Goal: Task Accomplishment & Management: Manage account settings

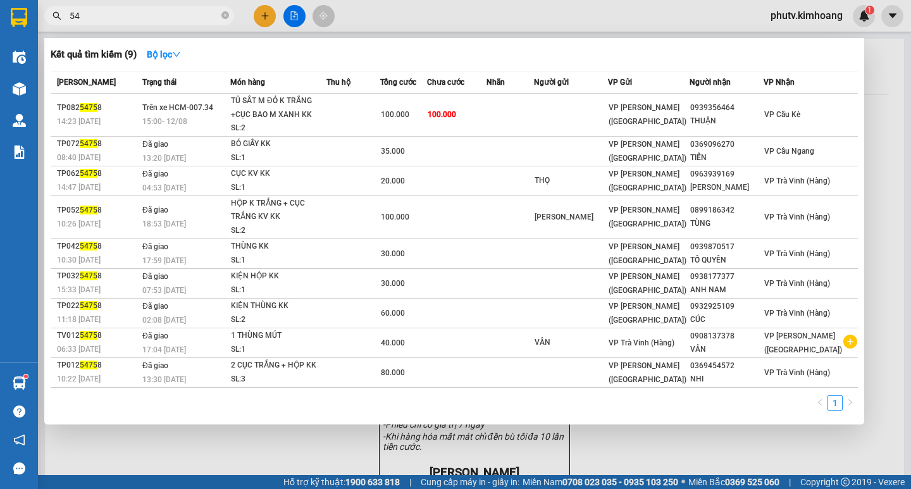
type input "5"
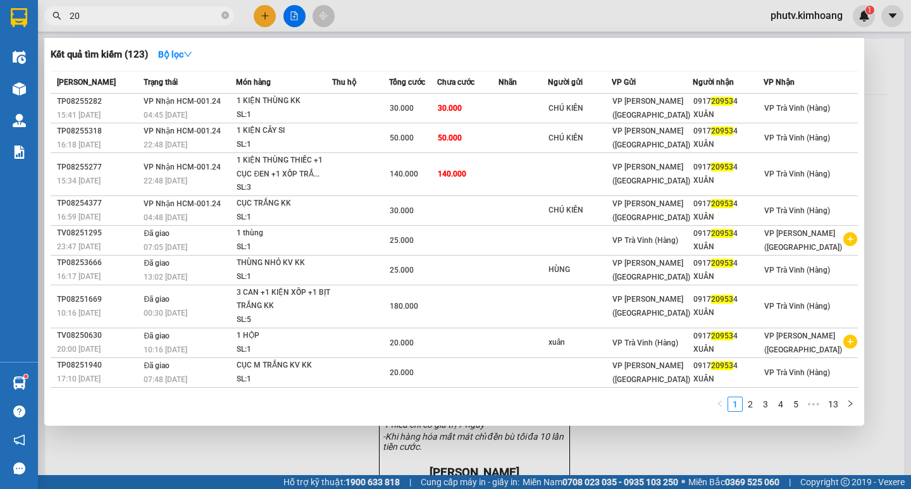
type input "2"
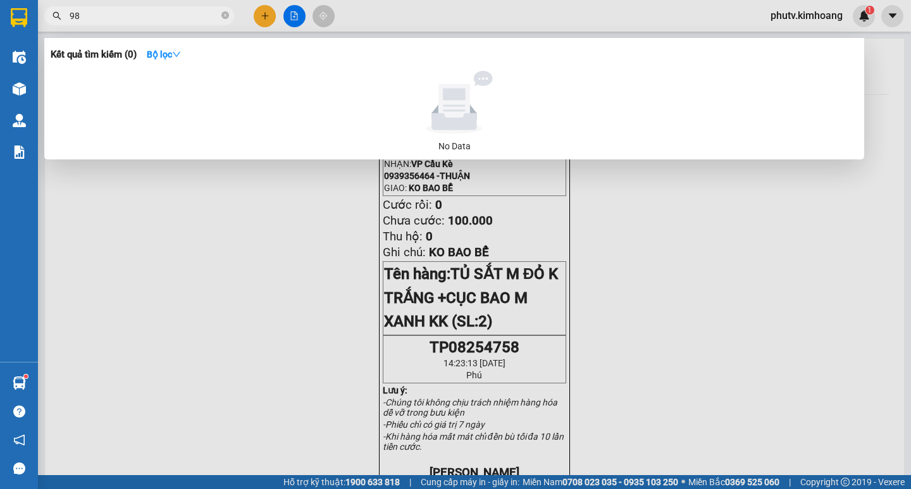
type input "9"
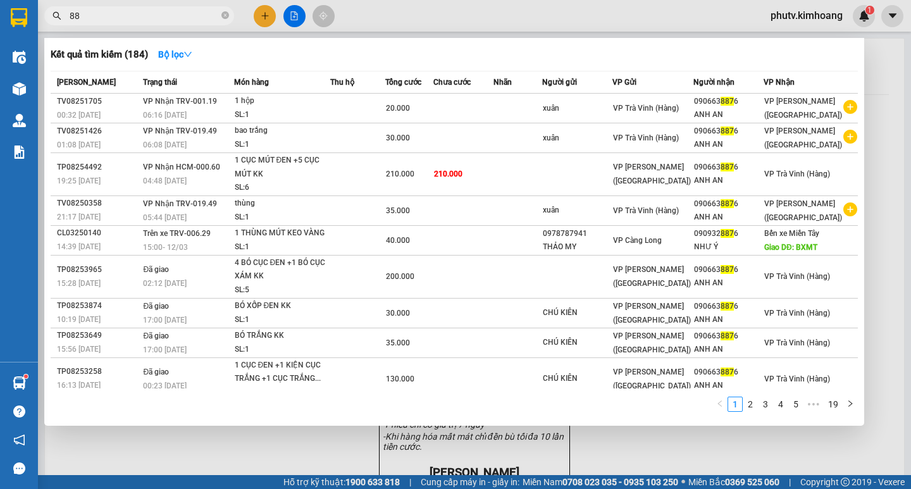
type input "8"
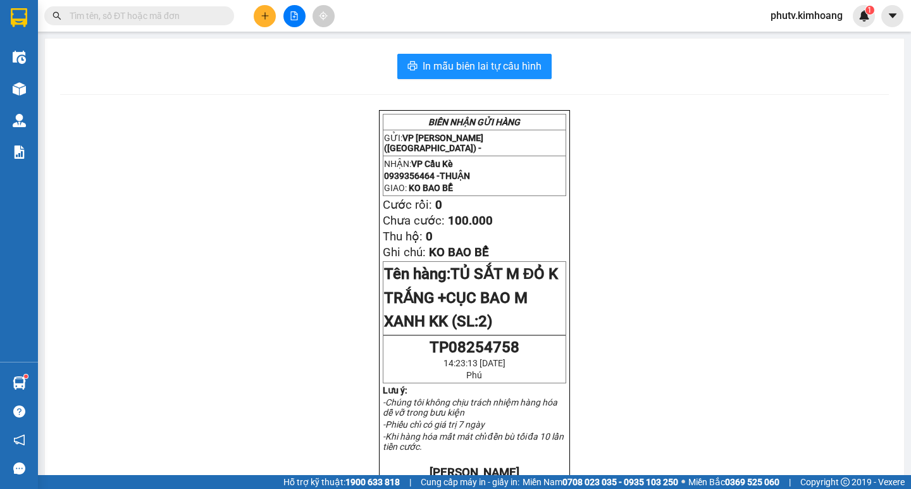
type input "9"
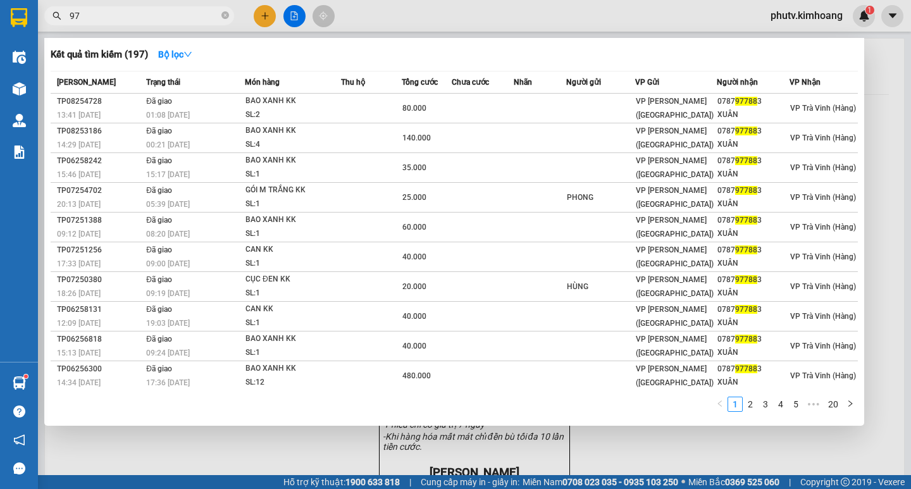
type input "9"
type input "209534"
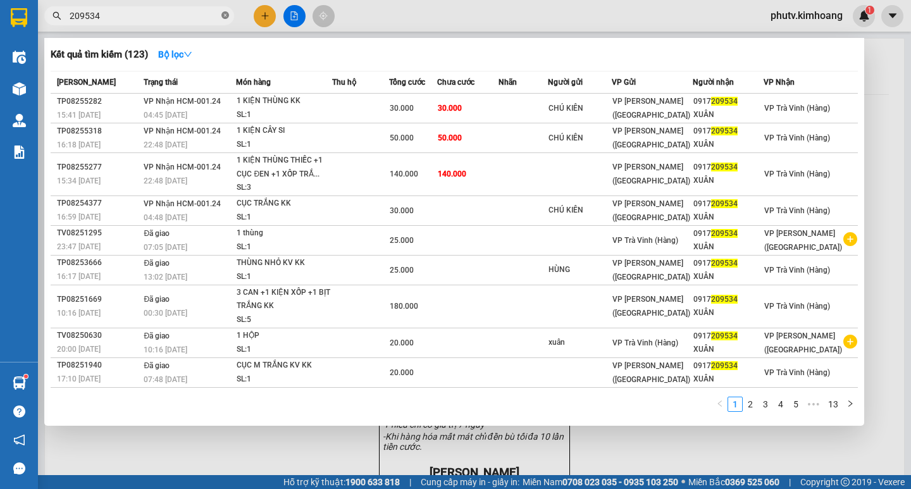
click at [225, 16] on icon "close-circle" at bounding box center [225, 15] width 8 height 8
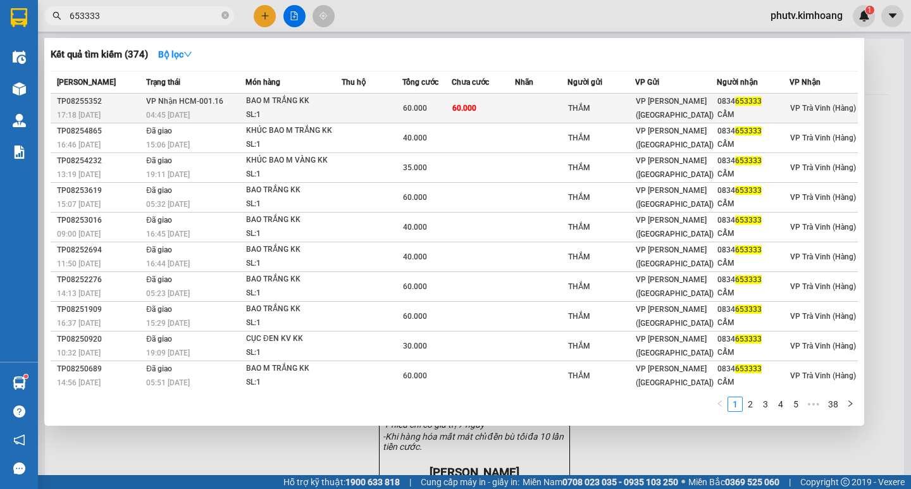
type input "653333"
click at [295, 100] on div "BAO M TRẮNG KK" at bounding box center [293, 101] width 95 height 14
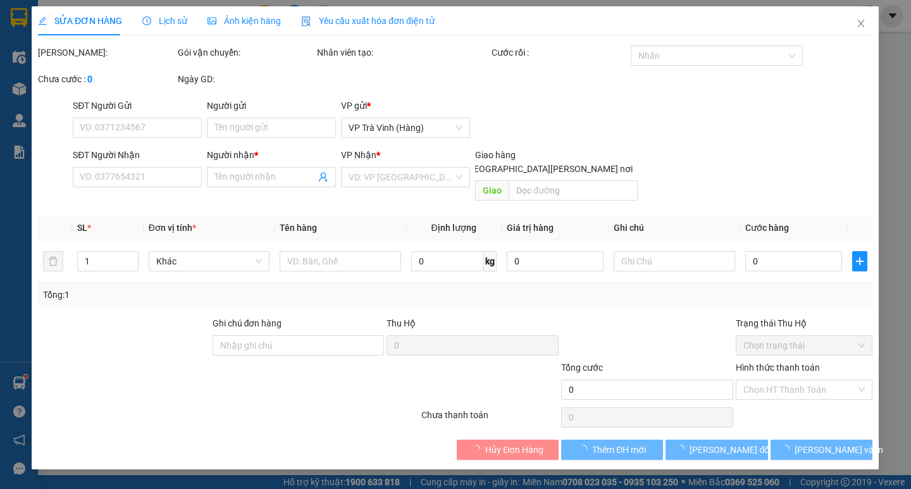
type input "THẮM"
type input "0834653333"
type input "CẨM"
type input "60.000"
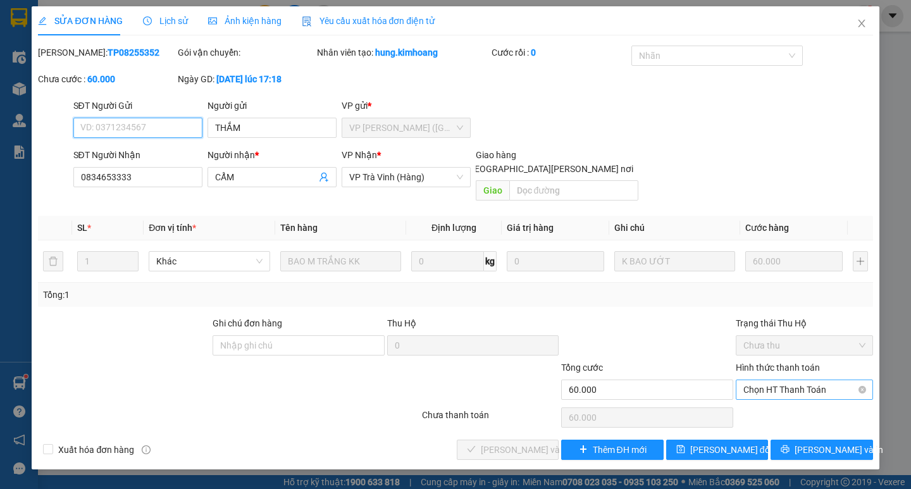
click at [778, 381] on span "Chọn HT Thanh Toán" at bounding box center [804, 389] width 122 height 19
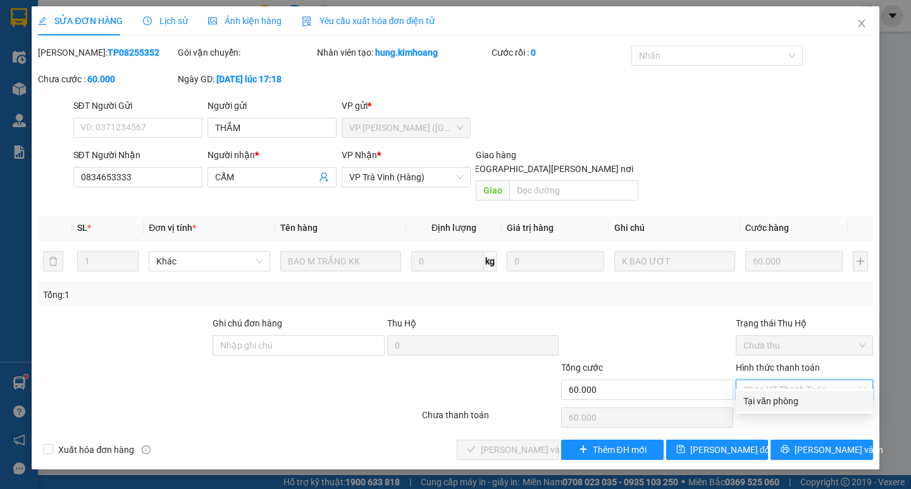
click at [779, 402] on div "Tại văn phòng" at bounding box center [804, 401] width 122 height 14
type input "0"
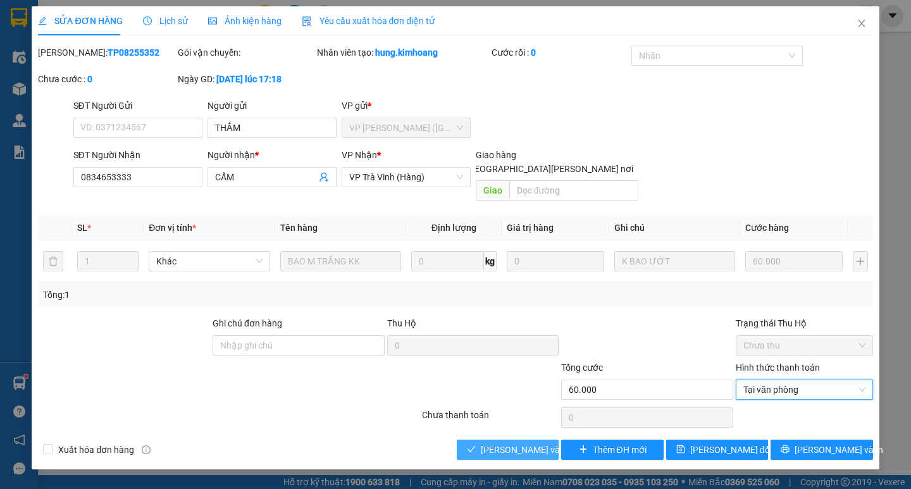
click at [481, 443] on span "[PERSON_NAME] và [PERSON_NAME] hàng" at bounding box center [566, 450] width 171 height 14
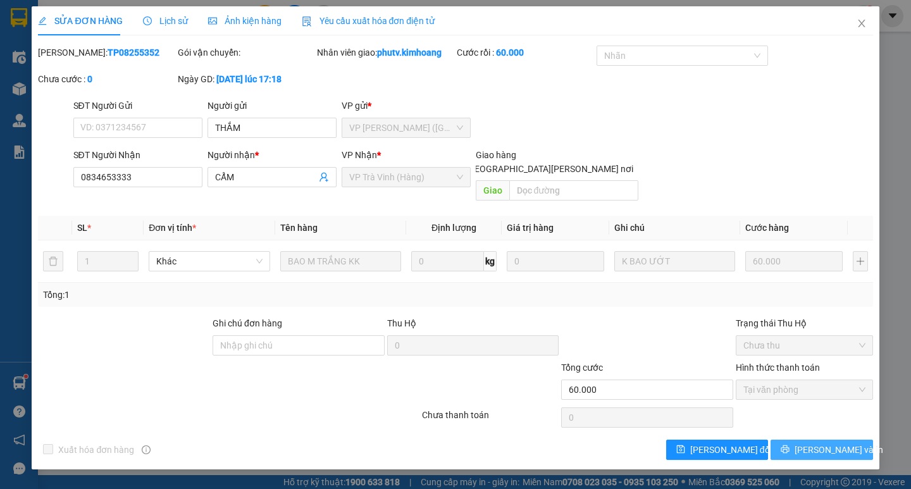
click at [820, 443] on span "[PERSON_NAME] và In" at bounding box center [838, 450] width 89 height 14
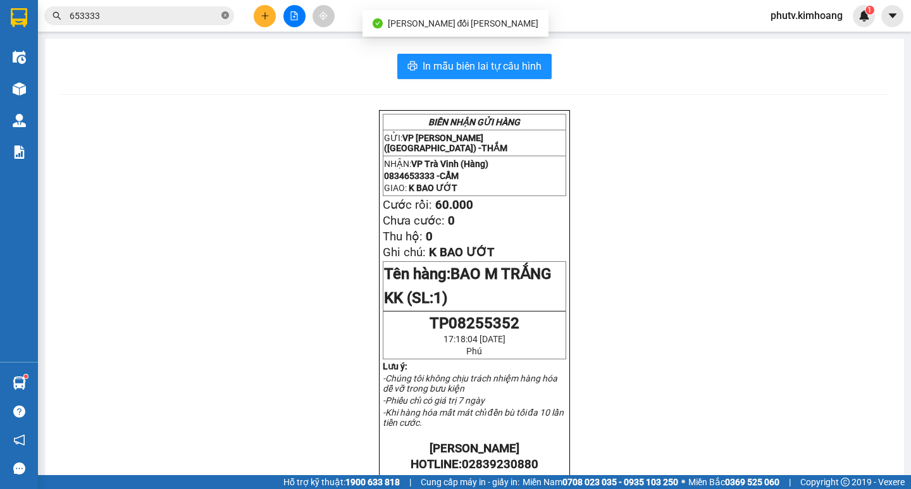
click at [225, 16] on icon "close-circle" at bounding box center [225, 15] width 8 height 8
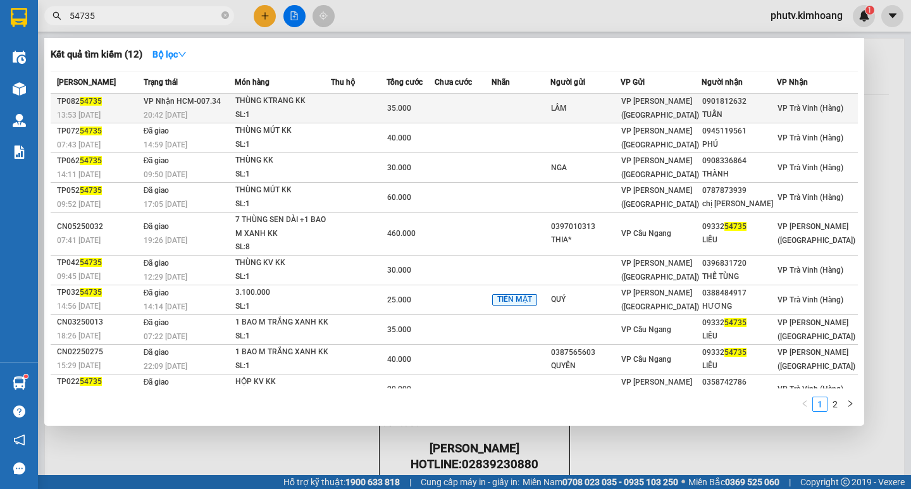
type input "54735"
click at [338, 100] on td at bounding box center [359, 109] width 56 height 30
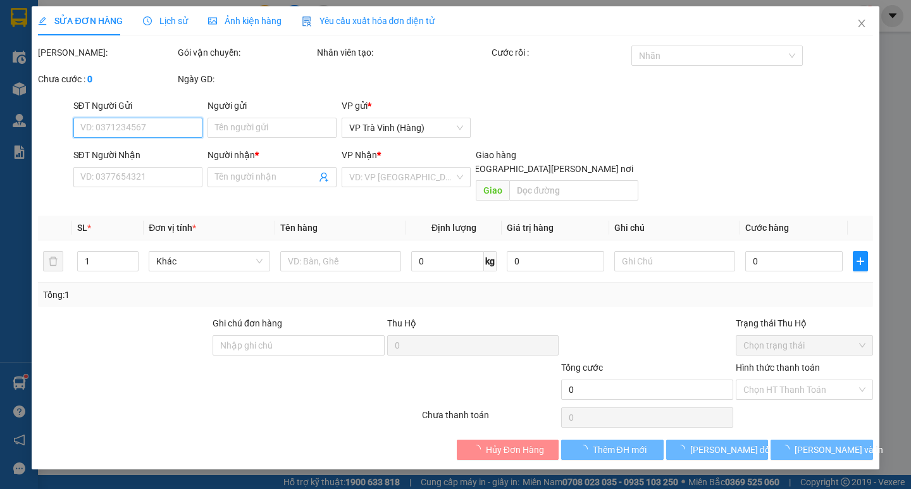
type input "LÂM"
type input "0901812632"
type input "TUẤN"
type input "35.000"
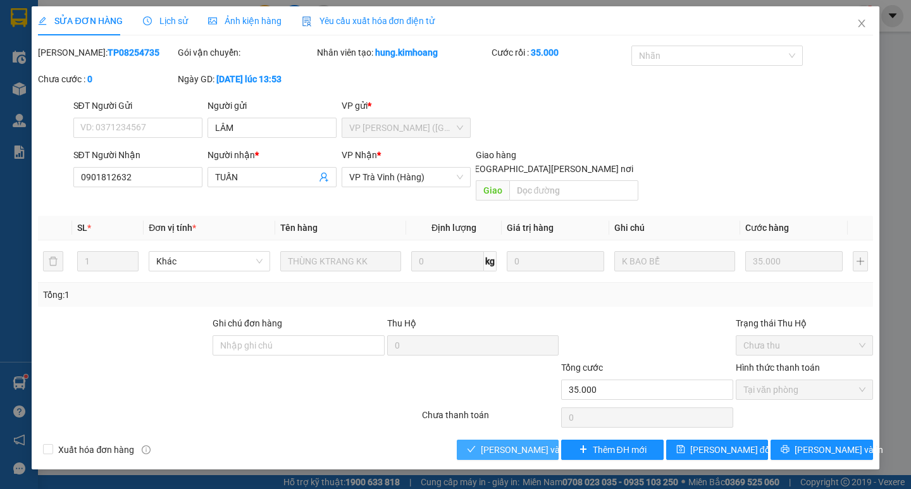
click at [498, 443] on span "[PERSON_NAME] và [PERSON_NAME] hàng" at bounding box center [566, 450] width 171 height 14
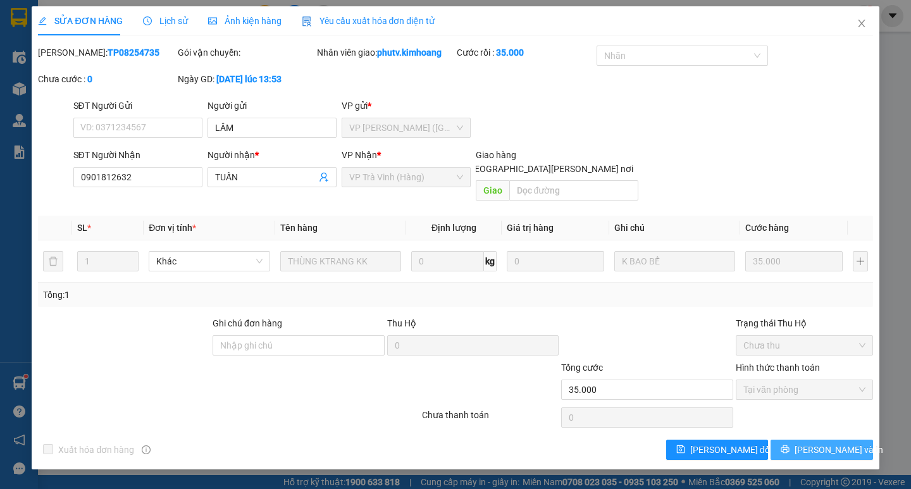
click at [812, 443] on span "[PERSON_NAME] và In" at bounding box center [838, 450] width 89 height 14
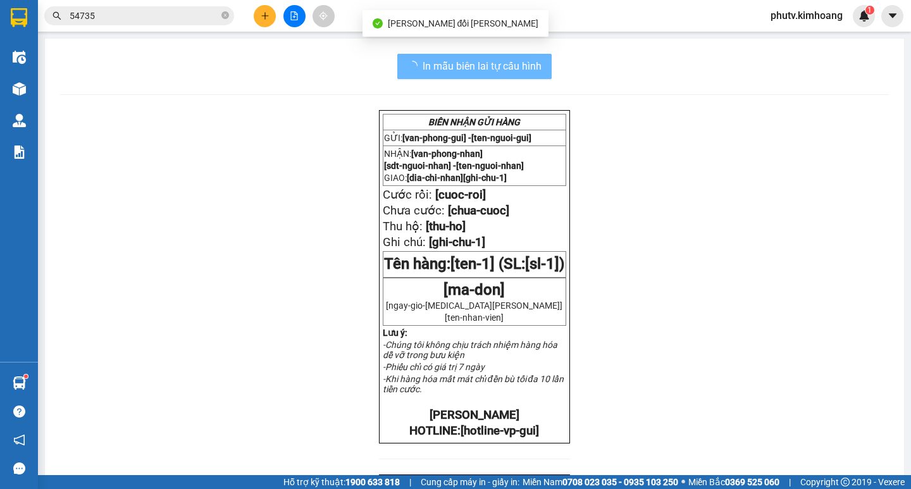
click at [123, 20] on input "54735" at bounding box center [144, 16] width 149 height 14
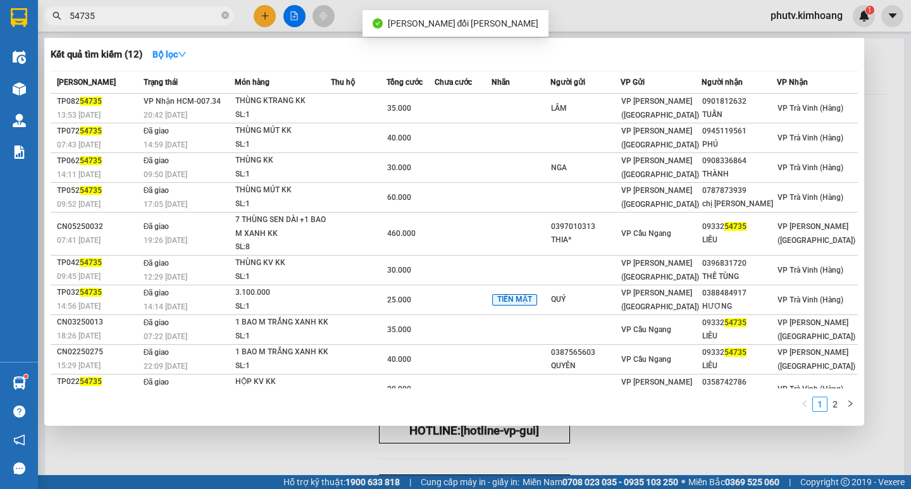
click at [123, 20] on input "54735" at bounding box center [144, 16] width 149 height 14
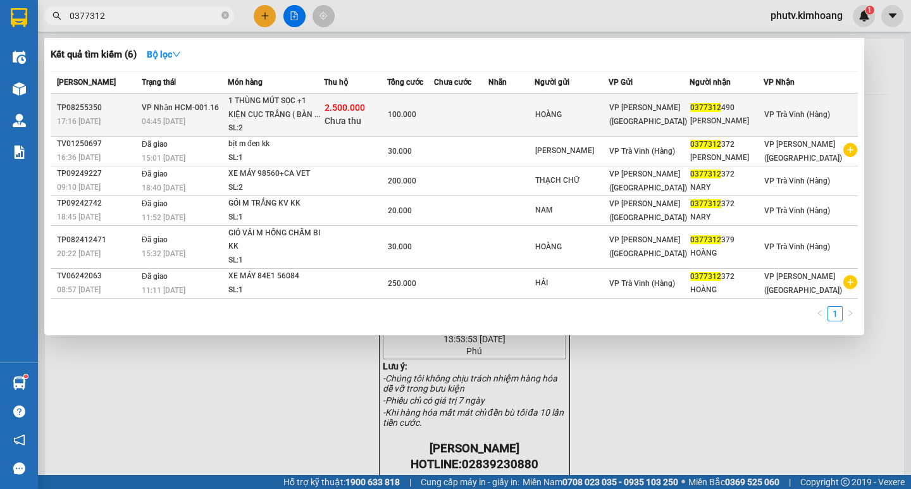
type input "0377312"
click at [361, 117] on span "Chưa thu" at bounding box center [342, 121] width 37 height 10
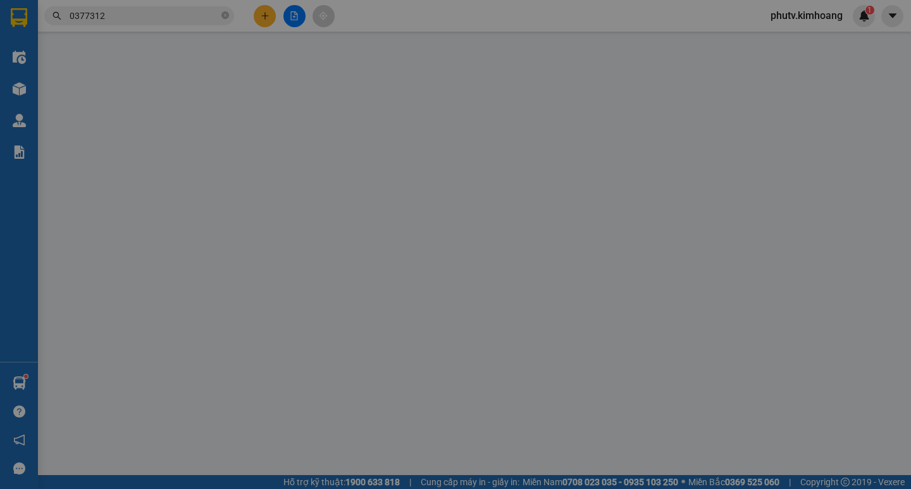
type input "HOÀNG"
type input "0377312490"
type input "[PERSON_NAME]"
type input "2.500.000"
type input "100.000"
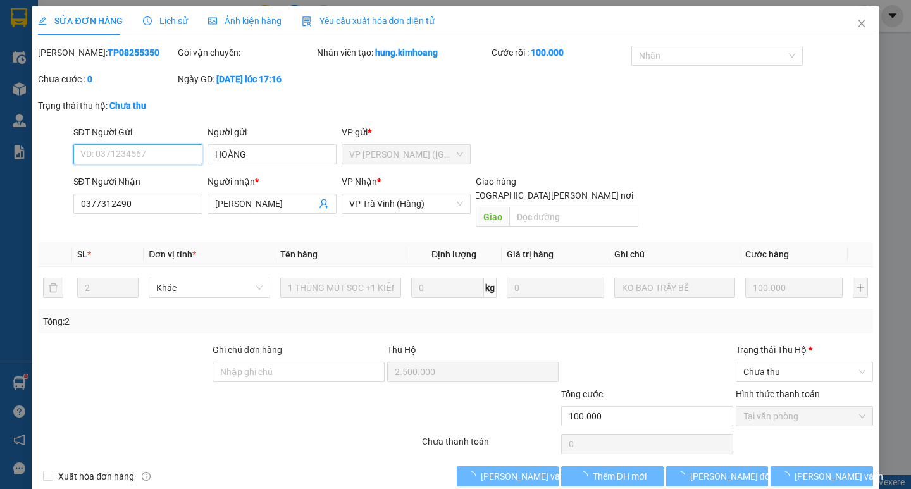
scroll to position [8, 0]
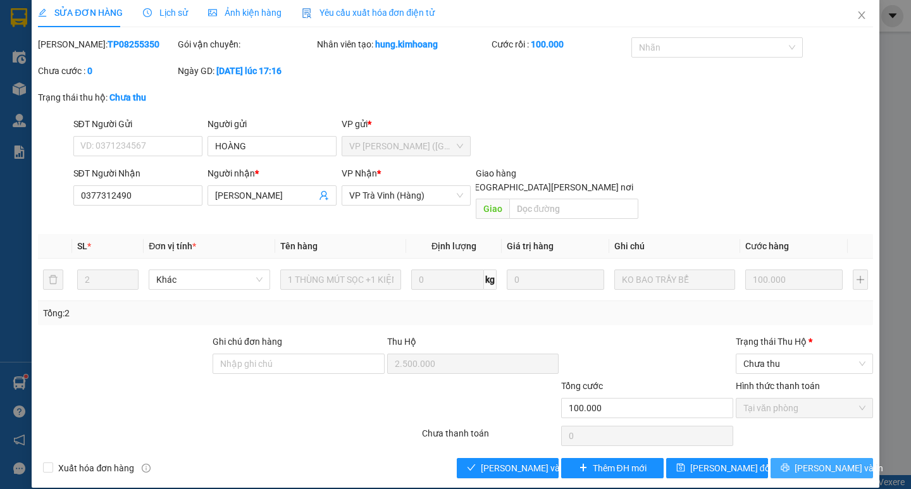
click at [812, 461] on span "[PERSON_NAME] và In" at bounding box center [838, 468] width 89 height 14
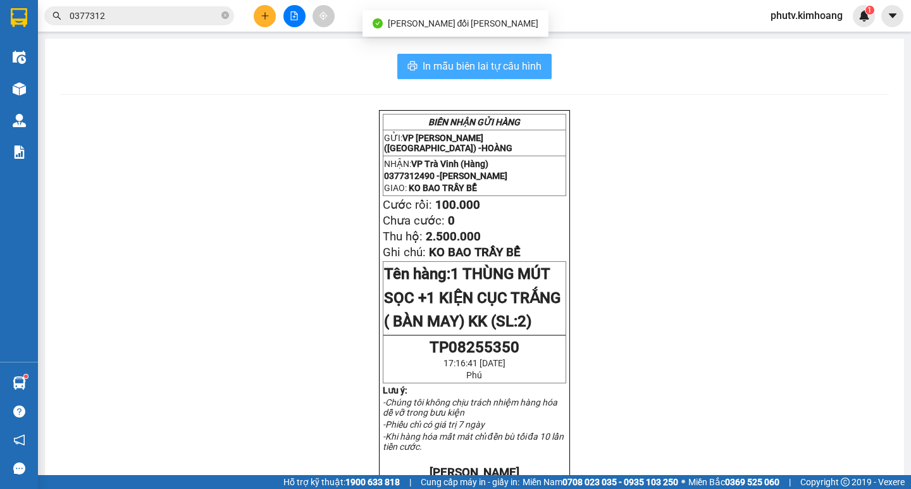
click at [485, 68] on span "In mẫu biên lai tự cấu hình" at bounding box center [482, 66] width 119 height 16
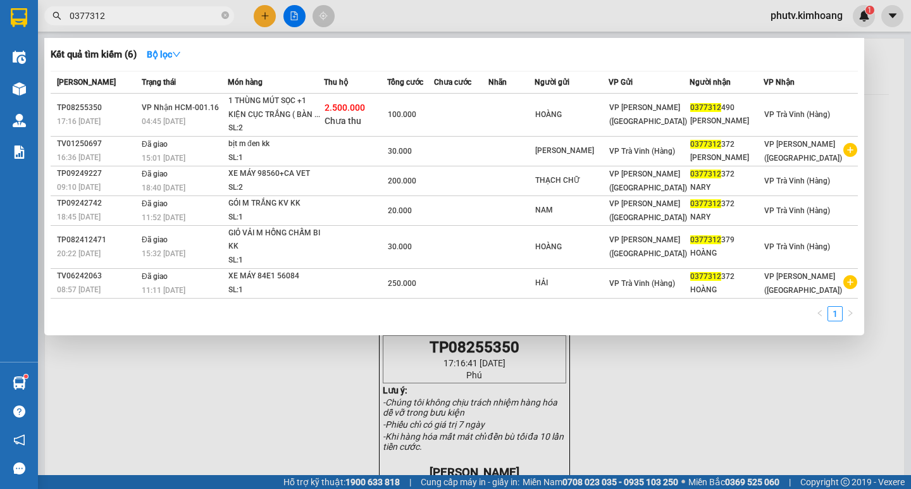
click at [221, 15] on span "0377312" at bounding box center [139, 15] width 190 height 19
click at [226, 15] on icon "close-circle" at bounding box center [225, 15] width 8 height 8
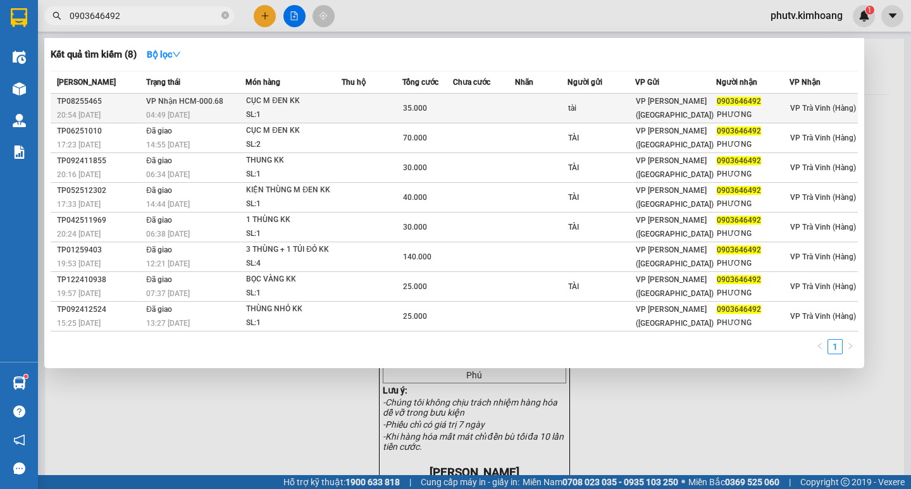
type input "0903646492"
click at [317, 108] on span "CỤC M ĐEN KK SL: 1" at bounding box center [293, 107] width 95 height 27
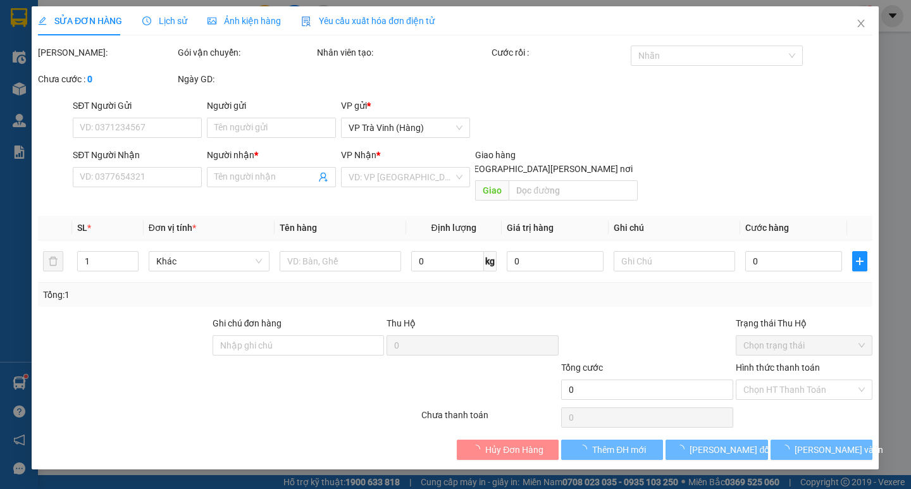
type input "tài"
type input "0903646492"
type input "PHƯƠNG"
type input "35.000"
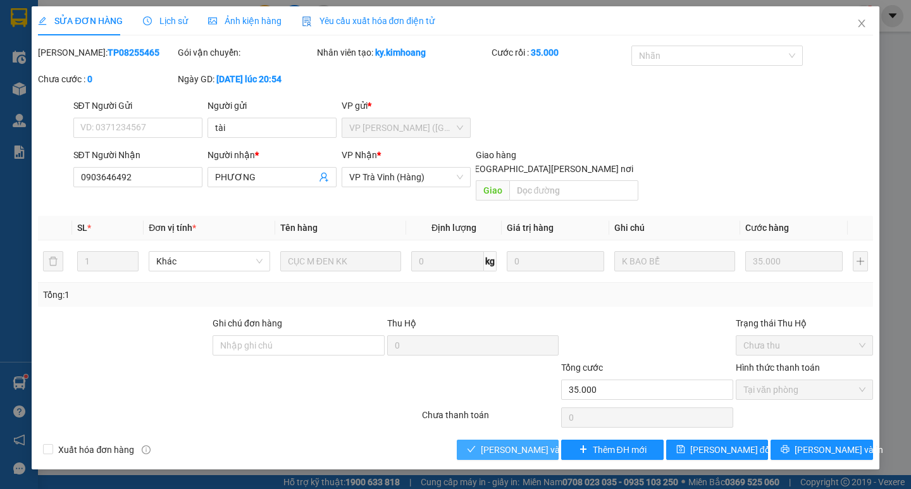
click at [513, 443] on span "[PERSON_NAME] và [PERSON_NAME] hàng" at bounding box center [566, 450] width 171 height 14
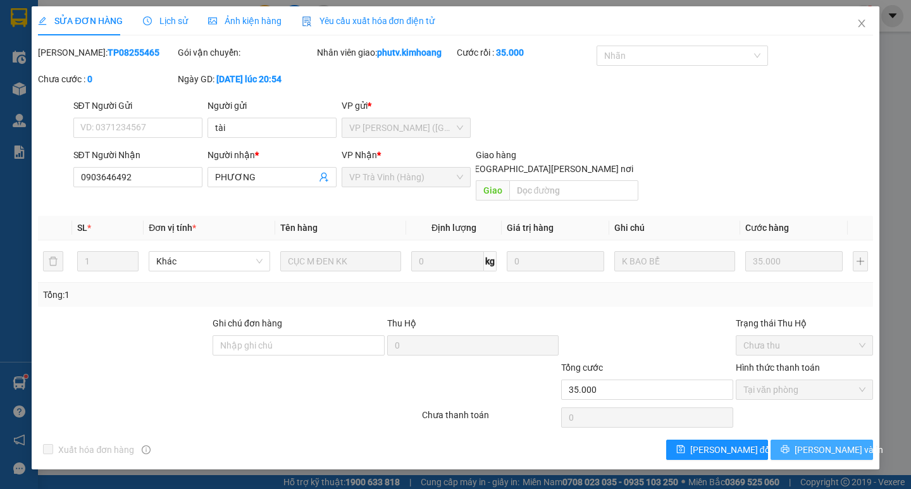
click at [839, 443] on span "[PERSON_NAME] và In" at bounding box center [838, 450] width 89 height 14
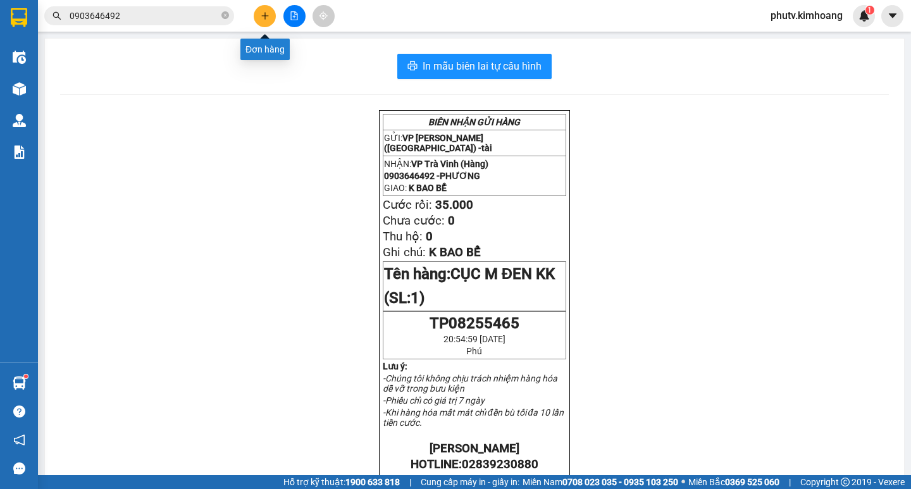
click at [268, 25] on button at bounding box center [265, 16] width 22 height 22
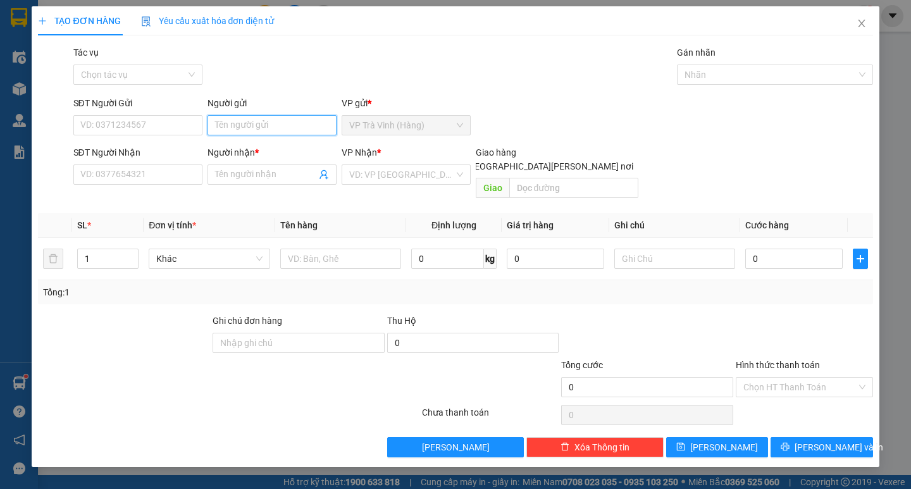
click at [264, 129] on input "Người gửi" at bounding box center [271, 125] width 129 height 20
type input "tuyền"
click at [114, 172] on input "09196622089" at bounding box center [137, 174] width 129 height 20
type input "0919662089"
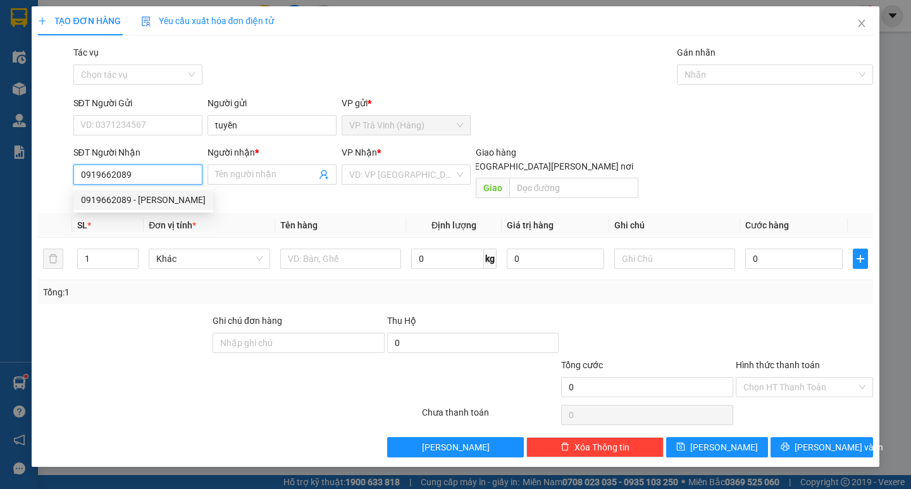
click at [158, 194] on div "0919662089 - [PERSON_NAME]" at bounding box center [143, 200] width 125 height 14
type input "CÔ TRINH"
type input "20.000"
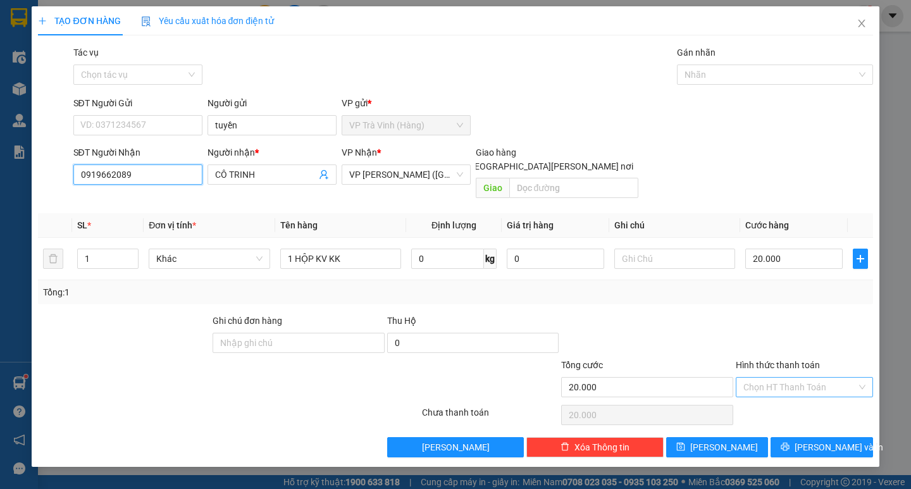
type input "0919662089"
click at [789, 378] on input "Hình thức thanh toán" at bounding box center [799, 387] width 113 height 19
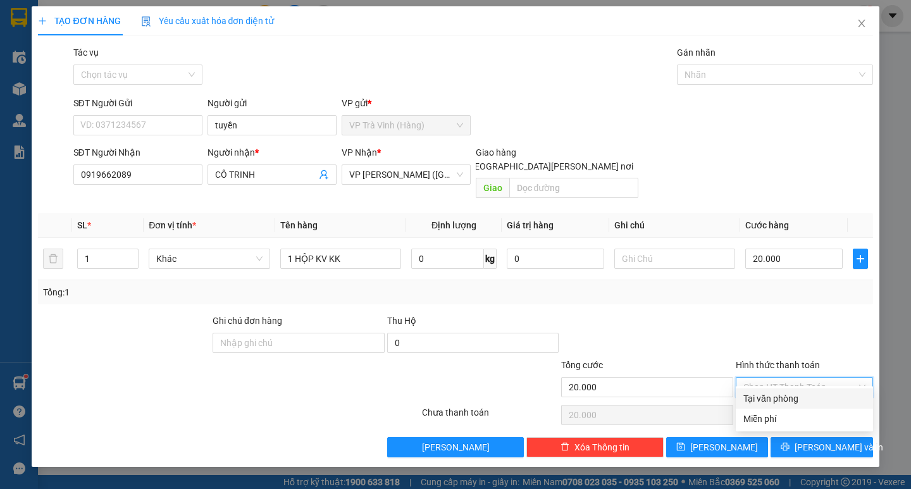
click at [795, 395] on div "Tại văn phòng" at bounding box center [804, 399] width 122 height 14
type input "0"
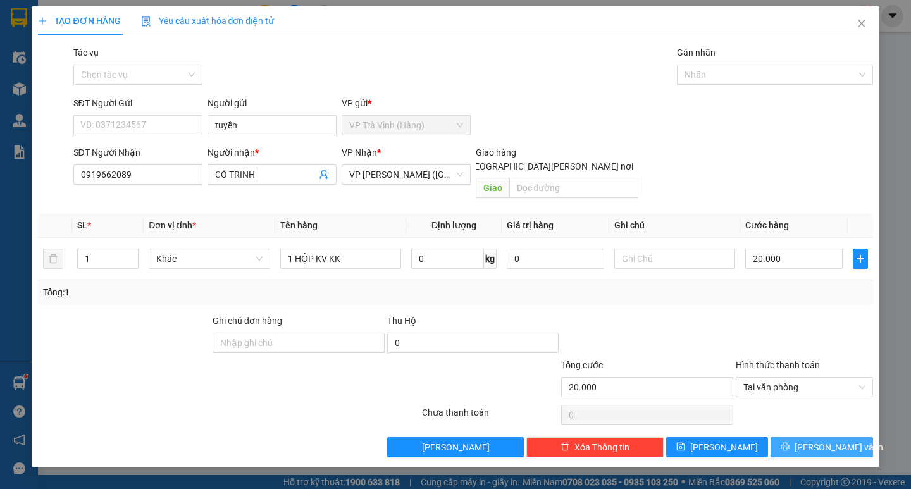
click at [790, 437] on button "[PERSON_NAME] và In" at bounding box center [821, 447] width 102 height 20
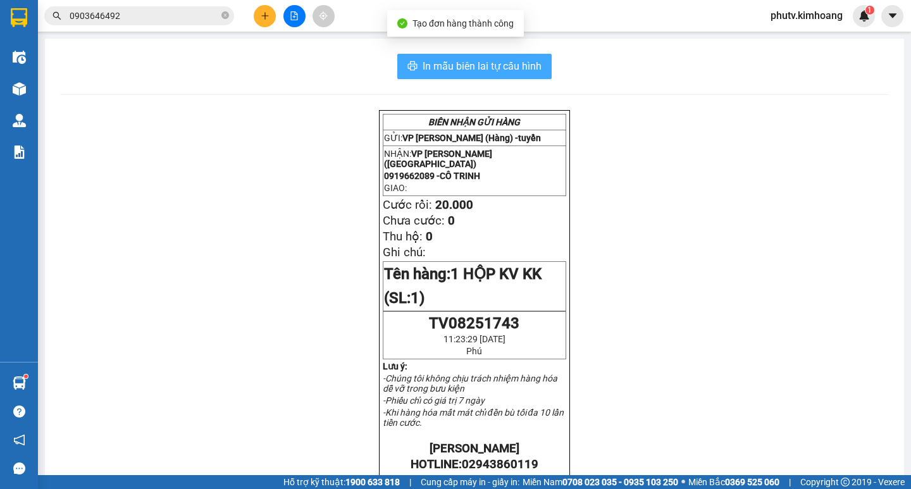
click at [442, 60] on span "In mẫu biên lai tự cấu hình" at bounding box center [482, 66] width 119 height 16
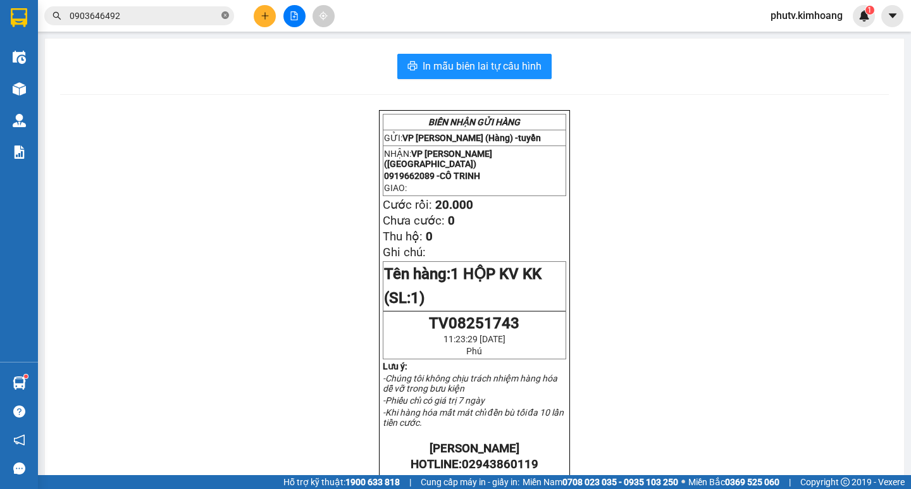
click at [228, 17] on span "0903646492" at bounding box center [139, 15] width 190 height 19
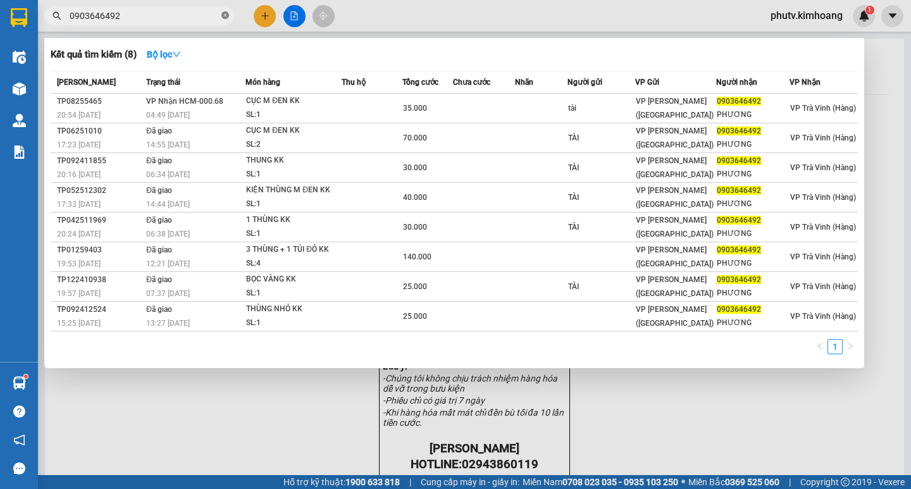
click at [226, 16] on icon "close-circle" at bounding box center [225, 15] width 8 height 8
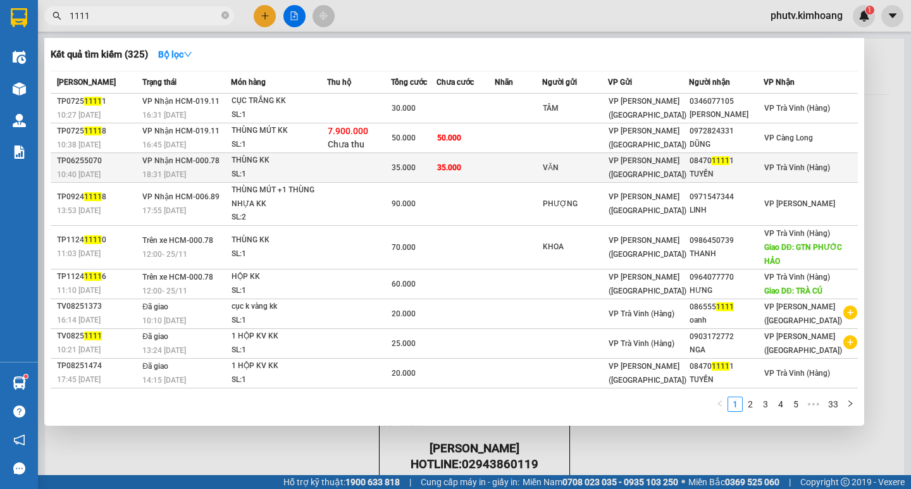
type input "1111"
click at [275, 163] on div "THÙNG KK" at bounding box center [279, 161] width 95 height 14
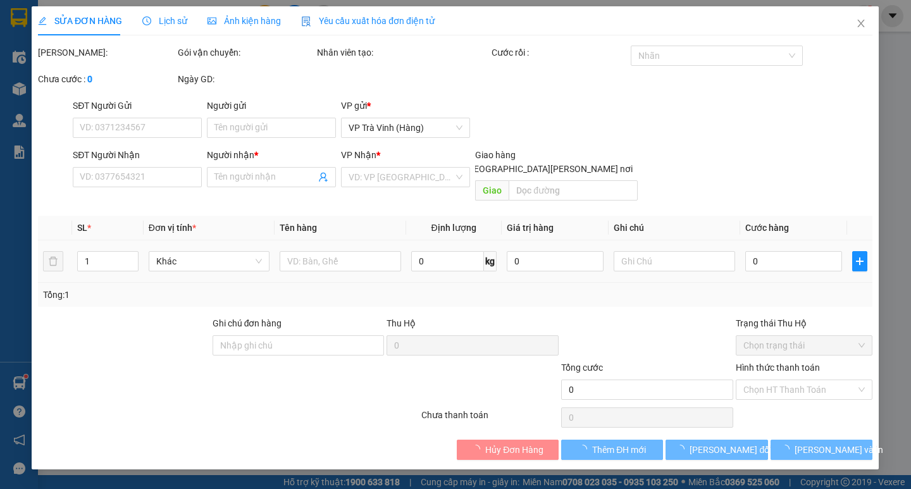
type input "VĂN"
type input "0847011111"
type input "TUYỀN"
type input "35.000"
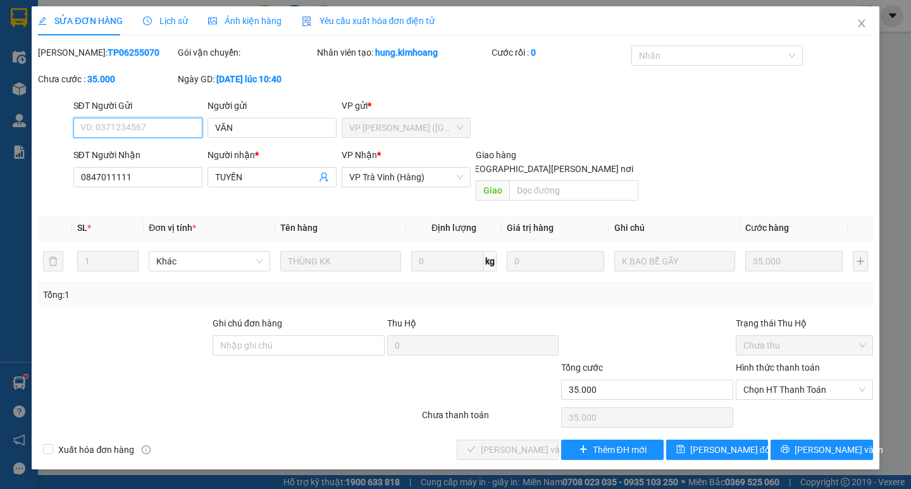
click at [764, 387] on div "Hình thức thanh toán Chọn HT Thanh Toán" at bounding box center [804, 383] width 137 height 44
click at [771, 384] on span "Chọn HT Thanh Toán" at bounding box center [804, 389] width 122 height 19
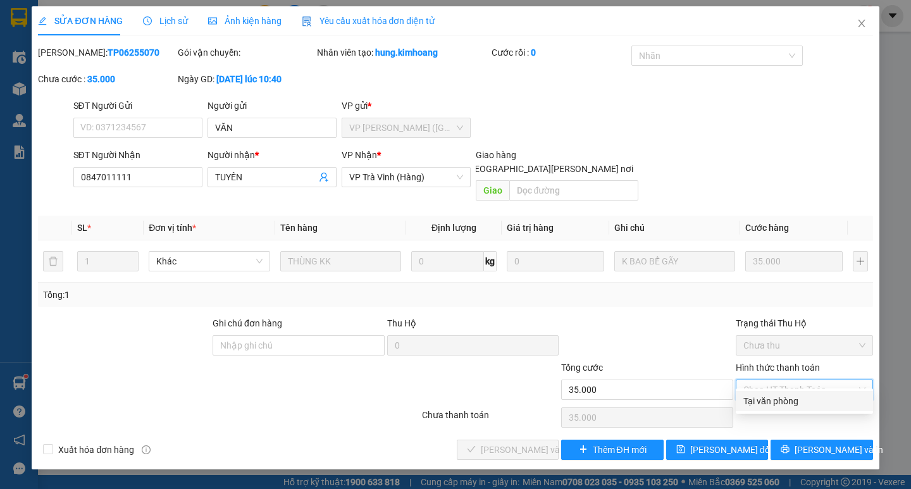
drag, startPoint x: 770, startPoint y: 402, endPoint x: 745, endPoint y: 409, distance: 26.4
click at [770, 402] on div "Tại văn phòng" at bounding box center [804, 401] width 122 height 14
type input "0"
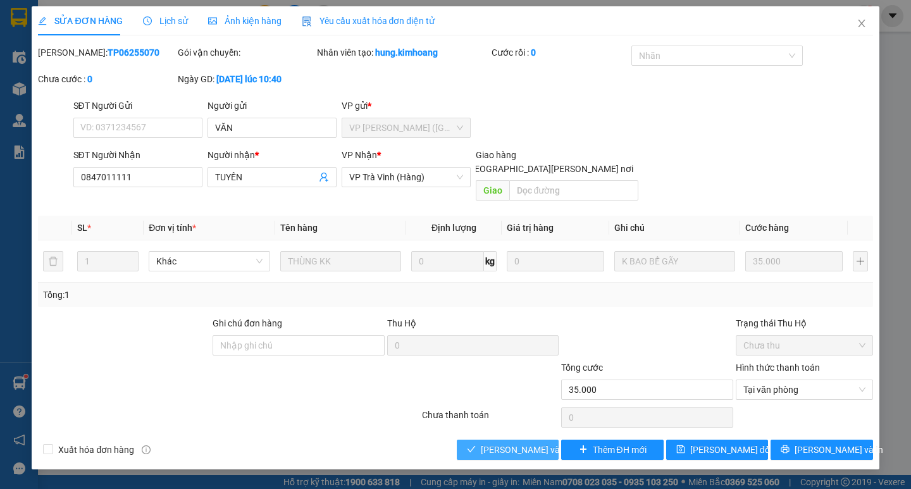
click at [471, 445] on icon "check" at bounding box center [471, 449] width 9 height 9
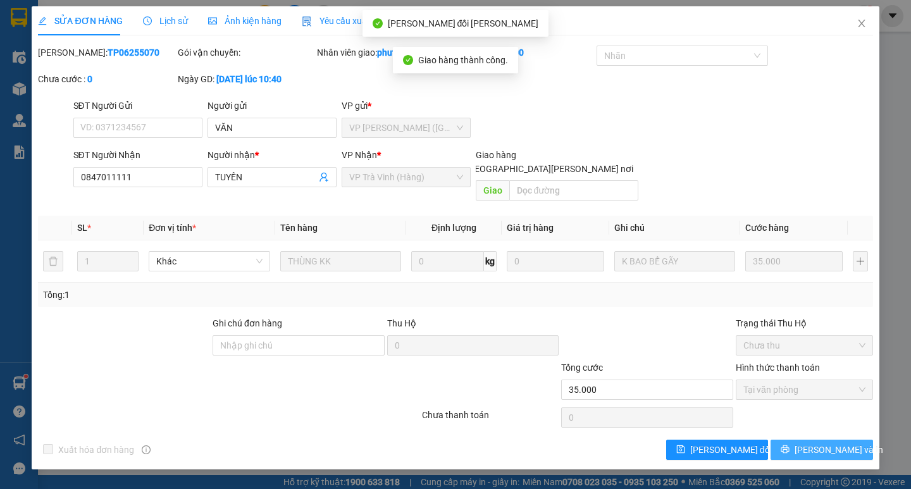
click at [822, 443] on span "[PERSON_NAME] và In" at bounding box center [838, 450] width 89 height 14
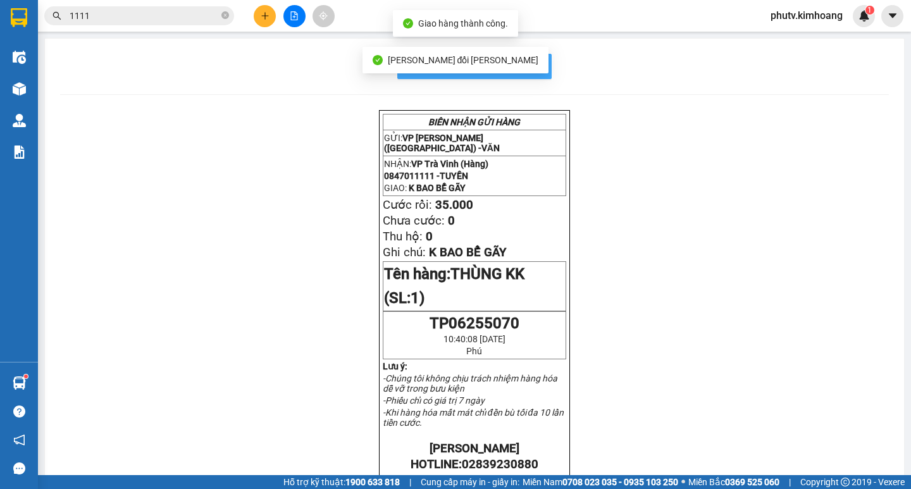
click at [527, 61] on span "In mẫu biên lai tự cấu hình" at bounding box center [482, 66] width 119 height 16
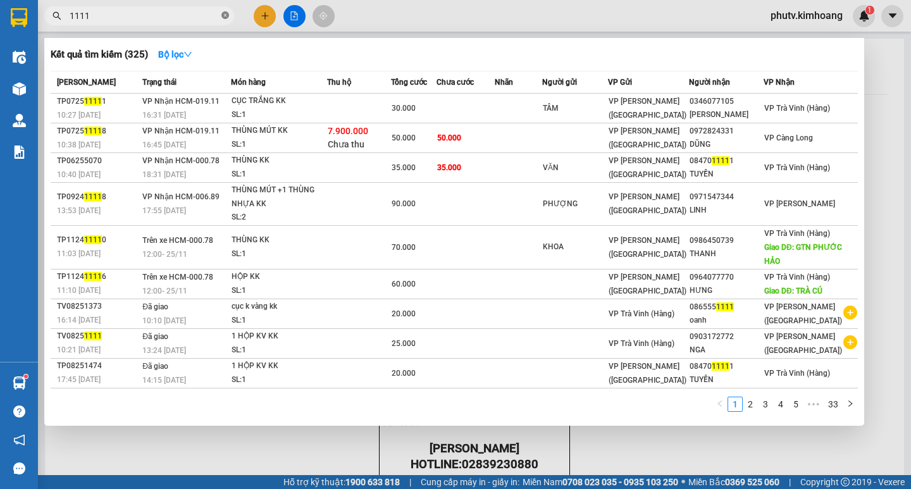
click at [223, 11] on span at bounding box center [225, 16] width 8 height 12
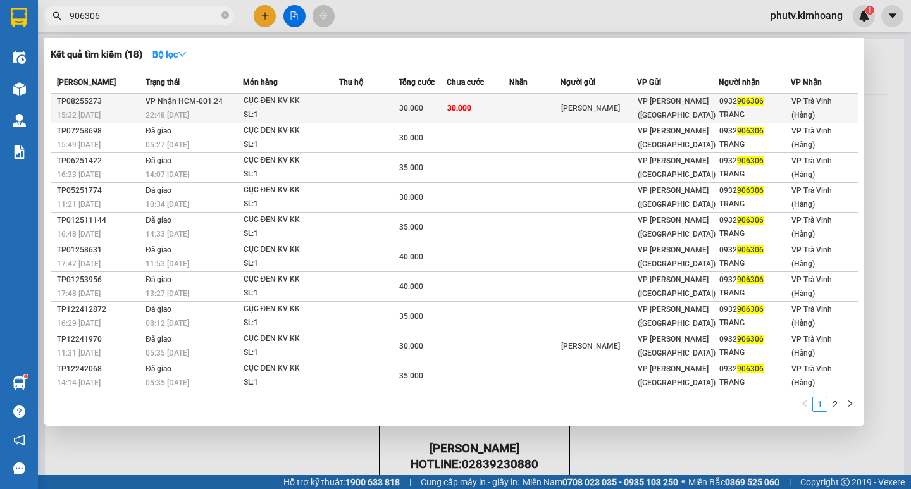
type input "906306"
click at [486, 107] on td "30.000" at bounding box center [478, 109] width 63 height 30
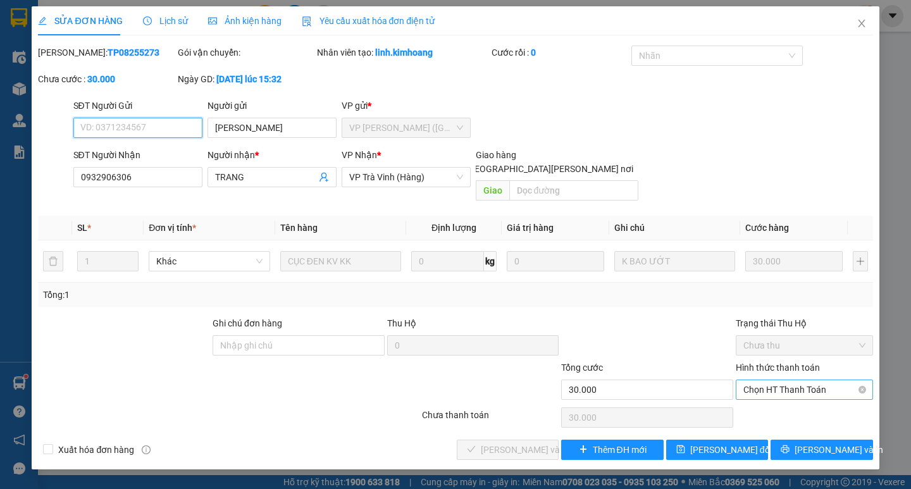
click at [766, 380] on span "Chọn HT Thanh Toán" at bounding box center [804, 389] width 122 height 19
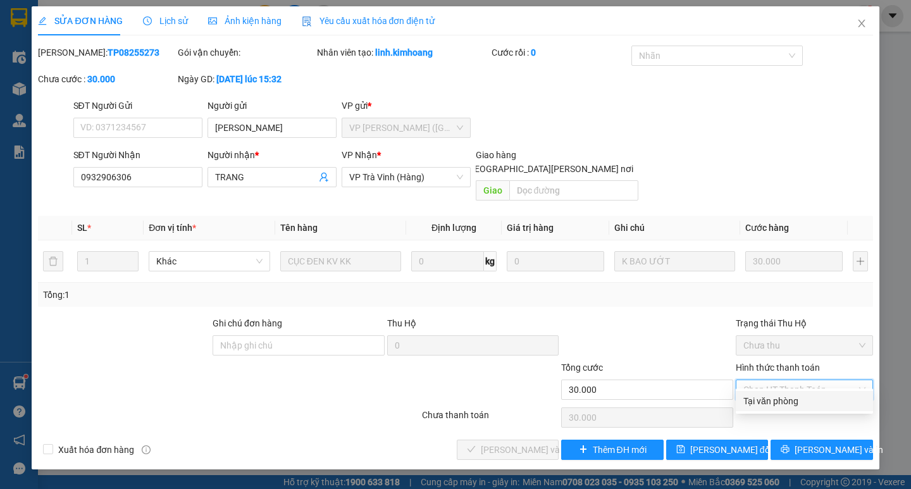
click at [771, 397] on div "Tại văn phòng" at bounding box center [804, 401] width 122 height 14
type input "0"
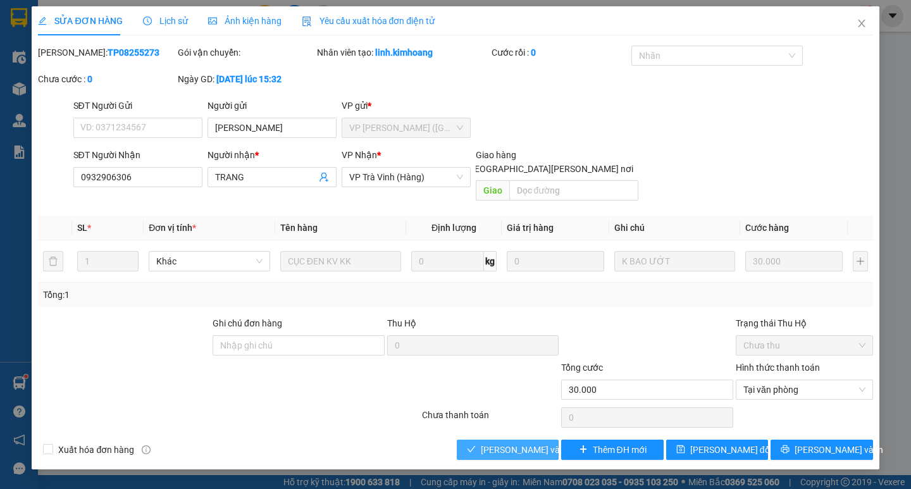
click at [511, 443] on span "[PERSON_NAME] và [PERSON_NAME] hàng" at bounding box center [566, 450] width 171 height 14
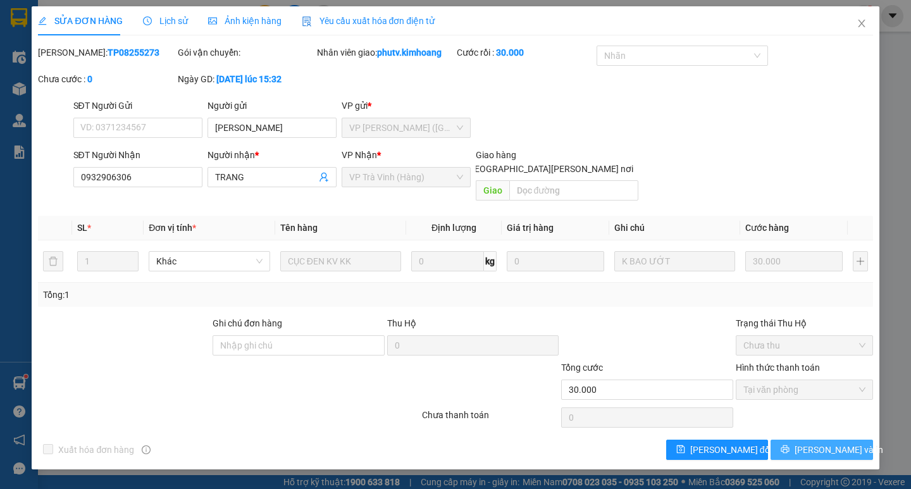
click at [809, 440] on button "[PERSON_NAME] và In" at bounding box center [821, 450] width 102 height 20
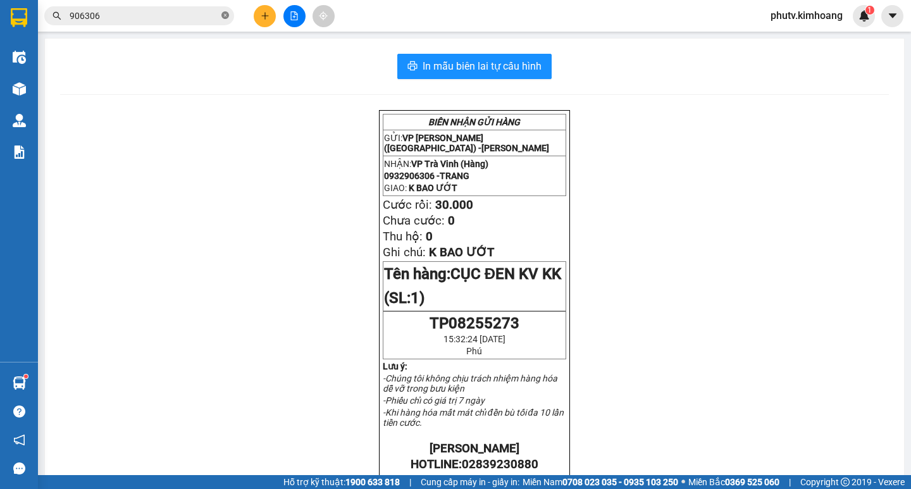
click at [226, 14] on icon "close-circle" at bounding box center [225, 15] width 8 height 8
click at [111, 19] on input "text" at bounding box center [144, 16] width 149 height 14
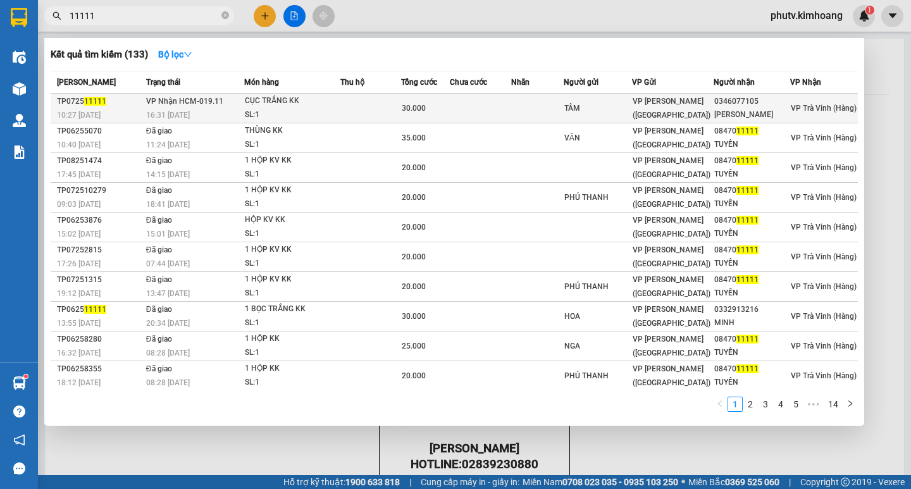
type input "11111"
click at [251, 108] on div "CỤC TRẮNG KK" at bounding box center [292, 101] width 95 height 14
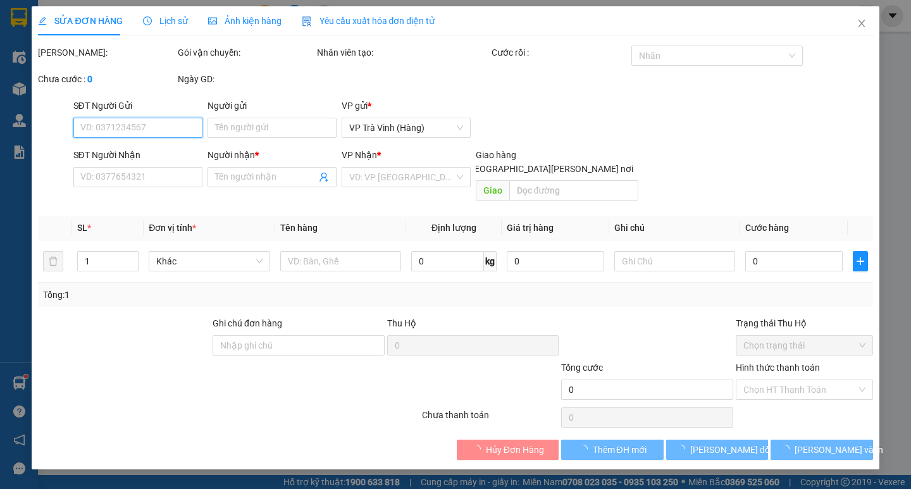
type input "TÂM"
type input "0346077105"
type input "[PERSON_NAME]"
type input "30.000"
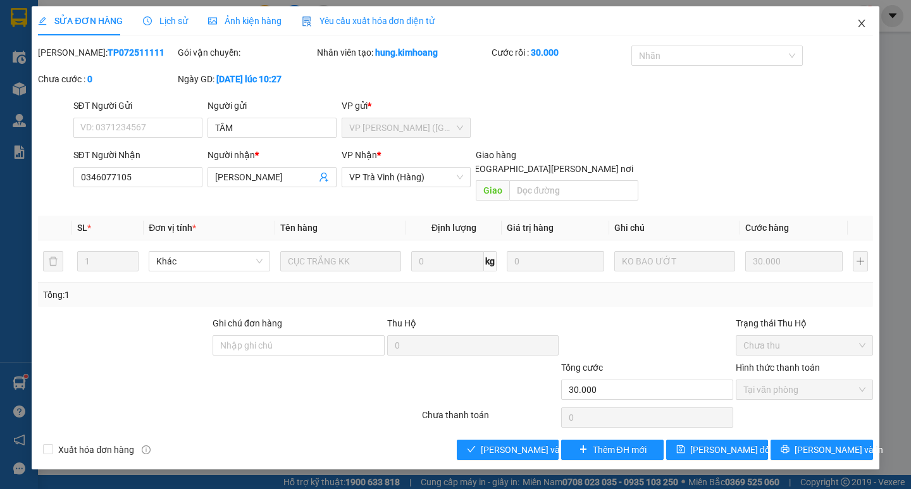
click at [857, 25] on icon "close" at bounding box center [861, 23] width 10 height 10
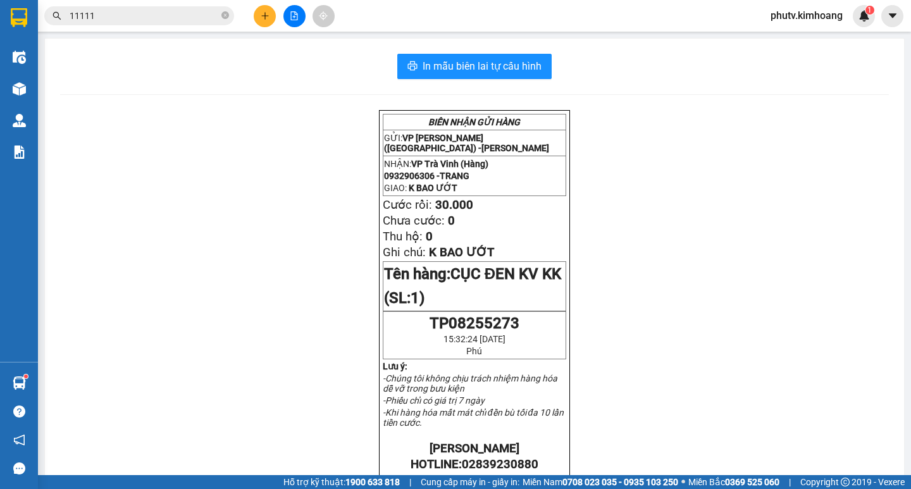
click at [201, 20] on input "11111" at bounding box center [144, 16] width 149 height 14
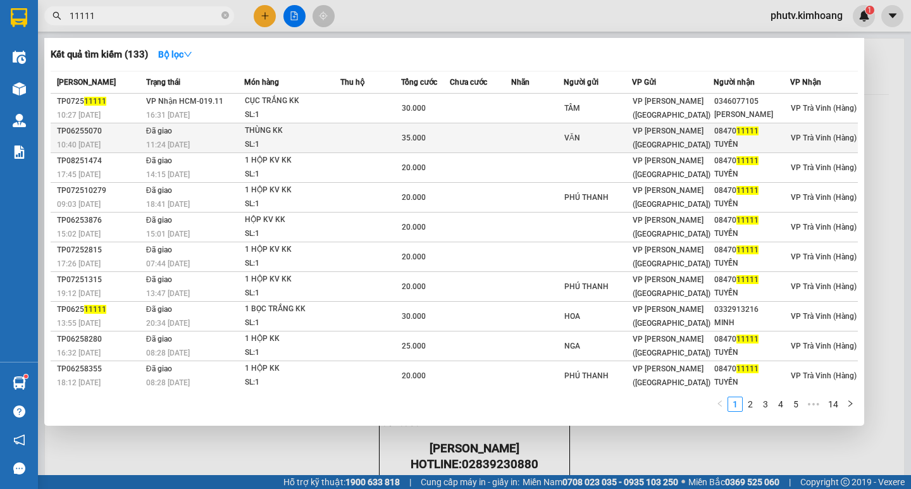
click at [310, 137] on div "THÙNG KK" at bounding box center [292, 131] width 95 height 14
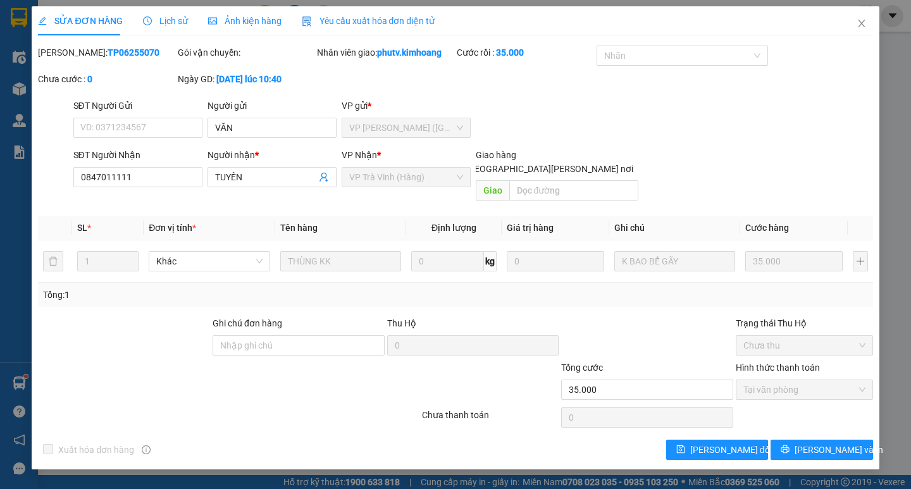
click at [173, 16] on span "Lịch sử" at bounding box center [165, 21] width 45 height 10
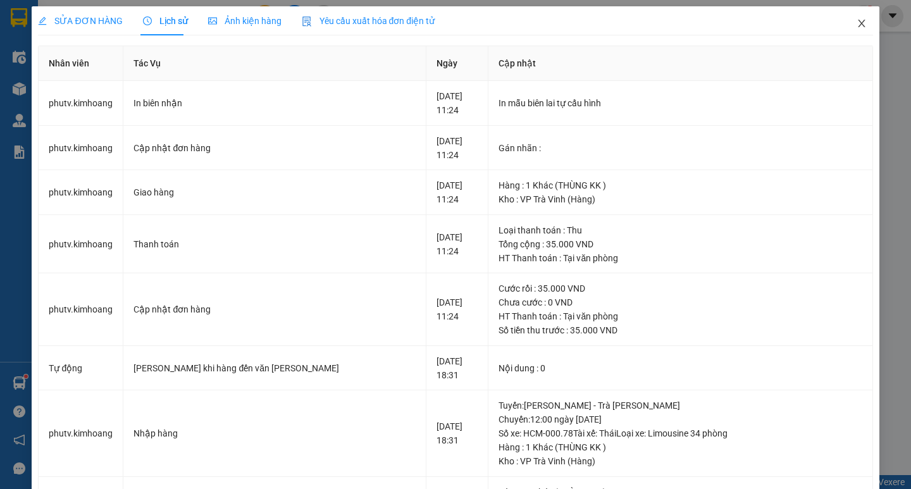
click at [858, 15] on span "Close" at bounding box center [861, 23] width 35 height 35
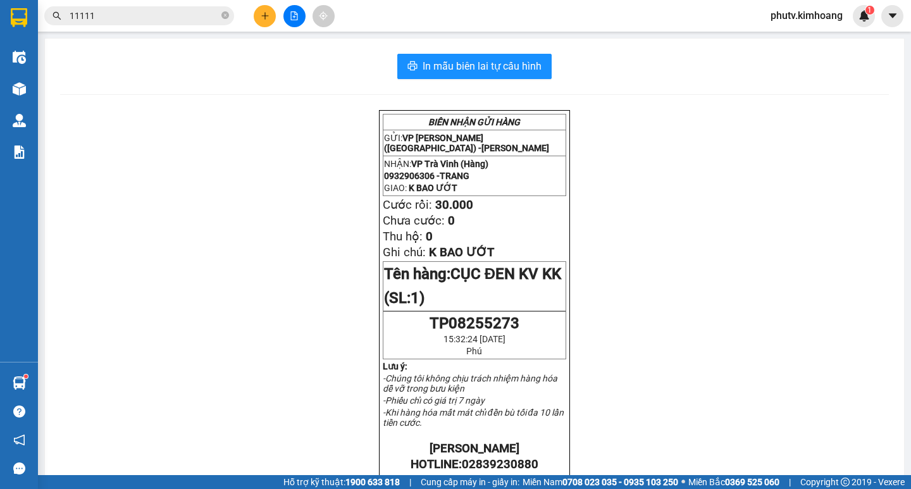
click at [121, 11] on input "11111" at bounding box center [144, 16] width 149 height 14
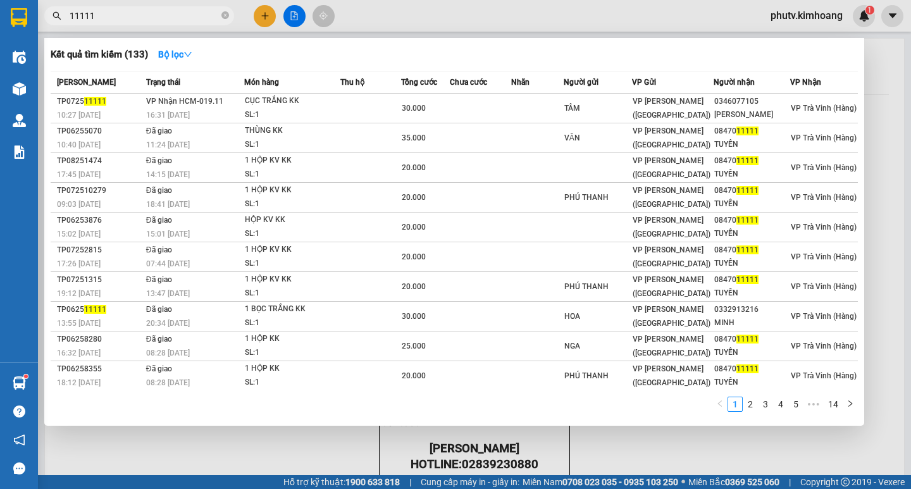
click at [70, 18] on input "11111" at bounding box center [144, 16] width 149 height 14
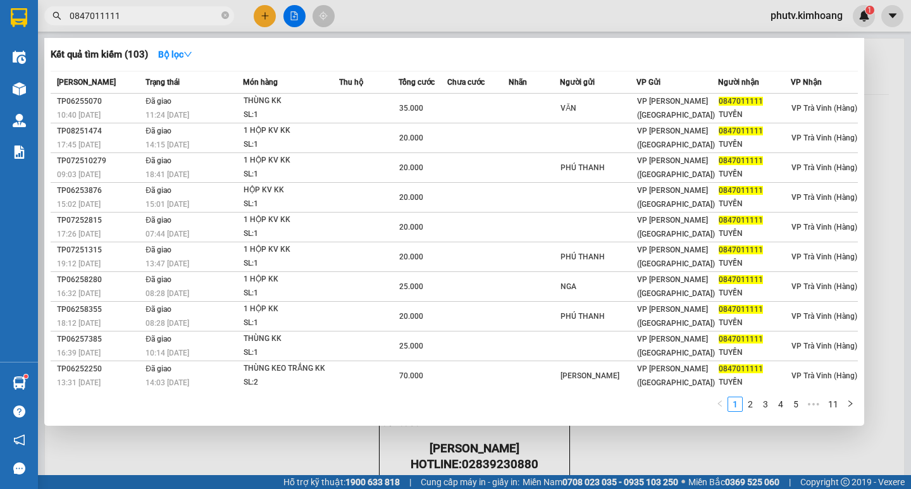
type input "0847011111"
click at [265, 20] on div at bounding box center [455, 244] width 911 height 489
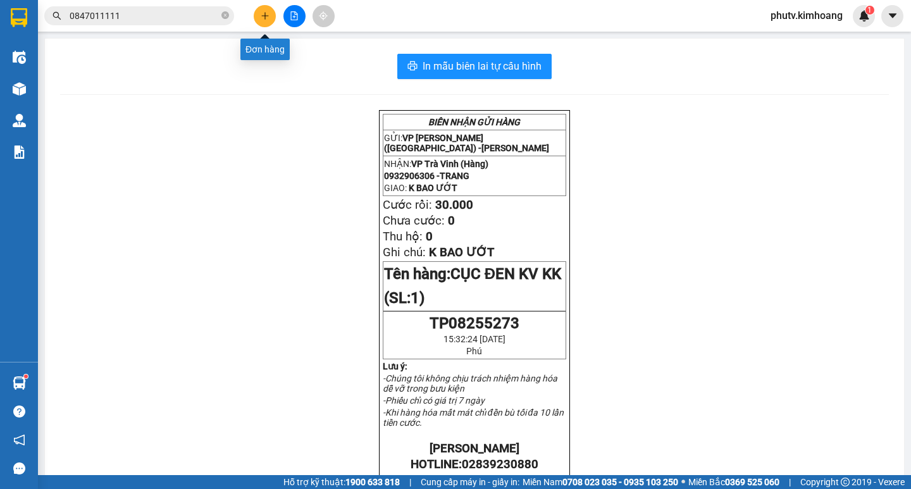
click at [259, 18] on button at bounding box center [265, 16] width 22 height 22
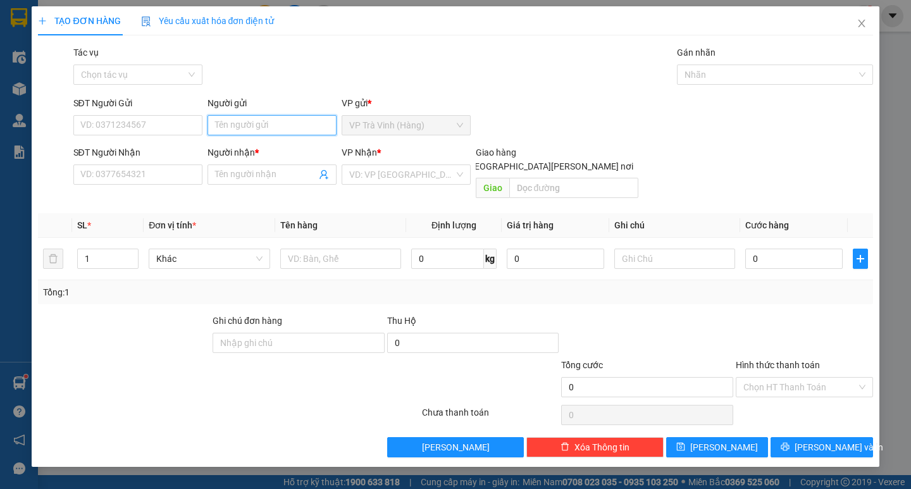
click at [242, 127] on input "Người gửi" at bounding box center [271, 125] width 129 height 20
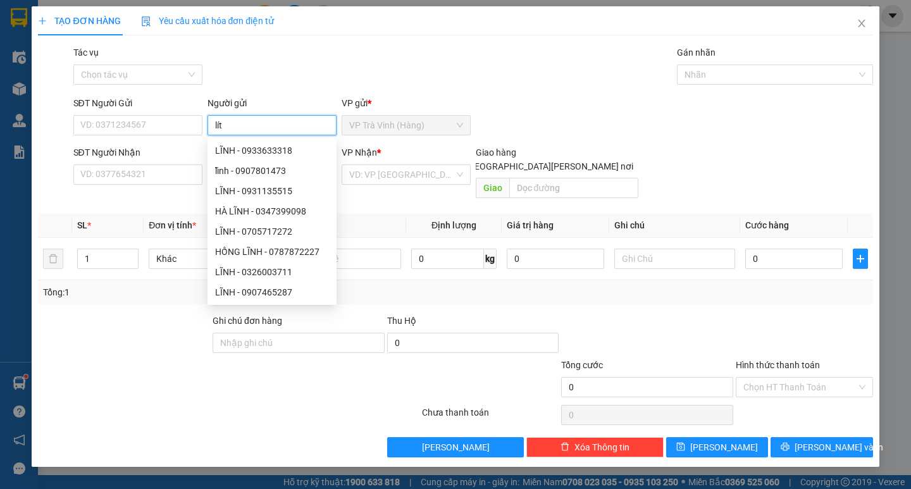
type input "lít"
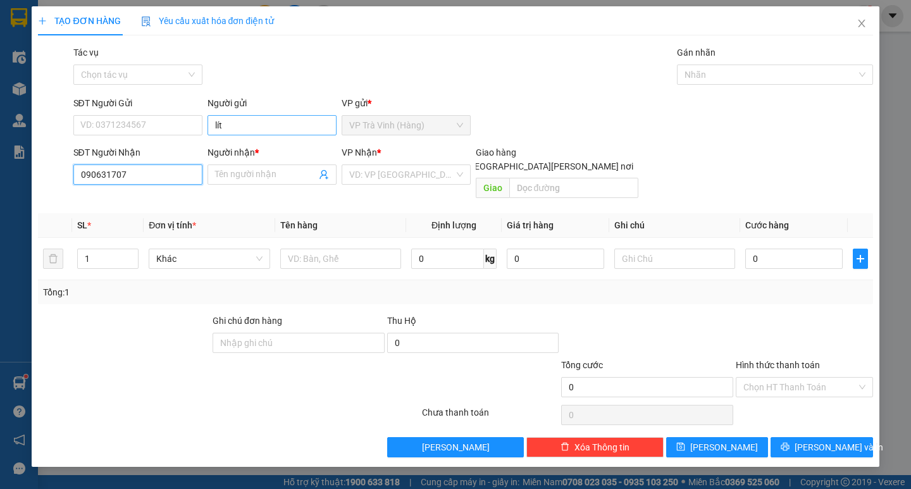
type input "0906317071"
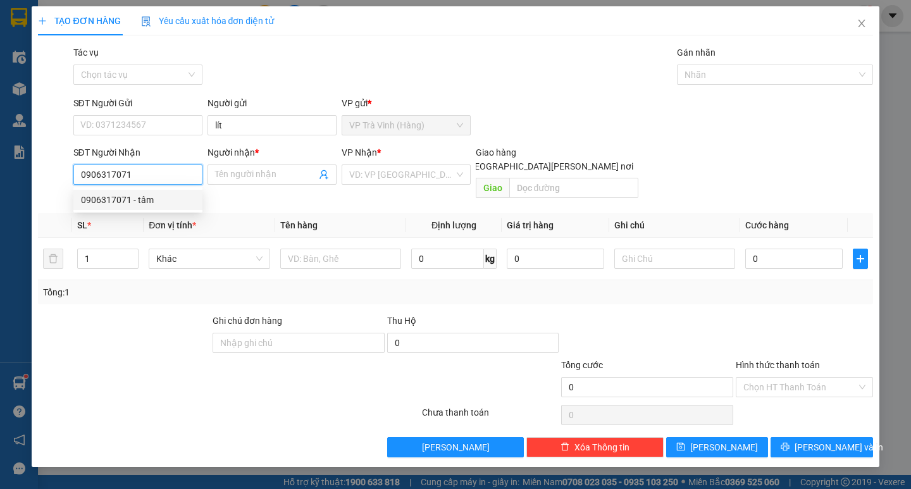
click at [120, 196] on div "0906317071 - tâm" at bounding box center [138, 200] width 114 height 14
type input "tâm"
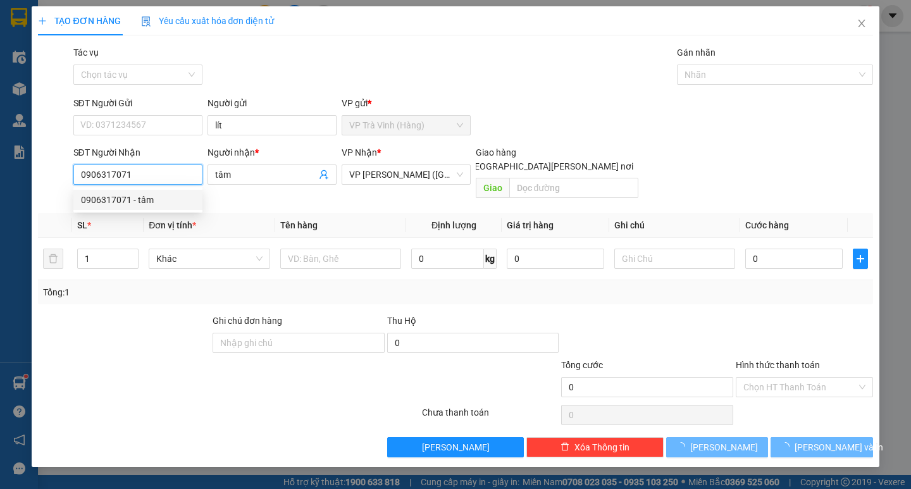
type input "20.000"
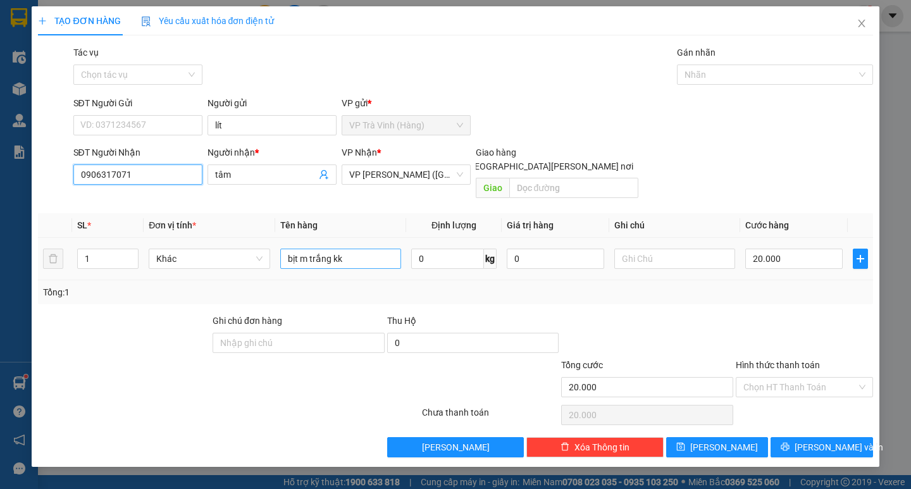
type input "0906317071"
drag, startPoint x: 356, startPoint y: 242, endPoint x: 0, endPoint y: 333, distance: 367.7
click at [13, 312] on div "TẠO ĐƠN HÀNG Yêu cầu xuất [PERSON_NAME] điện tử Transit Pickup Surcharge Ids Tr…" at bounding box center [455, 244] width 911 height 489
type input "1 thùng kk"
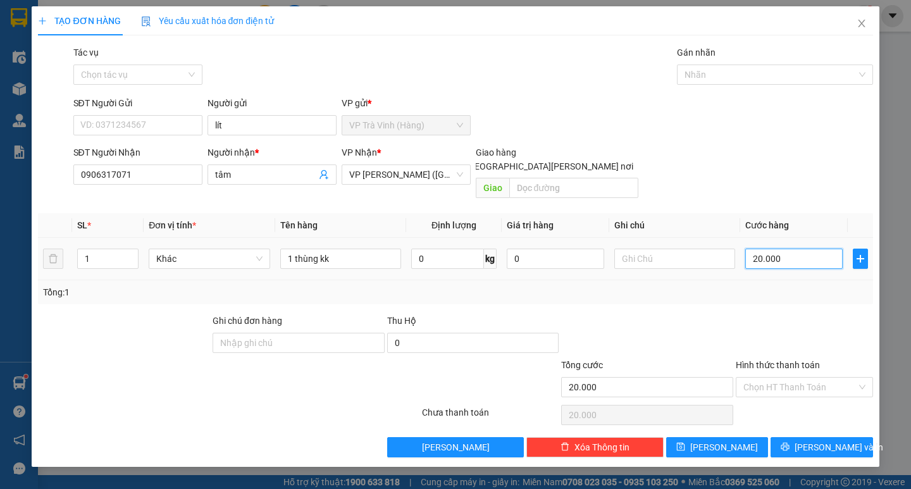
click at [810, 249] on input "20.000" at bounding box center [793, 259] width 97 height 20
type input "3"
type input "30"
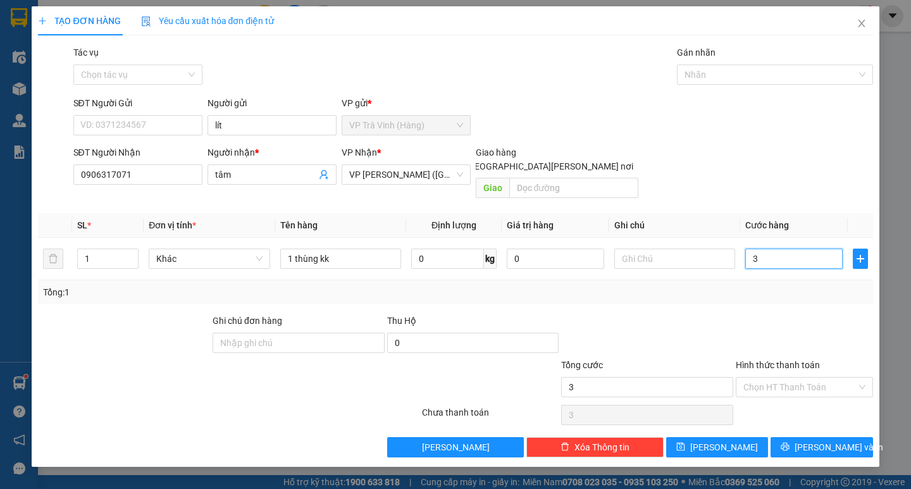
type input "30"
type input "30.000"
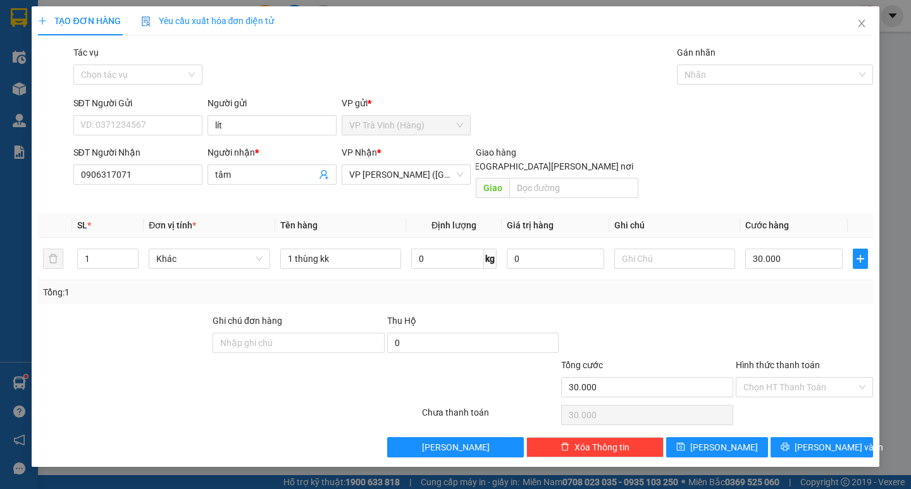
click at [739, 360] on label "Hình thức thanh toán" at bounding box center [778, 365] width 84 height 10
click at [743, 378] on input "Hình thức thanh toán" at bounding box center [799, 387] width 113 height 19
click at [786, 399] on div "Tại văn phòng" at bounding box center [804, 399] width 122 height 14
type input "0"
click at [789, 442] on icon "printer" at bounding box center [785, 446] width 9 height 9
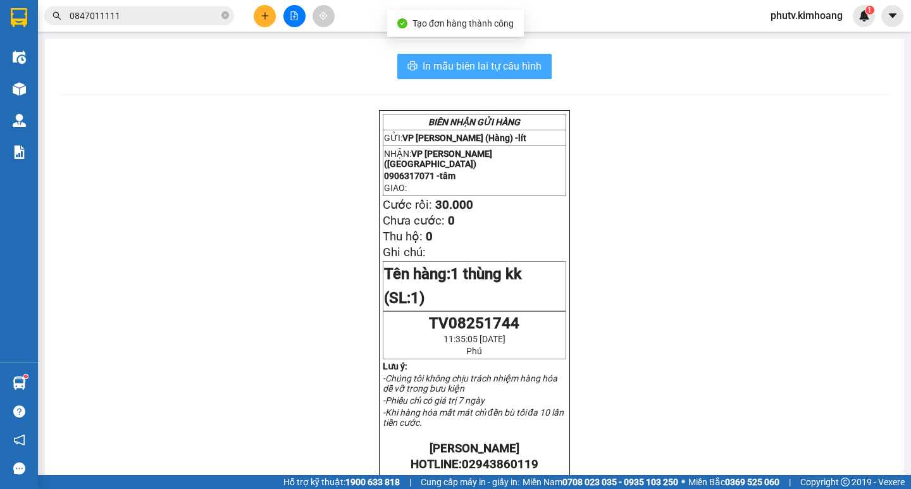
click at [533, 72] on span "In mẫu biên lai tự cấu hình" at bounding box center [482, 66] width 119 height 16
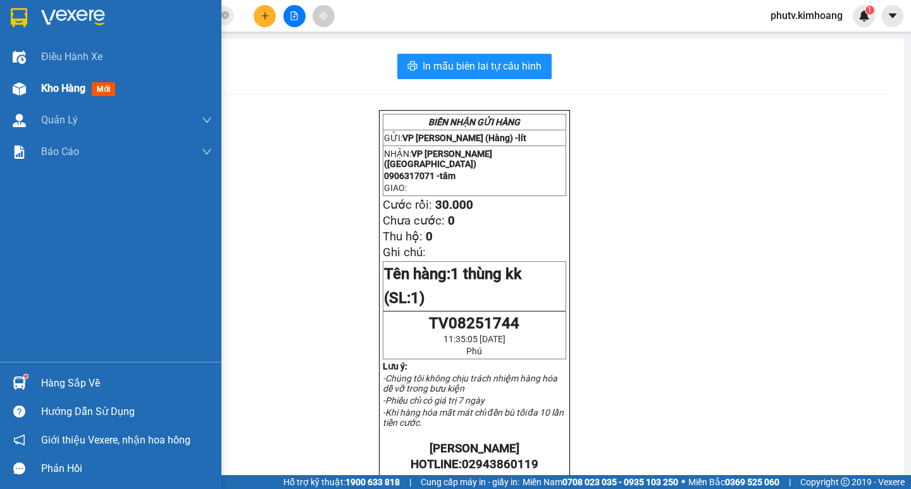
click at [56, 86] on span "Kho hàng" at bounding box center [63, 88] width 44 height 12
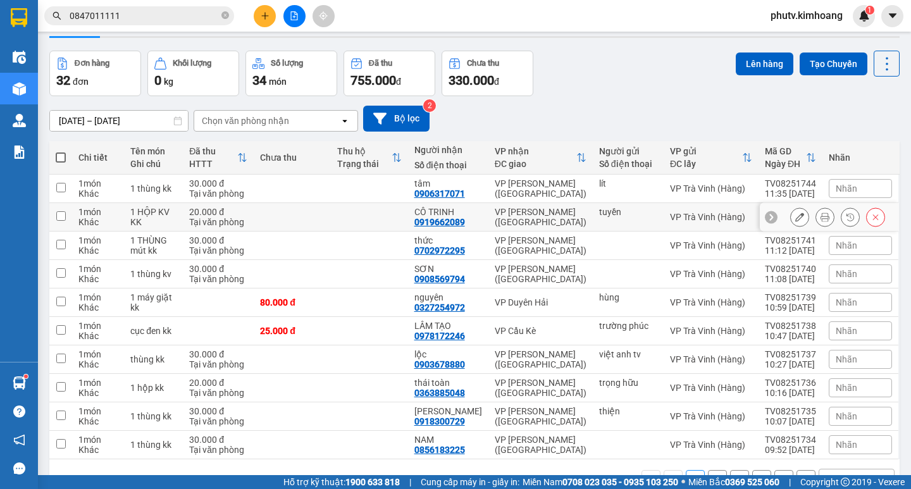
scroll to position [73, 0]
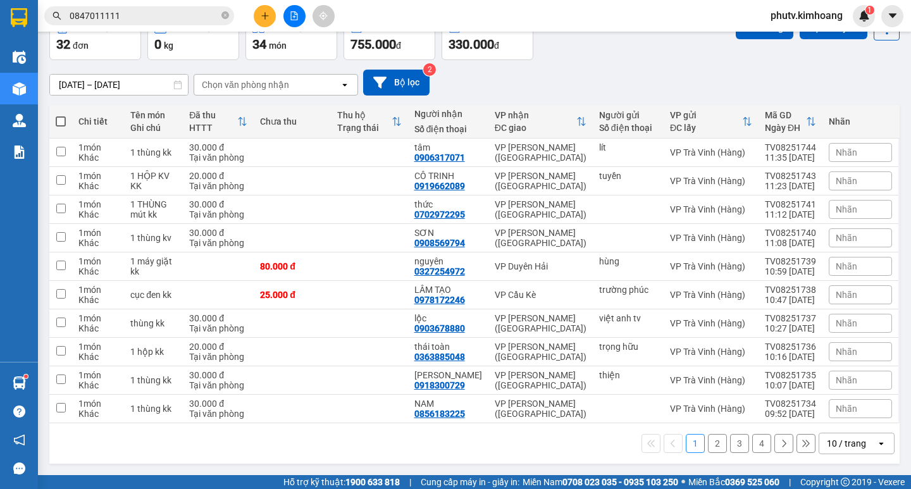
click at [840, 443] on div "10 / trang" at bounding box center [846, 443] width 39 height 13
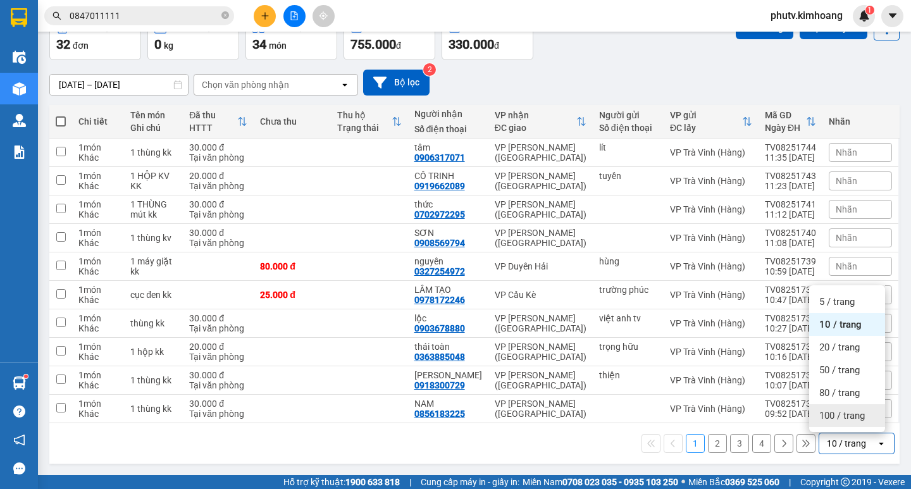
click at [846, 414] on span "100 / trang" at bounding box center [842, 415] width 46 height 13
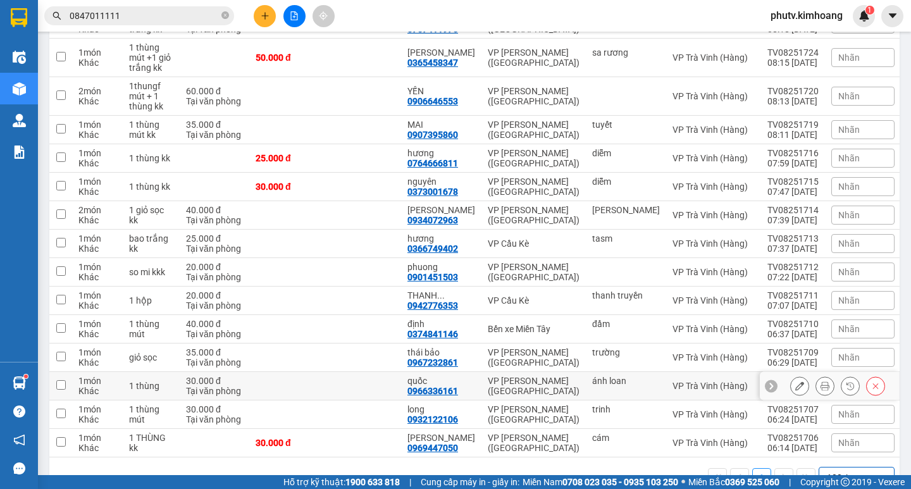
scroll to position [730, 0]
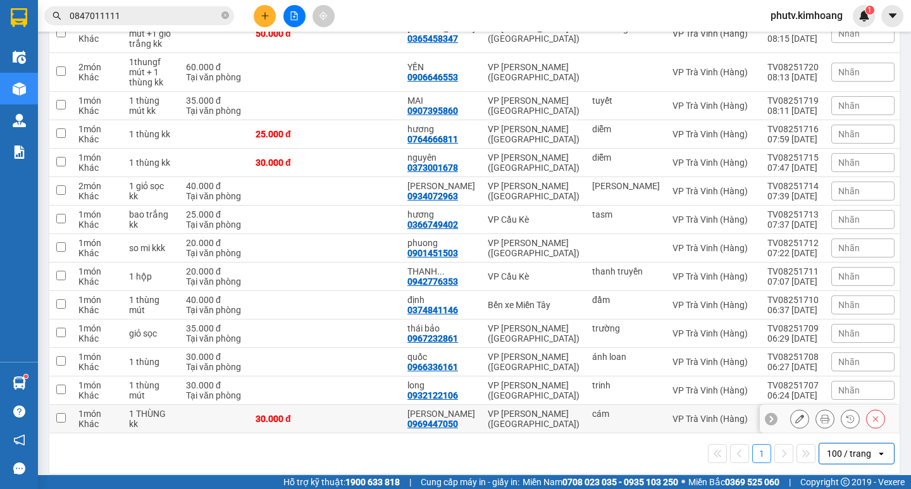
click at [620, 409] on div "cám" at bounding box center [626, 419] width 68 height 20
checkbox input "true"
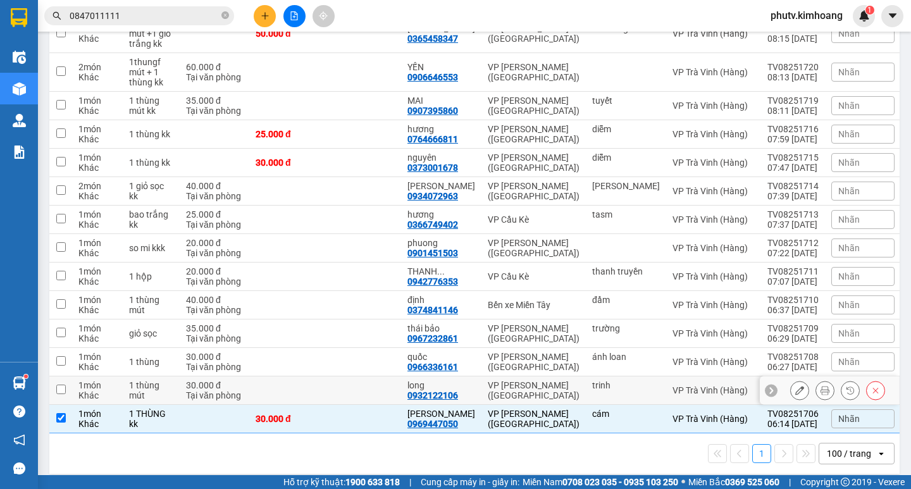
click at [614, 386] on div "trinh" at bounding box center [626, 390] width 68 height 20
checkbox input "true"
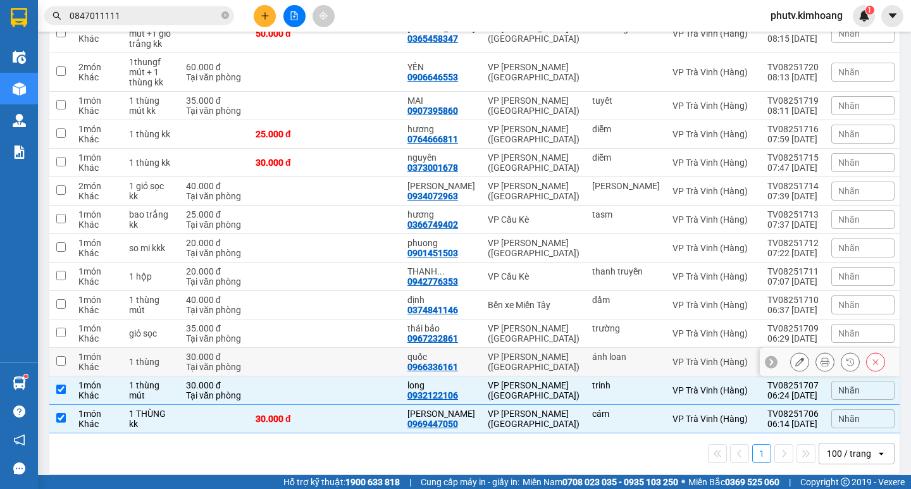
click at [619, 357] on div "ánh loan" at bounding box center [626, 362] width 68 height 20
checkbox input "true"
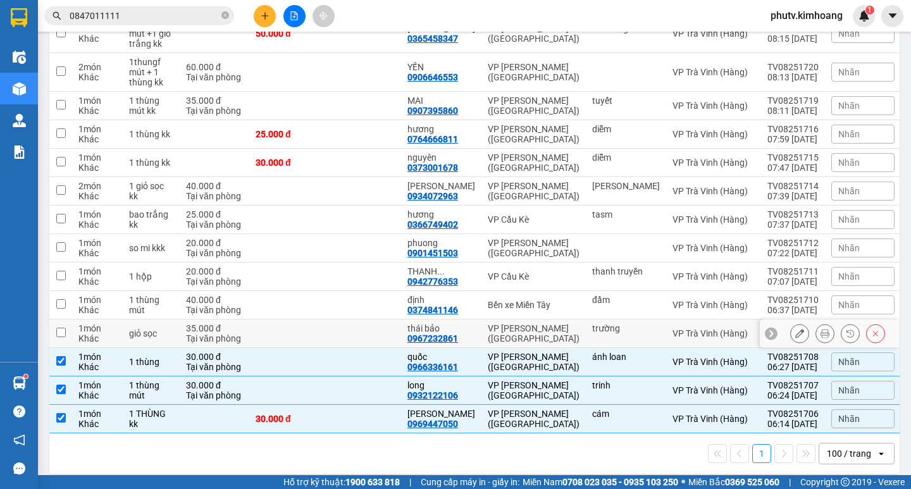
click at [625, 324] on div "trường" at bounding box center [626, 333] width 68 height 20
checkbox input "true"
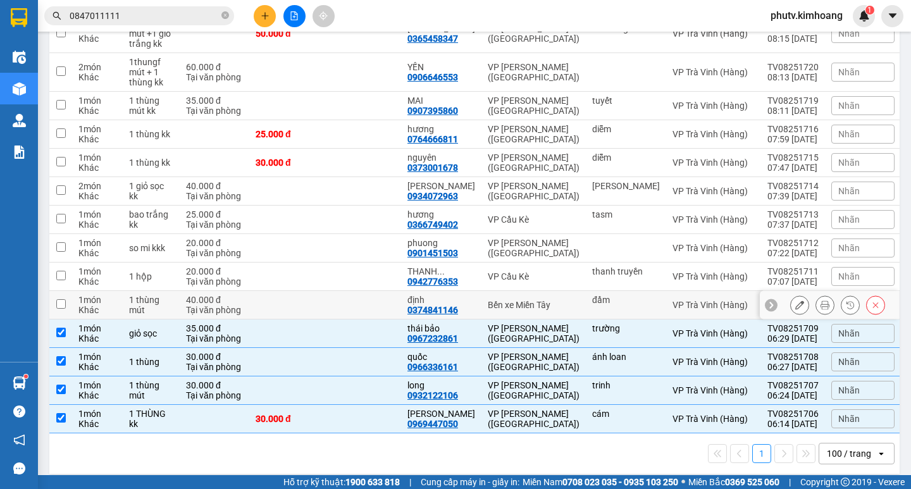
click at [615, 296] on div "đầm" at bounding box center [626, 305] width 68 height 20
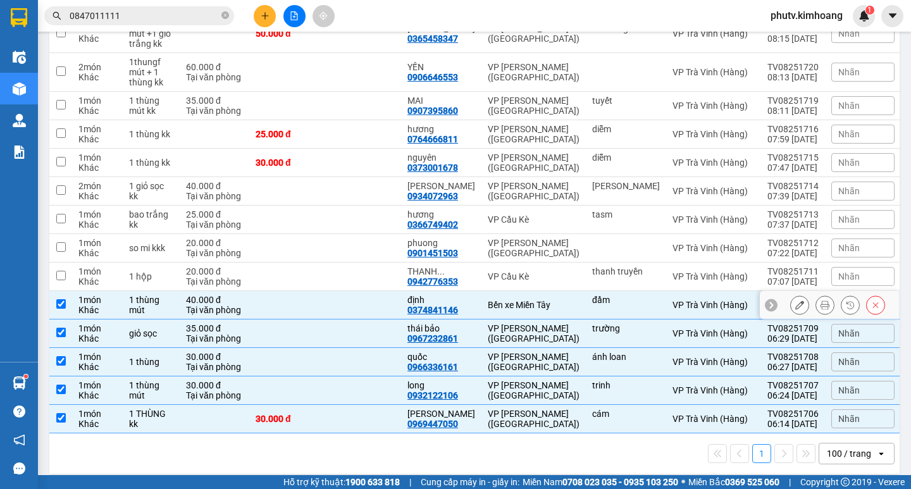
click at [614, 291] on td "đầm" at bounding box center [626, 305] width 80 height 28
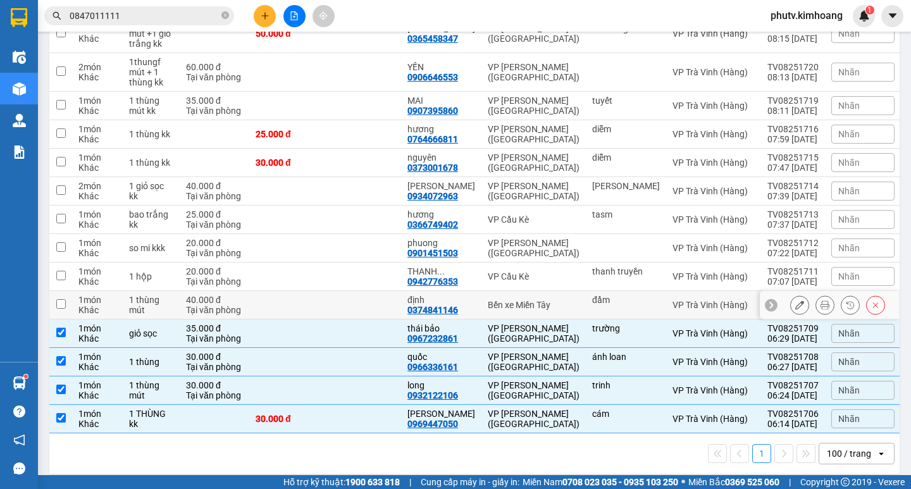
click at [614, 291] on td "đầm" at bounding box center [626, 305] width 80 height 28
checkbox input "true"
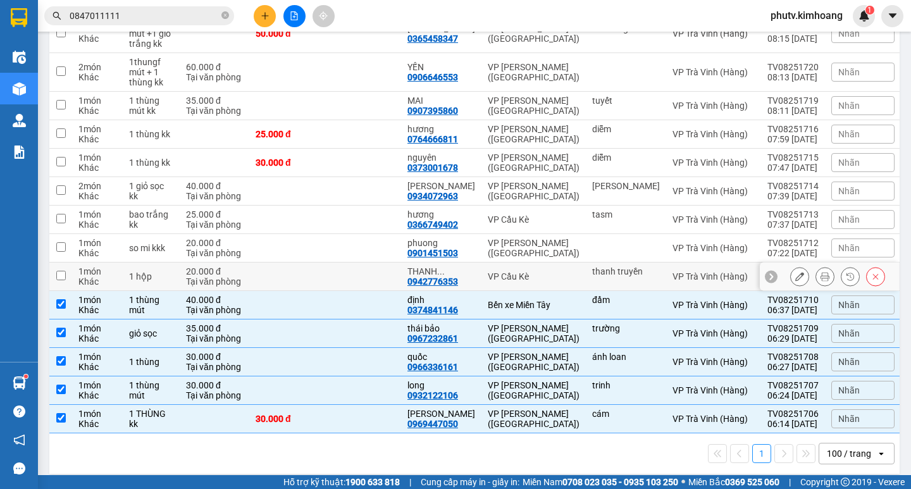
click at [612, 266] on div "thanh truyền" at bounding box center [626, 271] width 68 height 10
checkbox input "true"
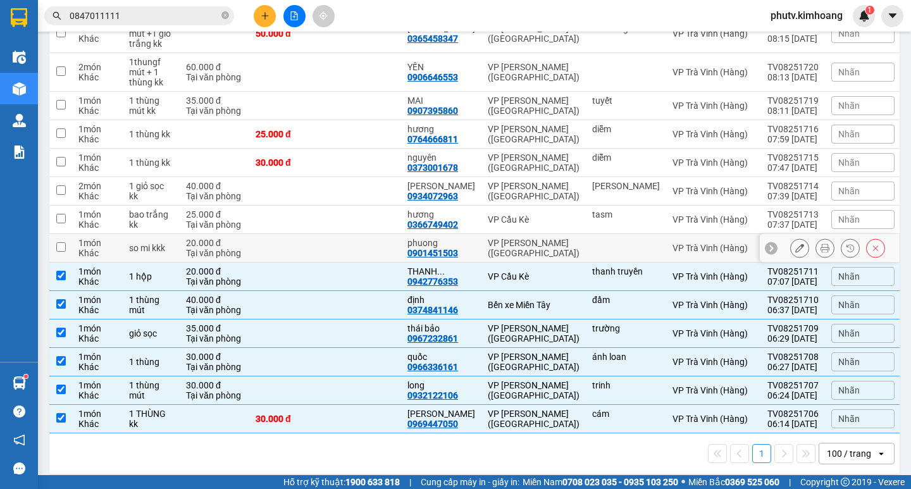
click at [573, 241] on div "VP [PERSON_NAME] ([GEOGRAPHIC_DATA])" at bounding box center [534, 248] width 92 height 20
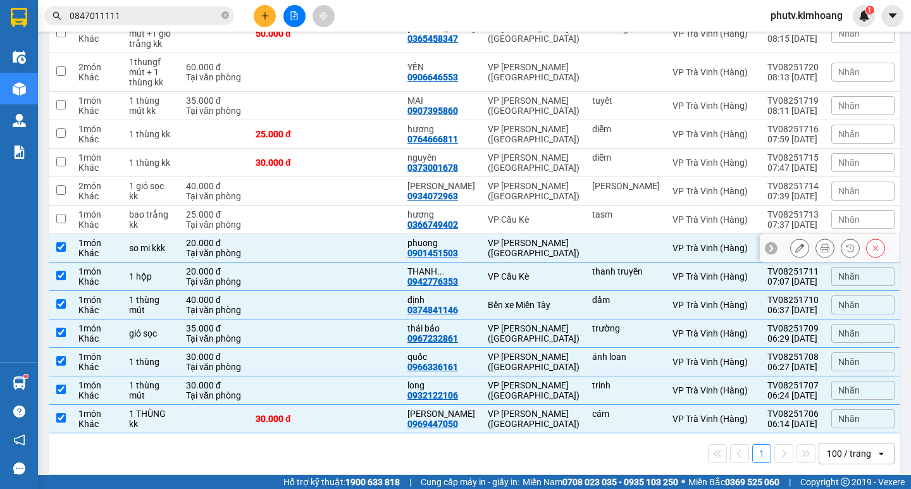
click at [628, 245] on td at bounding box center [626, 248] width 80 height 28
checkbox input "false"
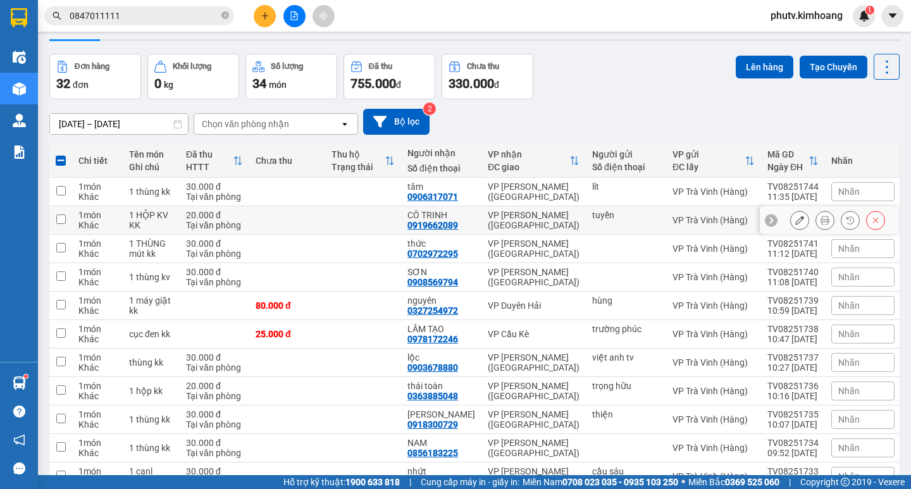
scroll to position [0, 0]
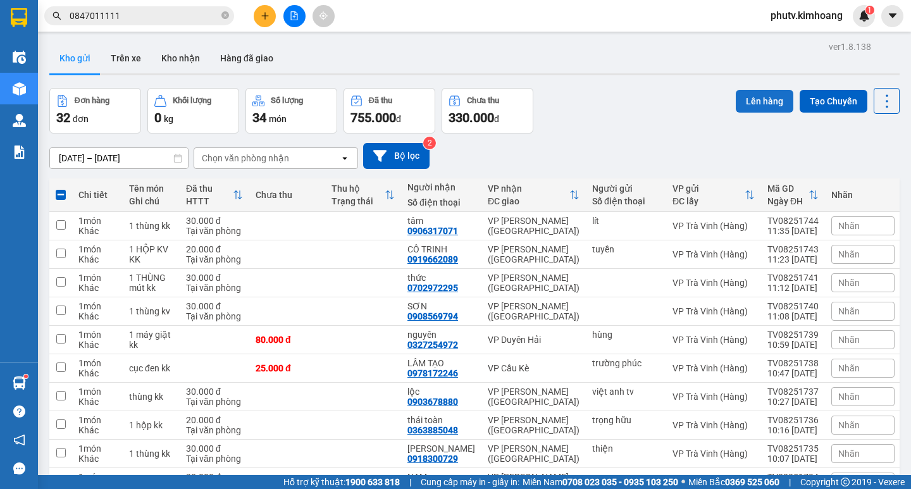
click at [742, 103] on button "Lên hàng" at bounding box center [765, 101] width 58 height 23
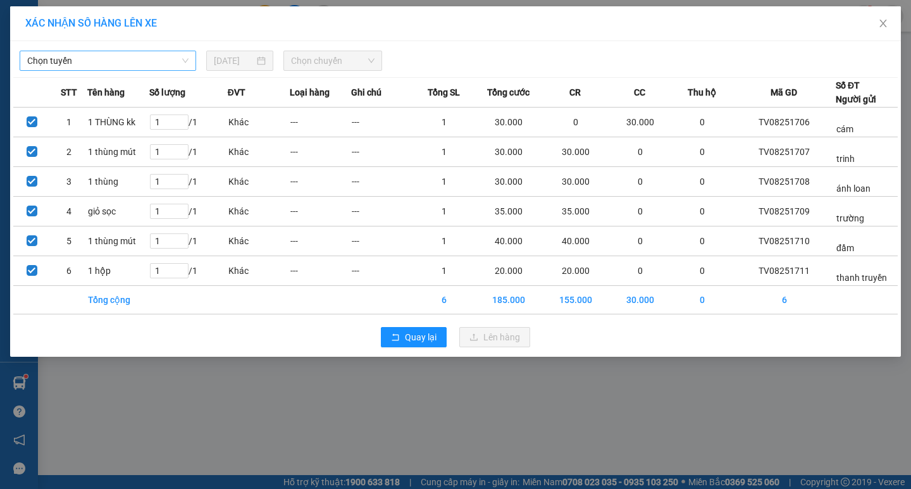
click at [171, 53] on span "Chọn tuyến" at bounding box center [107, 60] width 161 height 19
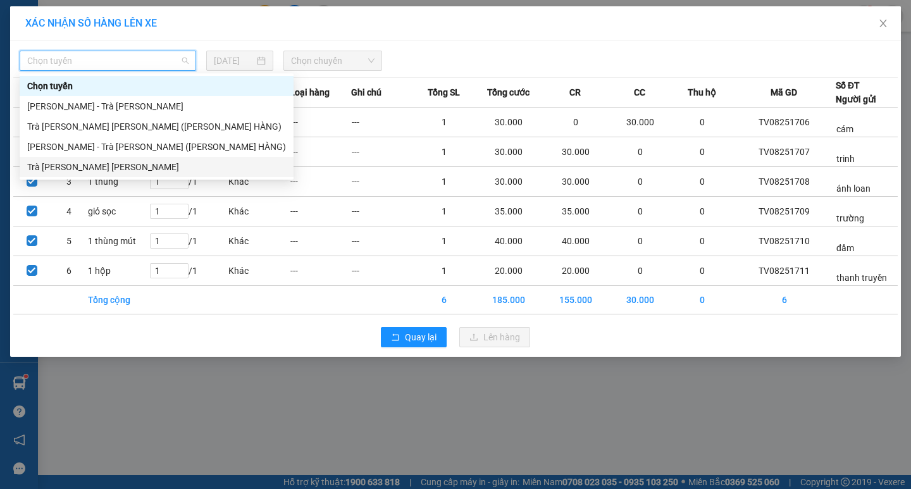
click at [134, 162] on div "Trà [PERSON_NAME] [PERSON_NAME]" at bounding box center [156, 167] width 259 height 14
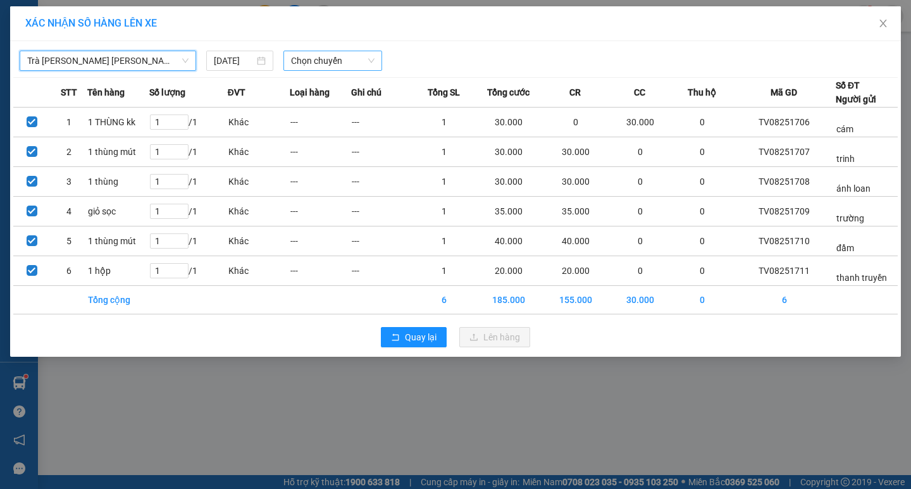
click at [326, 62] on span "Chọn chuyến" at bounding box center [332, 60] width 83 height 19
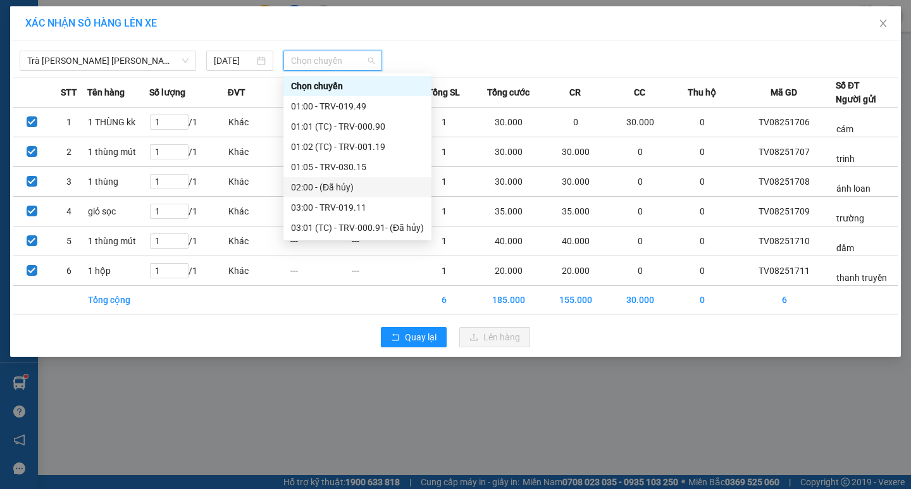
scroll to position [190, 0]
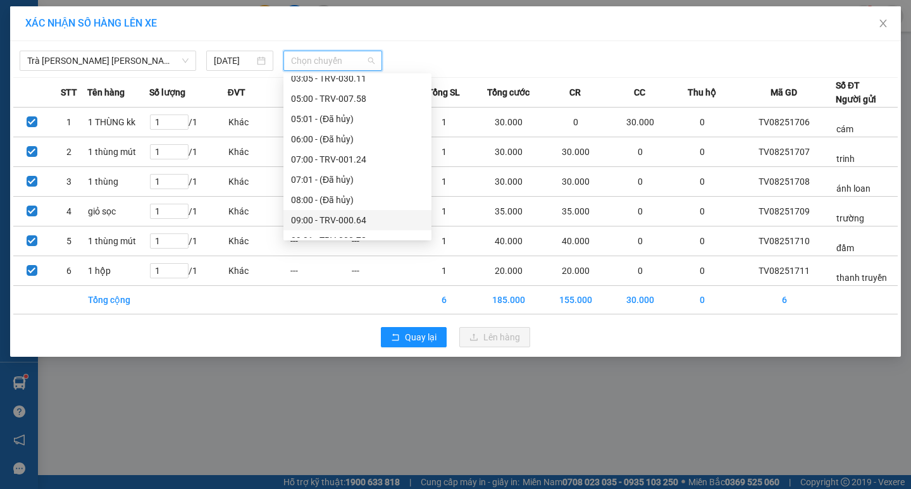
click at [359, 213] on div "09:00 - TRV-000.64" at bounding box center [357, 220] width 133 height 14
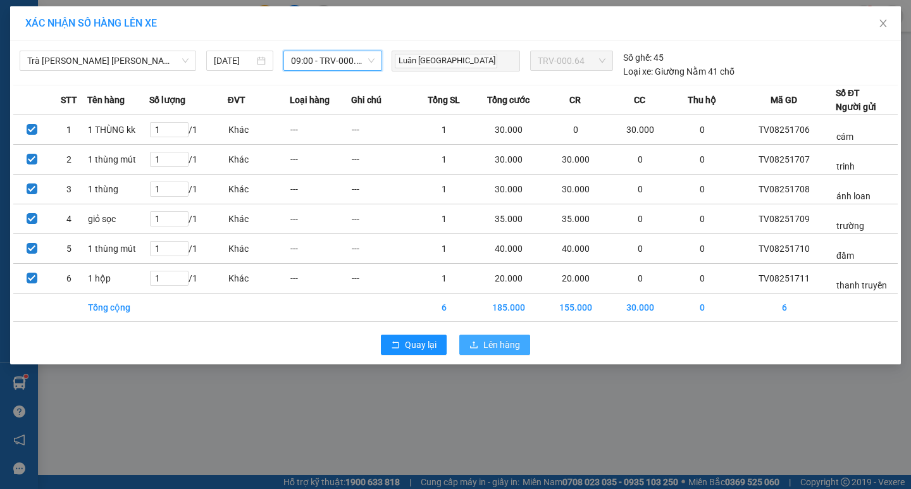
click at [516, 342] on span "Lên hàng" at bounding box center [501, 345] width 37 height 14
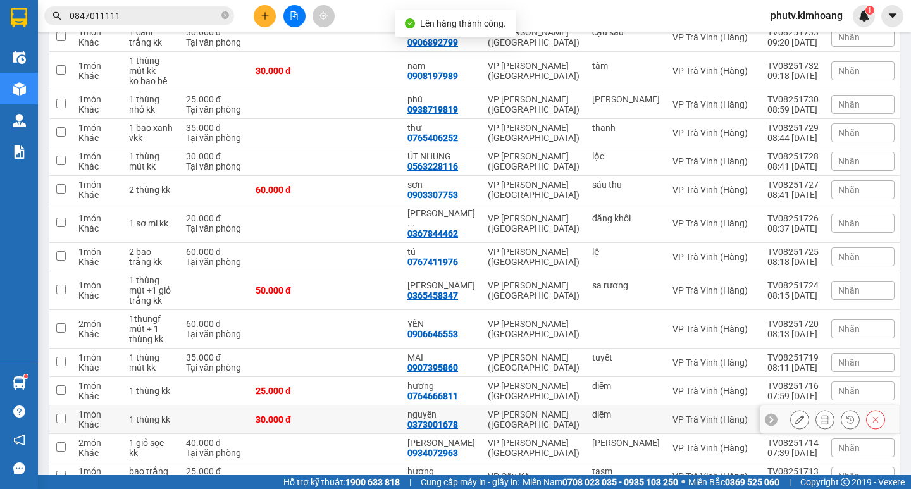
scroll to position [559, 0]
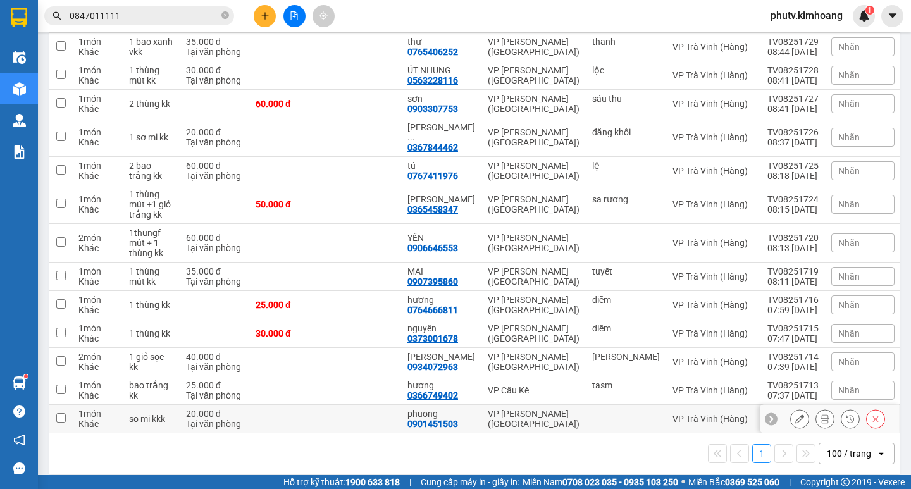
drag, startPoint x: 499, startPoint y: 404, endPoint x: 499, endPoint y: 378, distance: 25.3
click at [498, 409] on div "VP [PERSON_NAME] ([GEOGRAPHIC_DATA])" at bounding box center [534, 419] width 92 height 20
checkbox input "true"
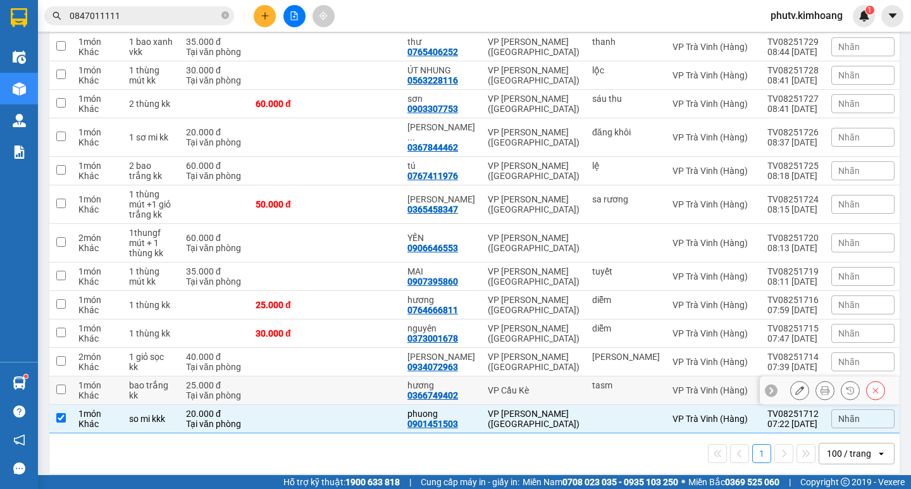
click at [500, 376] on td "VP Cầu Kè" at bounding box center [533, 390] width 104 height 28
checkbox input "true"
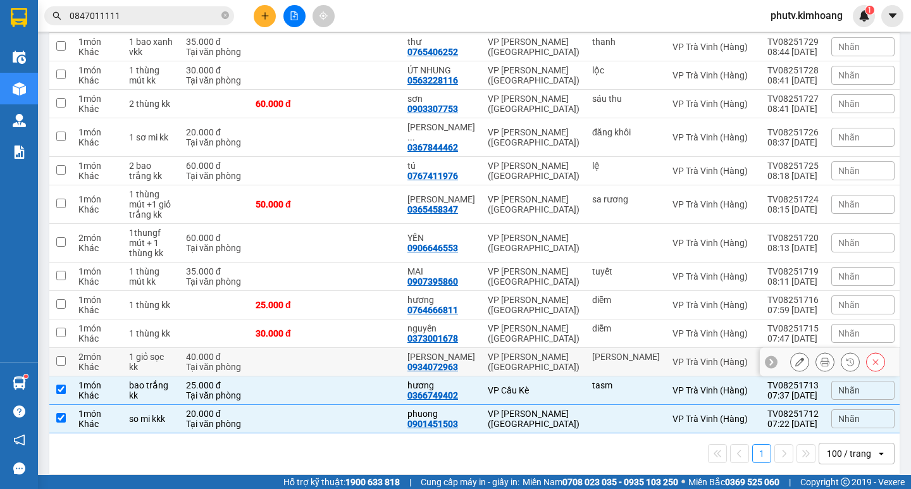
click at [508, 348] on td "VP [PERSON_NAME] ([GEOGRAPHIC_DATA])" at bounding box center [533, 362] width 104 height 28
checkbox input "true"
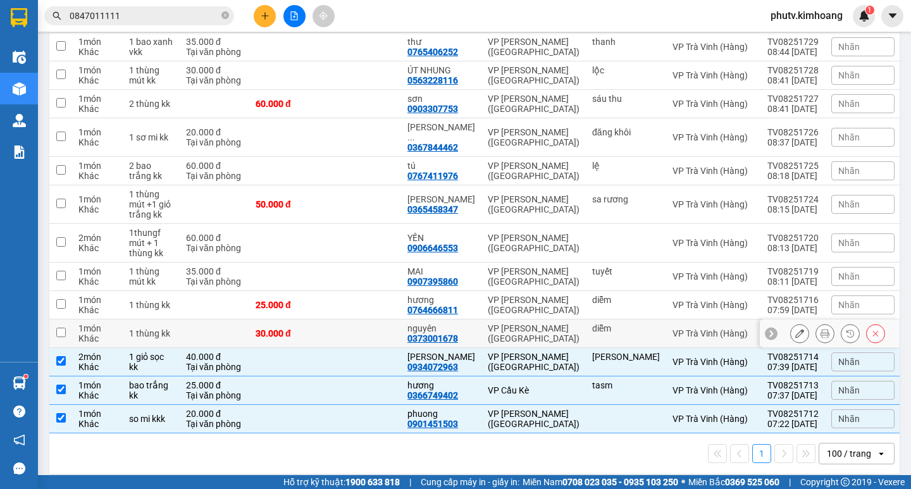
click at [510, 323] on div "VP [PERSON_NAME] ([GEOGRAPHIC_DATA])" at bounding box center [534, 333] width 92 height 20
checkbox input "true"
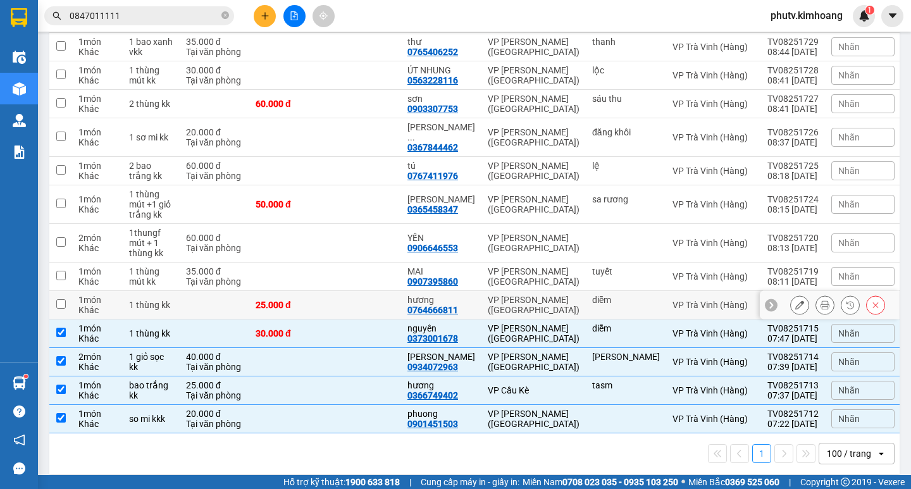
click at [510, 291] on td "VP [PERSON_NAME] ([GEOGRAPHIC_DATA])" at bounding box center [533, 305] width 104 height 28
checkbox input "true"
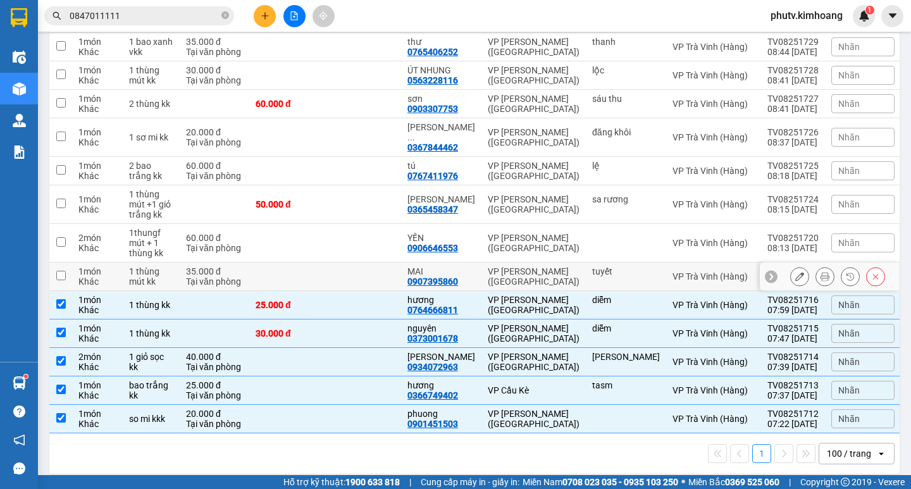
click at [511, 263] on td "VP [PERSON_NAME] ([GEOGRAPHIC_DATA])" at bounding box center [533, 277] width 104 height 28
checkbox input "true"
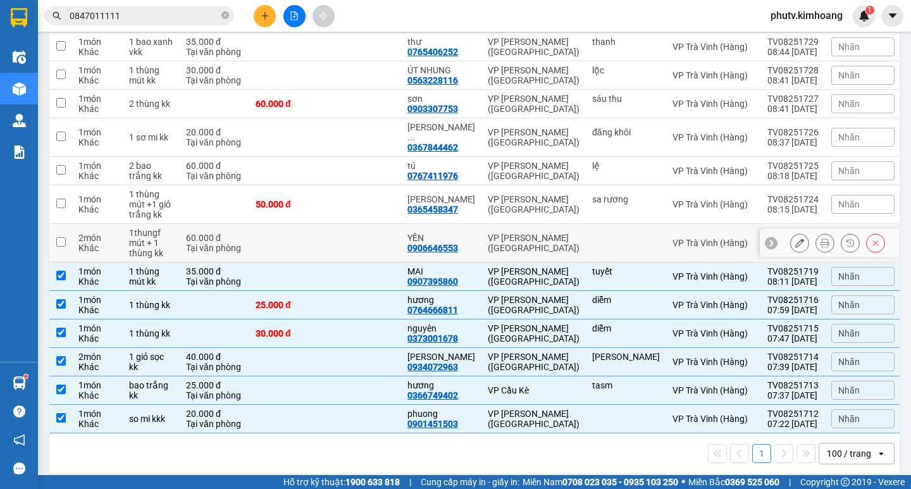
click at [517, 237] on div "VP [PERSON_NAME] ([GEOGRAPHIC_DATA])" at bounding box center [534, 243] width 92 height 20
checkbox input "true"
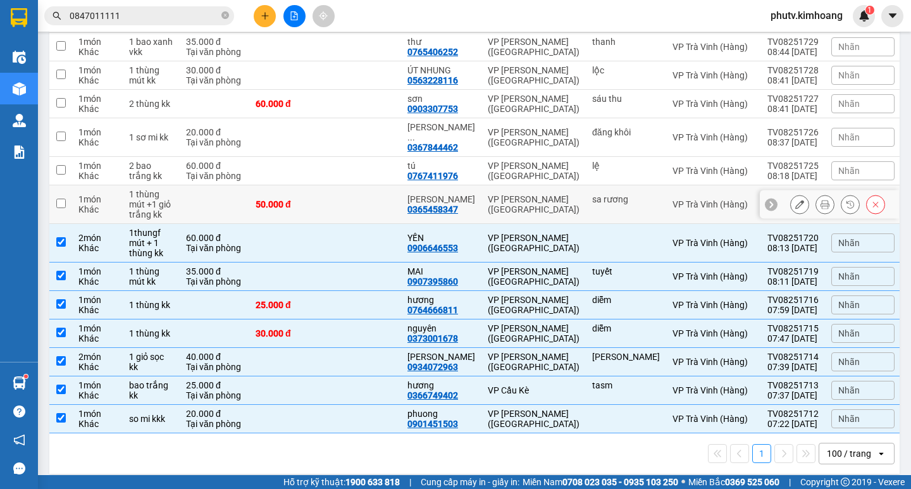
click at [517, 195] on div "VP [PERSON_NAME] ([GEOGRAPHIC_DATA])" at bounding box center [534, 204] width 92 height 20
checkbox input "true"
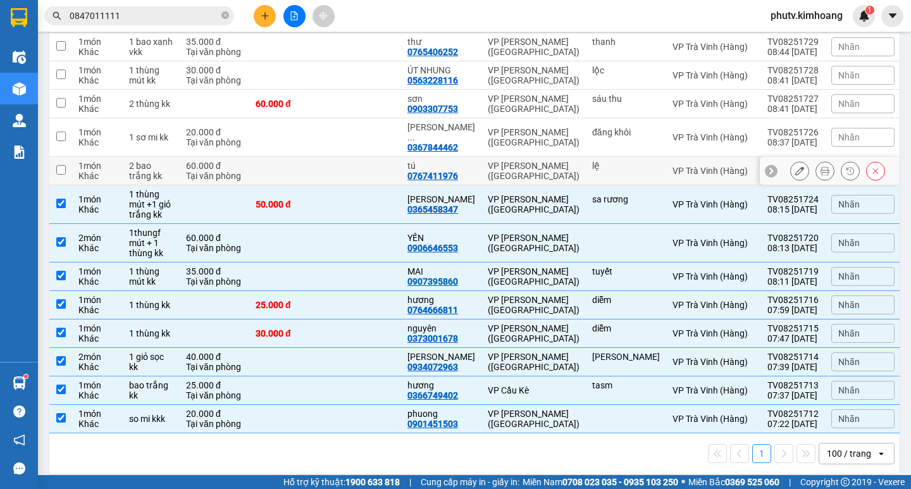
click at [519, 157] on td "VP [PERSON_NAME] ([GEOGRAPHIC_DATA])" at bounding box center [533, 171] width 104 height 28
checkbox input "true"
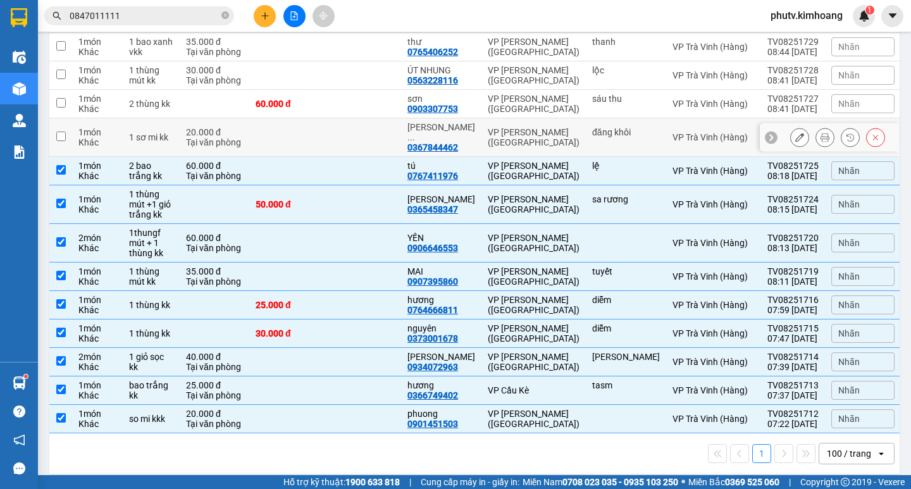
click at [519, 130] on div "VP [PERSON_NAME] ([GEOGRAPHIC_DATA])" at bounding box center [534, 137] width 92 height 20
checkbox input "true"
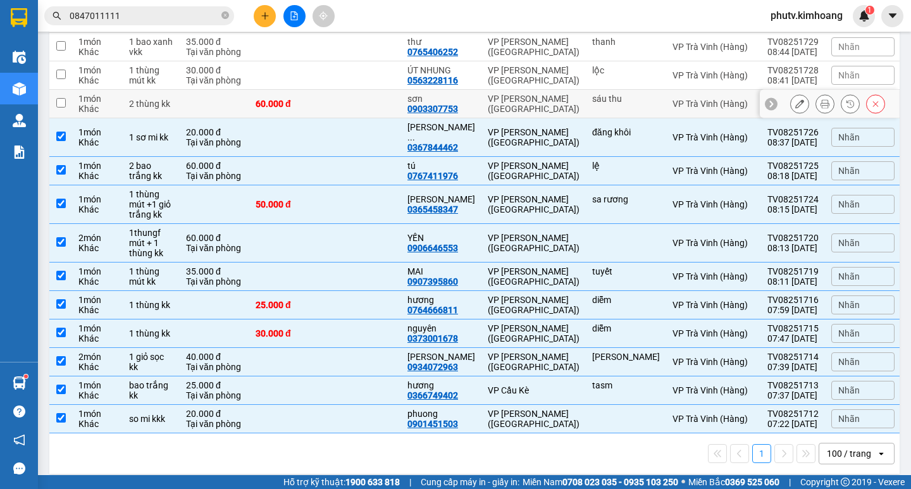
click at [509, 106] on div "VP [PERSON_NAME] ([GEOGRAPHIC_DATA])" at bounding box center [534, 104] width 92 height 20
checkbox input "true"
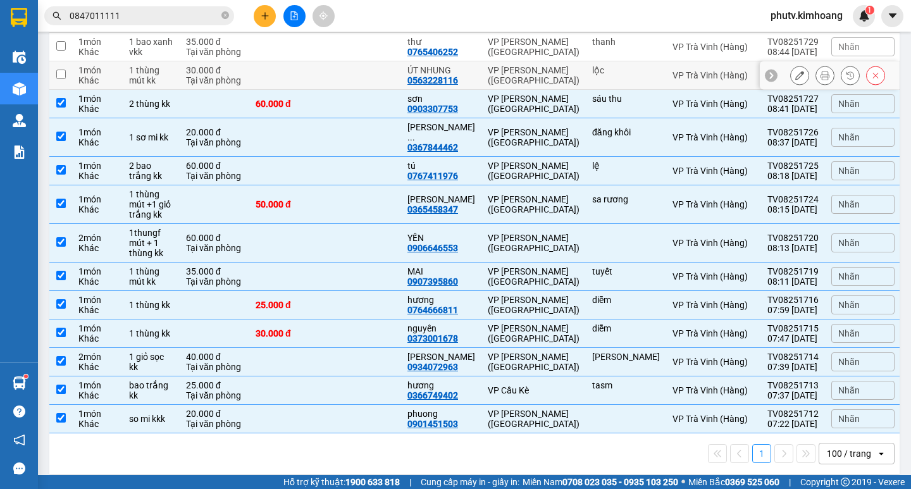
click at [500, 81] on td "VP [PERSON_NAME] ([GEOGRAPHIC_DATA])" at bounding box center [533, 75] width 104 height 28
checkbox input "true"
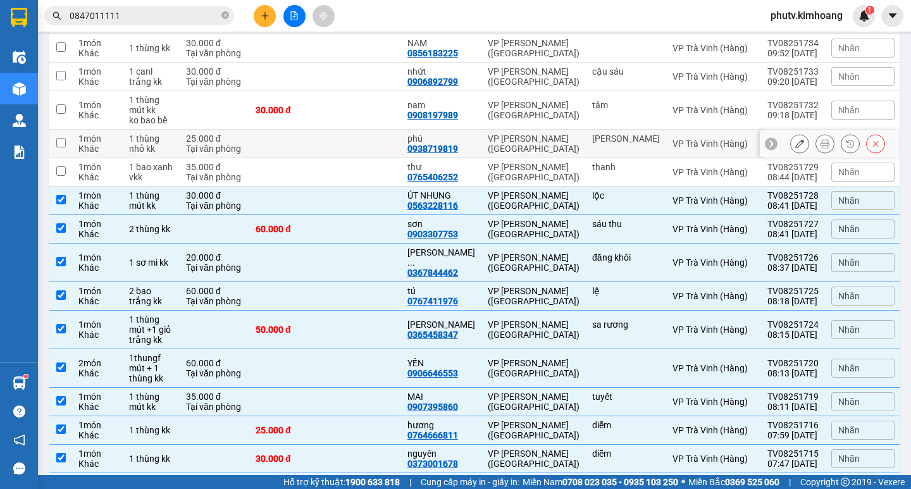
scroll to position [433, 0]
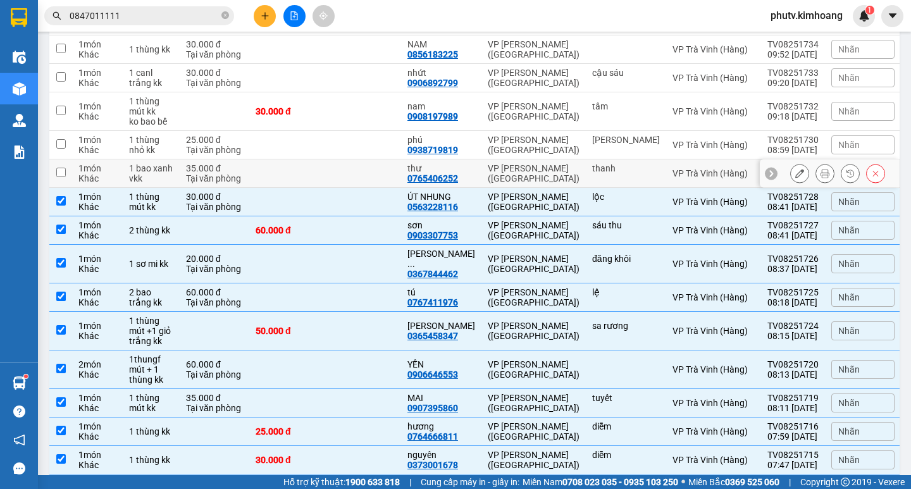
drag, startPoint x: 532, startPoint y: 176, endPoint x: 521, endPoint y: 141, distance: 36.4
click at [531, 176] on div "VP [PERSON_NAME] ([GEOGRAPHIC_DATA])" at bounding box center [534, 173] width 92 height 20
checkbox input "true"
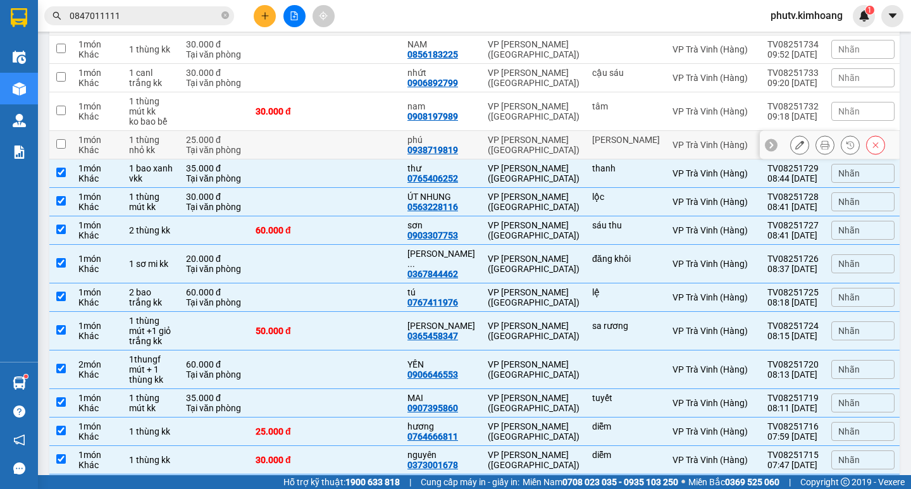
click at [521, 140] on div "VP [PERSON_NAME] ([GEOGRAPHIC_DATA])" at bounding box center [534, 145] width 92 height 20
checkbox input "true"
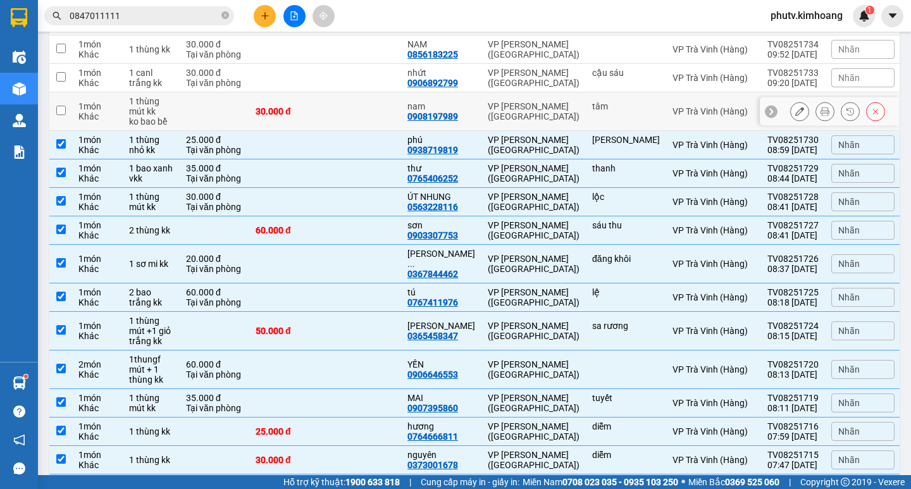
click at [516, 109] on div "VP [PERSON_NAME] ([GEOGRAPHIC_DATA])" at bounding box center [534, 111] width 92 height 20
checkbox input "true"
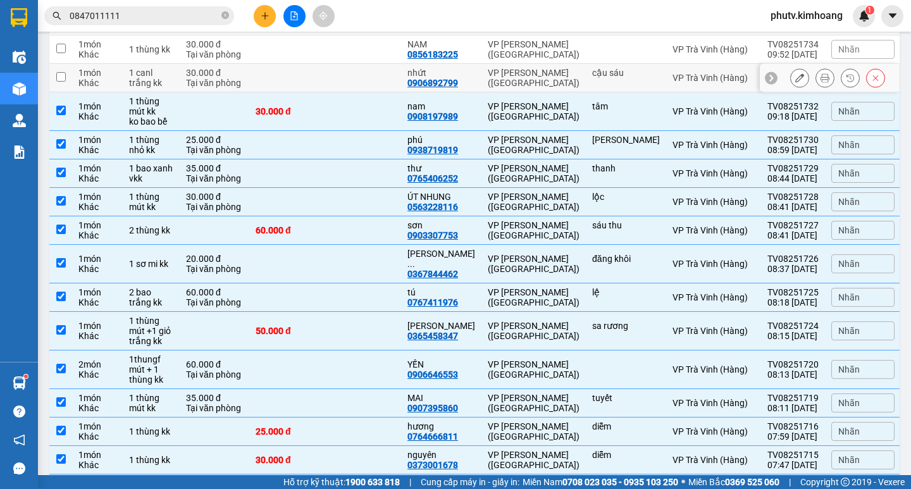
click at [510, 77] on div "VP [PERSON_NAME] ([GEOGRAPHIC_DATA])" at bounding box center [534, 78] width 92 height 20
checkbox input "true"
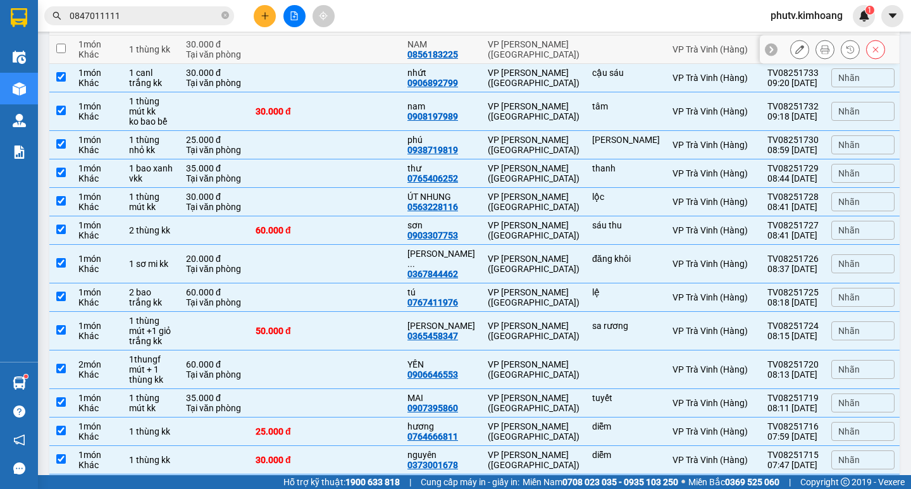
click at [509, 47] on div "VP [PERSON_NAME] ([GEOGRAPHIC_DATA])" at bounding box center [534, 49] width 92 height 20
checkbox input "true"
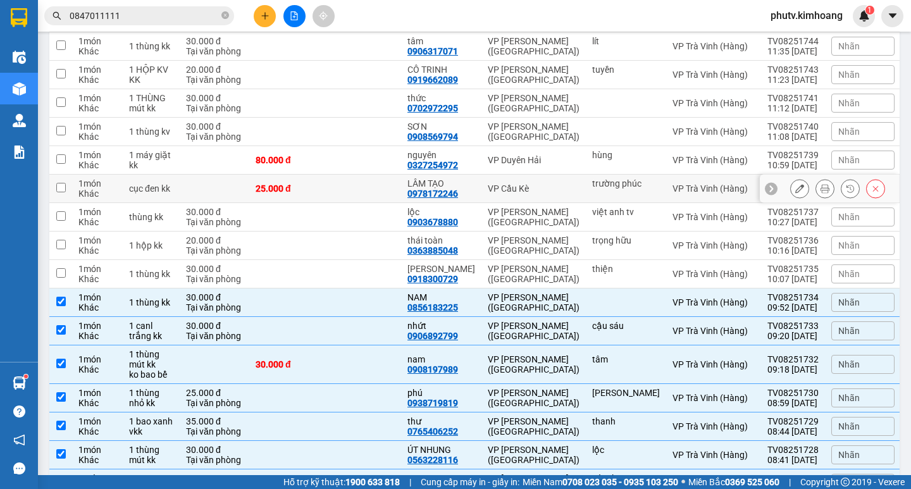
scroll to position [0, 0]
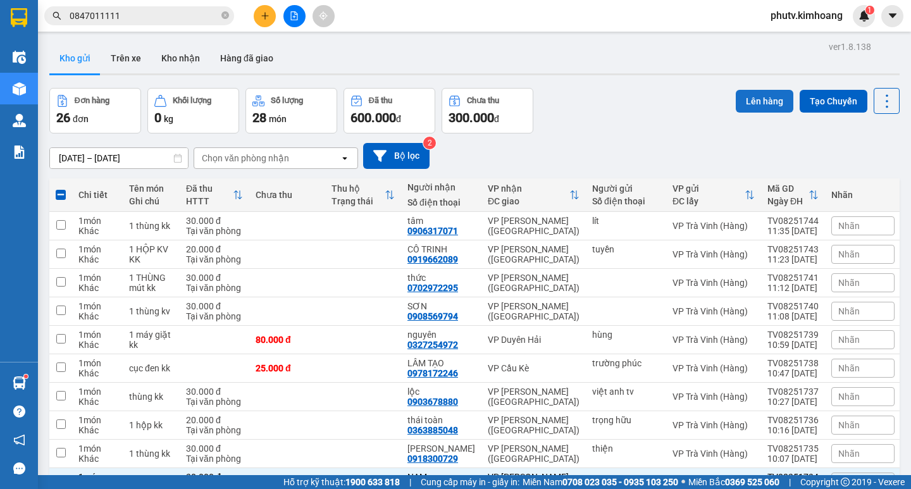
click at [770, 104] on button "Lên hàng" at bounding box center [765, 101] width 58 height 23
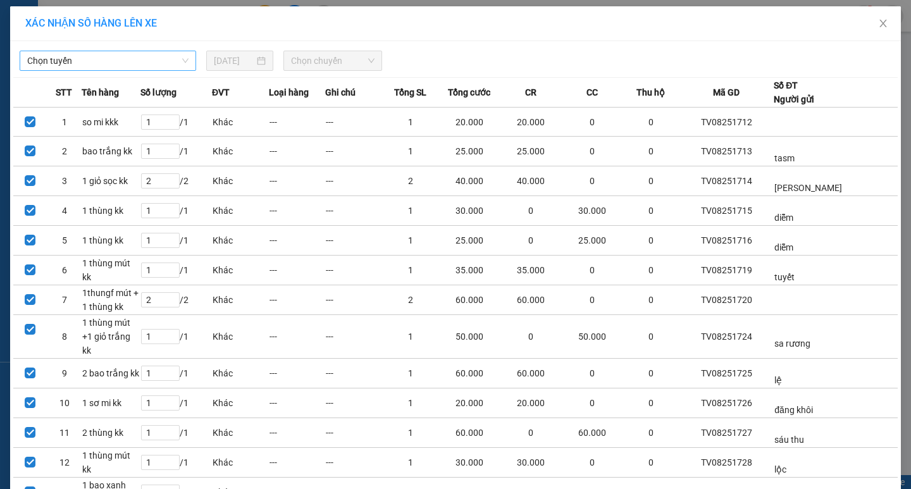
click at [116, 62] on span "Chọn tuyến" at bounding box center [107, 60] width 161 height 19
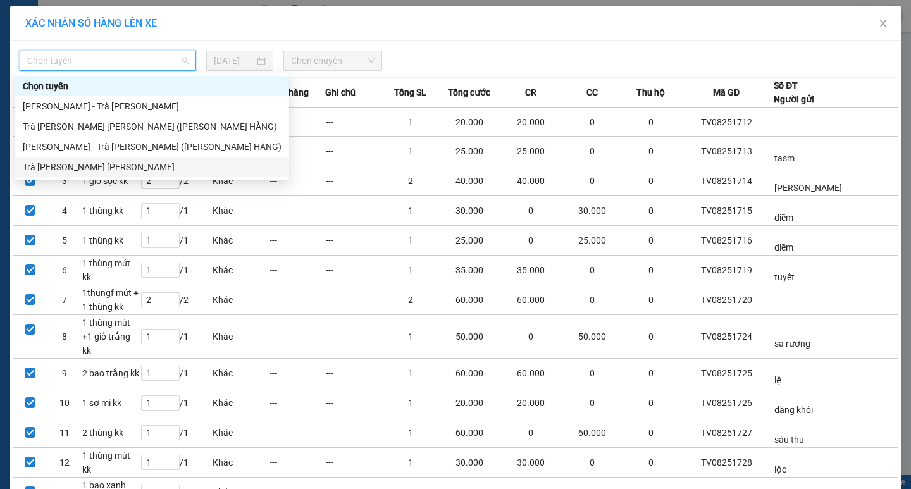
click at [117, 171] on div "Trà [PERSON_NAME] [PERSON_NAME]" at bounding box center [152, 167] width 259 height 14
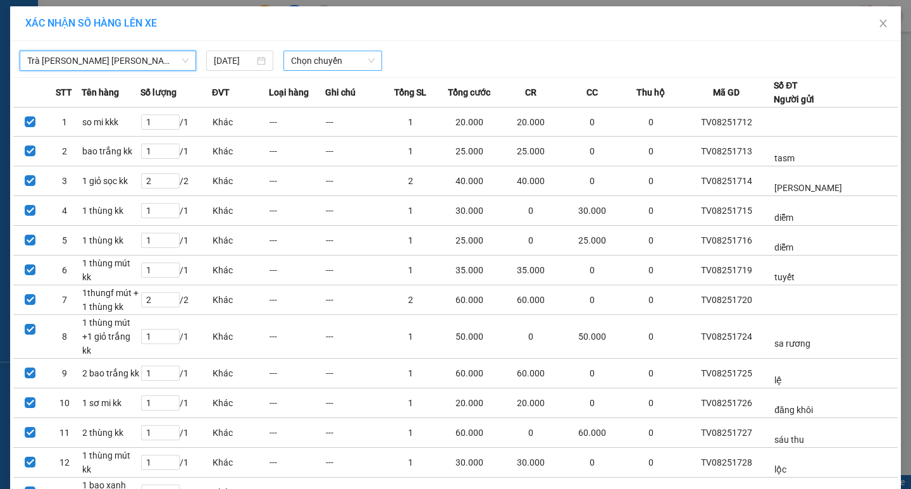
click at [308, 53] on span "Chọn chuyến" at bounding box center [332, 60] width 83 height 19
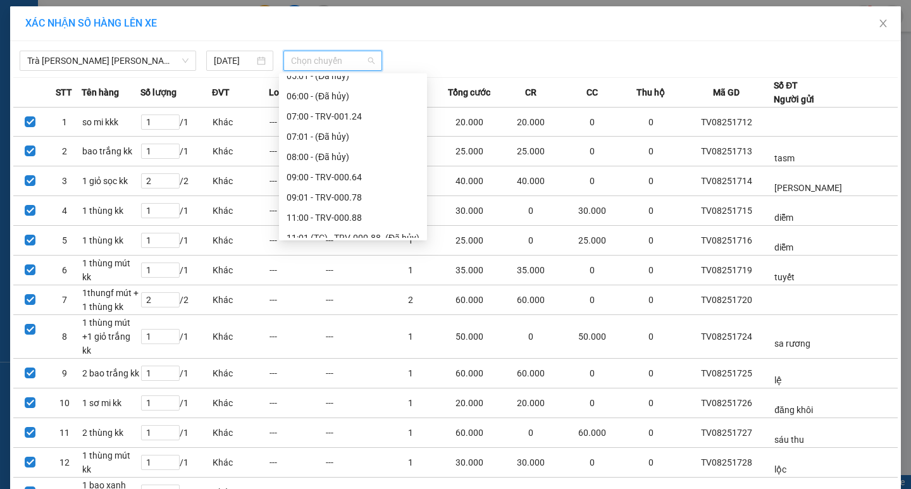
scroll to position [253, 0]
click at [326, 196] on div "11:00 - TRV-000.88" at bounding box center [353, 197] width 133 height 14
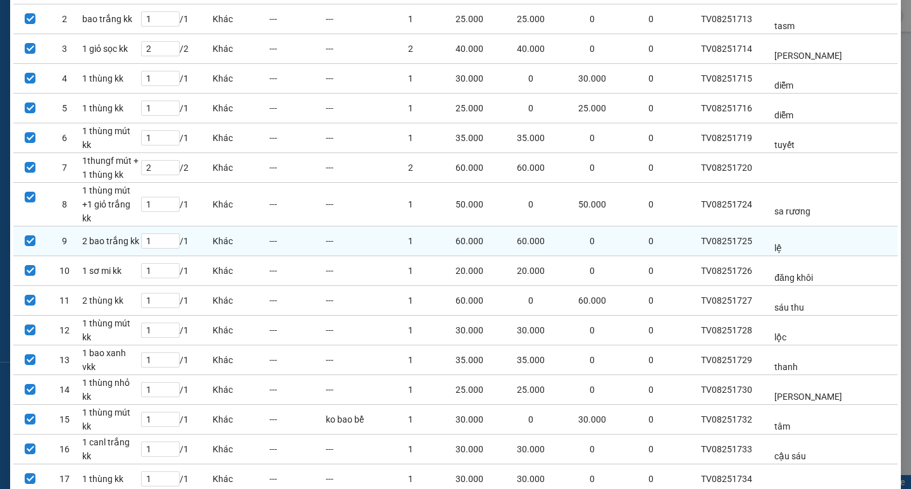
scroll to position [216, 0]
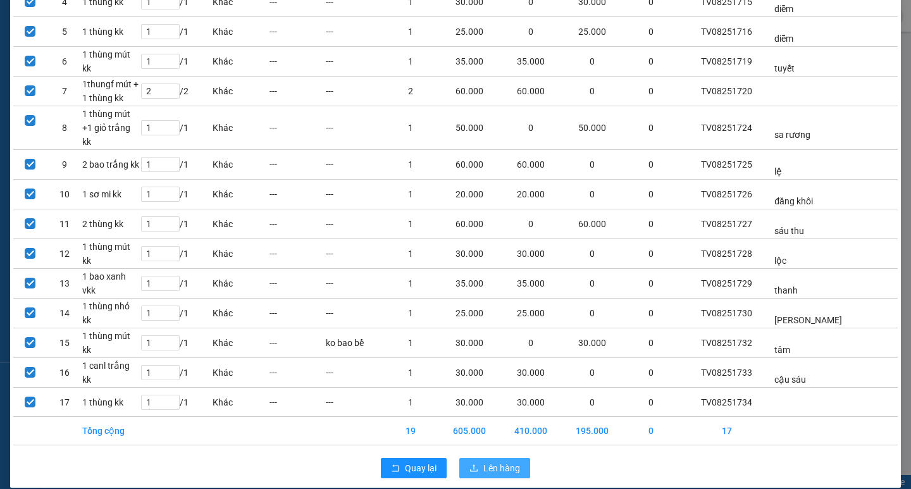
click at [499, 461] on span "Lên hàng" at bounding box center [501, 468] width 37 height 14
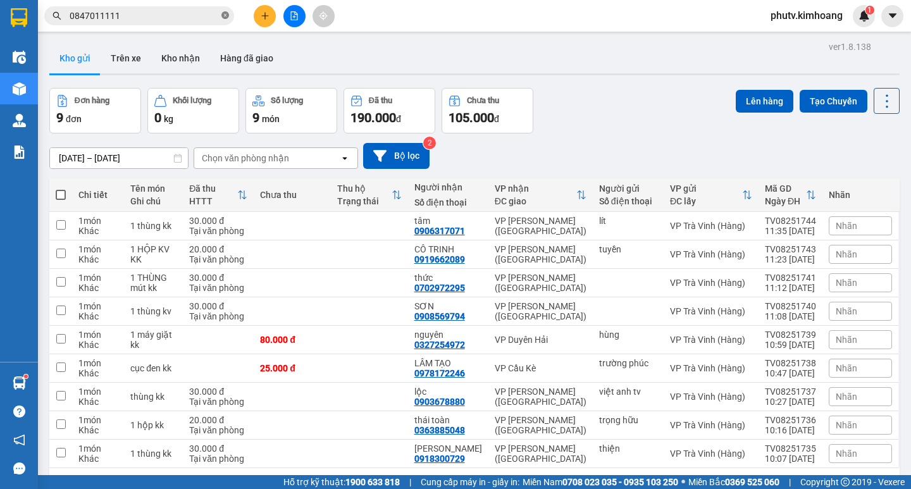
click at [223, 13] on icon "close-circle" at bounding box center [225, 15] width 8 height 8
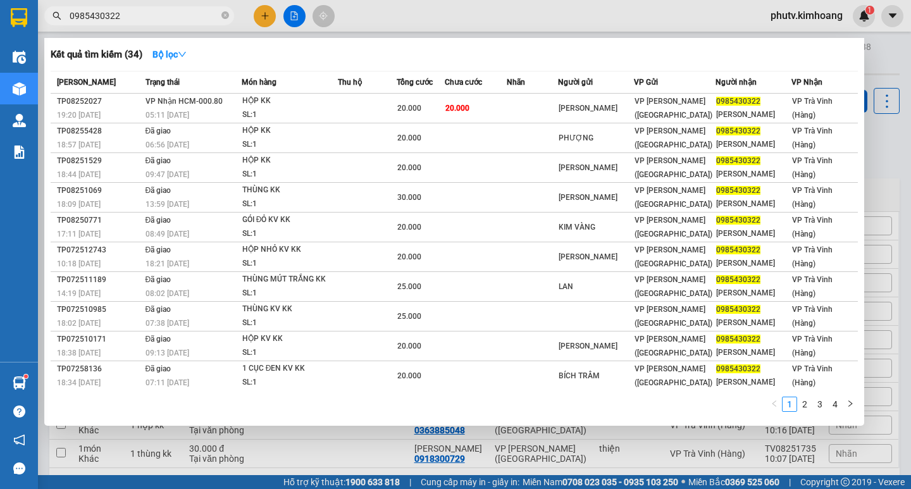
click at [134, 20] on input "0985430322" at bounding box center [144, 16] width 149 height 14
drag, startPoint x: 134, startPoint y: 20, endPoint x: 149, endPoint y: 20, distance: 14.6
click at [137, 20] on input "0985430322" at bounding box center [144, 16] width 149 height 14
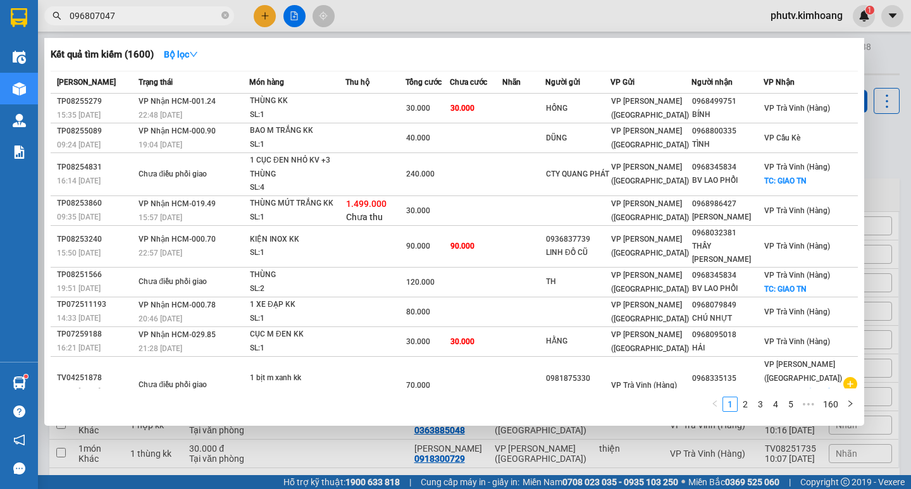
type input "0968070477"
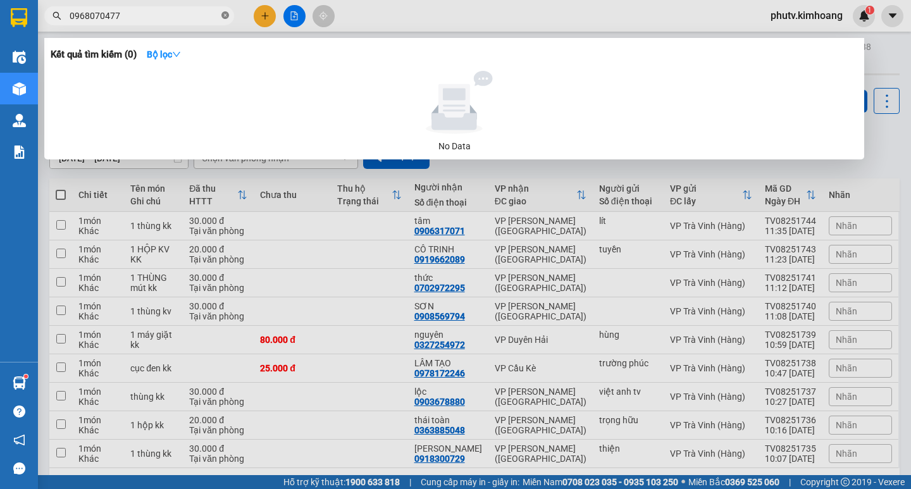
click at [225, 16] on icon "close-circle" at bounding box center [225, 15] width 8 height 8
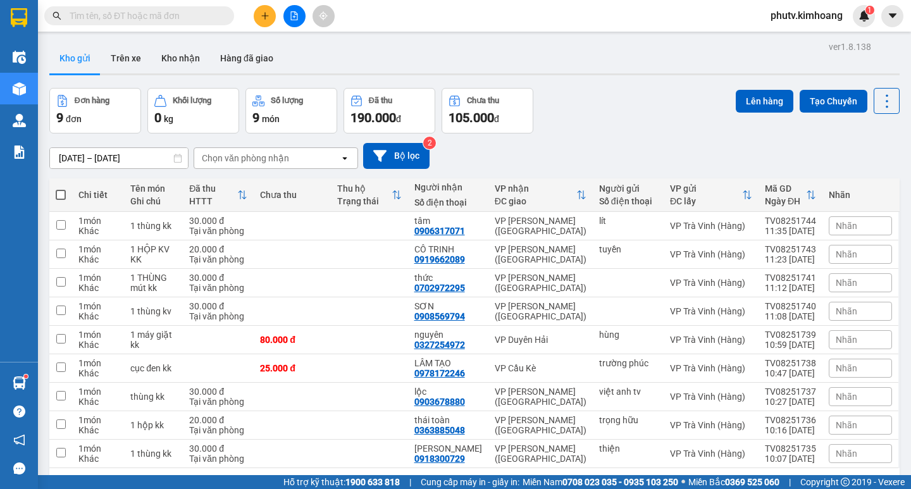
click at [213, 13] on input "text" at bounding box center [144, 16] width 149 height 14
click at [213, 14] on input "text" at bounding box center [144, 16] width 149 height 14
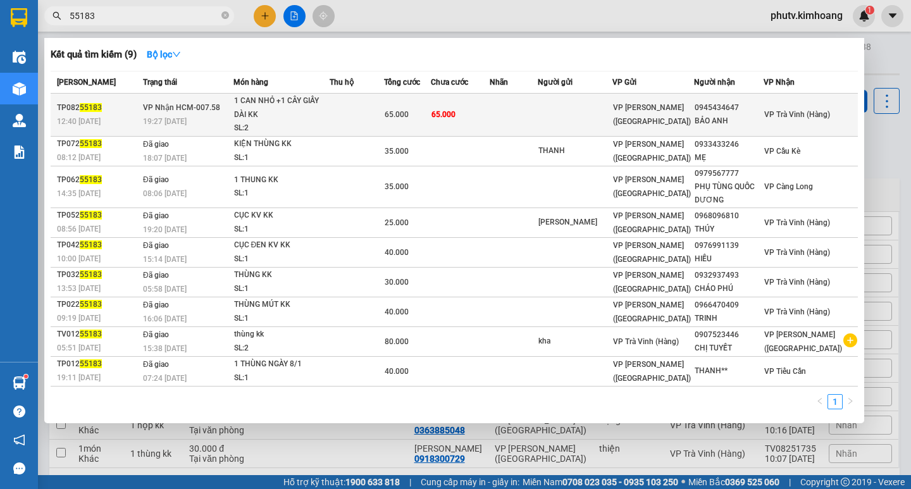
type input "55183"
click at [288, 118] on div "1 CAN NHỎ +1 CÂY GIẤY DÀI KK" at bounding box center [281, 107] width 95 height 27
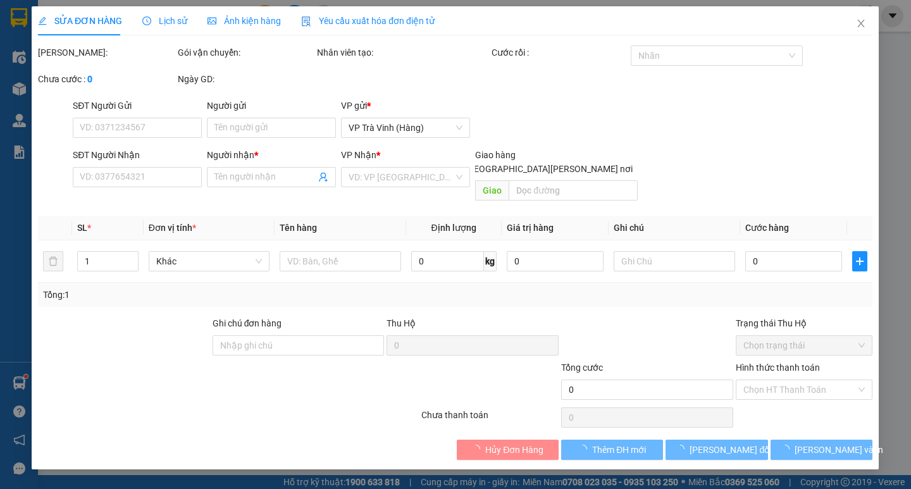
type input "0945434647"
type input "BẢO ANH"
type input "65.000"
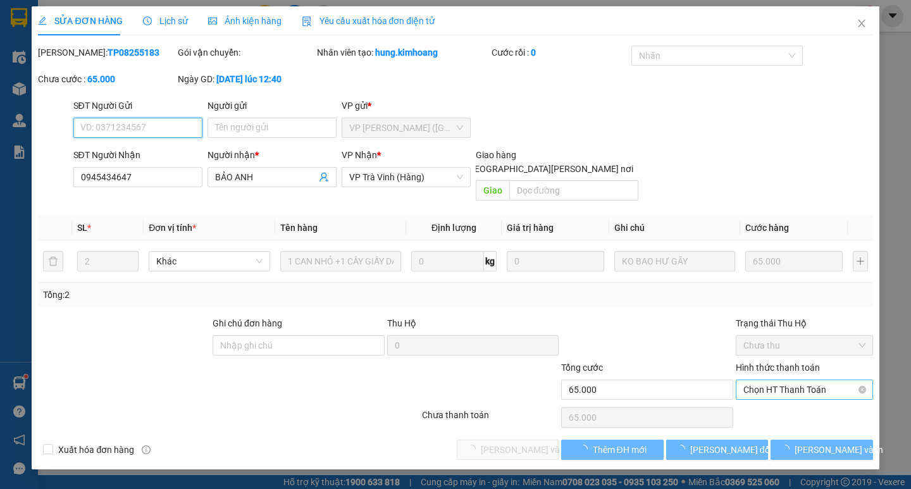
click at [800, 380] on span "Chọn HT Thanh Toán" at bounding box center [804, 389] width 122 height 19
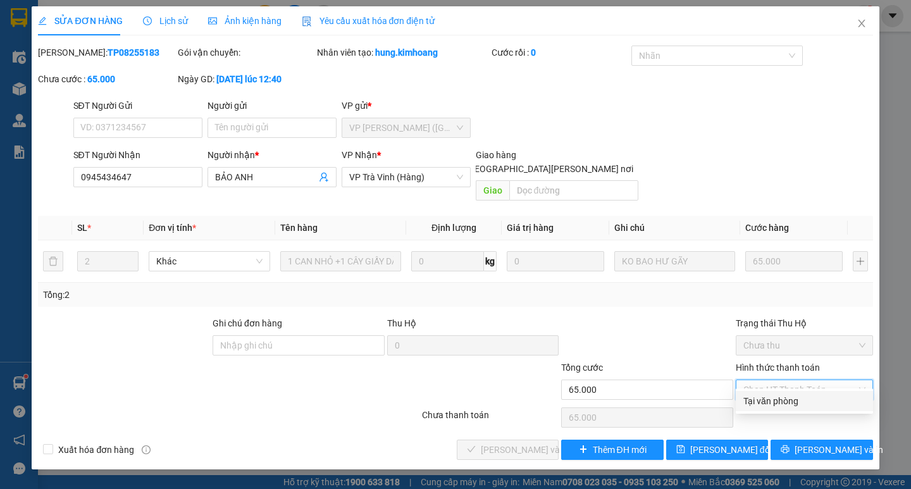
click at [801, 397] on div "Tại văn phòng" at bounding box center [804, 401] width 122 height 14
type input "0"
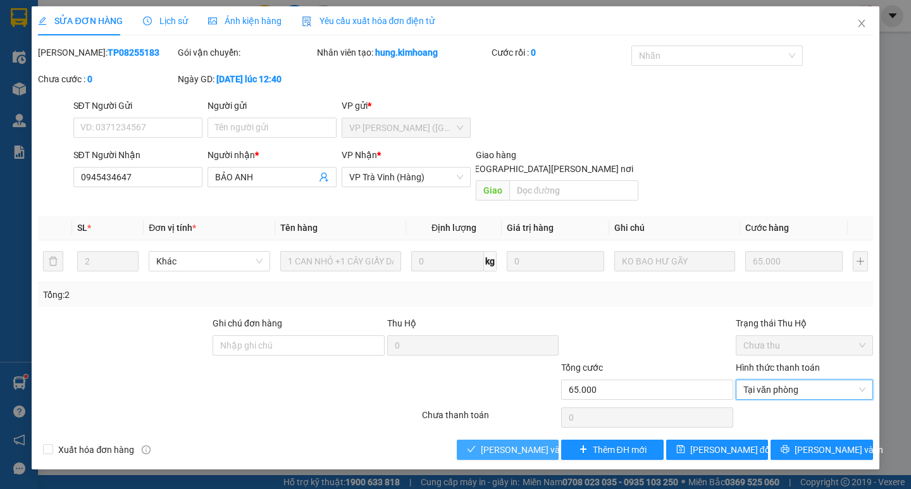
click at [517, 443] on span "[PERSON_NAME] và [PERSON_NAME] hàng" at bounding box center [566, 450] width 171 height 14
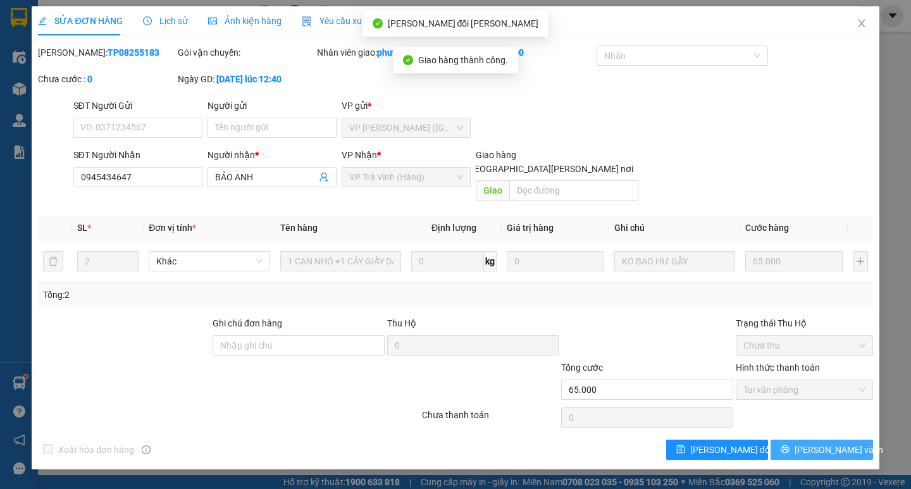
click at [789, 445] on icon "printer" at bounding box center [785, 449] width 9 height 9
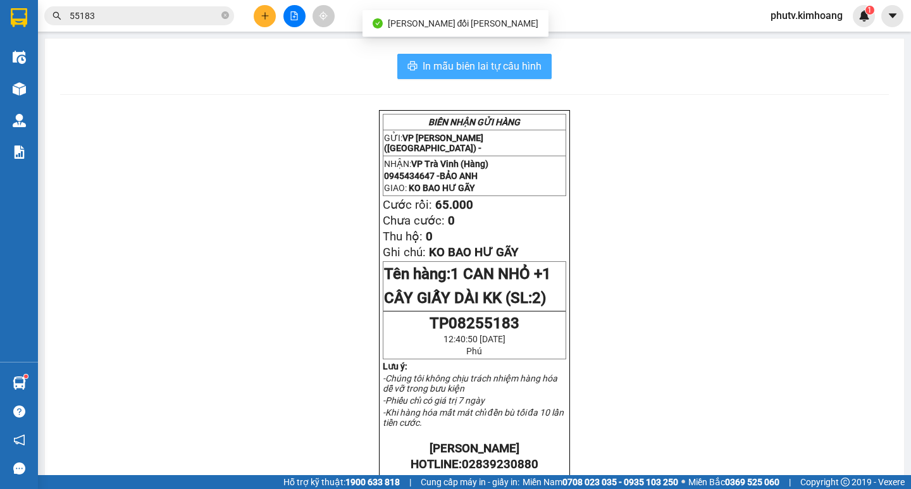
click at [536, 65] on span "In mẫu biên lai tự cấu hình" at bounding box center [482, 66] width 119 height 16
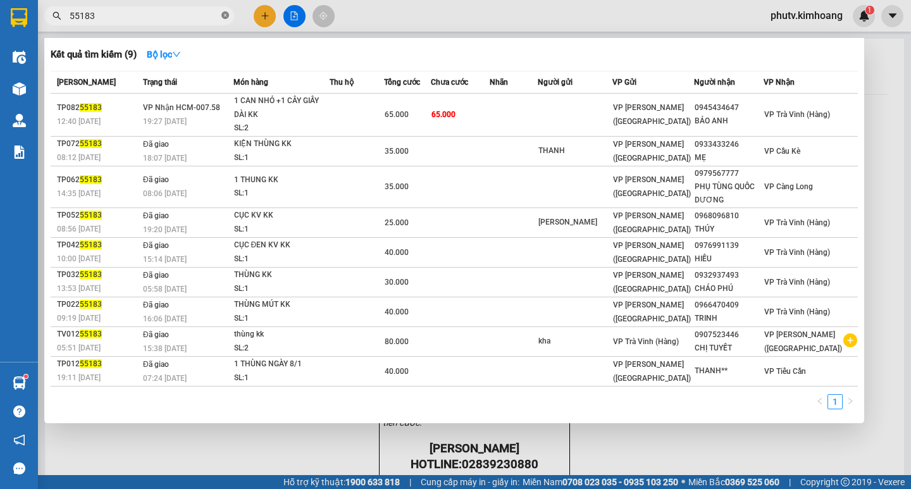
click at [223, 13] on icon "close-circle" at bounding box center [225, 15] width 8 height 8
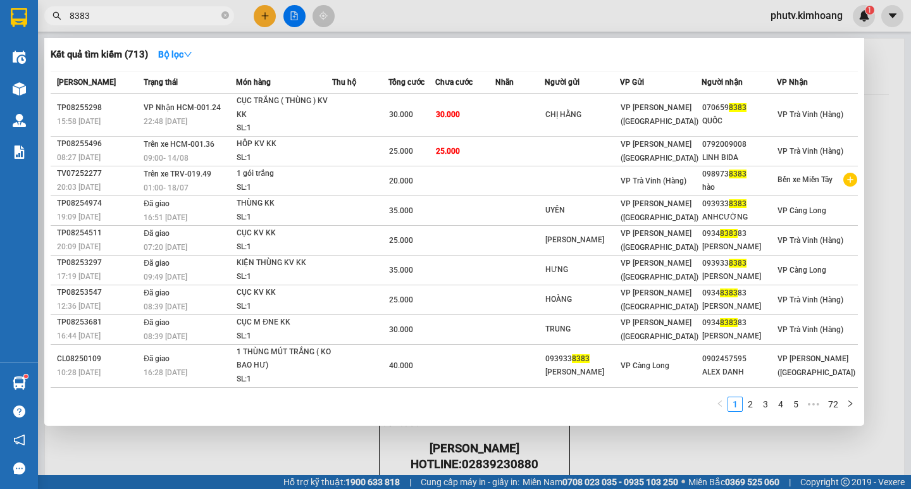
type input "8383"
click at [315, 451] on div at bounding box center [455, 244] width 911 height 489
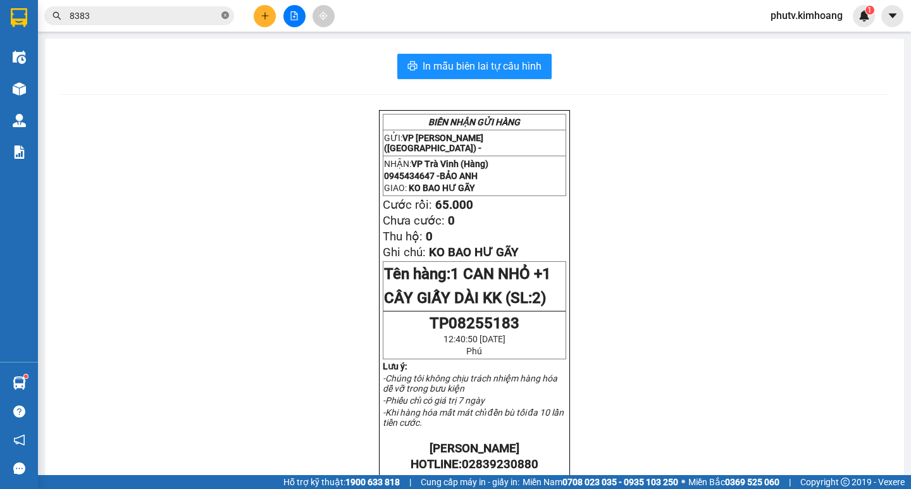
click at [224, 14] on icon "close-circle" at bounding box center [225, 15] width 8 height 8
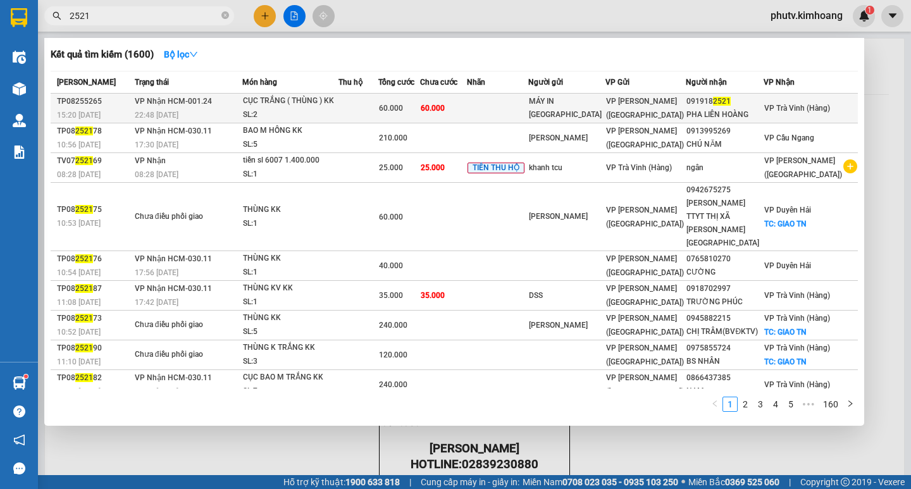
type input "2521"
click at [419, 109] on div "60.000" at bounding box center [399, 108] width 40 height 14
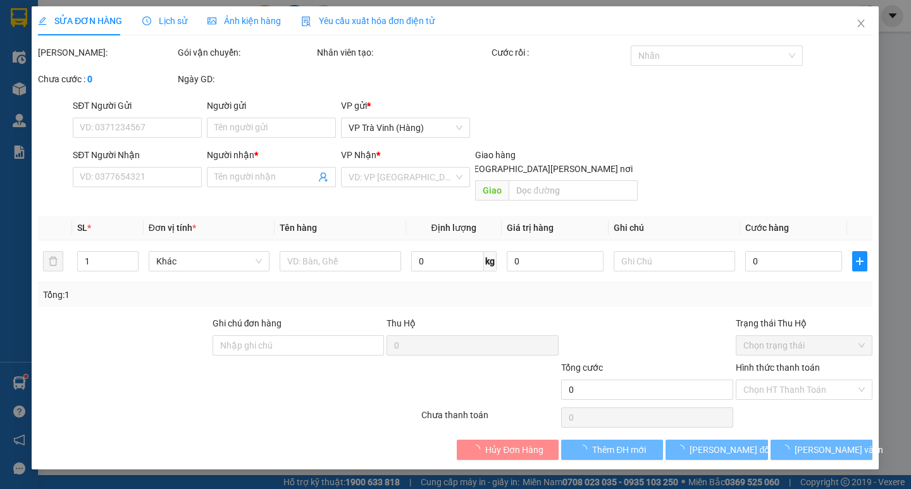
type input "MÁY IN [GEOGRAPHIC_DATA]"
type input "0919182521"
type input "PHA LIÊN HOÀNG"
type input "60.000"
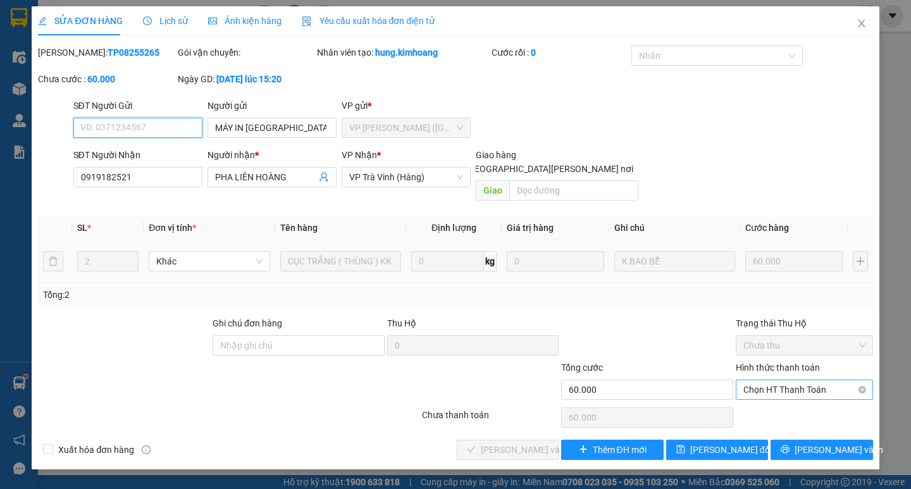
click at [782, 380] on span "Chọn HT Thanh Toán" at bounding box center [804, 389] width 122 height 19
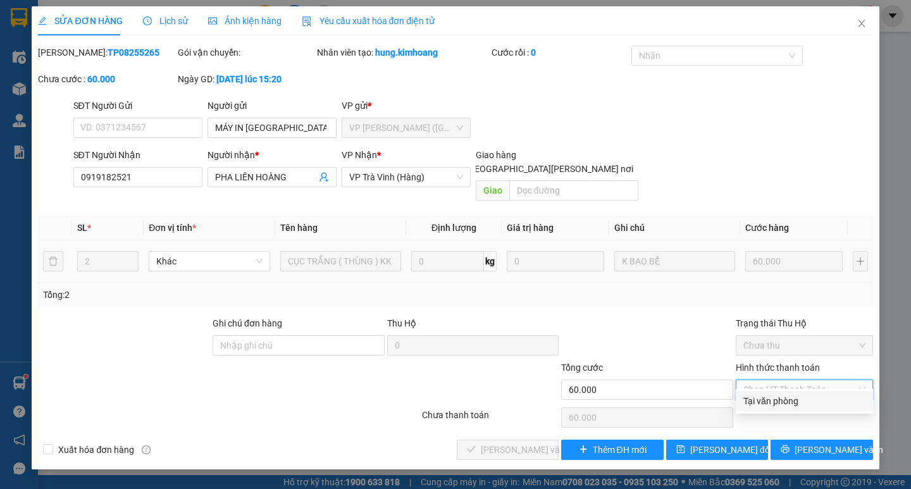
drag, startPoint x: 784, startPoint y: 402, endPoint x: 707, endPoint y: 417, distance: 78.6
click at [781, 400] on div "Tại văn phòng" at bounding box center [804, 401] width 122 height 14
type input "0"
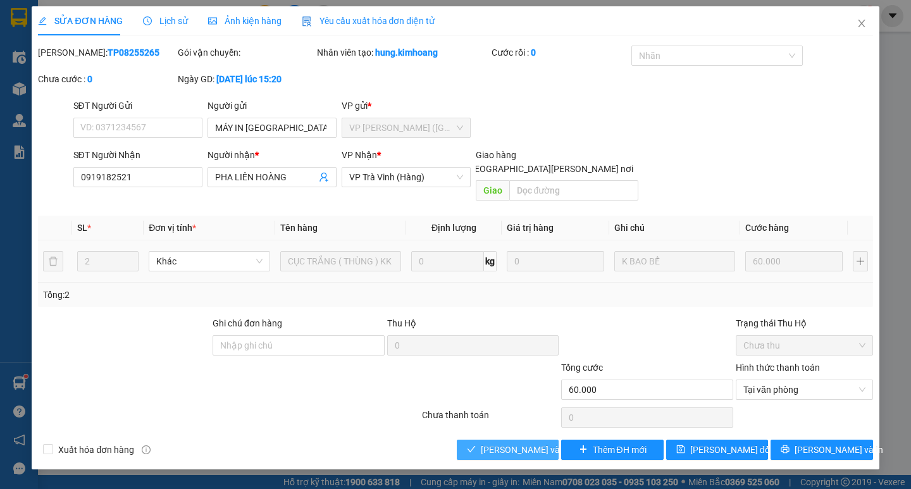
click at [523, 443] on span "[PERSON_NAME] và [PERSON_NAME] hàng" at bounding box center [566, 450] width 171 height 14
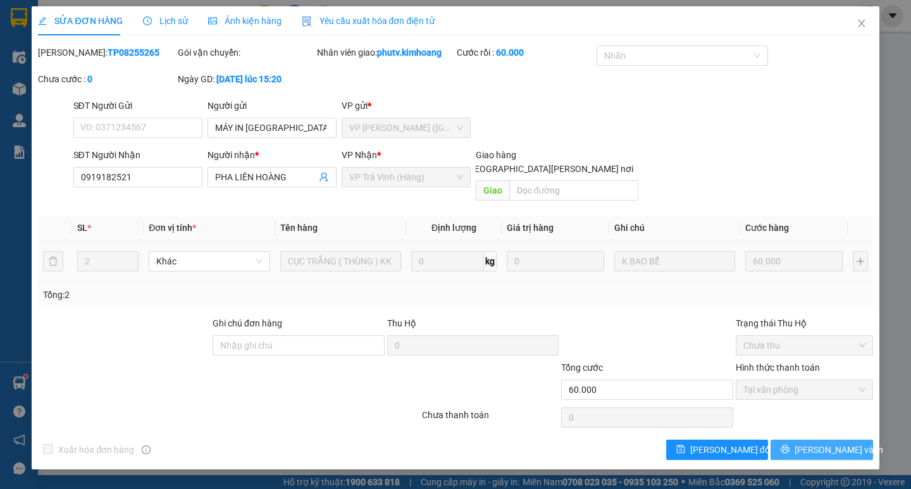
click at [832, 443] on span "[PERSON_NAME] và In" at bounding box center [838, 450] width 89 height 14
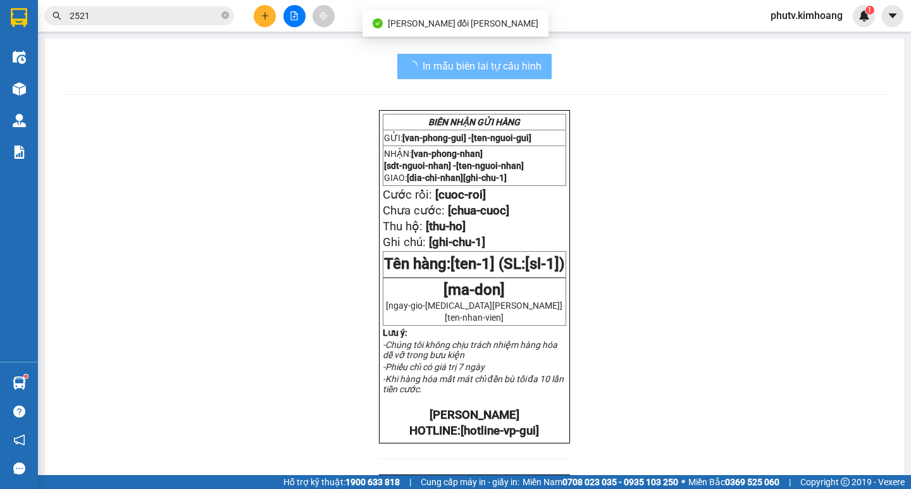
click at [117, 15] on input "2521" at bounding box center [144, 16] width 149 height 14
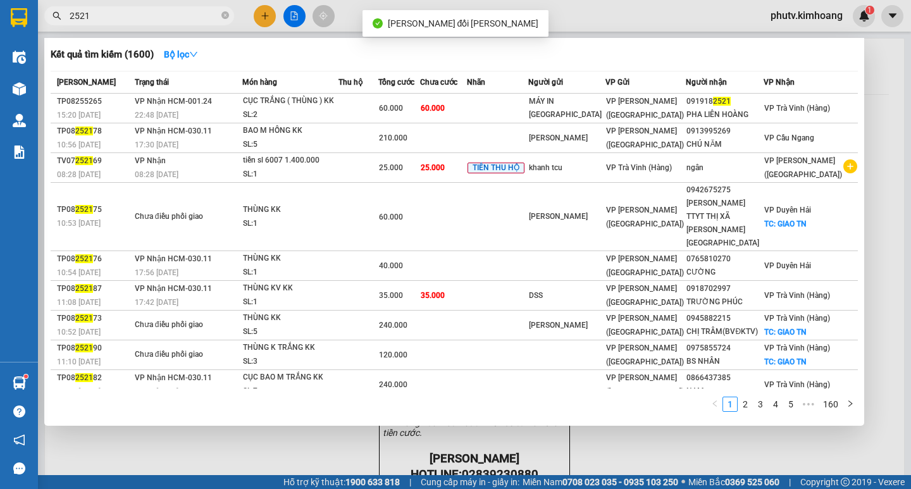
click at [117, 16] on input "2521" at bounding box center [144, 16] width 149 height 14
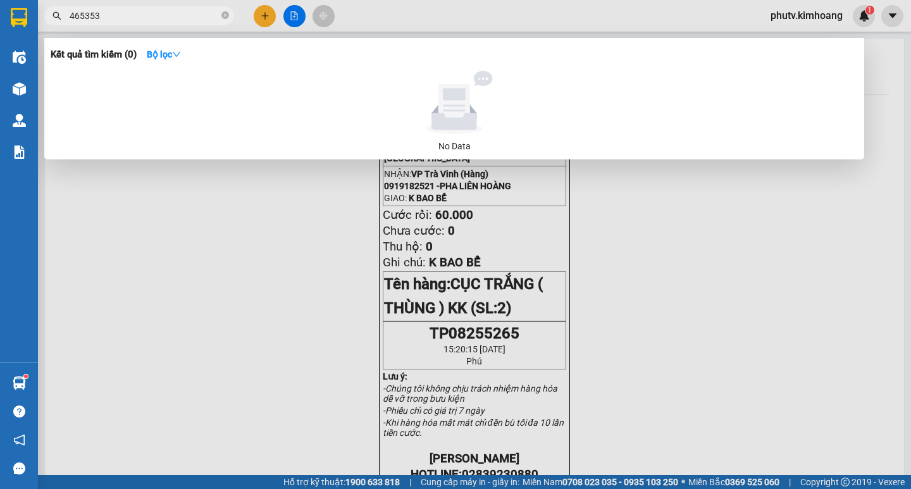
click at [109, 16] on input "465353" at bounding box center [144, 16] width 149 height 14
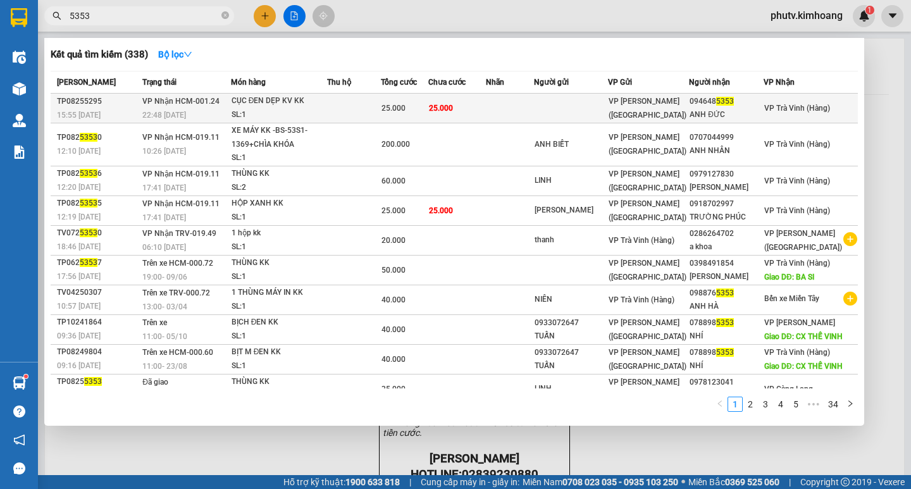
type input "5353"
click at [324, 101] on div "CỤC ĐEN DẸP KV KK" at bounding box center [279, 101] width 95 height 14
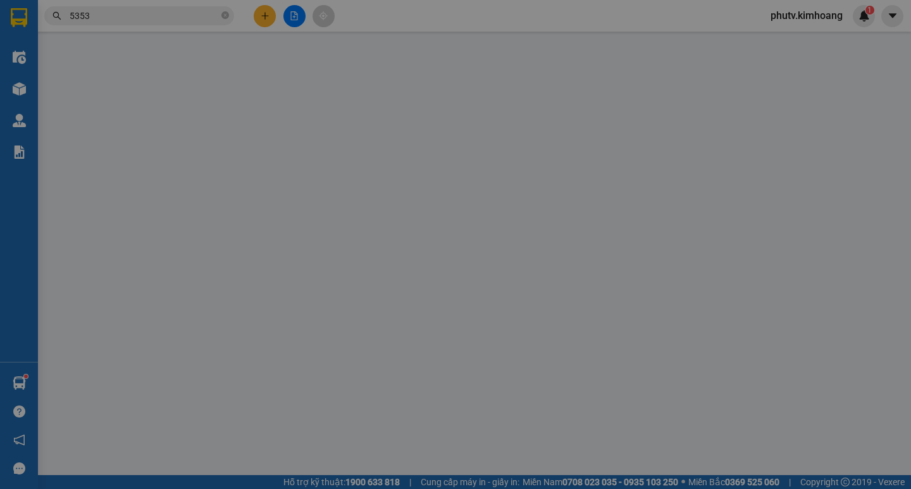
type input "0946485353"
type input "ANH ĐỨC"
type input "25.000"
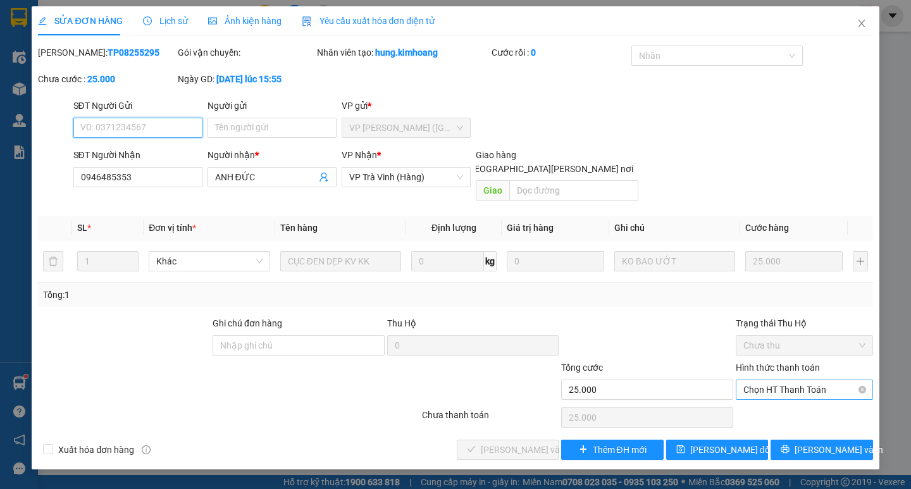
click at [763, 380] on span "Chọn HT Thanh Toán" at bounding box center [804, 389] width 122 height 19
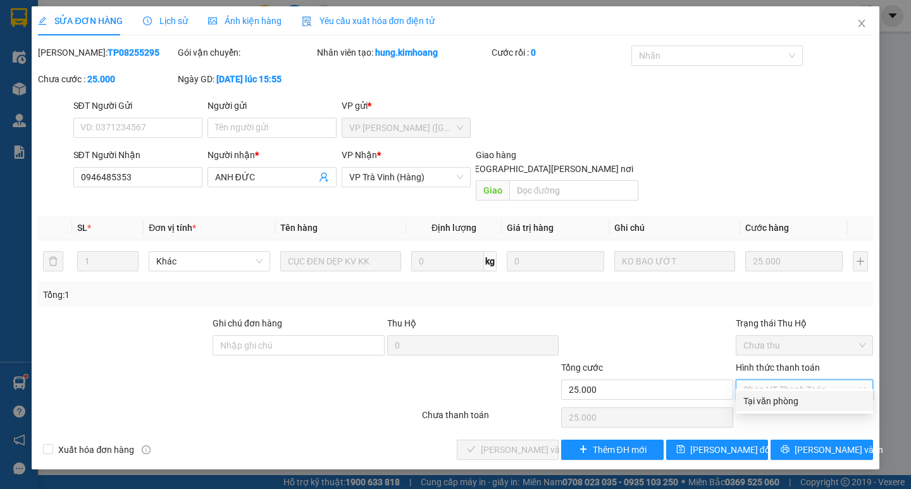
click at [779, 400] on div "Tại văn phòng" at bounding box center [804, 401] width 122 height 14
type input "0"
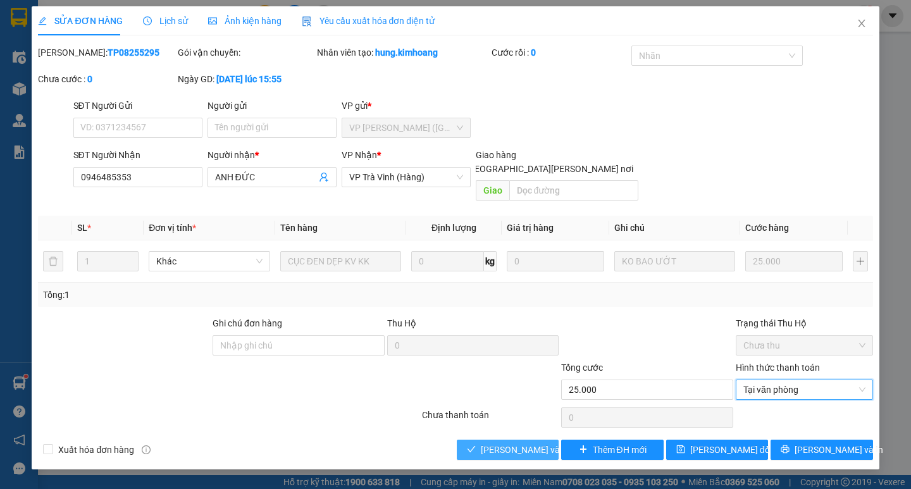
click at [503, 443] on span "[PERSON_NAME] và [PERSON_NAME] hàng" at bounding box center [566, 450] width 171 height 14
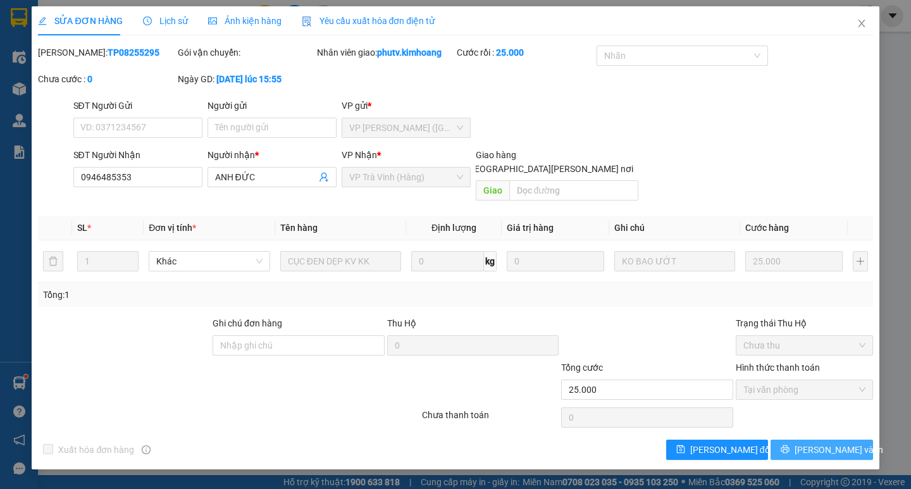
click at [812, 443] on span "[PERSON_NAME] và In" at bounding box center [838, 450] width 89 height 14
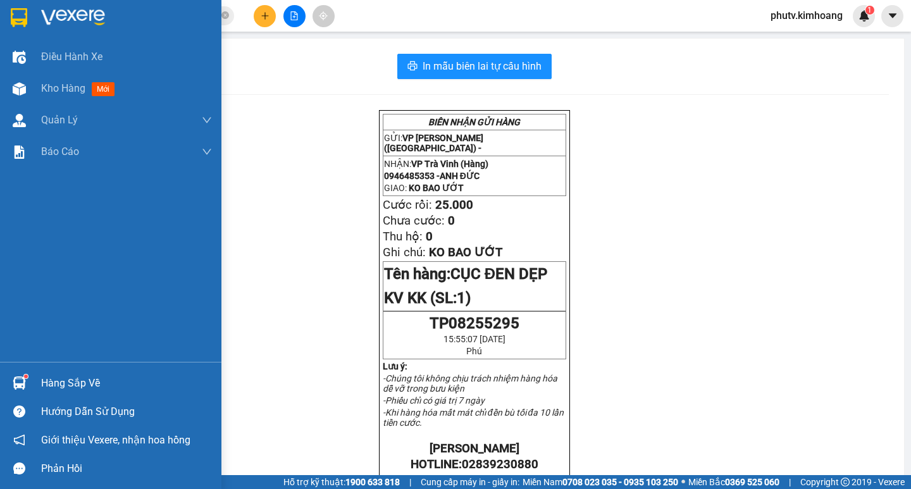
click at [63, 390] on div "Hàng sắp về" at bounding box center [126, 383] width 171 height 19
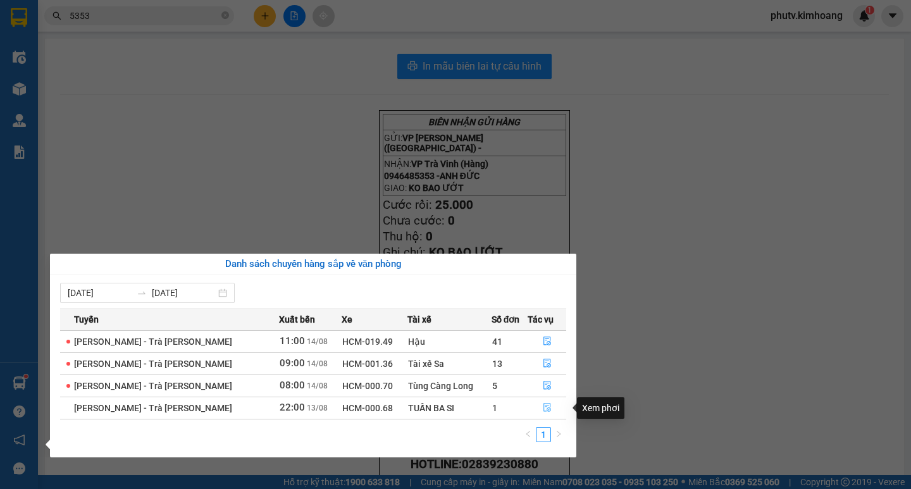
click at [544, 406] on icon "file-done" at bounding box center [547, 407] width 9 height 9
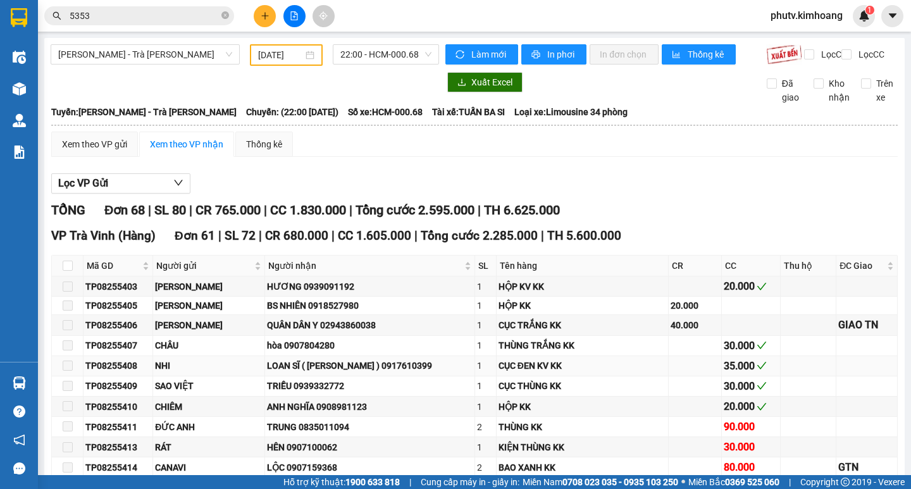
scroll to position [127, 0]
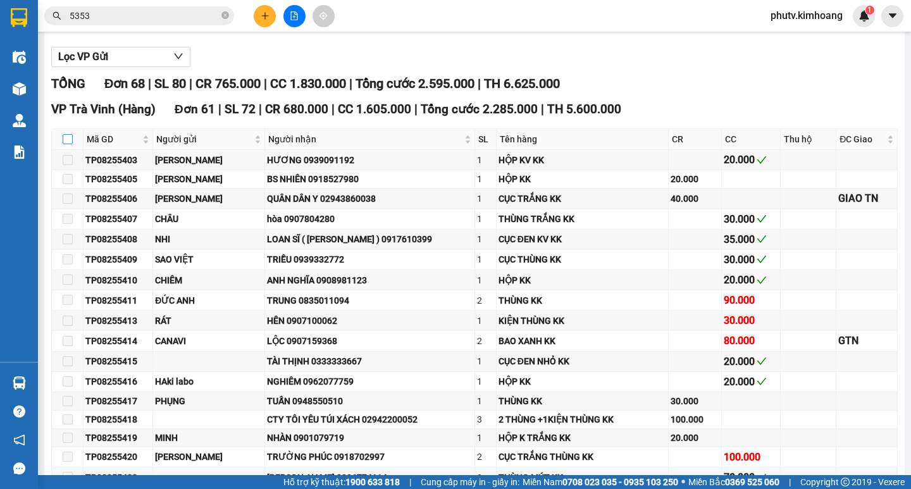
click at [63, 144] on input "checkbox" at bounding box center [68, 139] width 10 height 10
checkbox input "true"
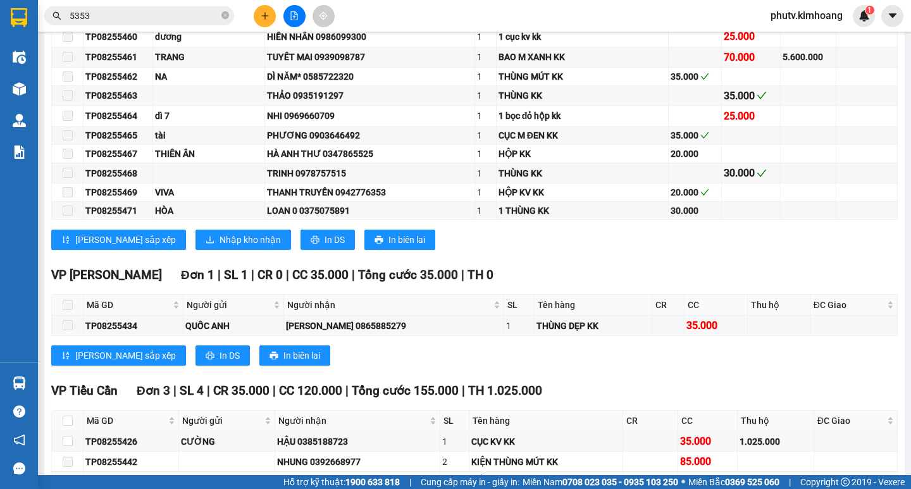
scroll to position [1328, 0]
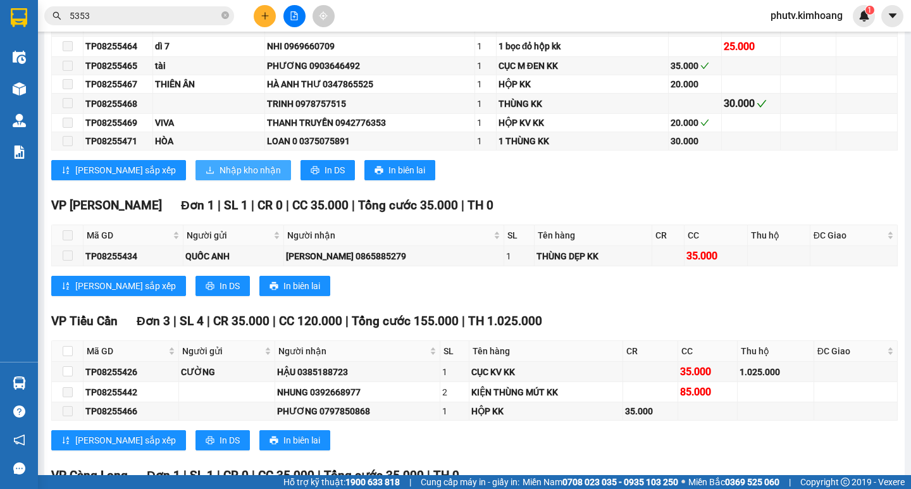
click at [219, 177] on span "Nhập kho nhận" at bounding box center [249, 170] width 61 height 14
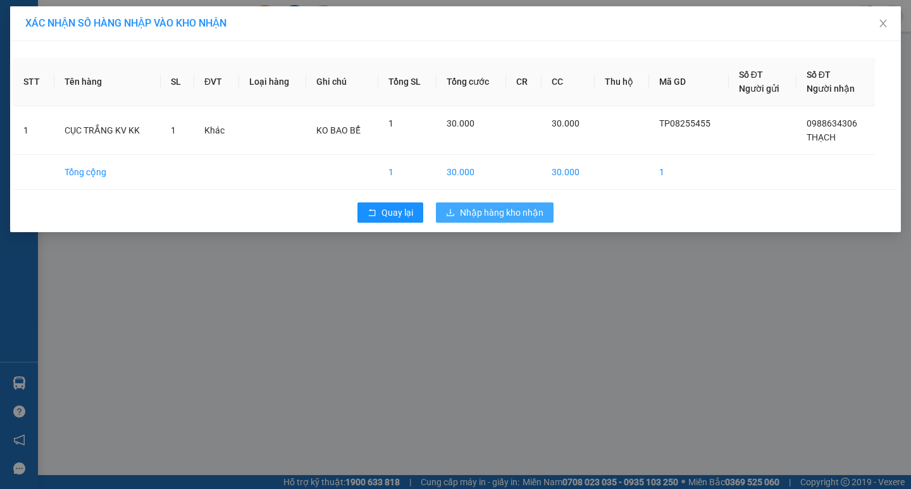
click at [478, 213] on span "Nhập hàng kho nhận" at bounding box center [501, 213] width 83 height 14
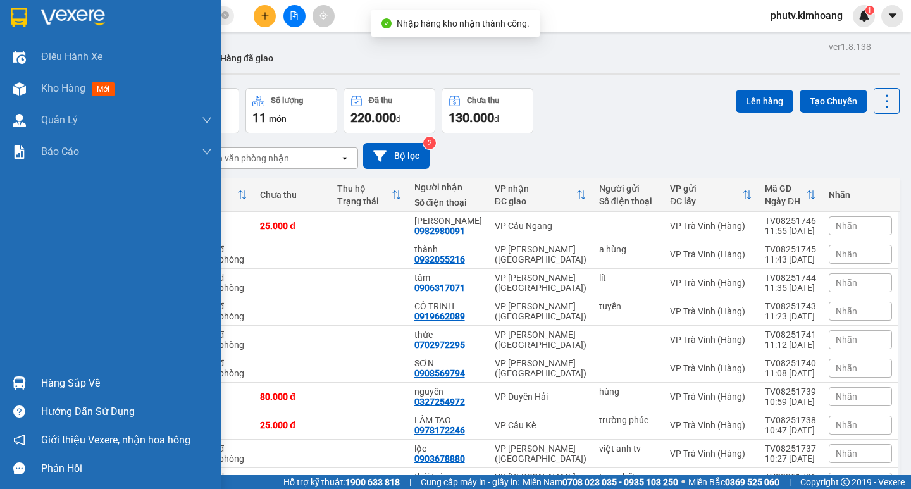
click at [71, 378] on div "Hàng sắp về" at bounding box center [126, 383] width 171 height 19
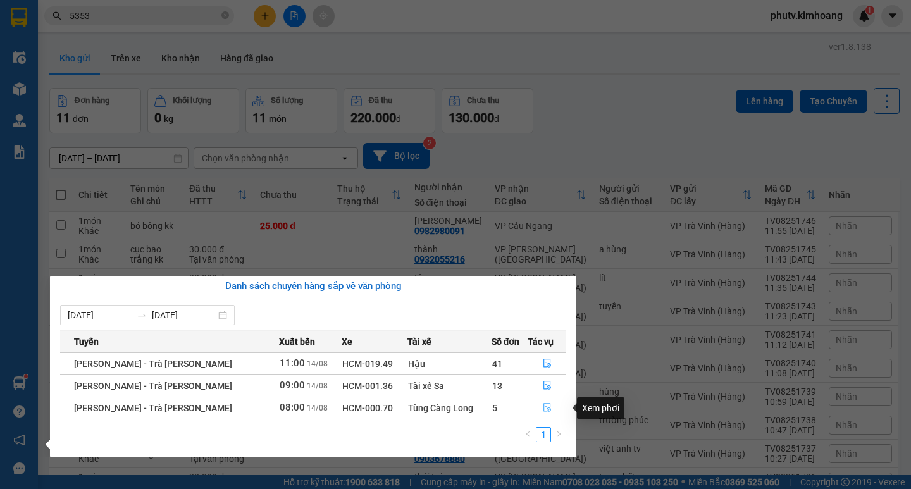
click at [543, 402] on button "button" at bounding box center [546, 408] width 37 height 20
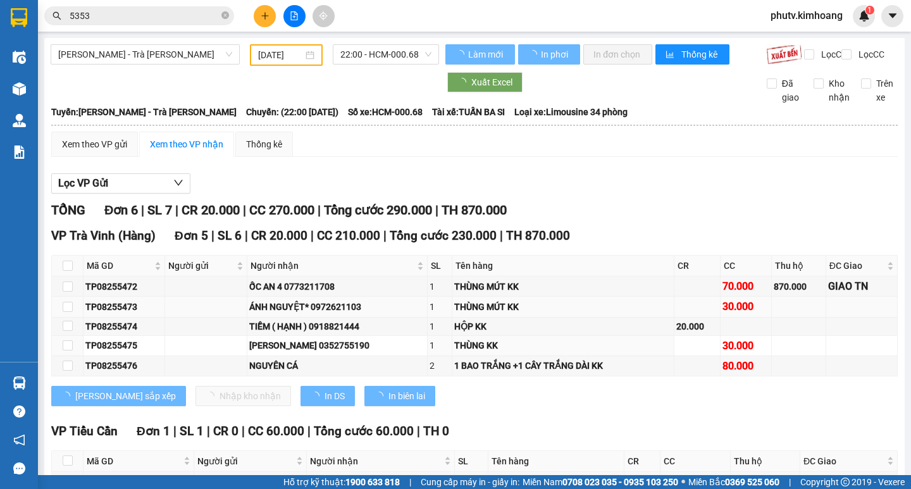
type input "[DATE]"
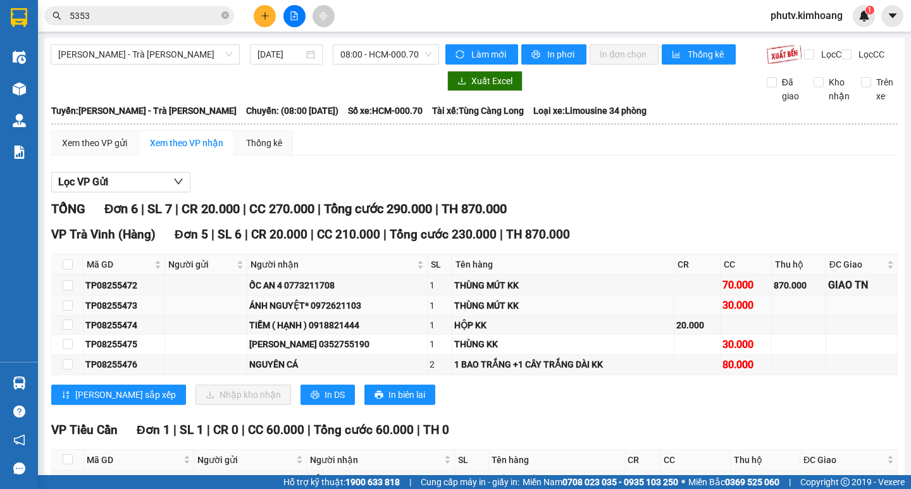
scroll to position [63, 0]
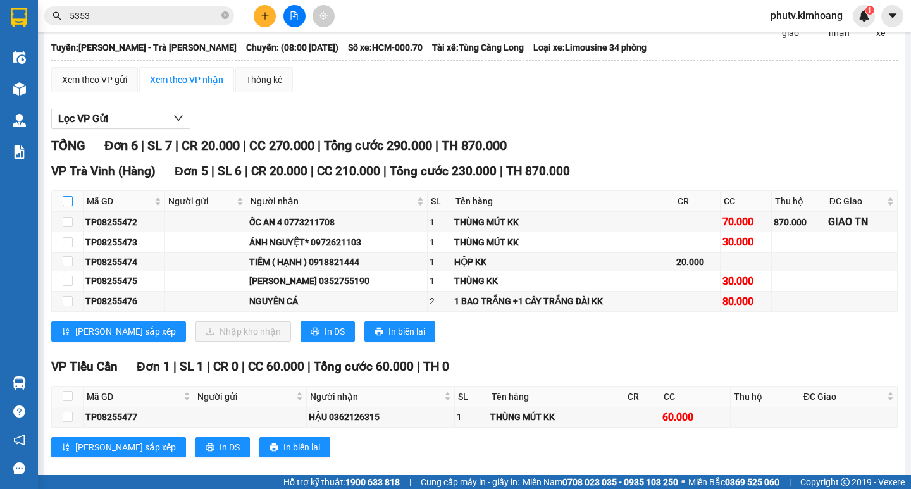
click at [70, 206] on input "checkbox" at bounding box center [68, 201] width 10 height 10
checkbox input "true"
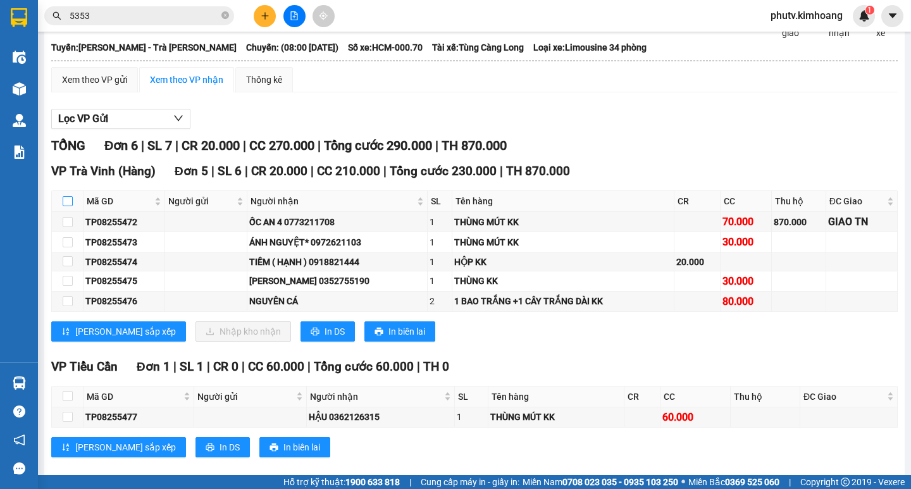
checkbox input "true"
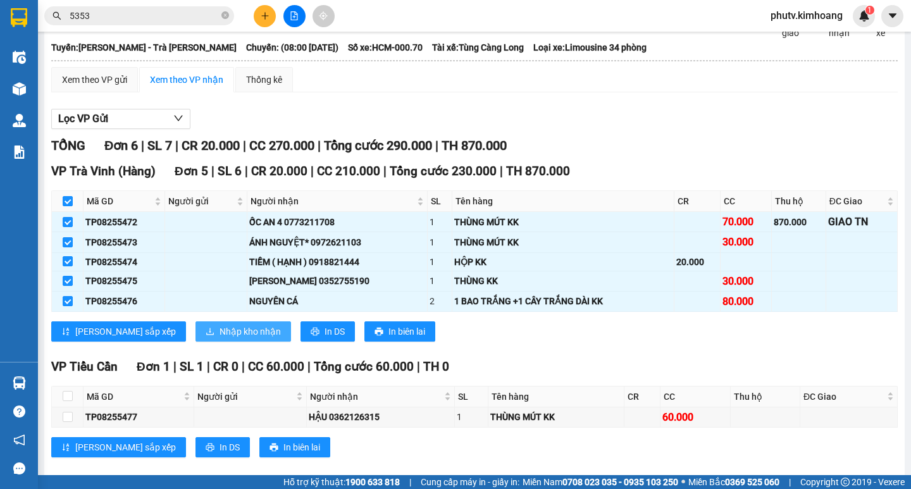
click at [219, 337] on span "Nhập kho nhận" at bounding box center [249, 331] width 61 height 14
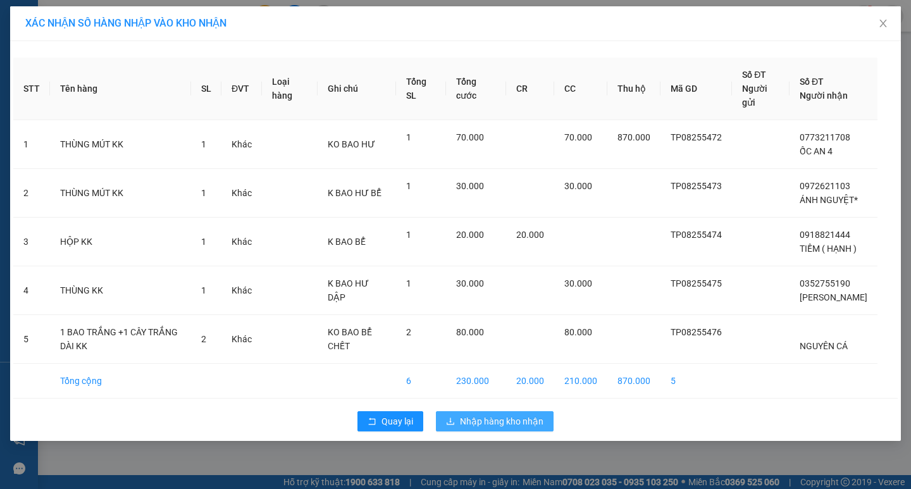
click at [484, 428] on span "Nhập hàng kho nhận" at bounding box center [501, 421] width 83 height 14
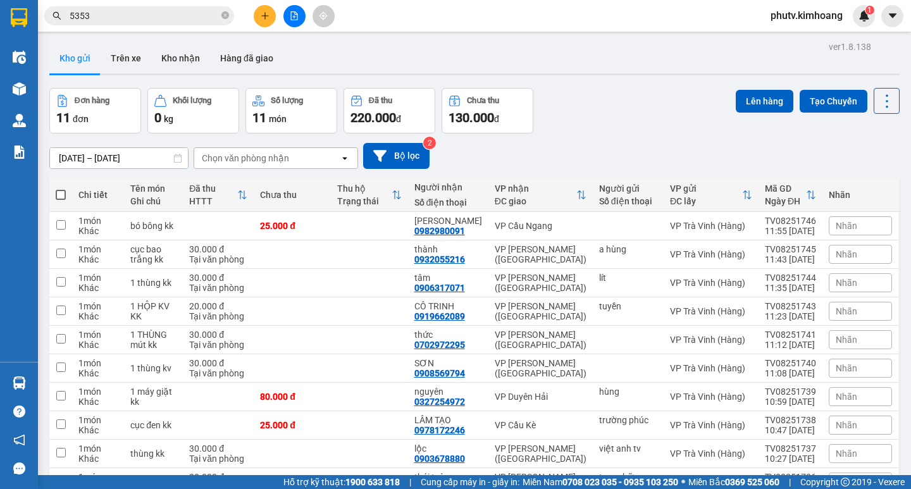
click at [59, 188] on label at bounding box center [61, 194] width 10 height 13
click at [61, 188] on input "checkbox" at bounding box center [61, 188] width 0 height 0
checkbox input "true"
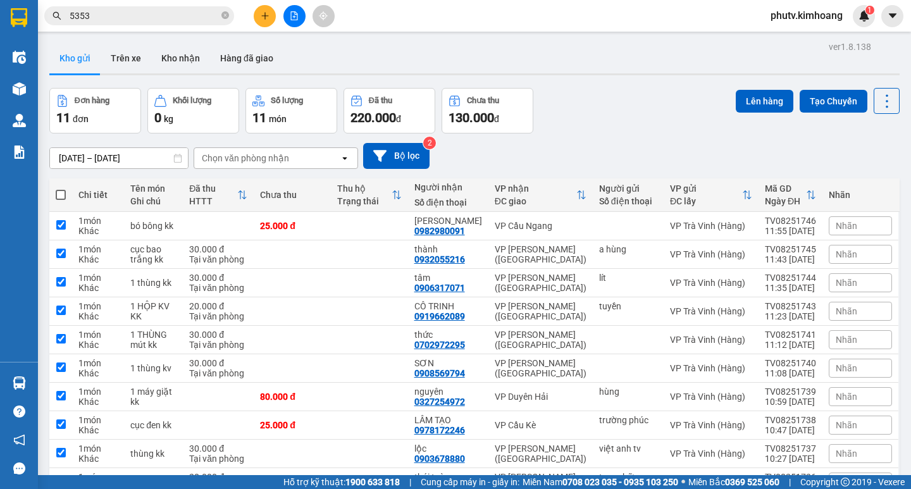
checkbox input "true"
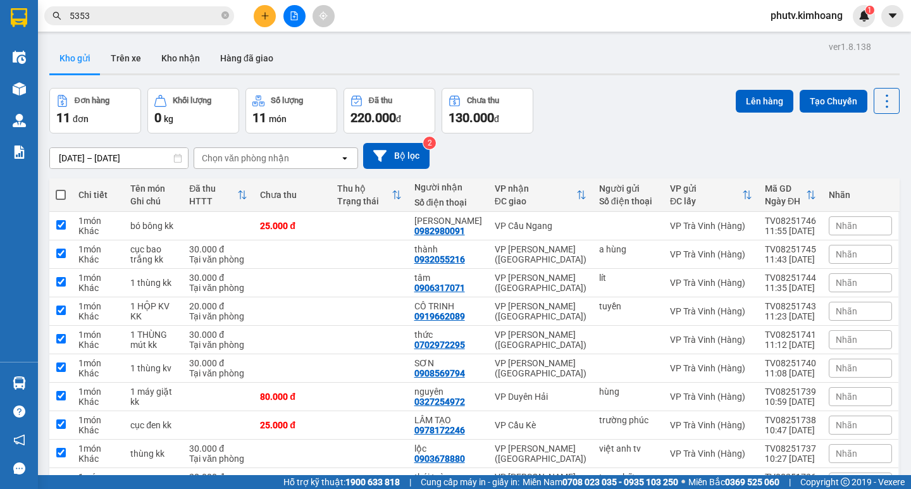
checkbox input "true"
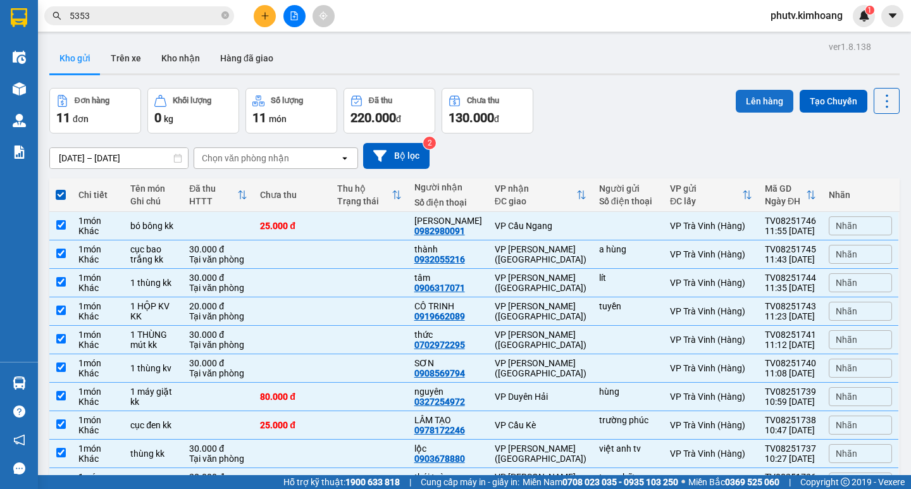
click at [755, 100] on button "Lên hàng" at bounding box center [765, 101] width 58 height 23
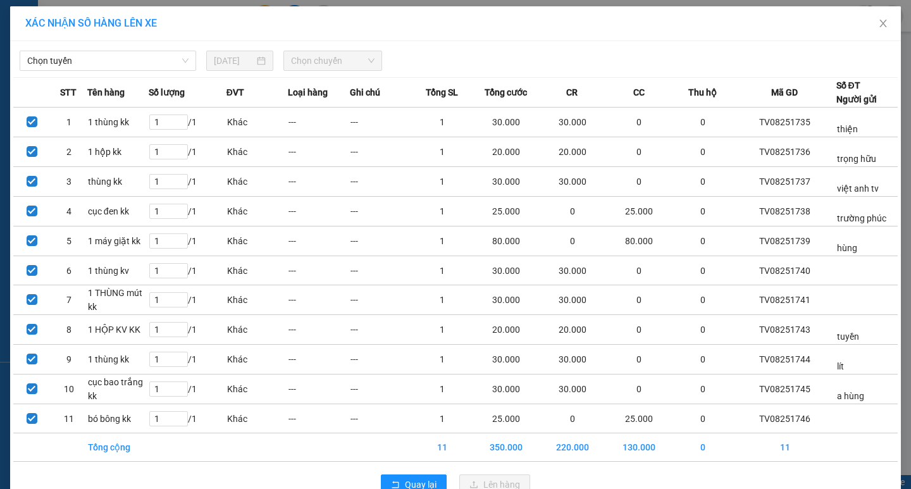
click at [136, 44] on div "[PERSON_NAME] [DATE] [PERSON_NAME]" at bounding box center [455, 57] width 884 height 27
click at [135, 56] on span "Chọn tuyến" at bounding box center [107, 60] width 161 height 19
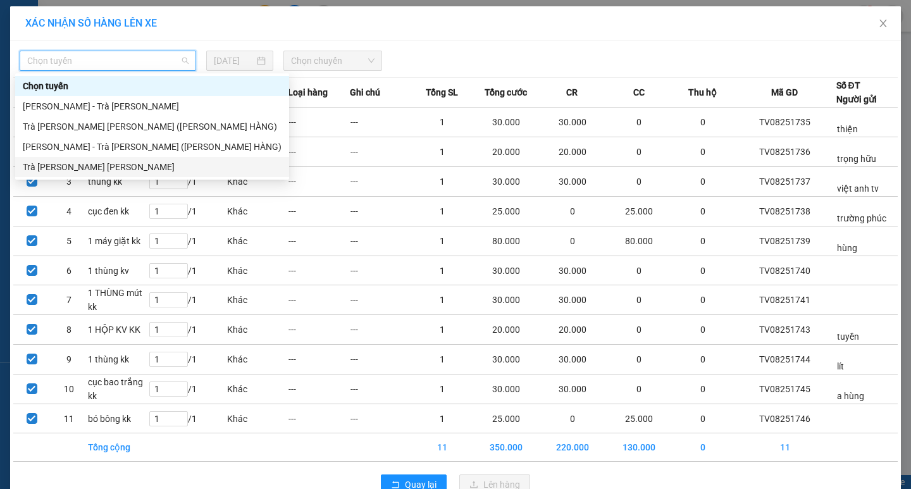
click at [125, 165] on div "Trà [PERSON_NAME] [PERSON_NAME]" at bounding box center [152, 167] width 259 height 14
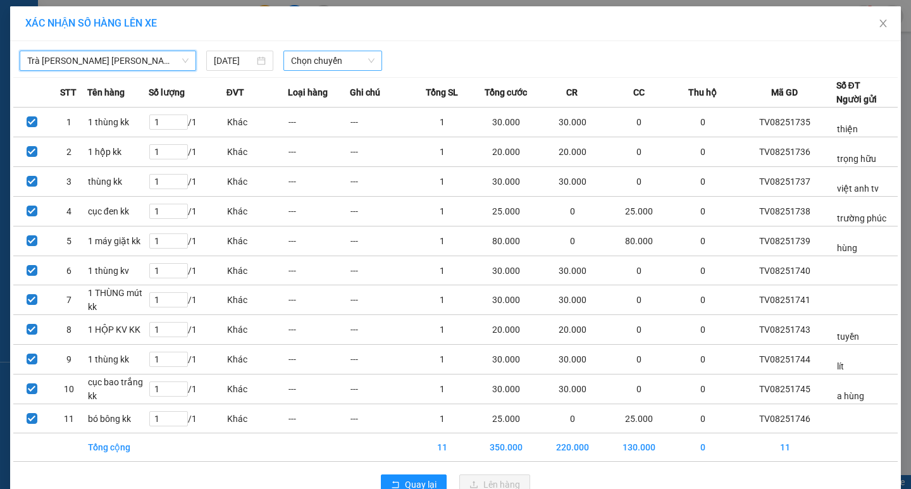
click at [323, 68] on span "Chọn chuyến" at bounding box center [332, 60] width 83 height 19
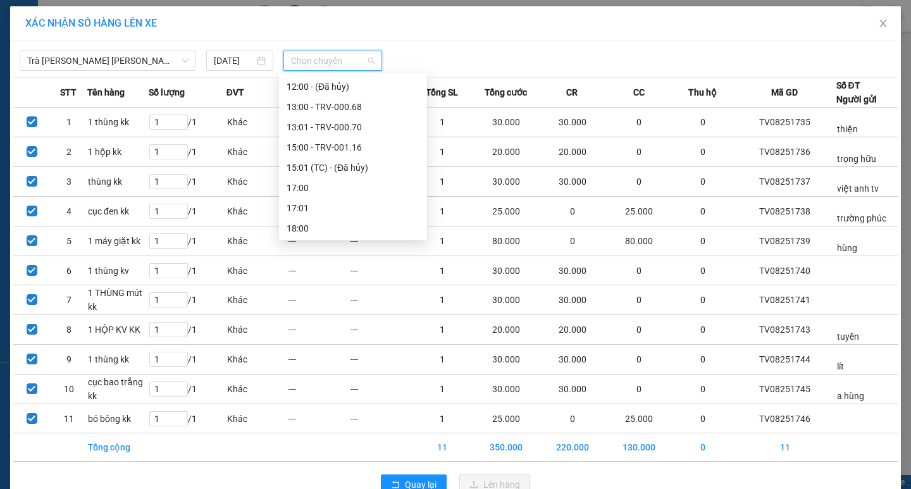
scroll to position [405, 0]
click at [343, 99] on div "13:00 - TRV-000.68" at bounding box center [353, 106] width 133 height 14
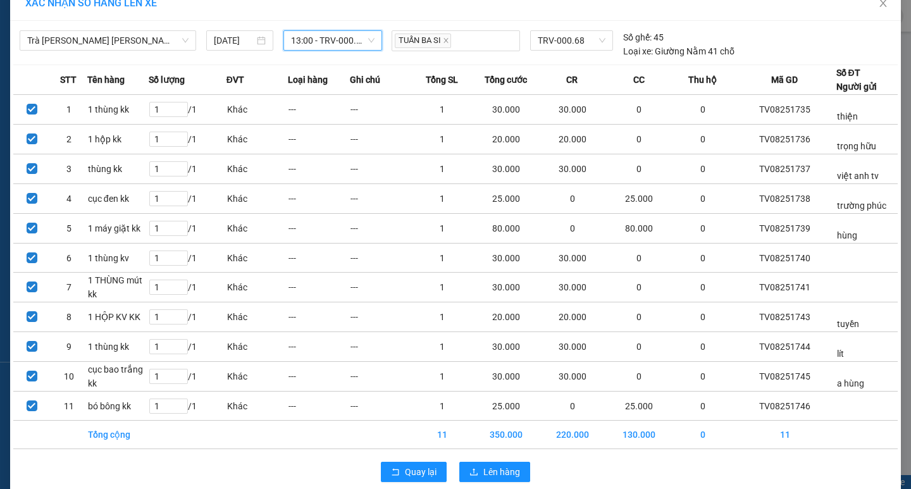
scroll to position [38, 0]
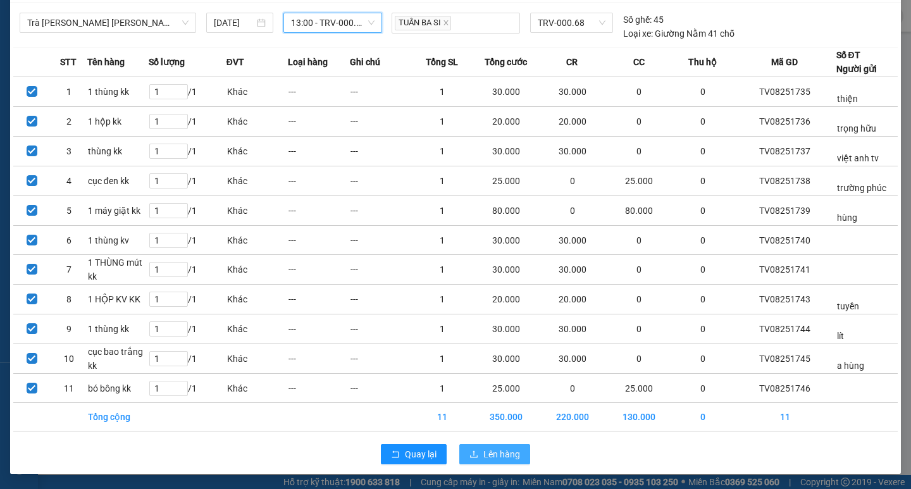
click at [483, 454] on span "Lên hàng" at bounding box center [501, 454] width 37 height 14
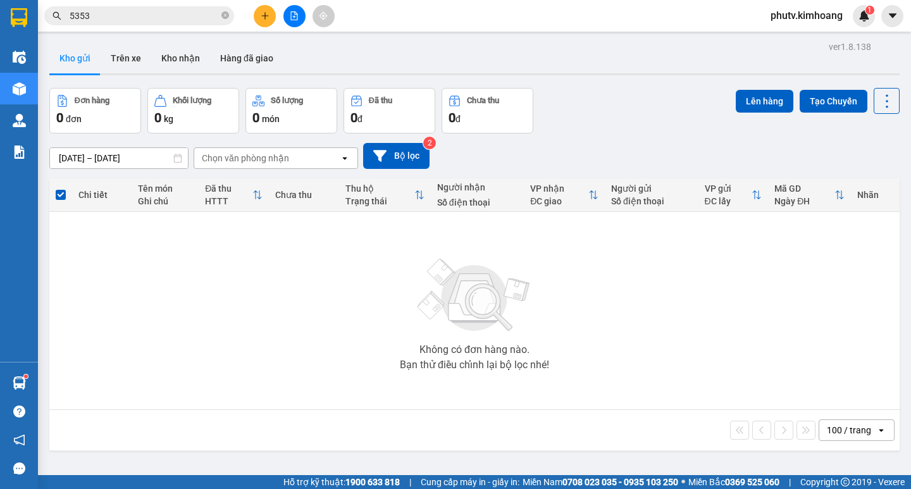
click at [261, 16] on icon "plus" at bounding box center [265, 15] width 9 height 9
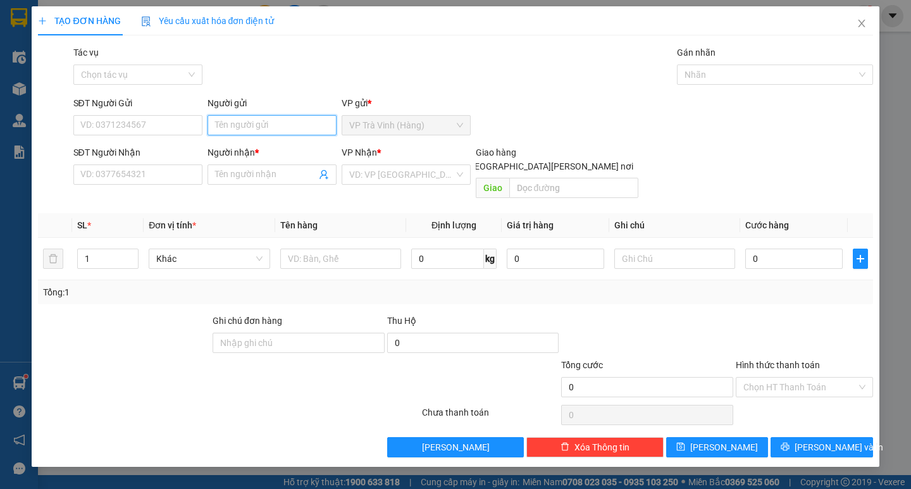
click at [277, 124] on input "Người gửi" at bounding box center [271, 125] width 129 height 20
type input "kiều"
click at [118, 171] on input "09378733344" at bounding box center [137, 174] width 129 height 20
type input "0937873344"
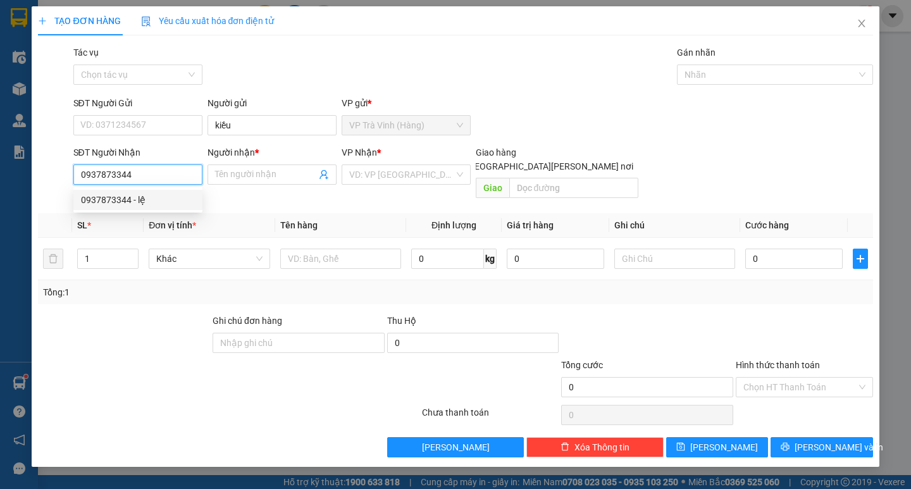
click at [111, 201] on div "0937873344 - lệ" at bounding box center [138, 200] width 114 height 14
type input "lệ"
type input "30.000"
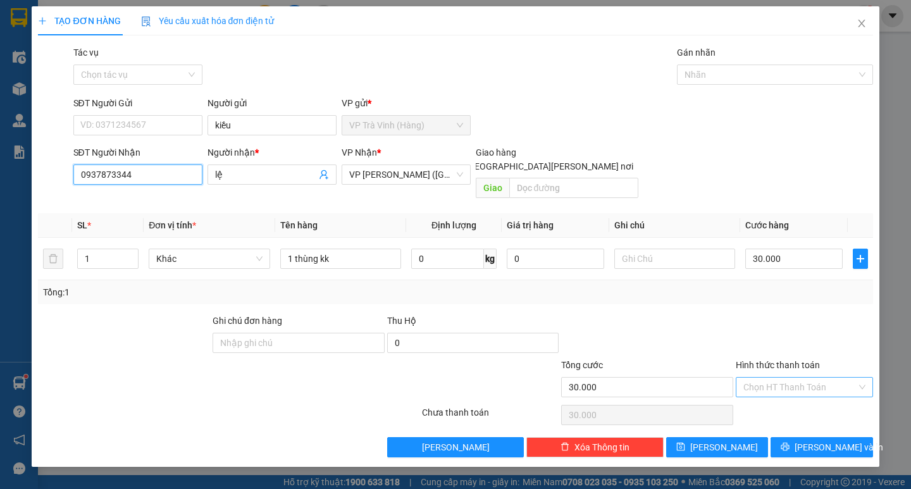
type input "0937873344"
drag, startPoint x: 805, startPoint y: 366, endPoint x: 807, endPoint y: 385, distance: 19.8
click at [805, 378] on input "Hình thức thanh toán" at bounding box center [799, 387] width 113 height 19
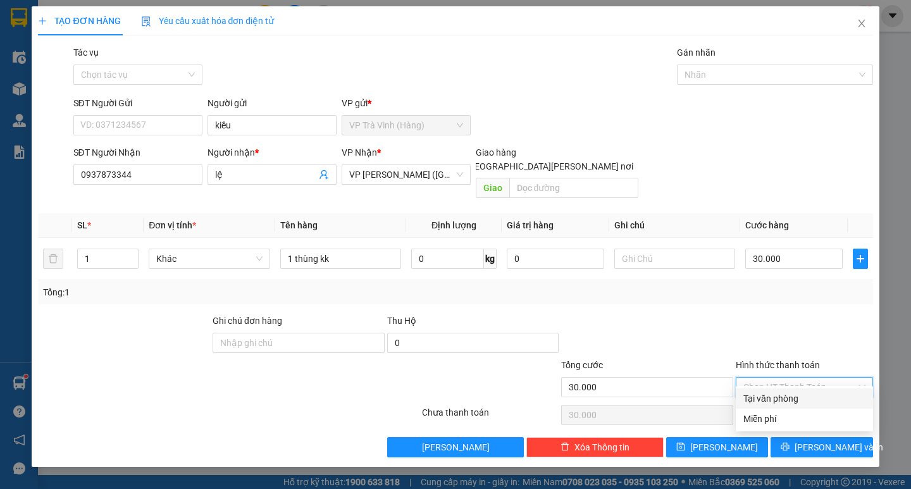
click at [809, 398] on div "Tại văn phòng" at bounding box center [804, 399] width 122 height 14
type input "0"
click at [810, 437] on button "[PERSON_NAME] và In" at bounding box center [821, 447] width 102 height 20
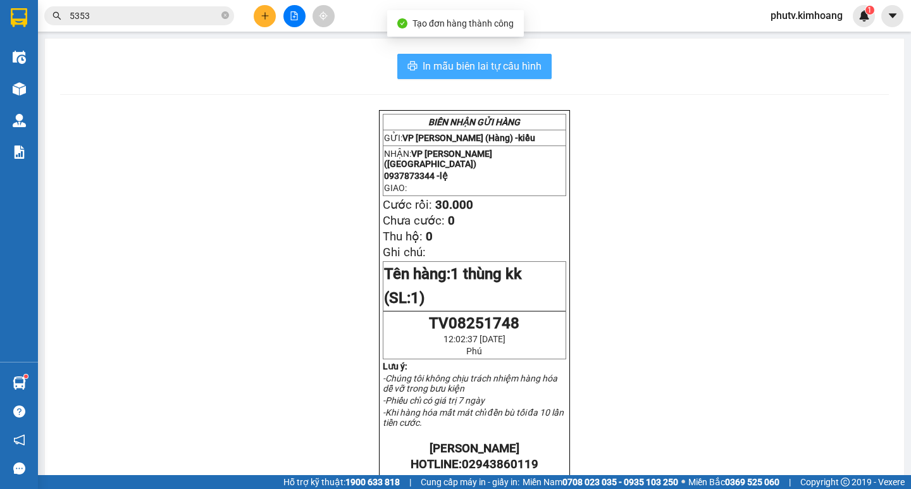
click at [495, 75] on button "In mẫu biên lai tự cấu hình" at bounding box center [474, 66] width 154 height 25
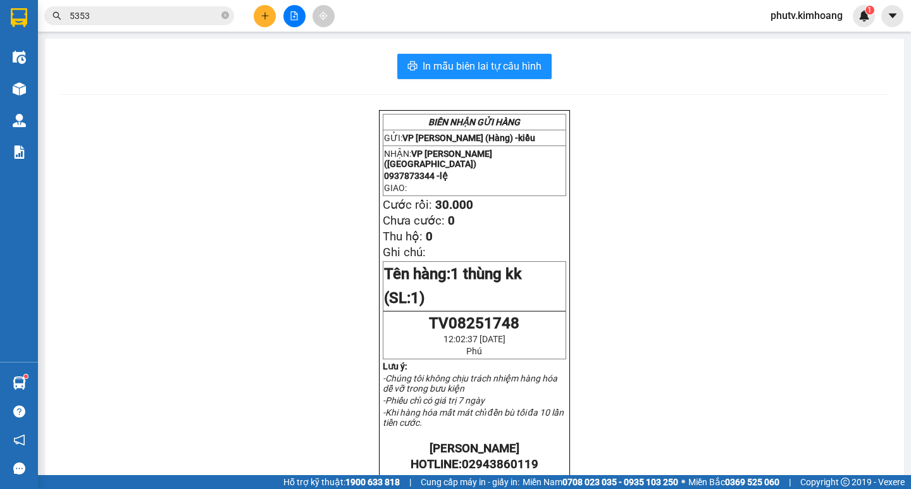
click at [264, 15] on icon "plus" at bounding box center [265, 15] width 9 height 9
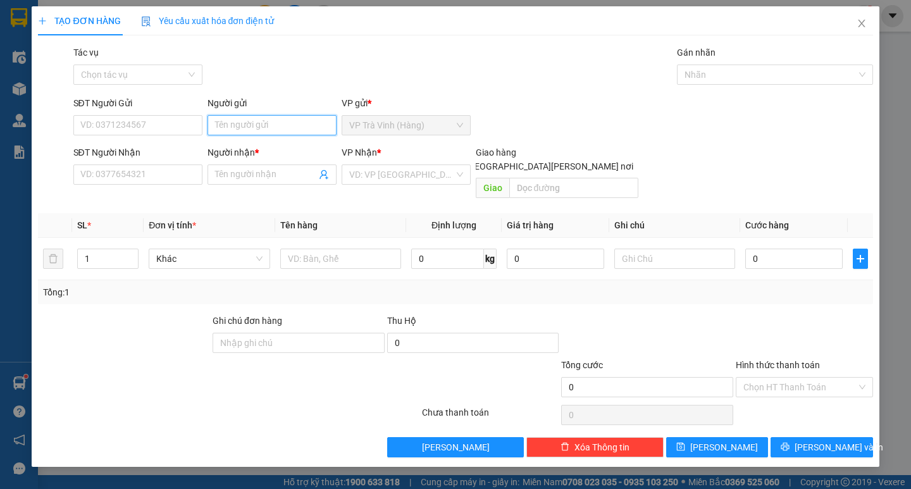
click at [265, 127] on input "Người gửi" at bounding box center [271, 125] width 129 height 20
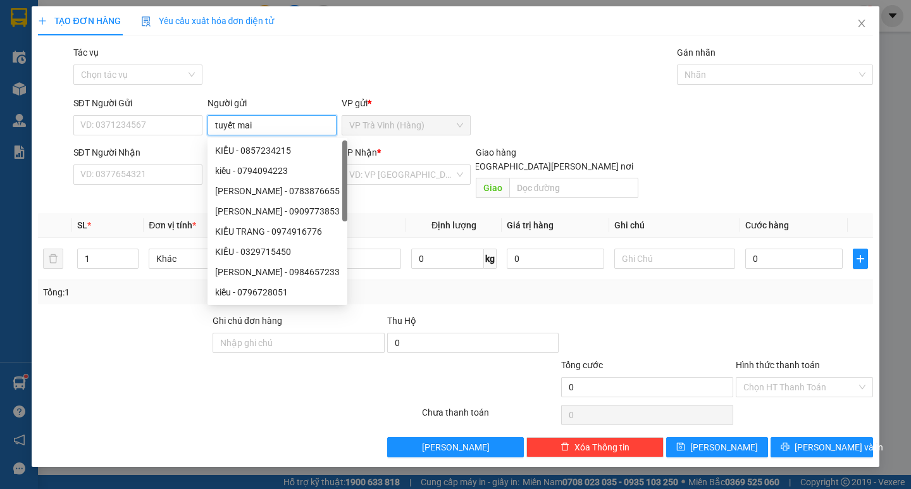
type input "tuyết mai"
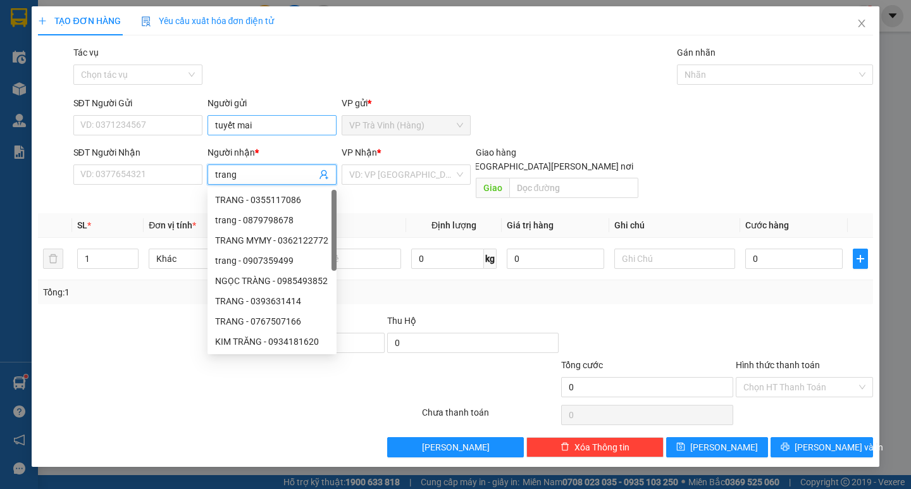
type input "trang"
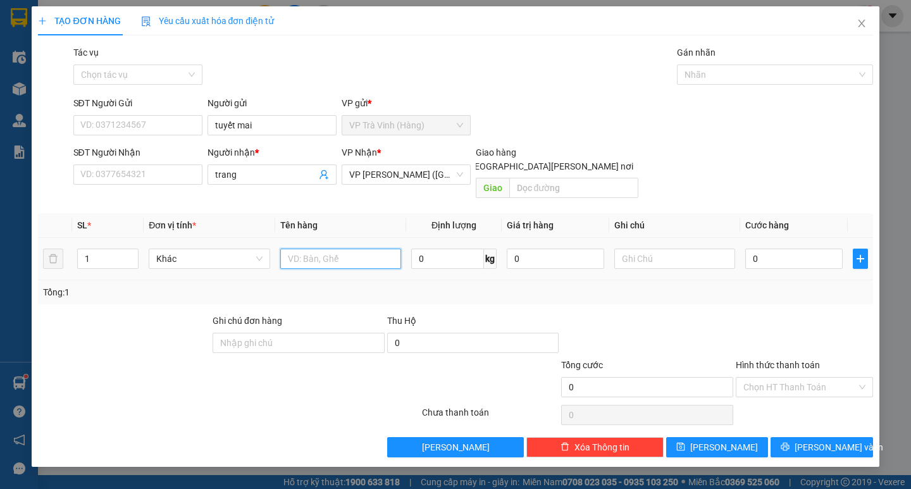
click at [312, 249] on input "text" at bounding box center [340, 259] width 121 height 20
drag, startPoint x: 712, startPoint y: 68, endPoint x: 733, endPoint y: 85, distance: 26.6
click at [712, 69] on div at bounding box center [768, 74] width 177 height 15
type input "tiền sl 55461 5.600.000"
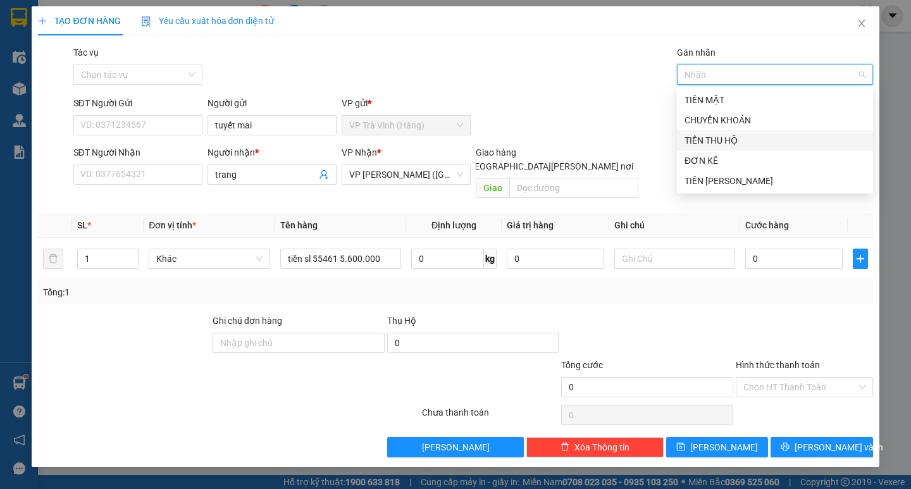
click at [721, 141] on div "TIỀN THU HỘ" at bounding box center [774, 140] width 181 height 14
click at [161, 73] on input "Tác vụ" at bounding box center [133, 74] width 105 height 19
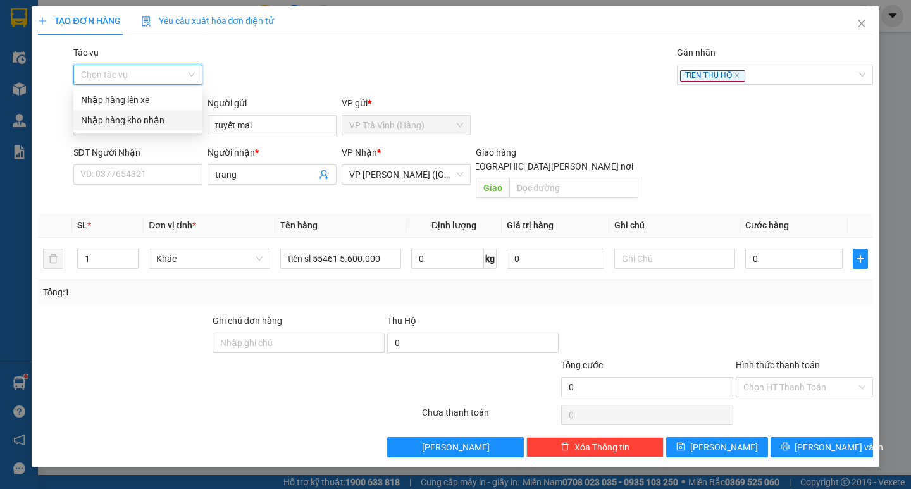
click at [131, 121] on div "Nhập hàng kho nhận" at bounding box center [138, 120] width 114 height 14
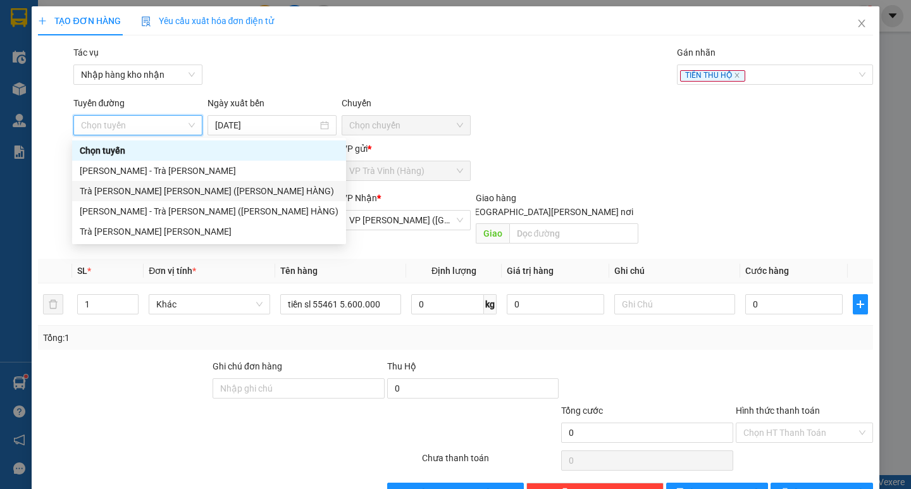
click at [168, 188] on div "Trà [PERSON_NAME] [PERSON_NAME] ([PERSON_NAME] HÀNG)" at bounding box center [209, 191] width 259 height 14
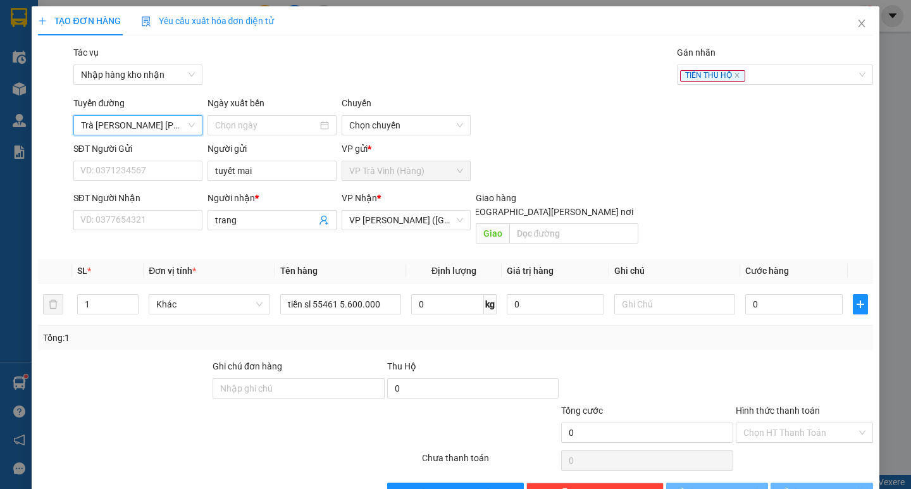
type input "[DATE]"
click at [763, 294] on input "0" at bounding box center [793, 304] width 97 height 20
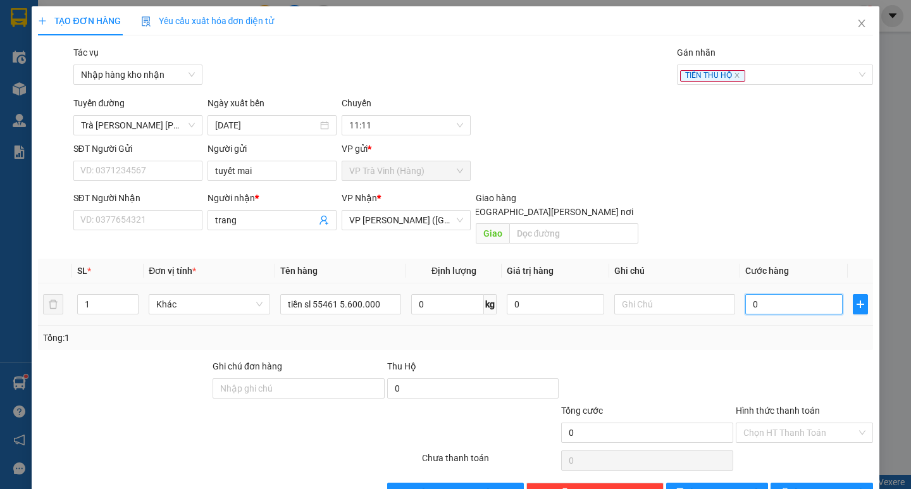
type input "4"
type input "40"
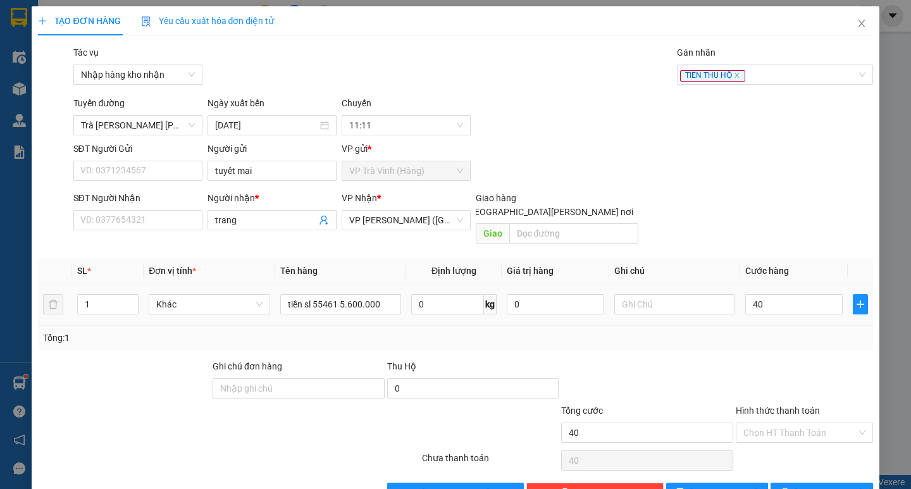
type input "40.000"
click at [765, 326] on div "Tổng: 1" at bounding box center [455, 338] width 834 height 24
click at [796, 483] on button "[PERSON_NAME] và In" at bounding box center [821, 493] width 102 height 20
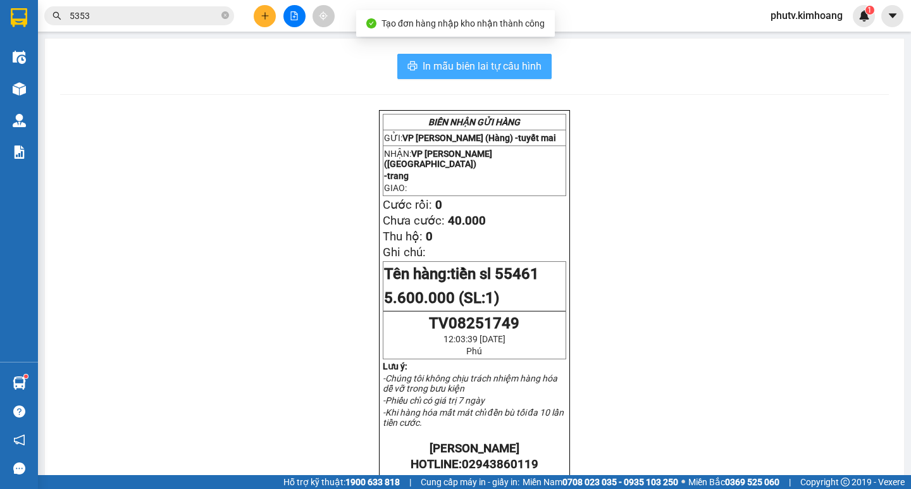
click at [506, 61] on span "In mẫu biên lai tự cấu hình" at bounding box center [482, 66] width 119 height 16
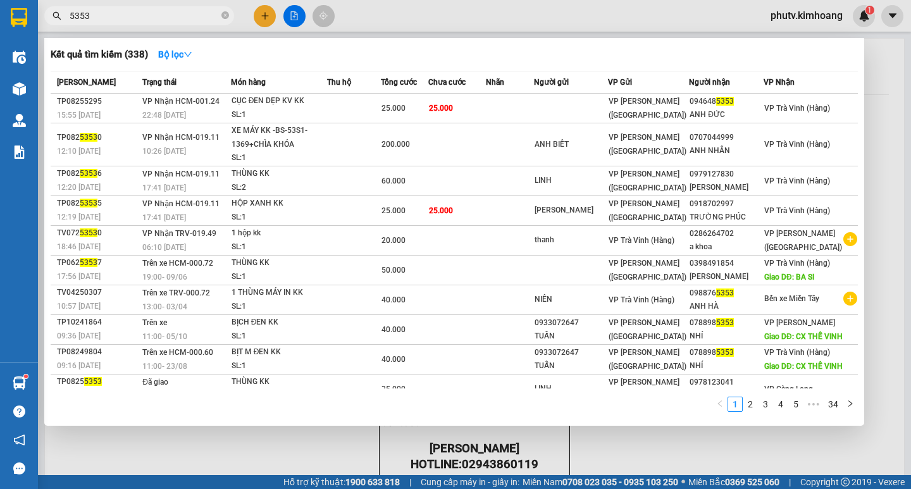
click at [120, 16] on input "5353" at bounding box center [144, 16] width 149 height 14
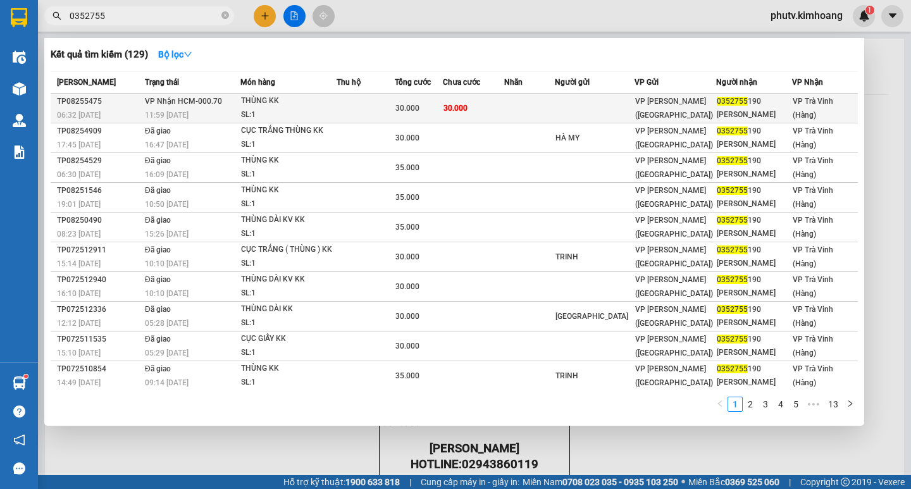
type input "0352755"
click at [467, 108] on span "30.000" at bounding box center [455, 108] width 24 height 9
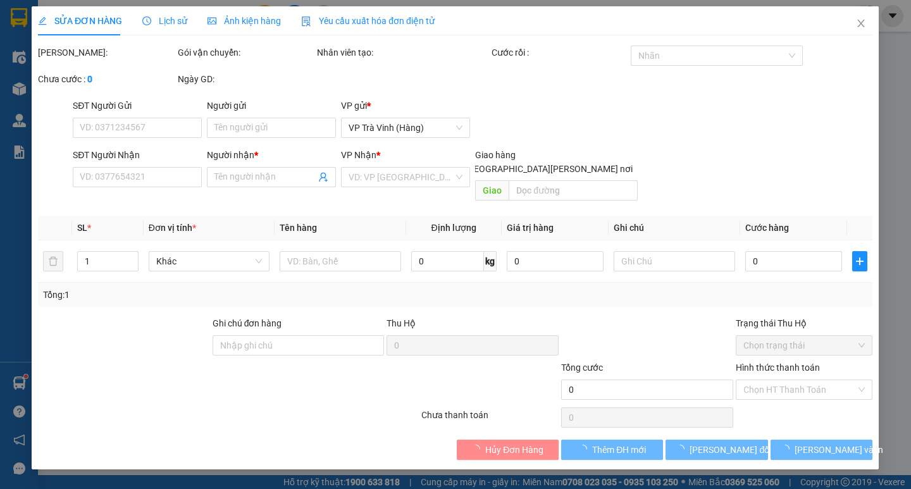
type input "0352755190"
type input "[PERSON_NAME]"
type input "30.000"
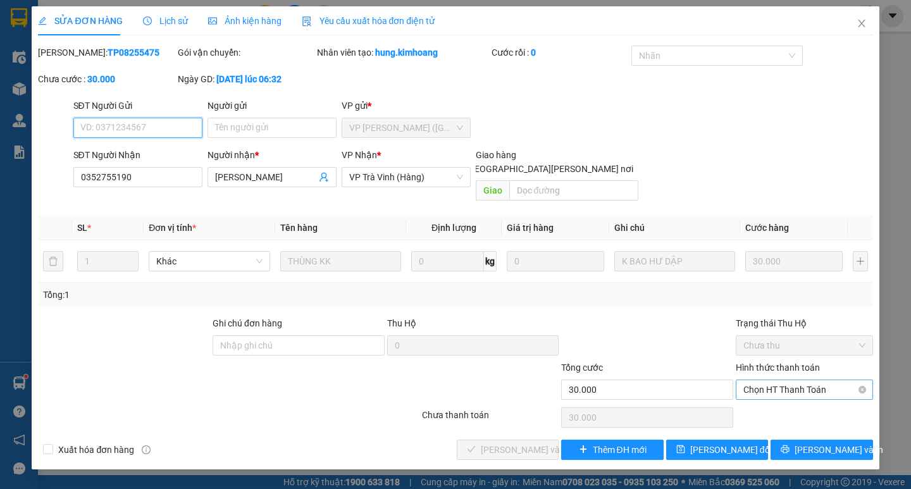
click at [807, 380] on span "Chọn HT Thanh Toán" at bounding box center [804, 389] width 122 height 19
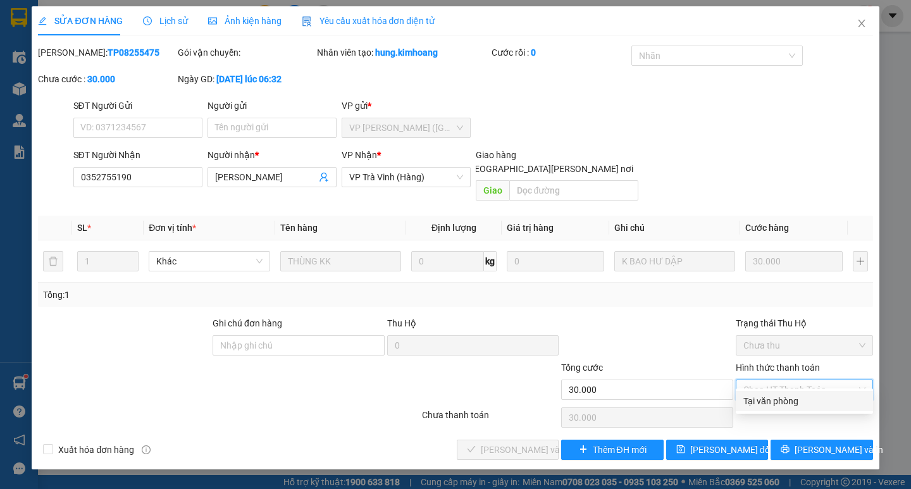
click at [805, 396] on div "Tại văn phòng" at bounding box center [804, 401] width 122 height 14
type input "0"
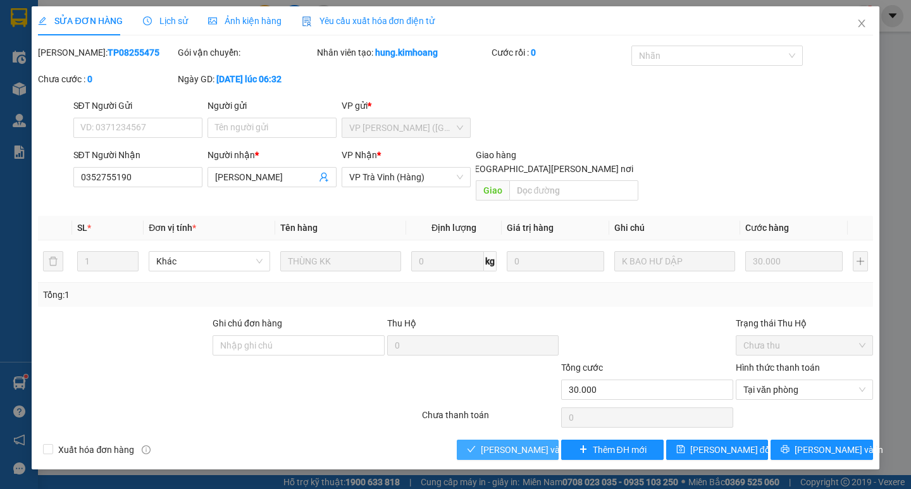
click at [528, 443] on span "[PERSON_NAME] và [PERSON_NAME] hàng" at bounding box center [566, 450] width 171 height 14
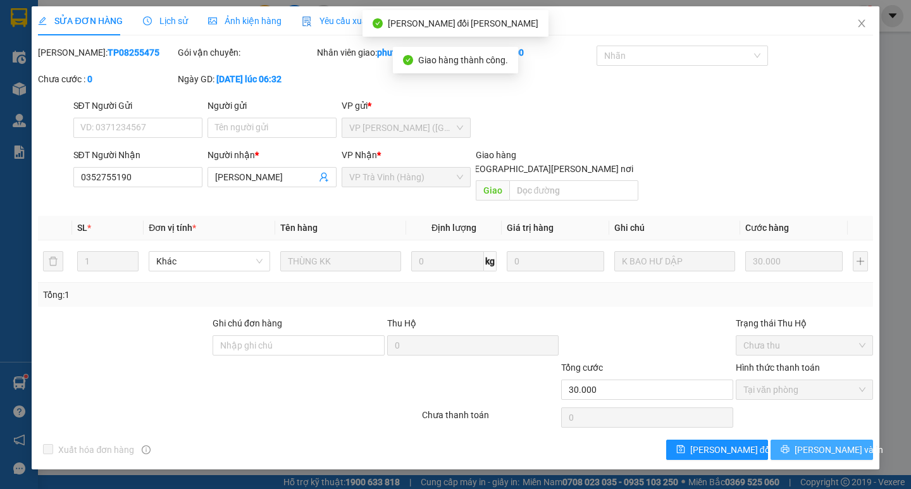
click at [810, 443] on span "[PERSON_NAME] và In" at bounding box center [838, 450] width 89 height 14
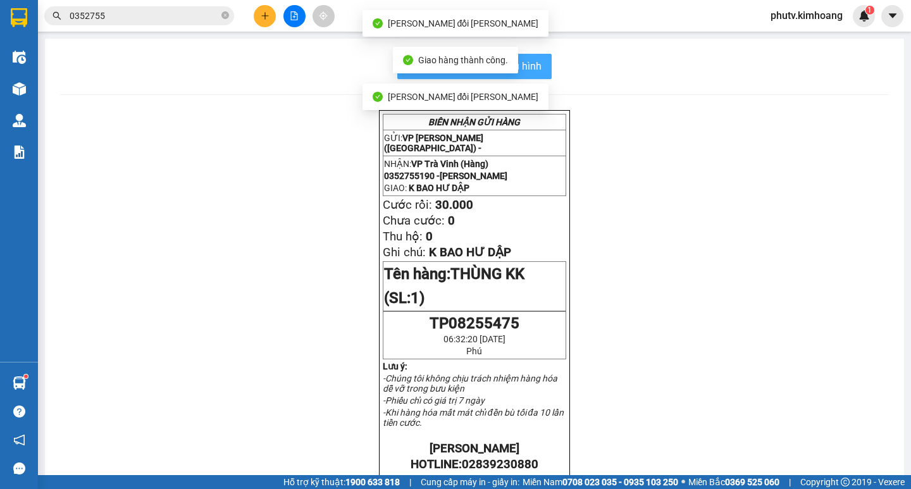
click at [534, 66] on span "In mẫu biên lai tự cấu hình" at bounding box center [482, 66] width 119 height 16
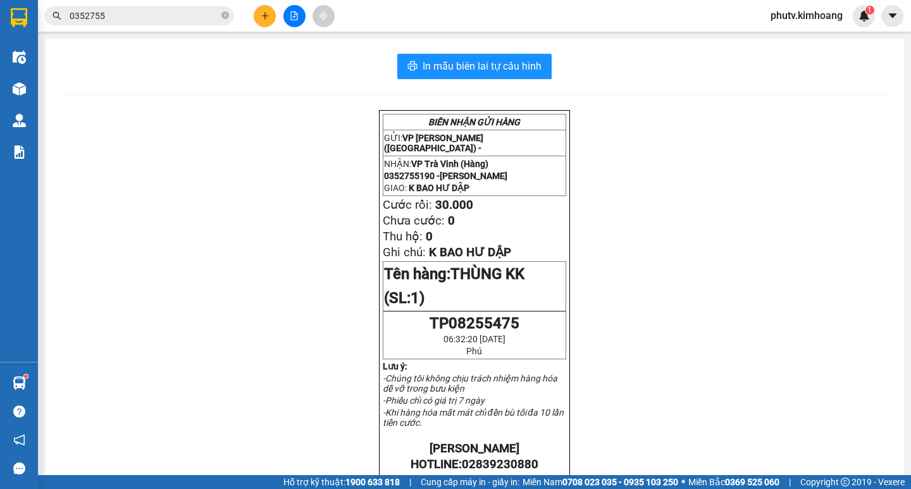
click at [264, 18] on icon "plus" at bounding box center [265, 15] width 9 height 9
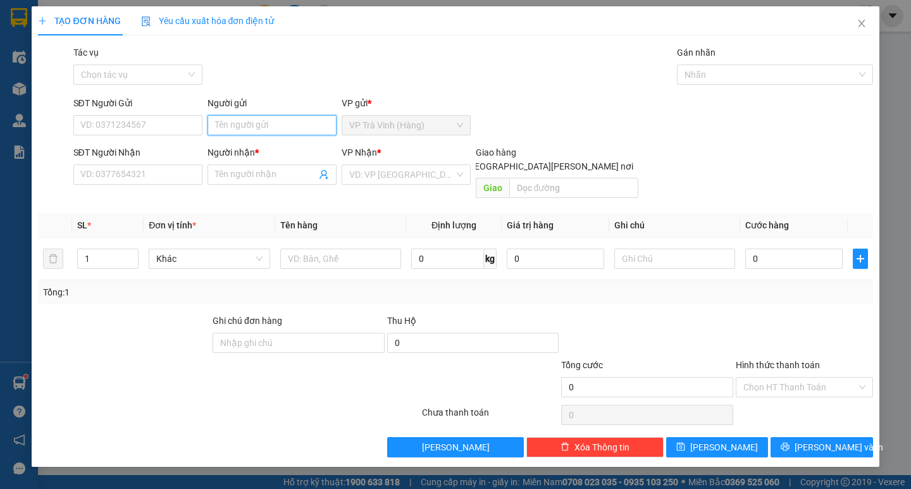
click at [270, 133] on input "Người gửi" at bounding box center [271, 125] width 129 height 20
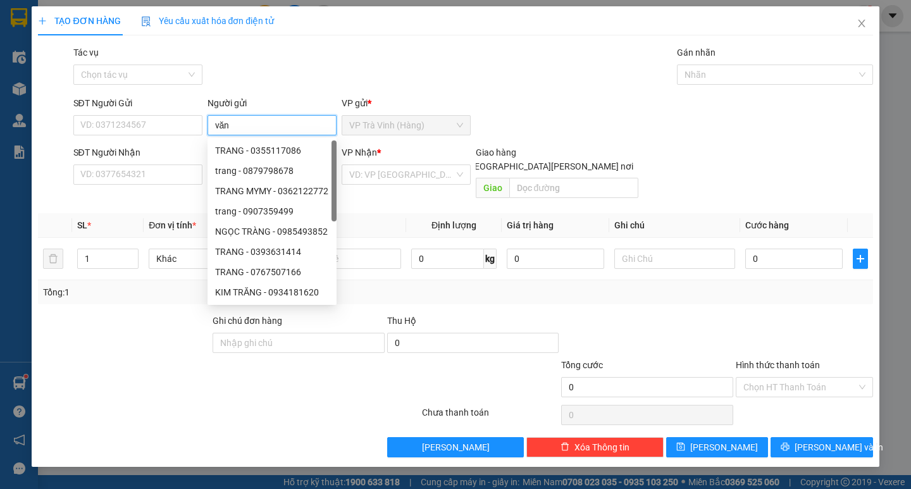
type input "văn"
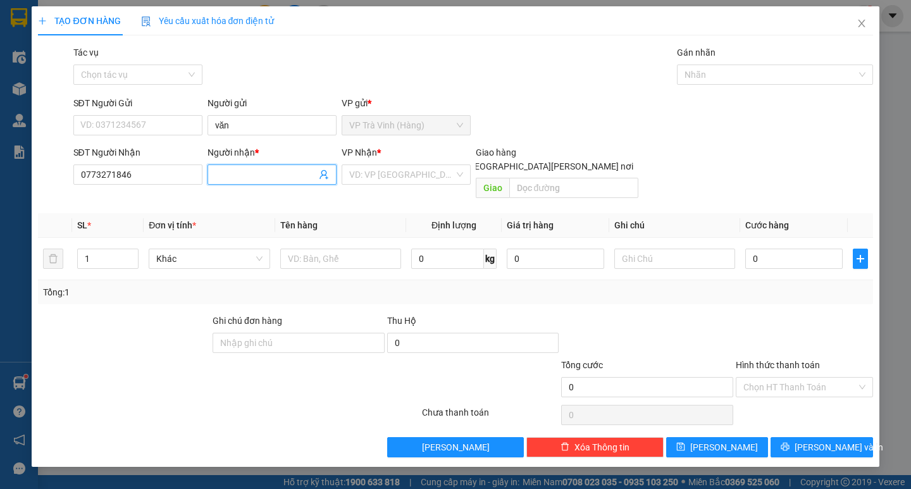
click at [244, 175] on input "Người nhận *" at bounding box center [265, 175] width 101 height 14
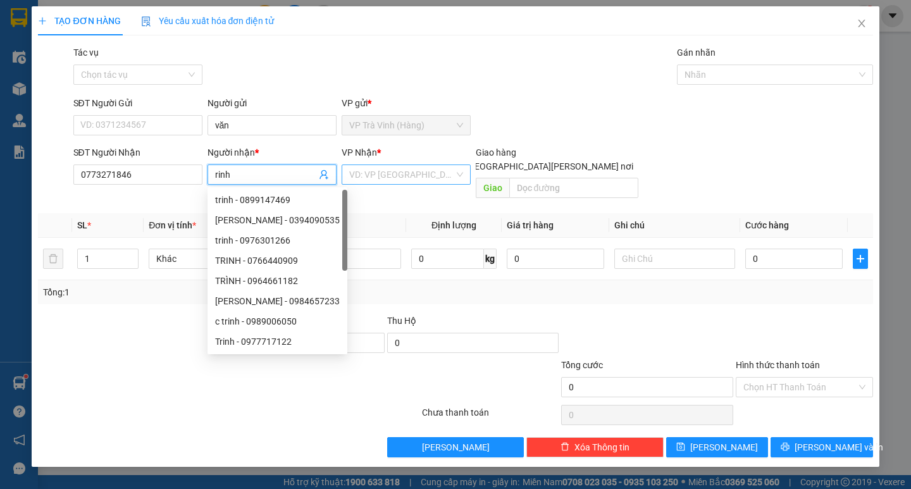
type input "rinh"
click at [393, 178] on input "search" at bounding box center [401, 174] width 105 height 19
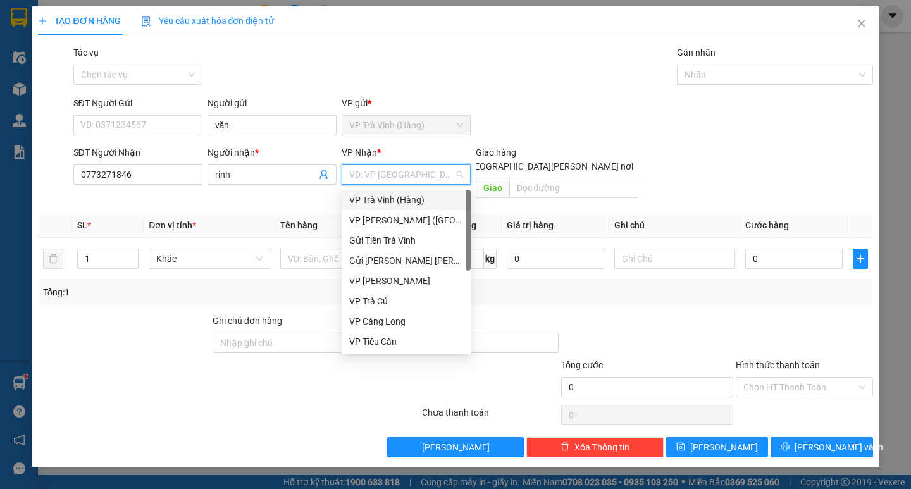
drag, startPoint x: 402, startPoint y: 217, endPoint x: 390, endPoint y: 221, distance: 12.8
click at [402, 218] on div "VP [PERSON_NAME] ([GEOGRAPHIC_DATA])" at bounding box center [406, 220] width 114 height 14
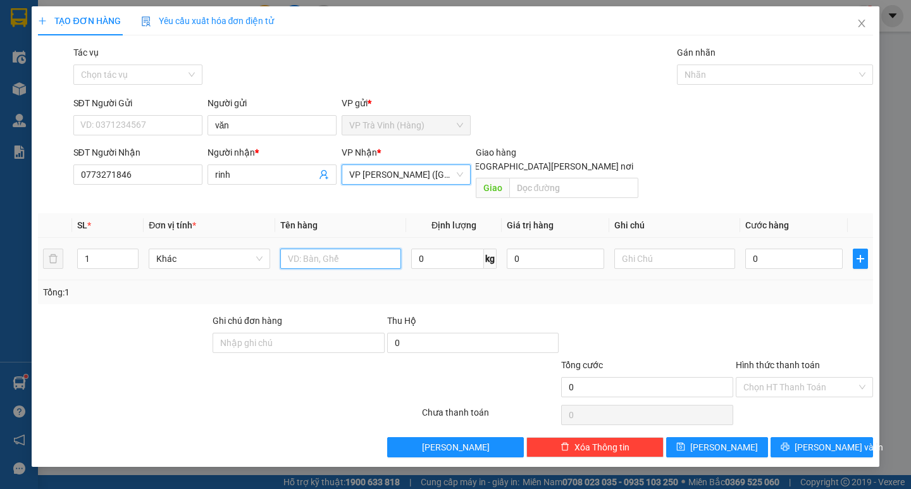
click at [321, 249] on input "text" at bounding box center [340, 259] width 121 height 20
type input "4 bịt trắng kk"
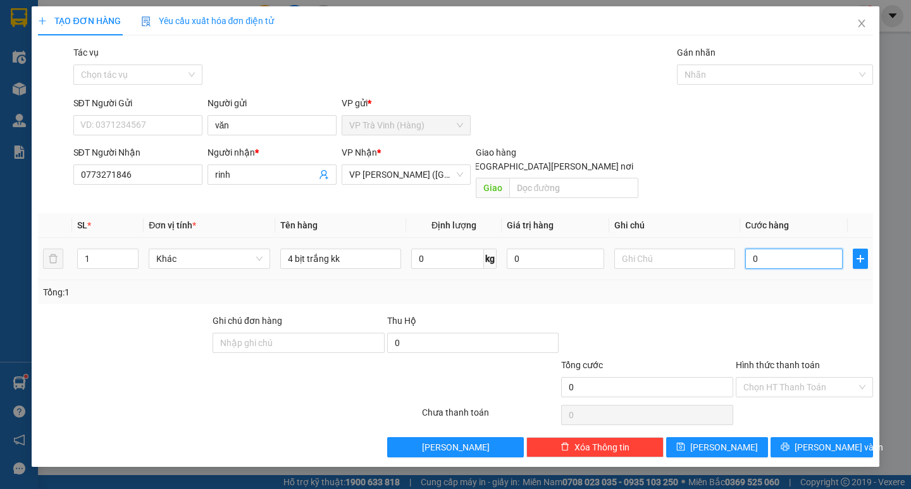
click at [781, 249] on input "0" at bounding box center [793, 259] width 97 height 20
type input "1"
type input "10"
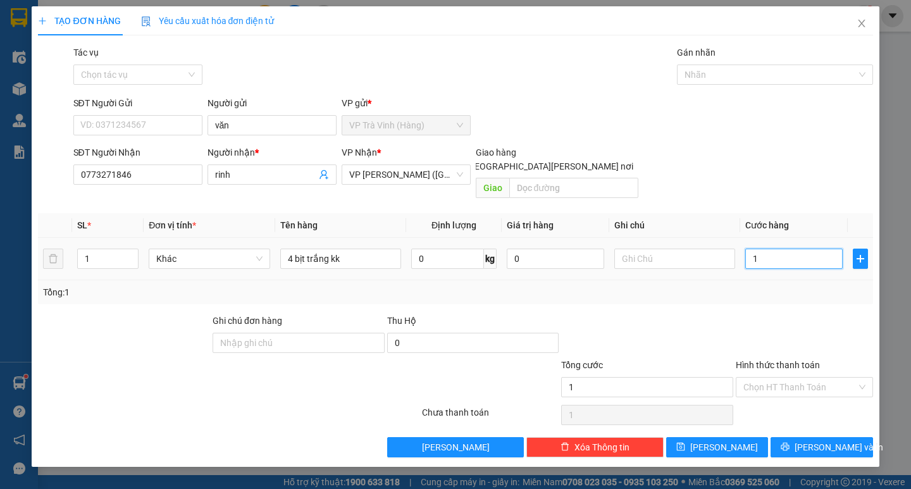
type input "10"
type input "100"
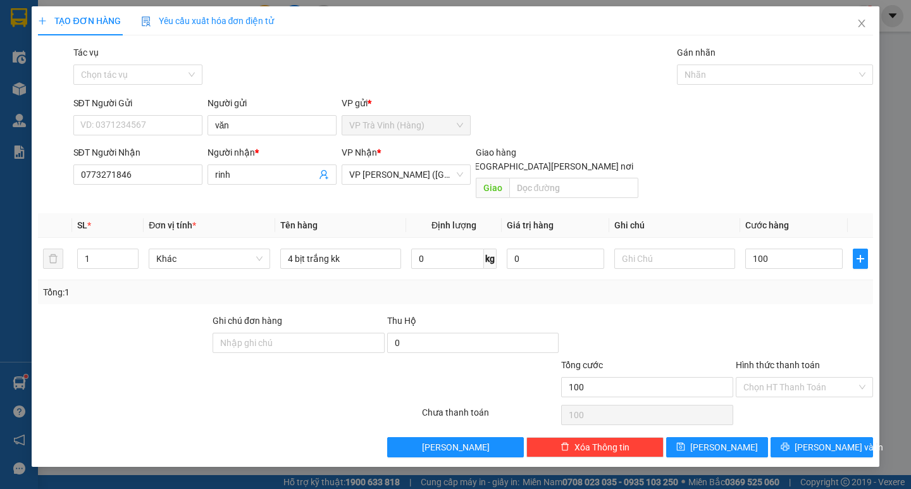
type input "100.000"
click at [786, 290] on div "Transit Pickup Surcharge Ids Transit Deliver Surcharge Ids Transit Deliver Surc…" at bounding box center [455, 252] width 834 height 412
click at [817, 378] on input "Hình thức thanh toán" at bounding box center [799, 387] width 113 height 19
click at [809, 393] on div "Tại văn phòng" at bounding box center [804, 399] width 122 height 14
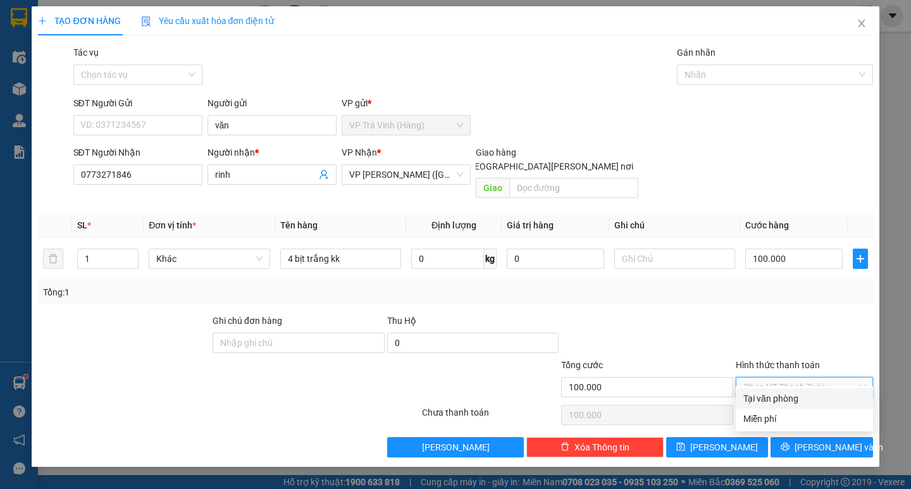
type input "0"
click at [817, 437] on button "[PERSON_NAME] và In" at bounding box center [821, 447] width 102 height 20
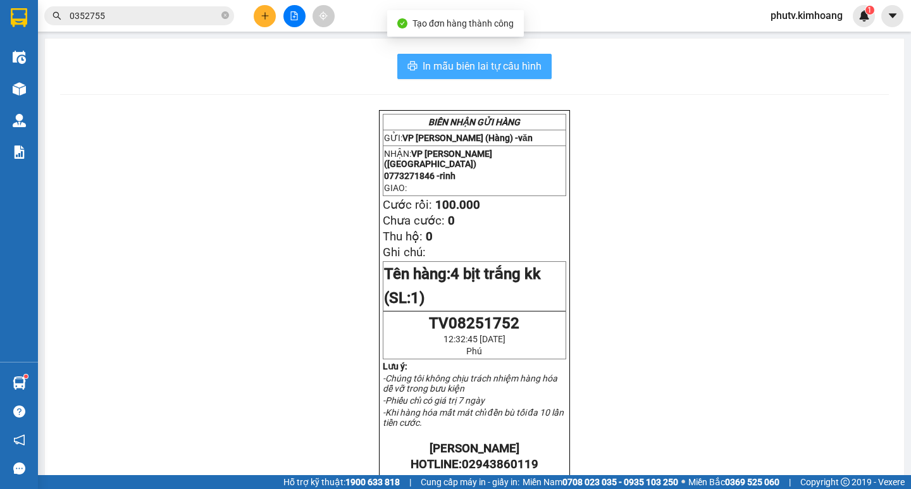
click at [503, 65] on span "In mẫu biên lai tự cấu hình" at bounding box center [482, 66] width 119 height 16
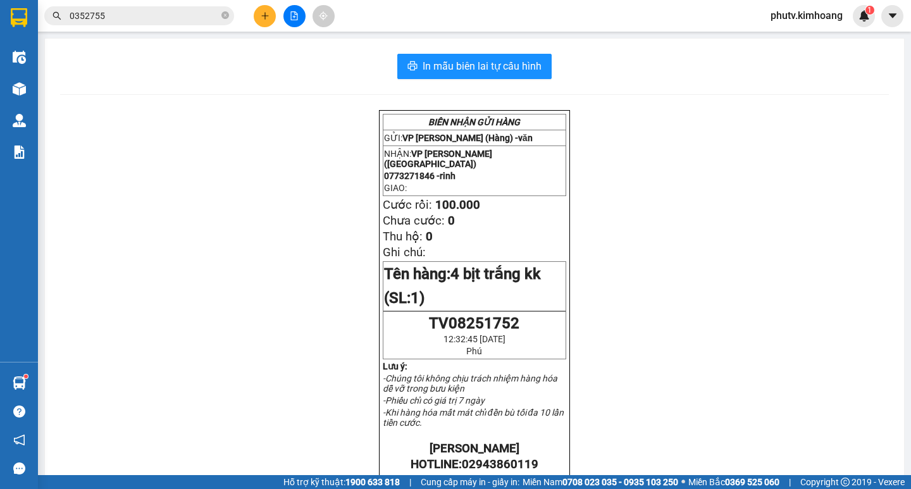
click at [134, 24] on span "0352755" at bounding box center [139, 15] width 190 height 19
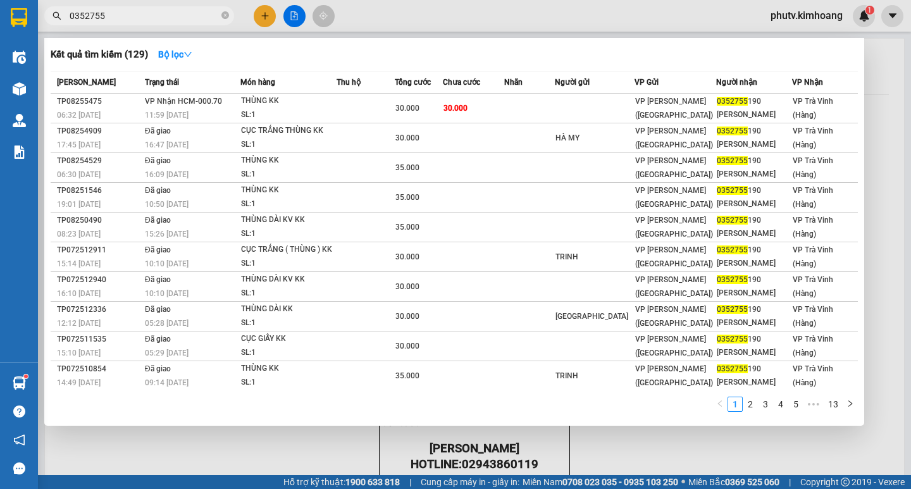
click at [134, 25] on span "0352755" at bounding box center [139, 15] width 190 height 19
click at [131, 21] on input "0352755" at bounding box center [144, 16] width 149 height 14
click at [130, 21] on input "0352755" at bounding box center [144, 16] width 149 height 14
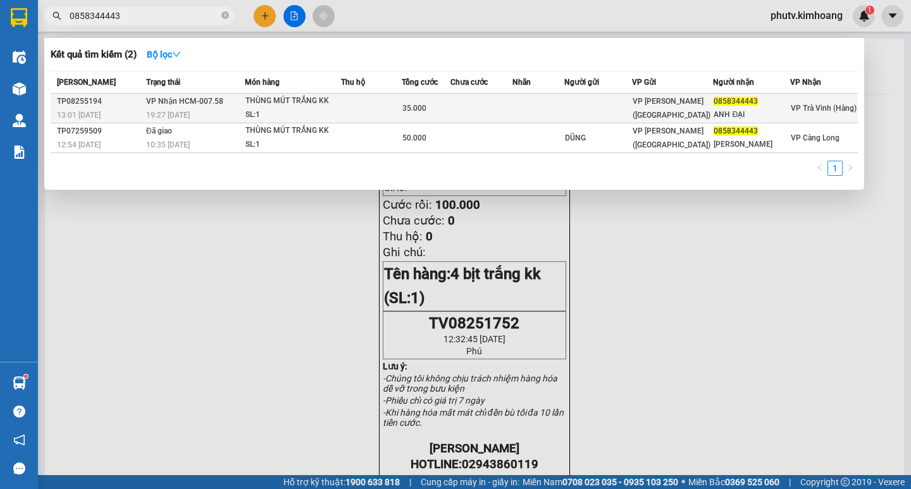
type input "0858344443"
click at [433, 109] on div "35.000" at bounding box center [426, 108] width 48 height 14
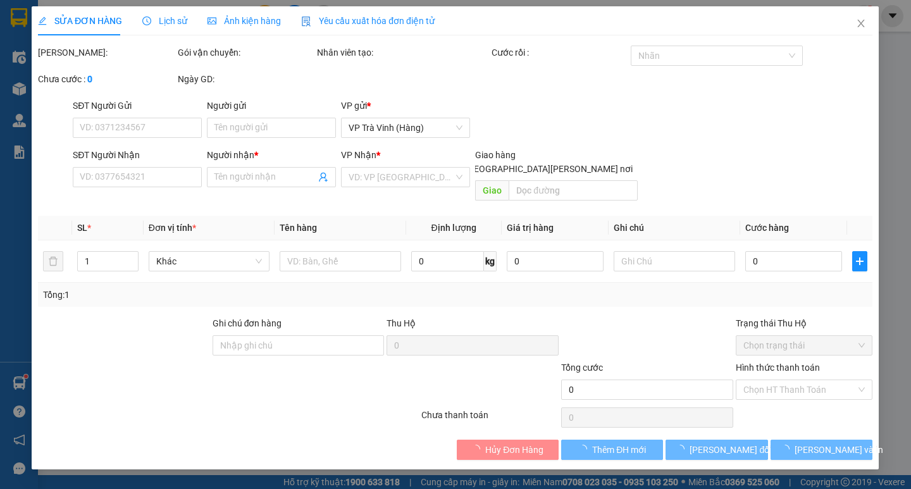
type input "0858344443"
type input "ANH ĐẠI"
type input "35.000"
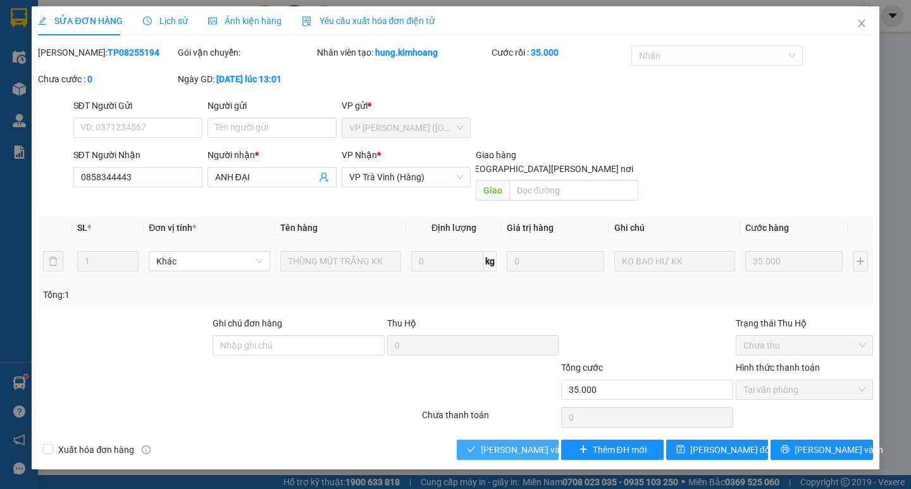
click at [503, 443] on span "[PERSON_NAME] và [PERSON_NAME] hàng" at bounding box center [566, 450] width 171 height 14
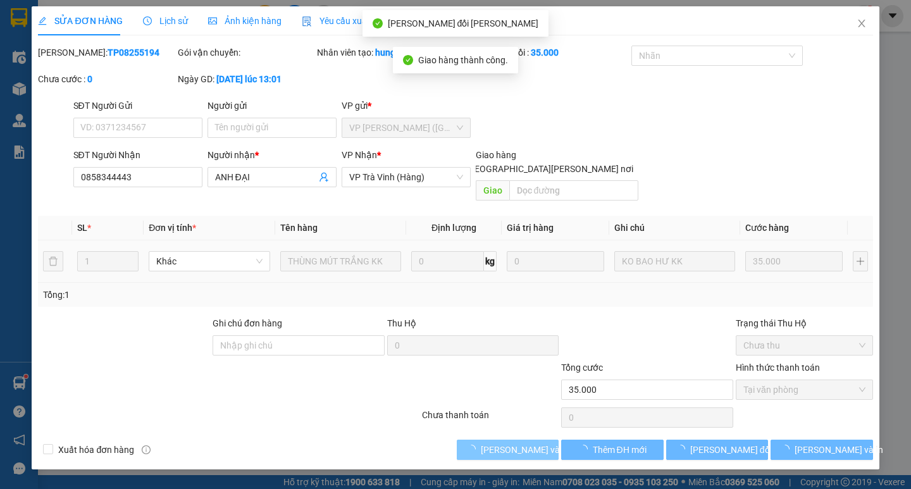
click at [503, 443] on span "[PERSON_NAME] và [PERSON_NAME] hàng" at bounding box center [566, 450] width 171 height 14
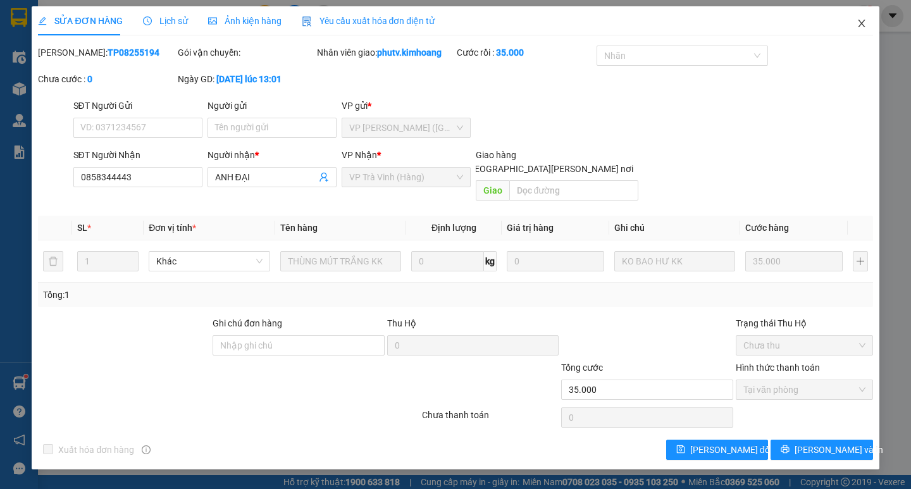
click at [858, 25] on icon "close" at bounding box center [861, 23] width 10 height 10
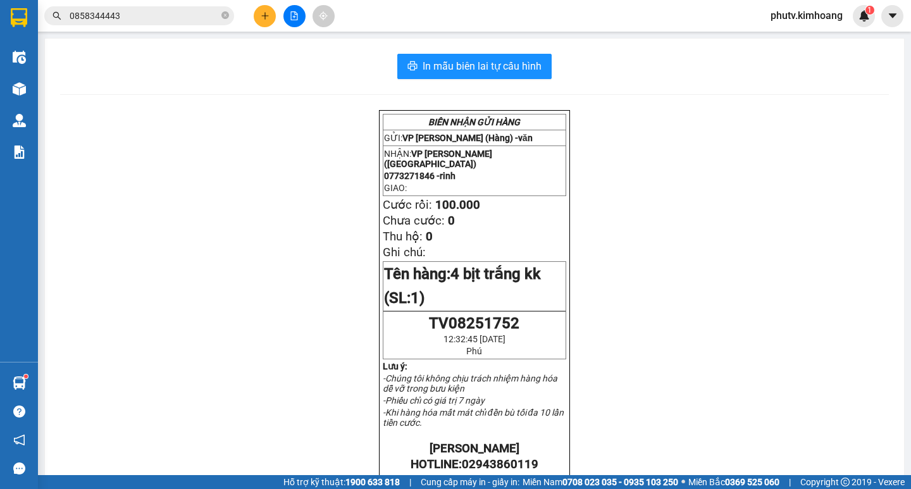
click at [696, 252] on div "[PERSON_NAME] GỬI HÀNG GỬI: VP [PERSON_NAME] (Hàng) - [PERSON_NAME]: VP [PERSON…" at bounding box center [474, 474] width 829 height 729
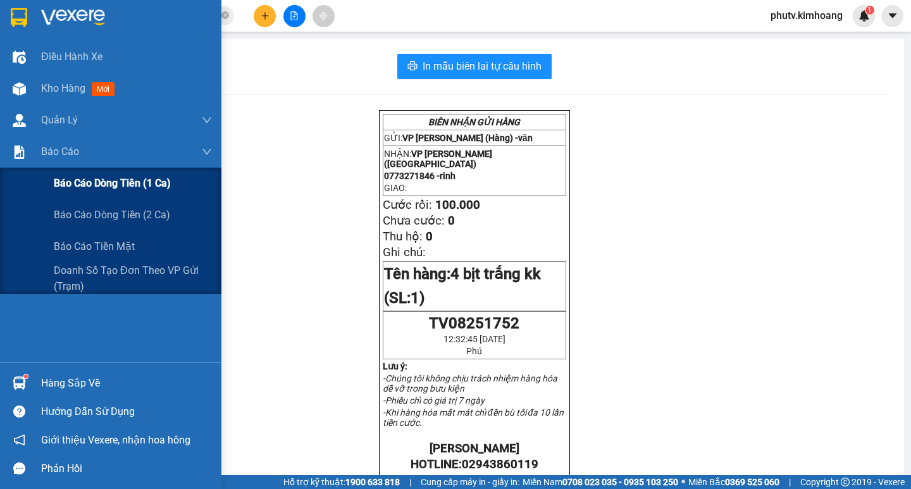
click at [104, 188] on span "Báo cáo dòng tiền (1 ca)" at bounding box center [112, 183] width 117 height 16
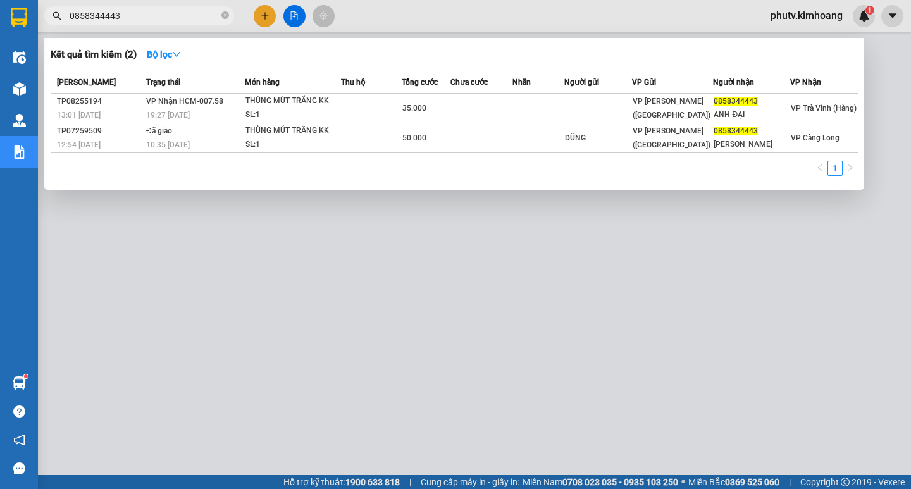
click at [143, 13] on input "0858344443" at bounding box center [144, 16] width 149 height 14
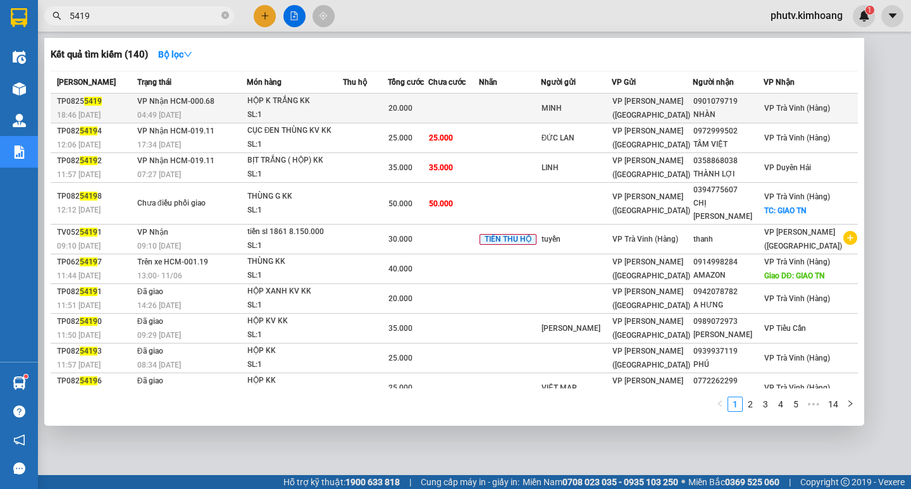
type input "5419"
click at [362, 114] on td at bounding box center [365, 109] width 45 height 30
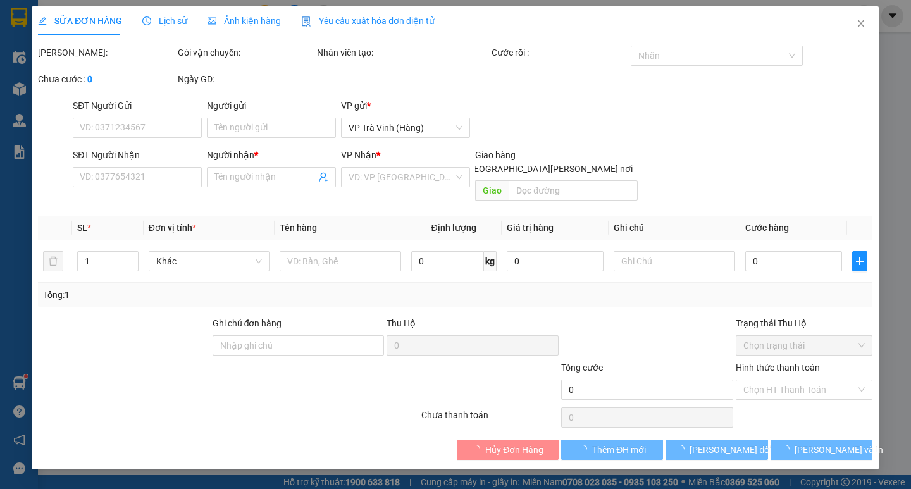
type input "MINH"
type input "0901079719"
type input "NHÀN"
type input "20.000"
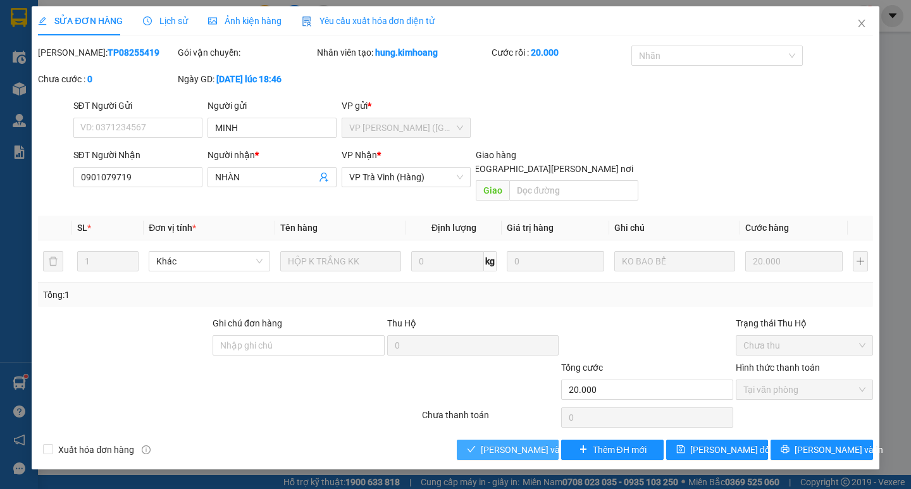
click at [517, 443] on span "[PERSON_NAME] và [PERSON_NAME] hàng" at bounding box center [566, 450] width 171 height 14
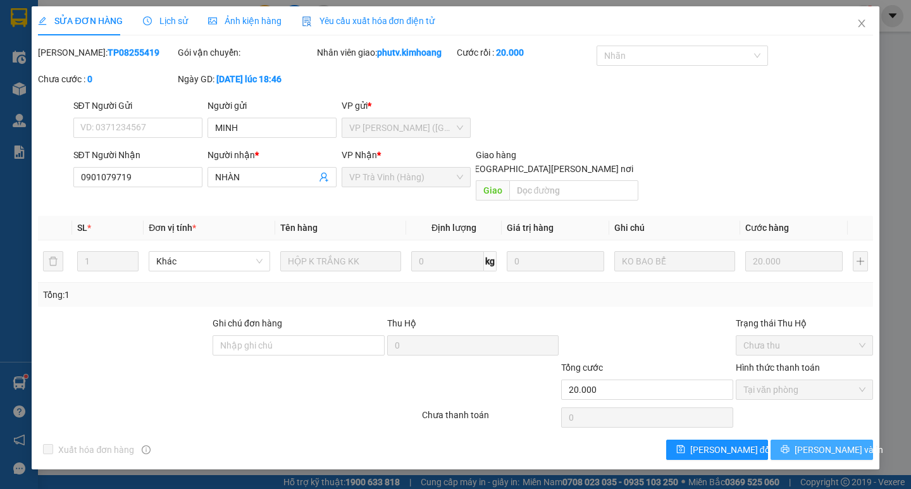
drag, startPoint x: 803, startPoint y: 434, endPoint x: 790, endPoint y: 430, distance: 13.8
click at [789, 445] on icon "printer" at bounding box center [785, 449] width 8 height 8
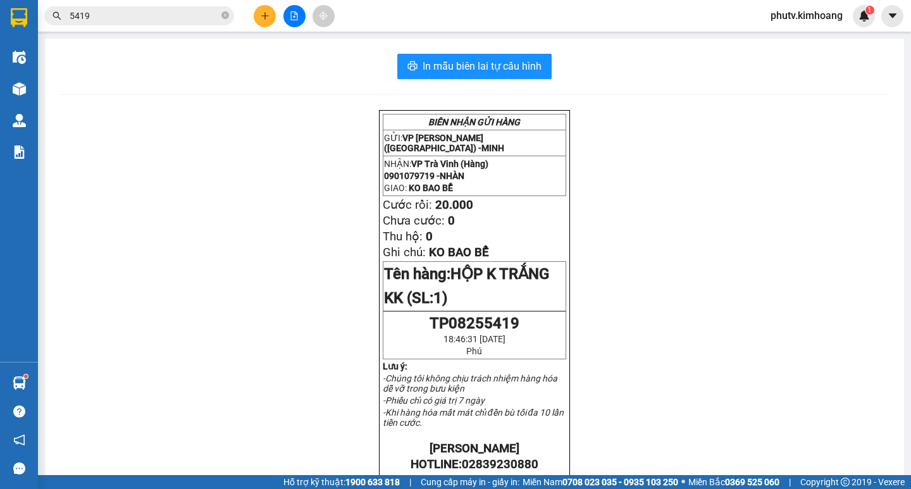
click at [839, 273] on div "[PERSON_NAME] GỬI HÀNG GỬI: VP [PERSON_NAME] ([GEOGRAPHIC_DATA]) - [PERSON_NAME…" at bounding box center [474, 467] width 829 height 715
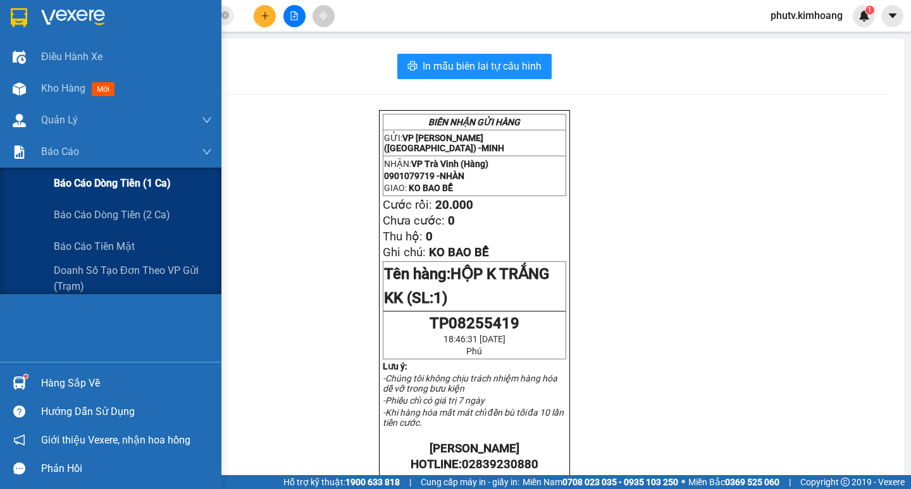
click at [106, 180] on span "Báo cáo dòng tiền (1 ca)" at bounding box center [112, 183] width 117 height 16
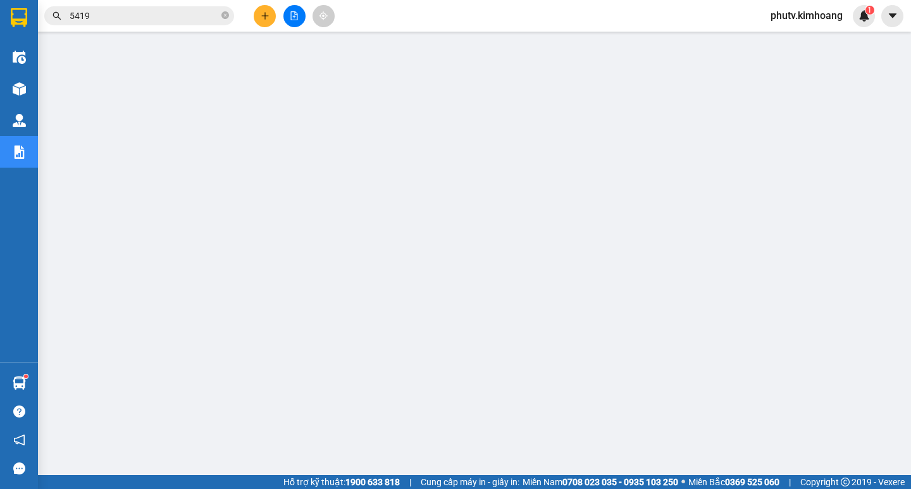
click at [142, 17] on input "5419" at bounding box center [144, 16] width 149 height 14
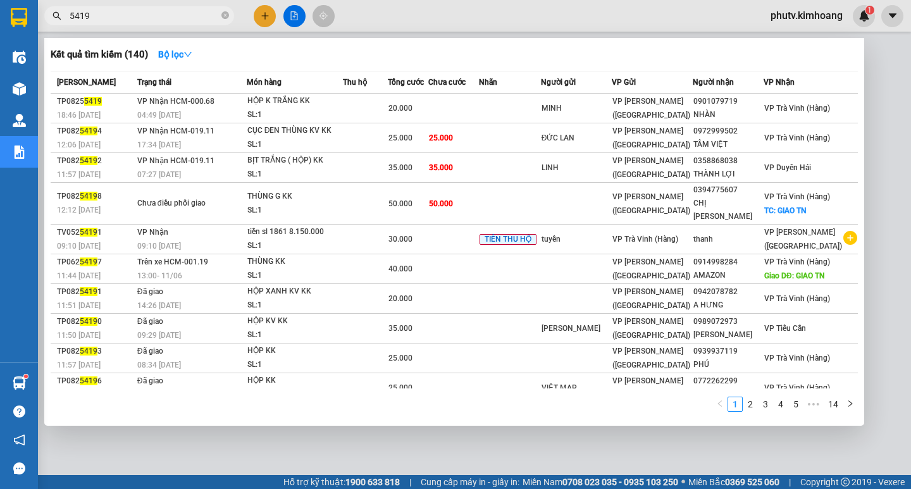
click at [142, 17] on input "5419" at bounding box center [144, 16] width 149 height 14
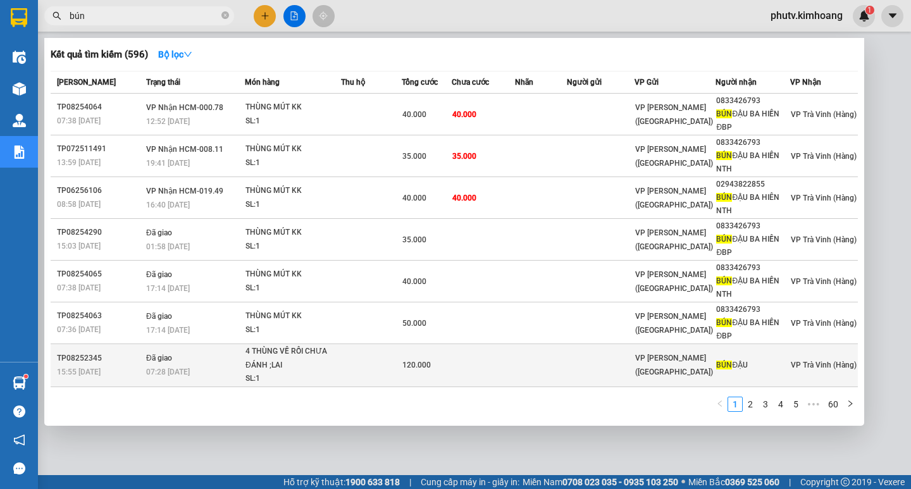
type input "bún0"
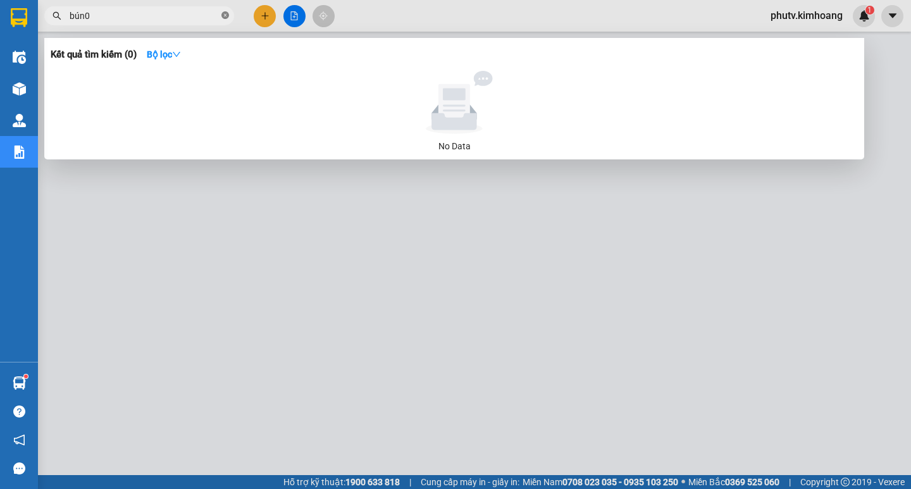
click at [224, 12] on icon "close-circle" at bounding box center [225, 15] width 8 height 8
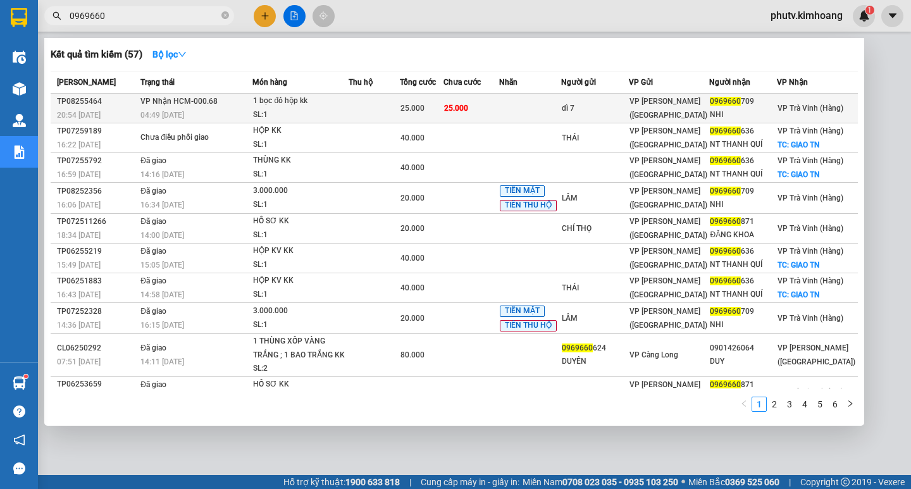
type input "0969660"
click at [424, 106] on span "25.000" at bounding box center [412, 108] width 24 height 9
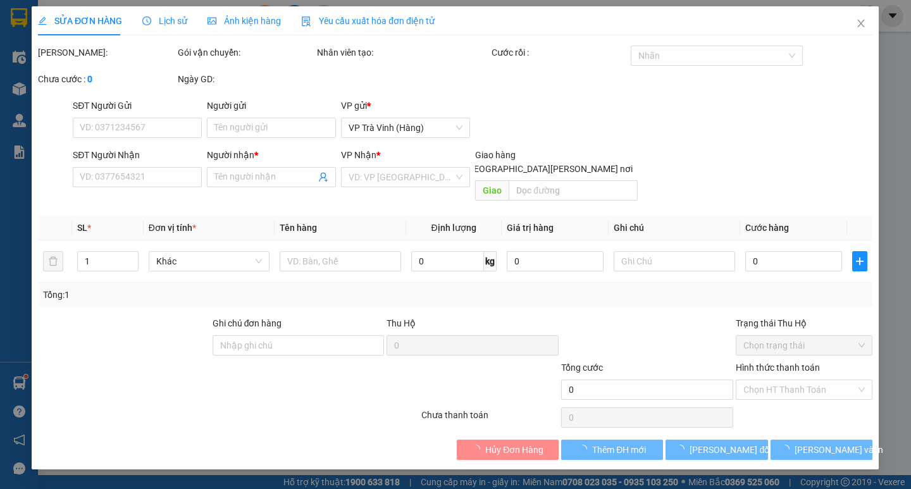
type input "dì 7"
type input "NHI"
type input "25.000"
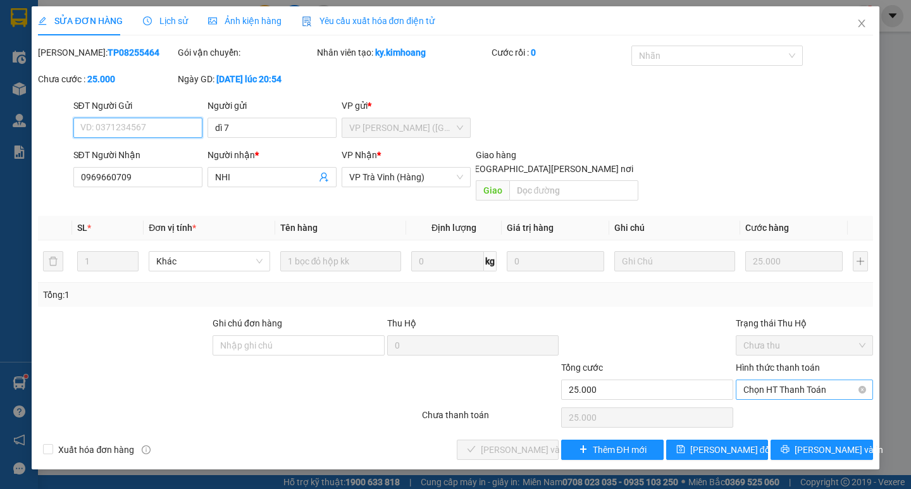
click at [782, 380] on span "Chọn HT Thanh Toán" at bounding box center [804, 389] width 122 height 19
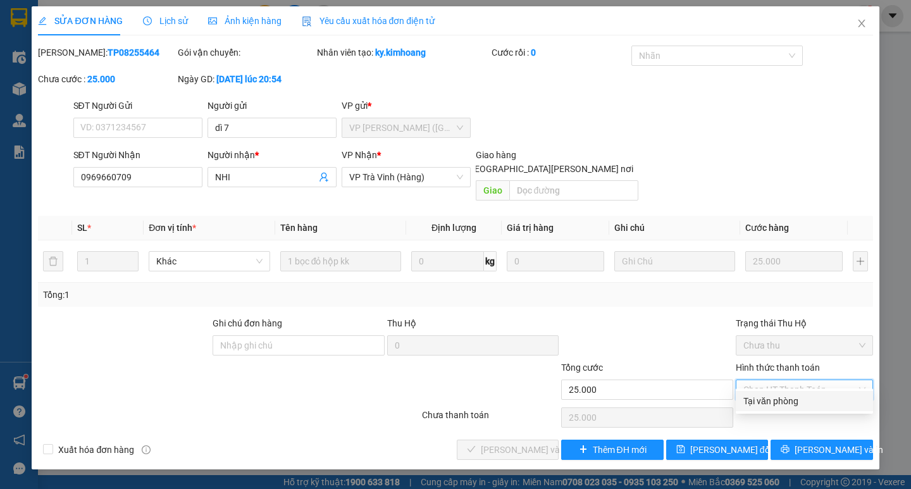
click at [786, 400] on div "Tại văn phòng" at bounding box center [804, 401] width 122 height 14
type input "0"
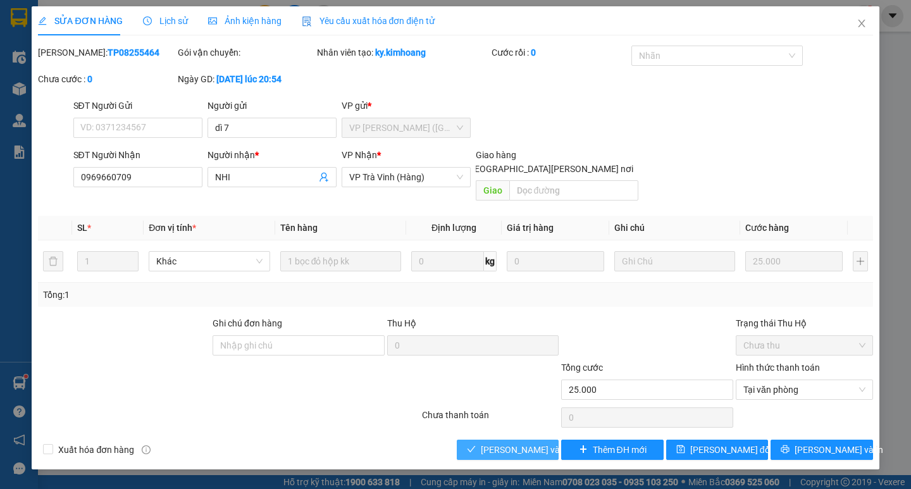
click at [488, 443] on span "[PERSON_NAME] và [PERSON_NAME] hàng" at bounding box center [566, 450] width 171 height 14
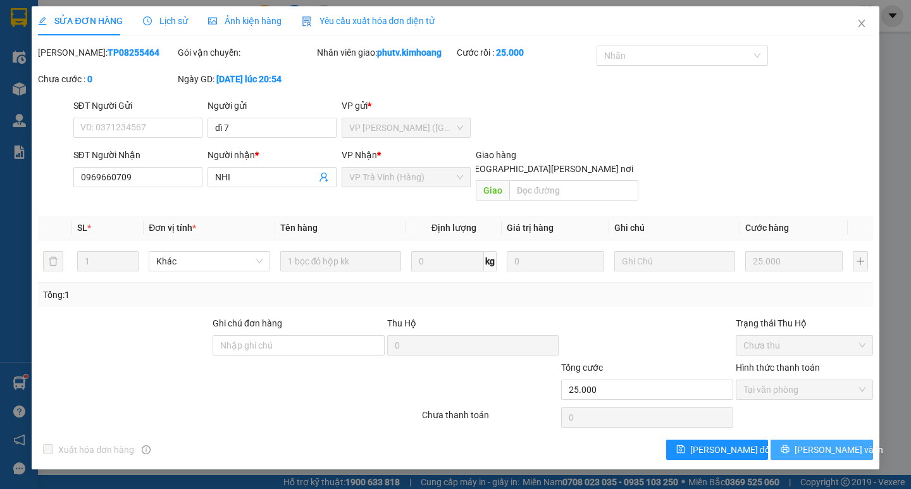
click at [828, 443] on span "[PERSON_NAME] và In" at bounding box center [838, 450] width 89 height 14
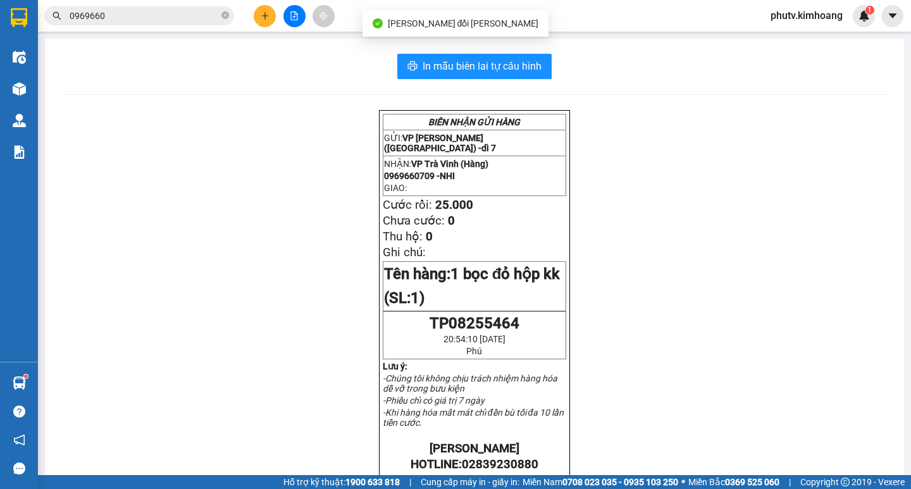
click at [151, 15] on input "0969660" at bounding box center [144, 16] width 149 height 14
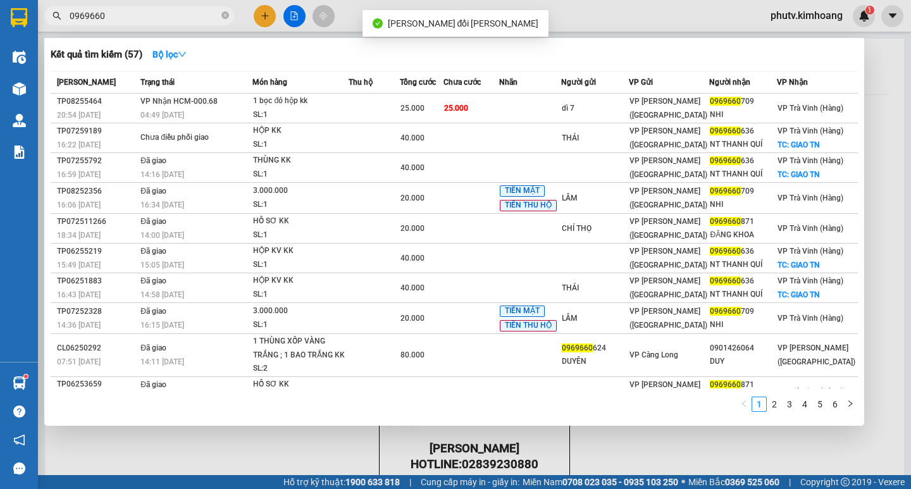
click at [149, 15] on input "0969660" at bounding box center [144, 16] width 149 height 14
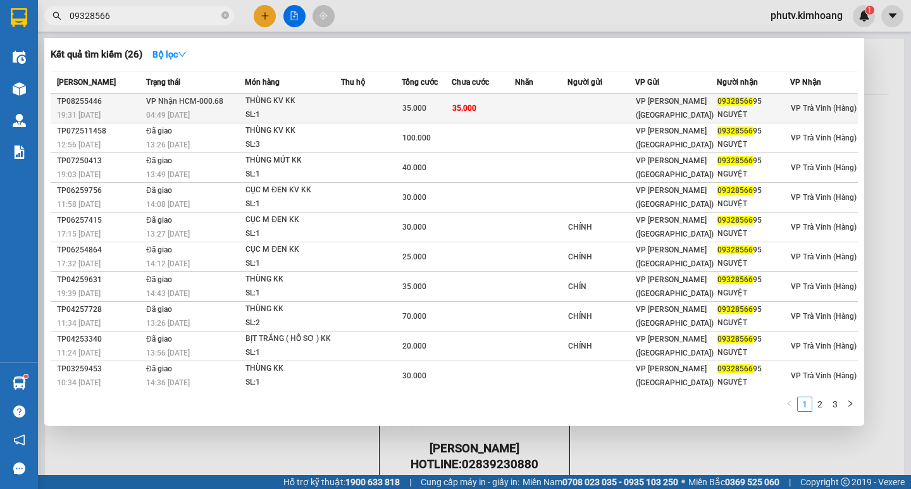
type input "09328566"
click at [399, 105] on td at bounding box center [371, 109] width 61 height 30
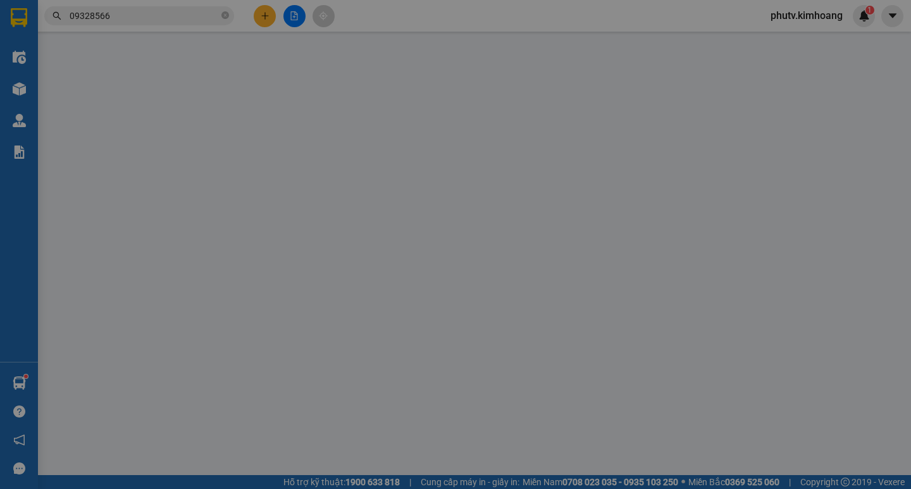
type input "0932856695"
type input "NGUYỆT"
type input "35.000"
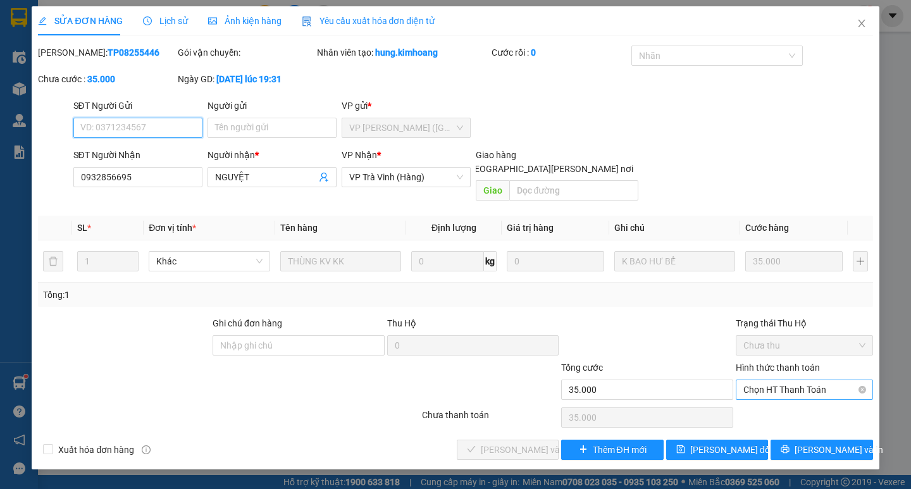
click at [799, 380] on span "Chọn HT Thanh Toán" at bounding box center [804, 389] width 122 height 19
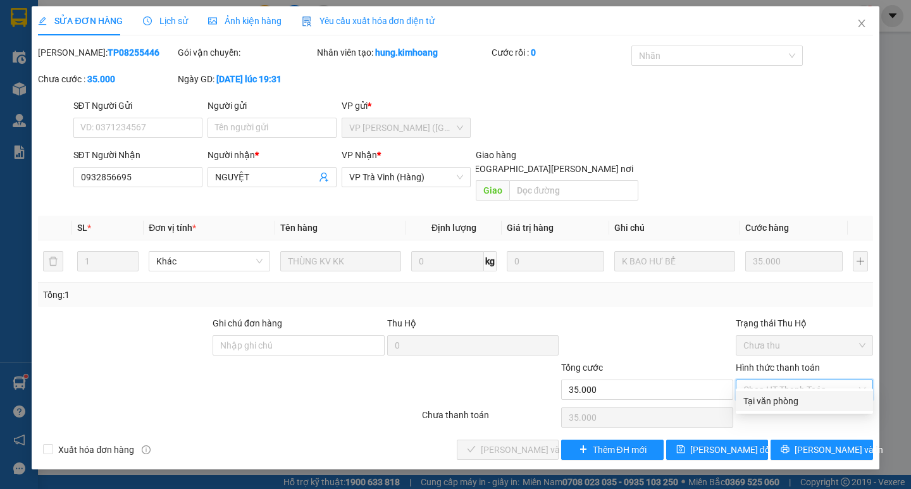
click at [769, 398] on div "Tại văn phòng" at bounding box center [804, 401] width 122 height 14
type input "0"
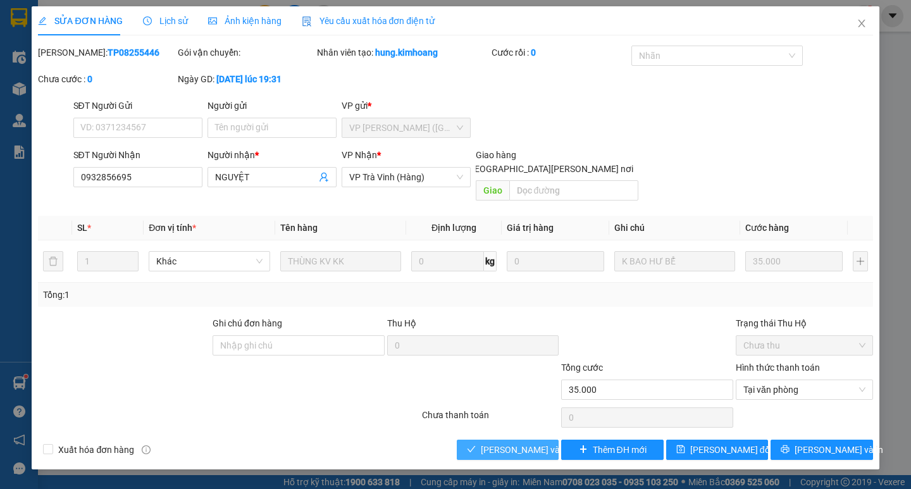
click at [466, 440] on button "[PERSON_NAME] và [PERSON_NAME] hàng" at bounding box center [508, 450] width 102 height 20
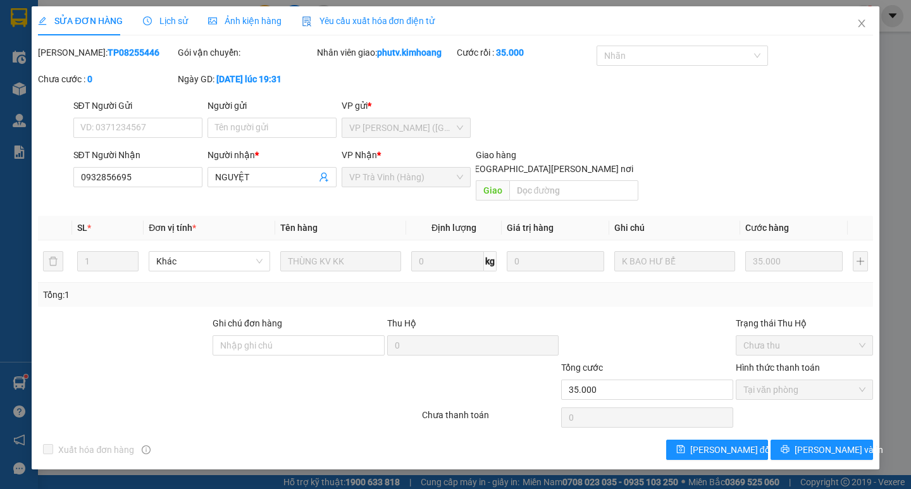
click at [827, 447] on div "SỬA ĐƠN HÀNG Lịch sử [PERSON_NAME] hàng Yêu cầu xuất [PERSON_NAME] điện tử Tota…" at bounding box center [455, 237] width 847 height 463
click at [821, 443] on span "[PERSON_NAME] và In" at bounding box center [838, 450] width 89 height 14
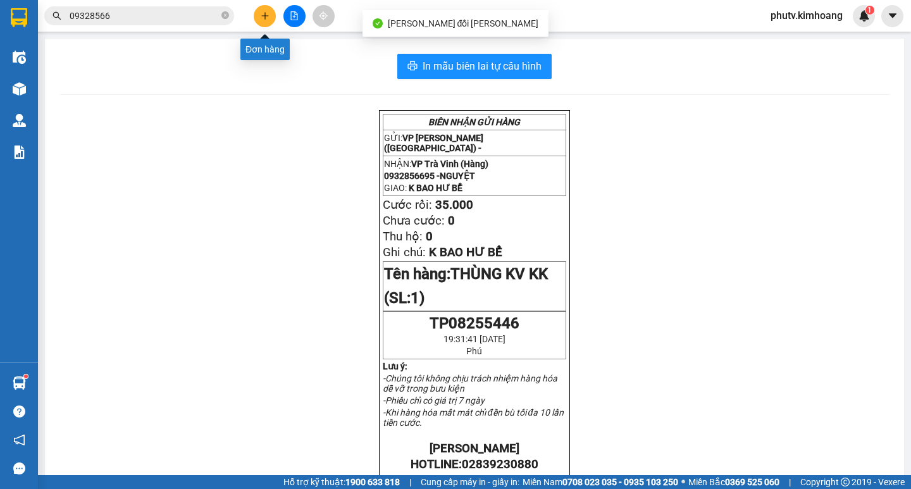
click at [265, 16] on icon "plus" at bounding box center [265, 15] width 9 height 9
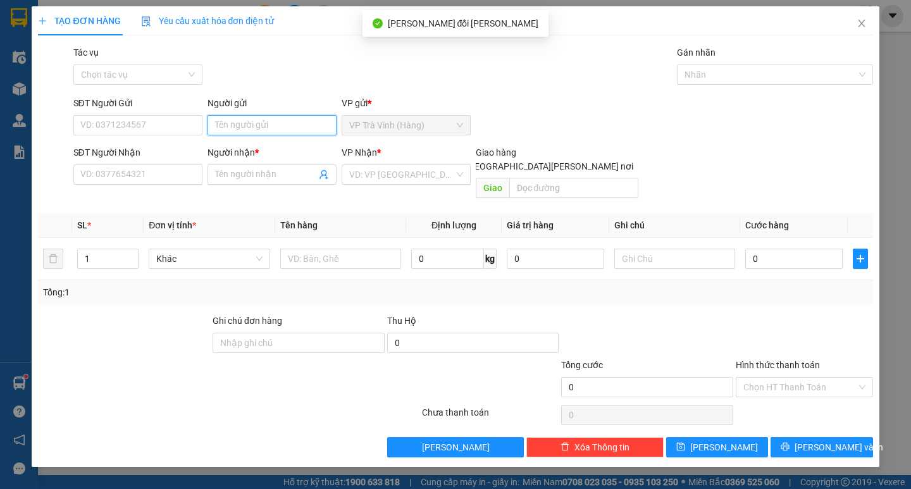
click at [279, 128] on input "Người gửi" at bounding box center [271, 125] width 129 height 20
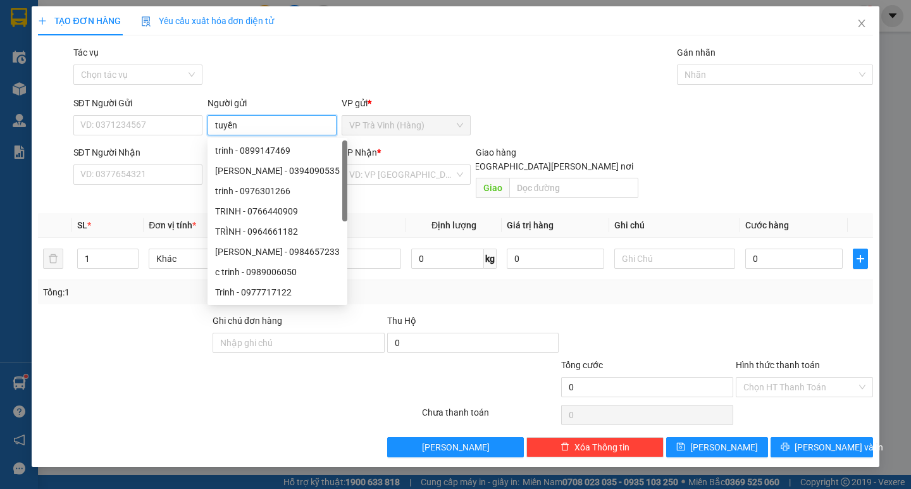
type input "tuyền"
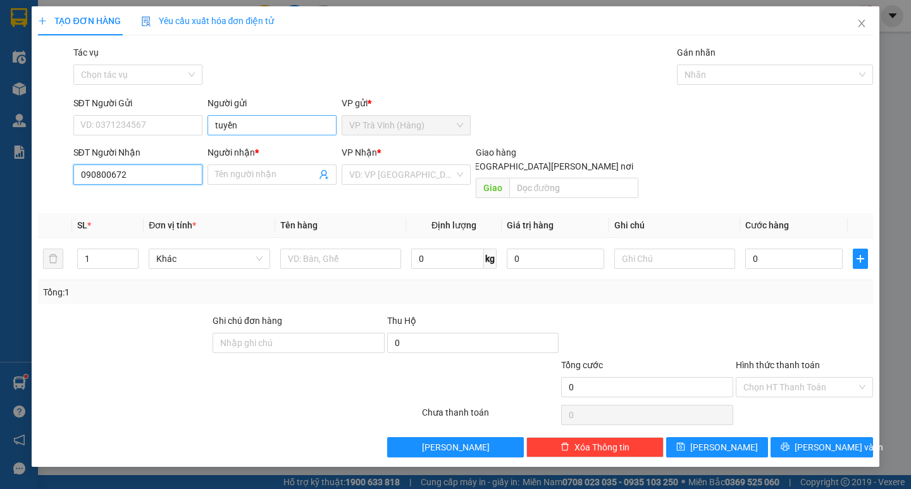
type input "0908006720"
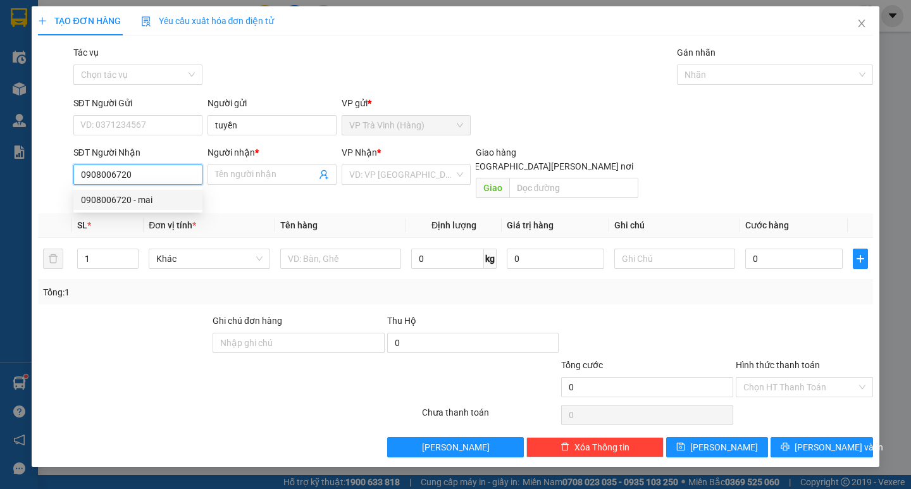
click at [124, 198] on div "0908006720 - mai" at bounding box center [138, 200] width 114 height 14
type input "mai"
type input "20.000"
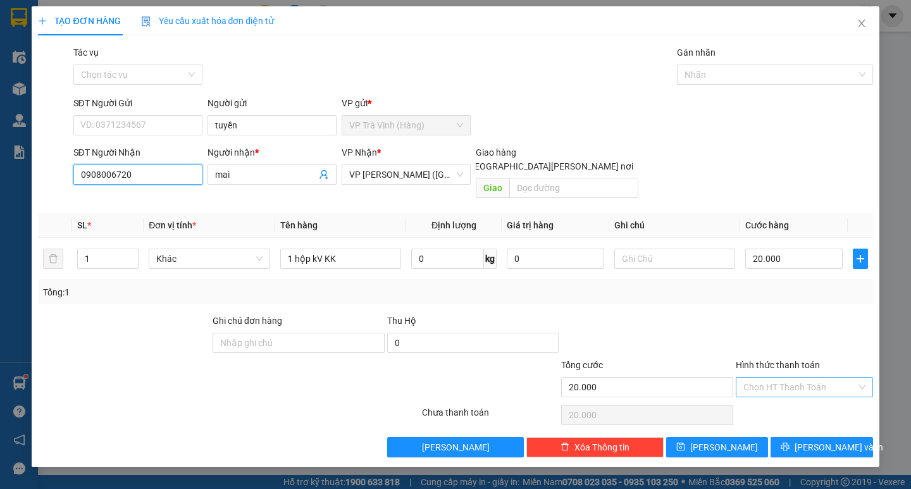
type input "0908006720"
click at [791, 380] on input "Hình thức thanh toán" at bounding box center [799, 387] width 113 height 19
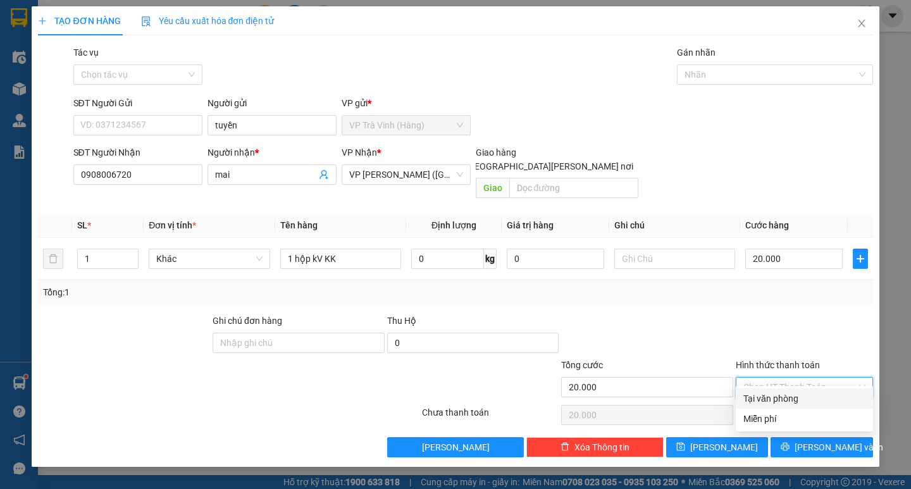
drag, startPoint x: 801, startPoint y: 401, endPoint x: 797, endPoint y: 415, distance: 14.6
click at [801, 401] on div "Tại văn phòng" at bounding box center [804, 399] width 122 height 14
type input "0"
click at [789, 442] on icon "printer" at bounding box center [785, 446] width 9 height 9
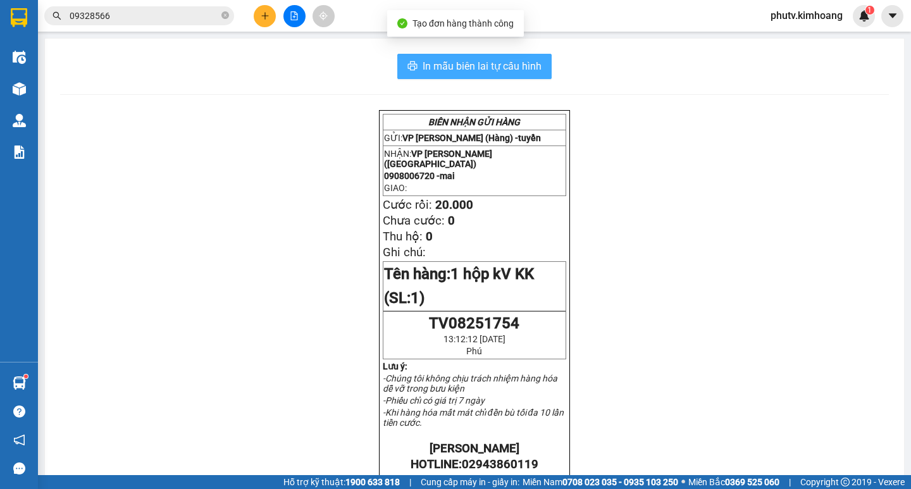
click at [414, 67] on button "In mẫu biên lai tự cấu hình" at bounding box center [474, 66] width 154 height 25
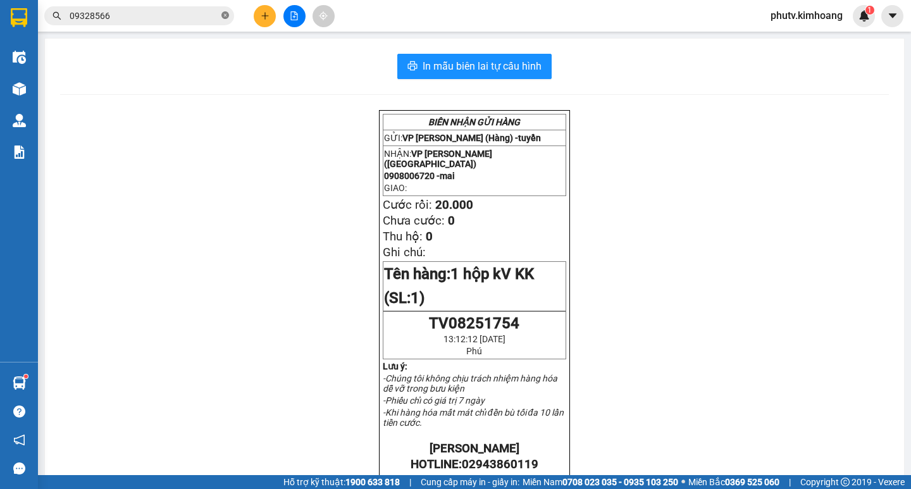
click at [226, 18] on icon "close-circle" at bounding box center [225, 15] width 8 height 8
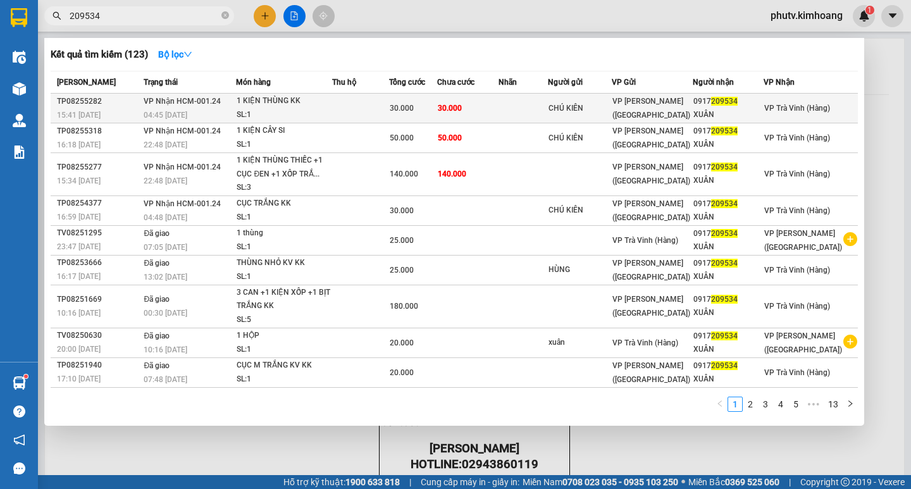
type input "209534"
click at [388, 111] on td at bounding box center [360, 109] width 56 height 30
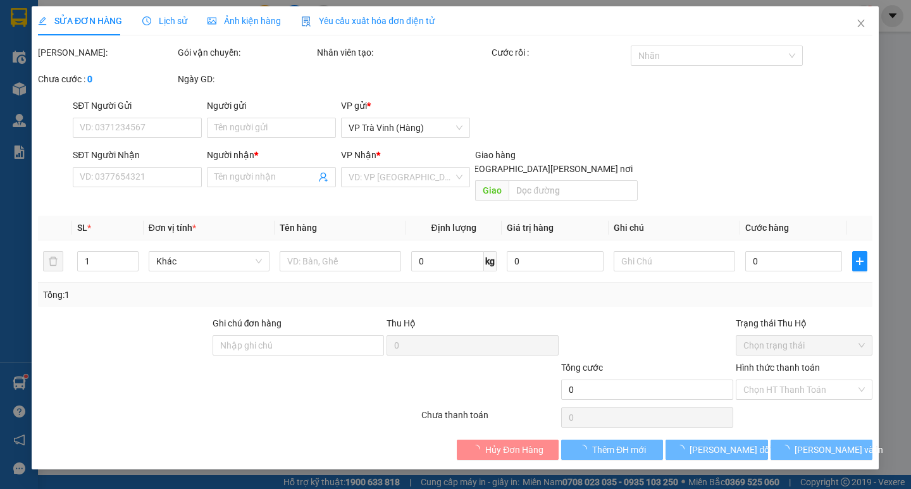
type input "CHÚ KIÊN"
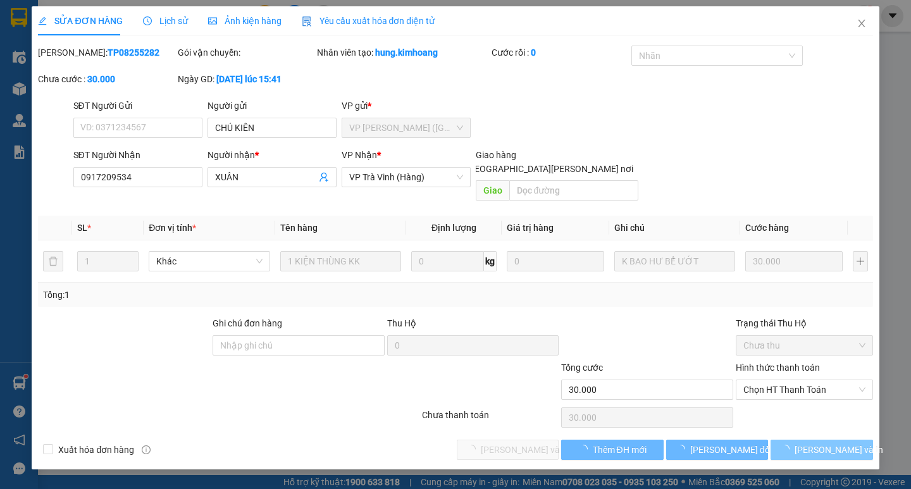
click at [812, 440] on button "[PERSON_NAME] và In" at bounding box center [821, 450] width 102 height 20
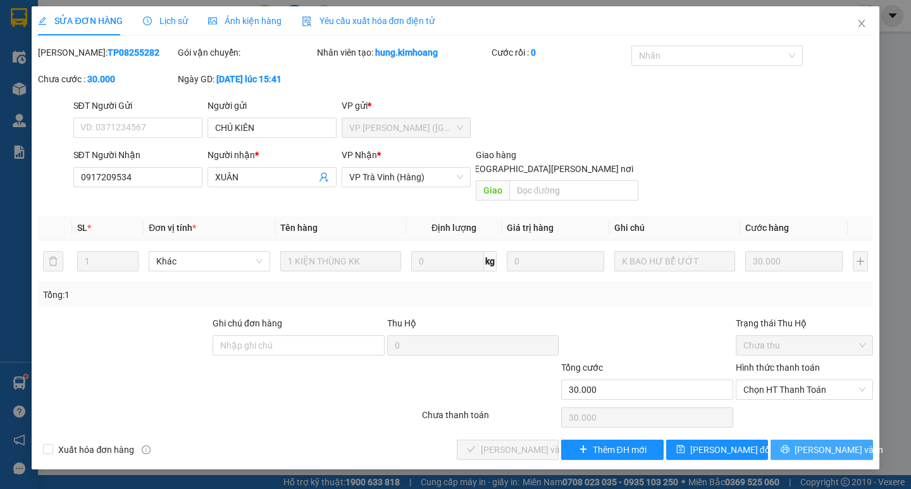
click at [812, 440] on button "[PERSON_NAME] và In" at bounding box center [821, 450] width 102 height 20
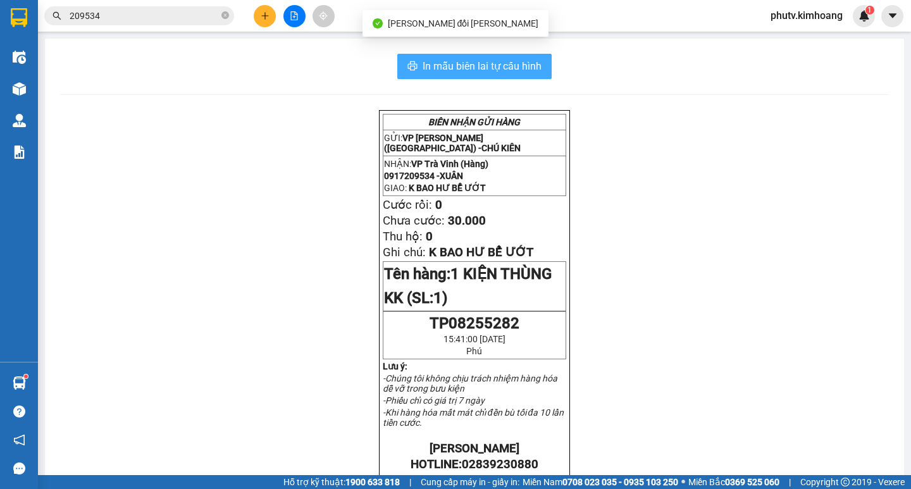
click at [513, 61] on span "In mẫu biên lai tự cấu hình" at bounding box center [482, 66] width 119 height 16
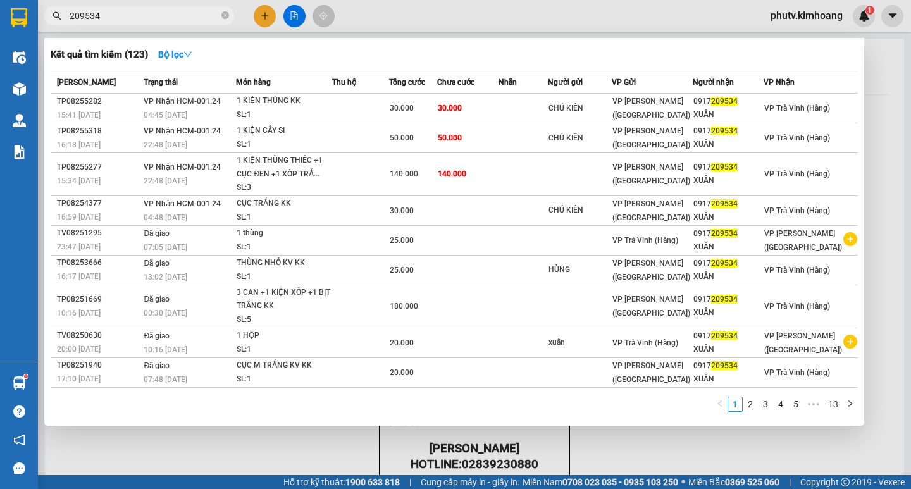
click at [115, 13] on input "209534" at bounding box center [144, 16] width 149 height 14
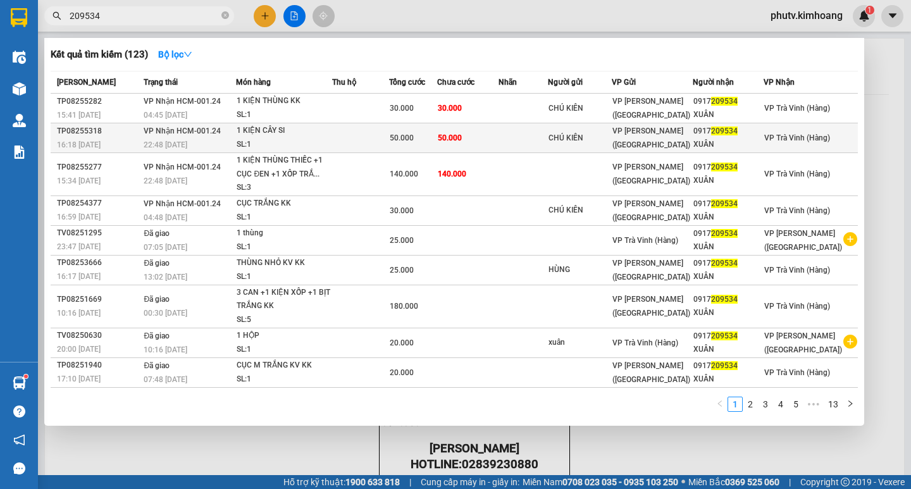
click at [380, 139] on td at bounding box center [360, 138] width 56 height 30
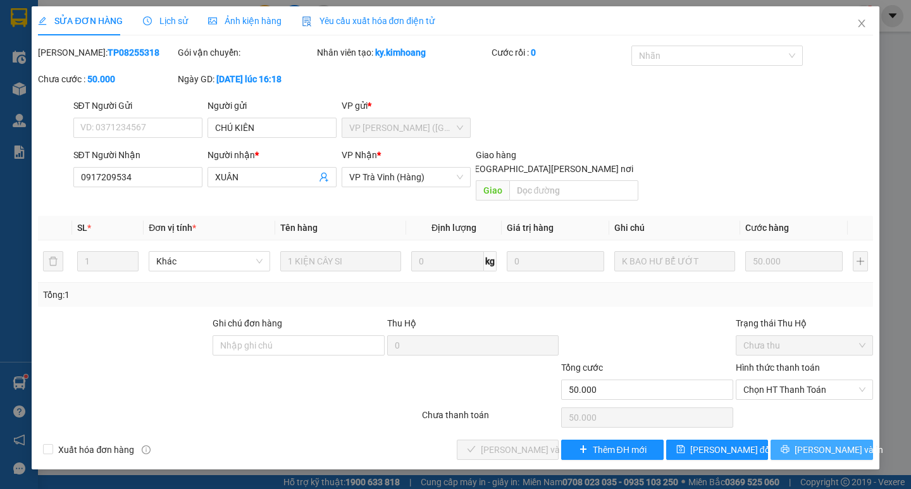
click at [822, 440] on button "[PERSON_NAME] và In" at bounding box center [821, 450] width 102 height 20
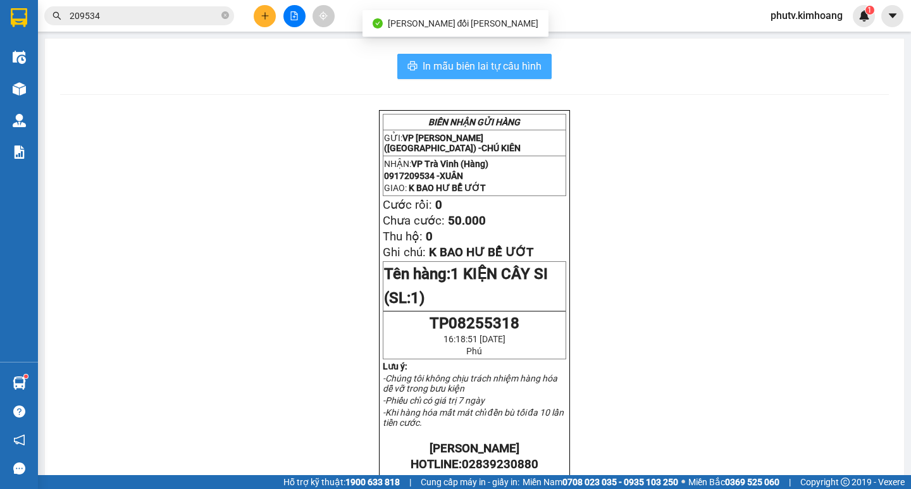
click at [458, 62] on span "In mẫu biên lai tự cấu hình" at bounding box center [482, 66] width 119 height 16
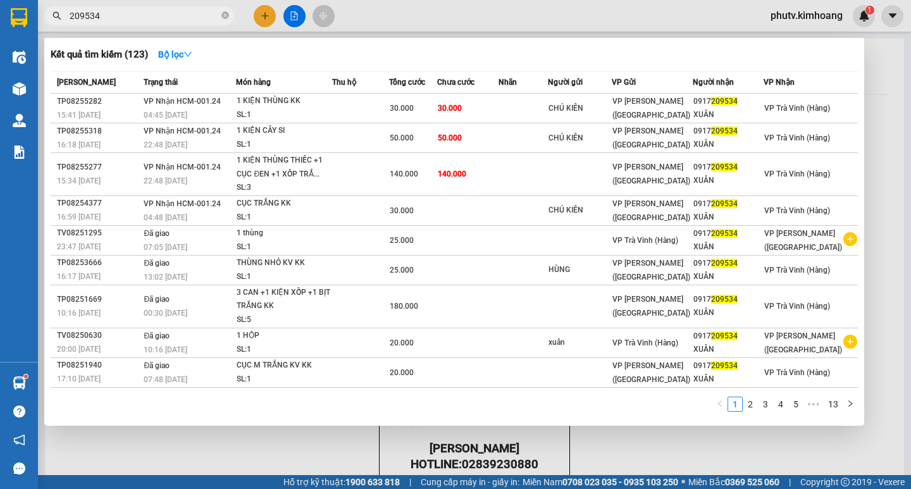
click at [152, 19] on input "209534" at bounding box center [144, 16] width 149 height 14
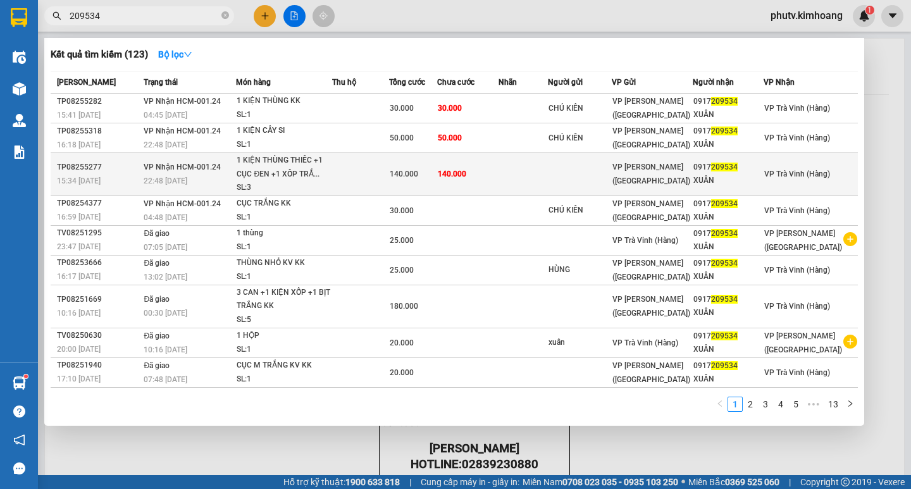
click at [388, 168] on td at bounding box center [360, 174] width 56 height 43
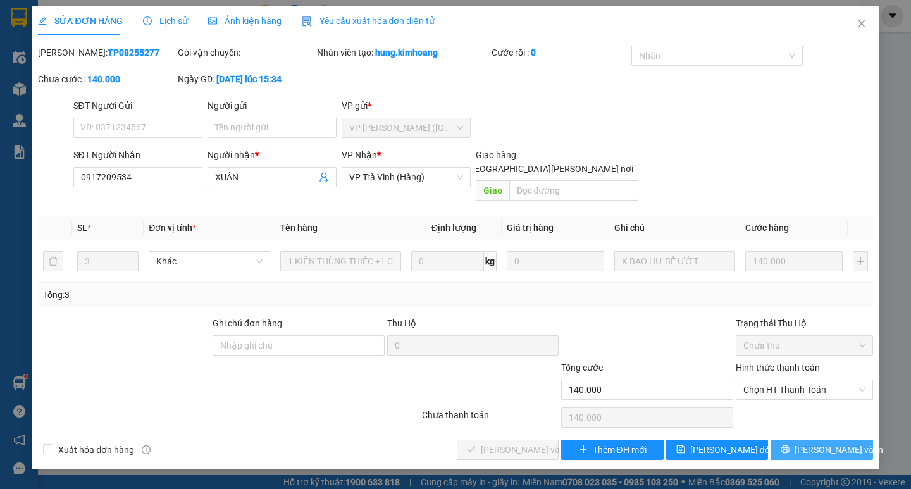
click at [814, 443] on span "[PERSON_NAME] và In" at bounding box center [838, 450] width 89 height 14
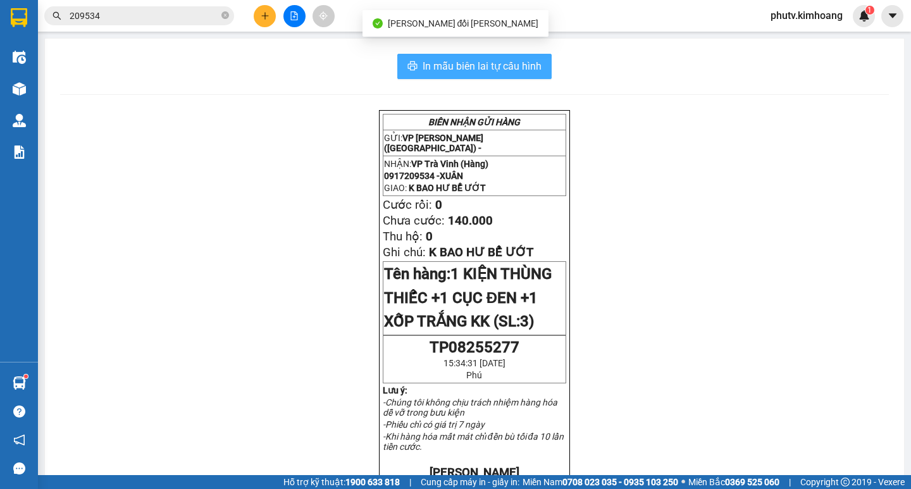
click at [474, 65] on span "In mẫu biên lai tự cấu hình" at bounding box center [482, 66] width 119 height 16
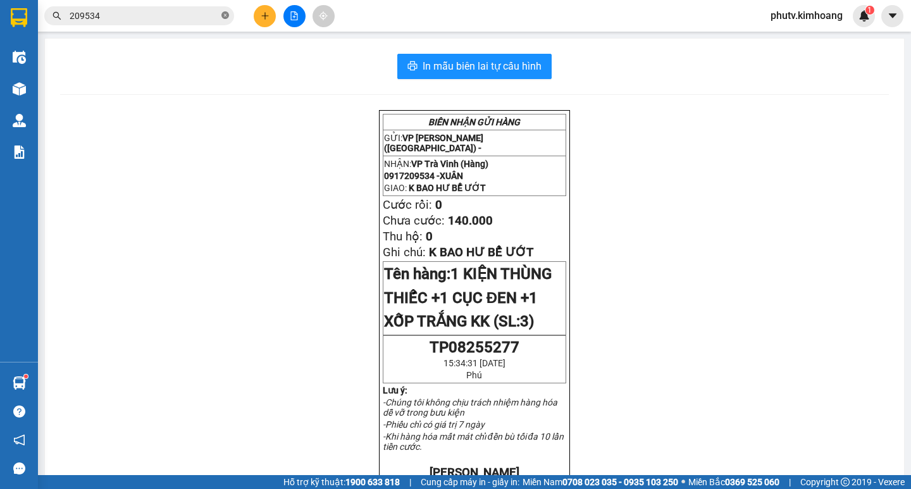
click at [226, 15] on icon "close-circle" at bounding box center [225, 15] width 8 height 8
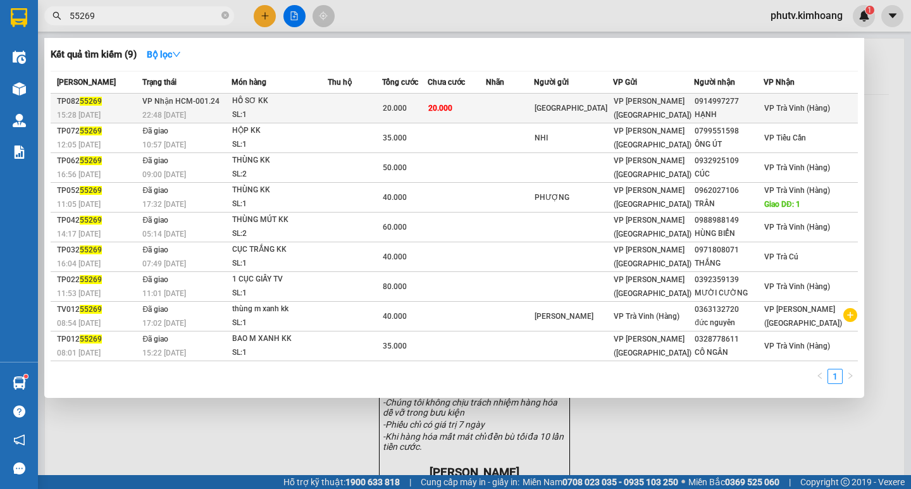
click at [423, 99] on td "20.000" at bounding box center [405, 109] width 46 height 30
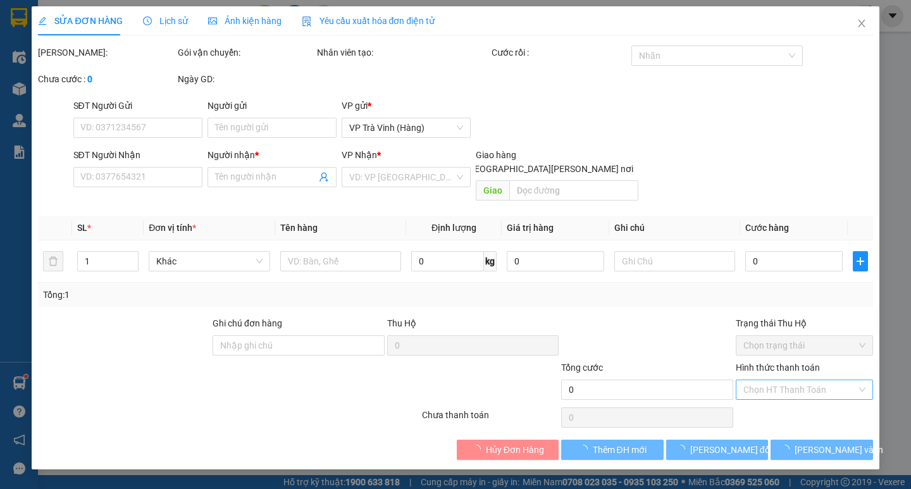
click at [795, 380] on input "Hình thức thanh toán" at bounding box center [799, 389] width 113 height 19
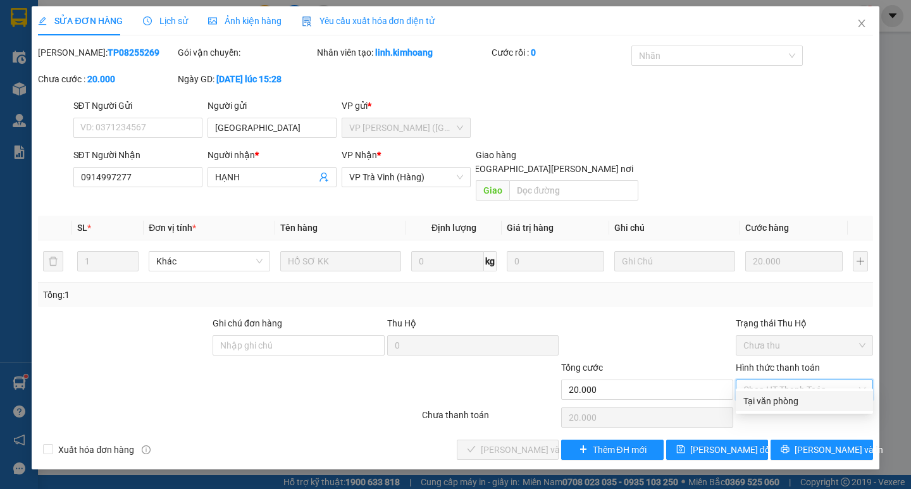
click at [795, 397] on div "Tại văn phòng" at bounding box center [804, 401] width 122 height 14
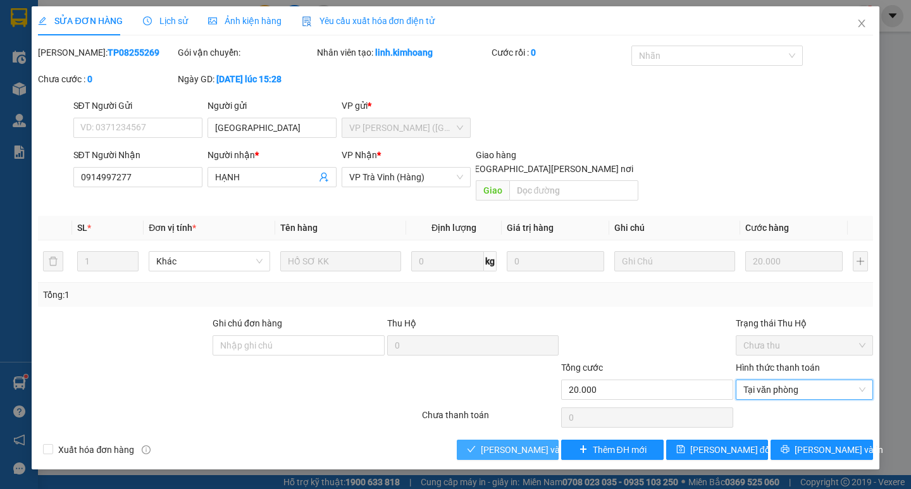
click at [533, 443] on span "[PERSON_NAME] và [PERSON_NAME] hàng" at bounding box center [566, 450] width 171 height 14
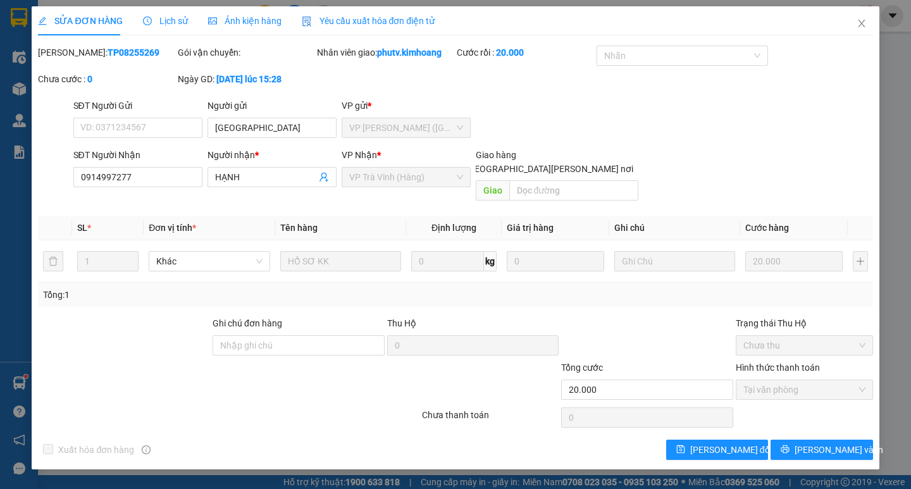
click at [889, 135] on div "SỬA ĐƠN HÀNG Lịch sử [PERSON_NAME] hàng Yêu cầu xuất [PERSON_NAME] điện tử Tota…" at bounding box center [455, 244] width 911 height 489
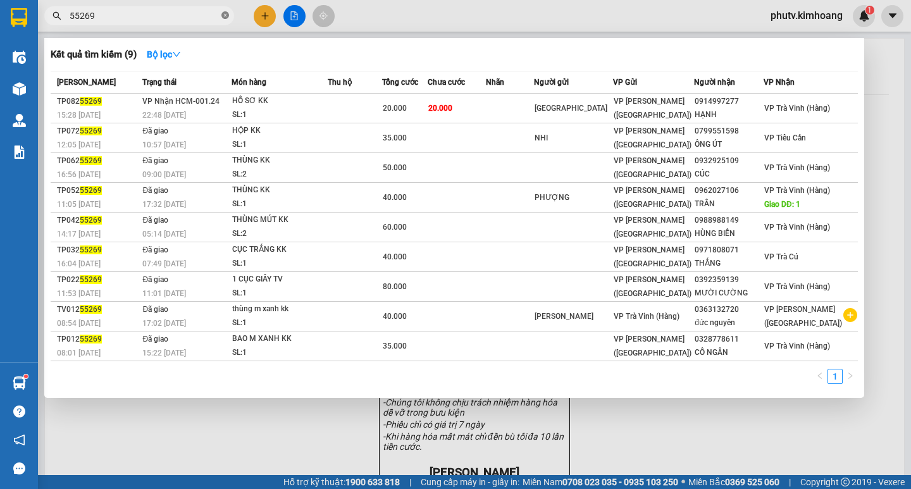
click at [223, 16] on icon "close-circle" at bounding box center [225, 15] width 8 height 8
click at [223, 16] on span at bounding box center [225, 16] width 8 height 14
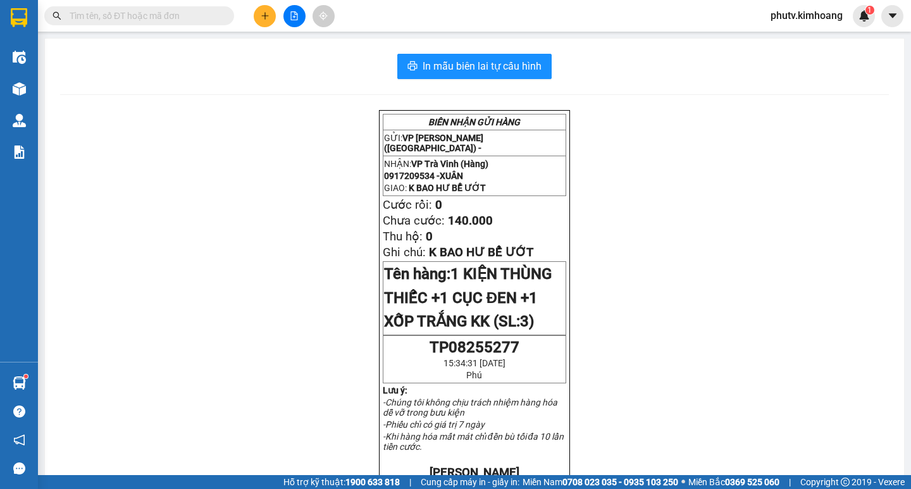
click at [192, 23] on span at bounding box center [139, 15] width 190 height 19
click at [163, 16] on input "text" at bounding box center [144, 16] width 149 height 14
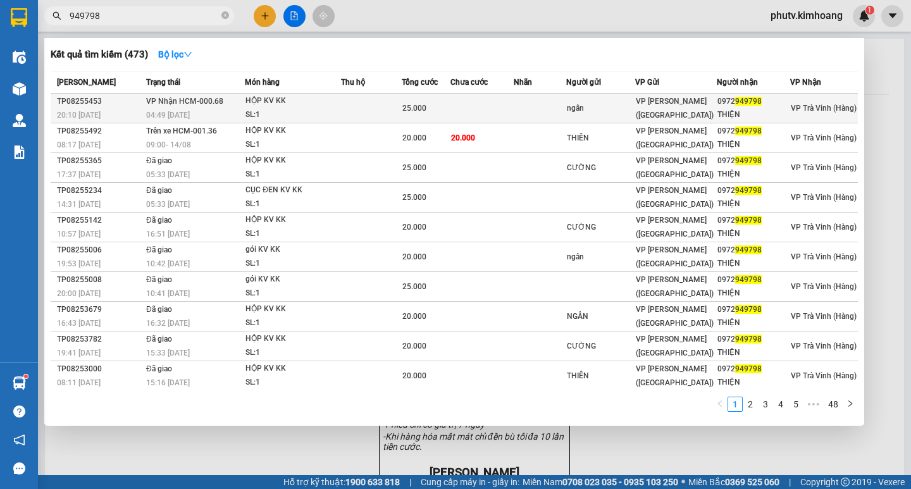
click at [557, 100] on td at bounding box center [540, 109] width 53 height 30
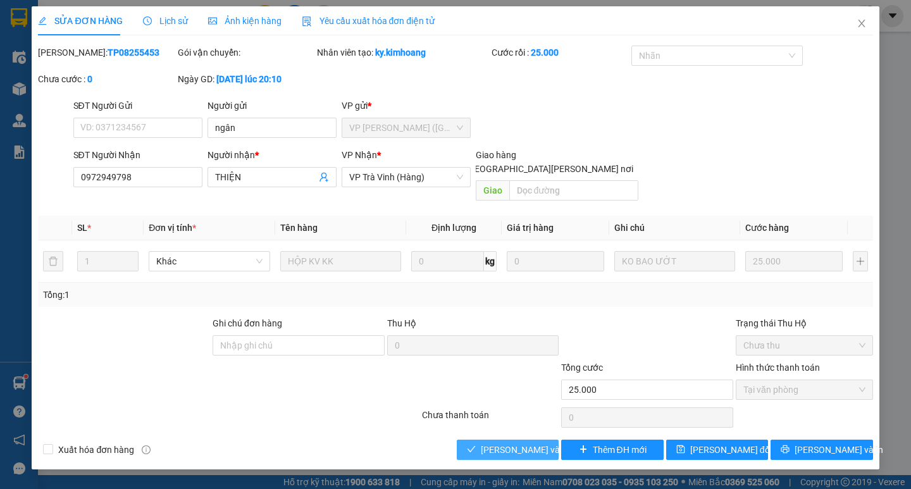
click at [509, 443] on span "[PERSON_NAME] và [PERSON_NAME] hàng" at bounding box center [566, 450] width 171 height 14
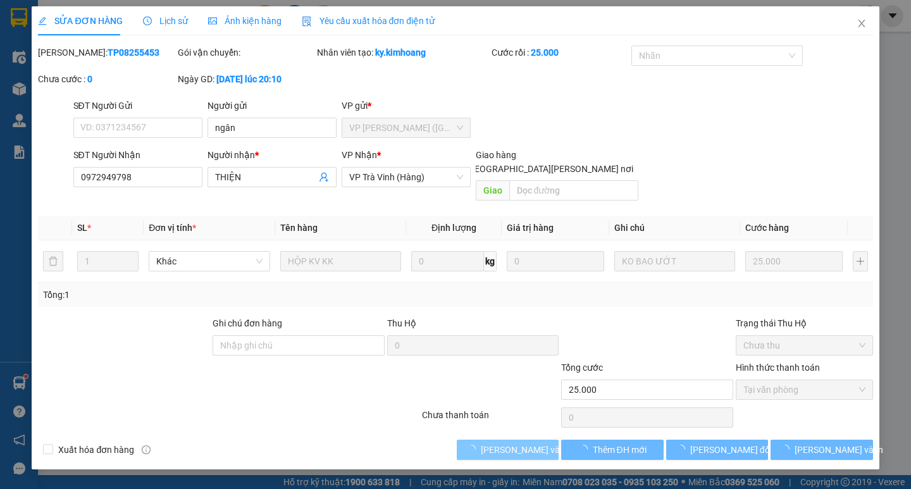
click at [510, 443] on span "[PERSON_NAME] và [PERSON_NAME] hàng" at bounding box center [566, 450] width 171 height 14
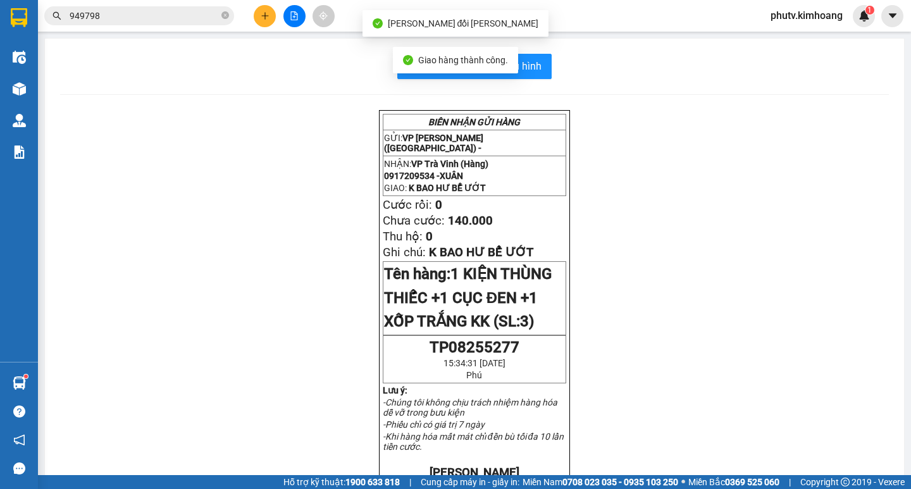
click at [299, 18] on button at bounding box center [294, 16] width 22 height 22
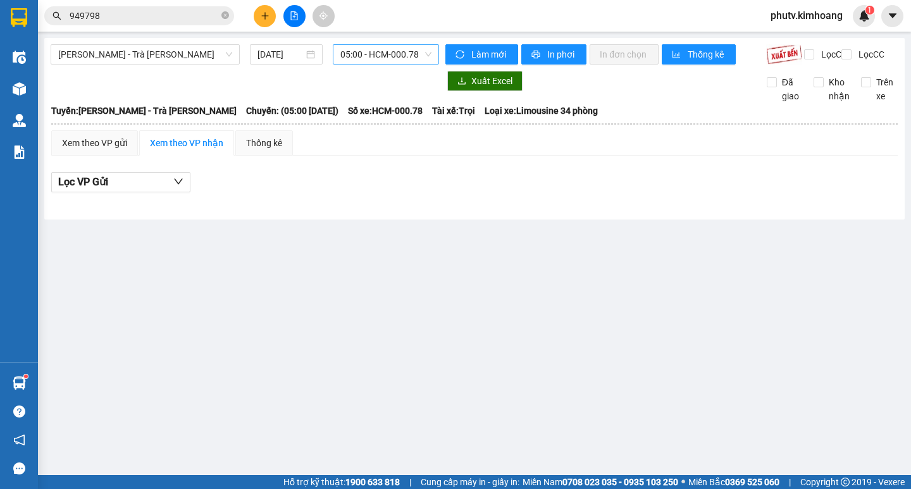
click at [413, 57] on span "05:00 - HCM-000.78" at bounding box center [385, 54] width 91 height 19
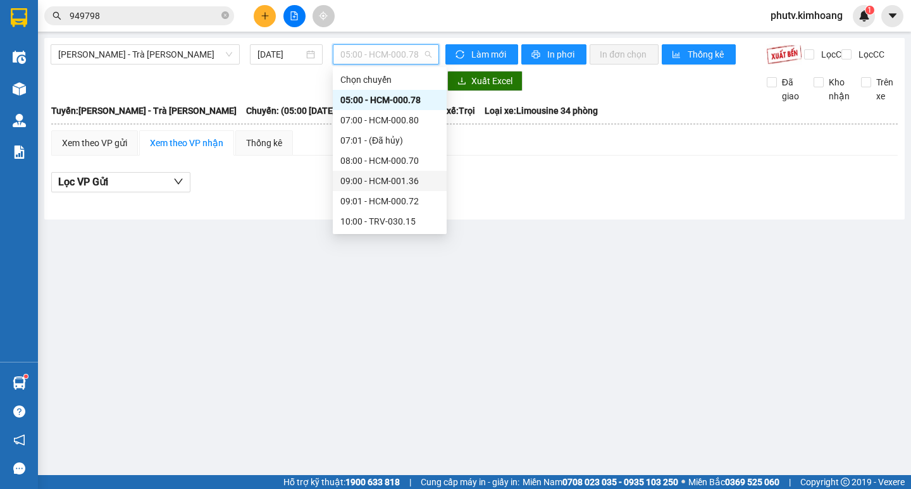
click at [378, 176] on div "09:00 - HCM-001.36" at bounding box center [389, 181] width 99 height 14
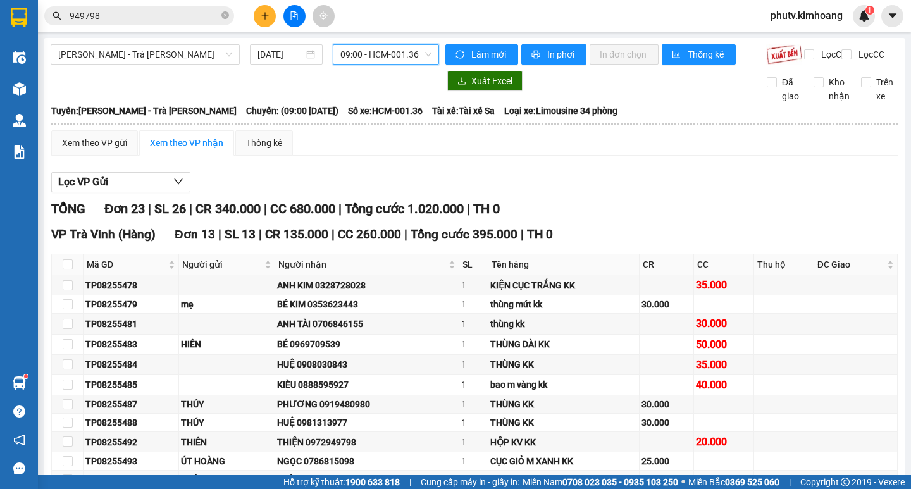
click at [228, 18] on icon "close-circle" at bounding box center [225, 15] width 8 height 8
drag, startPoint x: 229, startPoint y: 15, endPoint x: 210, endPoint y: 17, distance: 19.1
click at [222, 17] on span at bounding box center [139, 15] width 190 height 19
click at [210, 17] on input "text" at bounding box center [144, 16] width 149 height 14
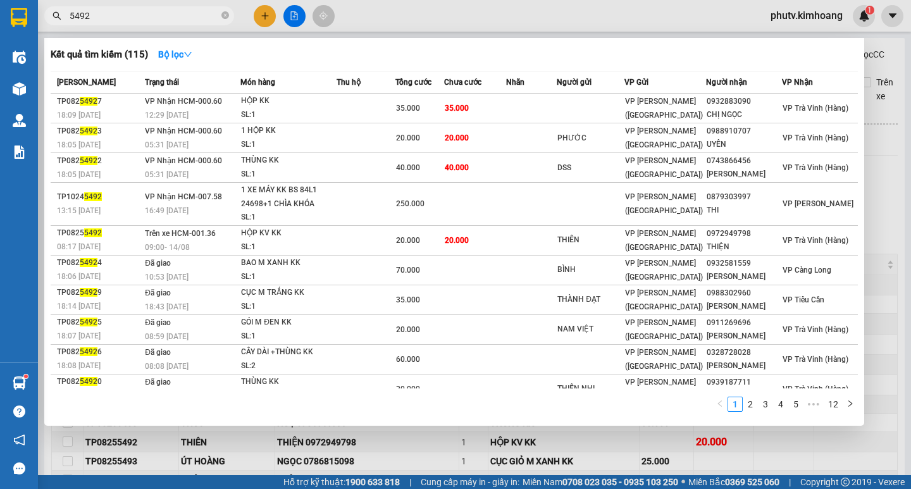
click at [303, 24] on div at bounding box center [455, 244] width 911 height 489
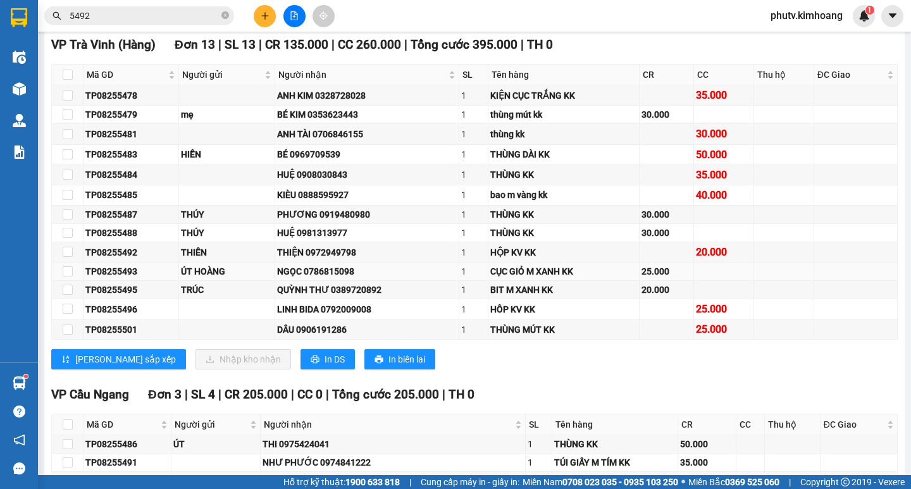
scroll to position [127, 0]
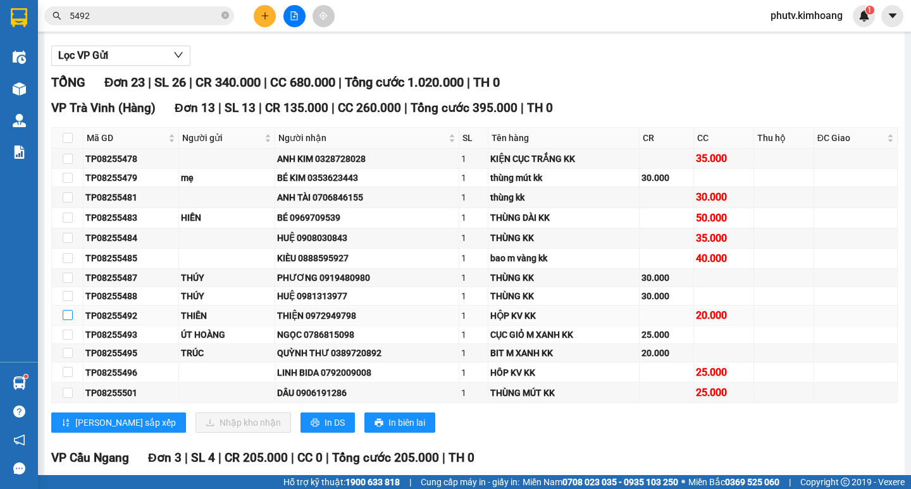
click at [68, 320] on input "checkbox" at bounding box center [68, 315] width 10 height 10
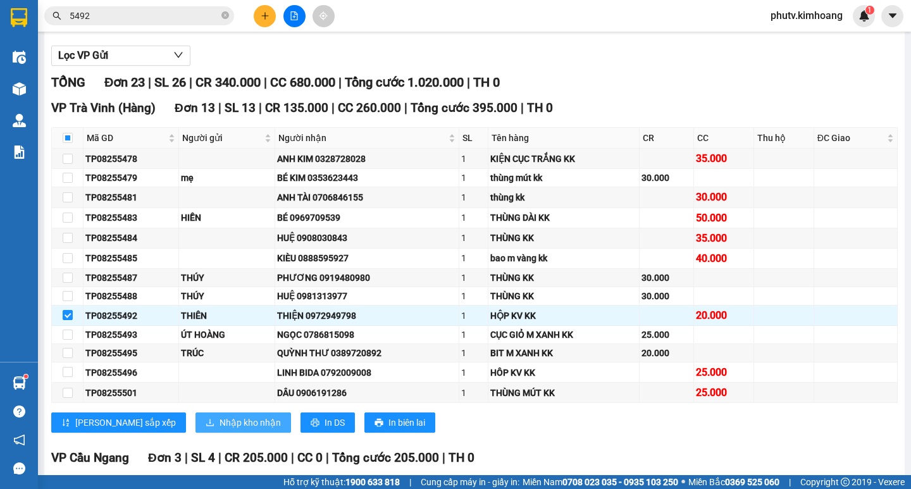
click at [219, 428] on span "Nhập kho nhận" at bounding box center [249, 423] width 61 height 14
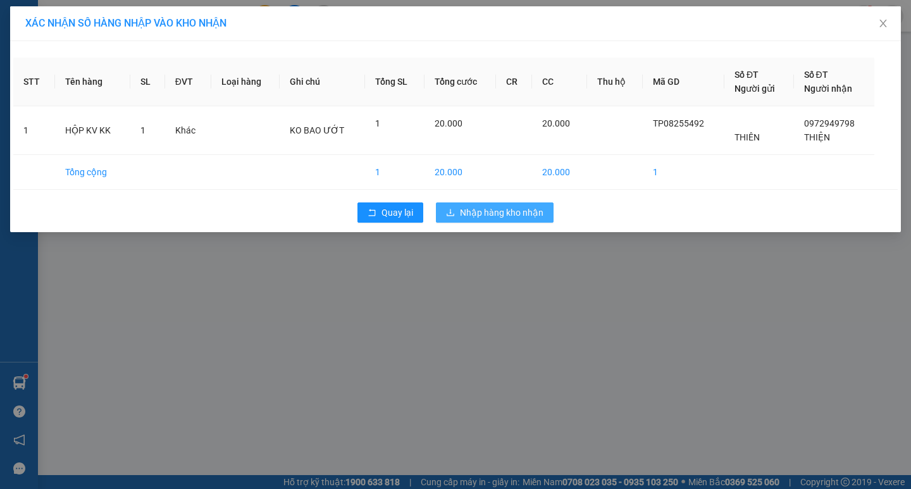
click at [504, 211] on span "Nhập hàng kho nhận" at bounding box center [501, 213] width 83 height 14
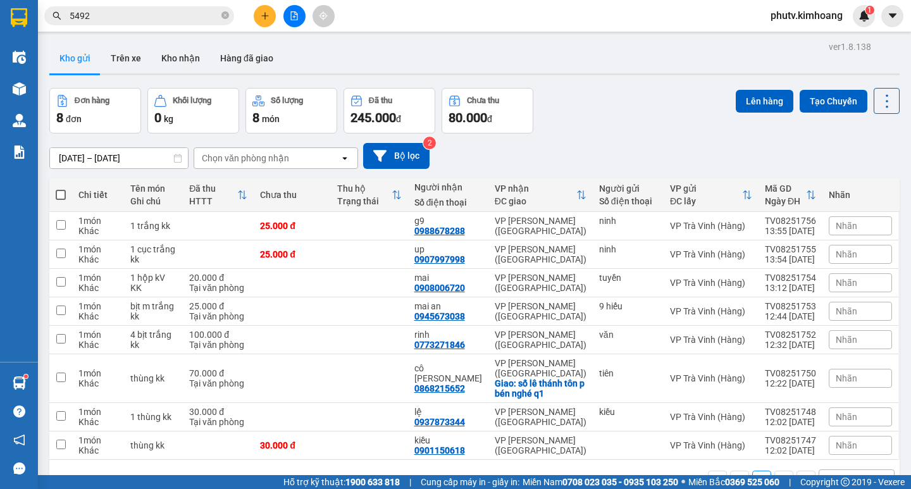
click at [176, 19] on input "5492" at bounding box center [144, 16] width 149 height 14
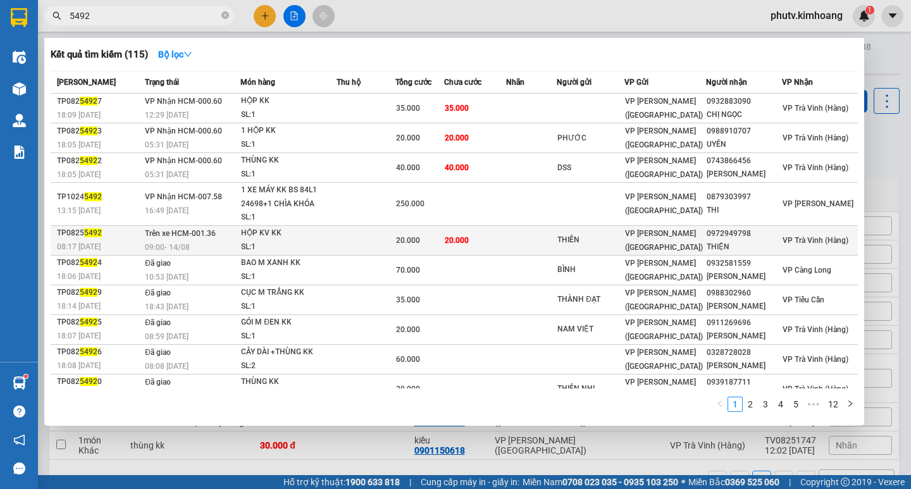
click at [478, 239] on td "20.000" at bounding box center [474, 240] width 61 height 30
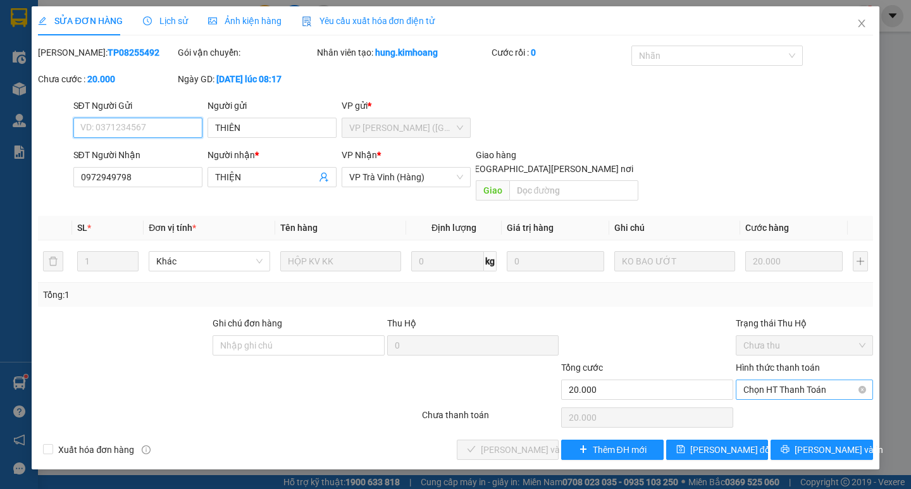
click at [827, 380] on span "Chọn HT Thanh Toán" at bounding box center [804, 389] width 122 height 19
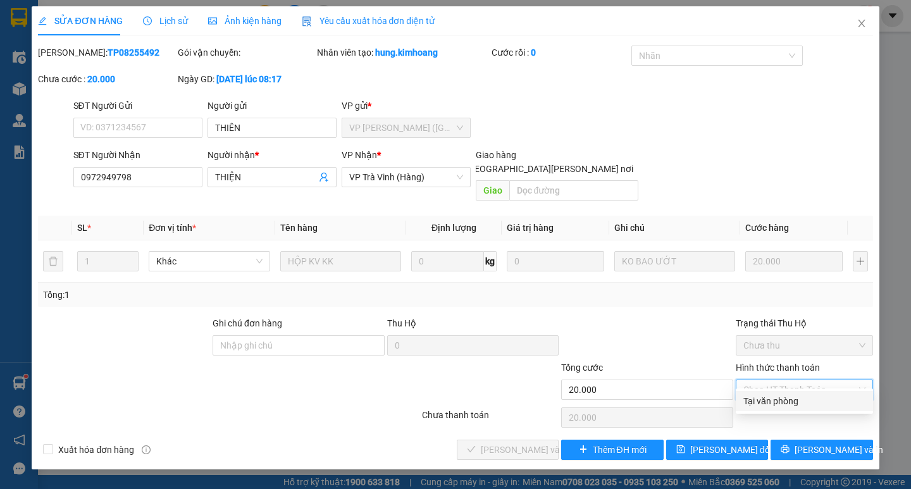
click at [800, 400] on div "Tại văn phòng" at bounding box center [804, 401] width 122 height 14
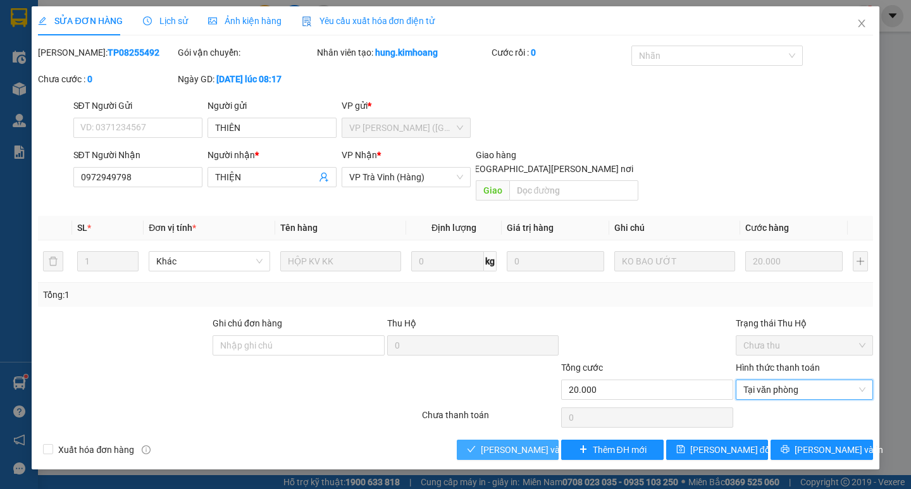
click at [521, 443] on span "[PERSON_NAME] và [PERSON_NAME] hàng" at bounding box center [566, 450] width 171 height 14
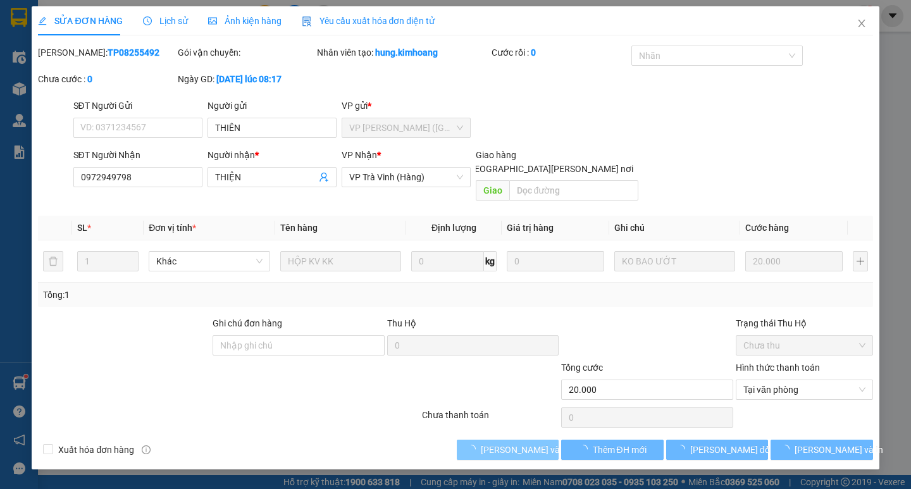
click at [524, 443] on span "[PERSON_NAME] và [PERSON_NAME] hàng" at bounding box center [566, 450] width 171 height 14
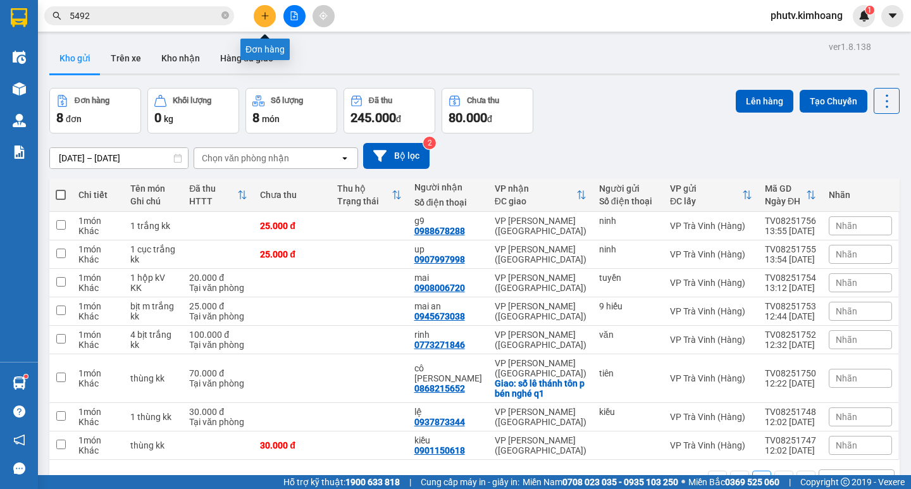
click at [263, 16] on icon "plus" at bounding box center [265, 15] width 9 height 9
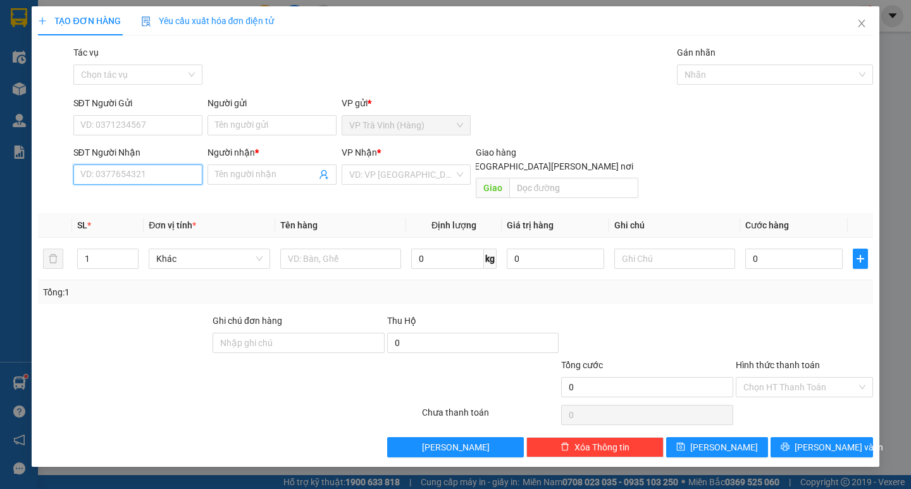
click at [121, 175] on input "SĐT Người Nhận" at bounding box center [137, 174] width 129 height 20
click at [138, 194] on div "0932779196 - po" at bounding box center [138, 200] width 114 height 14
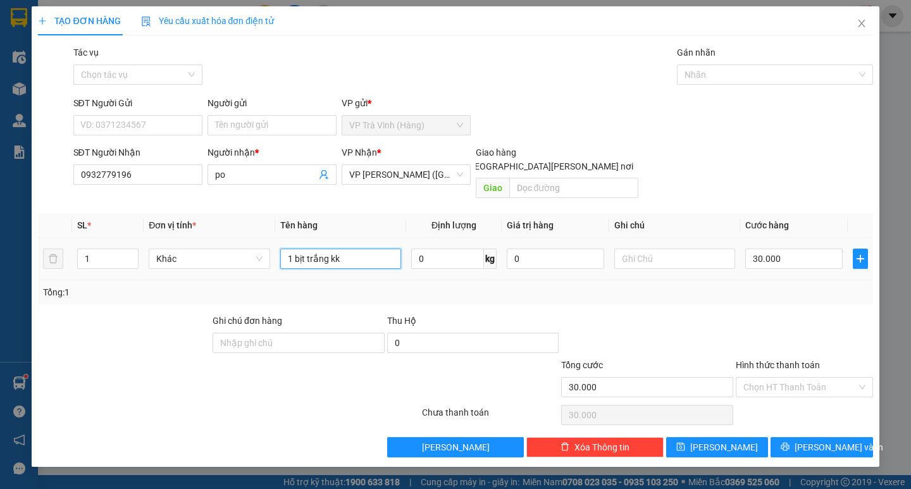
drag, startPoint x: 361, startPoint y: 242, endPoint x: 298, endPoint y: 258, distance: 64.7
click at [298, 258] on td "1 bịt trắng kk" at bounding box center [340, 259] width 131 height 42
click at [791, 246] on div "30.000" at bounding box center [793, 258] width 97 height 25
click at [792, 252] on input "30.000" at bounding box center [793, 259] width 97 height 20
click at [840, 440] on span "[PERSON_NAME] và In" at bounding box center [838, 447] width 89 height 14
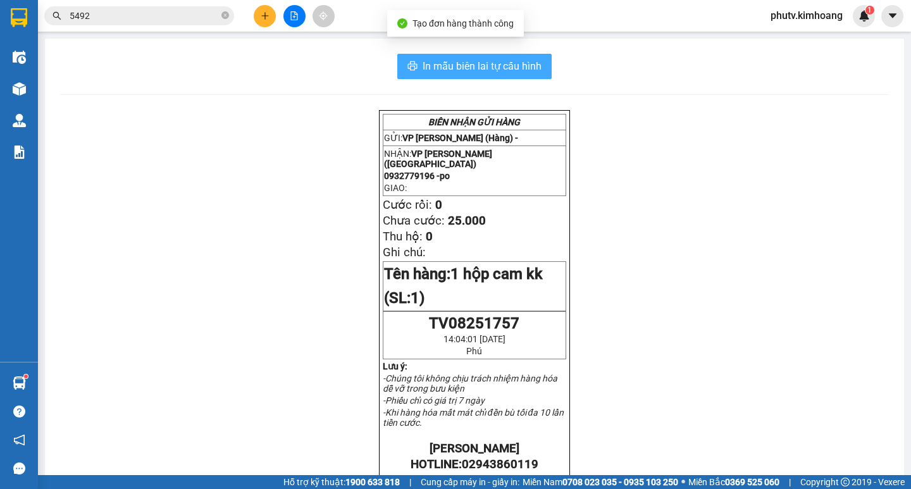
click at [514, 75] on button "In mẫu biên lai tự cấu hình" at bounding box center [474, 66] width 154 height 25
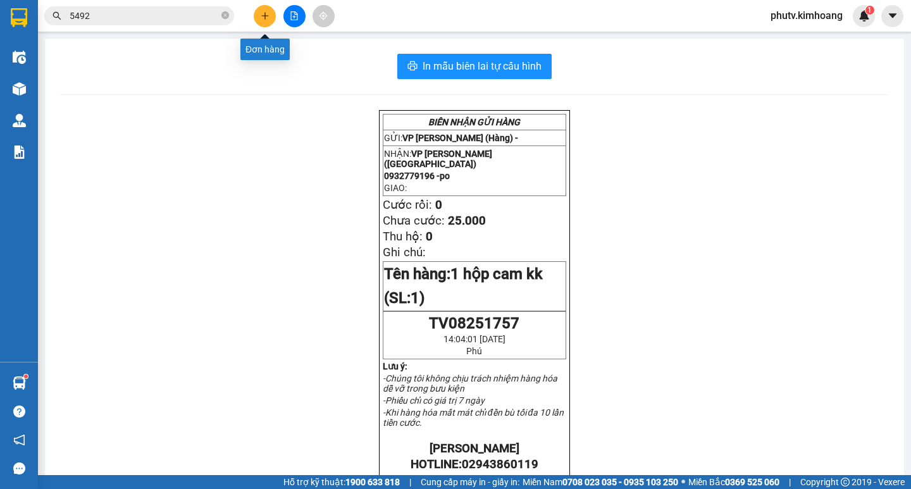
click at [266, 16] on icon "plus" at bounding box center [265, 15] width 9 height 9
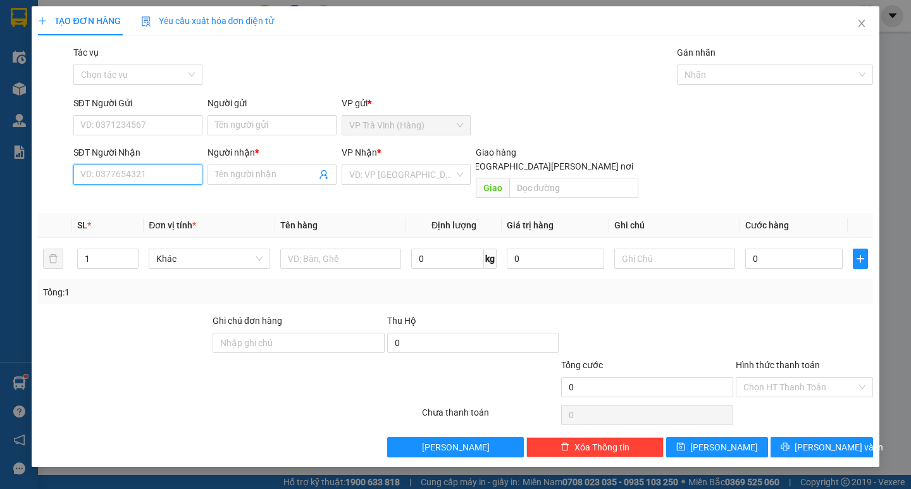
click at [144, 178] on input "SĐT Người Nhận" at bounding box center [137, 174] width 129 height 20
click at [229, 173] on input "Người nhận *" at bounding box center [265, 175] width 101 height 14
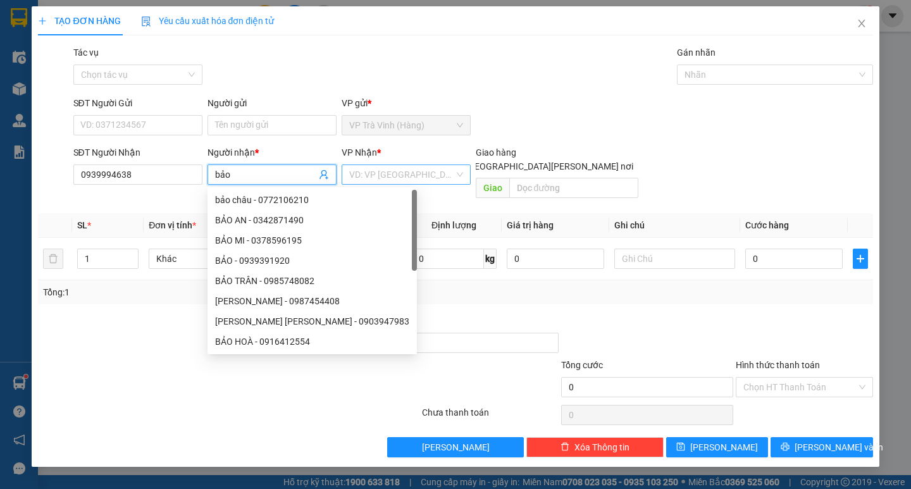
click at [393, 168] on input "search" at bounding box center [401, 174] width 105 height 19
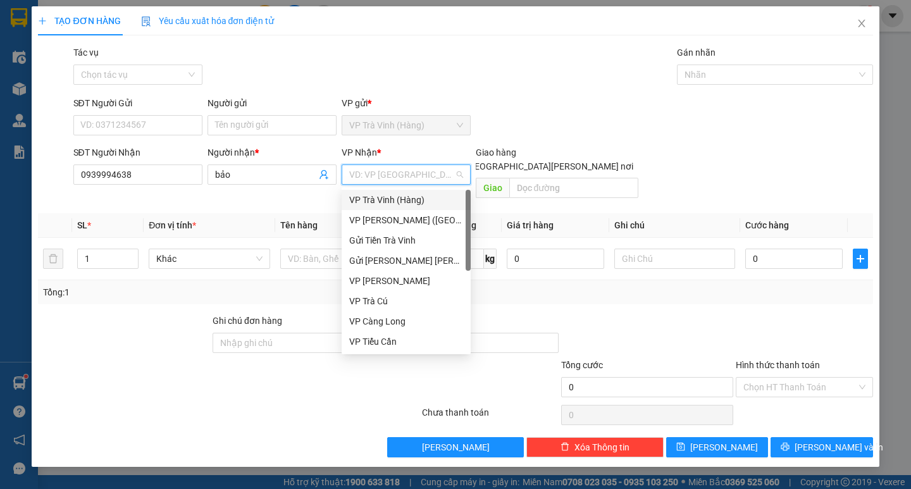
click at [394, 202] on div "VP Trà Vinh (Hàng)" at bounding box center [406, 200] width 114 height 14
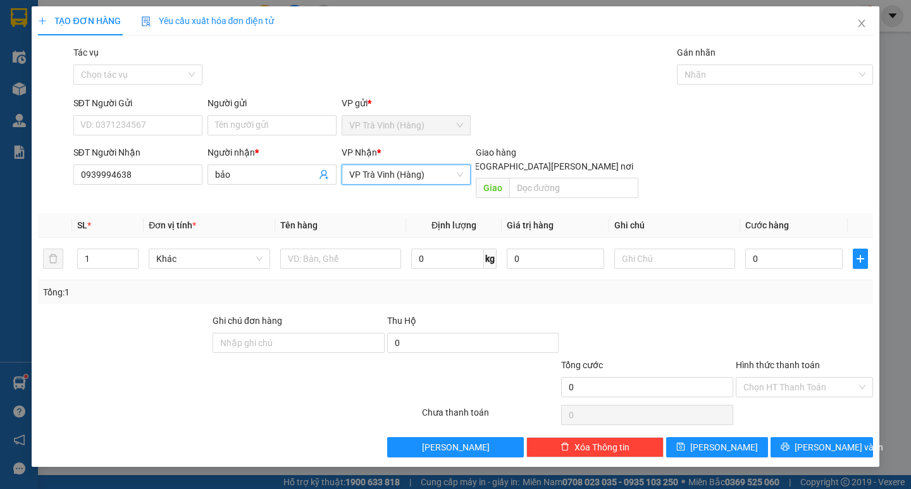
click at [411, 169] on span "VP Trà Vinh (Hàng)" at bounding box center [406, 174] width 114 height 19
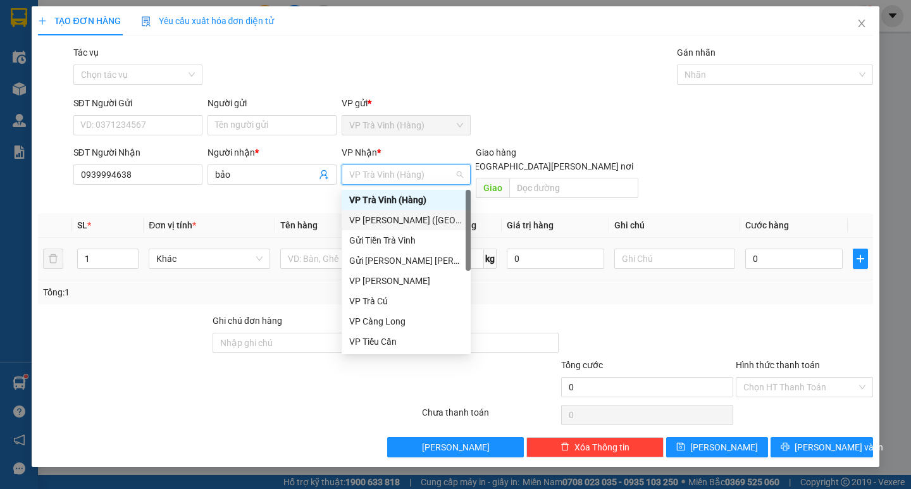
click at [407, 224] on div "VP [PERSON_NAME] ([GEOGRAPHIC_DATA])" at bounding box center [406, 220] width 114 height 14
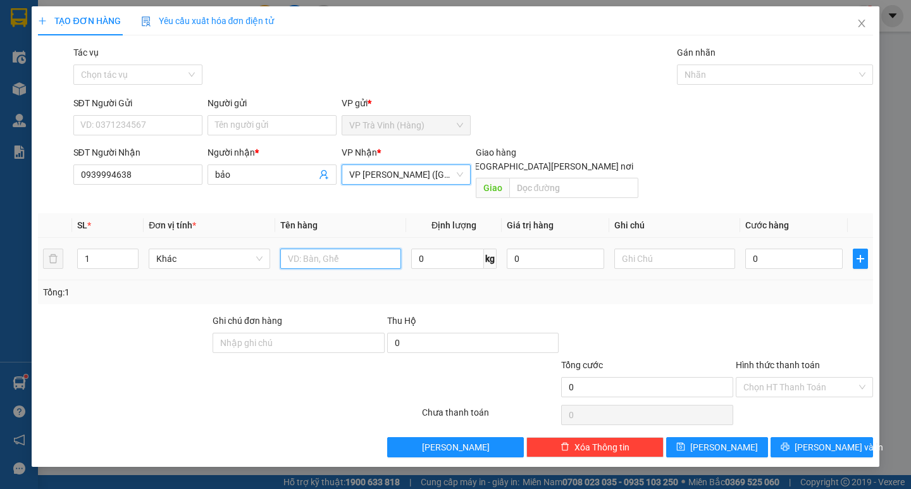
drag, startPoint x: 287, startPoint y: 242, endPoint x: 317, endPoint y: 225, distance: 34.8
click at [288, 249] on input "text" at bounding box center [340, 259] width 121 height 20
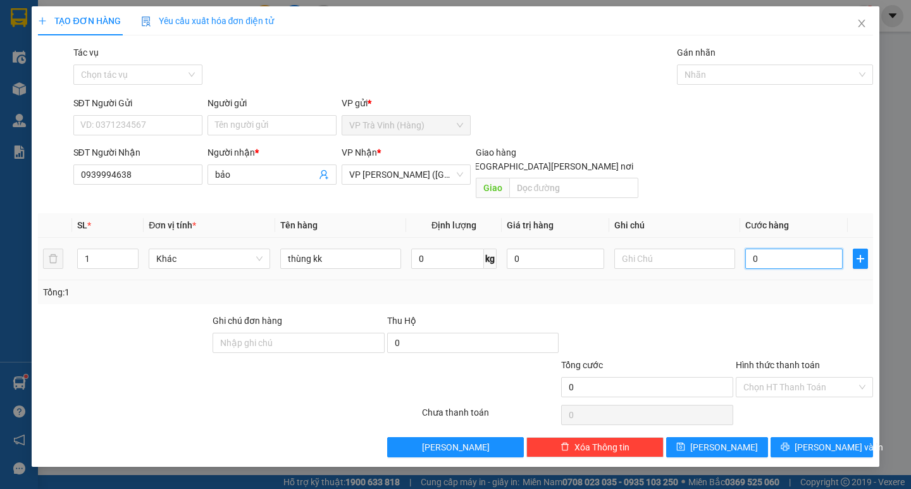
click at [781, 249] on input "0" at bounding box center [793, 259] width 97 height 20
click at [806, 437] on button "[PERSON_NAME] và In" at bounding box center [821, 447] width 102 height 20
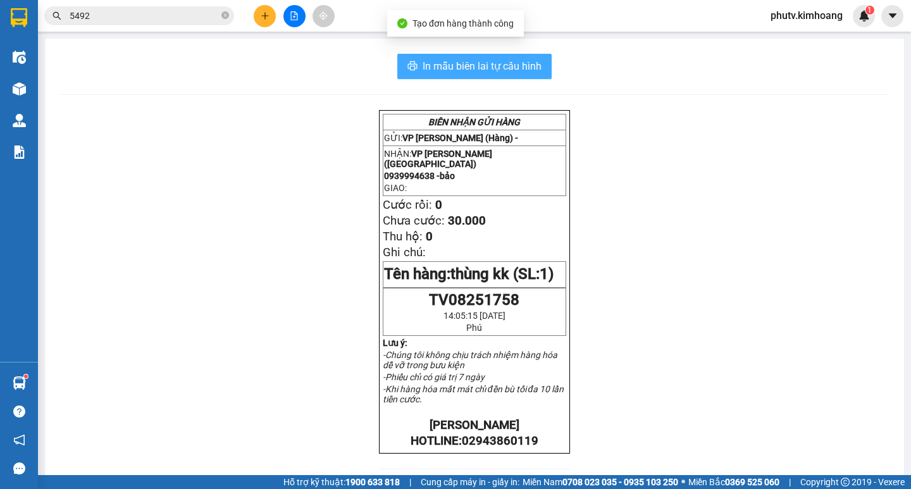
click at [499, 68] on span "In mẫu biên lai tự cấu hình" at bounding box center [482, 66] width 119 height 16
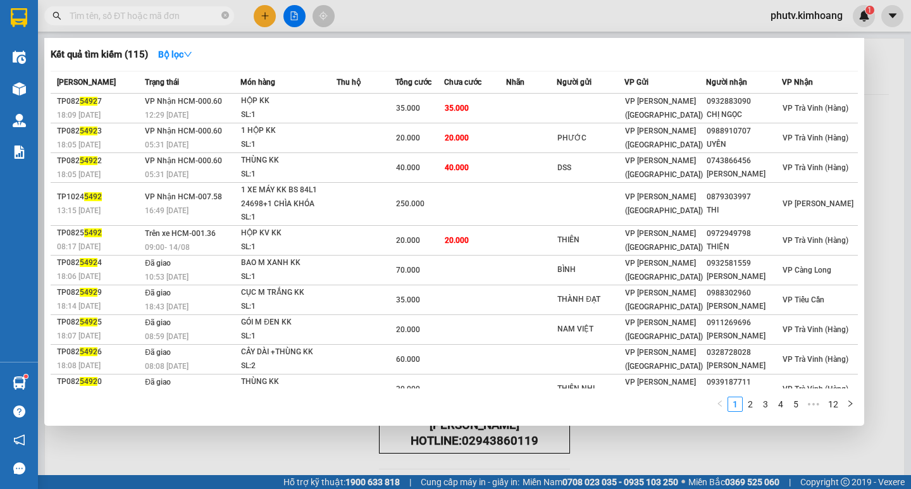
click at [211, 18] on span at bounding box center [139, 15] width 190 height 19
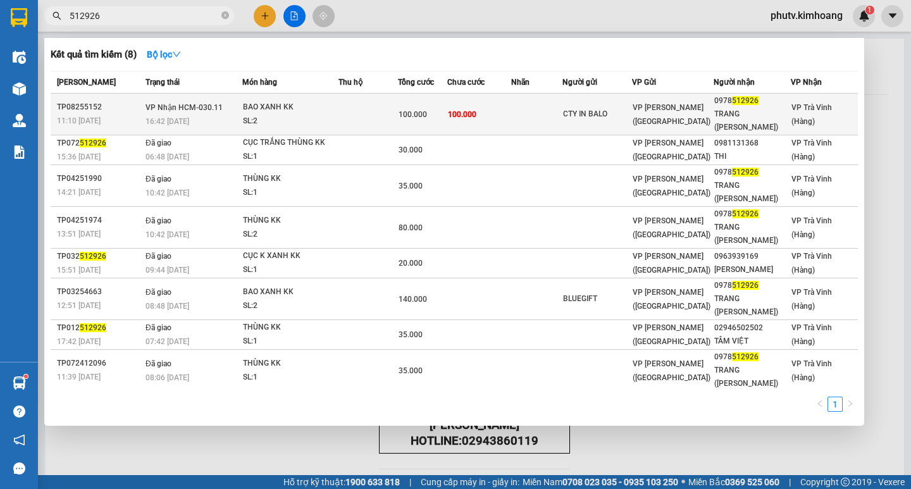
click at [610, 114] on div "CTY IN BALO" at bounding box center [597, 114] width 68 height 13
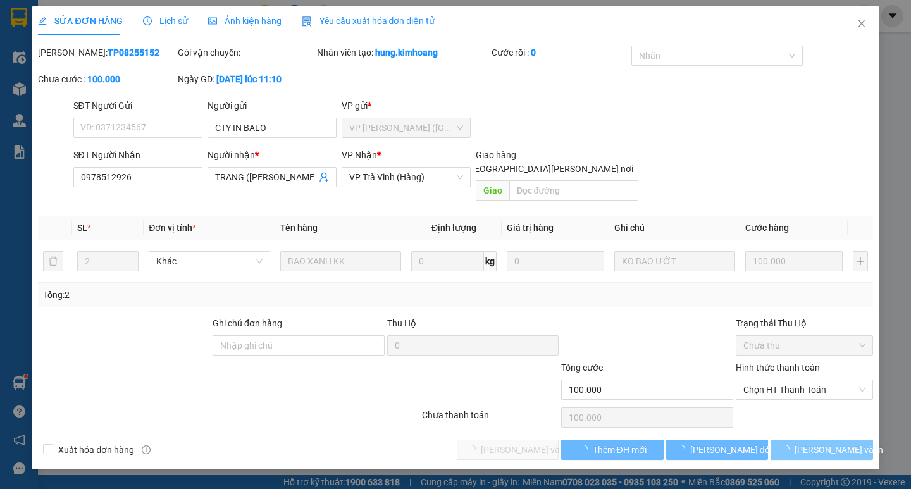
click at [832, 443] on span "[PERSON_NAME] và In" at bounding box center [838, 450] width 89 height 14
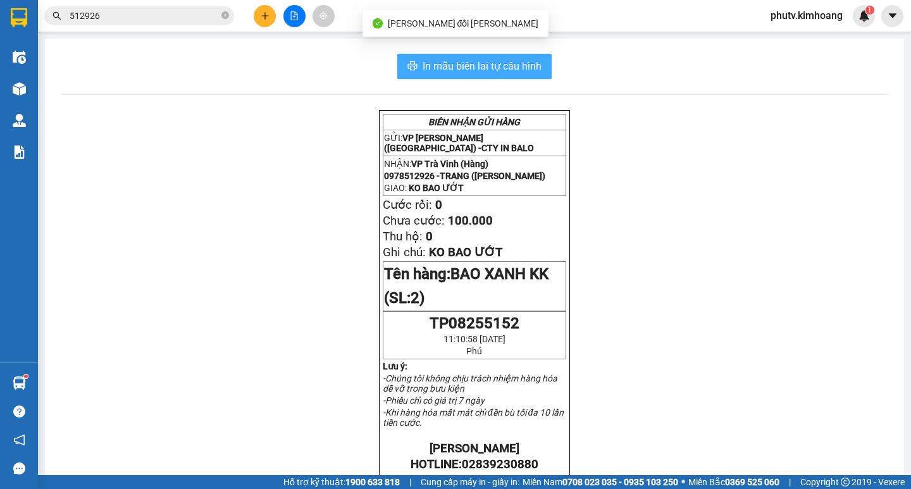
click at [517, 64] on span "In mẫu biên lai tự cấu hình" at bounding box center [482, 66] width 119 height 16
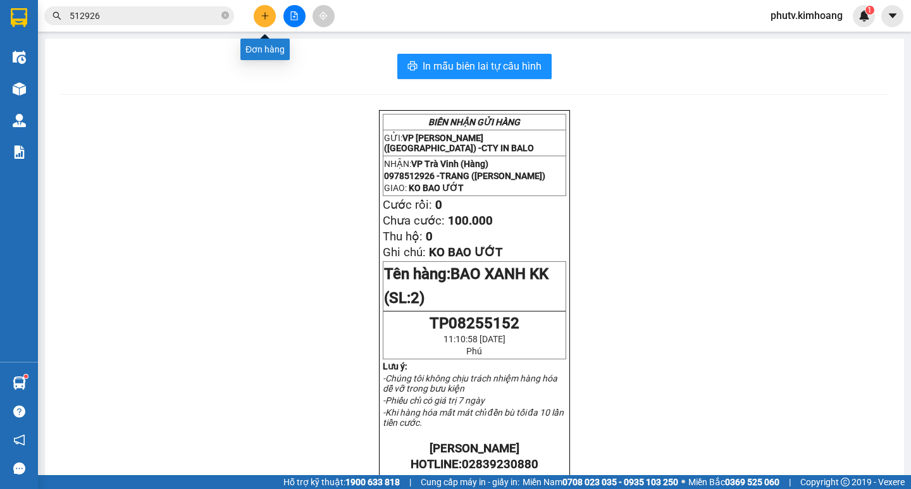
click at [268, 15] on icon "plus" at bounding box center [265, 15] width 9 height 9
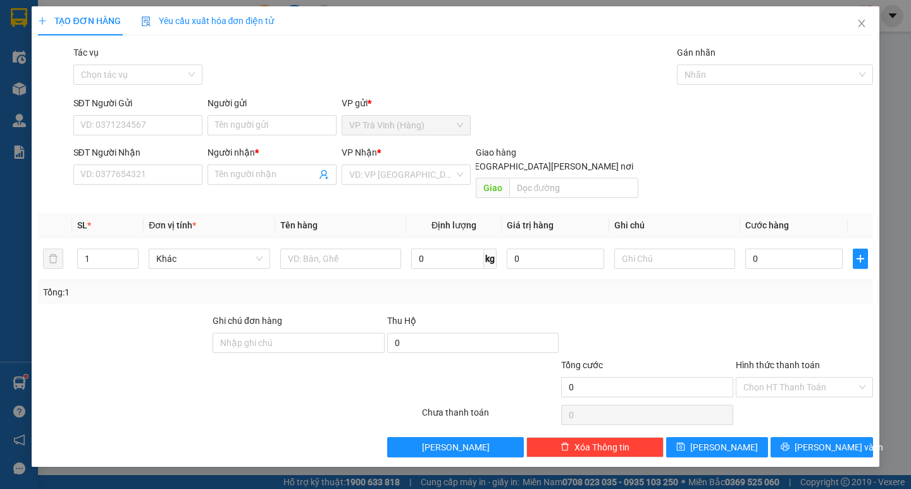
click at [144, 185] on div "SĐT Người Nhận VD: 0377654321" at bounding box center [137, 167] width 129 height 44
click at [144, 177] on input "SĐT Người Nhận" at bounding box center [137, 174] width 129 height 20
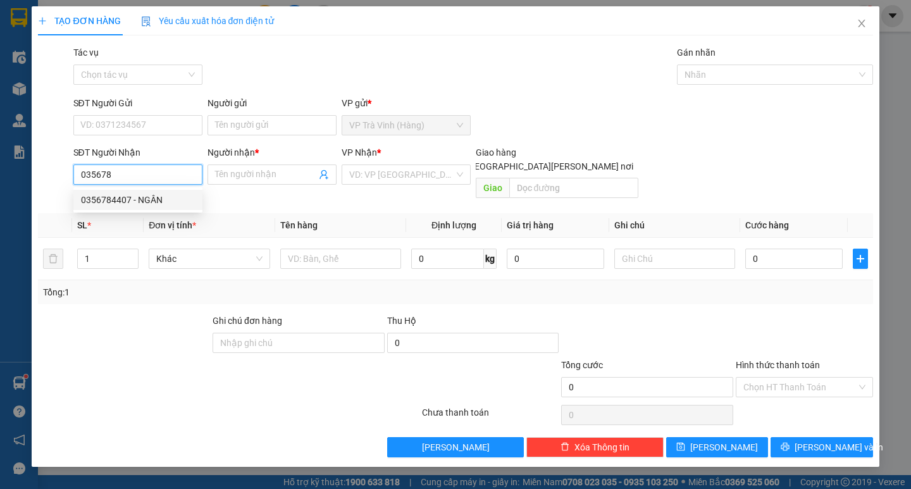
click at [145, 201] on div "0356784407 - NGÂN" at bounding box center [138, 200] width 114 height 14
type input "0356784407"
type input "NGÂN"
type input "120.000"
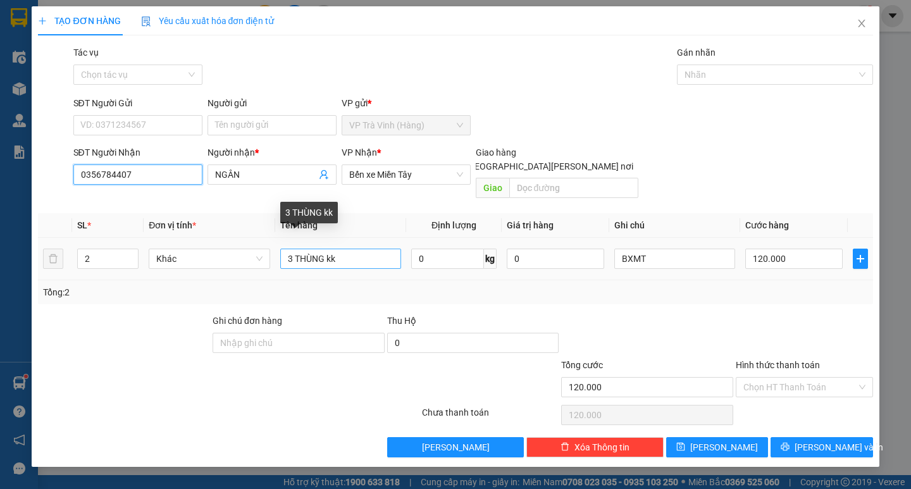
type input "0356784407"
click at [292, 249] on input "3 THÙNG kk" at bounding box center [340, 259] width 121 height 20
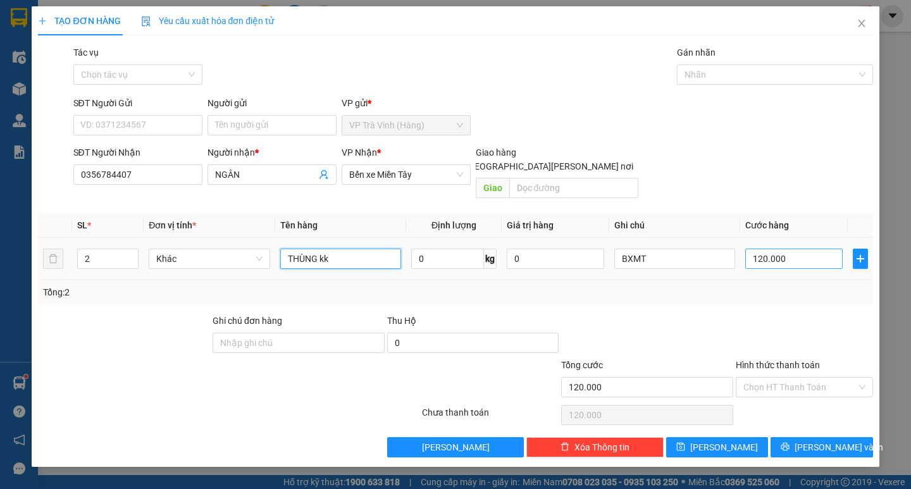
type input "THÙNG kk"
click at [795, 249] on input "120.000" at bounding box center [793, 259] width 97 height 20
type input "0"
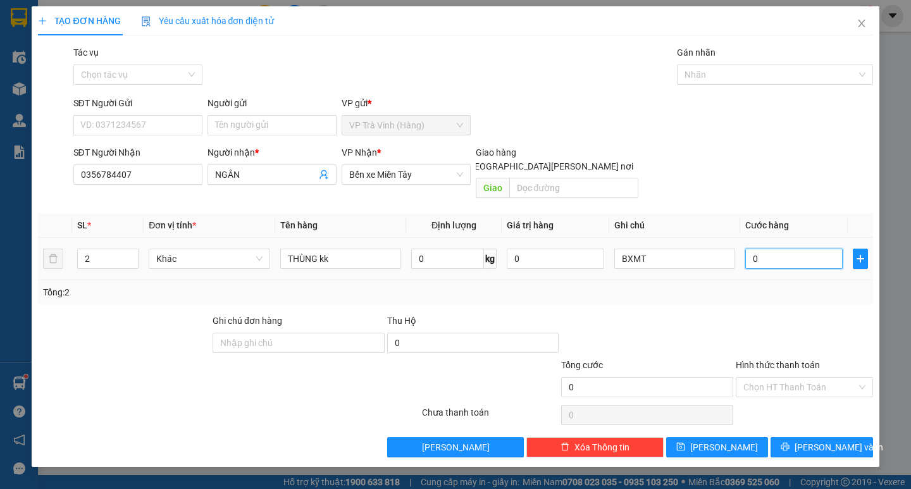
type input "08"
type input "8"
type input "080"
type input "80"
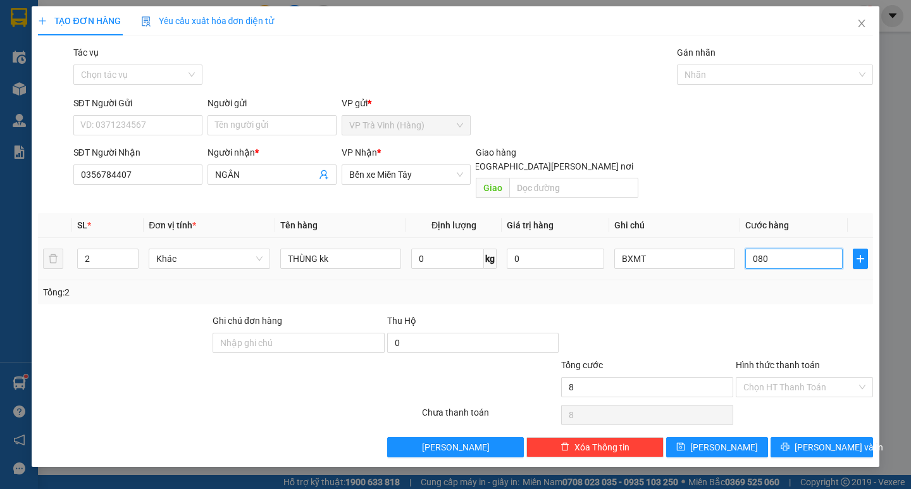
type input "80"
type input "800"
type input "0.800"
type input "8.000"
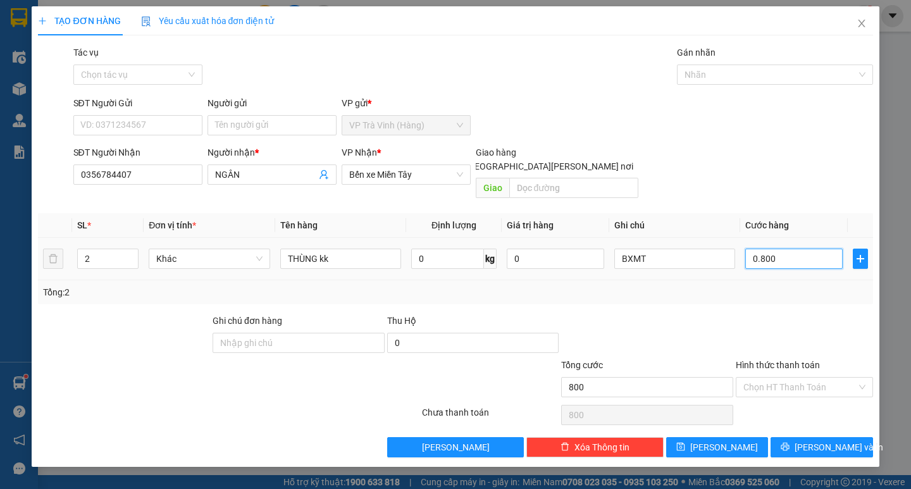
type input "8.000"
type input "080.000"
type input "80.000"
type input "0.800.000"
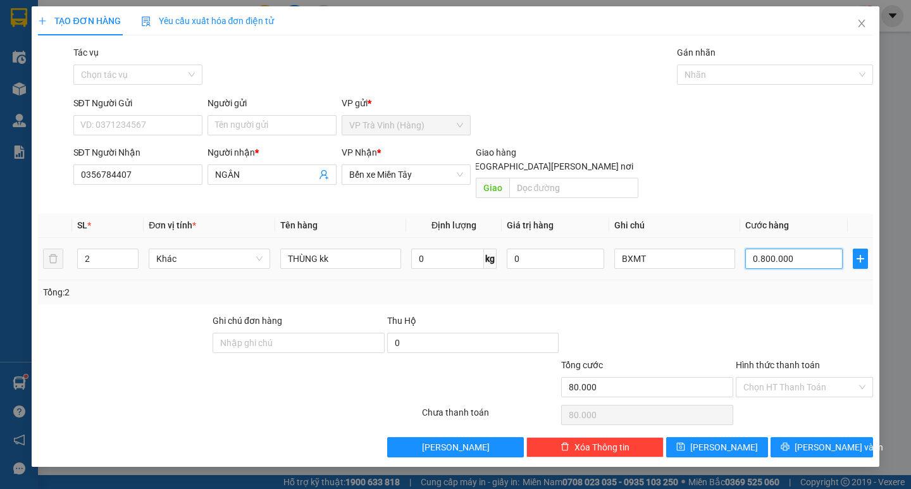
type input "800.000"
type input "80.000"
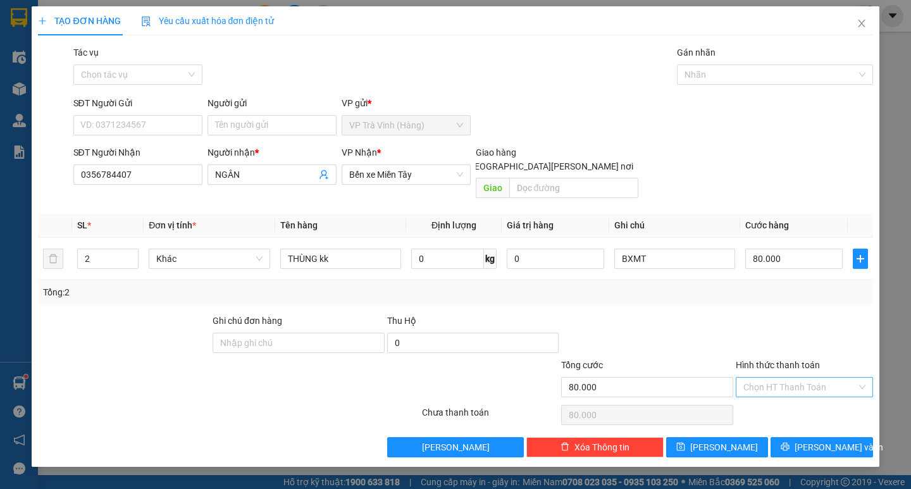
click at [815, 378] on input "Hình thức thanh toán" at bounding box center [799, 387] width 113 height 19
click at [791, 392] on div "Tại văn phòng" at bounding box center [804, 399] width 122 height 14
type input "0"
click at [831, 440] on span "[PERSON_NAME] và In" at bounding box center [838, 447] width 89 height 14
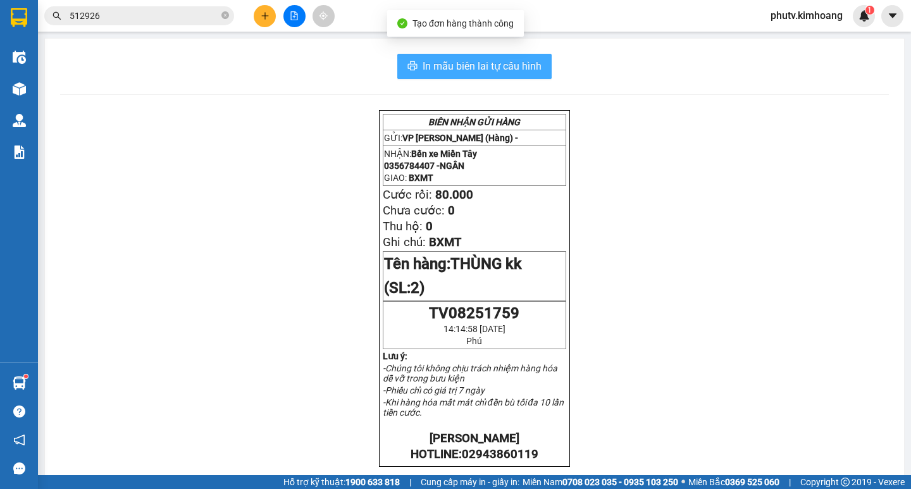
click at [501, 59] on span "In mẫu biên lai tự cấu hình" at bounding box center [482, 66] width 119 height 16
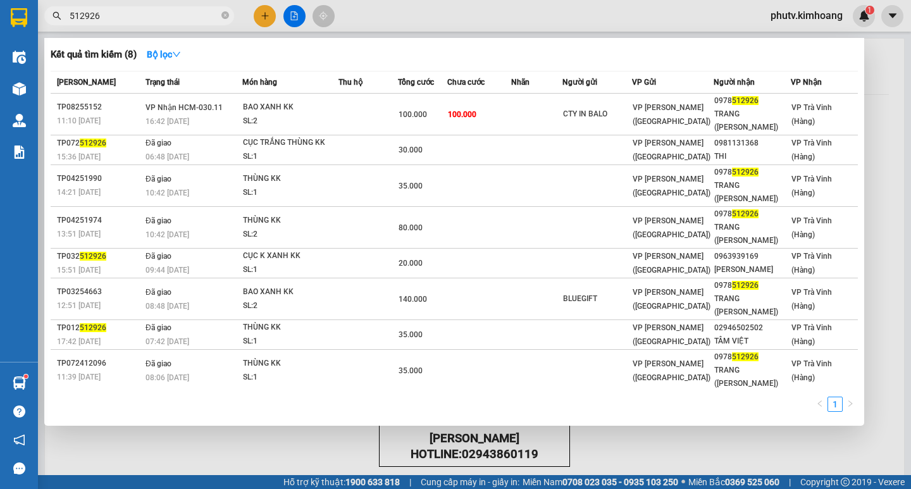
click at [191, 14] on input "512926" at bounding box center [144, 16] width 149 height 14
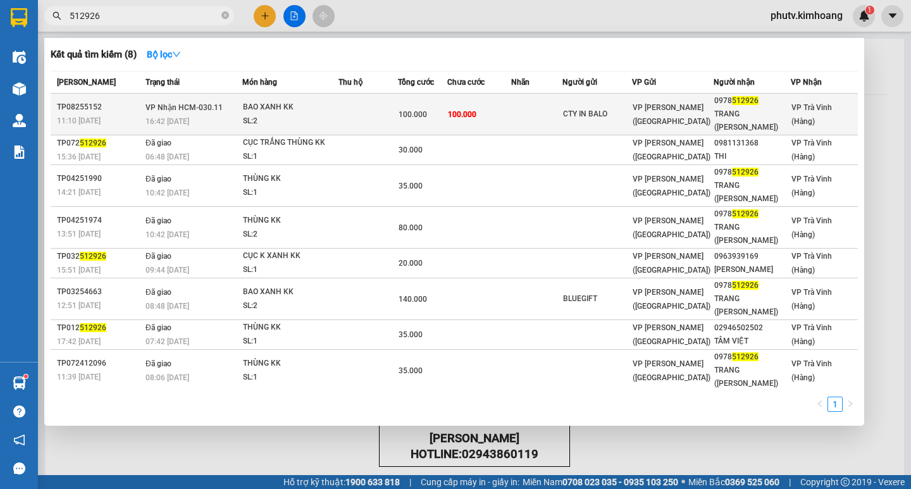
click at [584, 109] on div "CTY IN BALO" at bounding box center [597, 114] width 68 height 13
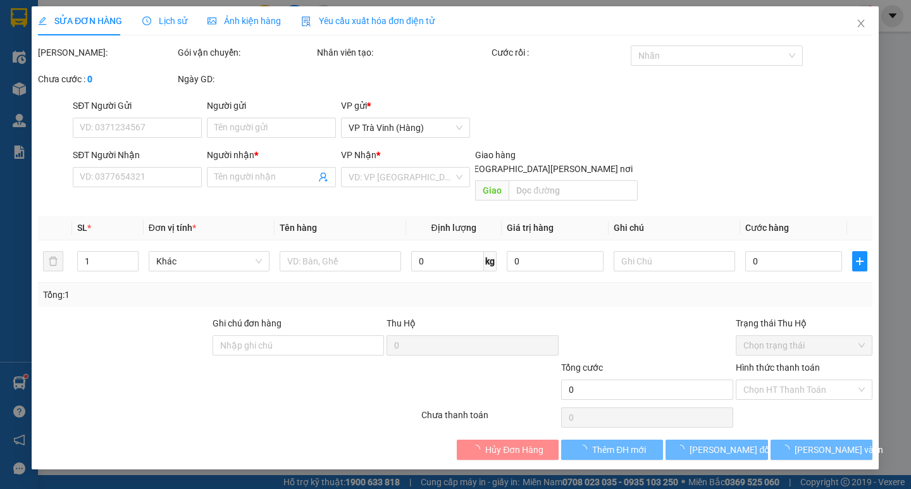
type input "CTY IN BALO"
type input "0978512926"
type input "TRANG ([PERSON_NAME])"
type input "100.000"
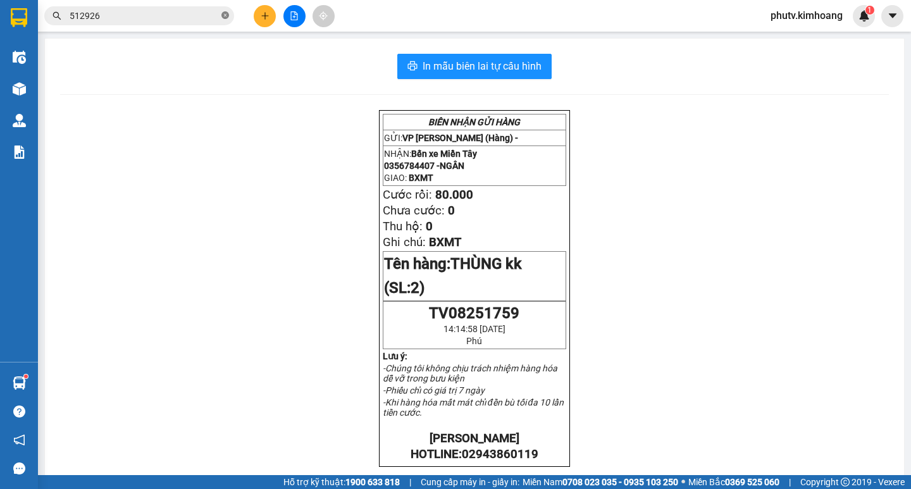
click at [223, 16] on icon "close-circle" at bounding box center [225, 15] width 8 height 8
click at [226, 17] on span at bounding box center [225, 16] width 8 height 14
click at [194, 22] on input "text" at bounding box center [144, 16] width 149 height 14
click at [160, 21] on input "text" at bounding box center [144, 16] width 149 height 14
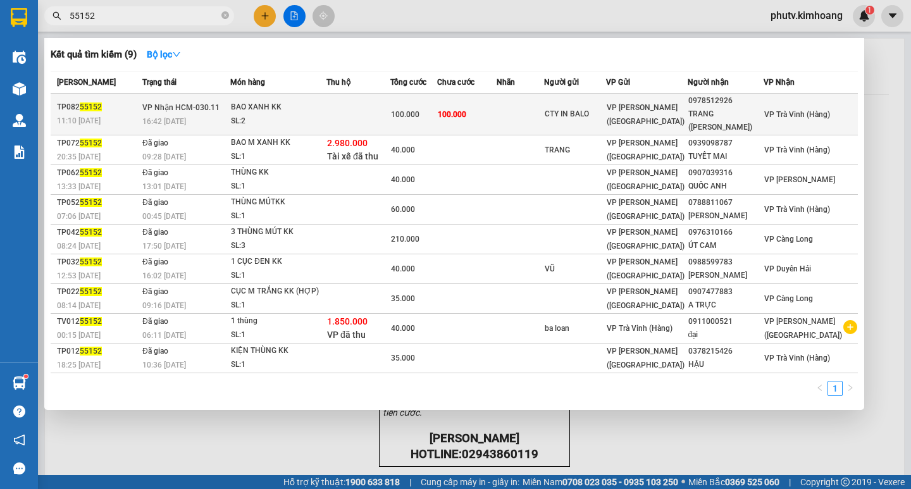
type input "55152"
click at [462, 115] on span "100.000" at bounding box center [452, 114] width 28 height 9
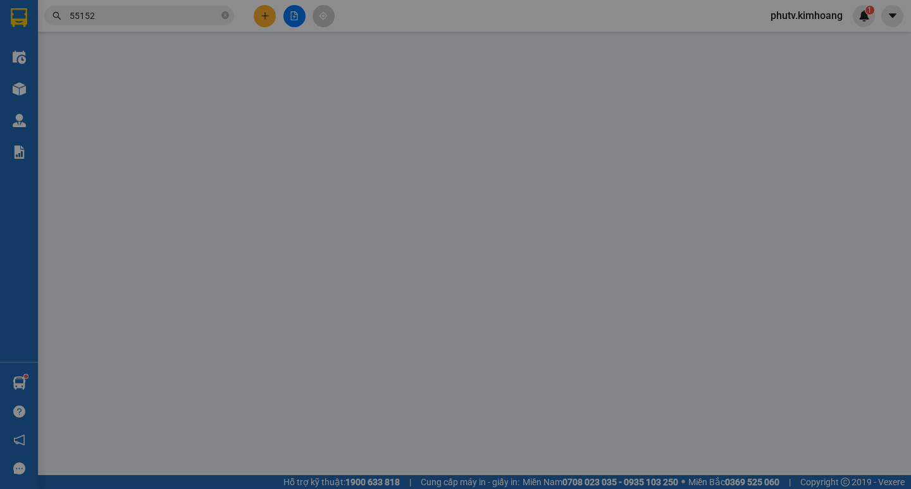
type input "CTY IN BALO"
type input "0978512926"
type input "TRANG ([PERSON_NAME])"
type input "100.000"
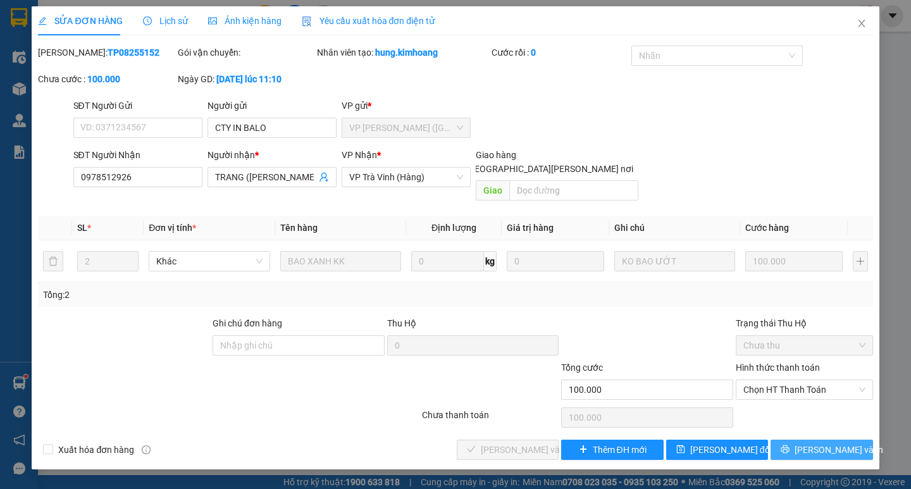
click at [826, 443] on span "[PERSON_NAME] và In" at bounding box center [838, 450] width 89 height 14
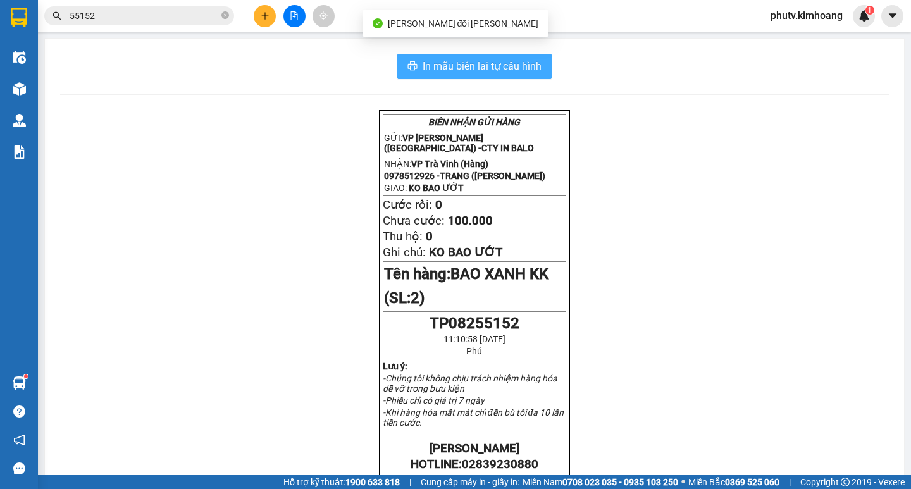
click at [509, 65] on span "In mẫu biên lai tự cấu hình" at bounding box center [482, 66] width 119 height 16
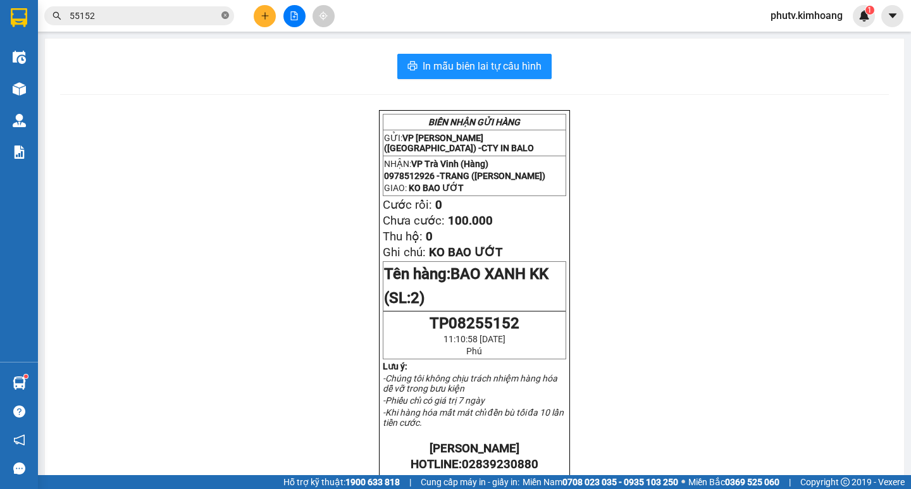
click at [224, 16] on icon "close-circle" at bounding box center [225, 15] width 8 height 8
drag, startPoint x: 224, startPoint y: 16, endPoint x: 175, endPoint y: 17, distance: 48.7
click at [208, 16] on span at bounding box center [139, 15] width 190 height 19
click at [175, 17] on input "text" at bounding box center [144, 16] width 149 height 14
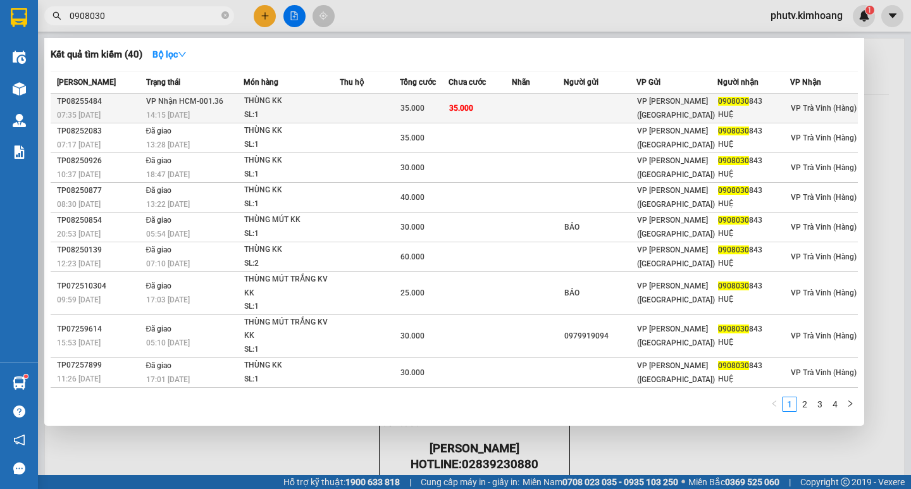
type input "0908030"
click at [562, 101] on td at bounding box center [538, 109] width 52 height 30
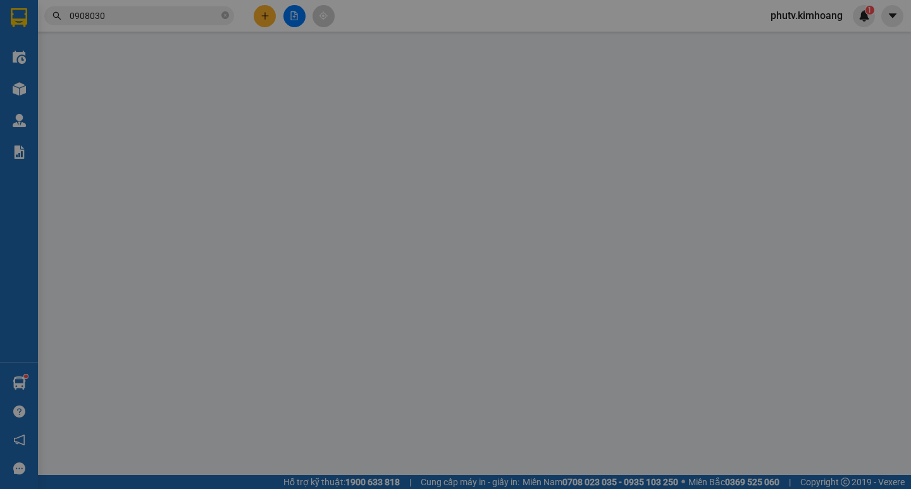
click at [792, 376] on div "SỬA ĐƠN HÀNG Lịch sử Ảnh kiện hàng Yêu cầu xuất hóa đơn điện tử Total Paid Fee …" at bounding box center [455, 244] width 911 height 489
type input "0908030843"
type input "HUỆ"
type input "35.000"
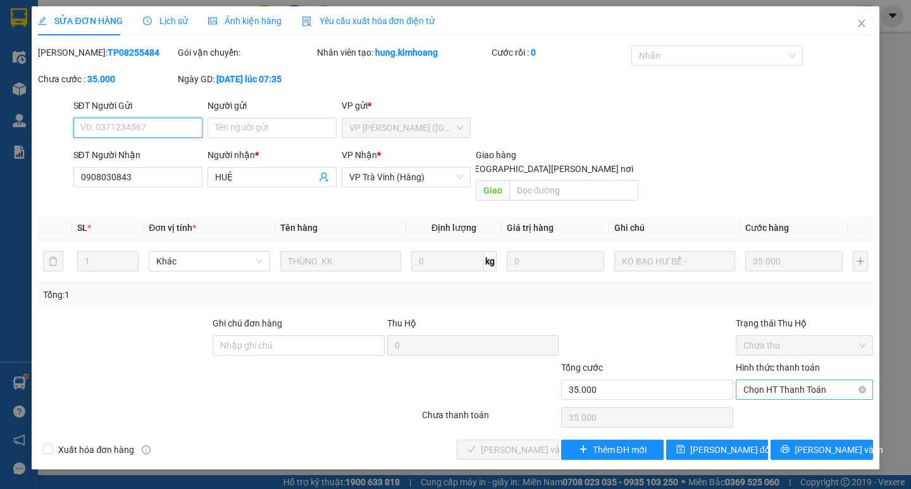
click at [799, 380] on span "Chọn HT Thanh Toán" at bounding box center [804, 389] width 122 height 19
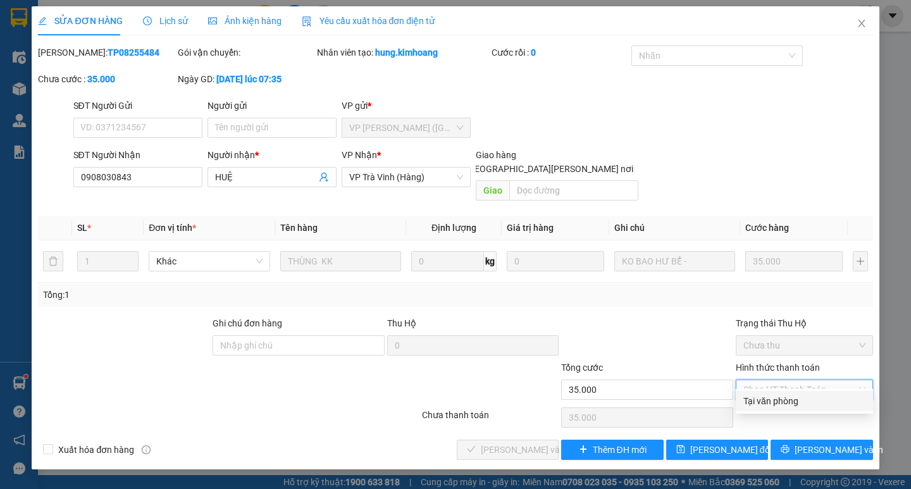
click at [794, 397] on div "Tại văn phòng" at bounding box center [804, 401] width 122 height 14
type input "0"
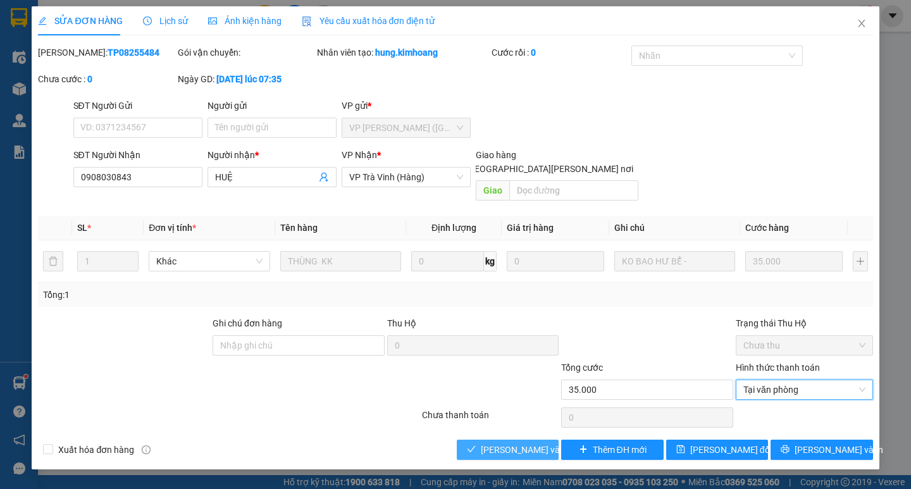
click at [531, 443] on span "[PERSON_NAME] và [PERSON_NAME] hàng" at bounding box center [566, 450] width 171 height 14
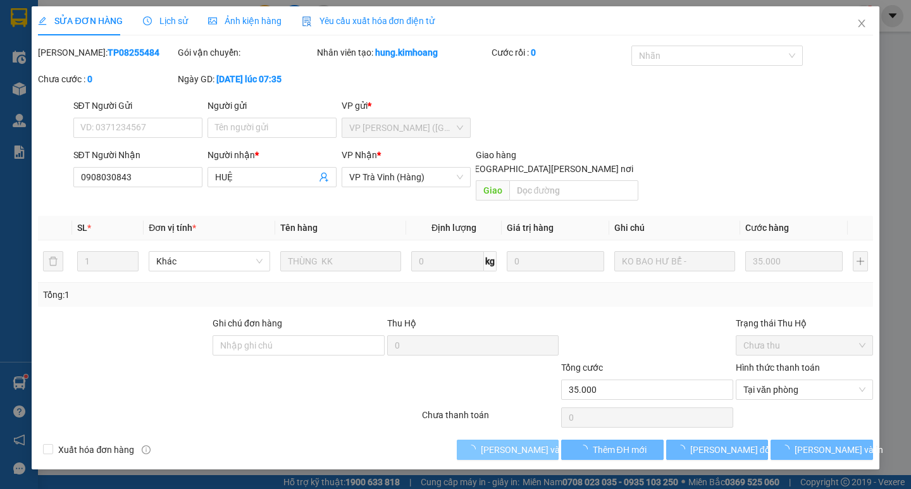
click at [529, 443] on span "[PERSON_NAME] và [PERSON_NAME] hàng" at bounding box center [566, 450] width 171 height 14
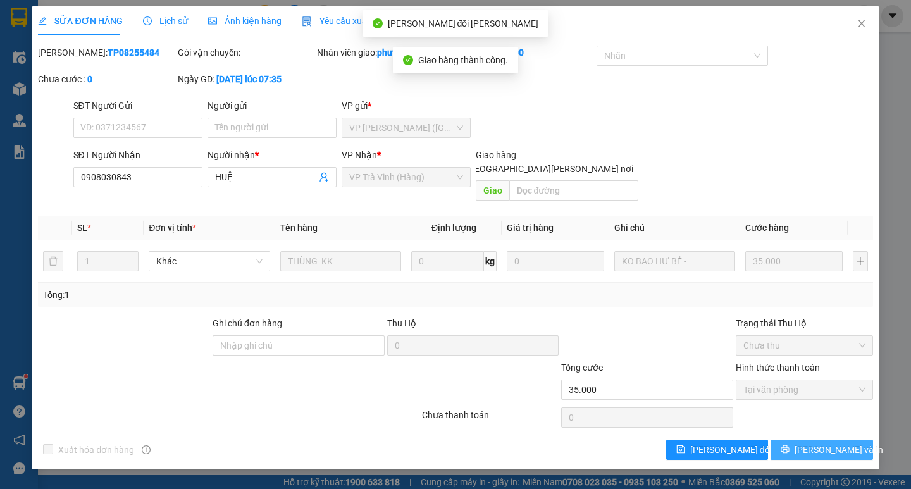
click at [829, 443] on span "[PERSON_NAME] và In" at bounding box center [838, 450] width 89 height 14
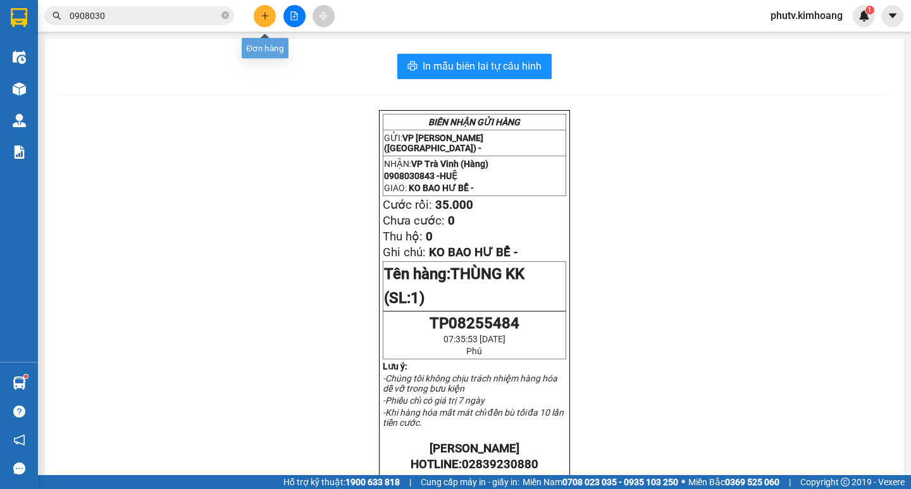
click at [264, 23] on button at bounding box center [265, 16] width 22 height 22
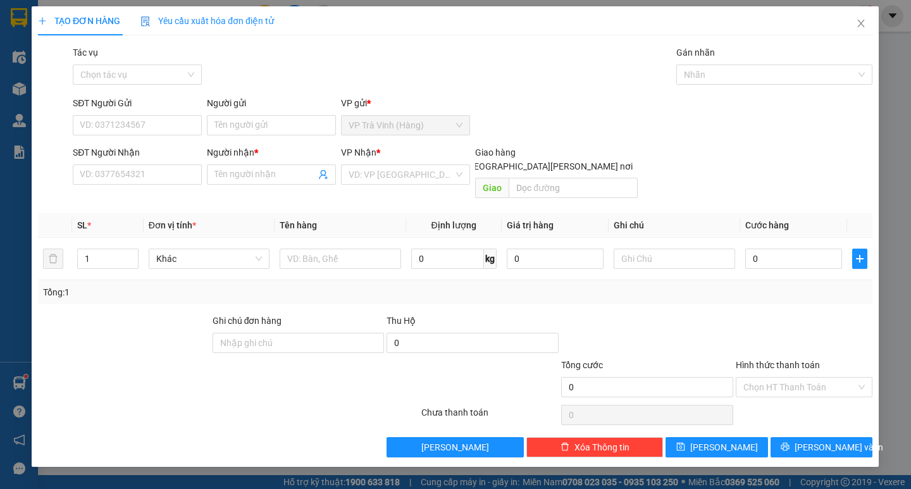
click at [260, 20] on span "Yêu cầu xuất hóa đơn điện tử" at bounding box center [207, 21] width 133 height 10
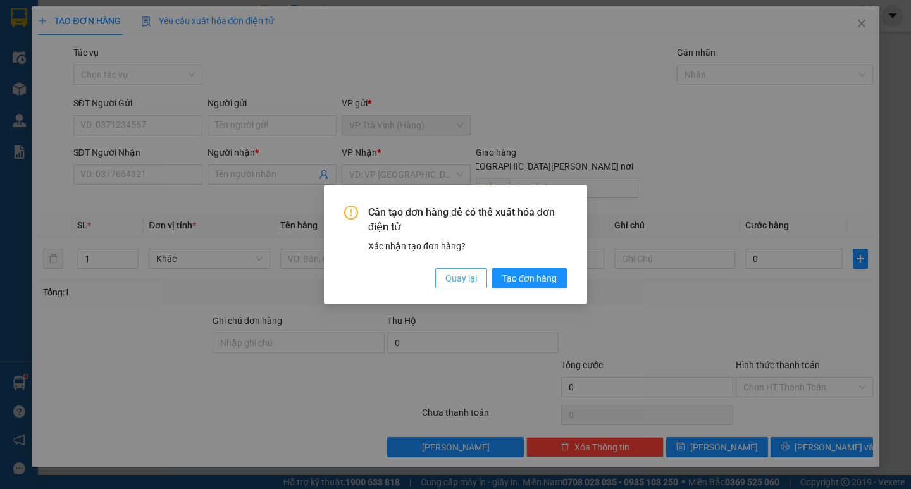
click at [452, 279] on span "Quay lại" at bounding box center [461, 278] width 32 height 14
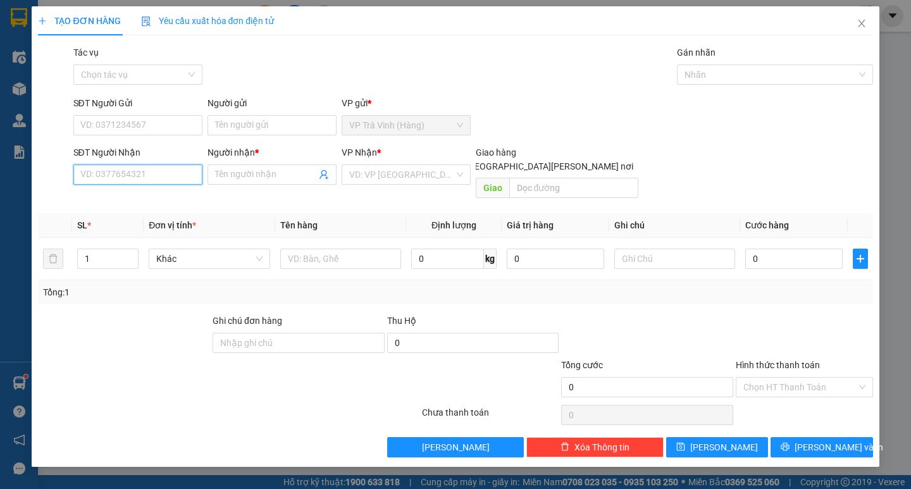
click at [160, 173] on input "SĐT Người Nhận" at bounding box center [137, 174] width 129 height 20
click at [139, 205] on div "0969089967 - YẾN VY" at bounding box center [138, 200] width 114 height 14
type input "0969089967"
type input "YẾN VY"
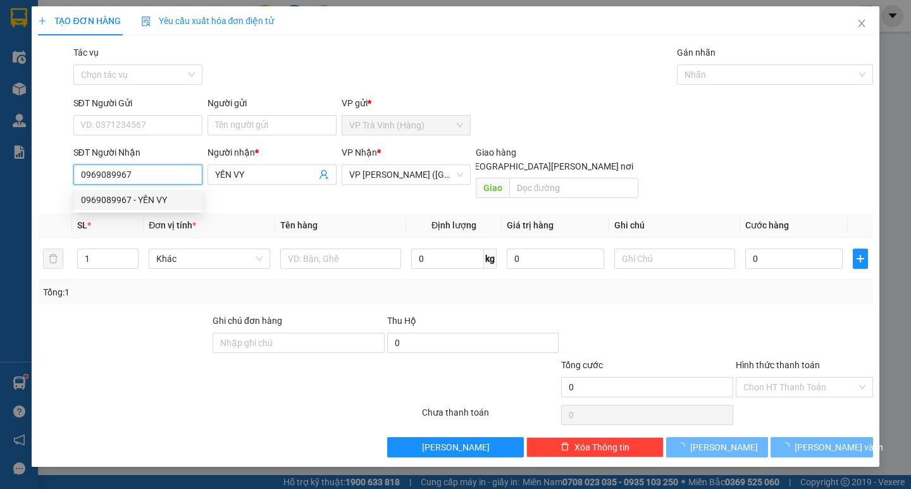
type input "70.000"
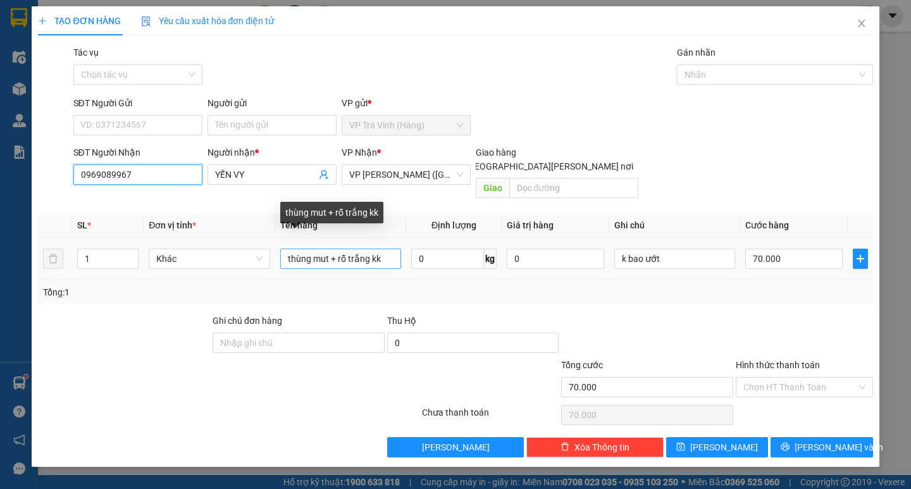
type input "0969089967"
drag, startPoint x: 398, startPoint y: 240, endPoint x: 273, endPoint y: 245, distance: 125.3
click at [273, 245] on tr "1 Khác thùng mut + rỗ trắng kk 0 kg 0 k bao ướt 70.000" at bounding box center [455, 259] width 834 height 42
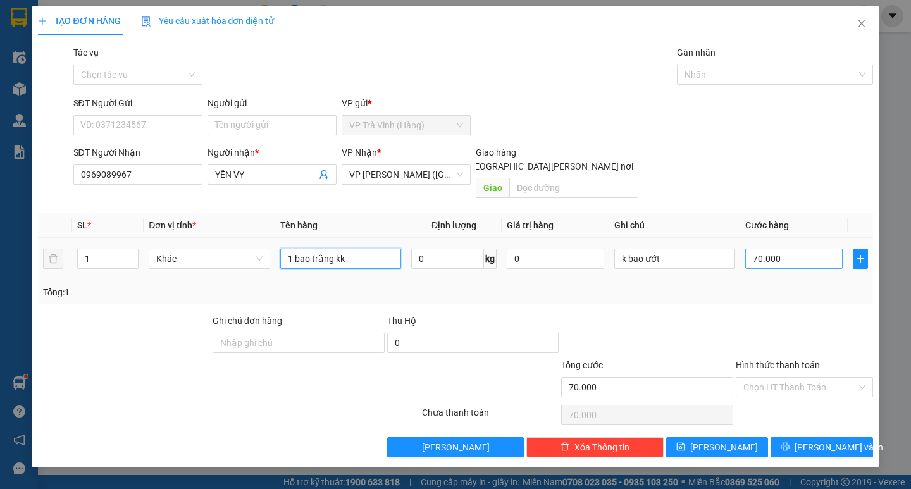
type input "1 bao trắng kk"
click at [796, 249] on input "70.000" at bounding box center [793, 259] width 97 height 20
type input "0"
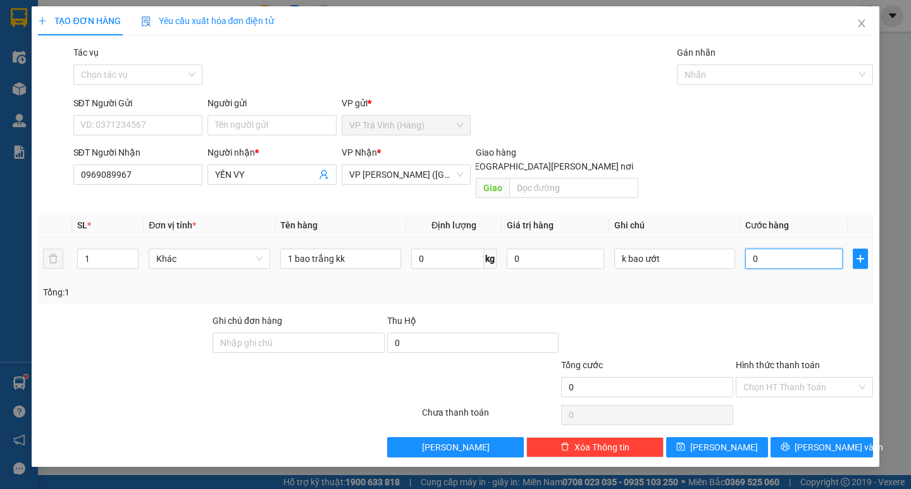
type input "04"
type input "4"
type input "40"
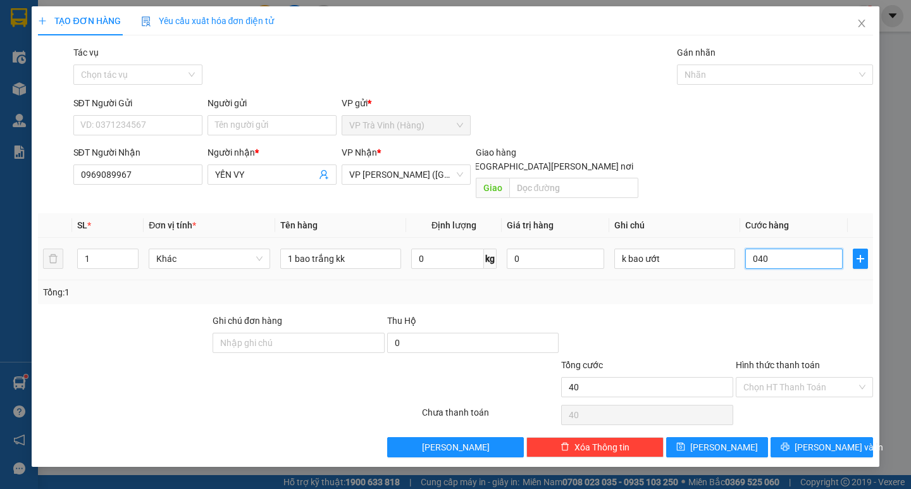
type input "0.400"
type input "400"
type input "4.000"
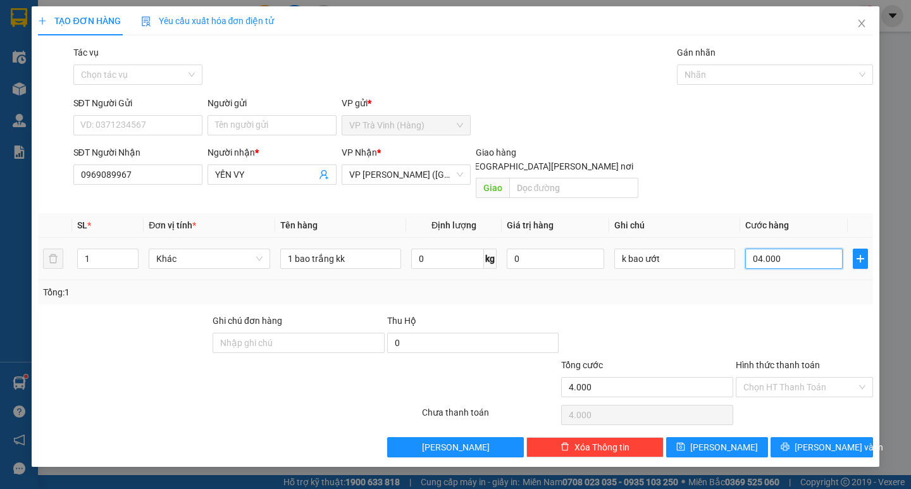
type input "040.000"
type input "40.000"
click at [836, 440] on span "[PERSON_NAME] và In" at bounding box center [838, 447] width 89 height 14
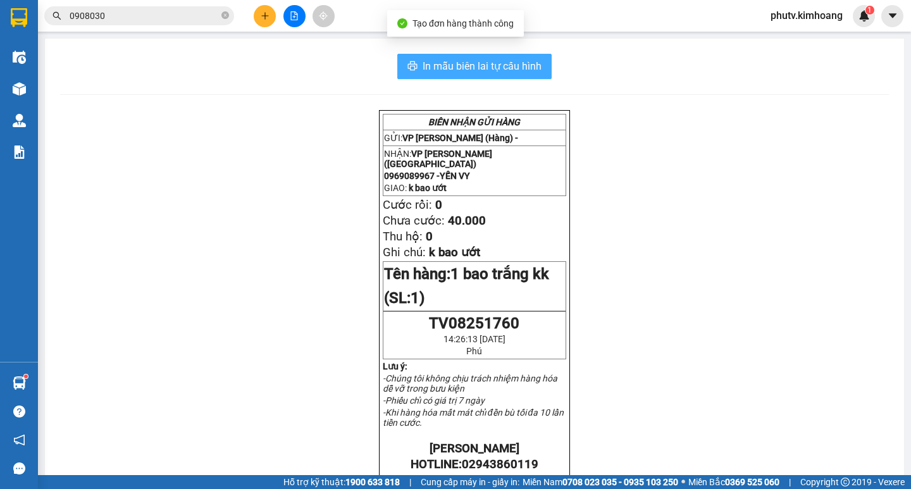
click at [478, 76] on button "In mẫu biên lai tự cấu hình" at bounding box center [474, 66] width 154 height 25
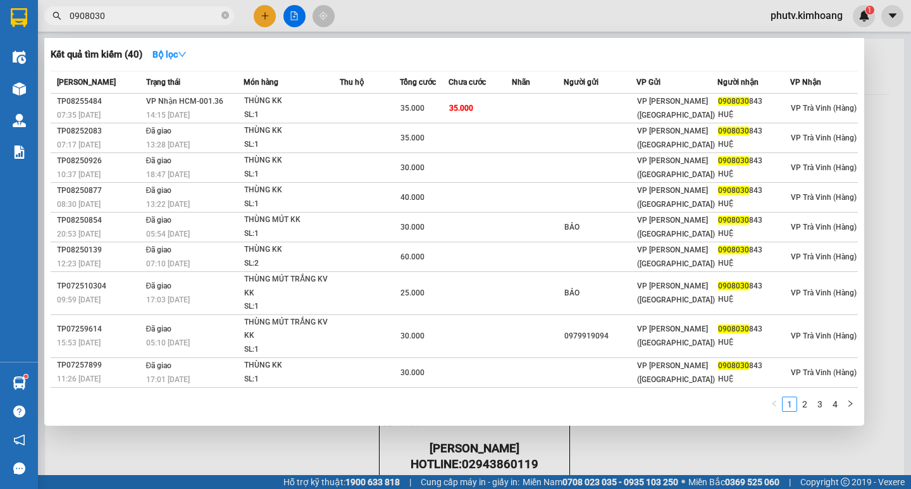
click at [156, 21] on input "0908030" at bounding box center [144, 16] width 149 height 14
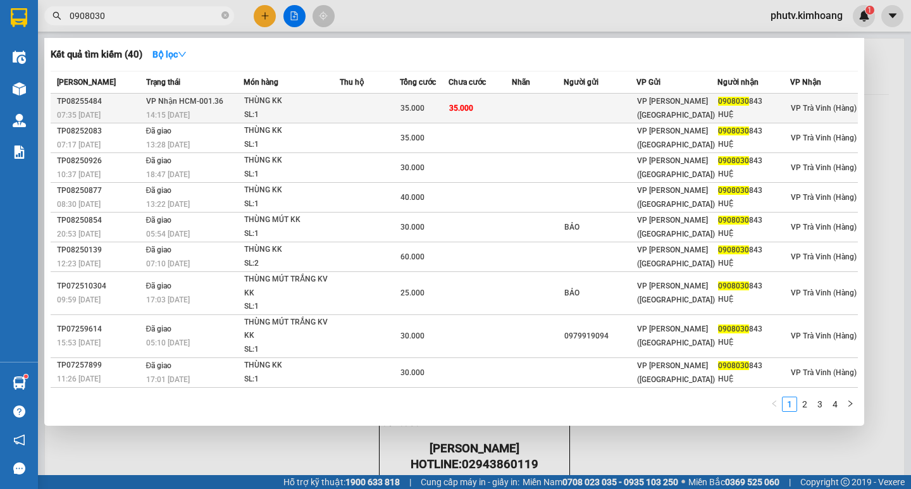
click at [698, 115] on td "VP [PERSON_NAME] ([GEOGRAPHIC_DATA])" at bounding box center [677, 109] width 82 height 30
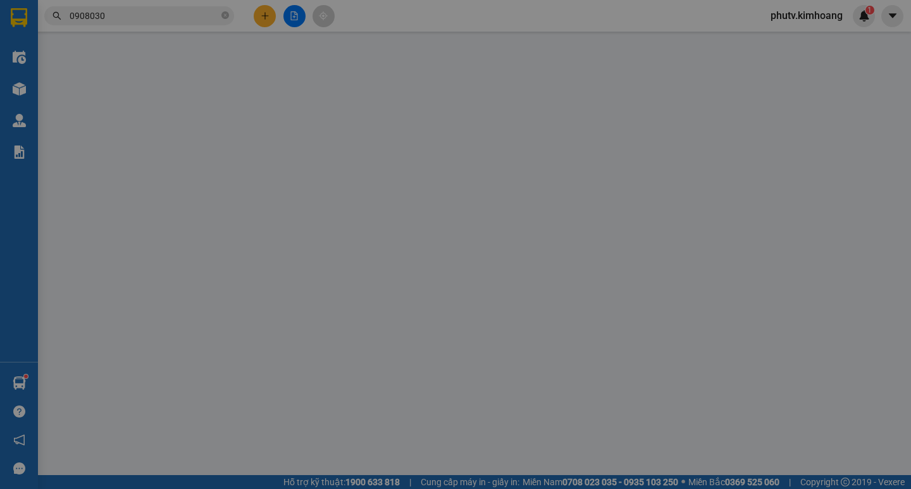
type input "0908030843"
type input "HUỆ"
type input "35.000"
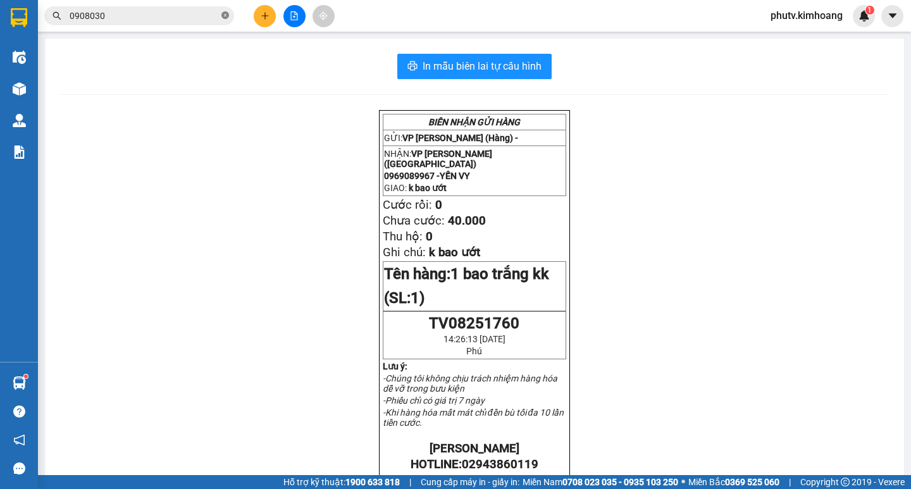
click at [225, 15] on icon "close-circle" at bounding box center [225, 15] width 8 height 8
drag, startPoint x: 223, startPoint y: 19, endPoint x: 135, endPoint y: 23, distance: 88.6
click at [135, 23] on span at bounding box center [139, 15] width 190 height 19
click at [135, 18] on input "text" at bounding box center [144, 16] width 149 height 14
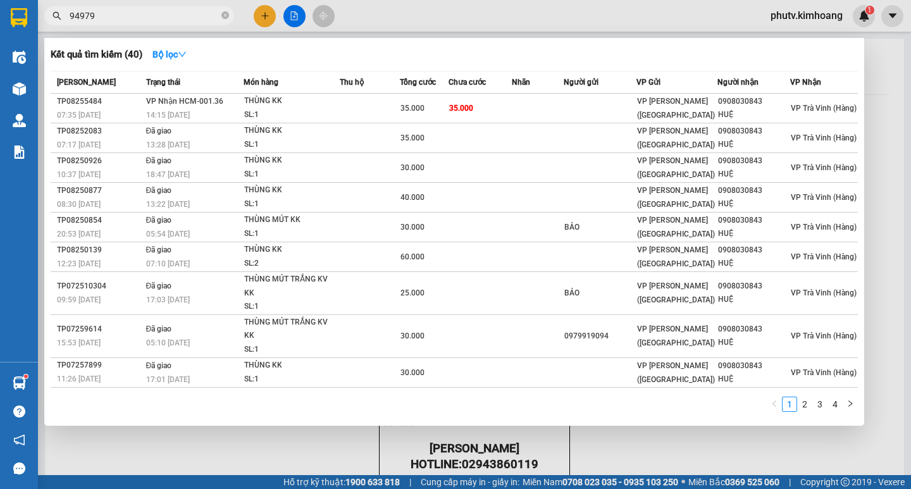
type input "949798"
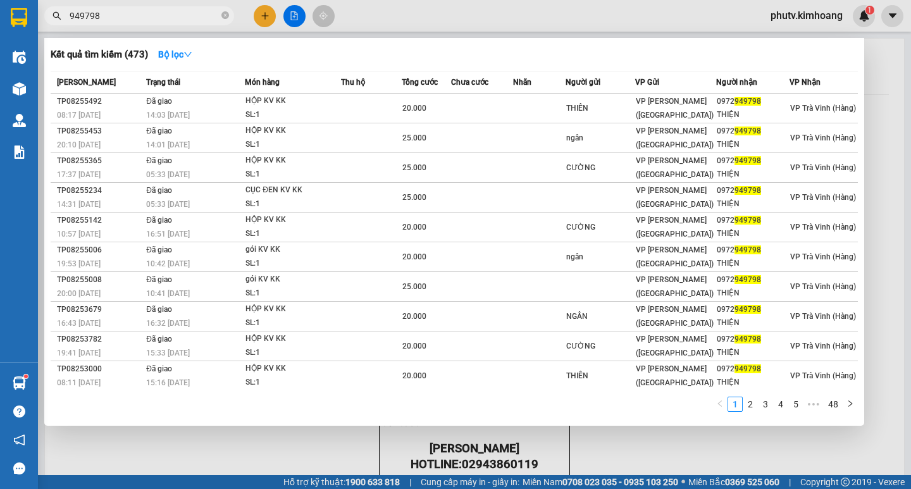
click at [228, 16] on icon "close-circle" at bounding box center [225, 15] width 8 height 8
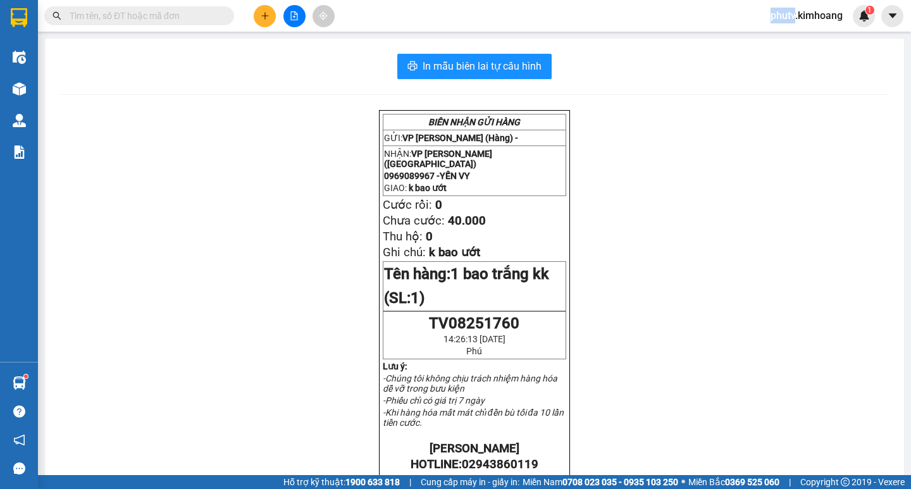
click at [227, 17] on span at bounding box center [225, 16] width 8 height 14
click at [226, 17] on span at bounding box center [225, 16] width 8 height 14
click at [199, 16] on input "text" at bounding box center [144, 16] width 149 height 14
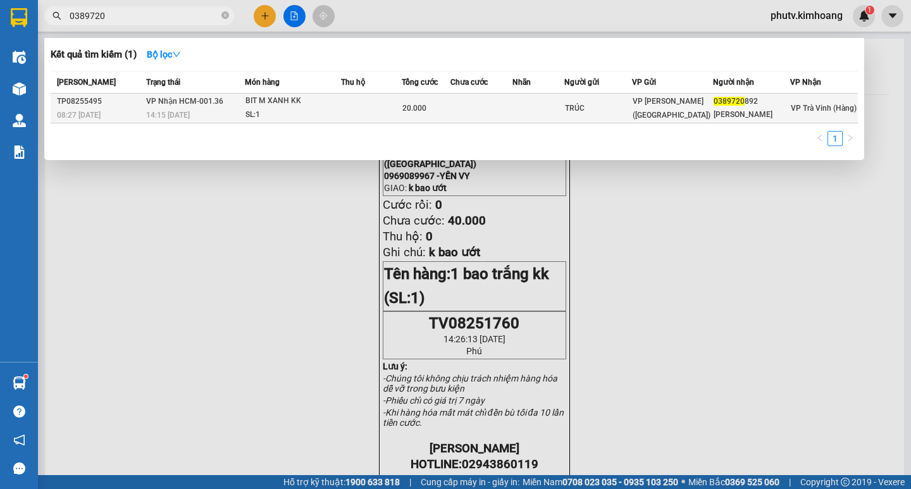
type input "0389720"
click at [699, 108] on span "VP [PERSON_NAME] ([GEOGRAPHIC_DATA])" at bounding box center [672, 108] width 78 height 23
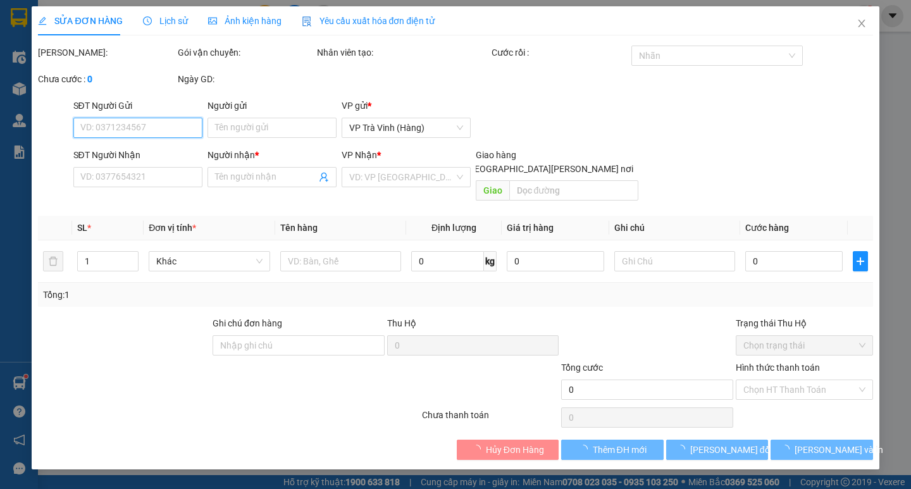
type input "TRÚC"
type input "0389720892"
type input "QUỲNH THƯ"
type input "20.000"
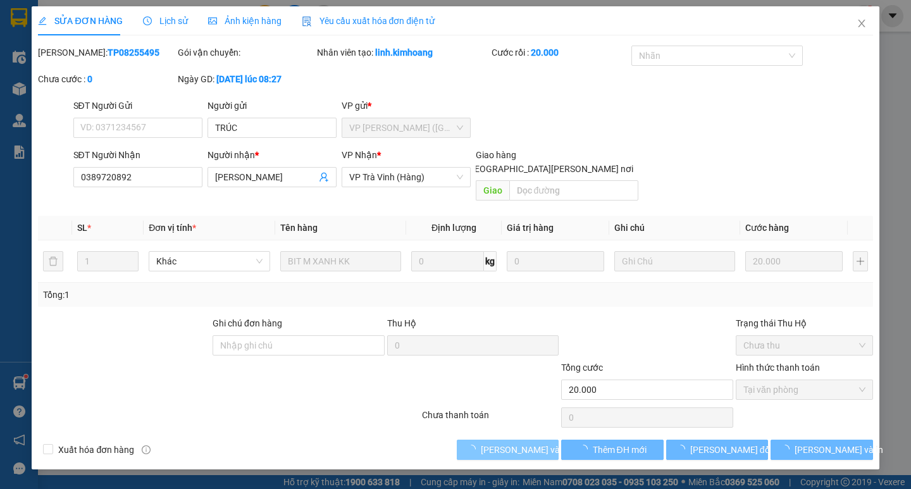
drag, startPoint x: 555, startPoint y: 453, endPoint x: 489, endPoint y: 433, distance: 69.3
click at [486, 443] on span "[PERSON_NAME] và [PERSON_NAME] hàng" at bounding box center [566, 450] width 171 height 14
click at [489, 443] on span "[PERSON_NAME] và [PERSON_NAME] hàng" at bounding box center [566, 450] width 171 height 14
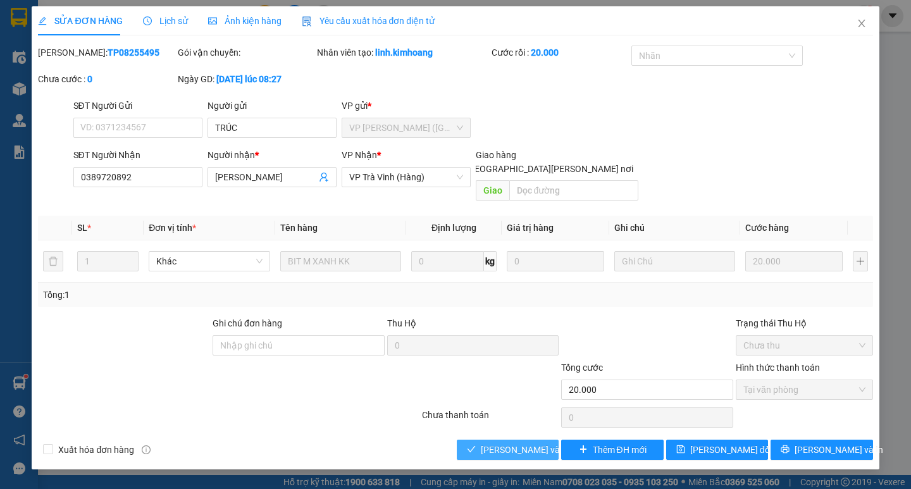
click at [489, 443] on span "[PERSON_NAME] và [PERSON_NAME] hàng" at bounding box center [566, 450] width 171 height 14
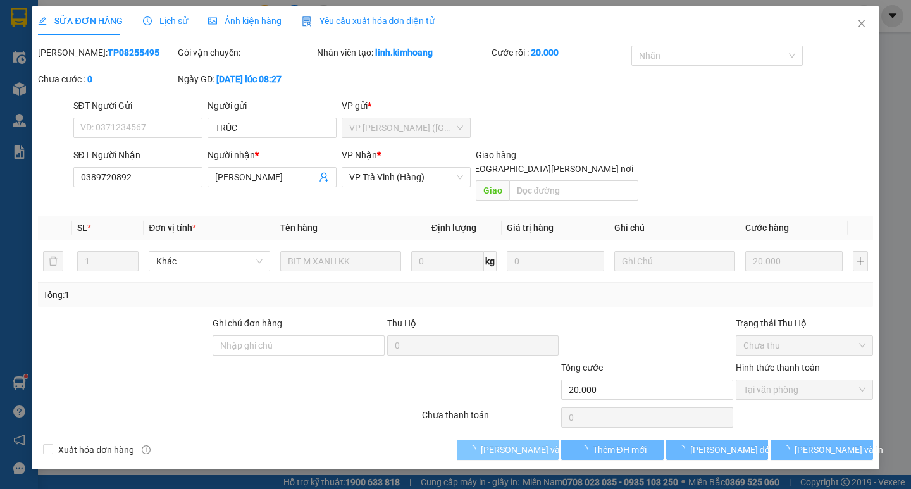
click at [490, 443] on span "[PERSON_NAME] và [PERSON_NAME] hàng" at bounding box center [566, 450] width 171 height 14
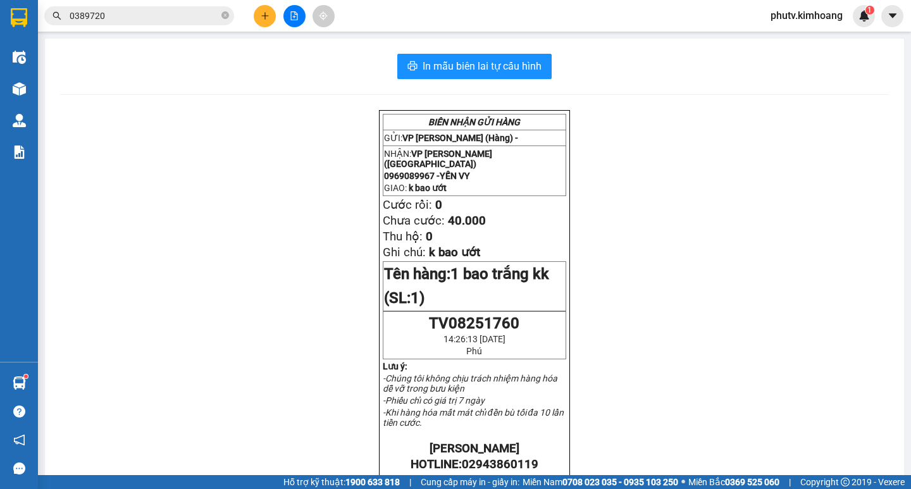
click at [190, 25] on div "Kết quả tìm kiếm ( 1 ) Bộ lọc Mã ĐH Trạng thái Món hàng Thu hộ Tổng cước Chưa c…" at bounding box center [123, 16] width 247 height 22
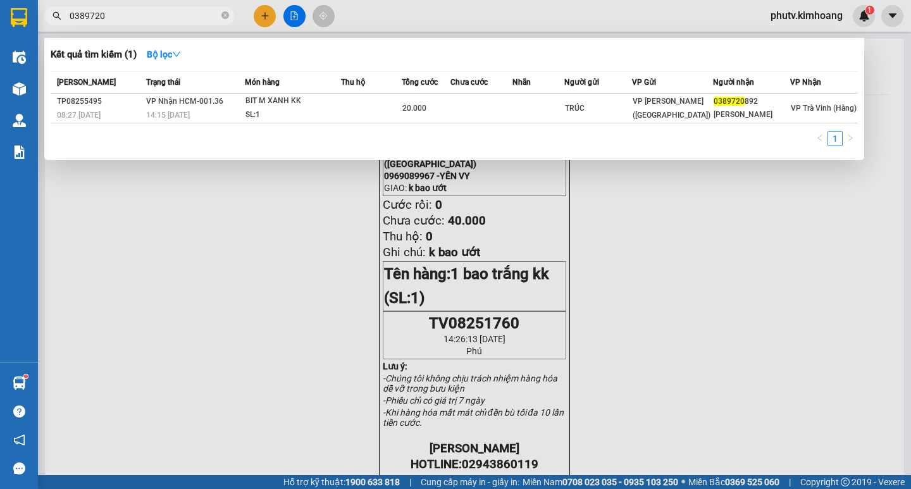
drag, startPoint x: 191, startPoint y: 20, endPoint x: 194, endPoint y: 31, distance: 11.0
click at [191, 19] on input "0389720" at bounding box center [144, 16] width 149 height 14
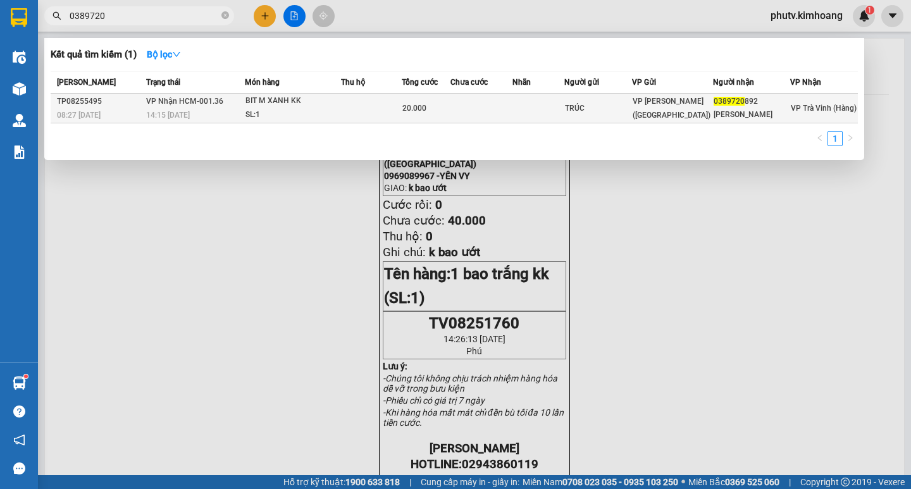
click at [318, 100] on div "BIT M XANH KK" at bounding box center [292, 101] width 95 height 14
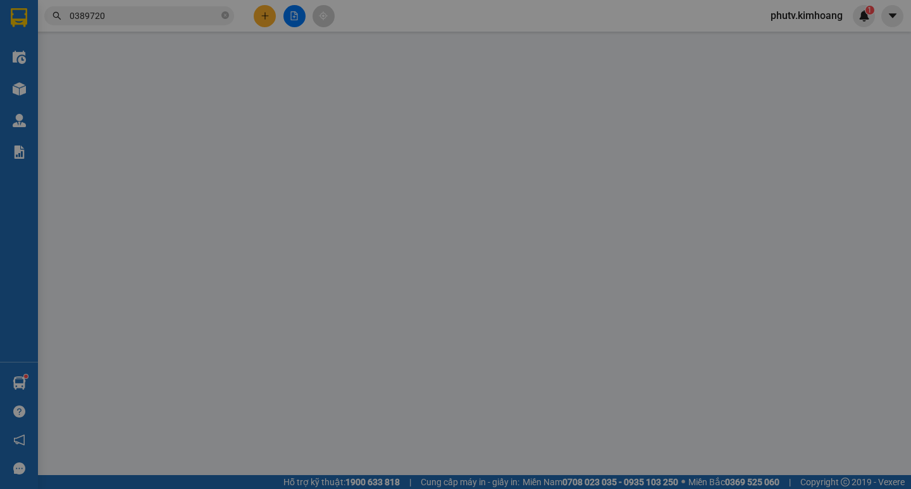
type input "TRÚC"
type input "0389720892"
type input "QUỲNH THƯ"
type input "20.000"
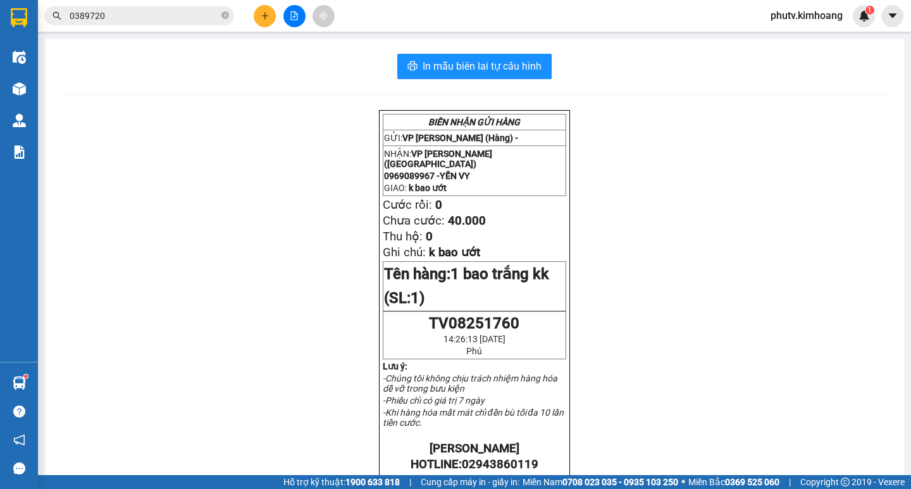
click at [271, 13] on button at bounding box center [265, 16] width 22 height 22
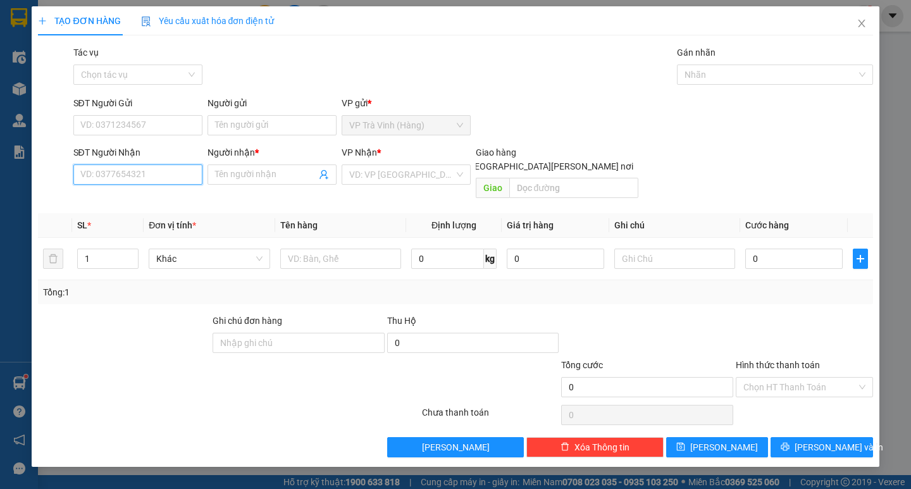
click at [107, 178] on input "SĐT Người Nhận" at bounding box center [137, 174] width 129 height 20
type input "0938649429"
click at [244, 173] on input "Người nhận *" at bounding box center [265, 175] width 101 height 14
type input "dũng tím"
click at [373, 163] on div "VP Nhận *" at bounding box center [406, 154] width 129 height 19
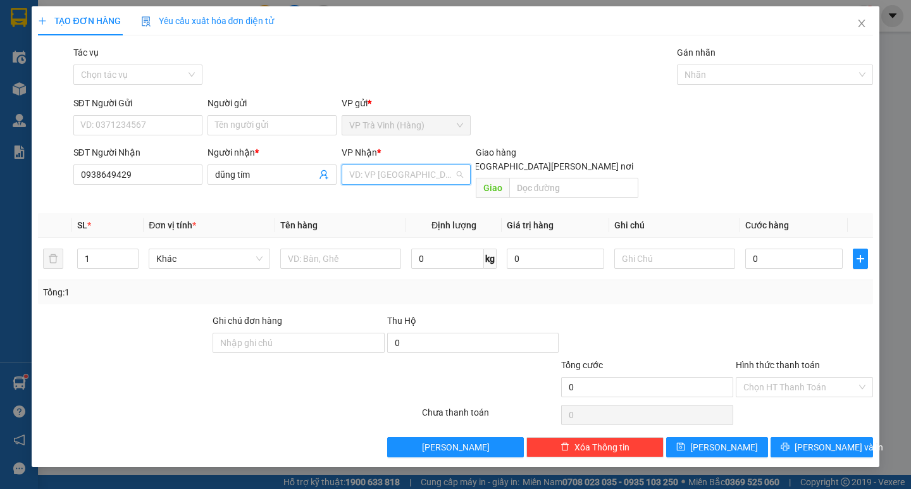
click at [385, 170] on input "search" at bounding box center [401, 174] width 105 height 19
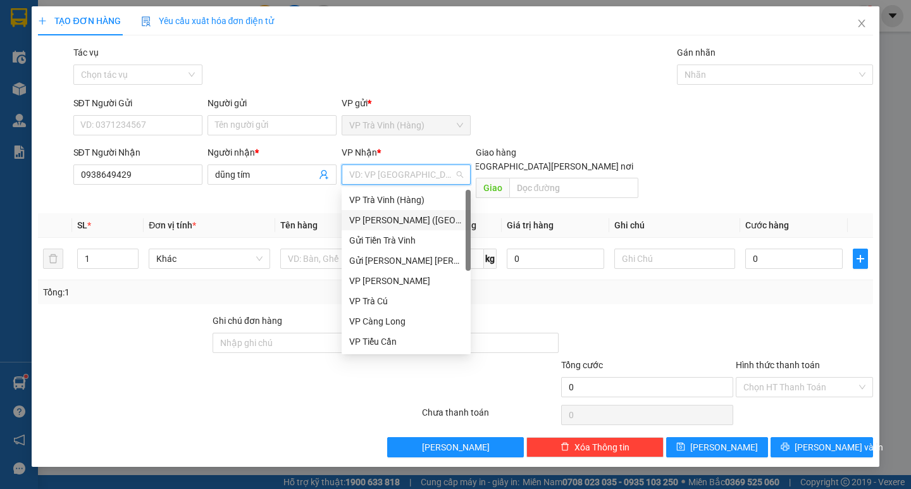
click at [385, 218] on div "VP [PERSON_NAME] ([GEOGRAPHIC_DATA])" at bounding box center [406, 220] width 114 height 14
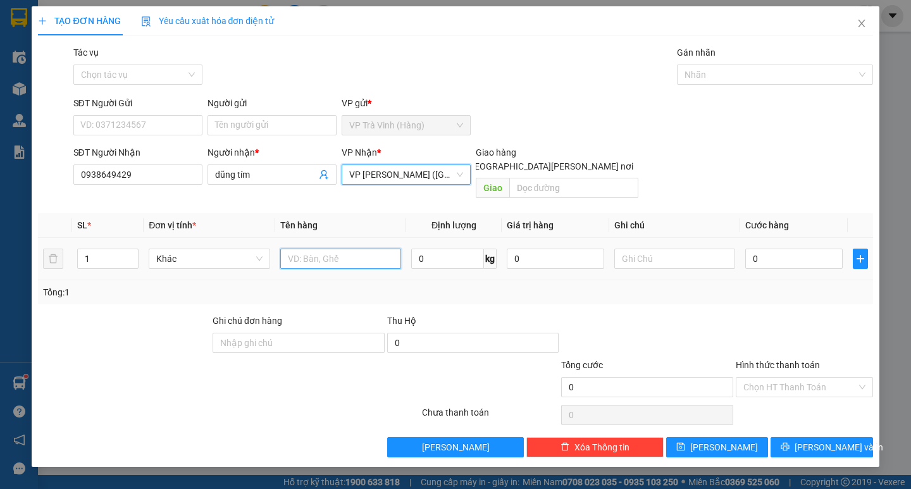
click at [299, 249] on input "text" at bounding box center [340, 259] width 121 height 20
type input "thùng mút kk"
click at [796, 238] on td "0" at bounding box center [794, 259] width 108 height 42
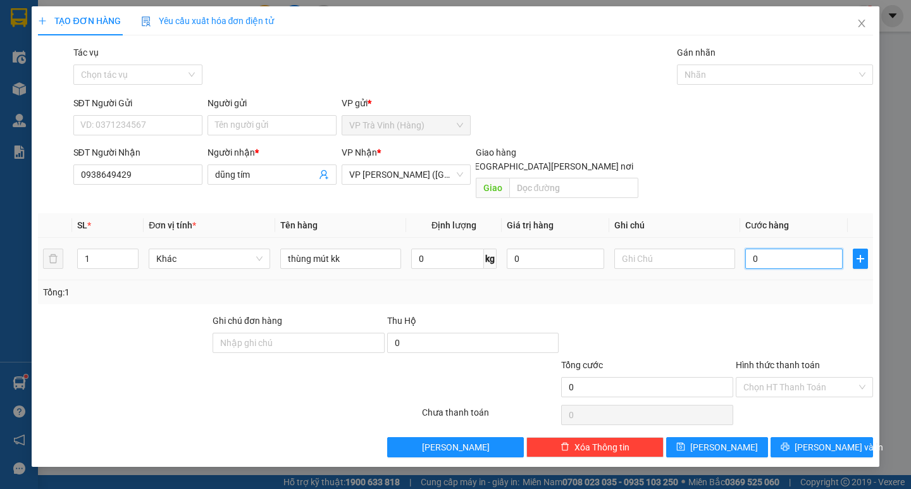
click at [774, 249] on input "0" at bounding box center [793, 259] width 97 height 20
type input "3"
type input "30"
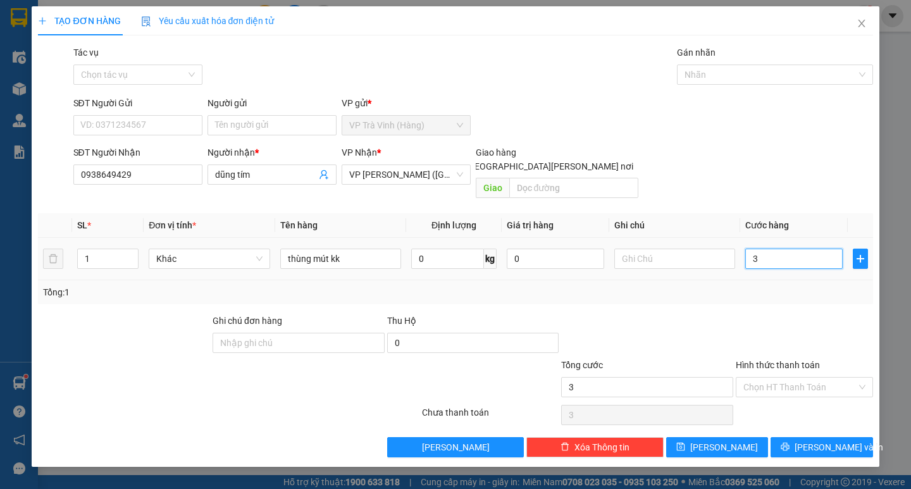
type input "30"
type input "300"
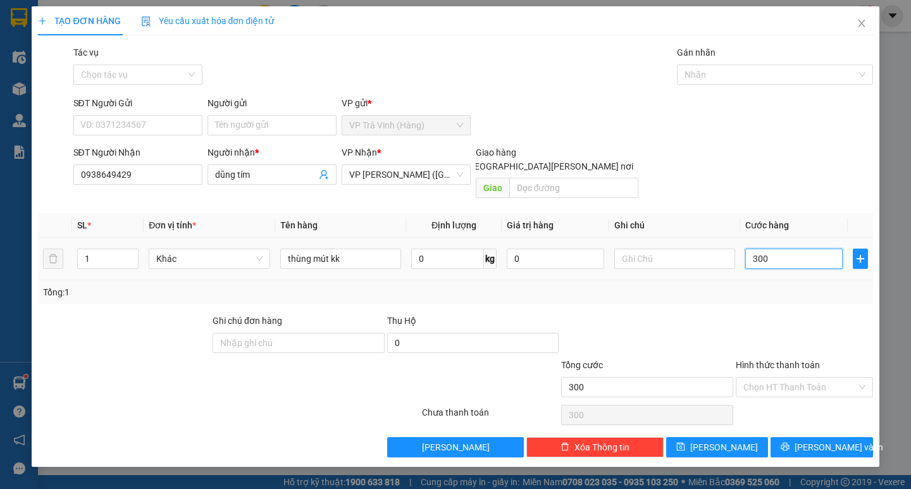
type input "3.000"
type input "30.000"
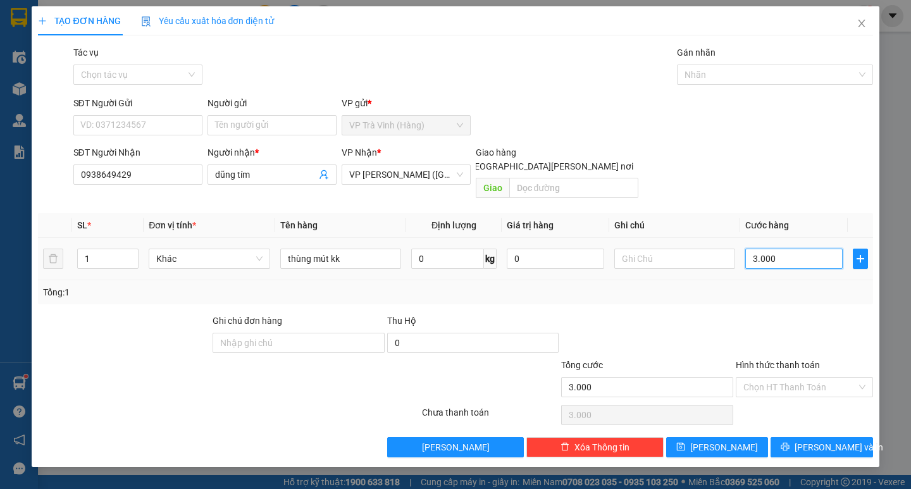
type input "30.000"
click at [806, 378] on input "Hình thức thanh toán" at bounding box center [799, 387] width 113 height 19
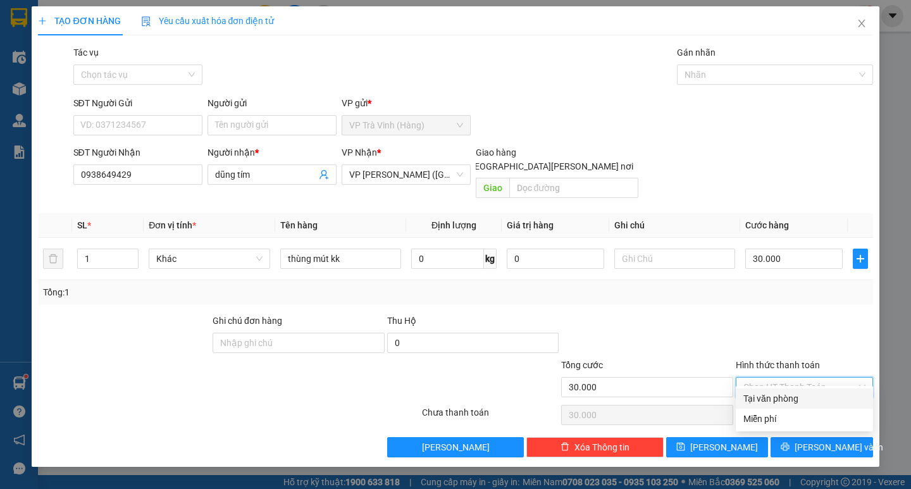
click at [794, 390] on div "Tại văn phòng" at bounding box center [804, 398] width 137 height 20
type input "0"
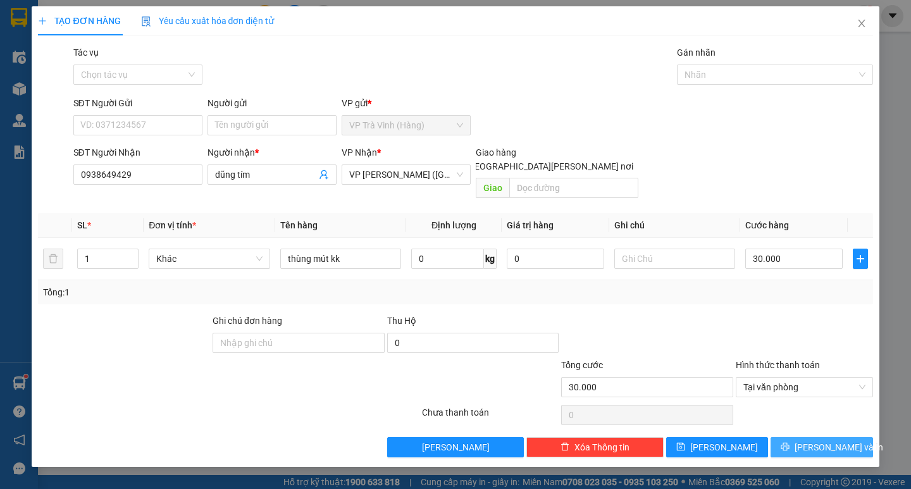
click at [827, 440] on span "[PERSON_NAME] và In" at bounding box center [838, 447] width 89 height 14
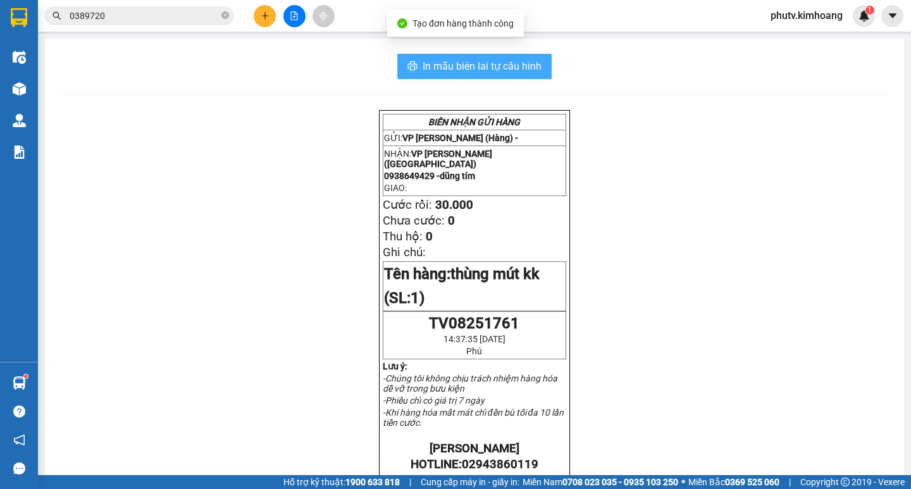
click at [488, 64] on span "In mẫu biên lai tự cấu hình" at bounding box center [482, 66] width 119 height 16
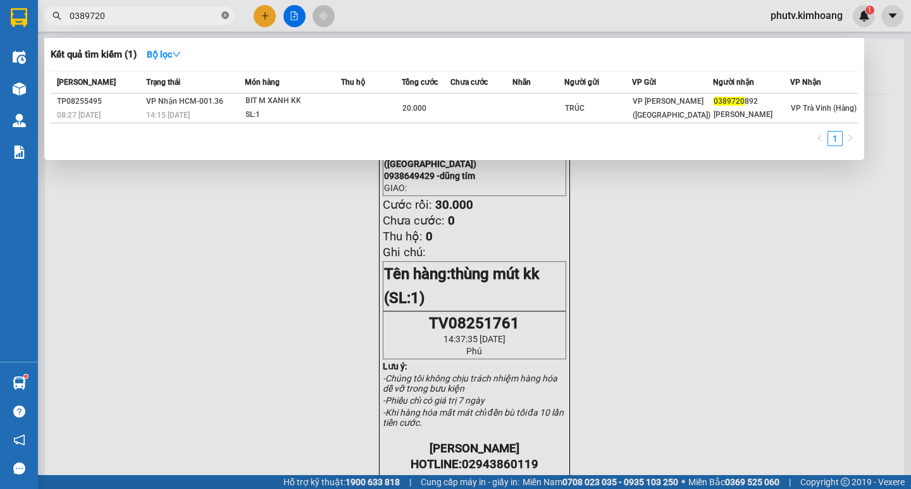
click at [228, 18] on icon "close-circle" at bounding box center [225, 15] width 8 height 8
drag, startPoint x: 228, startPoint y: 18, endPoint x: 209, endPoint y: 18, distance: 19.0
click at [221, 18] on span at bounding box center [225, 16] width 8 height 14
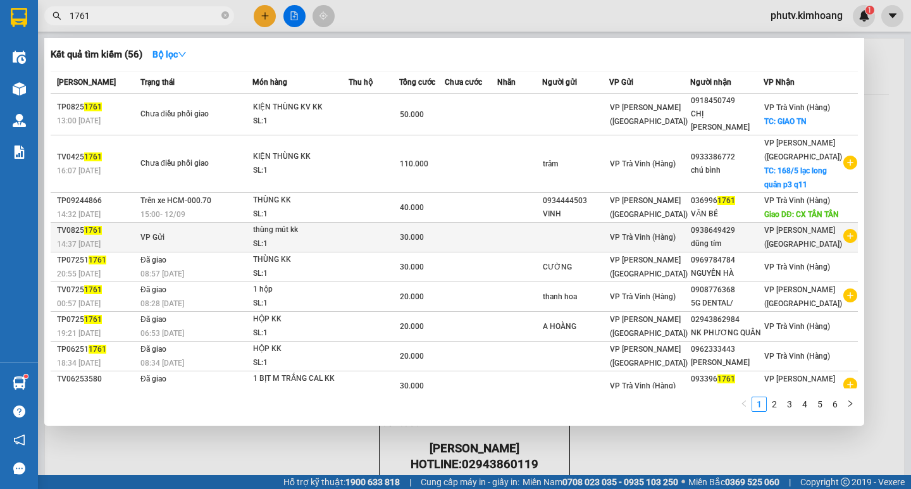
type input "1761"
click at [319, 251] on div "SL: 1" at bounding box center [300, 244] width 95 height 14
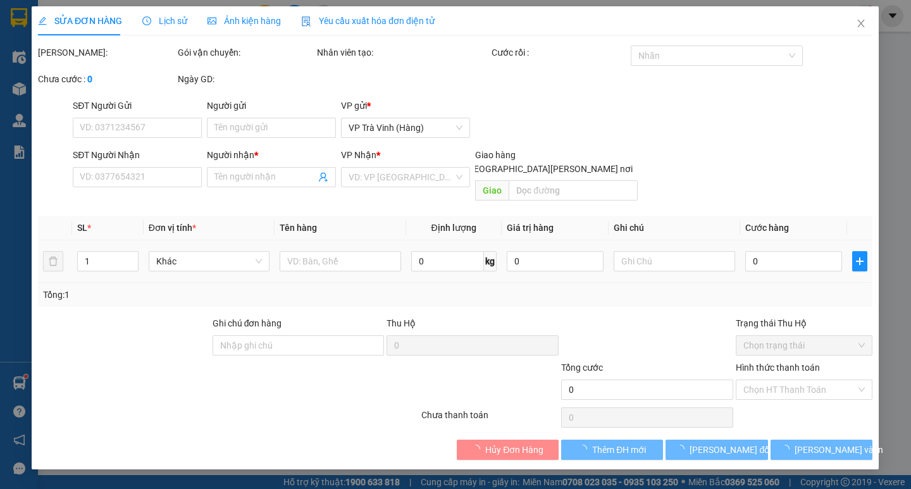
type input "0938649429"
type input "dũng tím"
type input "30.000"
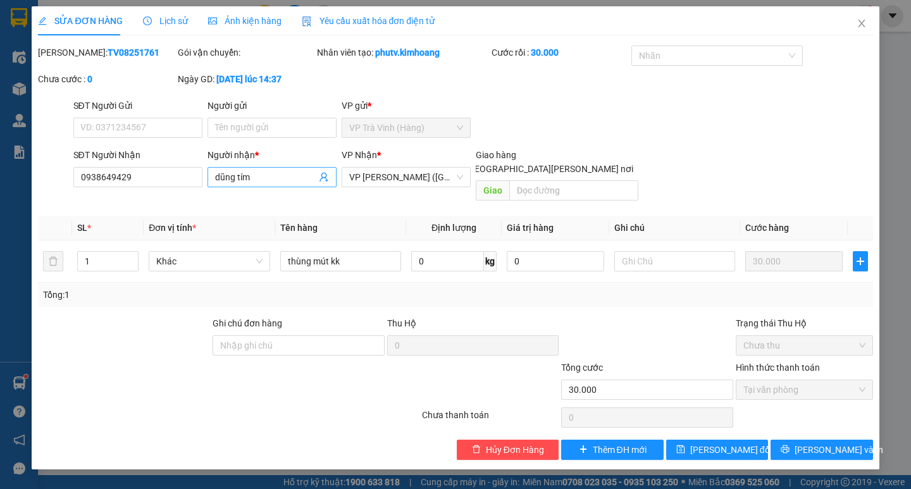
click at [253, 177] on input "dũng tím" at bounding box center [265, 177] width 101 height 14
type input "dũng tíên"
click at [720, 445] on button "[PERSON_NAME] đổi" at bounding box center [717, 450] width 102 height 20
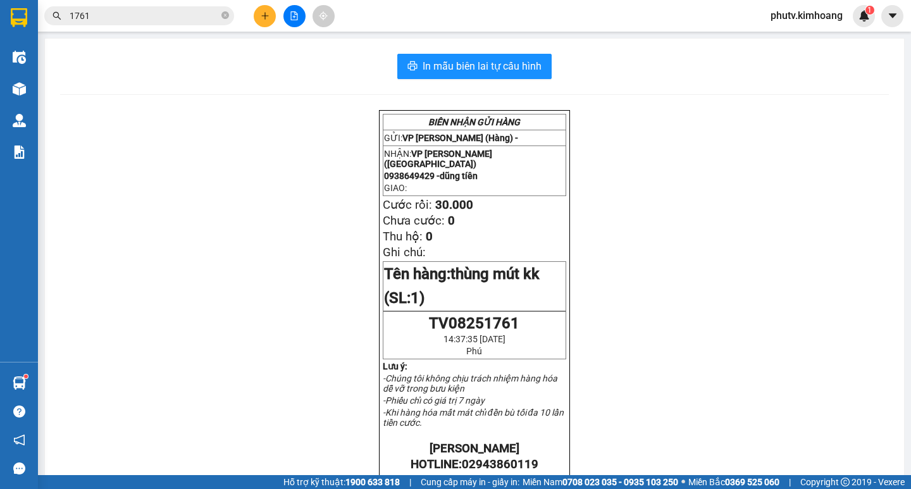
click at [147, 20] on input "1761" at bounding box center [144, 16] width 149 height 14
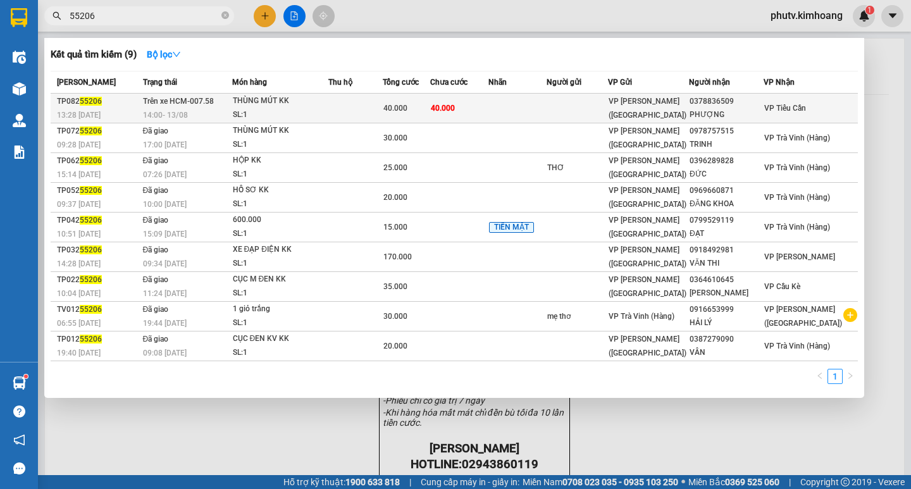
type input "55206"
click at [488, 104] on td "40.000" at bounding box center [459, 109] width 58 height 30
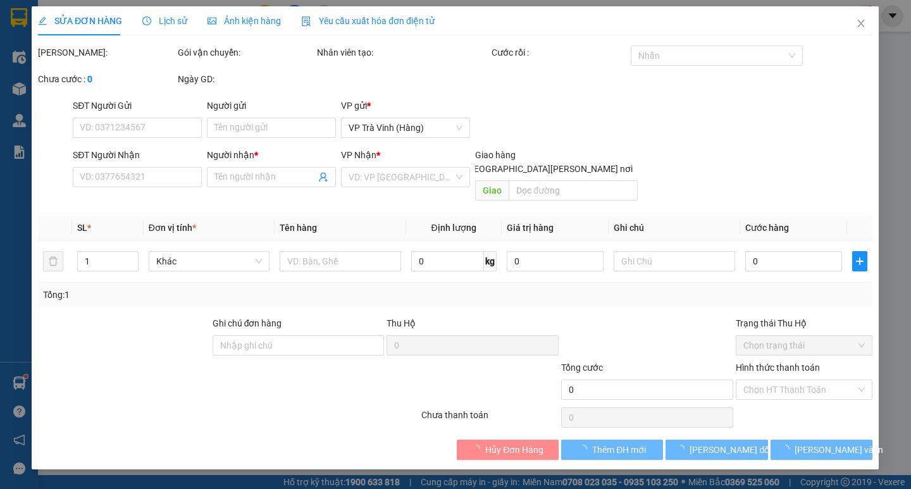
type input "0378836509"
type input "PHƯỢNG"
type input "40.000"
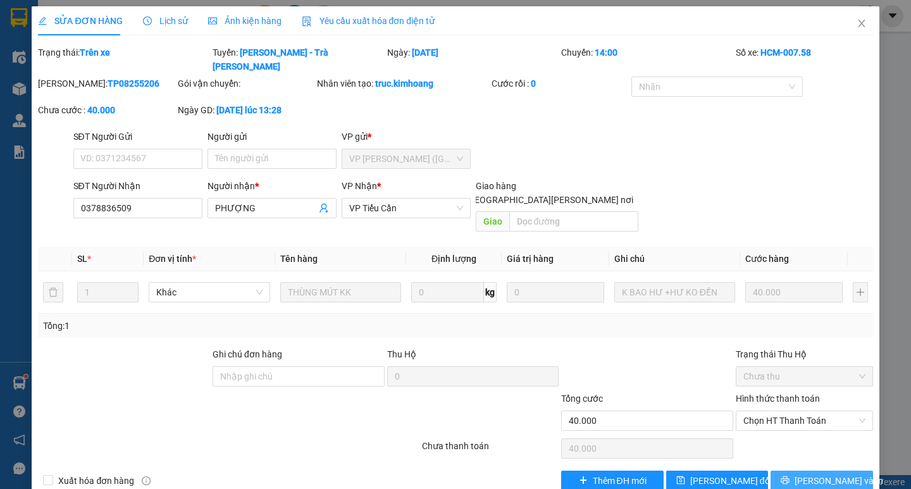
drag, startPoint x: 804, startPoint y: 457, endPoint x: 790, endPoint y: 430, distance: 30.0
click at [789, 476] on icon "printer" at bounding box center [785, 480] width 9 height 9
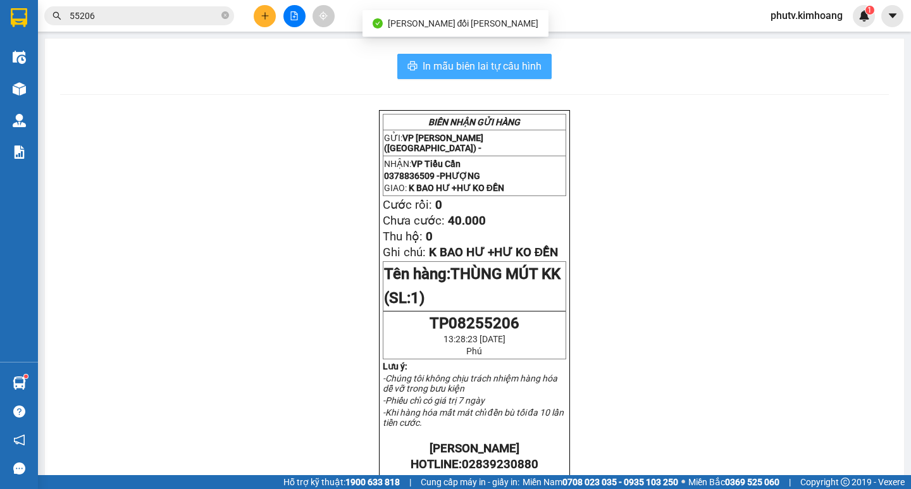
click at [428, 67] on span "In mẫu biên lai tự cấu hình" at bounding box center [482, 66] width 119 height 16
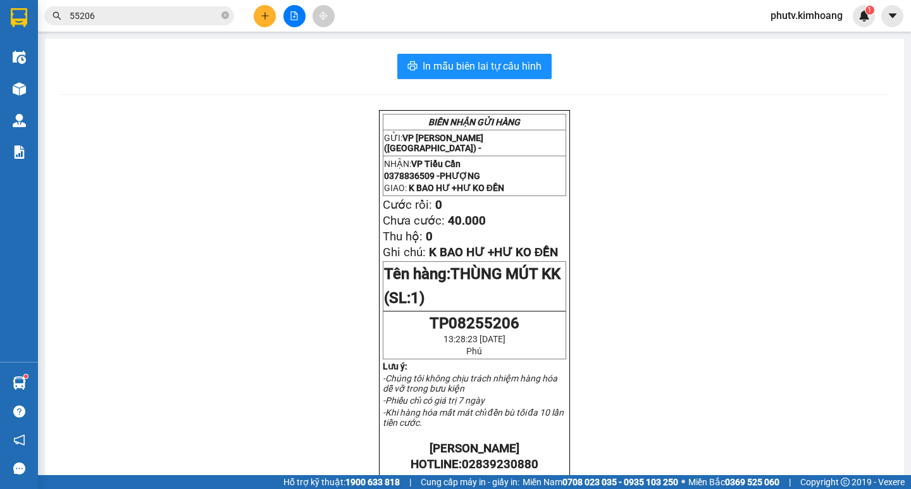
click at [152, 12] on input "55206" at bounding box center [144, 16] width 149 height 14
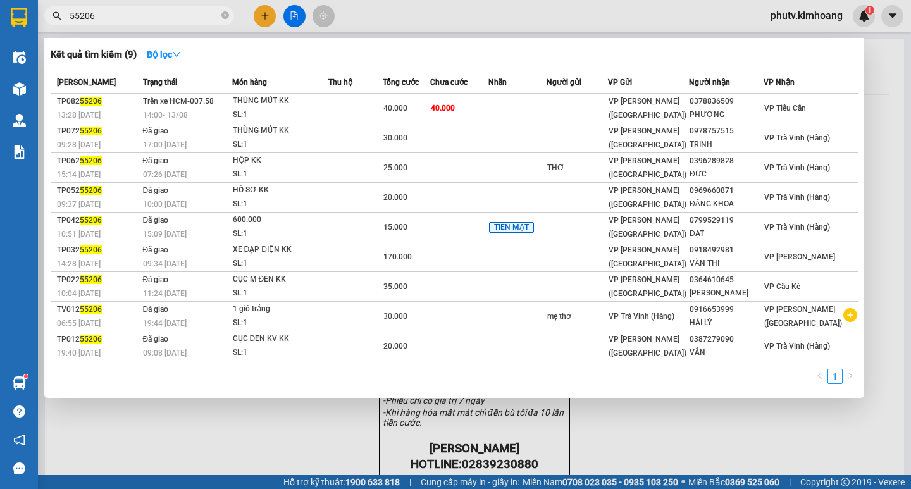
click at [152, 12] on input "55206" at bounding box center [144, 16] width 149 height 14
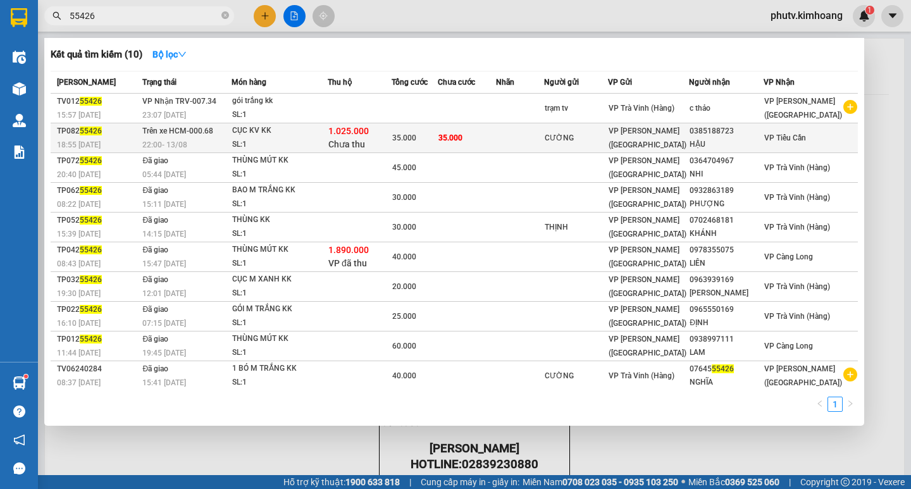
click at [338, 133] on span "1.025.000" at bounding box center [348, 131] width 40 height 10
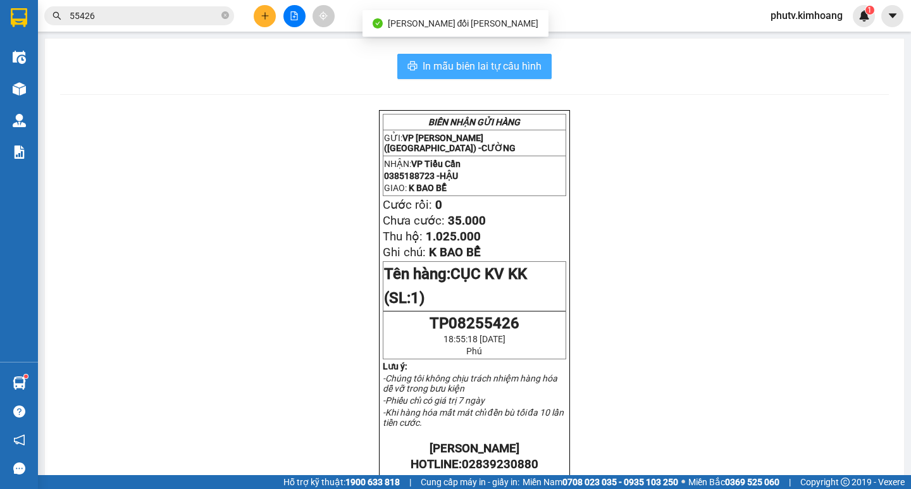
click at [450, 65] on span "In mẫu biên lai tự cấu hình" at bounding box center [482, 66] width 119 height 16
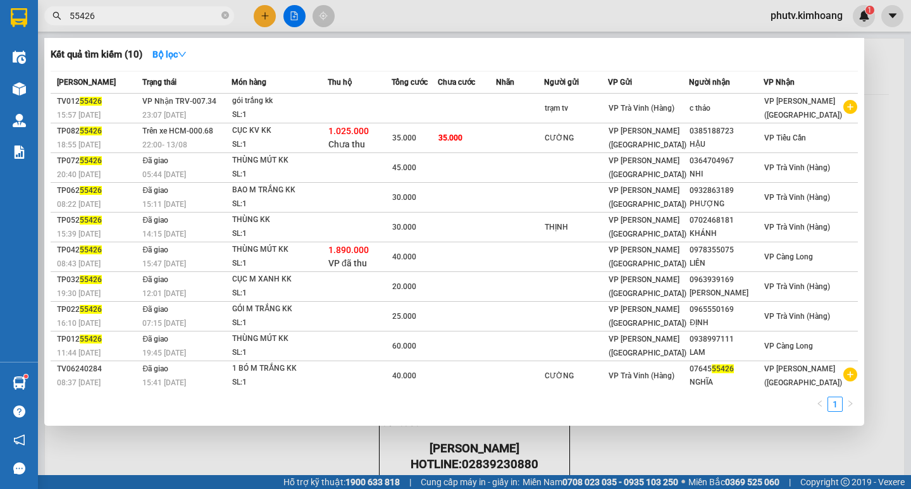
click at [123, 10] on input "55426" at bounding box center [144, 16] width 149 height 14
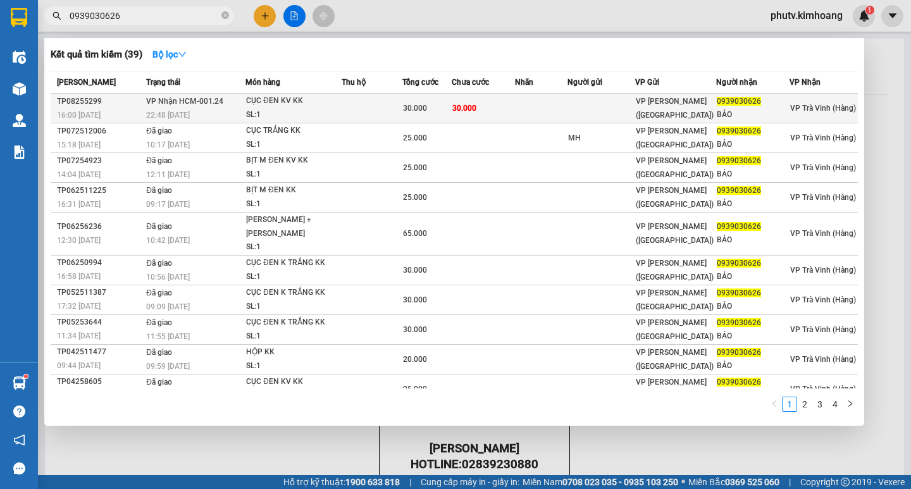
type input "0939030626"
click at [254, 109] on div "SL: 1" at bounding box center [293, 115] width 95 height 14
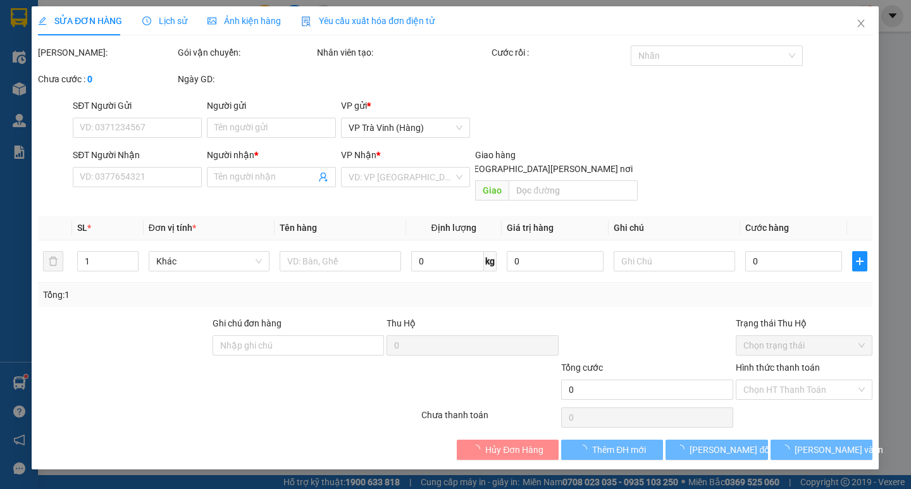
type input "0939030626"
type input "BẢO"
type input "30.000"
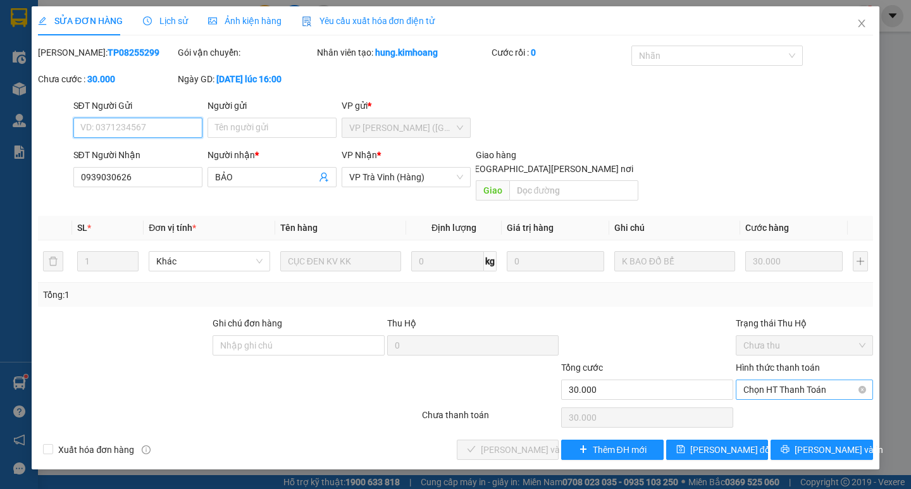
click at [777, 380] on span "Chọn HT Thanh Toán" at bounding box center [804, 389] width 122 height 19
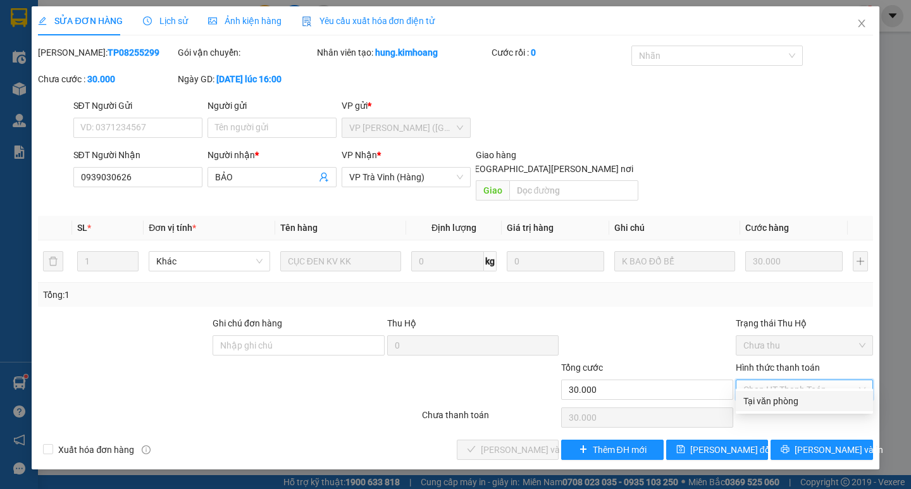
drag, startPoint x: 787, startPoint y: 399, endPoint x: 605, endPoint y: 397, distance: 182.2
click at [786, 398] on div "Tại văn phòng" at bounding box center [804, 401] width 122 height 14
type input "0"
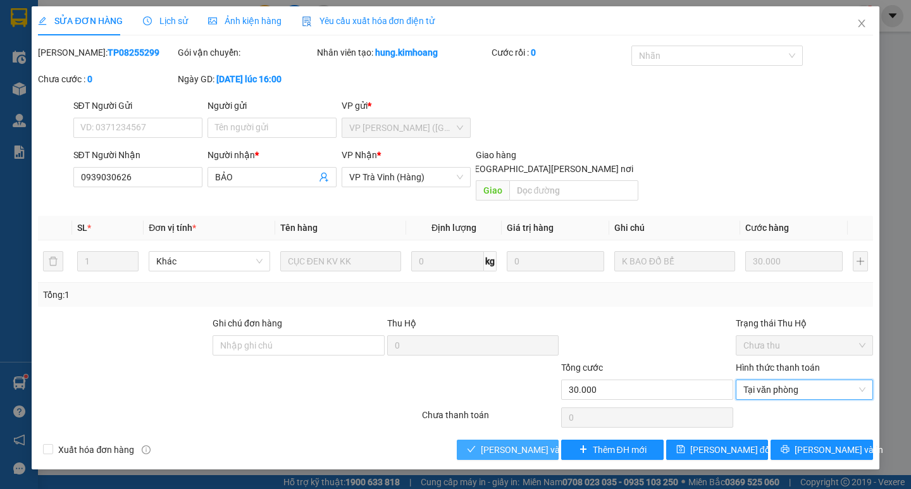
click at [495, 443] on span "[PERSON_NAME] và [PERSON_NAME] hàng" at bounding box center [566, 450] width 171 height 14
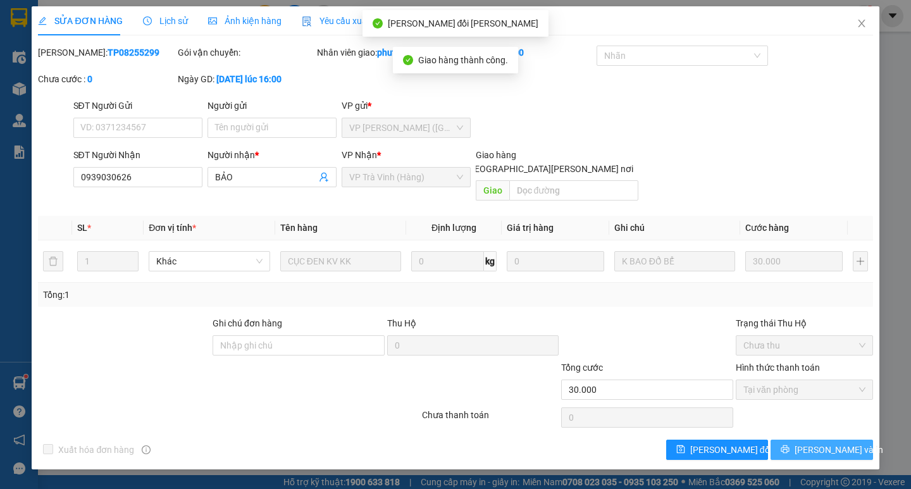
click at [814, 443] on span "[PERSON_NAME] và In" at bounding box center [838, 450] width 89 height 14
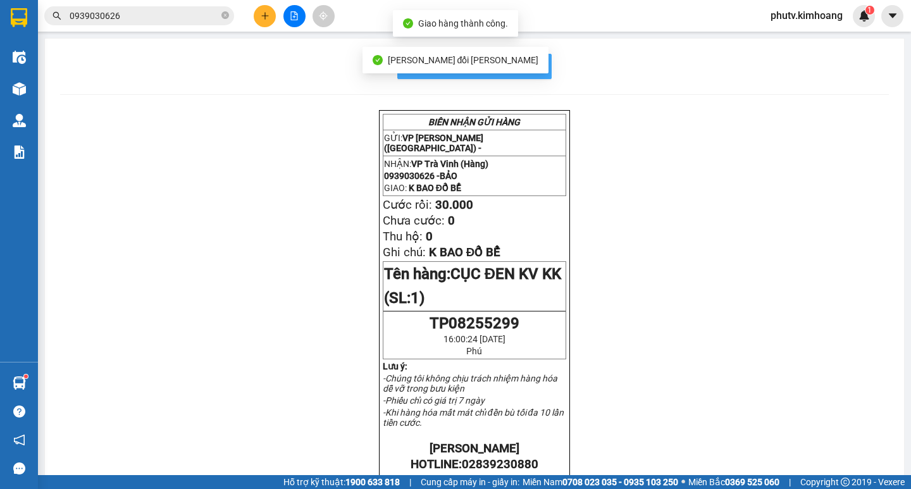
click at [537, 61] on button "In mẫu biên lai tự cấu hình" at bounding box center [474, 66] width 154 height 25
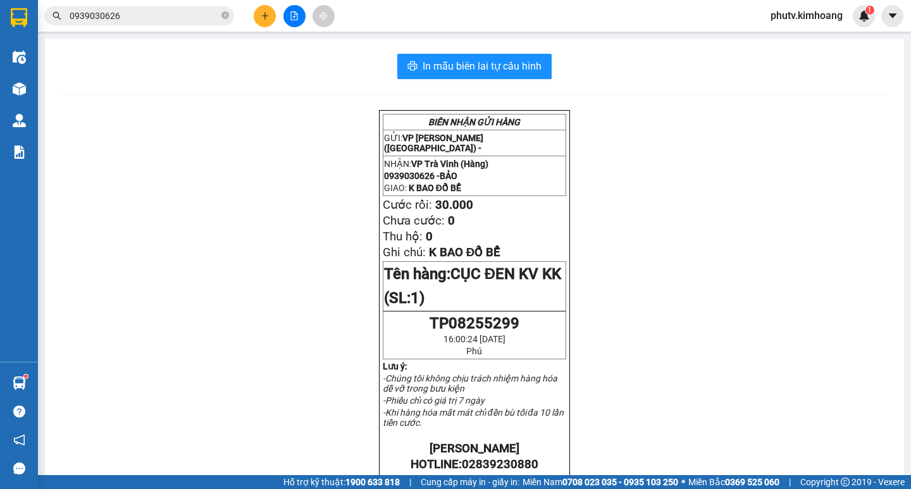
click at [253, 9] on div at bounding box center [294, 16] width 95 height 22
click at [264, 20] on button at bounding box center [265, 16] width 22 height 22
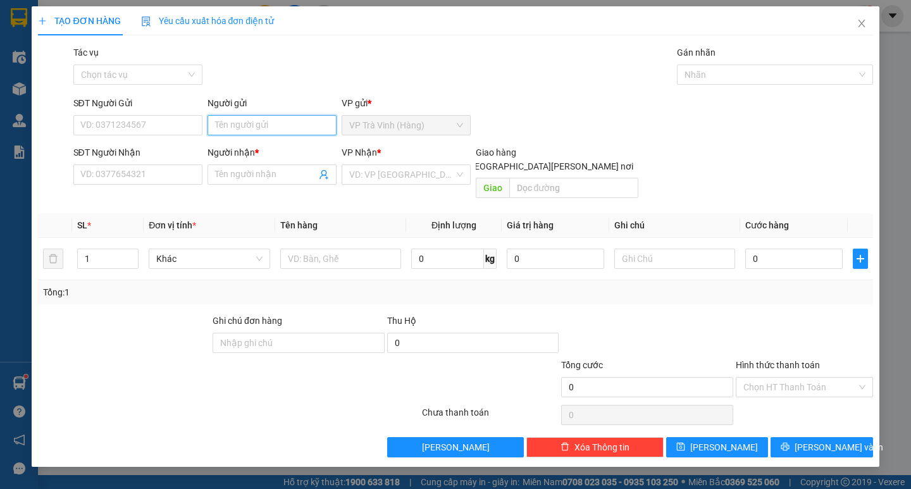
click at [256, 125] on input "Người gửi" at bounding box center [271, 125] width 129 height 20
type input "tiến thành"
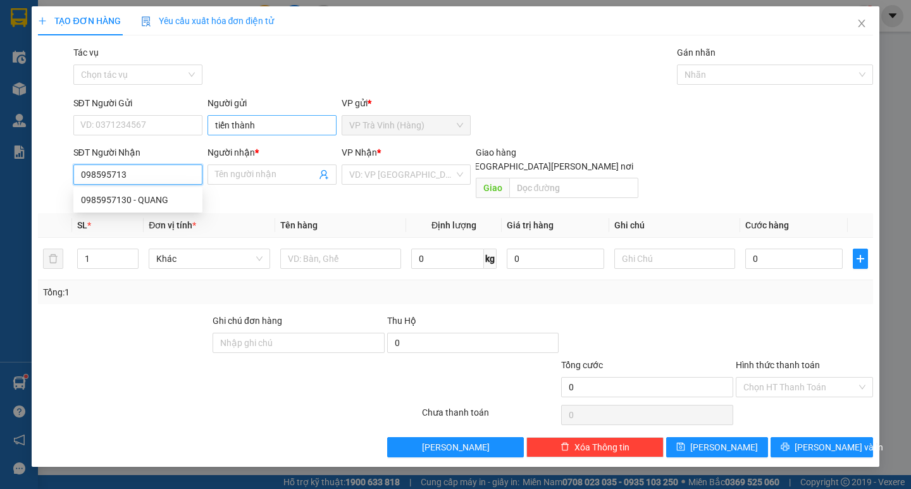
type input "0985957130"
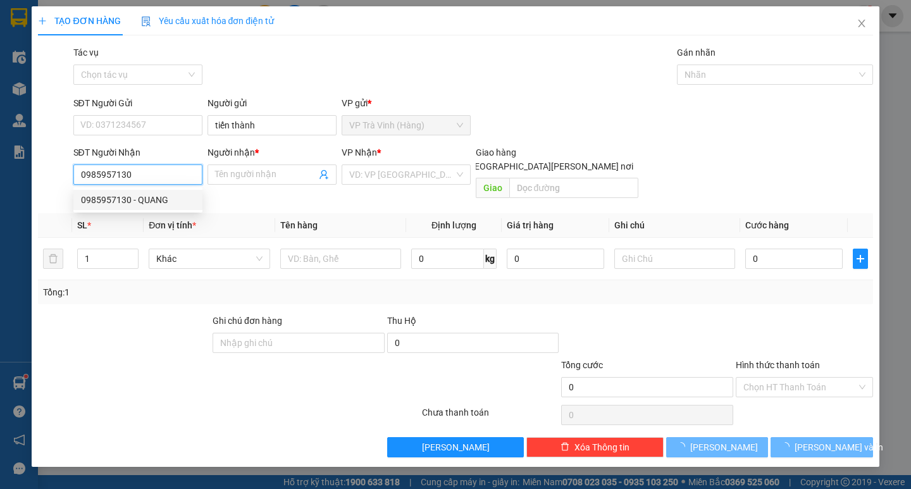
click at [159, 197] on div "0985957130 - QUANG" at bounding box center [138, 200] width 114 height 14
type input "QUANG"
type input "30.000"
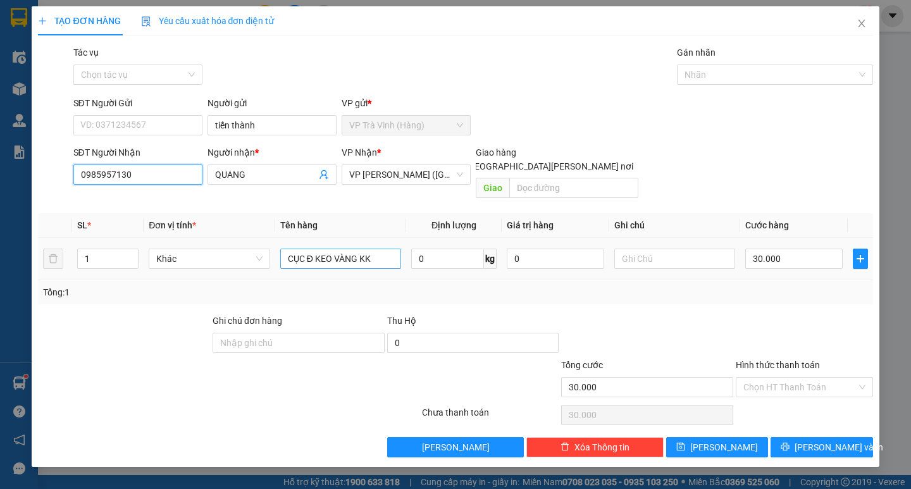
type input "0985957130"
drag, startPoint x: 359, startPoint y: 251, endPoint x: 0, endPoint y: 369, distance: 377.6
click at [0, 354] on div "TẠO ĐƠN HÀNG Yêu cầu xuất hóa đơn điện tử Transit Pickup Surcharge Ids Transit …" at bounding box center [455, 244] width 911 height 489
type input "1 thùng kk"
click at [773, 378] on input "Hình thức thanh toán" at bounding box center [799, 387] width 113 height 19
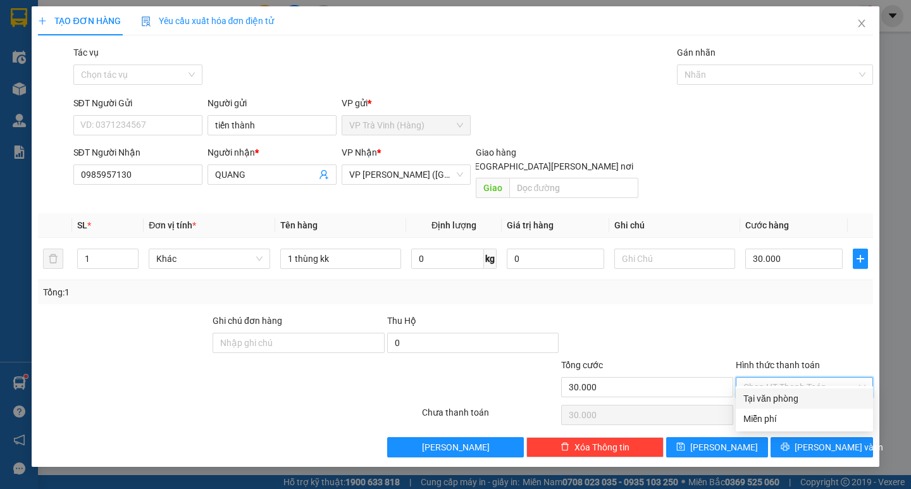
click at [782, 397] on div "Tại văn phòng" at bounding box center [804, 399] width 122 height 14
click at [789, 442] on icon "printer" at bounding box center [785, 446] width 9 height 9
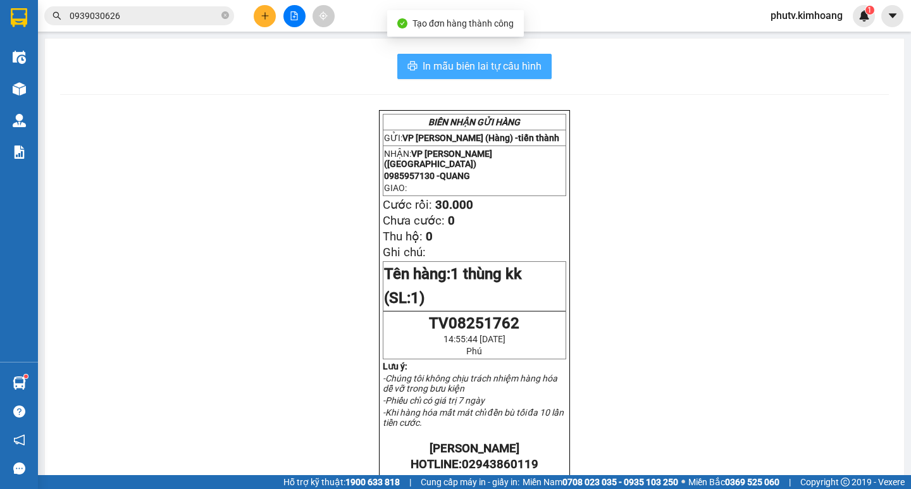
click at [447, 63] on span "In mẫu biên lai tự cấu hình" at bounding box center [482, 66] width 119 height 16
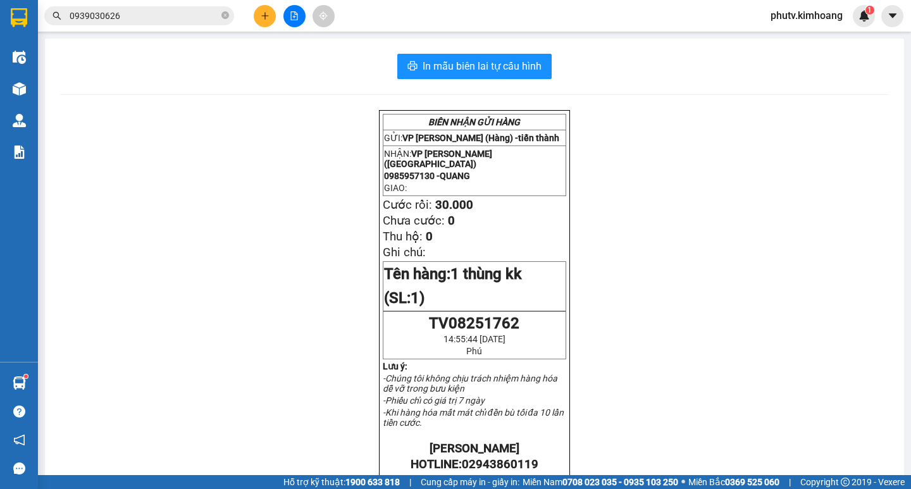
click at [261, 15] on icon "plus" at bounding box center [265, 15] width 9 height 9
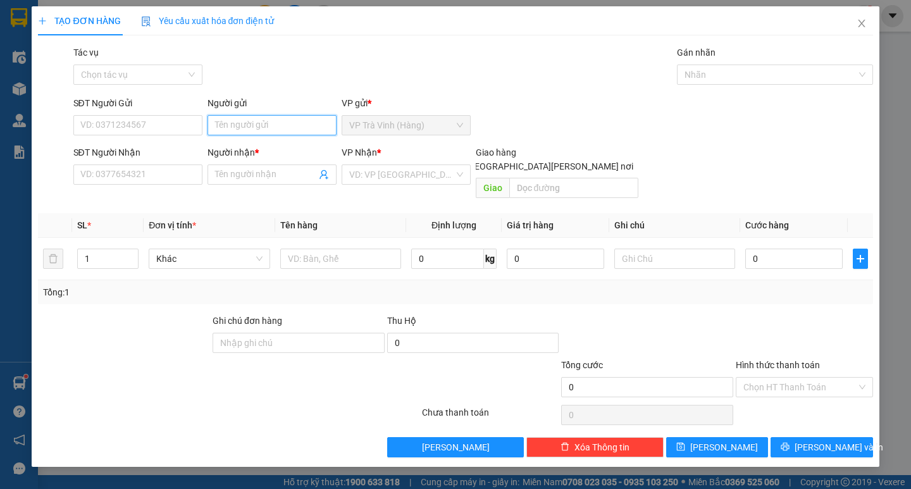
click at [266, 121] on input "Người gửi" at bounding box center [271, 125] width 129 height 20
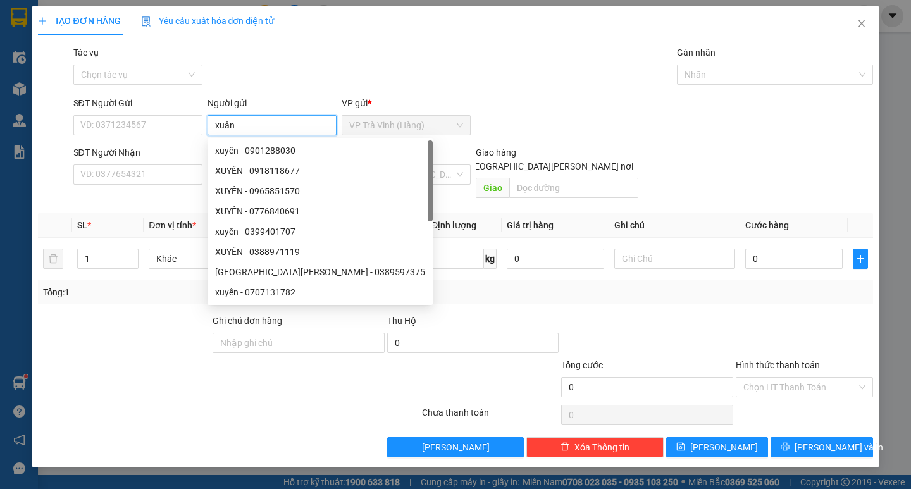
type input "xuân"
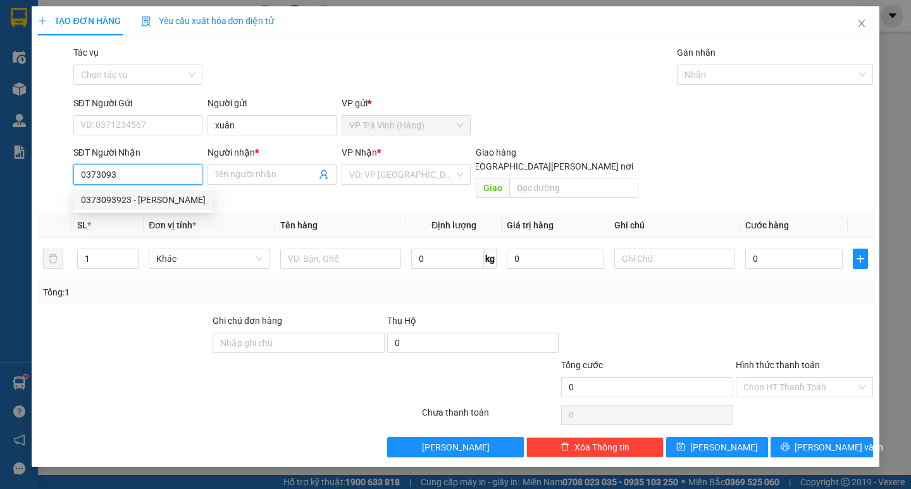
click at [154, 202] on div "0373093923 - thuý linh" at bounding box center [143, 200] width 125 height 14
type input "0373093923"
type input "thuý linh"
type input "60.000"
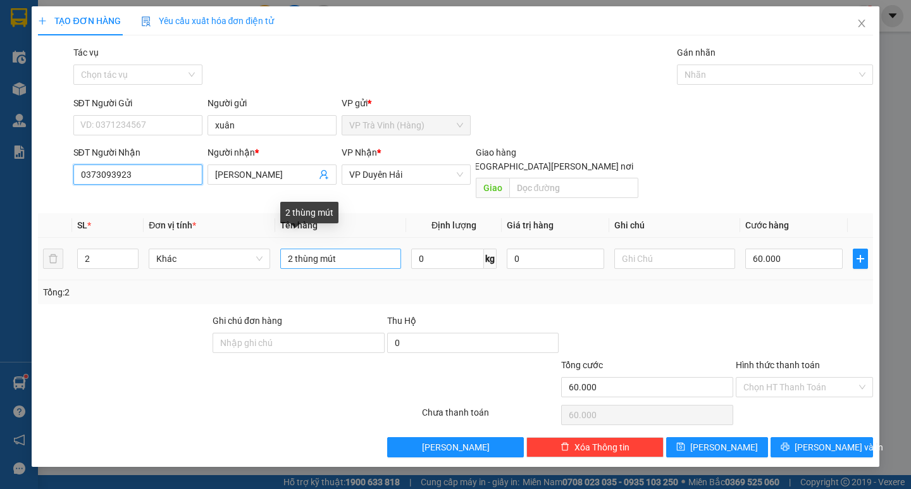
type input "0373093923"
drag, startPoint x: 359, startPoint y: 245, endPoint x: 0, endPoint y: 373, distance: 380.7
click at [0, 350] on div "TẠO ĐƠN HÀNG Yêu cầu xuất hóa đơn điện tử Transit Pickup Surcharge Ids Transit …" at bounding box center [455, 244] width 911 height 489
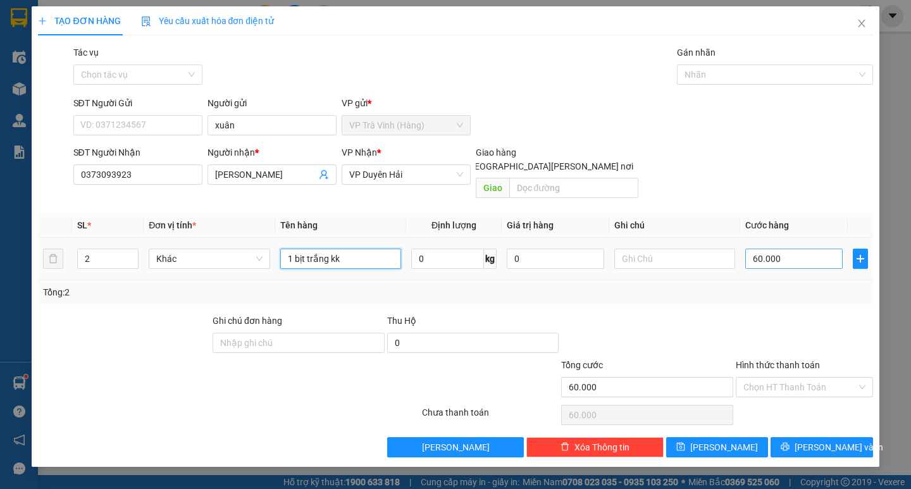
type input "1 bịt trắng kk"
click at [792, 249] on input "60.000" at bounding box center [793, 259] width 97 height 20
type input "2"
type input "20"
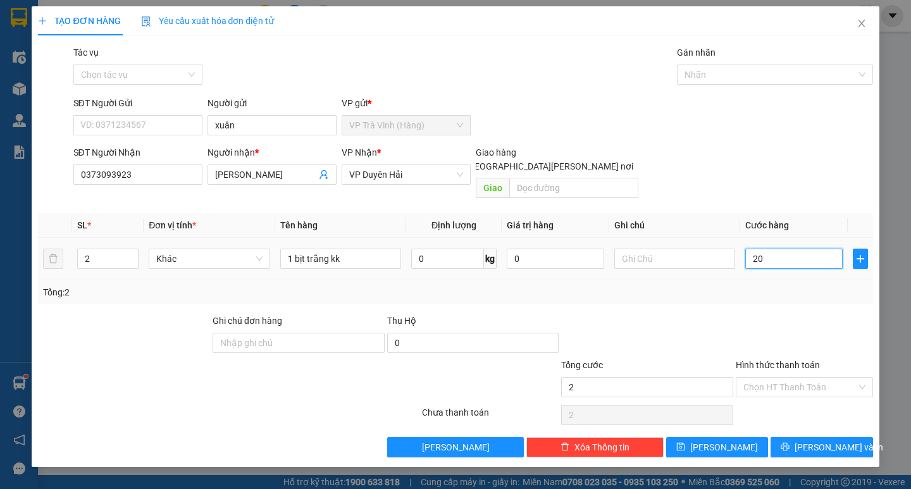
type input "20"
type input "20.000"
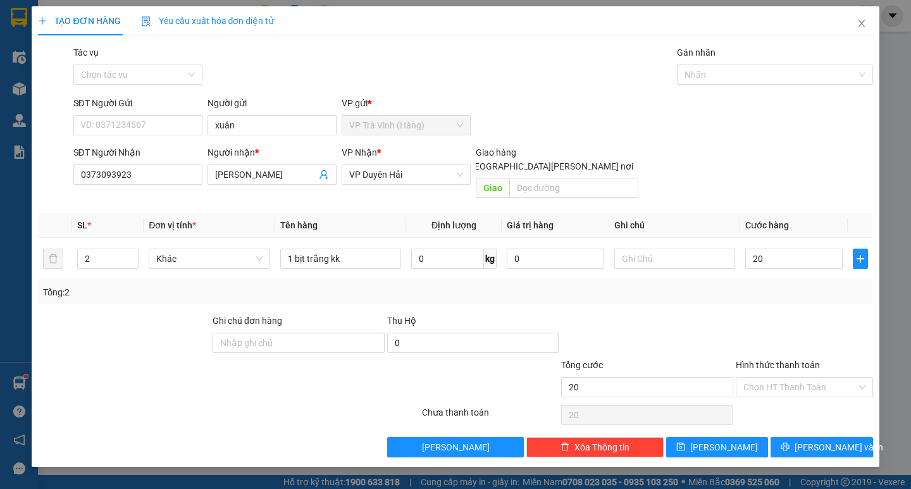
type input "20.000"
click at [761, 286] on div "Tổng: 2" at bounding box center [455, 292] width 834 height 24
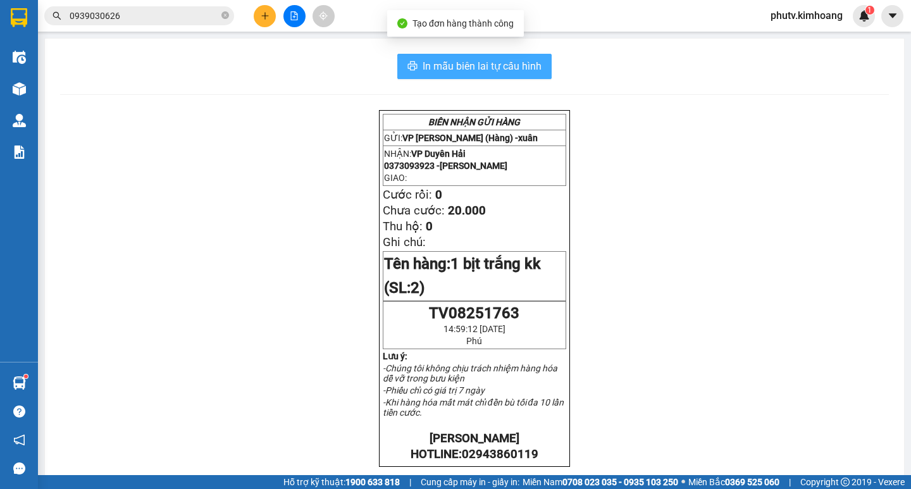
click at [449, 61] on span "In mẫu biên lai tự cấu hình" at bounding box center [482, 66] width 119 height 16
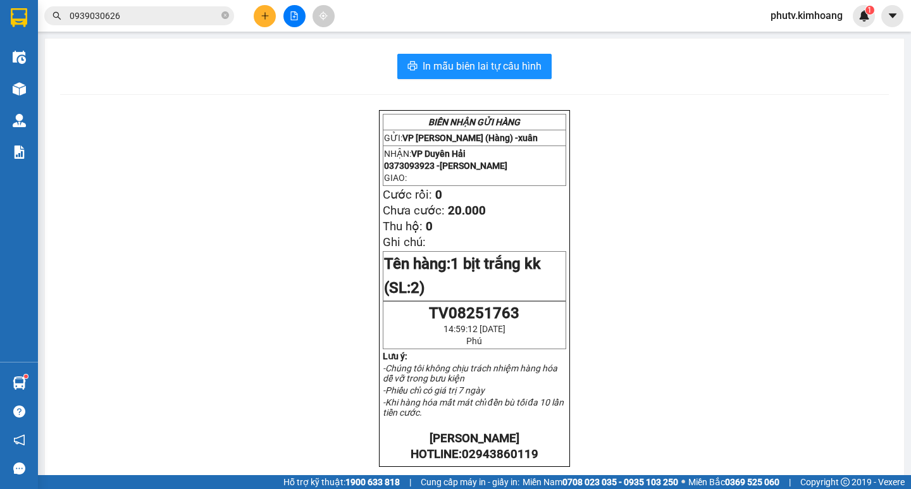
click at [264, 14] on icon "plus" at bounding box center [265, 15] width 9 height 9
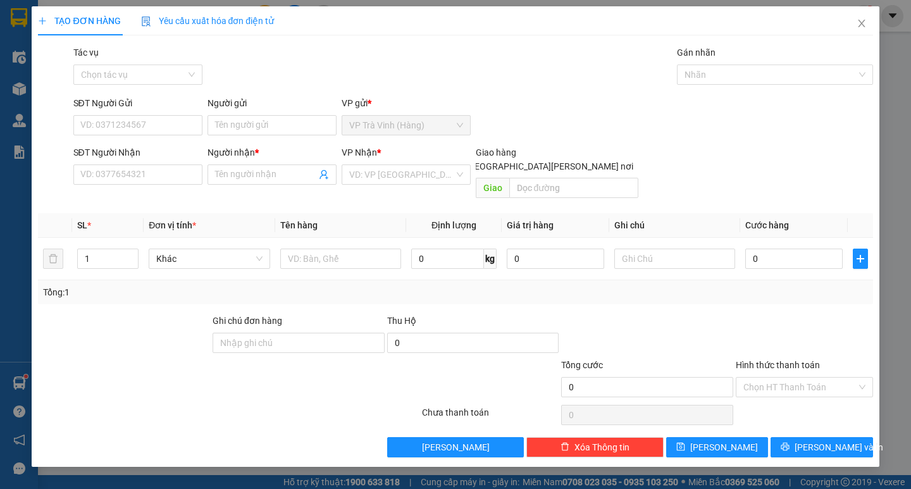
click at [257, 113] on div "Người gửi" at bounding box center [271, 105] width 129 height 19
click at [259, 116] on input "Người gửi" at bounding box center [271, 125] width 129 height 20
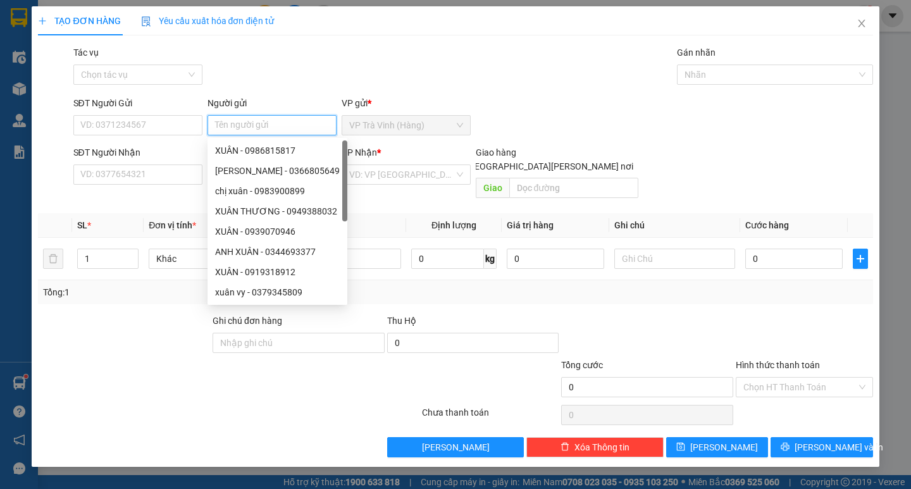
type input "a"
type input "ân"
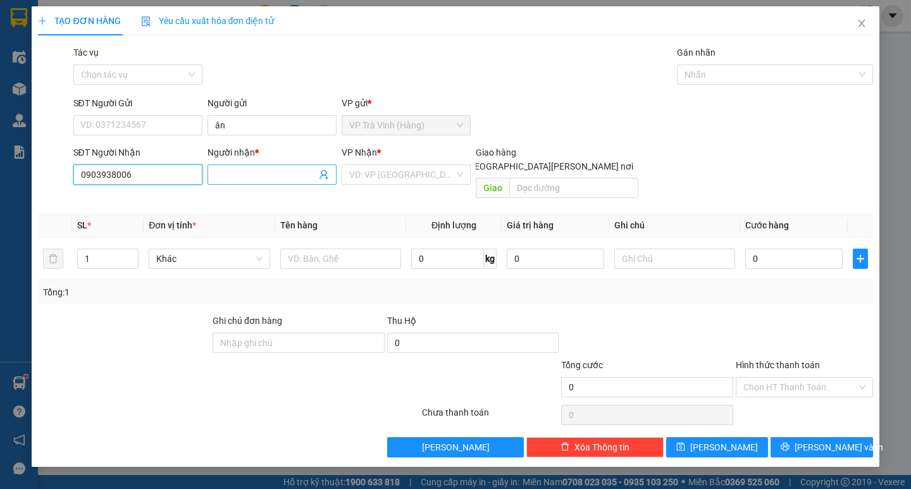
type input "0903938006"
click at [223, 175] on input "Người nhận *" at bounding box center [265, 175] width 101 height 14
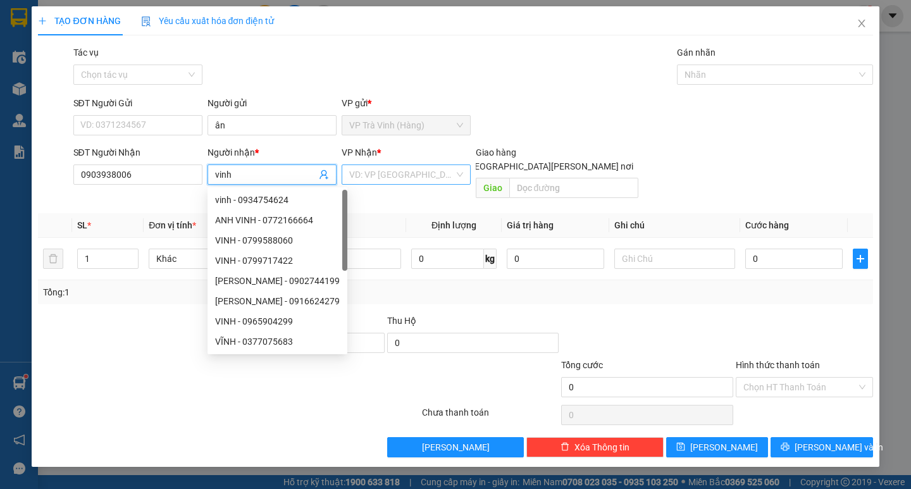
click at [395, 170] on input "search" at bounding box center [401, 174] width 105 height 19
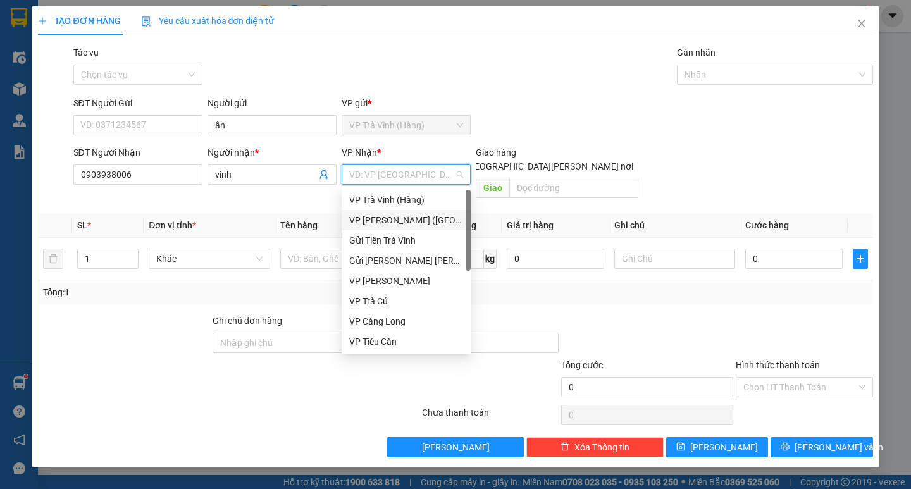
click at [399, 219] on div "VP [PERSON_NAME] ([GEOGRAPHIC_DATA])" at bounding box center [406, 220] width 114 height 14
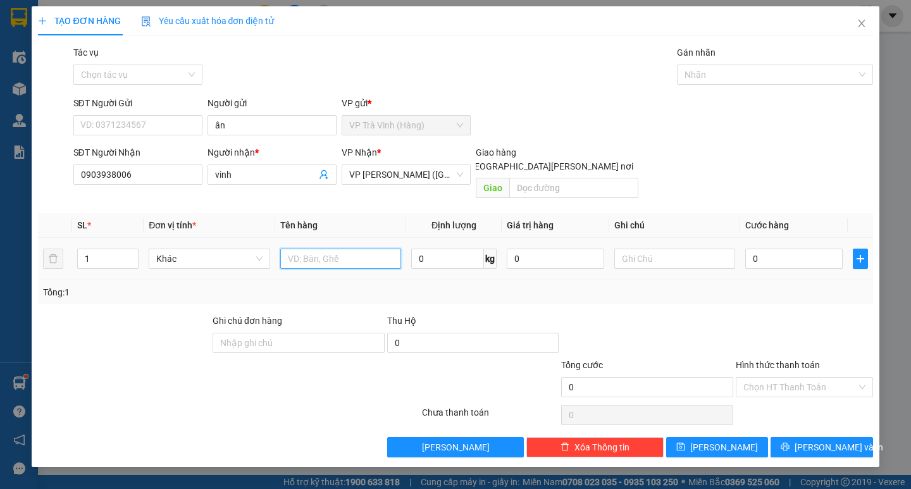
click at [309, 250] on input "text" at bounding box center [340, 259] width 121 height 20
type input "1 giỏ giấy kk"
click at [762, 249] on input "0" at bounding box center [793, 259] width 97 height 20
type input "2"
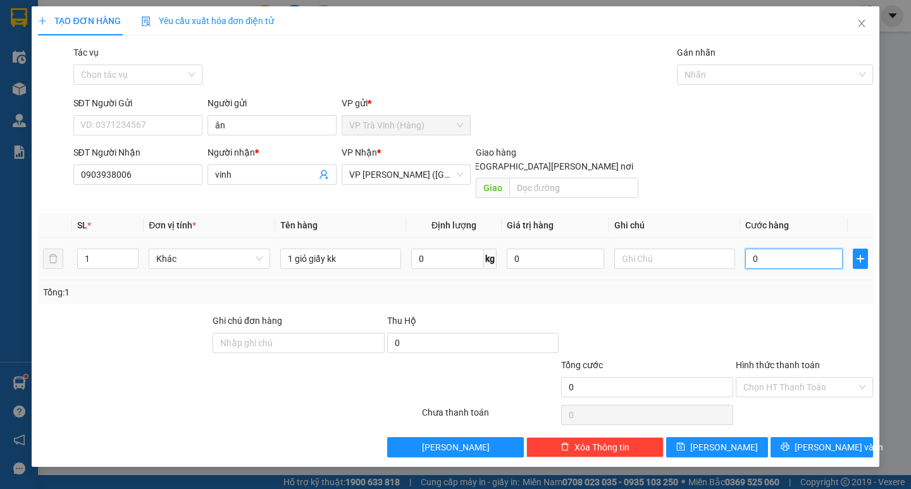
type input "2"
type input "25"
type input "25.000"
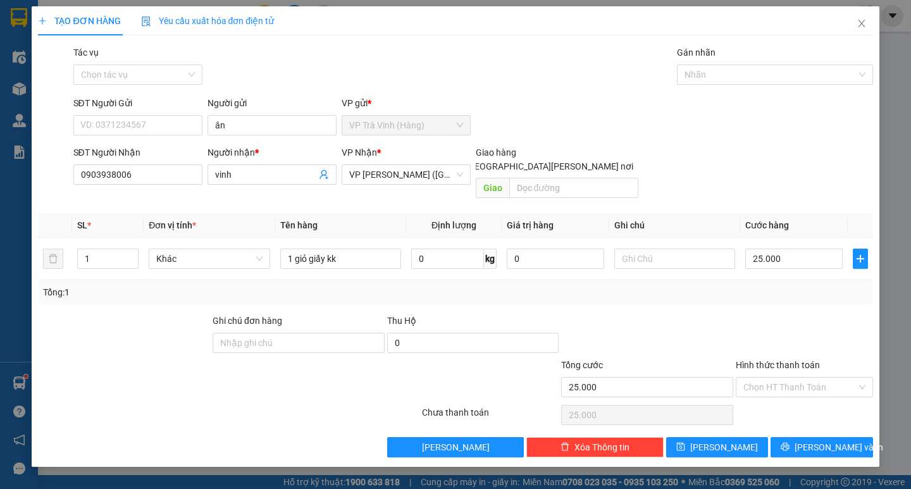
drag, startPoint x: 767, startPoint y: 278, endPoint x: 769, endPoint y: 287, distance: 9.7
click at [768, 285] on div "Tổng: 1" at bounding box center [455, 292] width 824 height 14
click at [805, 378] on input "Hình thức thanh toán" at bounding box center [799, 387] width 113 height 19
drag, startPoint x: 803, startPoint y: 390, endPoint x: 803, endPoint y: 402, distance: 11.4
click at [802, 396] on div "Tại văn phòng" at bounding box center [804, 398] width 137 height 20
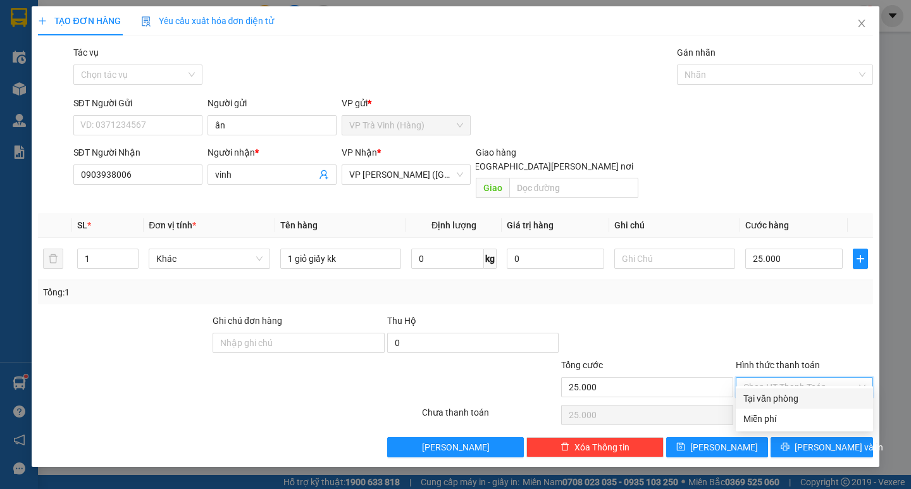
type input "0"
click at [816, 440] on span "[PERSON_NAME] và In" at bounding box center [838, 447] width 89 height 14
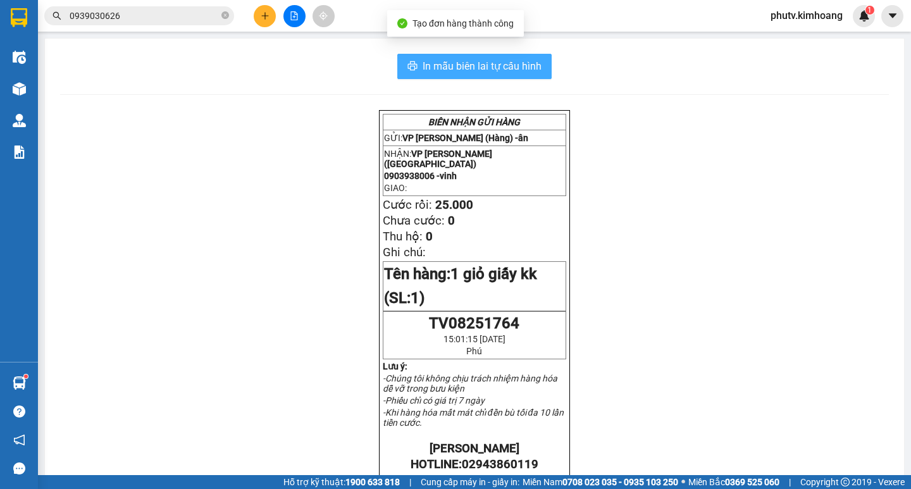
click at [517, 71] on span "In mẫu biên lai tự cấu hình" at bounding box center [482, 66] width 119 height 16
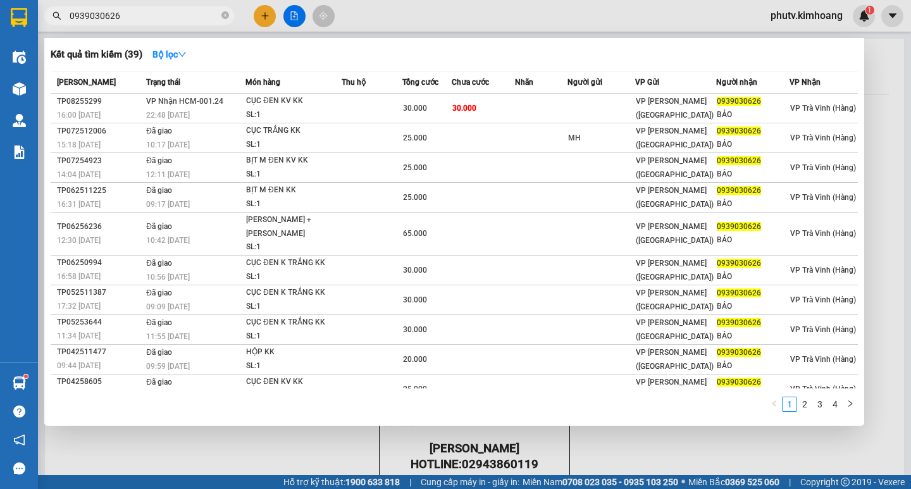
click at [168, 9] on input "0939030626" at bounding box center [144, 16] width 149 height 14
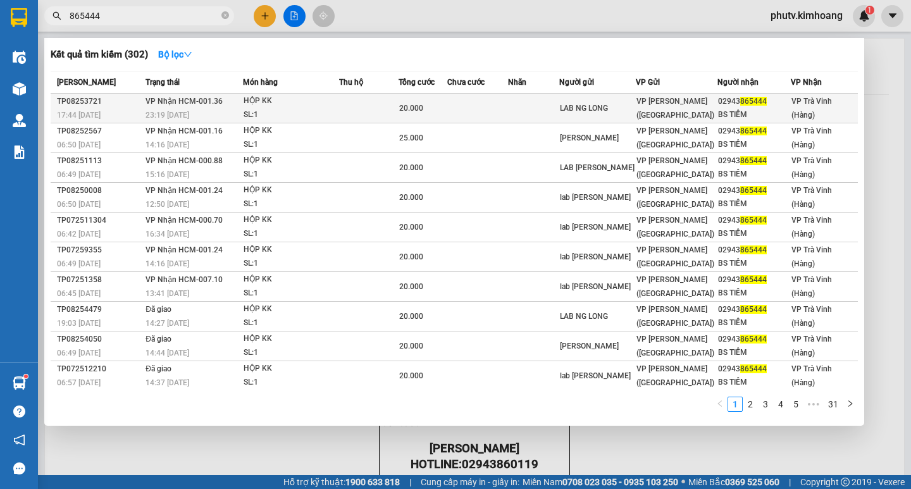
type input "865444"
click at [261, 109] on div "SL: 1" at bounding box center [291, 115] width 95 height 14
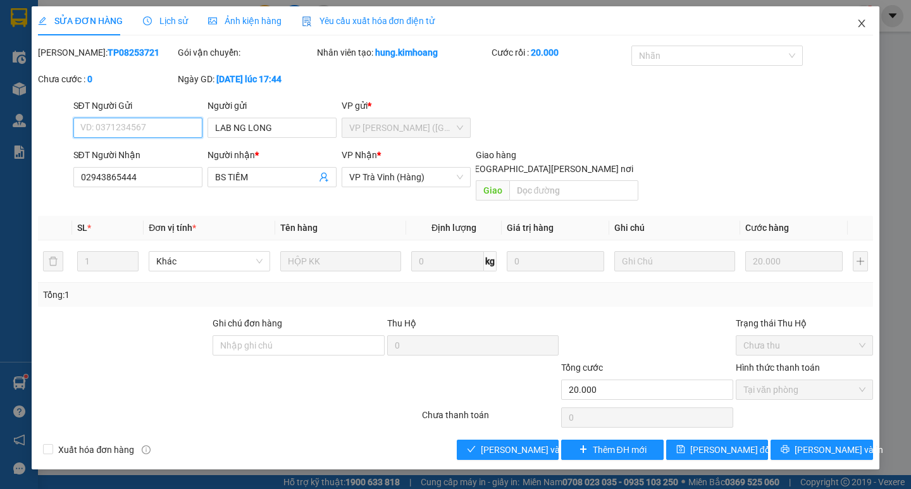
type input "LAB NG LONG"
type input "02943865444"
type input "BS TIỀM"
type input "20.000"
click at [488, 443] on span "[PERSON_NAME] và [PERSON_NAME] hàng" at bounding box center [566, 450] width 171 height 14
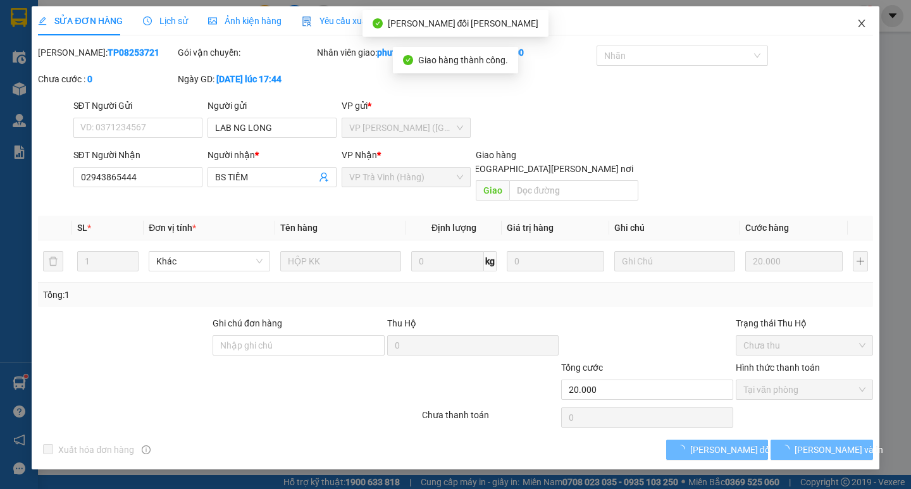
click at [857, 20] on icon "close" at bounding box center [861, 23] width 10 height 10
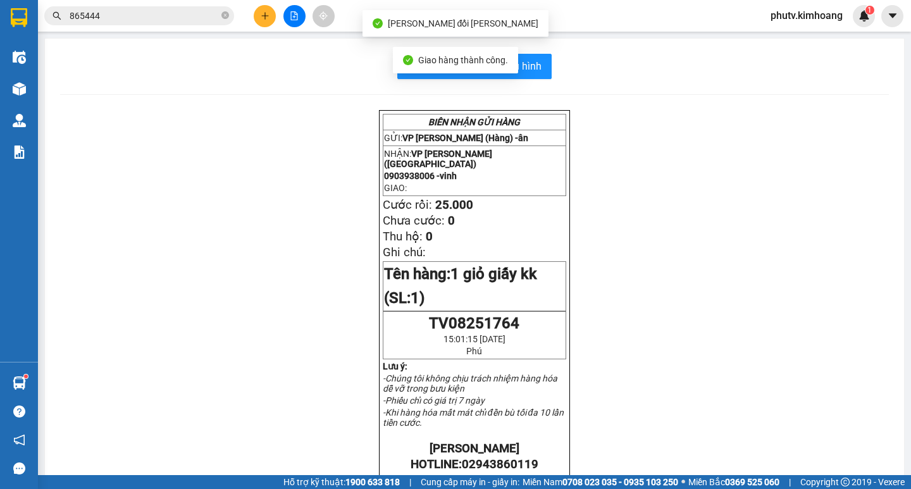
click at [187, 16] on input "865444" at bounding box center [144, 16] width 149 height 14
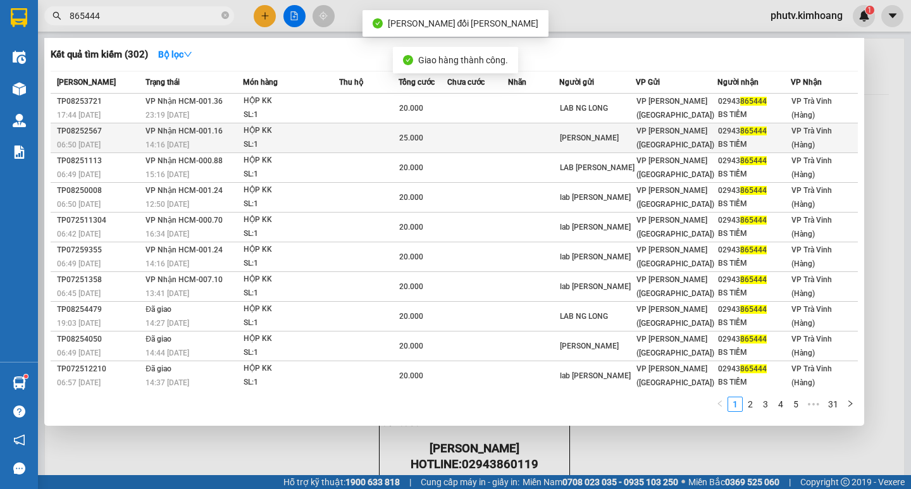
click at [204, 135] on span "VP Nhận HCM-001.16" at bounding box center [183, 131] width 77 height 9
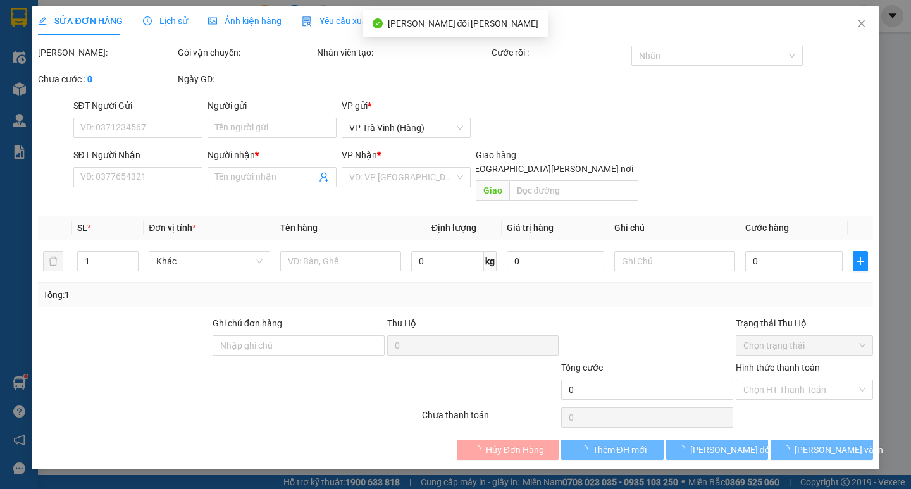
type input "NGUYỄN LONG"
type input "02943865444"
type input "BS TIỀM"
type input "25.000"
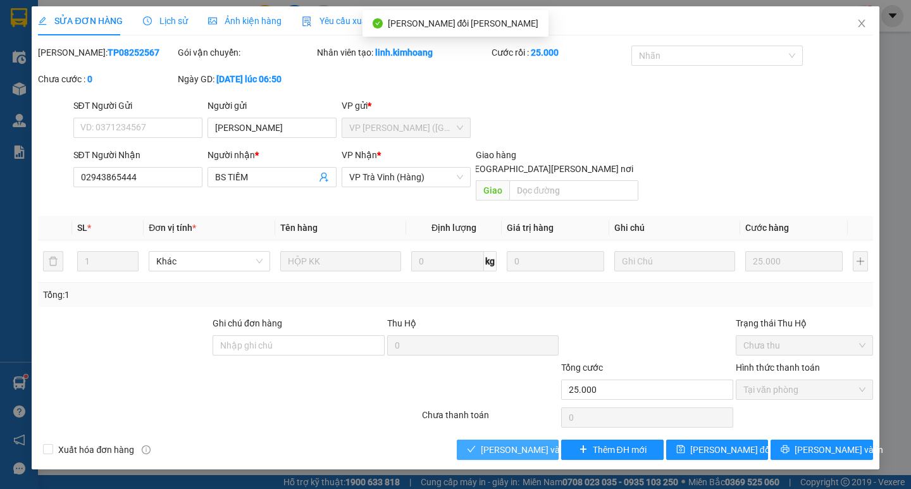
click at [502, 443] on span "[PERSON_NAME] và [PERSON_NAME] hàng" at bounding box center [566, 450] width 171 height 14
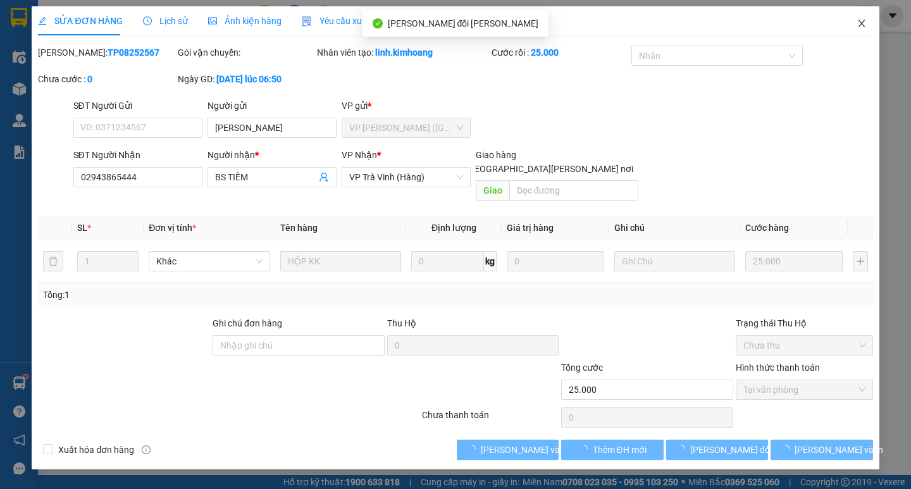
click at [863, 20] on icon "close" at bounding box center [861, 23] width 10 height 10
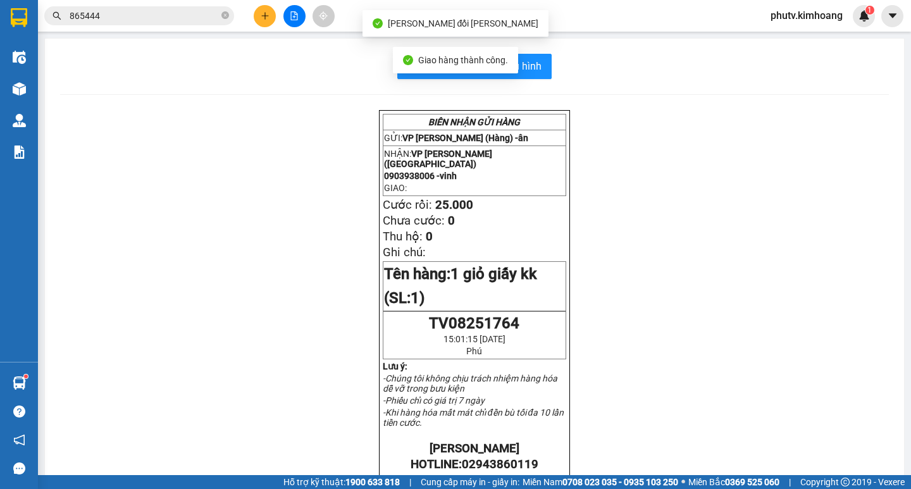
click at [90, 17] on input "865444" at bounding box center [144, 16] width 149 height 14
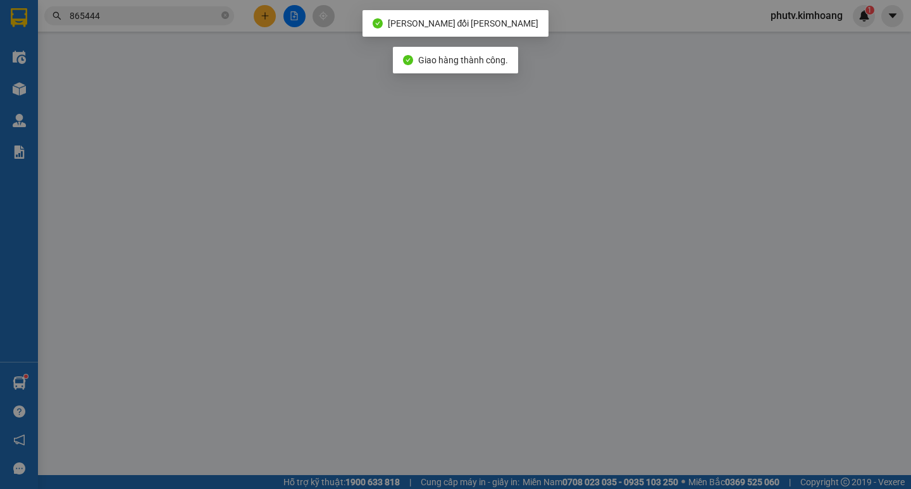
type input "LAB NGUYỄN LONG"
type input "02943865444"
type input "BS TIỀM"
type input "20.000"
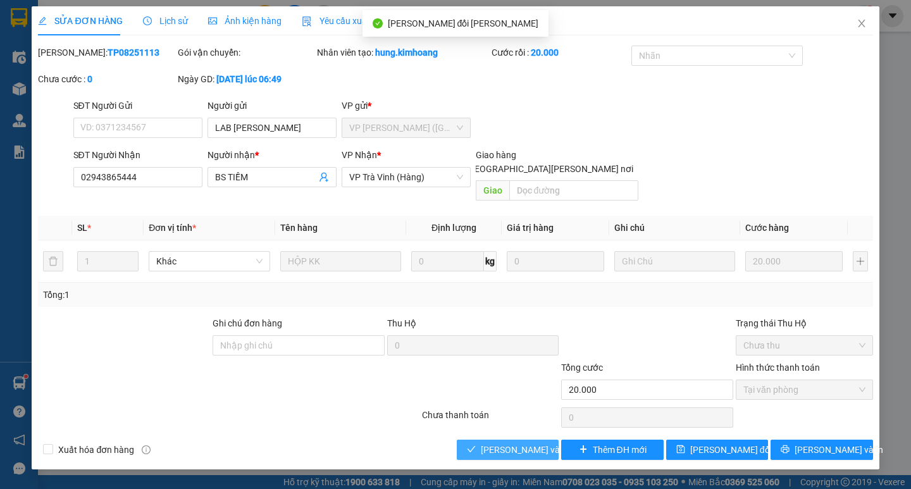
click at [478, 440] on button "[PERSON_NAME] và [PERSON_NAME] hàng" at bounding box center [508, 450] width 102 height 20
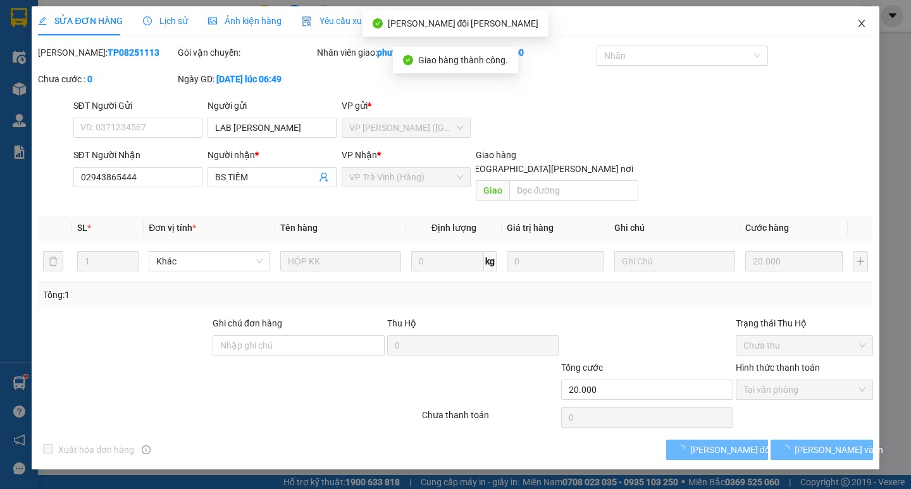
click at [863, 23] on icon "close" at bounding box center [861, 23] width 10 height 10
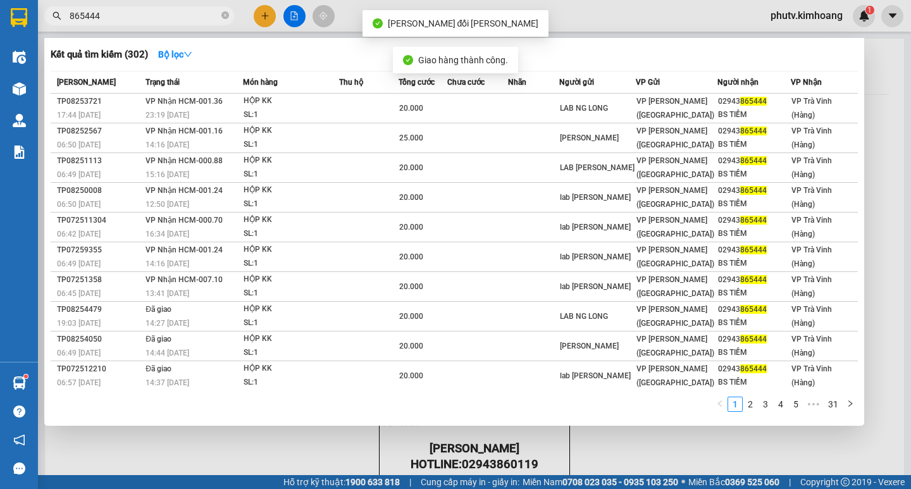
drag, startPoint x: 177, startPoint y: 12, endPoint x: 183, endPoint y: 53, distance: 40.9
click at [176, 13] on input "865444" at bounding box center [144, 16] width 149 height 14
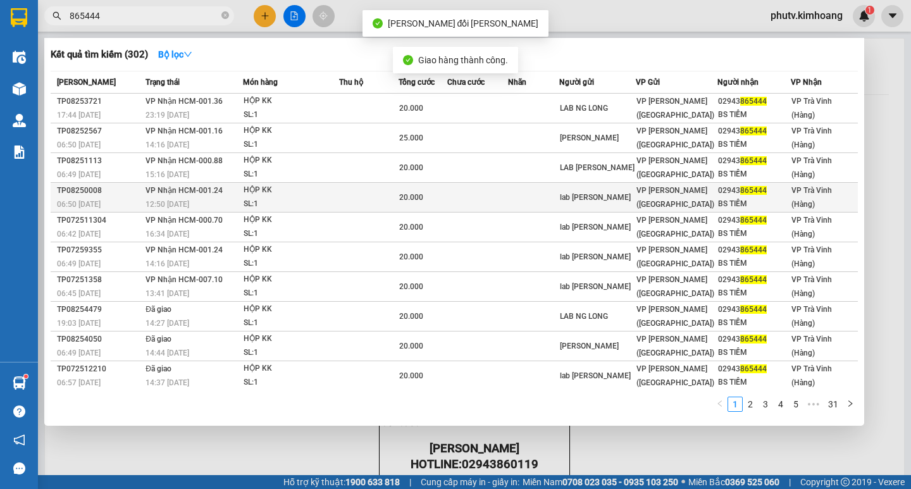
click at [198, 206] on div "12:50 - 01/08" at bounding box center [193, 204] width 97 height 14
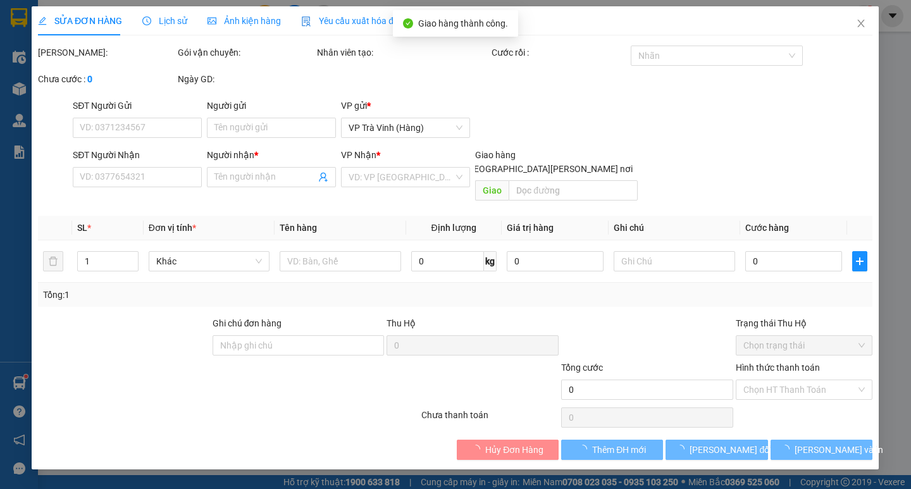
type input "lab nguyễn long"
type input "02943865444"
type input "BS TIỀM"
type input "20.000"
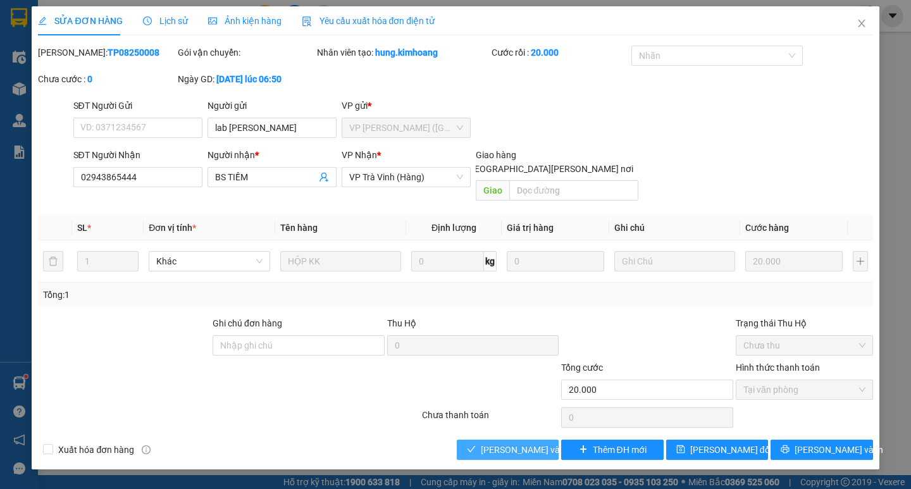
click at [496, 443] on button "[PERSON_NAME] và [PERSON_NAME] hàng" at bounding box center [508, 450] width 102 height 20
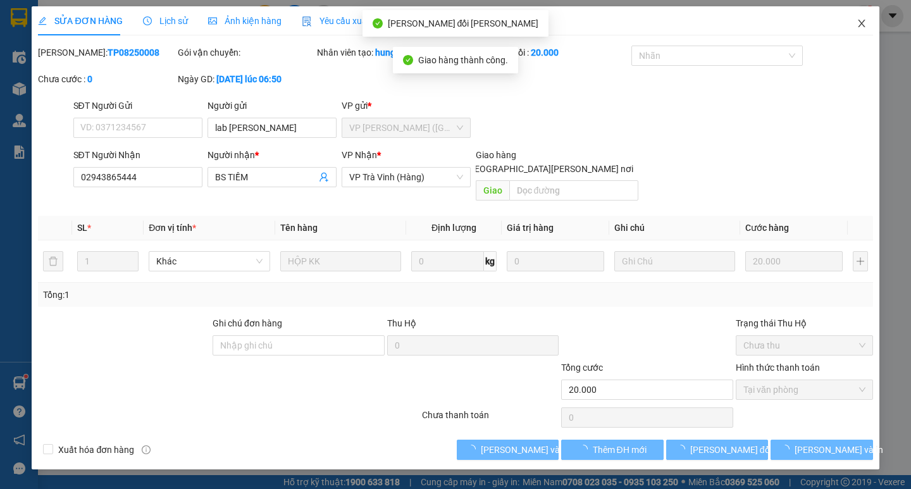
click at [856, 18] on span "Close" at bounding box center [861, 23] width 35 height 35
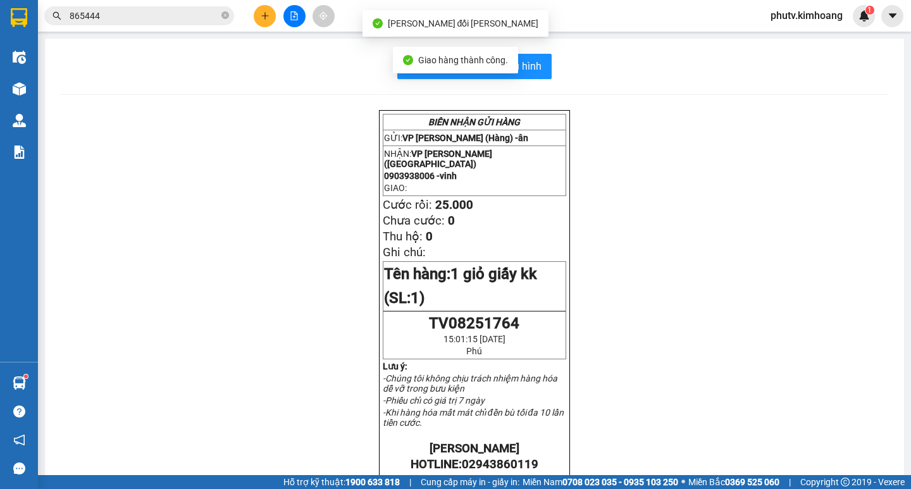
click at [169, 14] on input "865444" at bounding box center [144, 16] width 149 height 14
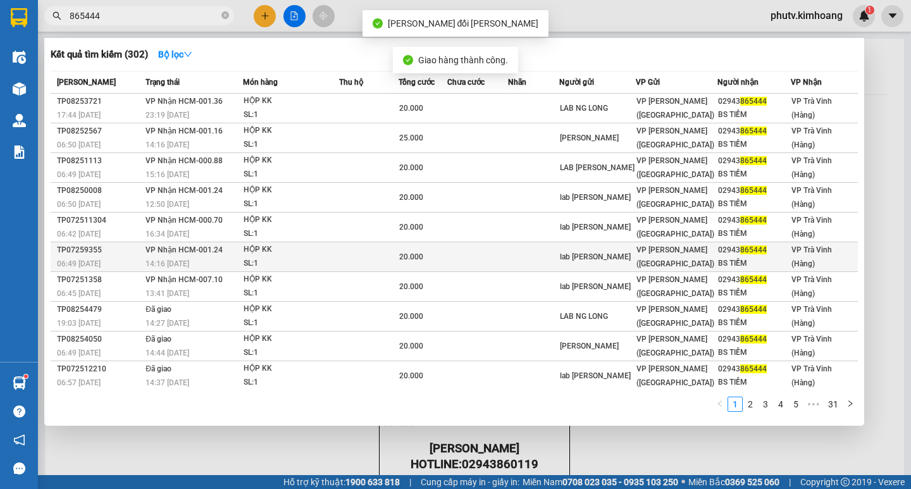
click at [201, 249] on span "VP Nhận HCM-001.24" at bounding box center [183, 249] width 77 height 9
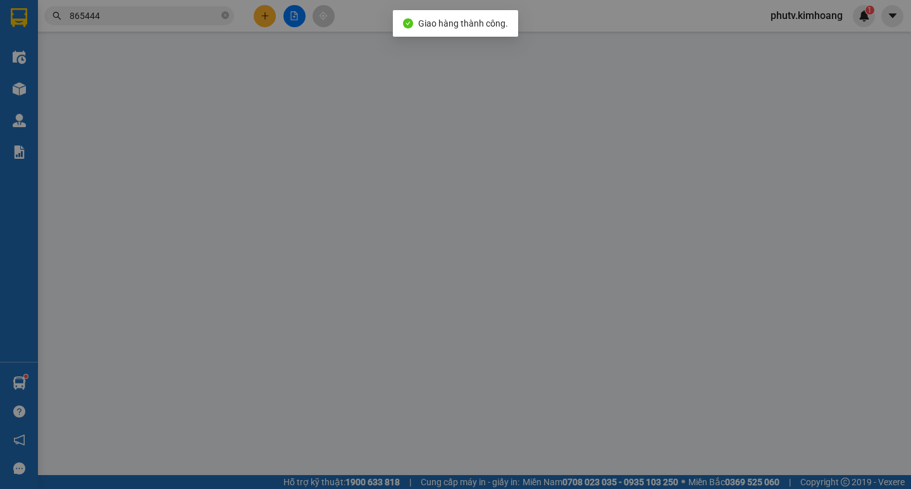
type input "lab nguyễn long"
type input "02943865444"
type input "BS TIỀM"
type input "20.000"
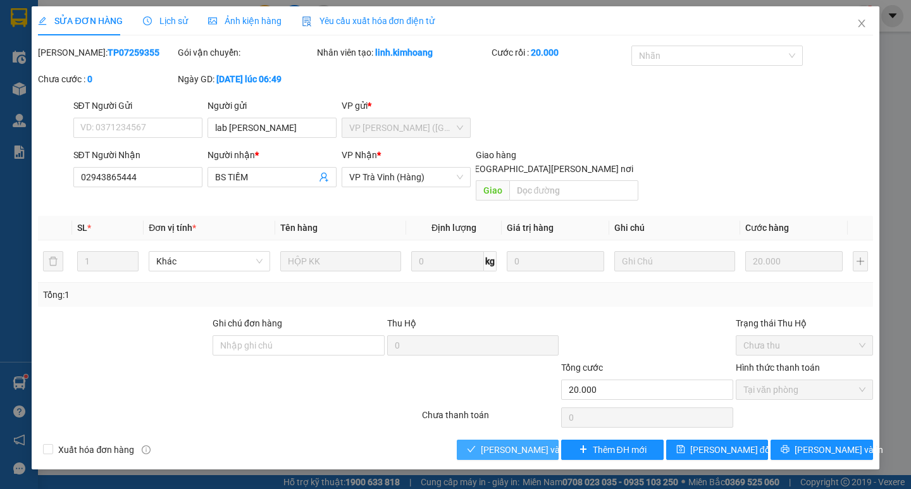
click at [523, 443] on span "[PERSON_NAME] và [PERSON_NAME] hàng" at bounding box center [566, 450] width 171 height 14
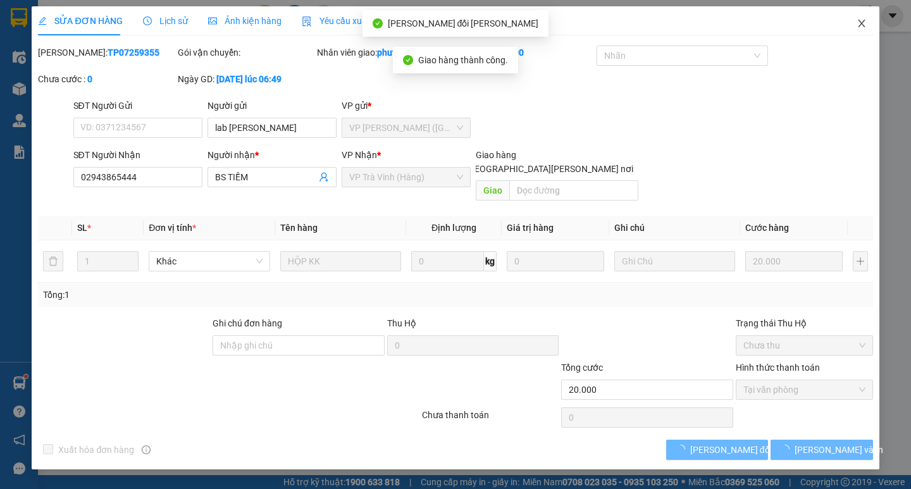
click at [858, 20] on icon "close" at bounding box center [861, 23] width 10 height 10
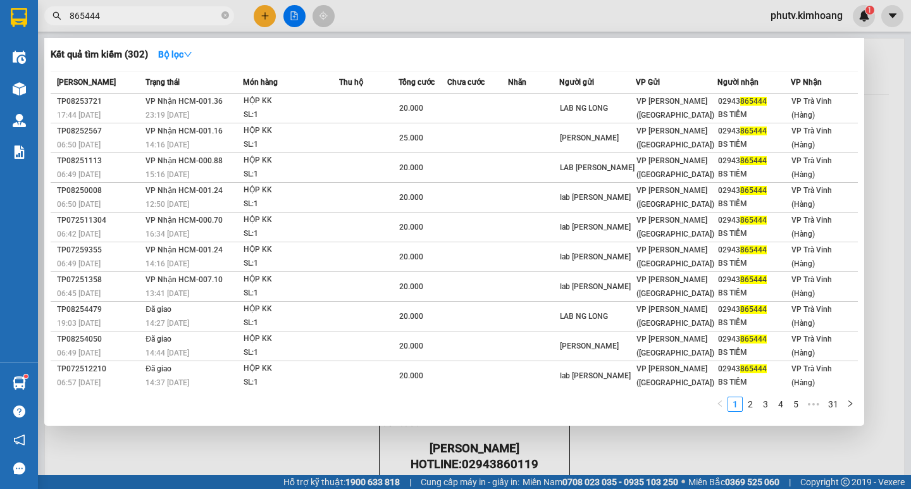
click at [125, 25] on span "865444" at bounding box center [139, 15] width 190 height 19
click at [123, 24] on span "865444" at bounding box center [139, 15] width 190 height 19
click at [115, 15] on input "865444" at bounding box center [144, 16] width 149 height 14
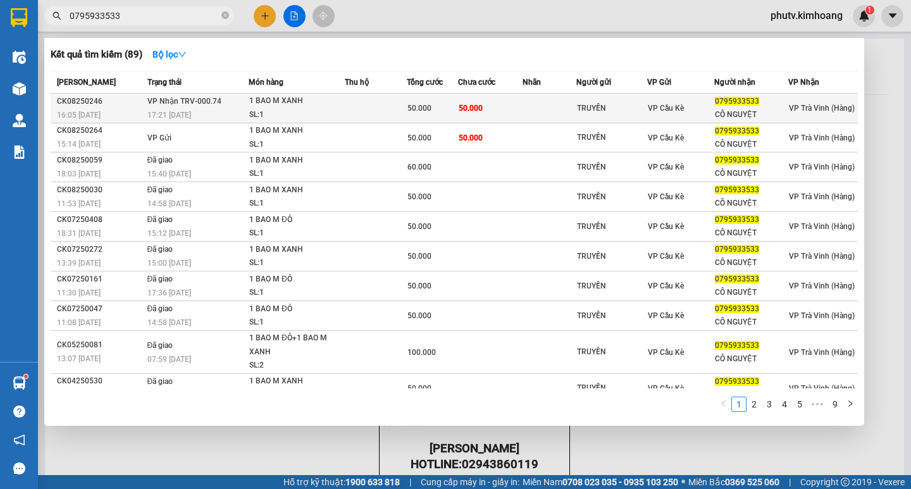
type input "0795933533"
click at [273, 102] on div "1 BAO M XANH" at bounding box center [296, 101] width 95 height 14
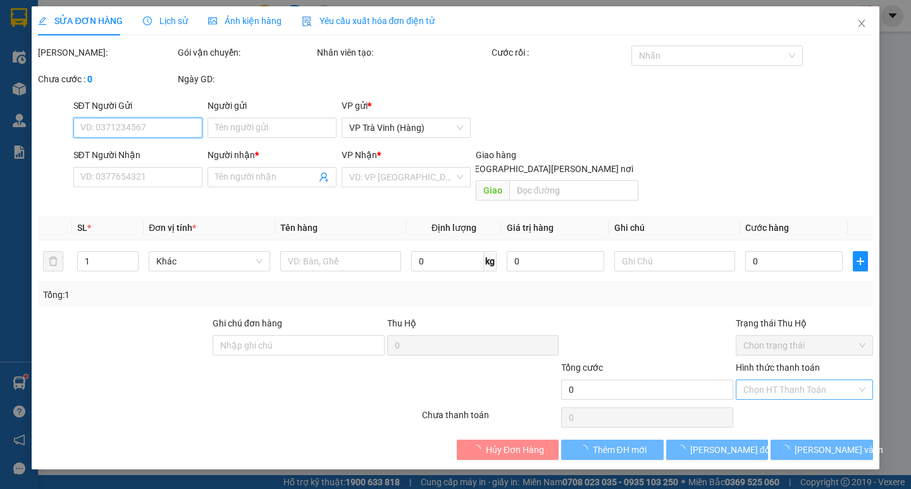
type input "TRUYỀN"
type input "0795933533"
type input "CÔ NGUYỆT"
type input "50.000"
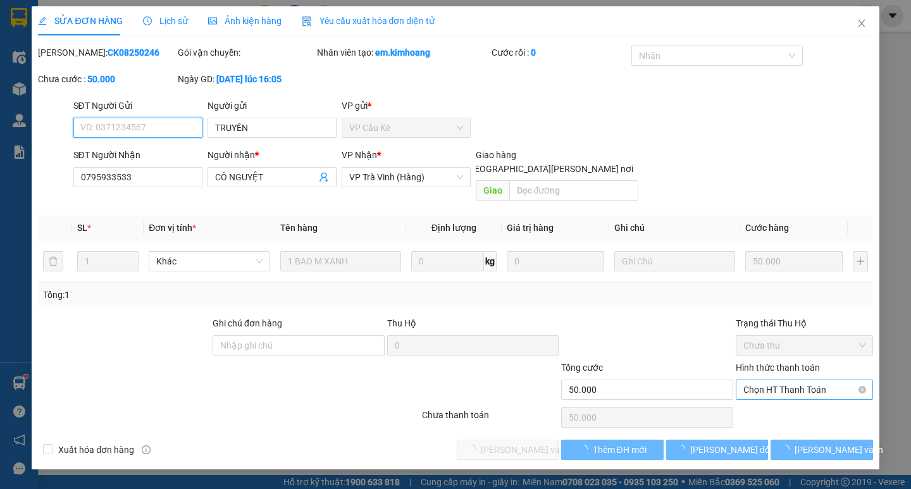
click at [793, 380] on span "Chọn HT Thanh Toán" at bounding box center [804, 389] width 122 height 19
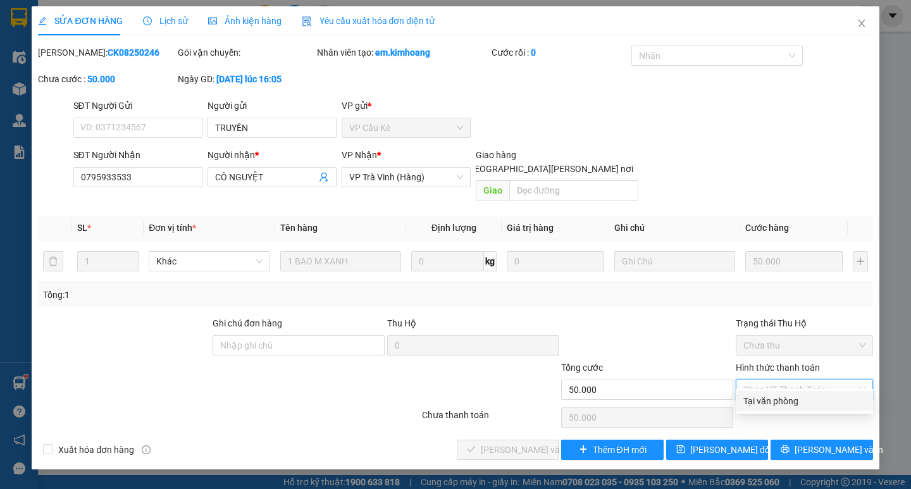
click at [794, 397] on div "Tại văn phòng" at bounding box center [804, 401] width 122 height 14
type input "0"
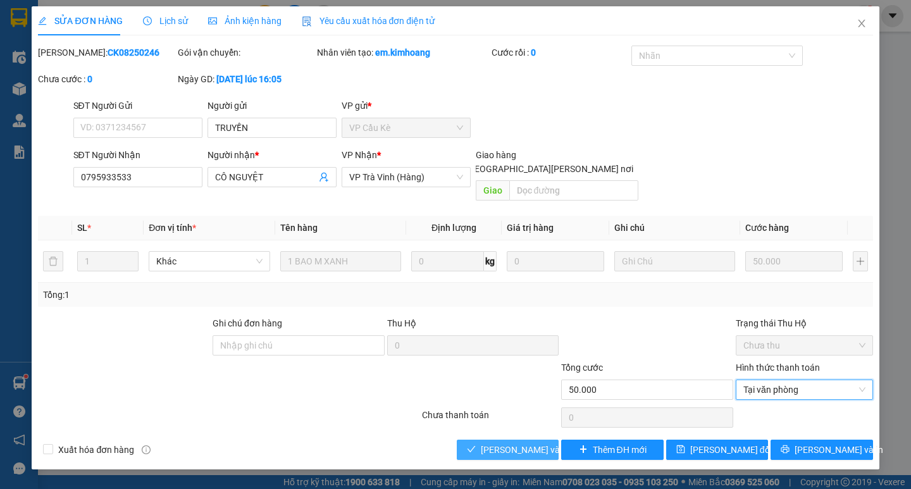
click at [507, 443] on span "[PERSON_NAME] và [PERSON_NAME] hàng" at bounding box center [566, 450] width 171 height 14
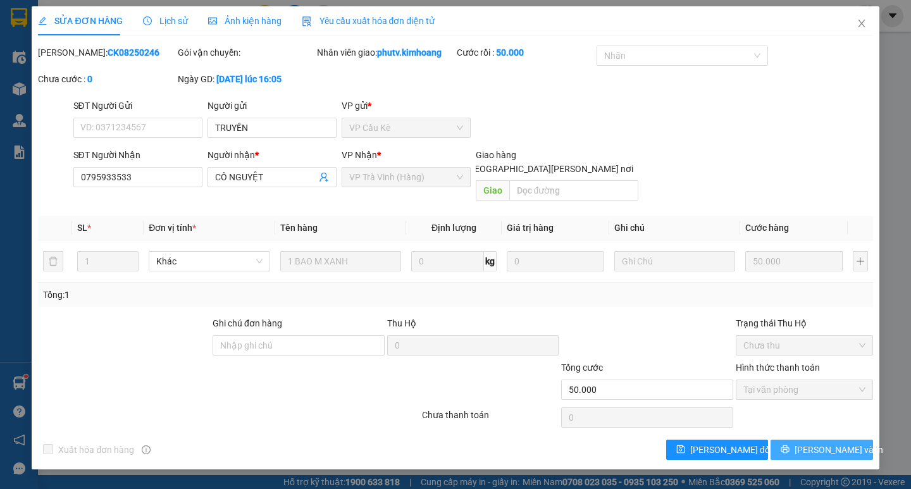
click at [808, 440] on button "[PERSON_NAME] và In" at bounding box center [821, 450] width 102 height 20
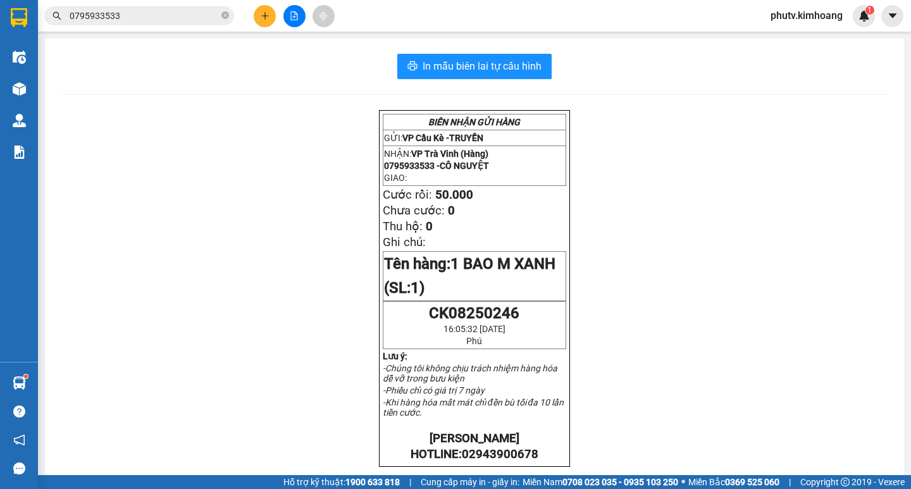
click at [167, 20] on input "0795933533" at bounding box center [144, 16] width 149 height 14
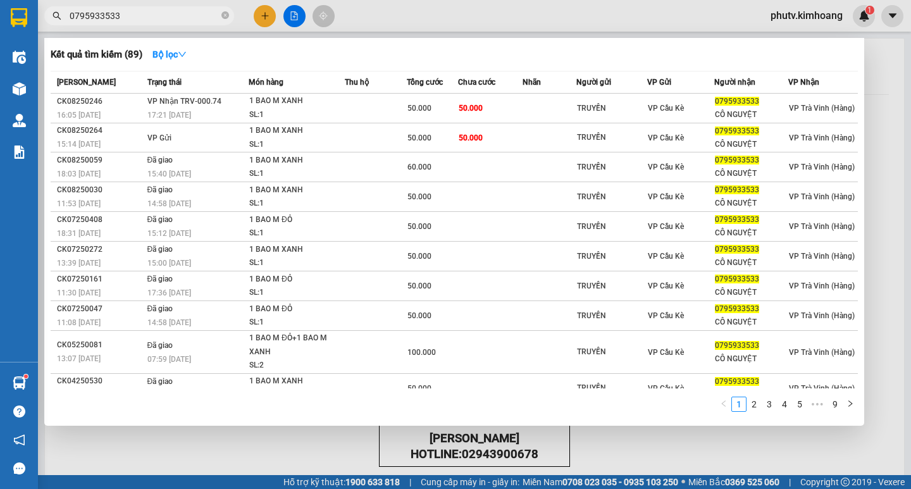
click at [164, 18] on input "0795933533" at bounding box center [144, 16] width 149 height 14
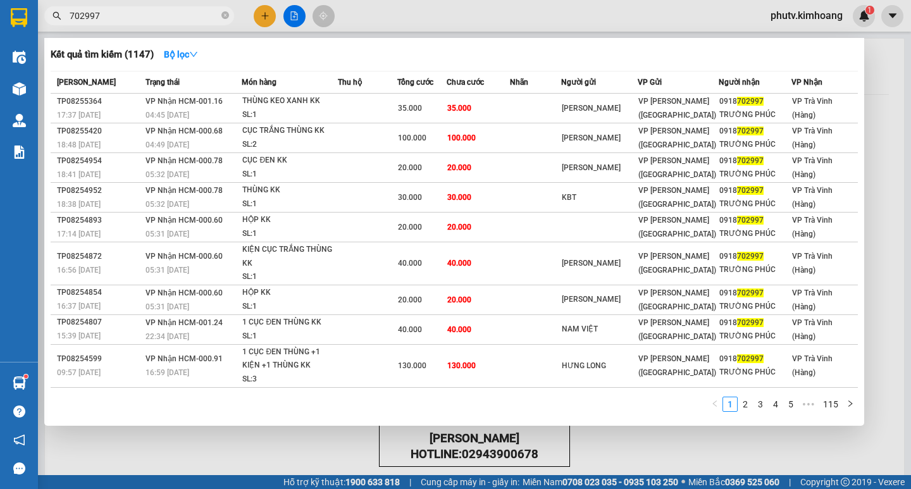
click at [152, 13] on input "702997" at bounding box center [144, 16] width 149 height 14
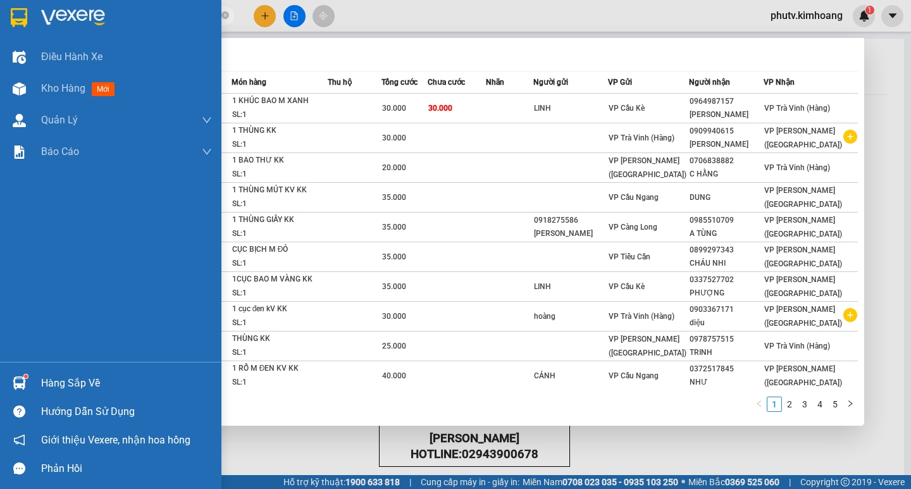
type input "50254"
click at [63, 381] on div "Hàng sắp về" at bounding box center [126, 383] width 171 height 19
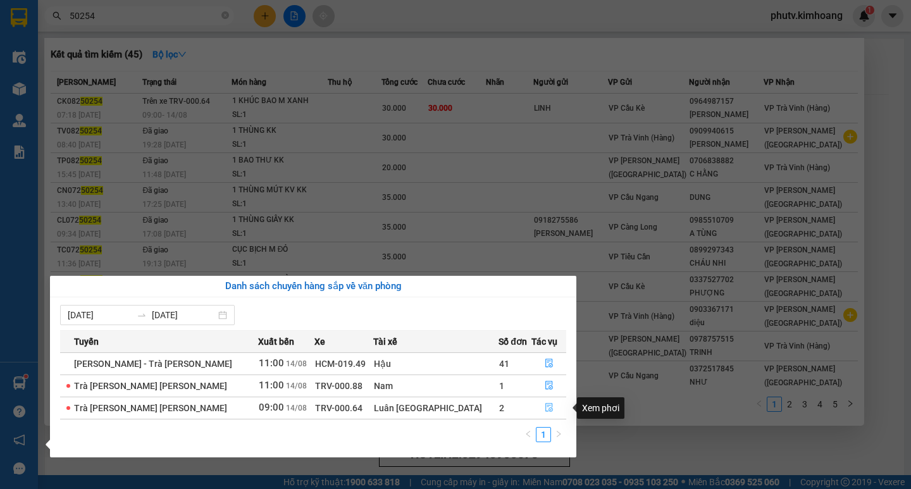
click at [545, 405] on icon "file-done" at bounding box center [549, 407] width 9 height 9
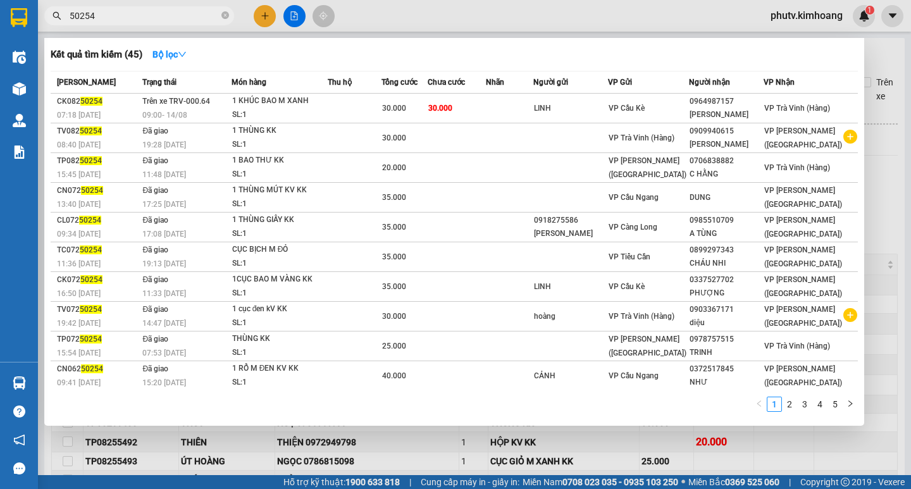
click at [335, 446] on div at bounding box center [455, 244] width 911 height 489
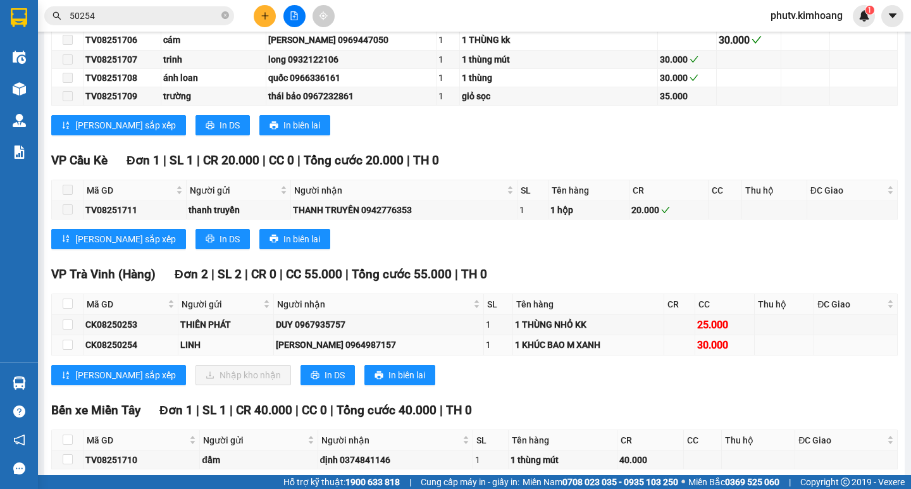
scroll to position [450, 0]
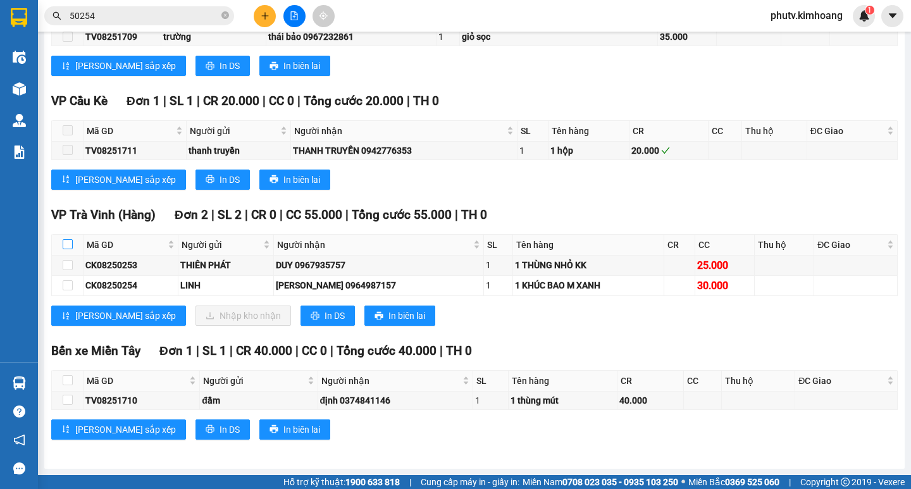
click at [66, 242] on input "checkbox" at bounding box center [68, 244] width 10 height 10
checkbox input "true"
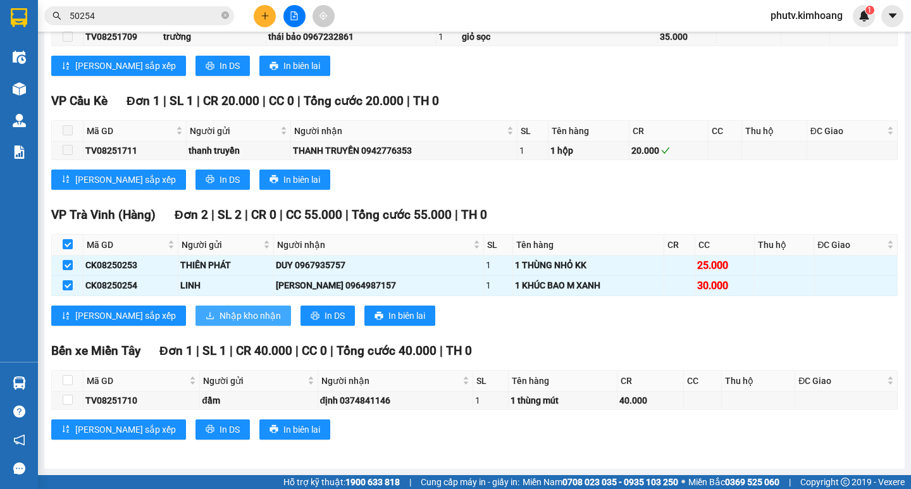
click at [195, 314] on button "Nhập kho nhận" at bounding box center [243, 316] width 96 height 20
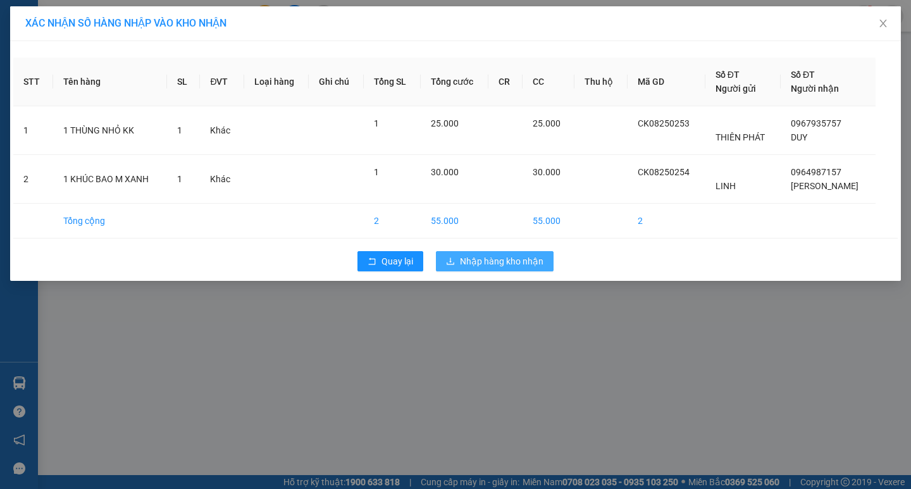
click at [510, 257] on span "Nhập hàng kho nhận" at bounding box center [501, 261] width 83 height 14
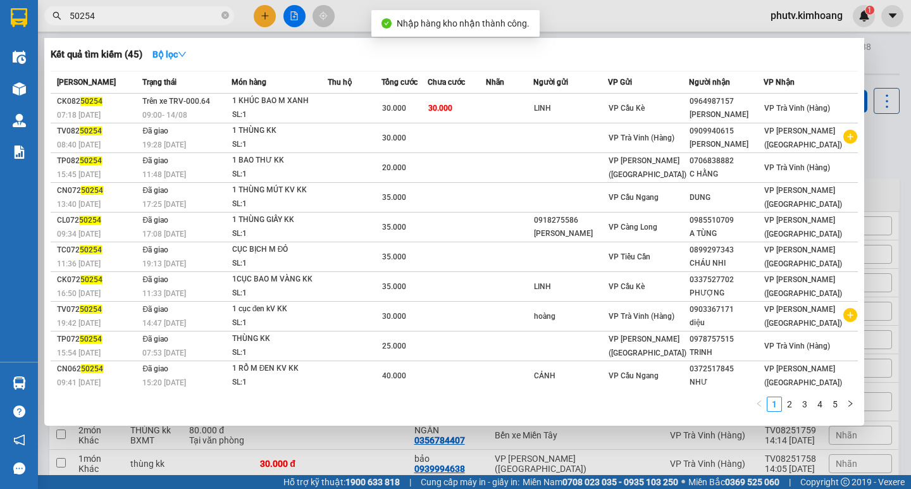
click at [127, 18] on input "50254" at bounding box center [144, 16] width 149 height 14
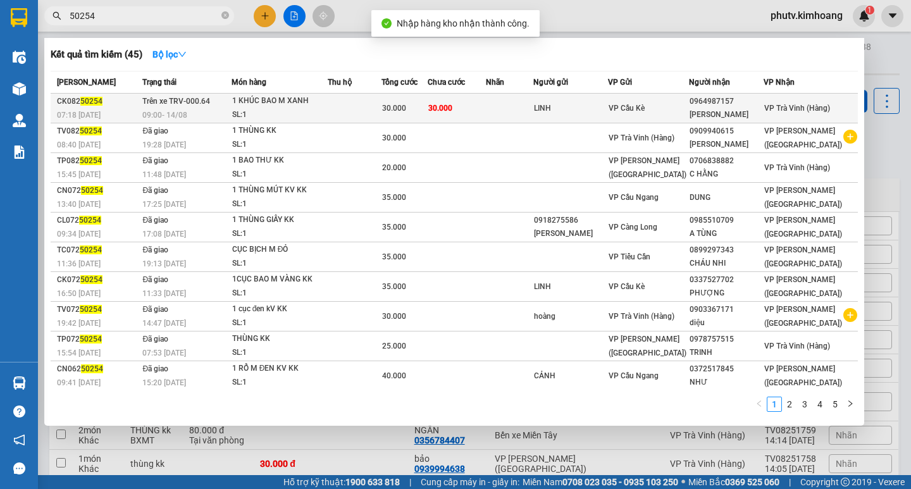
click at [279, 104] on div "1 KHÚC BAO M XANH" at bounding box center [279, 101] width 95 height 14
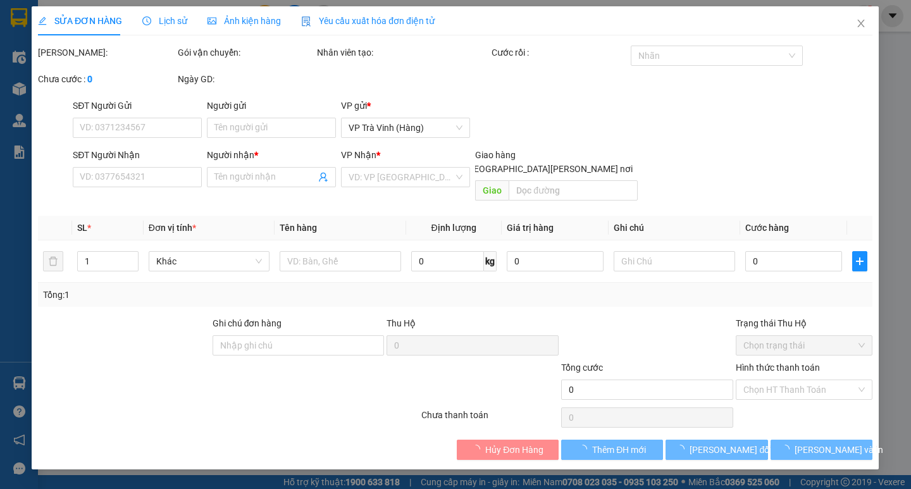
type input "LINH"
type input "0964987157"
type input "NGUYỄN THUẤN"
type input "30.000"
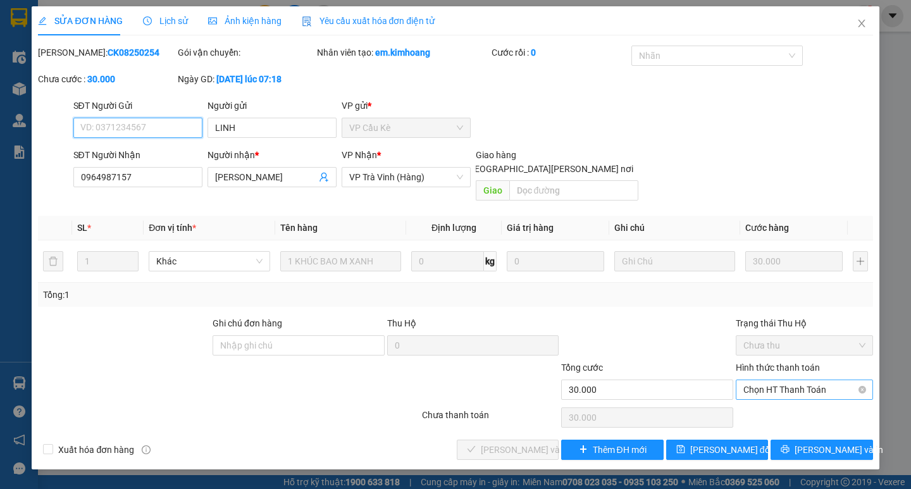
click at [773, 380] on span "Chọn HT Thanh Toán" at bounding box center [804, 389] width 122 height 19
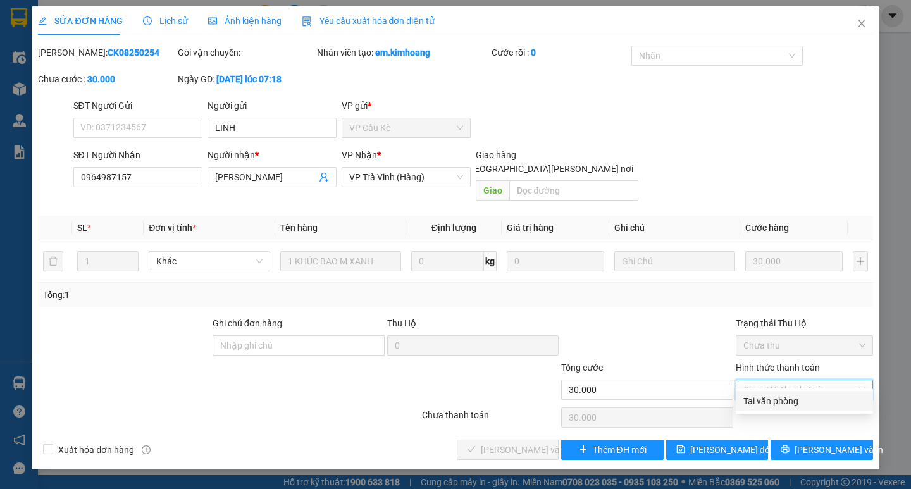
click at [784, 399] on div "Tại văn phòng" at bounding box center [804, 401] width 122 height 14
type input "0"
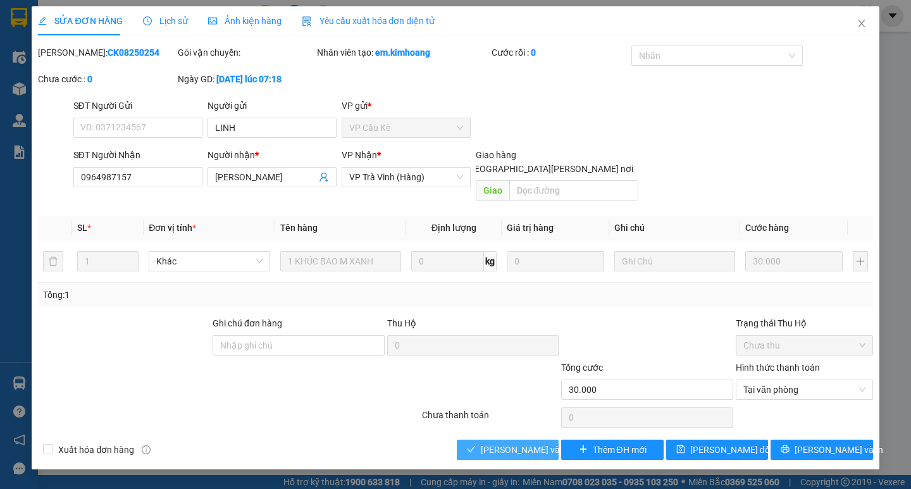
click at [516, 443] on span "[PERSON_NAME] và [PERSON_NAME] hàng" at bounding box center [566, 450] width 171 height 14
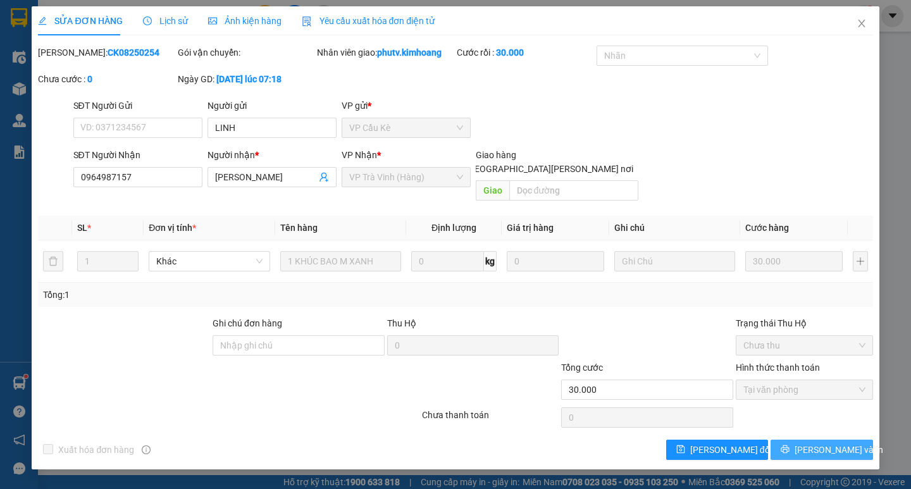
drag, startPoint x: 781, startPoint y: 431, endPoint x: 774, endPoint y: 429, distance: 7.4
click at [781, 440] on button "[PERSON_NAME] và In" at bounding box center [821, 450] width 102 height 20
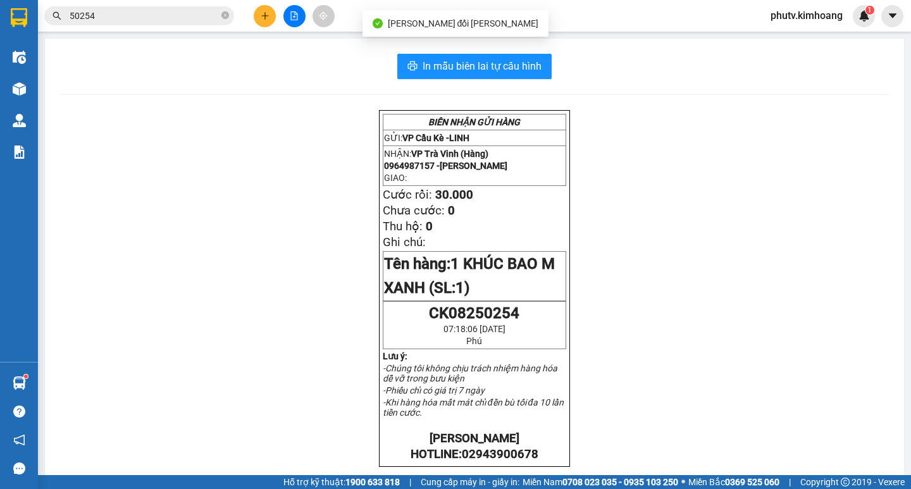
click at [139, 17] on input "50254" at bounding box center [144, 16] width 149 height 14
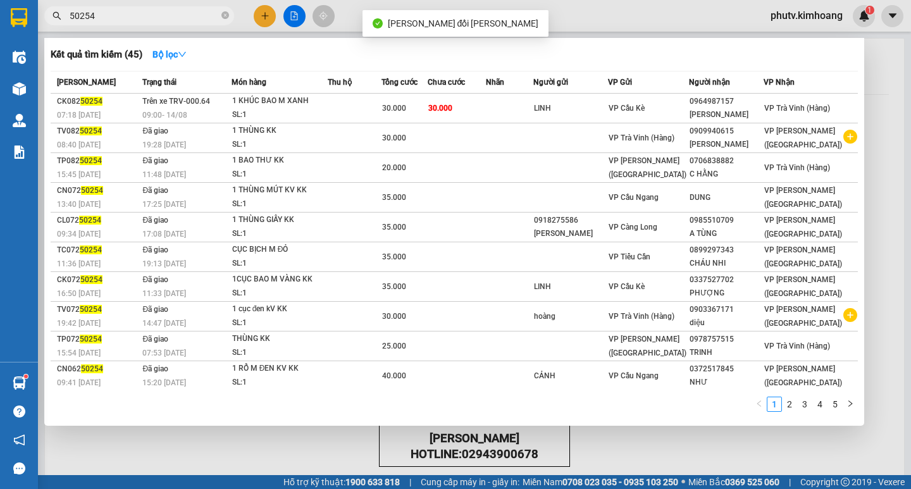
click at [139, 17] on input "50254" at bounding box center [144, 16] width 149 height 14
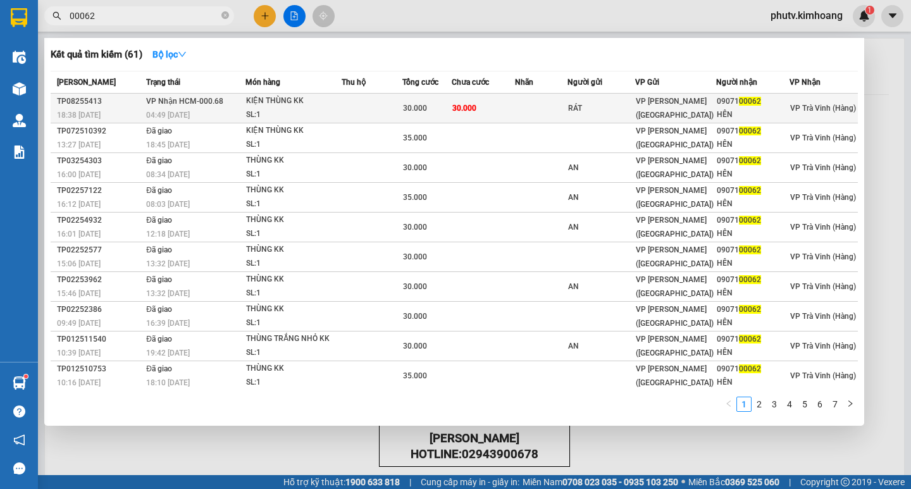
type input "00062"
click at [438, 105] on div "30.000" at bounding box center [427, 108] width 48 height 14
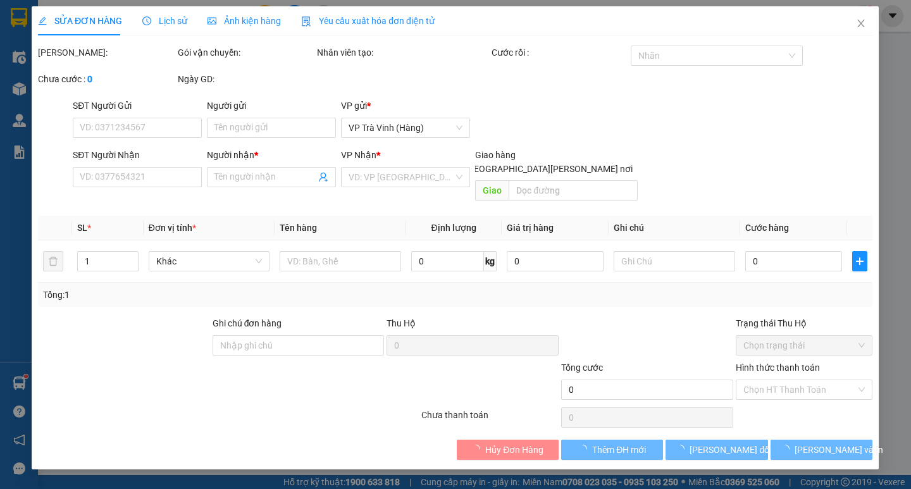
type input "RÁT"
type input "0907100062"
type input "HÊN"
type input "30.000"
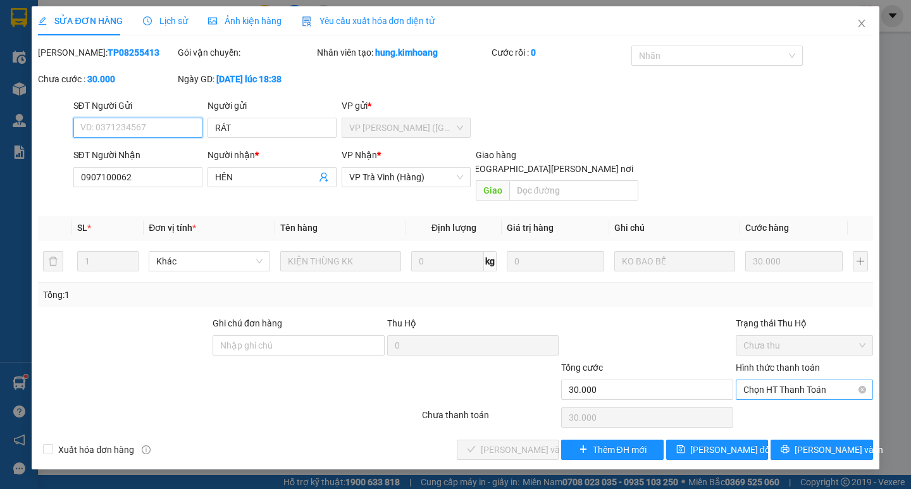
click at [799, 380] on span "Chọn HT Thanh Toán" at bounding box center [804, 389] width 122 height 19
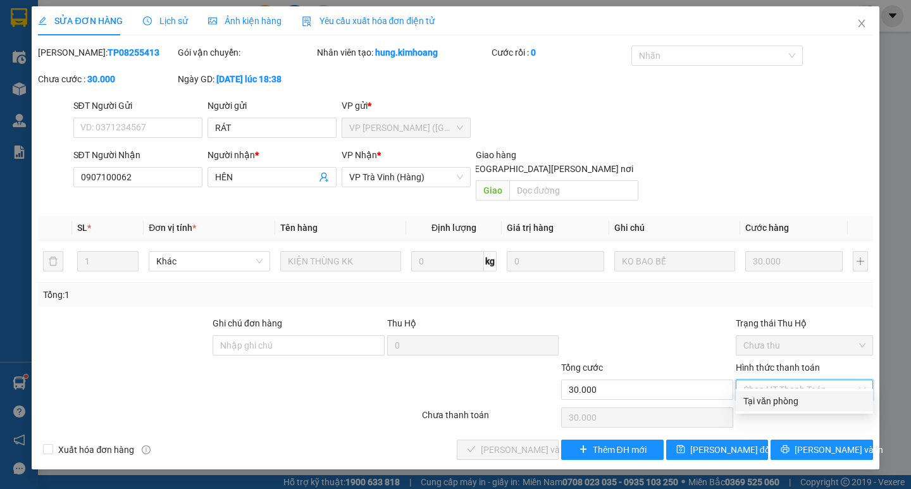
click at [788, 395] on div "Tại văn phòng" at bounding box center [804, 401] width 122 height 14
type input "0"
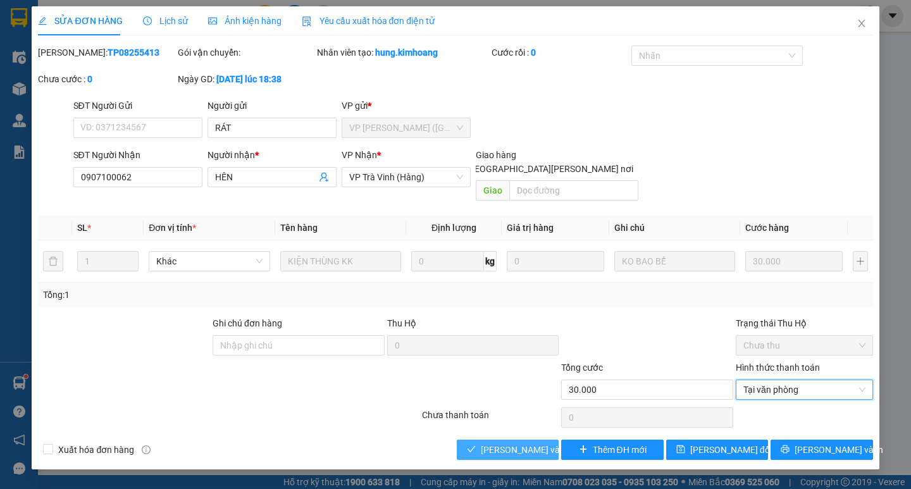
click at [518, 443] on span "[PERSON_NAME] và [PERSON_NAME] hàng" at bounding box center [566, 450] width 171 height 14
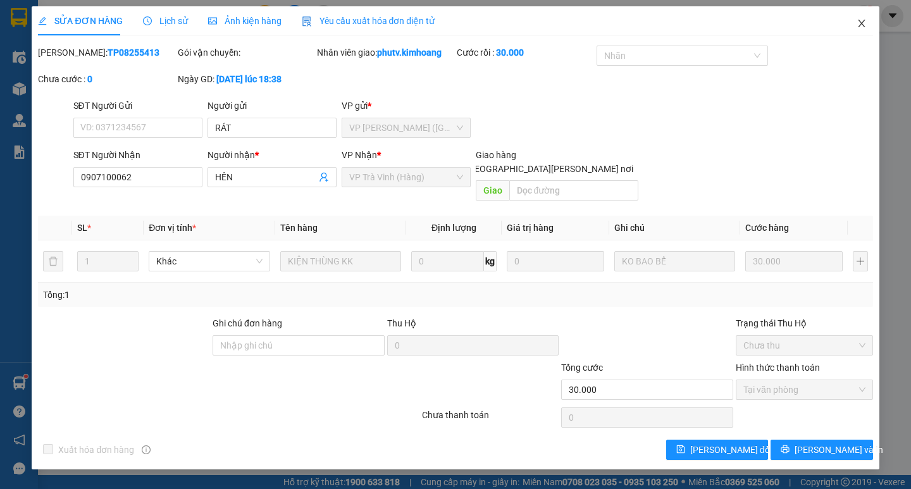
click at [863, 16] on span "Close" at bounding box center [861, 23] width 35 height 35
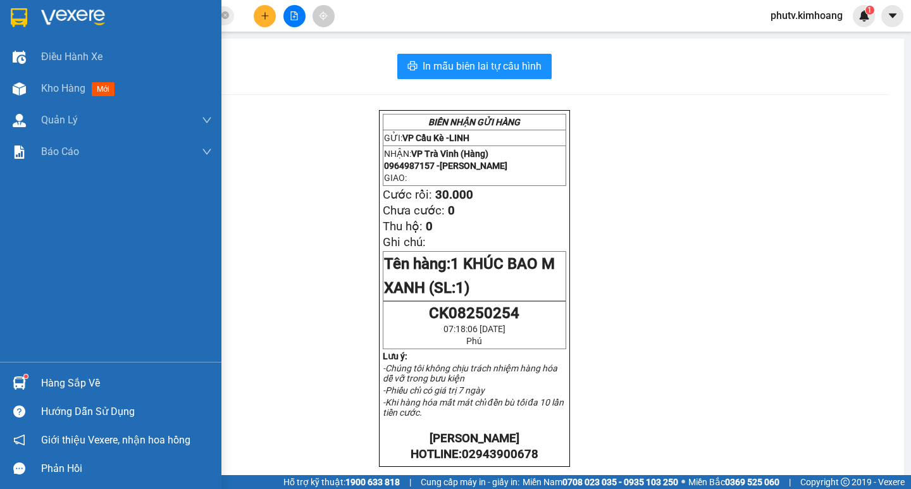
click at [62, 382] on div "Hàng sắp về" at bounding box center [126, 383] width 171 height 19
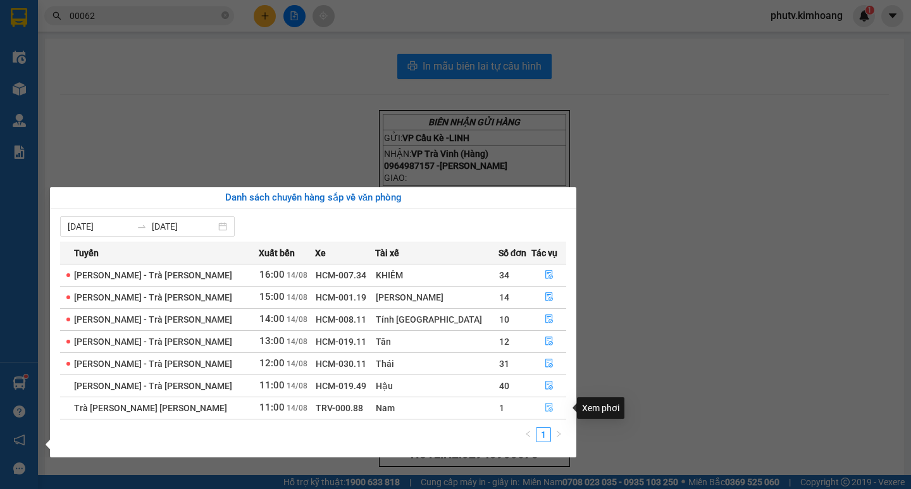
click at [545, 407] on icon "file-done" at bounding box center [549, 408] width 8 height 9
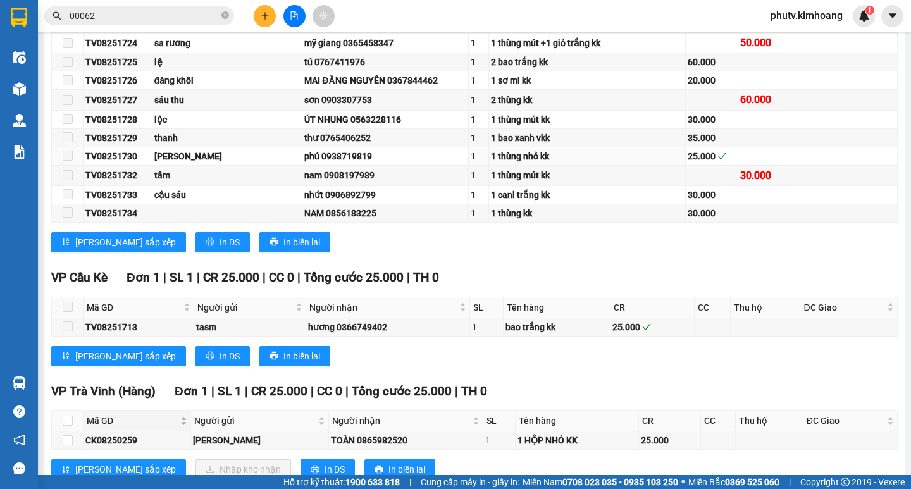
scroll to position [729, 0]
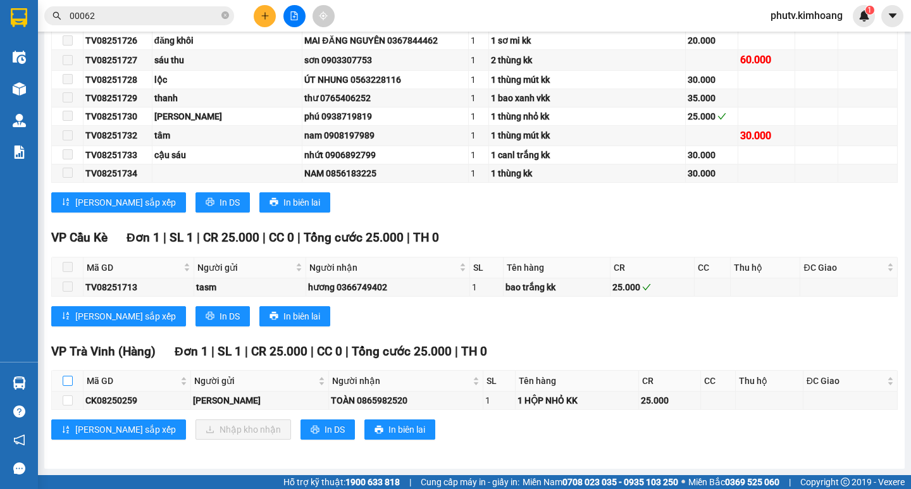
click at [66, 374] on label at bounding box center [68, 381] width 10 height 14
click at [66, 376] on input "checkbox" at bounding box center [68, 381] width 10 height 10
checkbox input "true"
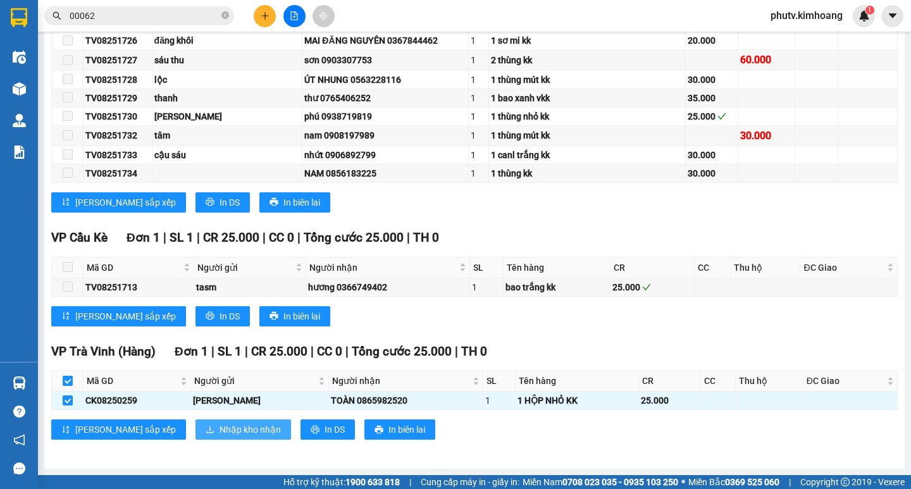
click at [219, 426] on span "Nhập kho nhận" at bounding box center [249, 430] width 61 height 14
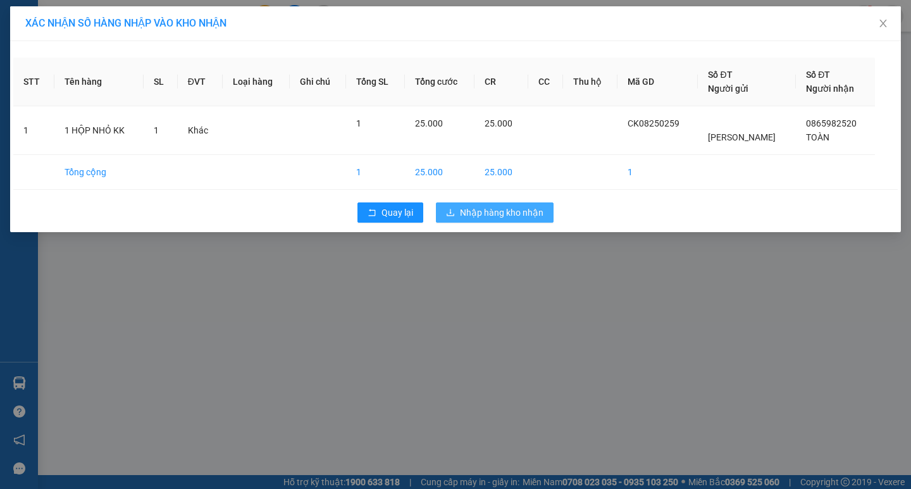
click at [477, 213] on span "Nhập hàng kho nhận" at bounding box center [501, 213] width 83 height 14
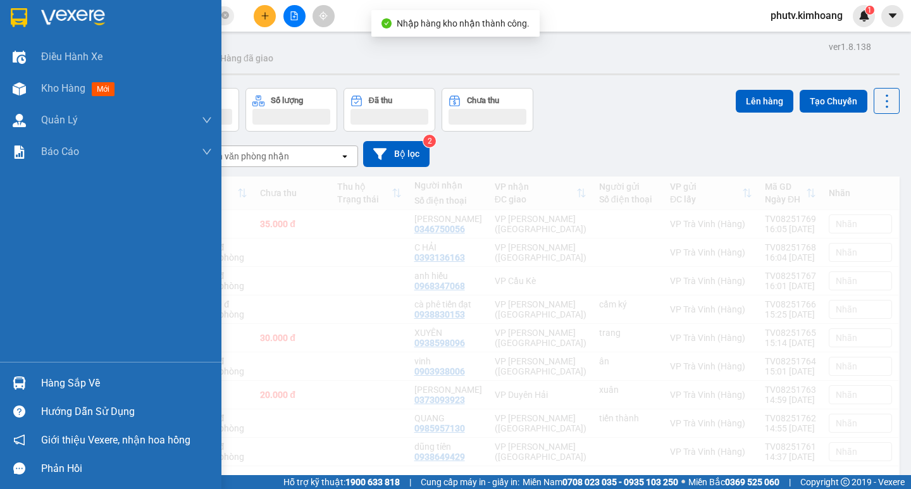
click at [53, 378] on div "Hàng sắp về" at bounding box center [126, 383] width 171 height 19
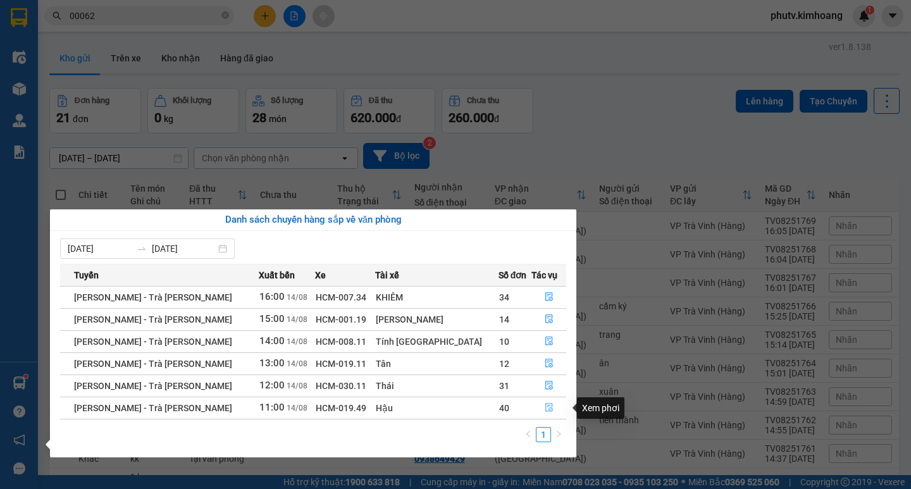
click at [545, 404] on icon "file-done" at bounding box center [549, 408] width 8 height 9
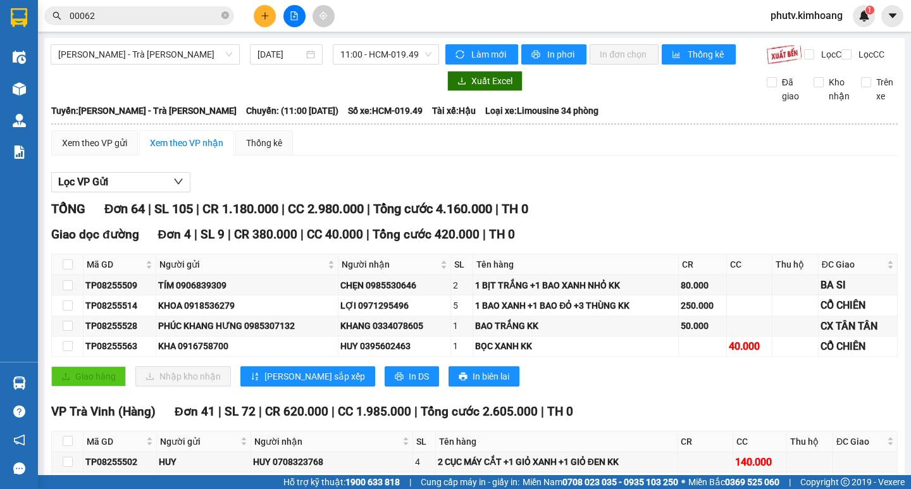
click at [73, 450] on th at bounding box center [68, 441] width 32 height 21
click at [71, 446] on input "checkbox" at bounding box center [68, 441] width 10 height 10
checkbox input "true"
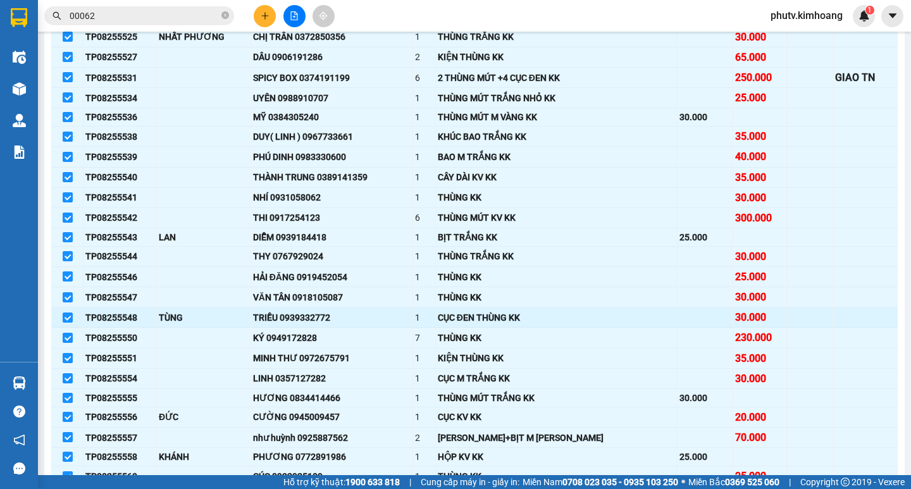
scroll to position [949, 0]
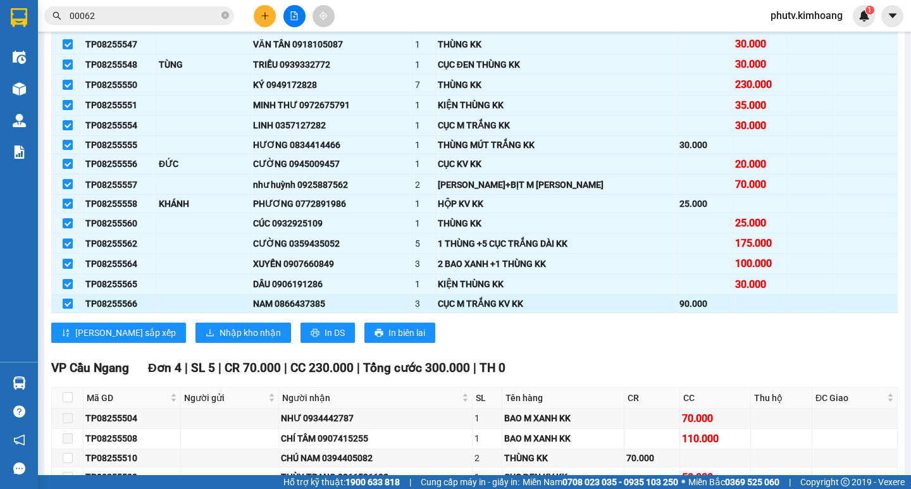
click at [63, 309] on input "checkbox" at bounding box center [68, 304] width 10 height 10
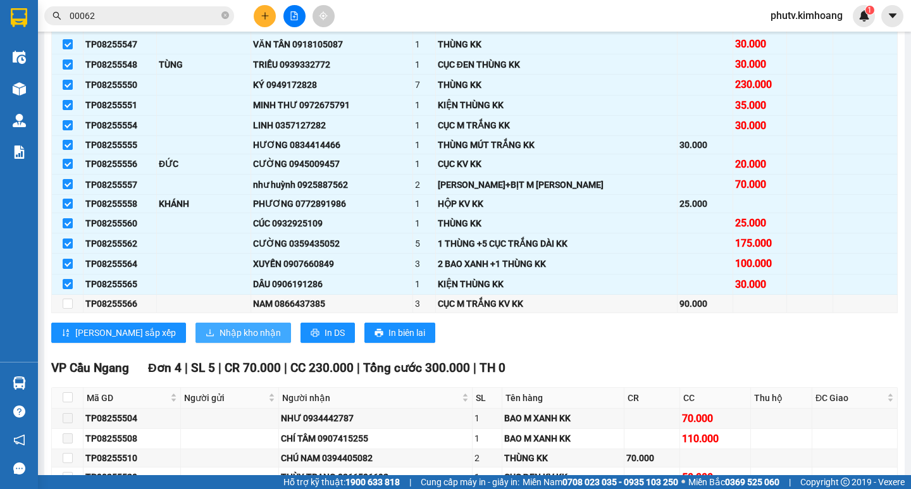
click at [219, 340] on span "Nhập kho nhận" at bounding box center [249, 333] width 61 height 14
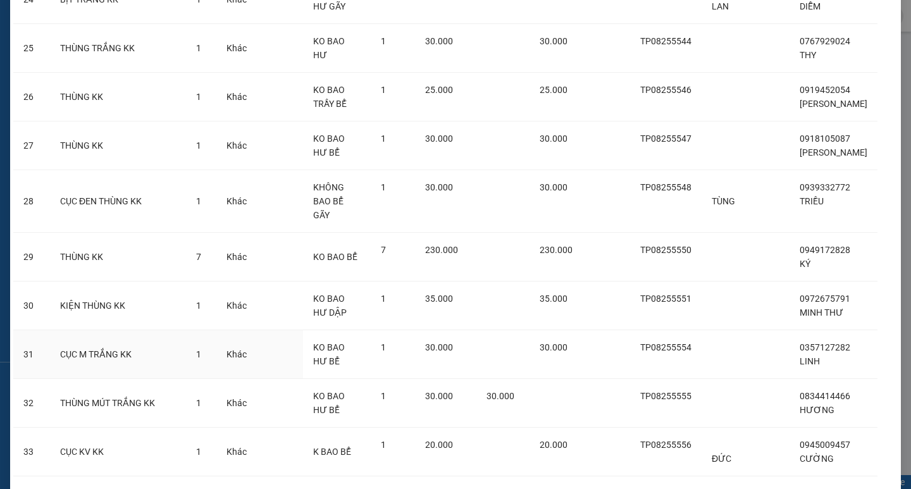
scroll to position [1637, 0]
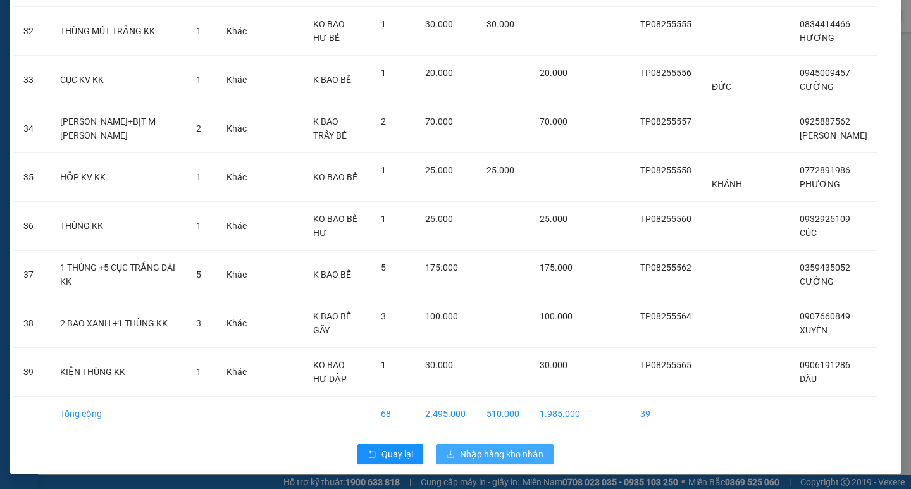
click at [469, 454] on span "Nhập hàng kho nhận" at bounding box center [501, 454] width 83 height 14
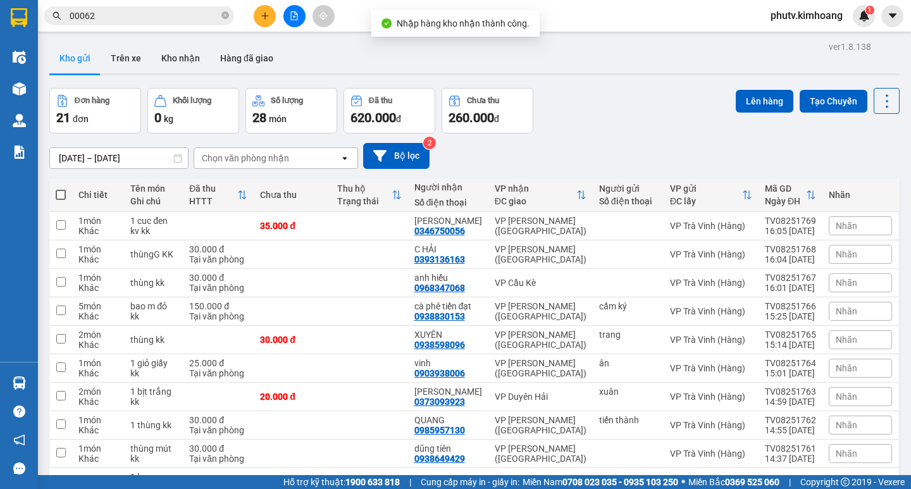
click at [128, 13] on input "00062" at bounding box center [144, 16] width 149 height 14
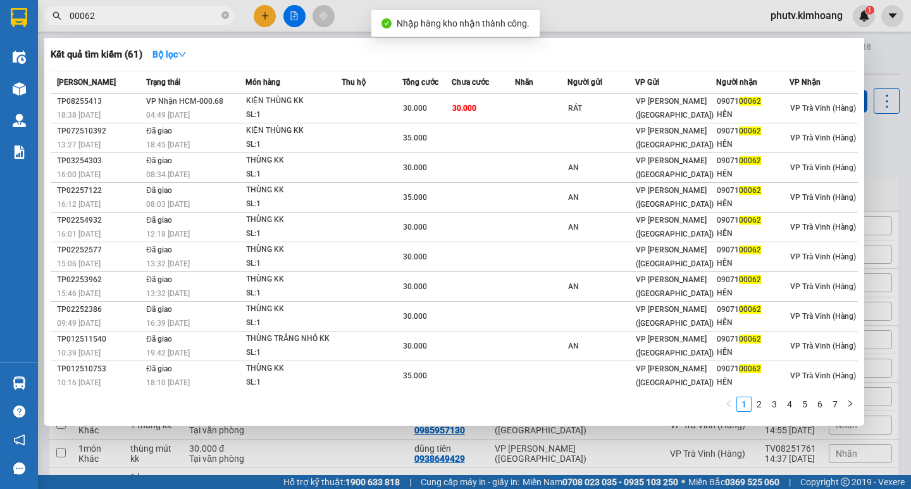
click at [128, 13] on input "00062" at bounding box center [144, 16] width 149 height 14
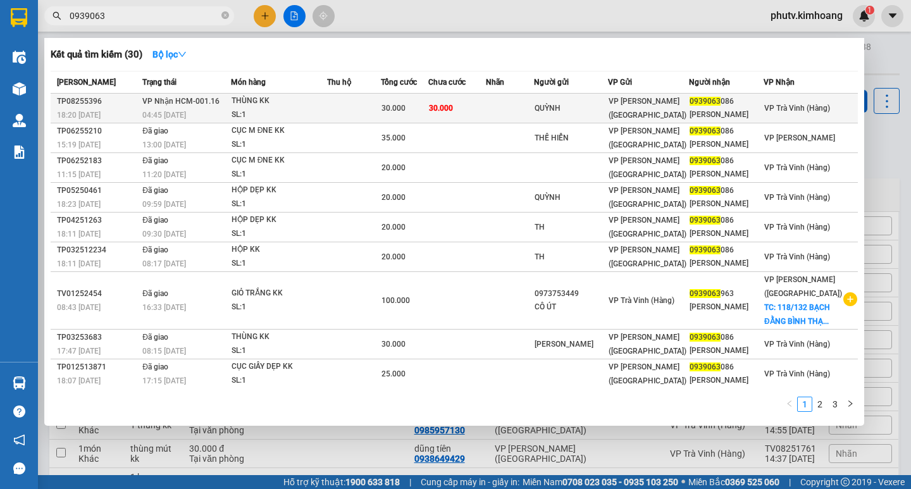
click at [326, 107] on div "THÙNG KK" at bounding box center [279, 101] width 95 height 14
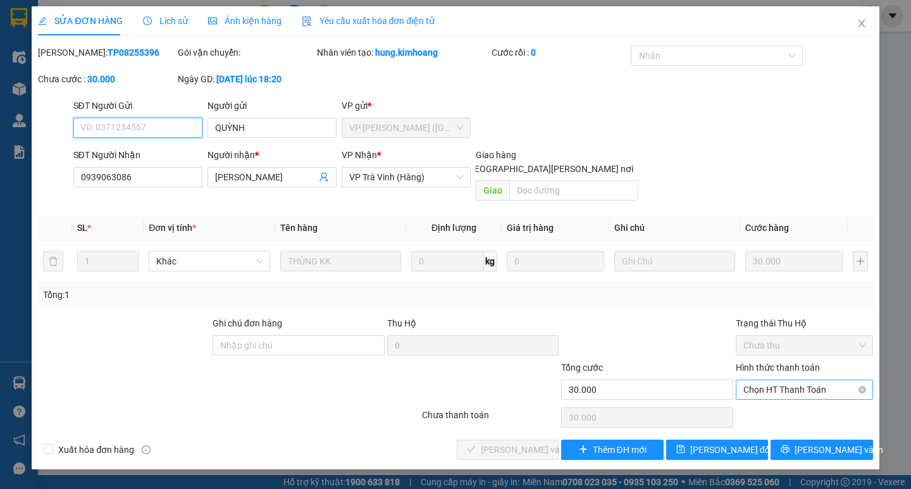
click at [789, 380] on span "Chọn HT Thanh Toán" at bounding box center [804, 389] width 122 height 19
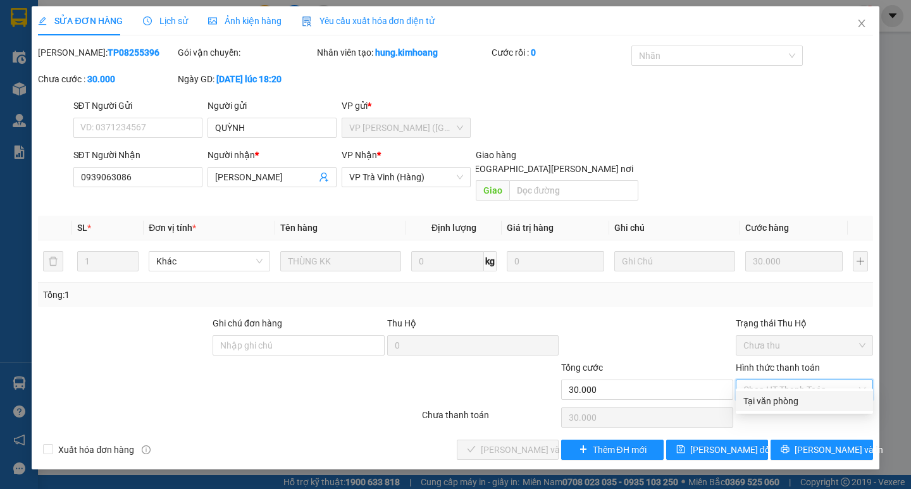
click at [767, 403] on div "Tại văn phòng" at bounding box center [804, 401] width 122 height 14
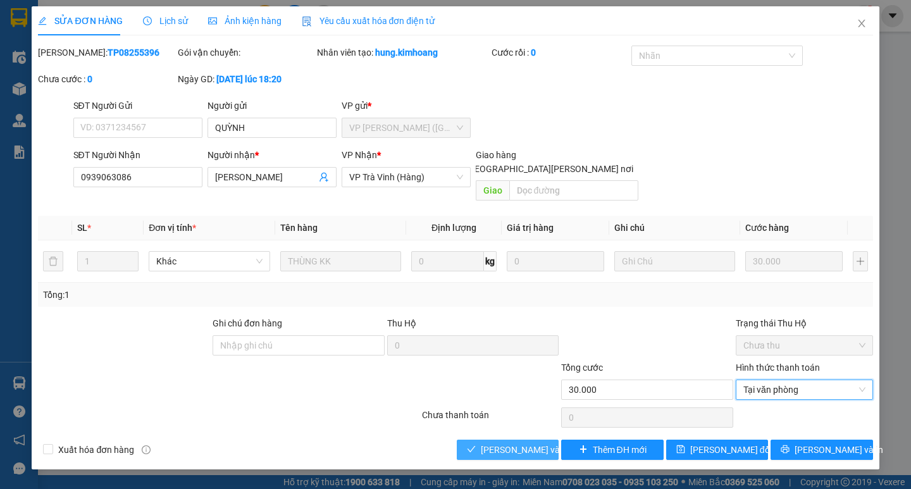
click at [479, 440] on button "[PERSON_NAME] và [PERSON_NAME] hàng" at bounding box center [508, 450] width 102 height 20
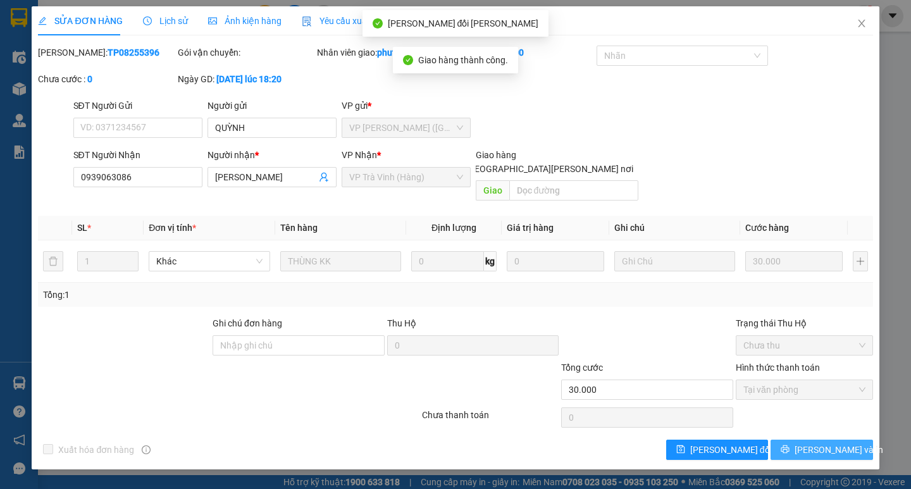
click at [789, 445] on icon "printer" at bounding box center [785, 449] width 9 height 9
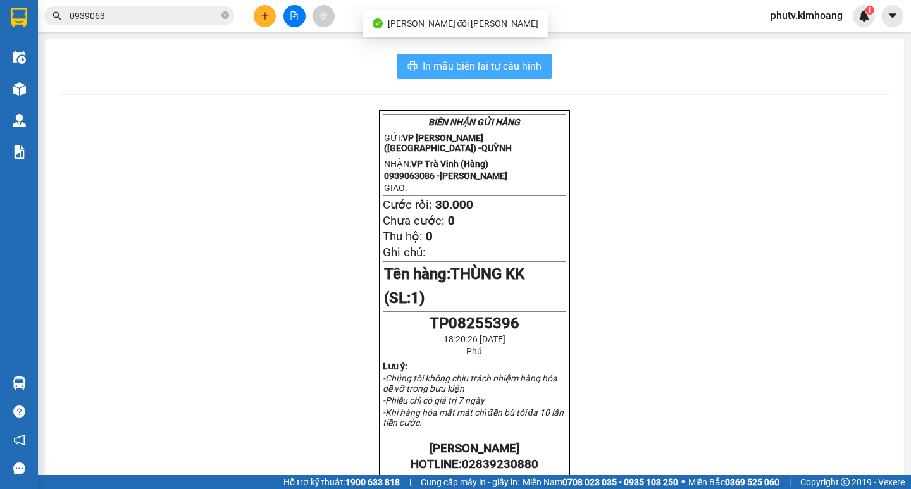
click at [521, 60] on span "In mẫu biên lai tự cấu hình" at bounding box center [482, 66] width 119 height 16
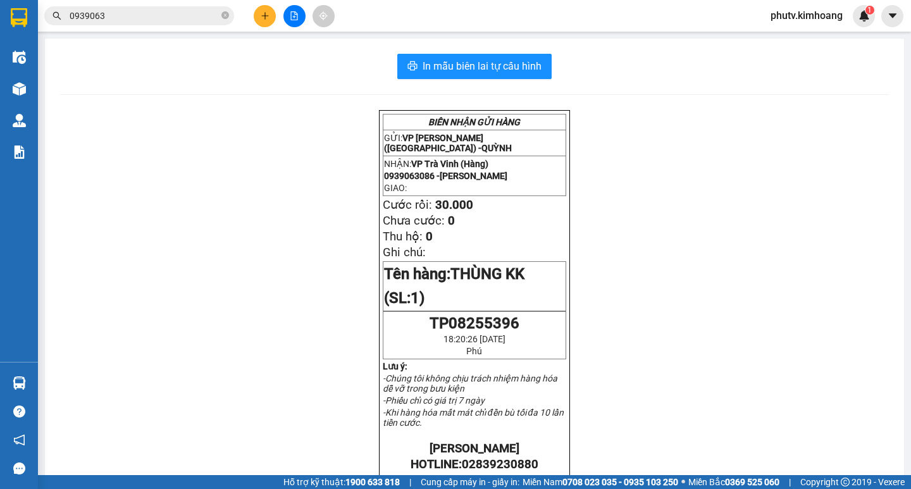
click at [267, 11] on button at bounding box center [265, 16] width 22 height 22
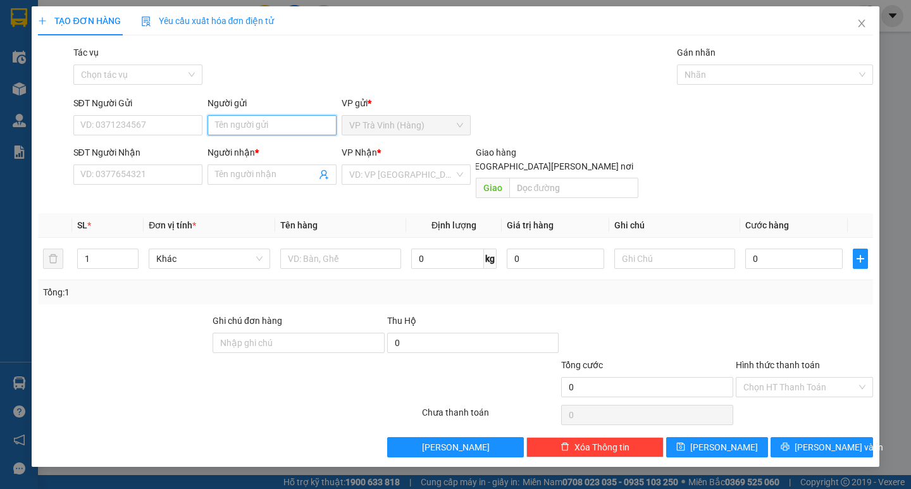
click at [243, 123] on input "Người gửi" at bounding box center [271, 125] width 129 height 20
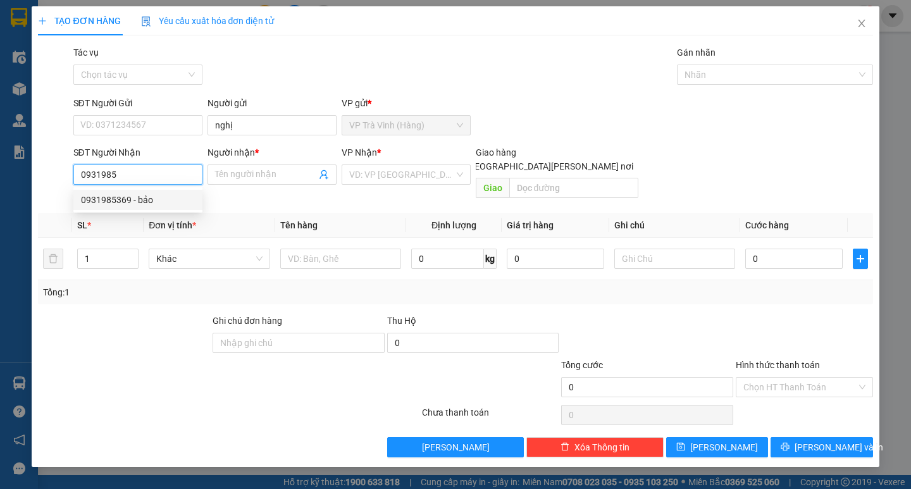
click at [121, 195] on div "0931985369 - bảo" at bounding box center [138, 200] width 114 height 14
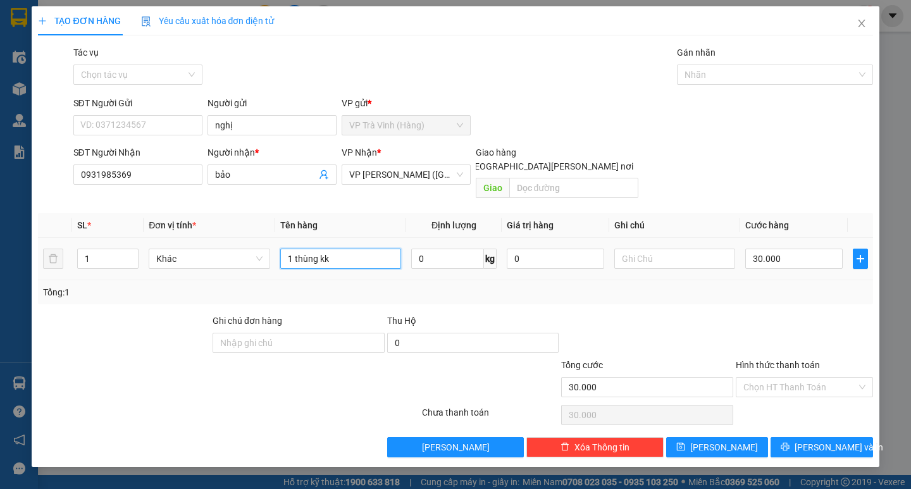
click at [289, 249] on input "1 thùng kk" at bounding box center [340, 259] width 121 height 20
click at [292, 249] on input "1 thùng kk" at bounding box center [340, 259] width 121 height 20
click at [813, 249] on input "30.000" at bounding box center [793, 259] width 97 height 20
click at [812, 260] on td "40.000" at bounding box center [794, 259] width 108 height 42
click at [805, 378] on input "Hình thức thanh toán" at bounding box center [799, 387] width 113 height 19
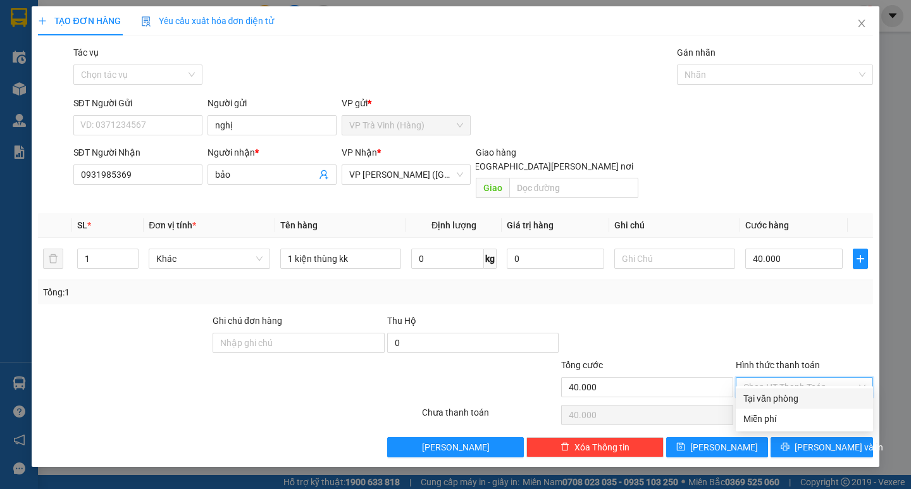
click at [804, 399] on div "Tại văn phòng" at bounding box center [804, 399] width 122 height 14
click at [803, 437] on button "[PERSON_NAME] và In" at bounding box center [821, 447] width 102 height 20
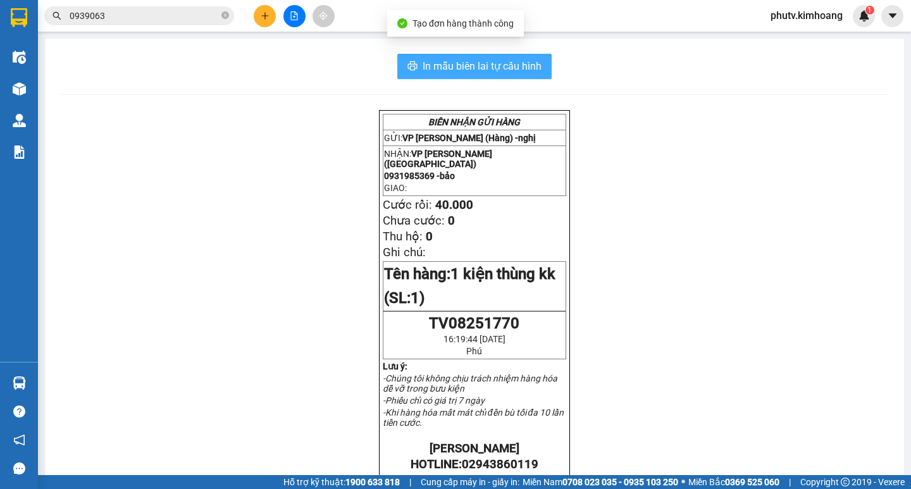
click at [481, 67] on span "In mẫu biên lai tự cấu hình" at bounding box center [482, 66] width 119 height 16
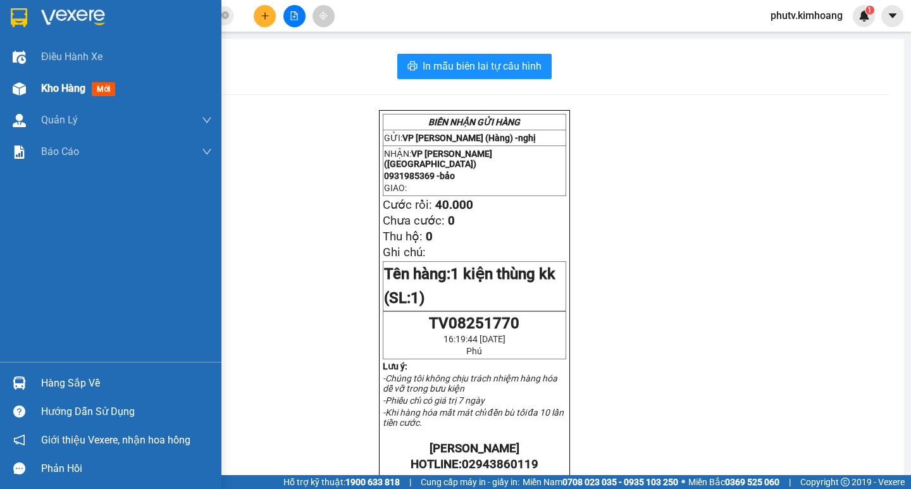
click at [69, 92] on span "Kho hàng" at bounding box center [63, 88] width 44 height 12
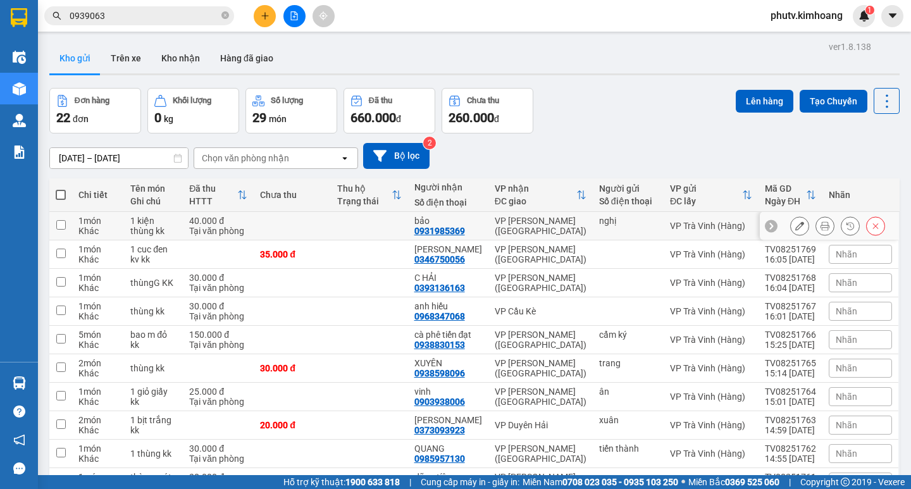
click at [86, 232] on div "Khác" at bounding box center [97, 231] width 39 height 10
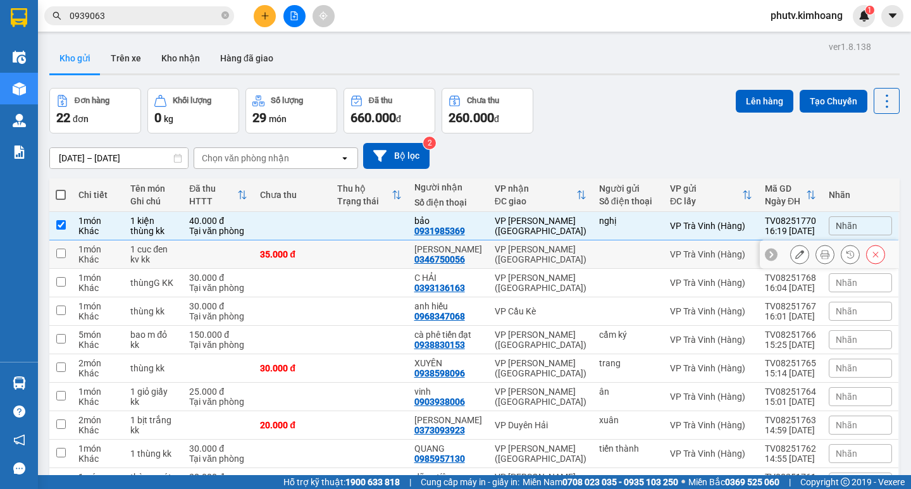
click at [99, 252] on div "1 món" at bounding box center [97, 249] width 39 height 10
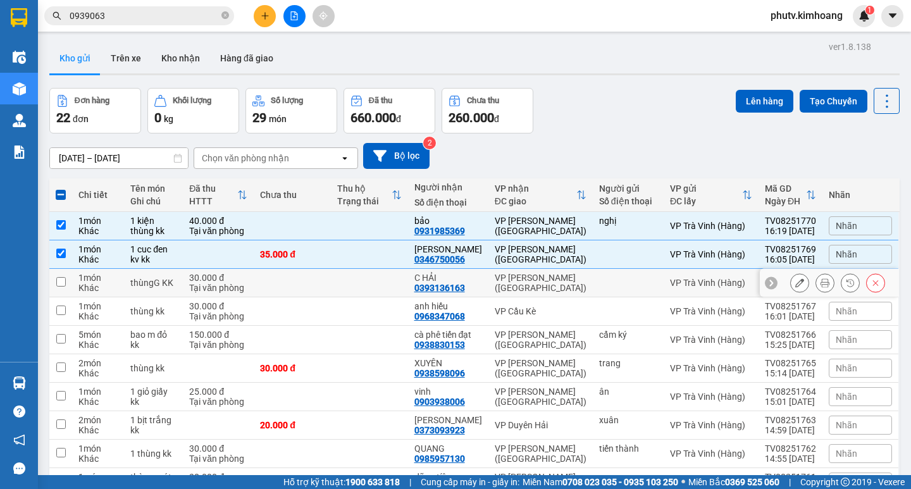
click at [106, 281] on div "1 món" at bounding box center [97, 278] width 39 height 10
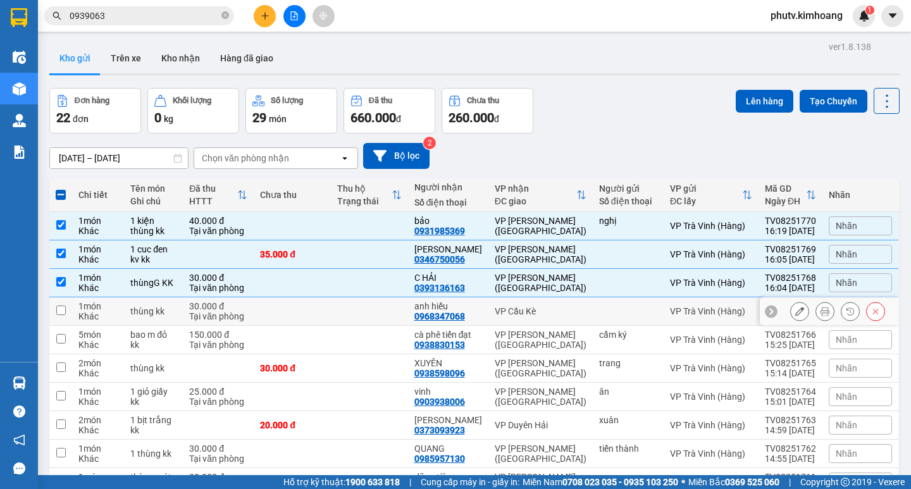
drag, startPoint x: 112, startPoint y: 314, endPoint x: 116, endPoint y: 333, distance: 18.7
click at [113, 314] on div "Khác" at bounding box center [97, 316] width 39 height 10
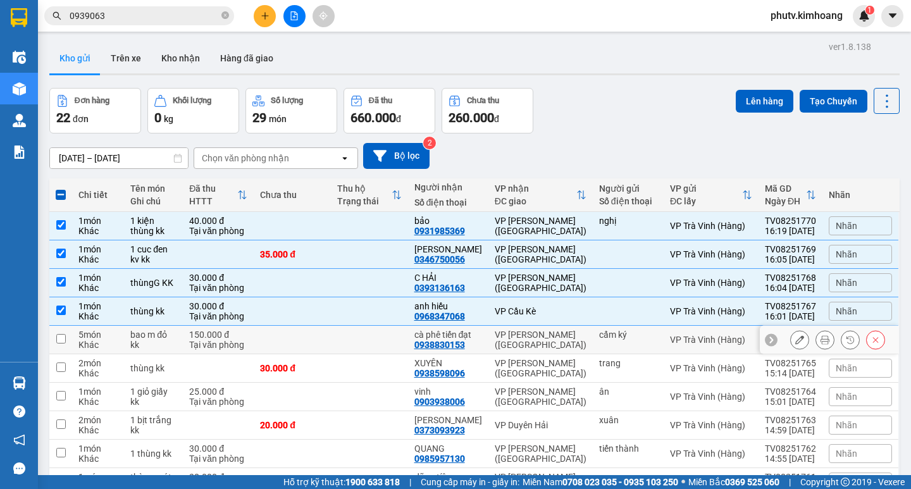
click at [118, 340] on div "Khác" at bounding box center [97, 345] width 39 height 10
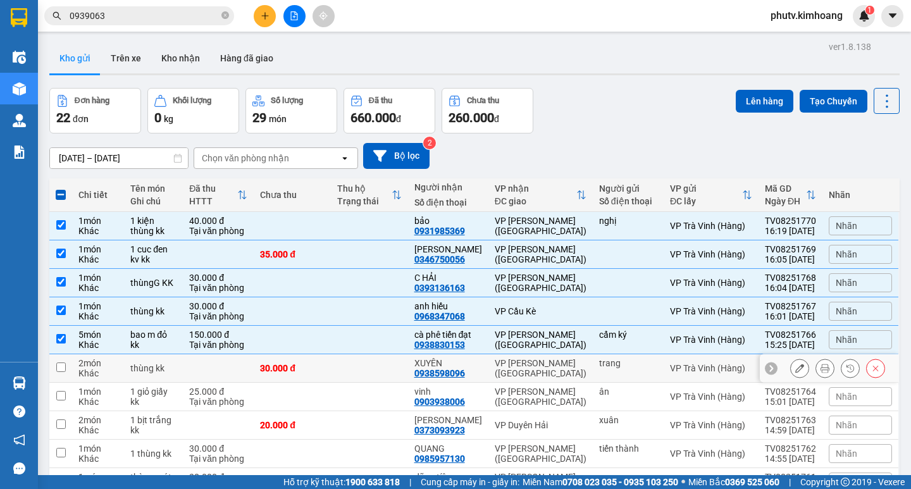
click at [124, 369] on td "2 món Khác" at bounding box center [98, 368] width 52 height 28
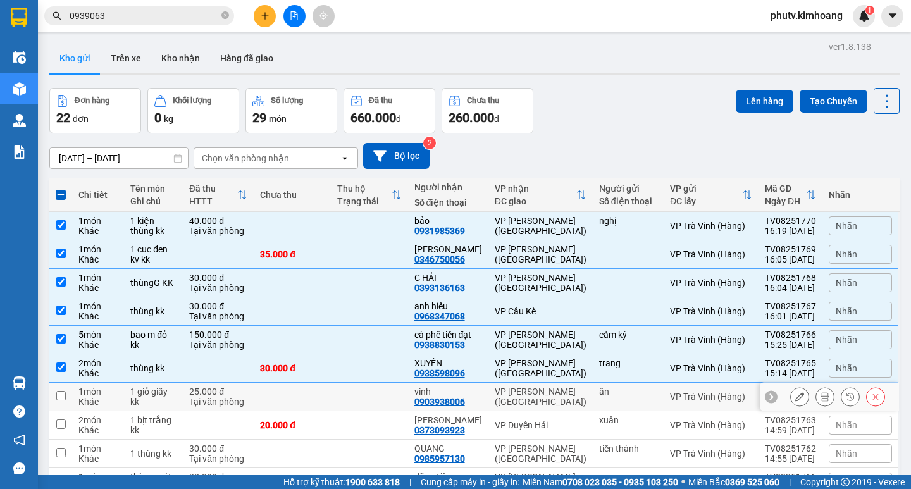
click at [122, 392] on td "1 món Khác" at bounding box center [98, 397] width 52 height 28
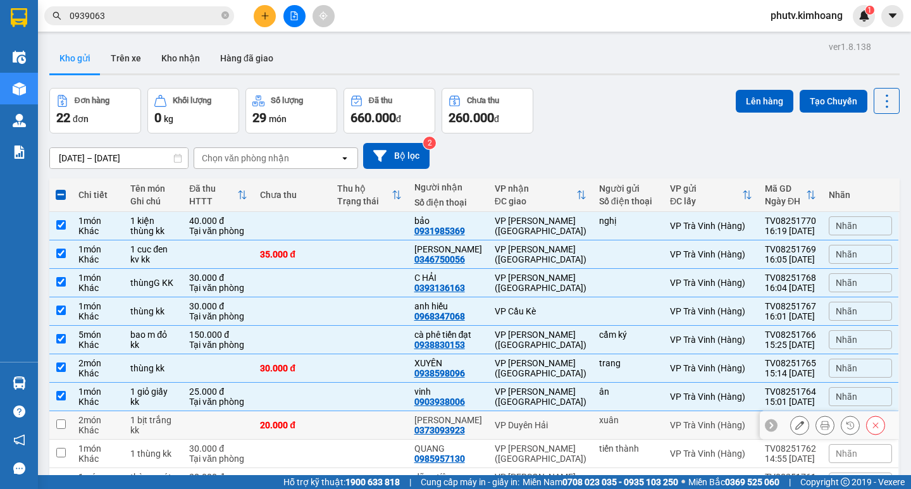
click at [118, 423] on div "2 món" at bounding box center [97, 420] width 39 height 10
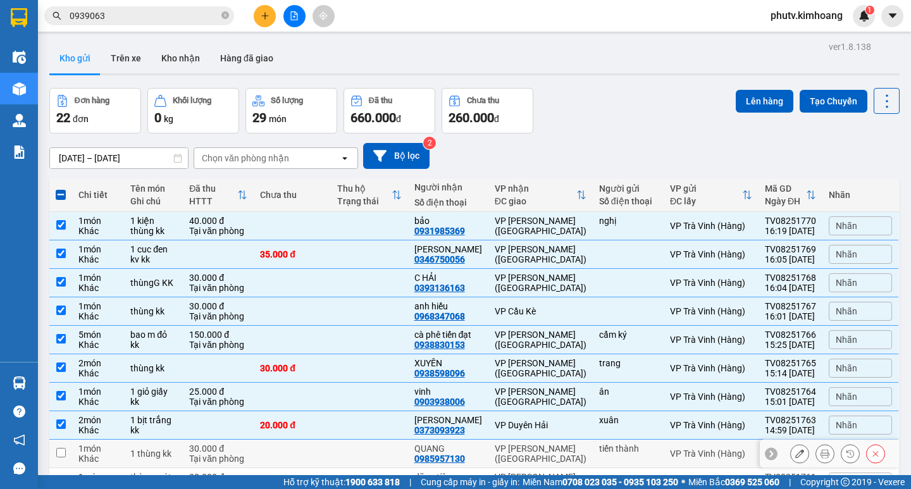
click at [114, 452] on div "1 món" at bounding box center [97, 448] width 39 height 10
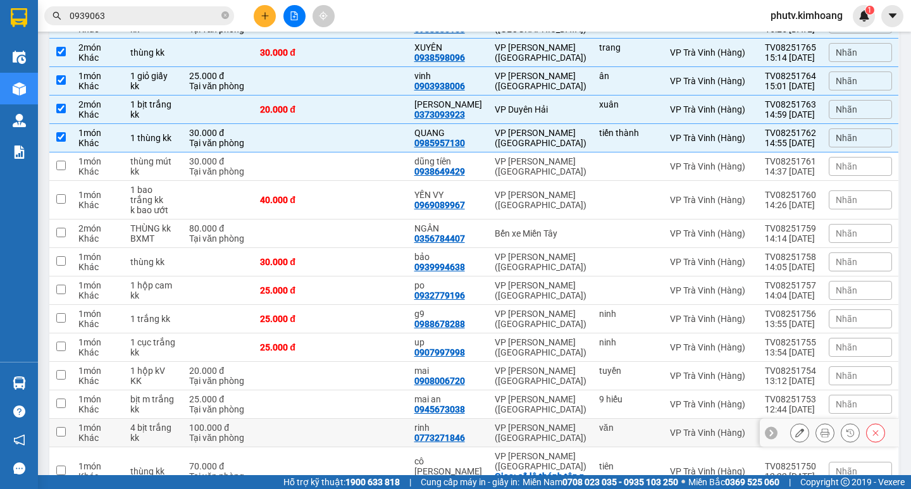
scroll to position [316, 0]
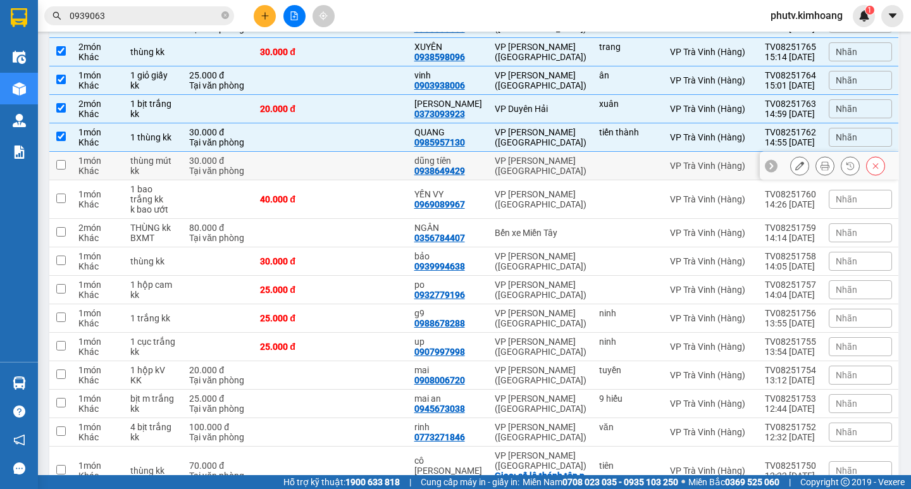
click at [121, 157] on td "1 món Khác" at bounding box center [98, 166] width 52 height 28
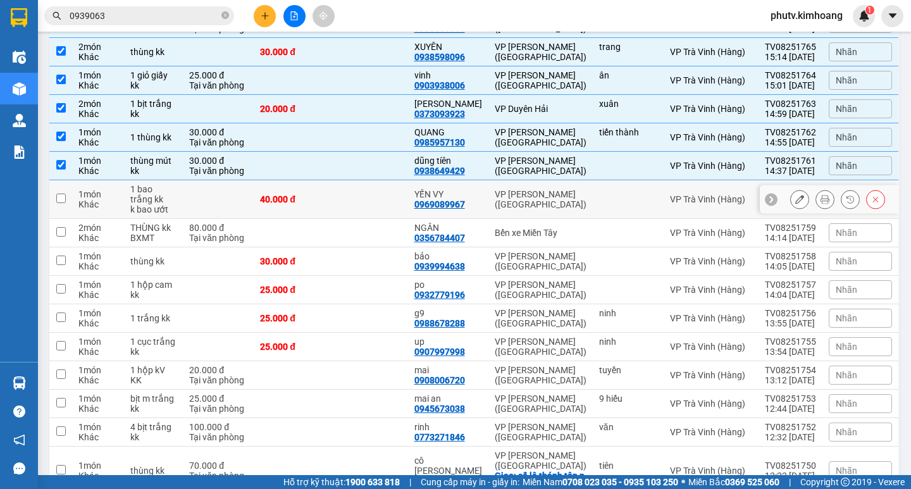
click at [132, 199] on div "1 bao trắng kk" at bounding box center [153, 194] width 46 height 20
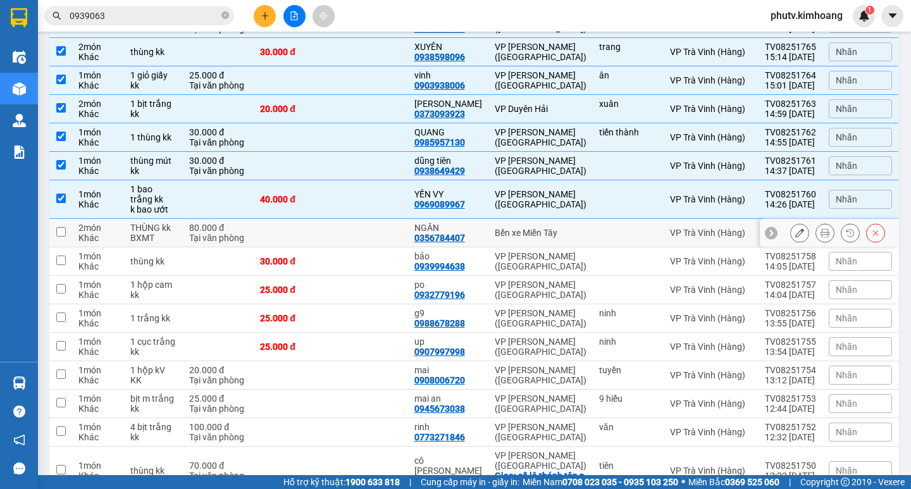
click at [134, 235] on div "BXMT" at bounding box center [153, 238] width 46 height 10
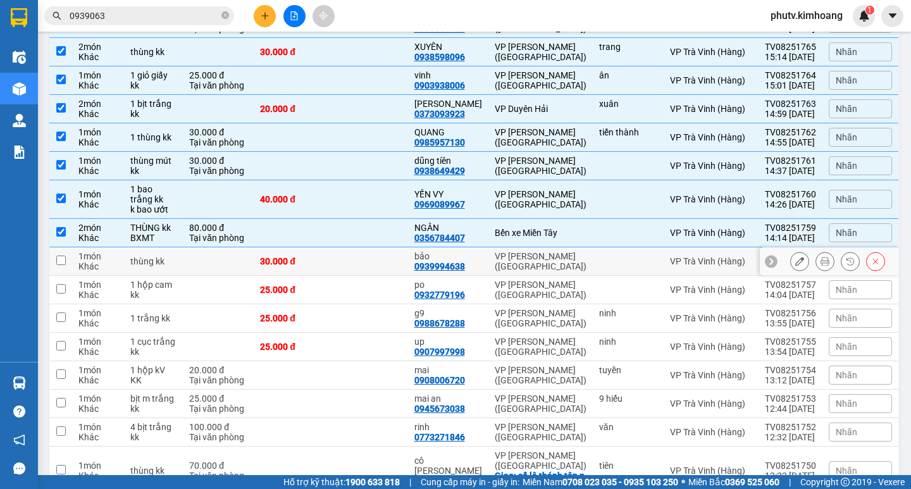
click at [134, 253] on td "thùng kk" at bounding box center [153, 261] width 59 height 28
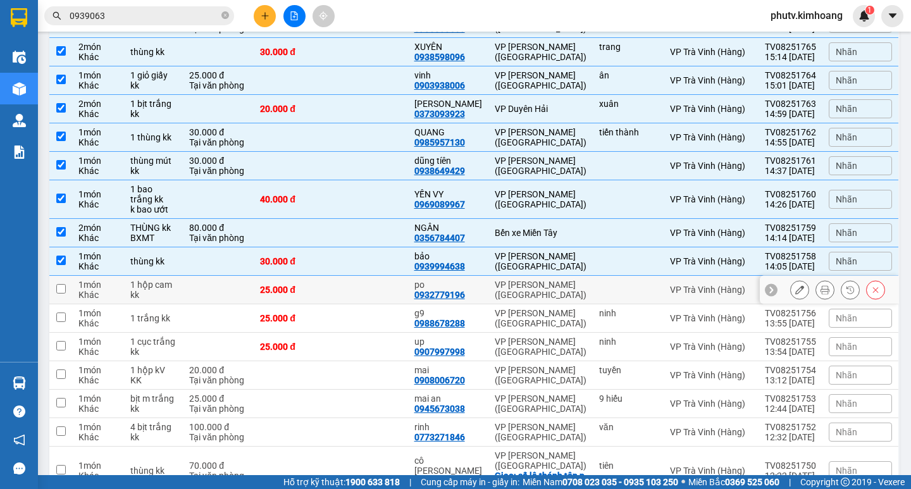
click at [212, 288] on td at bounding box center [218, 290] width 71 height 28
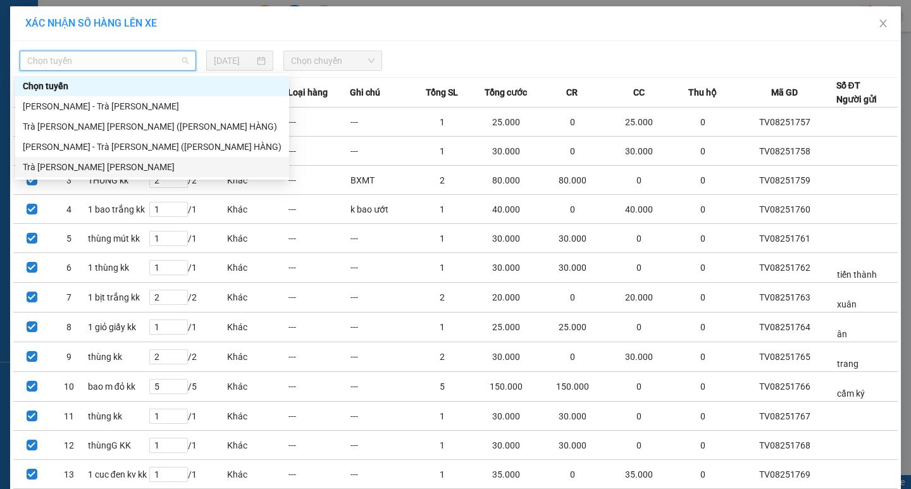
click at [81, 164] on div "Trà [PERSON_NAME] [PERSON_NAME]" at bounding box center [152, 167] width 259 height 14
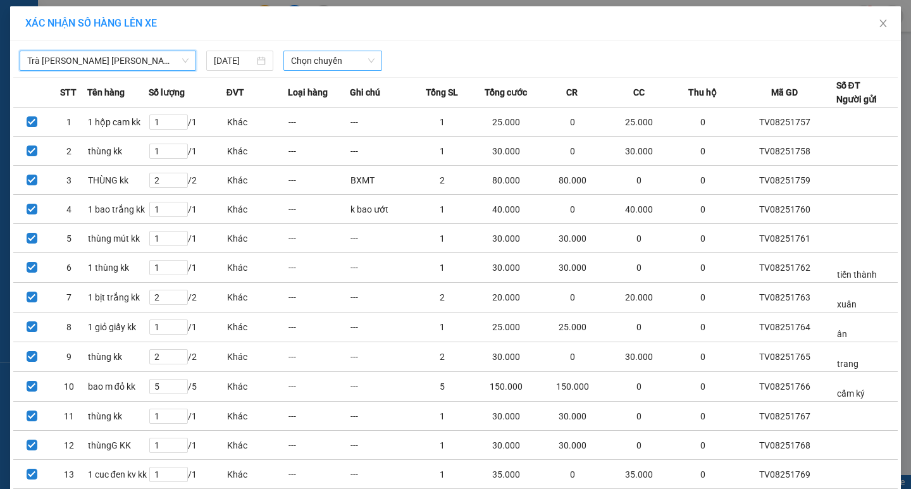
click at [298, 70] on span "Chọn chuyến" at bounding box center [332, 60] width 83 height 19
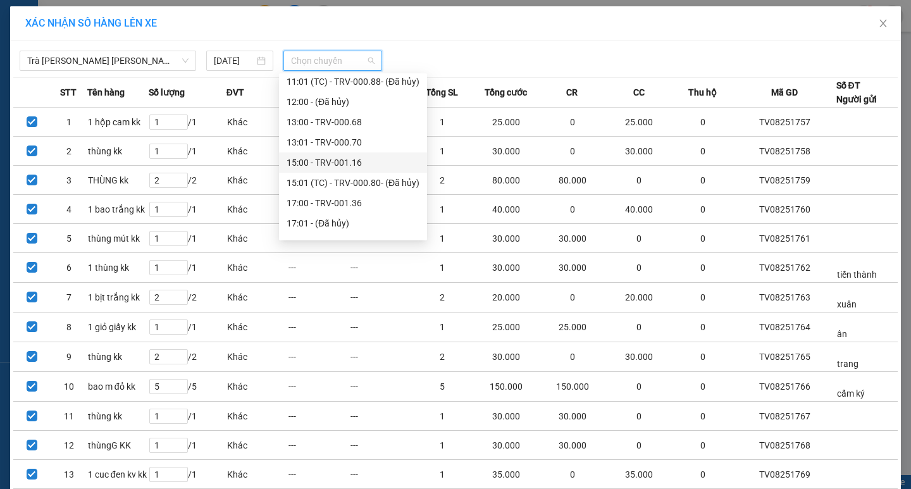
scroll to position [405, 0]
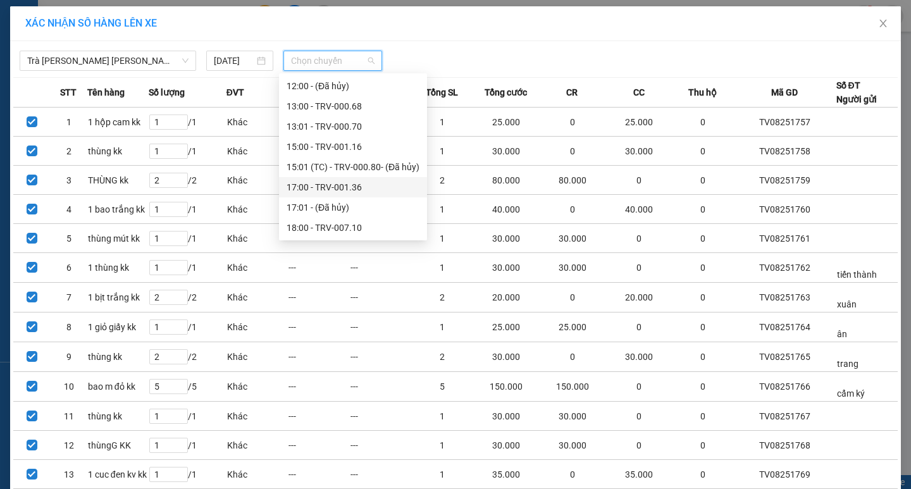
click at [316, 183] on div "17:00 - TRV-001.36" at bounding box center [353, 187] width 133 height 14
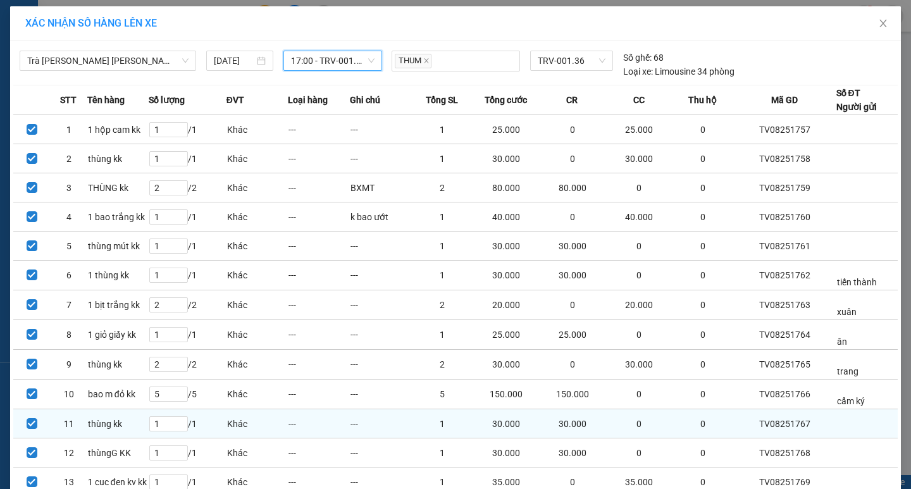
scroll to position [123, 0]
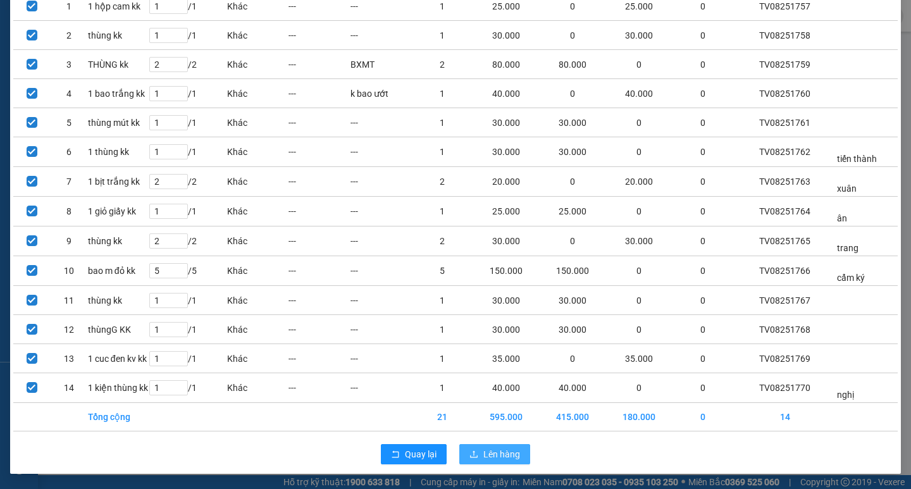
click at [498, 450] on span "Lên hàng" at bounding box center [501, 454] width 37 height 14
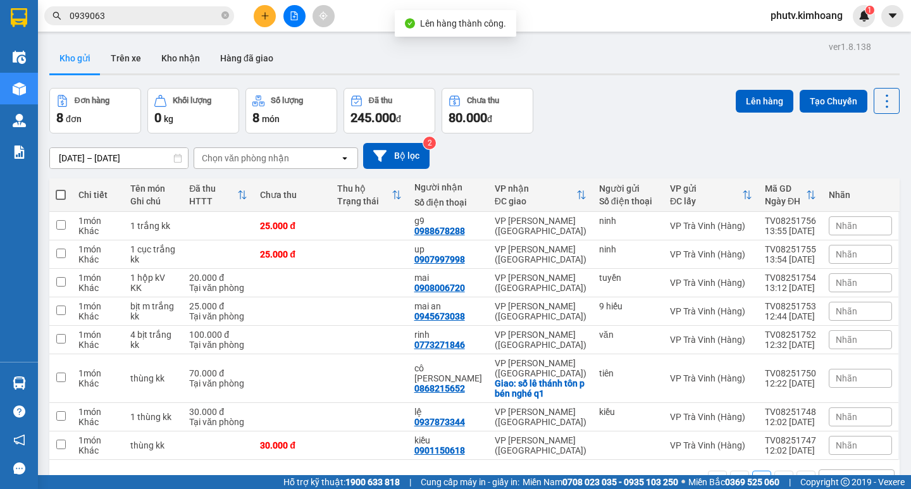
click at [61, 188] on label at bounding box center [61, 194] width 10 height 13
click at [61, 188] on input "checkbox" at bounding box center [61, 188] width 0 height 0
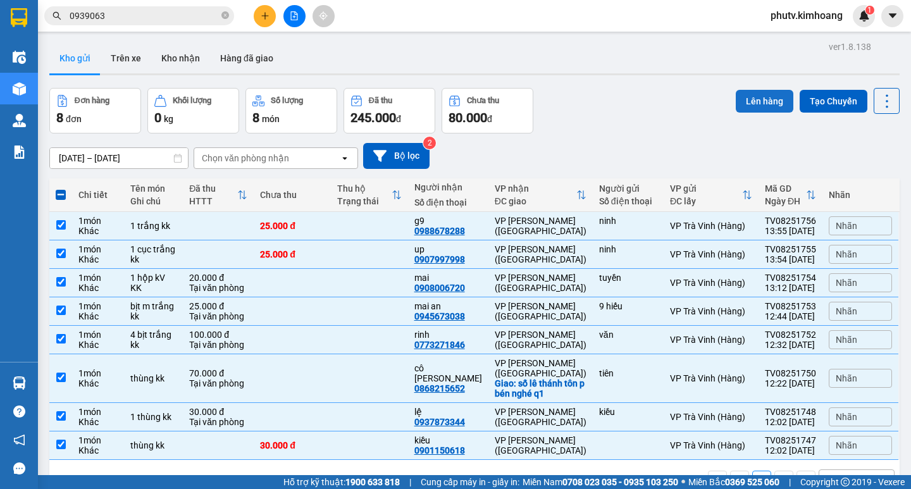
click at [751, 104] on button "Lên hàng" at bounding box center [765, 101] width 58 height 23
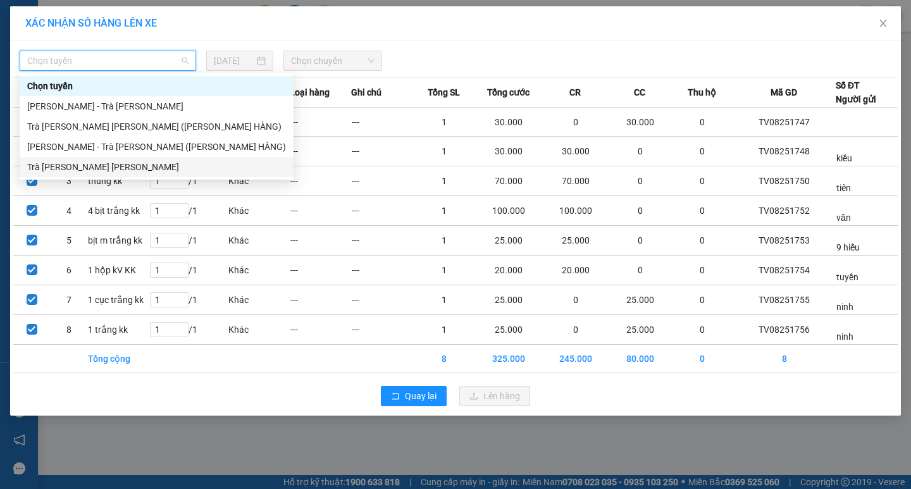
click at [90, 164] on div "Trà [PERSON_NAME] [PERSON_NAME]" at bounding box center [156, 167] width 259 height 14
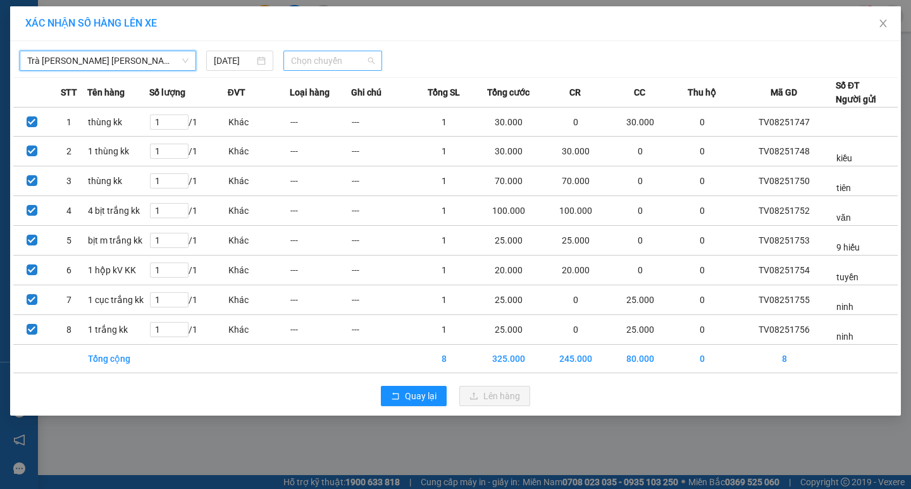
click at [293, 66] on span "Chọn chuyến" at bounding box center [332, 60] width 83 height 19
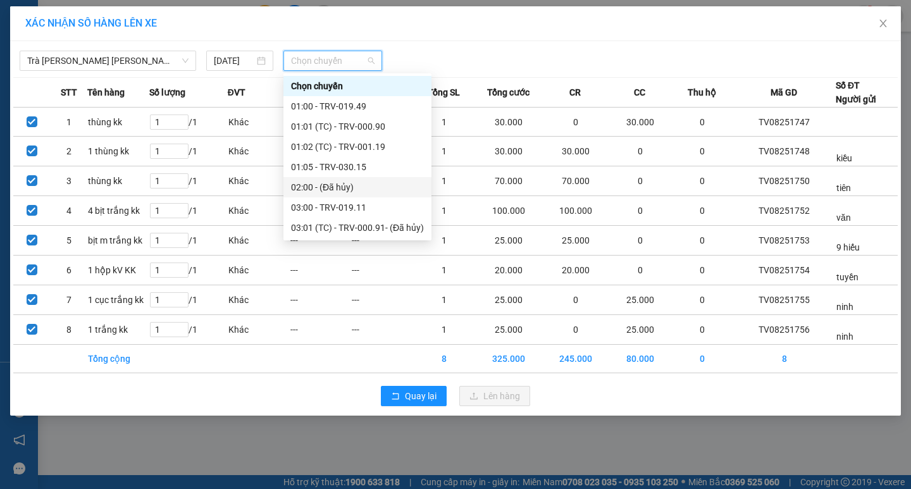
scroll to position [405, 0]
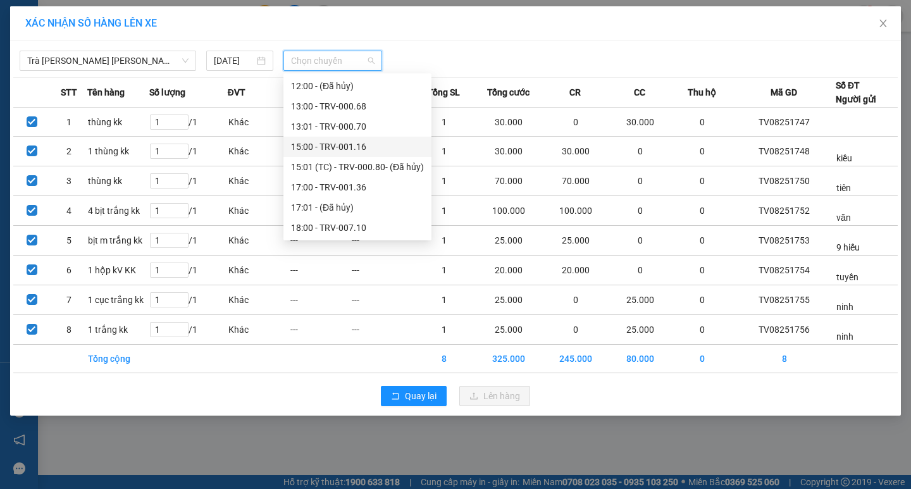
click at [335, 144] on div "15:00 - TRV-001.16" at bounding box center [357, 147] width 133 height 14
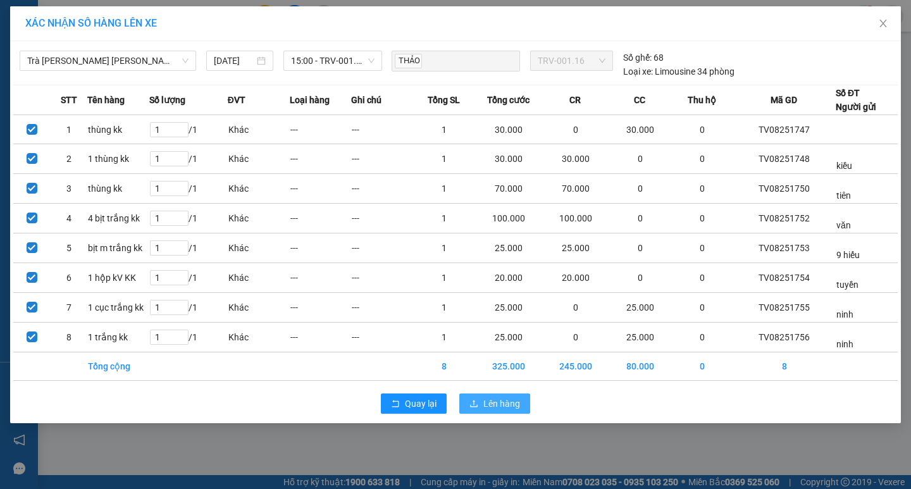
click at [498, 402] on span "Lên hàng" at bounding box center [501, 404] width 37 height 14
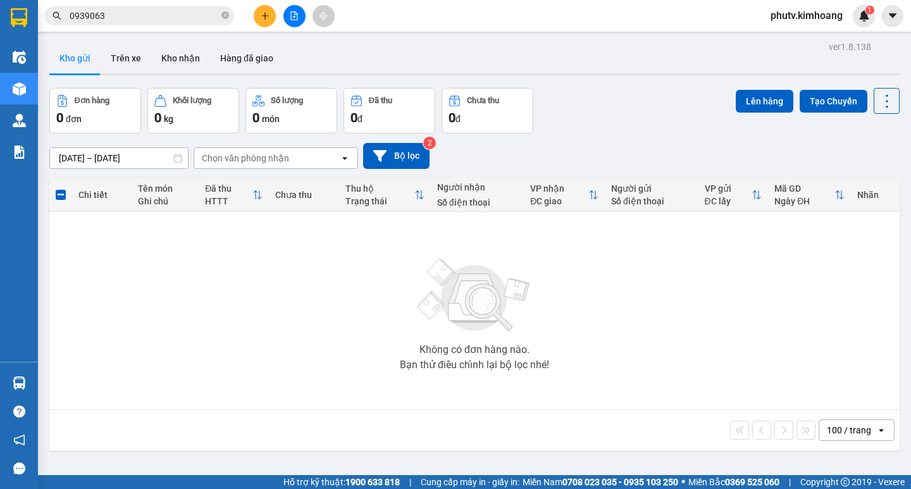
click at [144, 21] on input "0939063" at bounding box center [144, 16] width 149 height 14
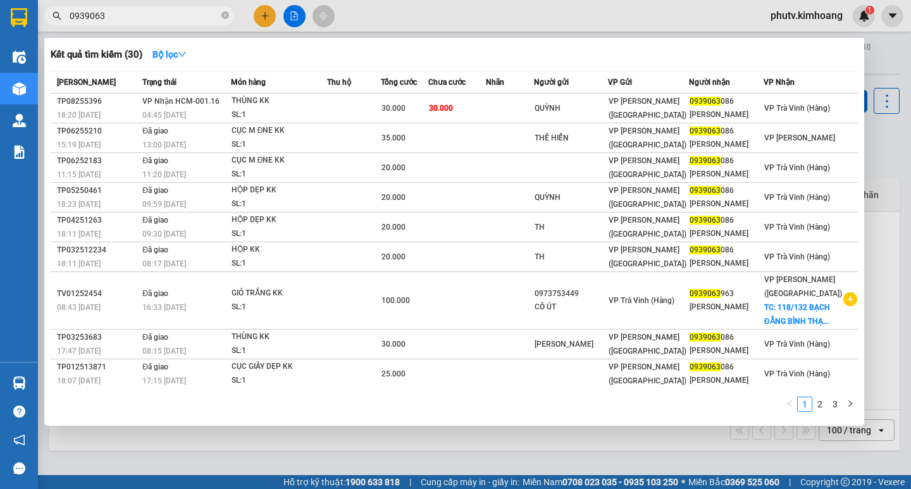
click at [144, 21] on input "0939063" at bounding box center [144, 16] width 149 height 14
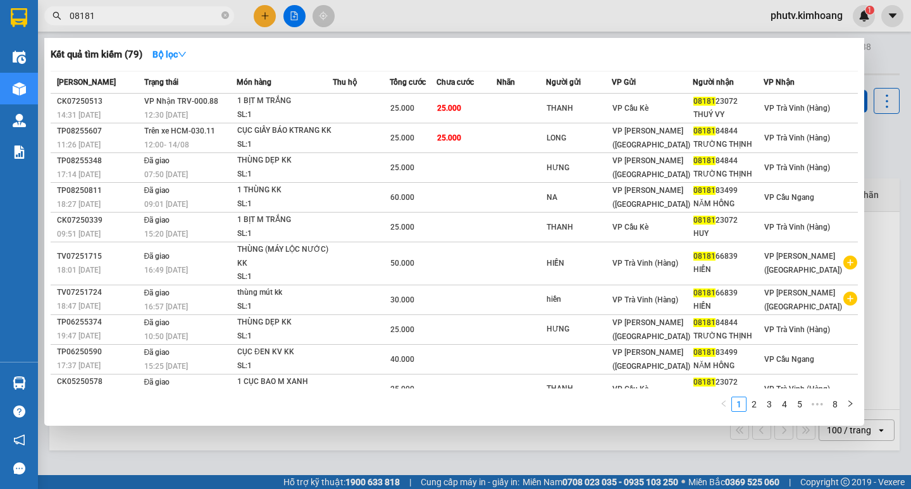
click at [123, 20] on input "08181" at bounding box center [144, 16] width 149 height 14
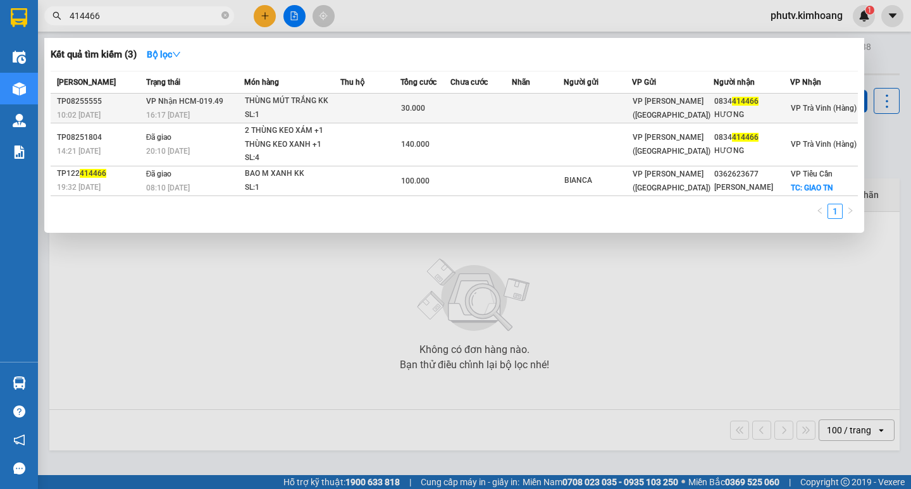
click at [381, 106] on td at bounding box center [370, 109] width 60 height 30
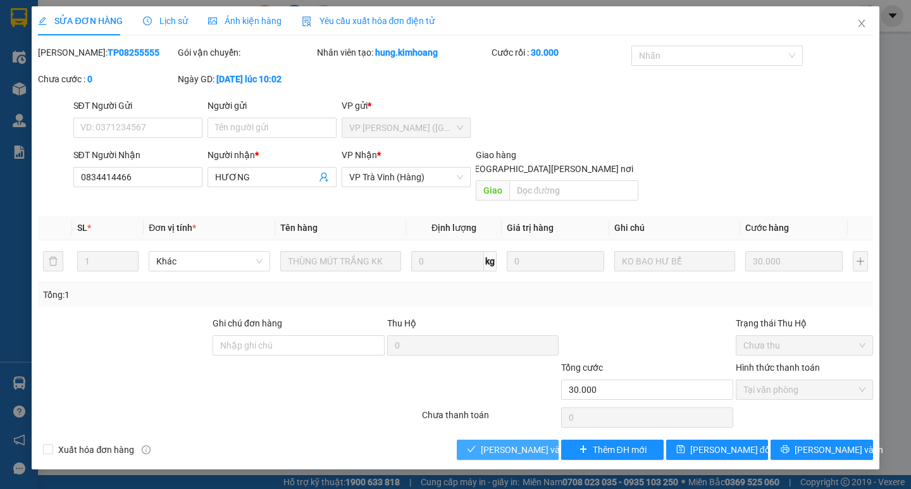
click at [521, 443] on span "[PERSON_NAME] và [PERSON_NAME] hàng" at bounding box center [566, 450] width 171 height 14
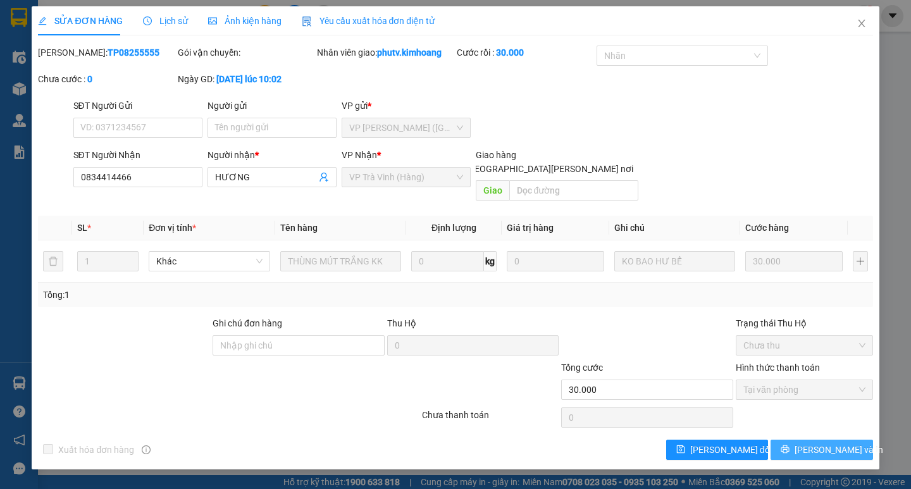
click at [820, 443] on span "[PERSON_NAME] và In" at bounding box center [838, 450] width 89 height 14
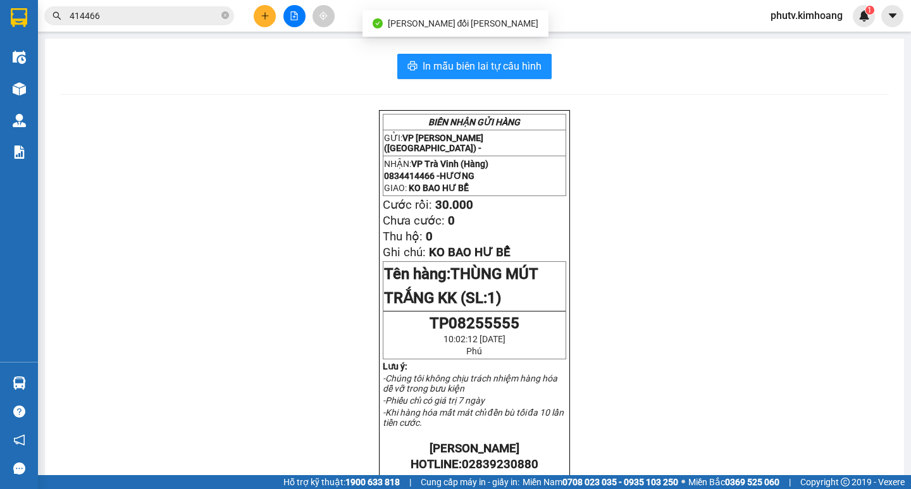
click at [175, 20] on input "414466" at bounding box center [144, 16] width 149 height 14
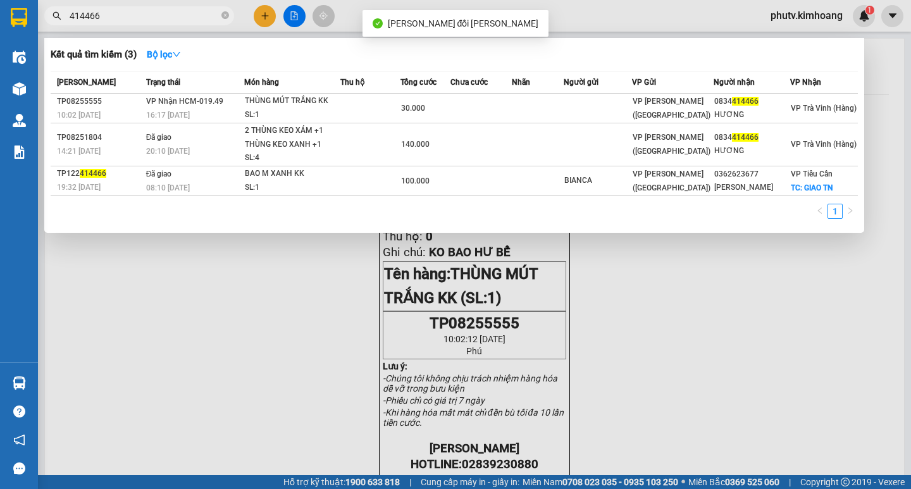
click at [175, 20] on input "414466" at bounding box center [144, 16] width 149 height 14
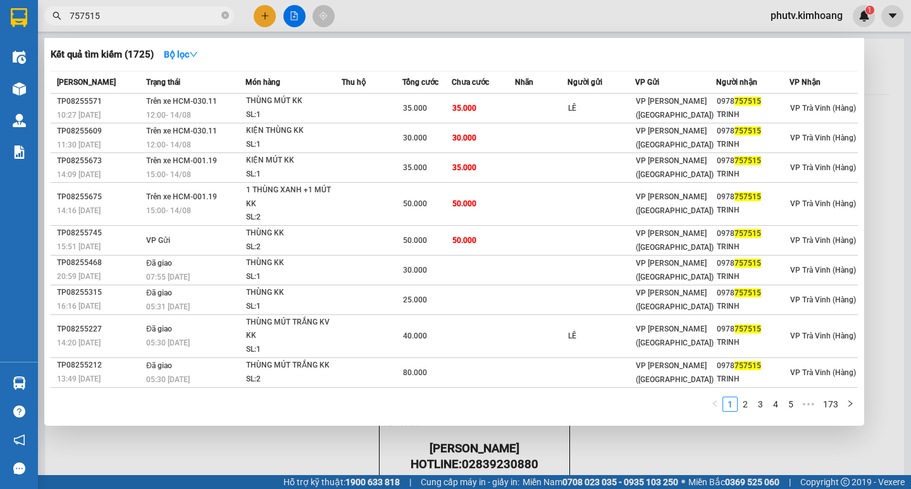
click at [226, 16] on icon "close-circle" at bounding box center [225, 15] width 8 height 8
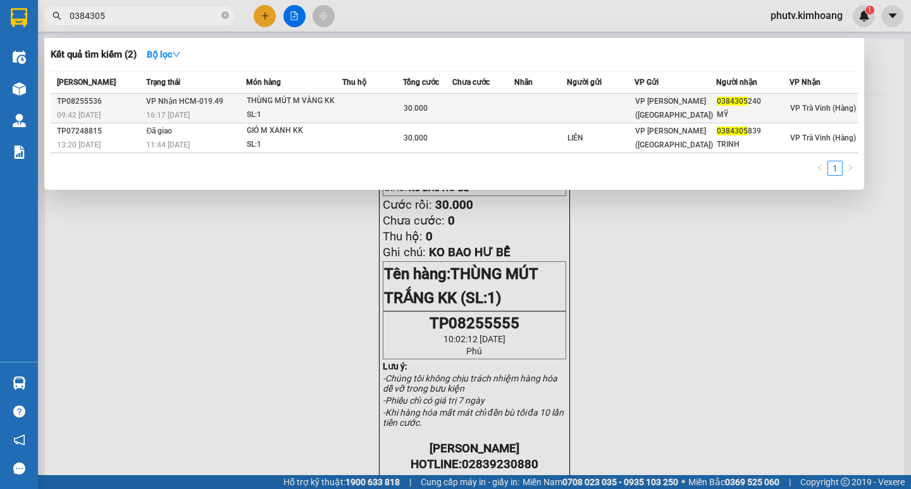
click at [284, 106] on div "THÙNG MÚT M VÀNG KK" at bounding box center [294, 101] width 95 height 14
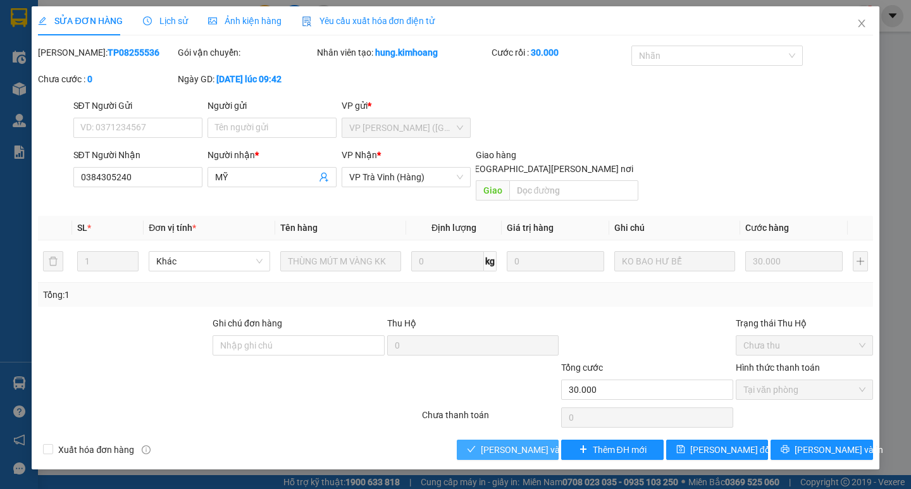
click at [522, 443] on span "[PERSON_NAME] và [PERSON_NAME] hàng" at bounding box center [566, 450] width 171 height 14
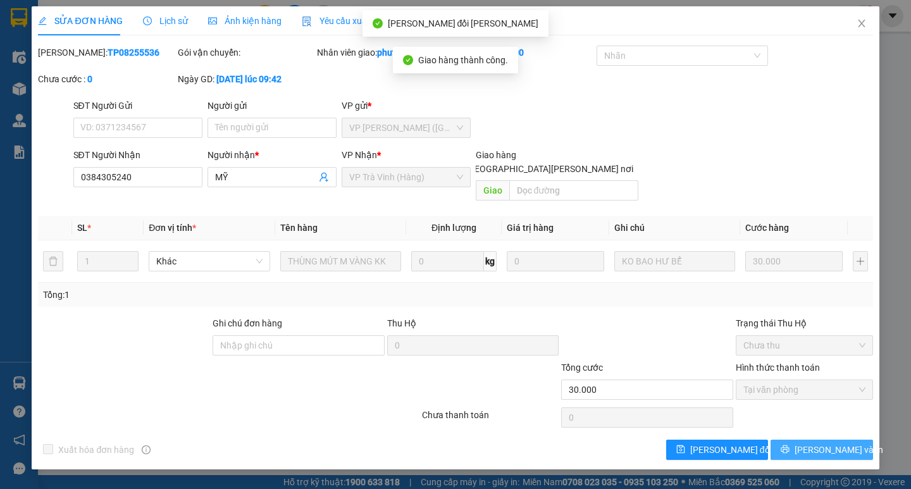
click at [808, 440] on button "[PERSON_NAME] và In" at bounding box center [821, 450] width 102 height 20
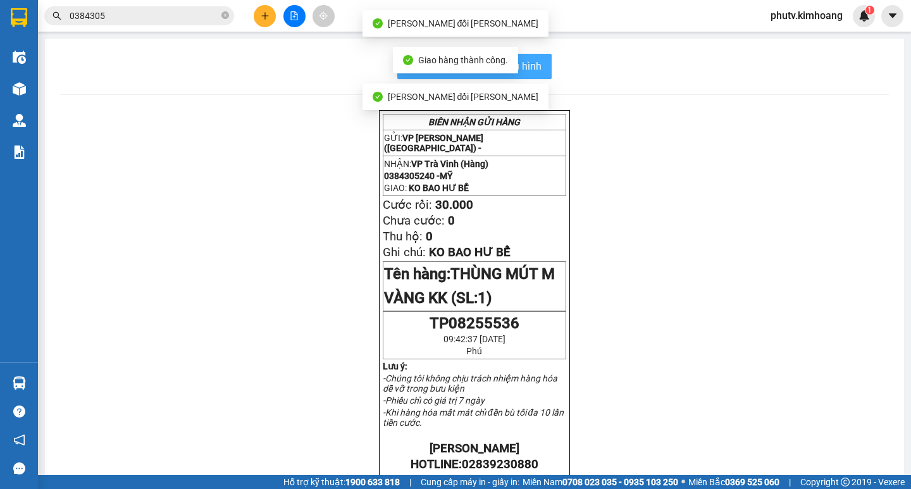
click at [538, 61] on button "In mẫu biên lai tự cấu hình" at bounding box center [474, 66] width 154 height 25
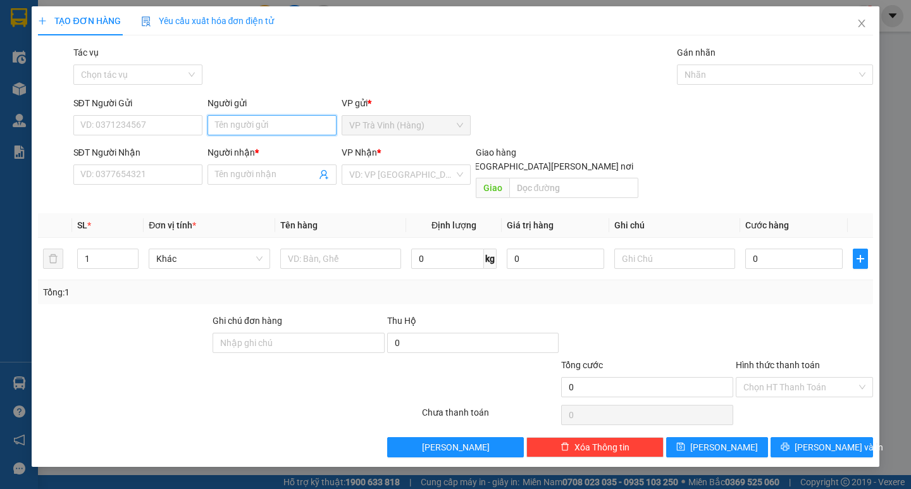
click at [288, 126] on input "Người gửi" at bounding box center [271, 125] width 129 height 20
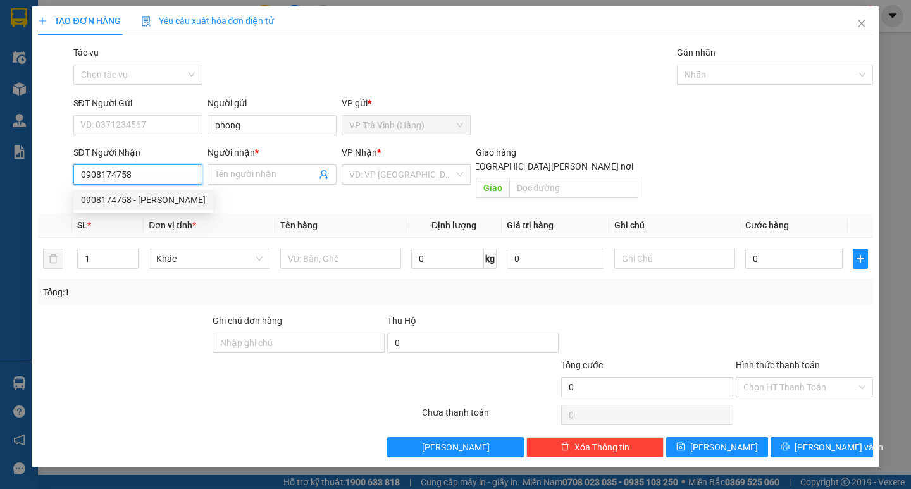
click at [188, 191] on div "0908174758 - thịnh" at bounding box center [143, 200] width 140 height 20
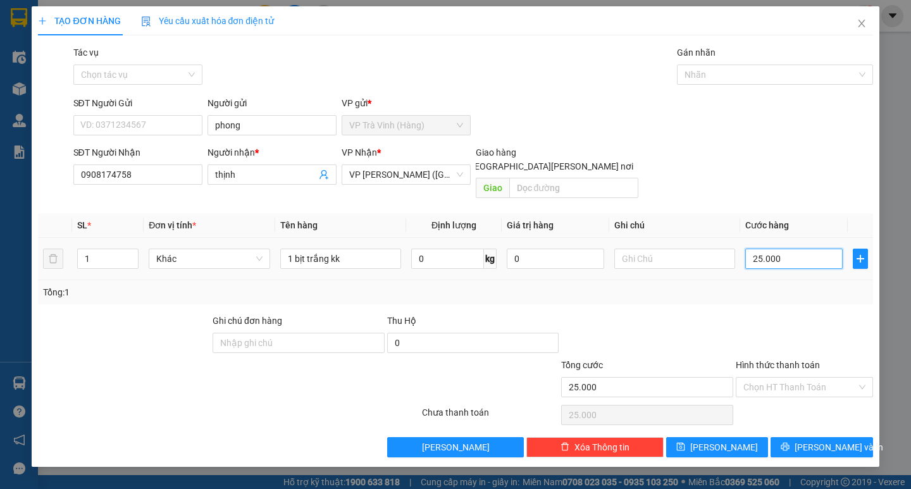
click at [802, 250] on input "25.000" at bounding box center [793, 259] width 97 height 20
drag, startPoint x: 798, startPoint y: 278, endPoint x: 806, endPoint y: 322, distance: 44.5
click at [798, 285] on div "Tổng: 1" at bounding box center [455, 292] width 834 height 24
click at [815, 440] on span "[PERSON_NAME] và In" at bounding box center [838, 447] width 89 height 14
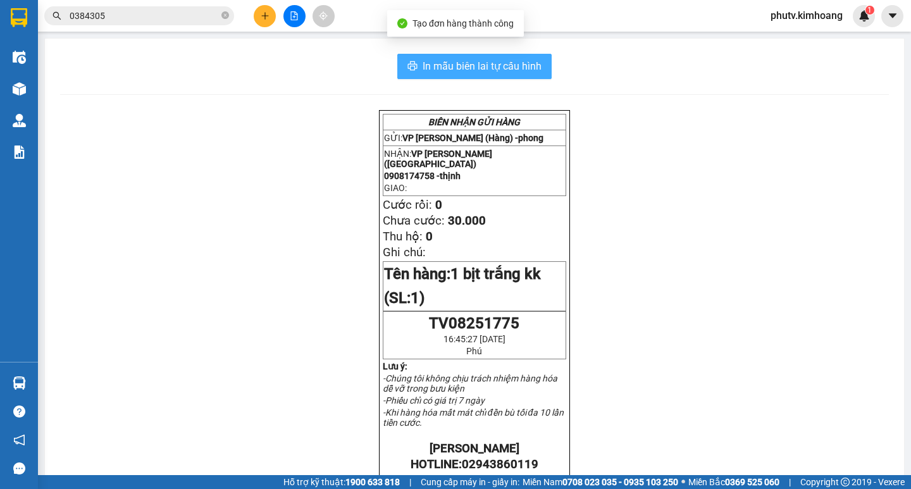
click at [523, 78] on button "In mẫu biên lai tự cấu hình" at bounding box center [474, 66] width 154 height 25
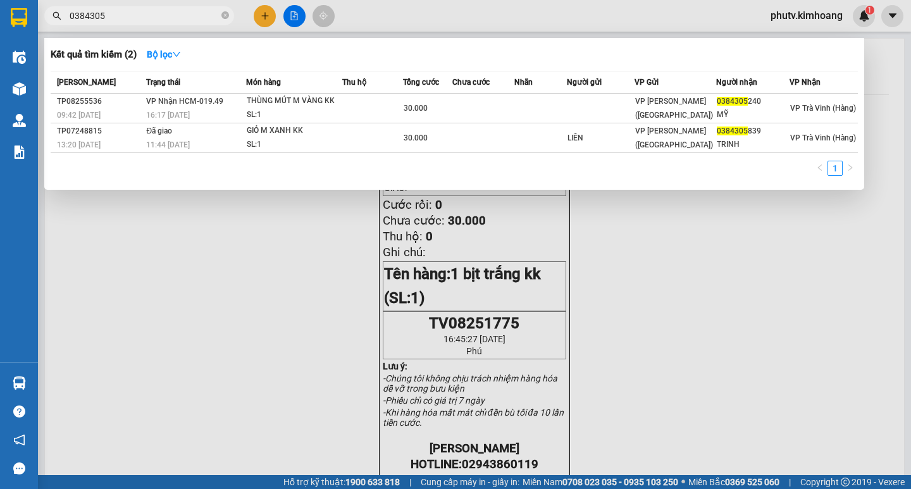
click at [140, 14] on input "0384305" at bounding box center [144, 16] width 149 height 14
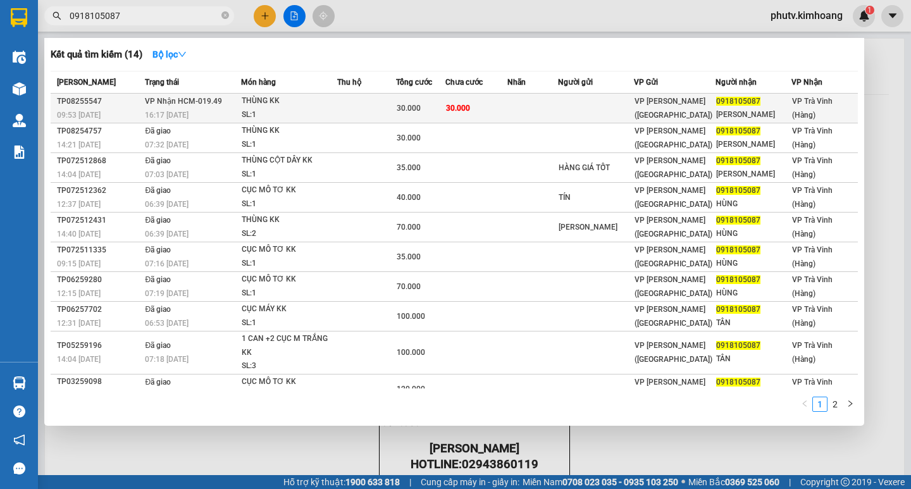
click at [334, 102] on div "THÙNG KK" at bounding box center [289, 101] width 95 height 14
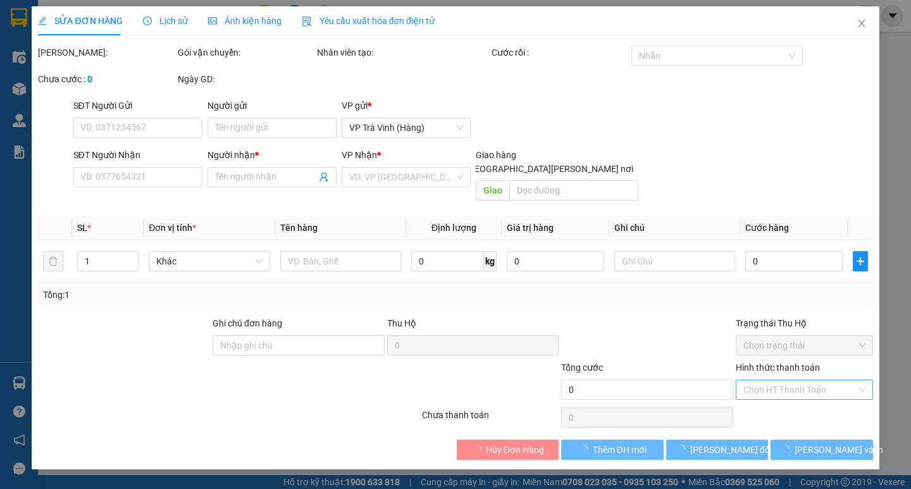
click at [784, 380] on input "Hình thức thanh toán" at bounding box center [799, 389] width 113 height 19
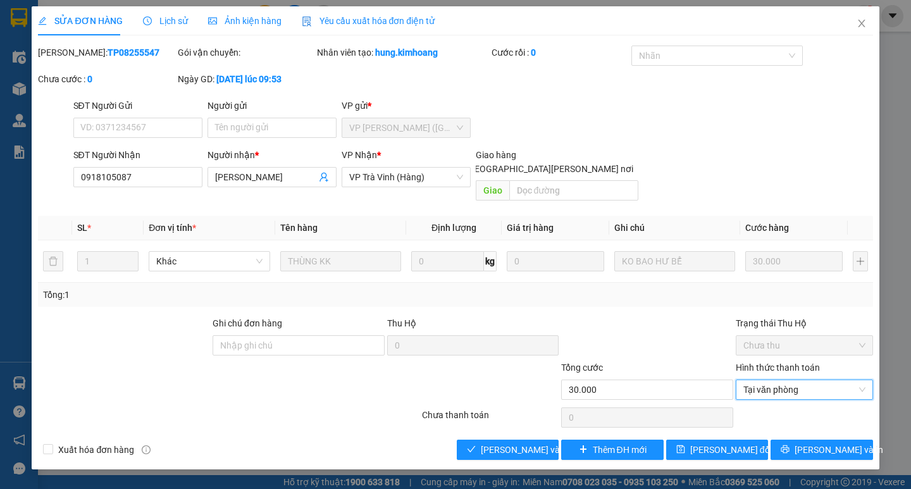
click at [518, 423] on div "Total Paid Fee 0 Total UnPaid Fee 30.000 Cash Collection Total Fee Mã ĐH: TP082…" at bounding box center [455, 253] width 834 height 414
click at [514, 440] on button "[PERSON_NAME] và [PERSON_NAME] hàng" at bounding box center [508, 450] width 102 height 20
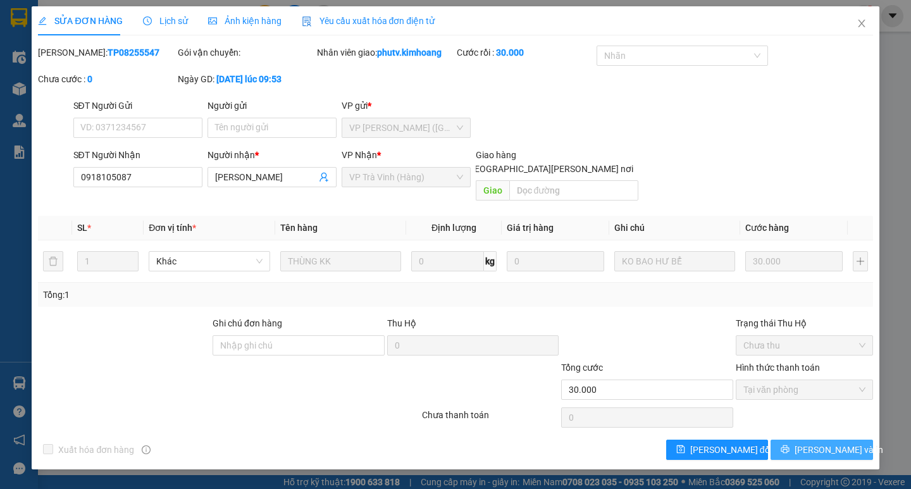
click at [825, 440] on button "[PERSON_NAME] và In" at bounding box center [821, 450] width 102 height 20
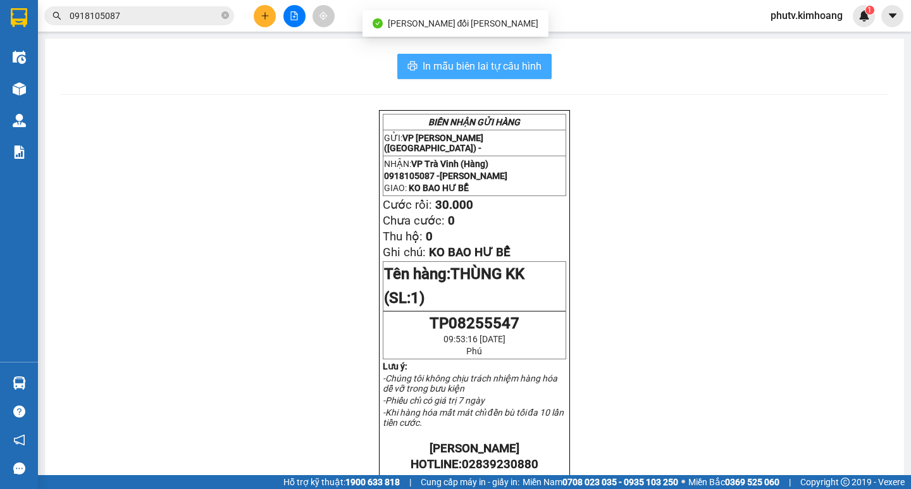
click at [520, 67] on span "In mẫu biên lai tự cấu hình" at bounding box center [482, 66] width 119 height 16
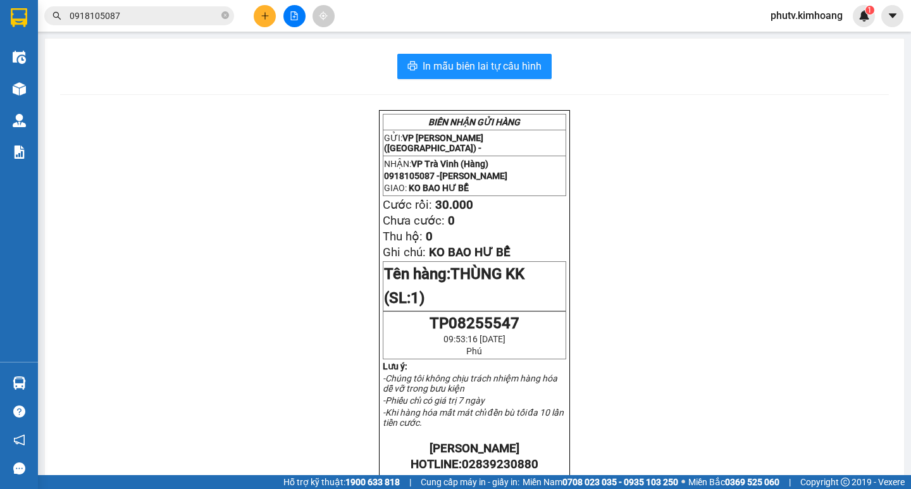
click at [169, 13] on input "0918105087" at bounding box center [144, 16] width 149 height 14
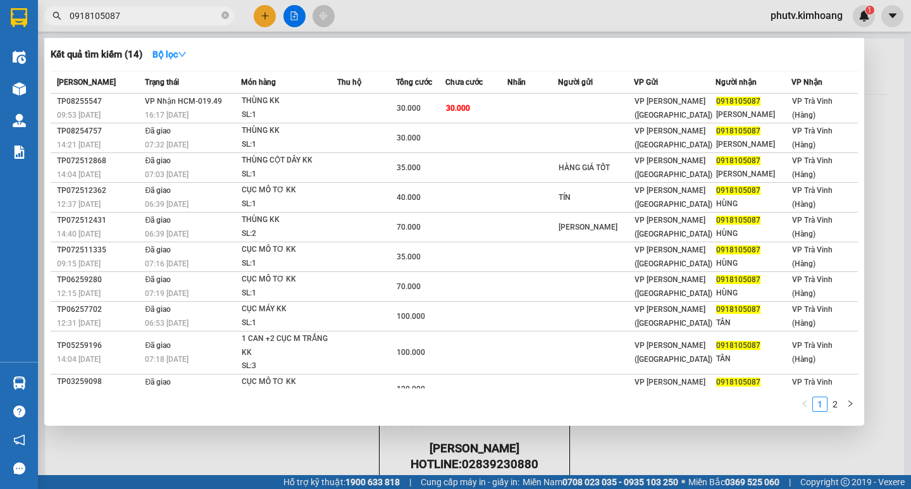
click at [169, 13] on input "0918105087" at bounding box center [144, 16] width 149 height 14
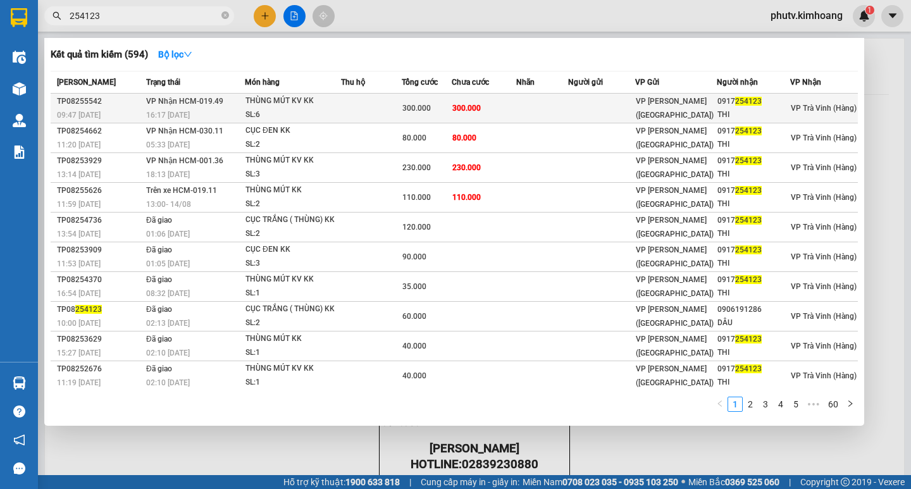
click at [302, 102] on div "THÙNG MÚT KV KK" at bounding box center [292, 101] width 95 height 14
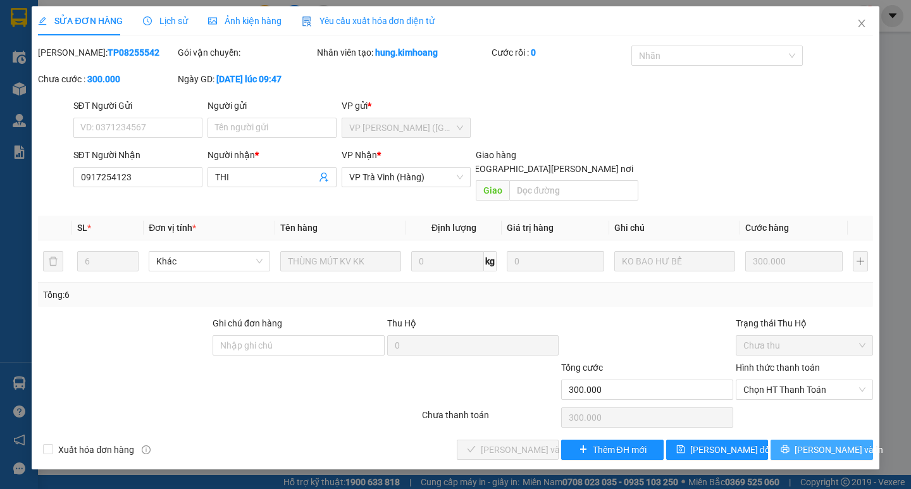
click at [820, 443] on span "[PERSON_NAME] và In" at bounding box center [838, 450] width 89 height 14
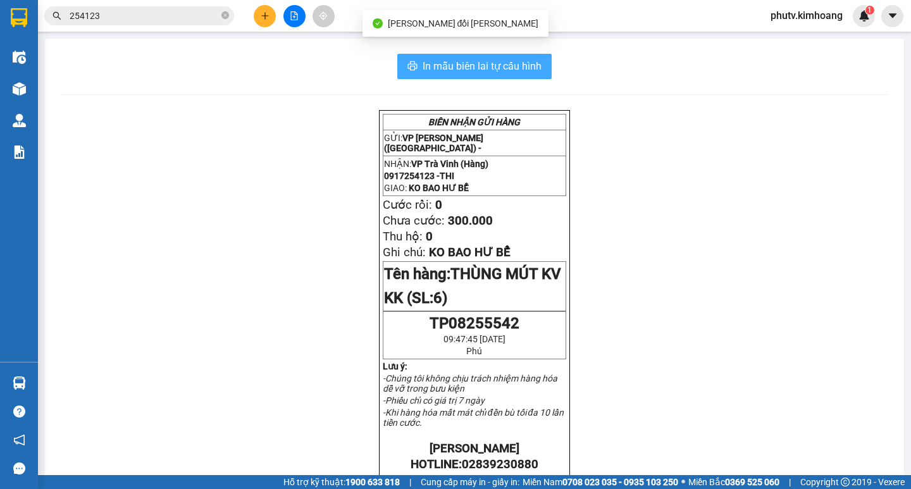
click at [479, 66] on span "In mẫu biên lai tự cấu hình" at bounding box center [482, 66] width 119 height 16
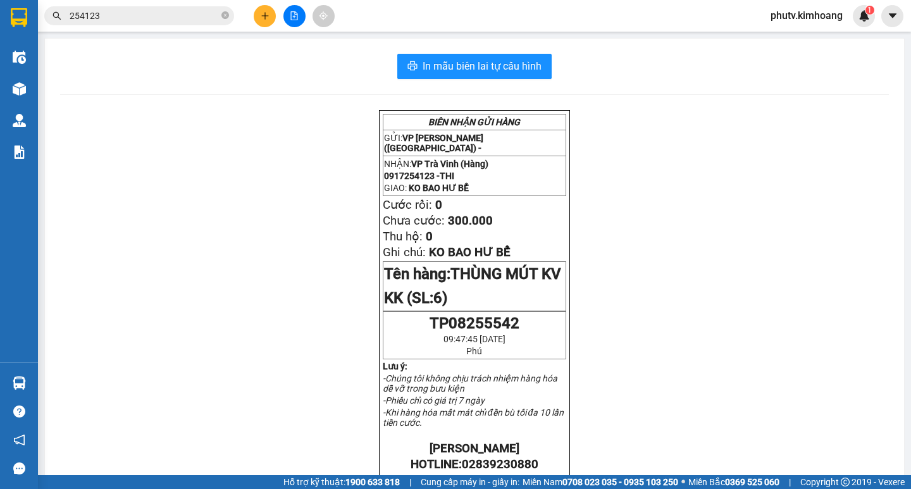
click at [112, 15] on input "254123" at bounding box center [144, 16] width 149 height 14
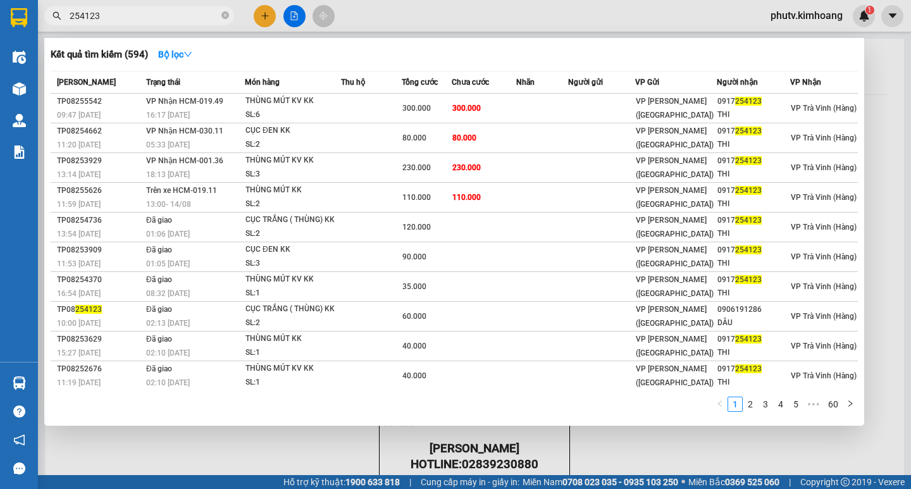
click at [263, 17] on div at bounding box center [455, 244] width 911 height 489
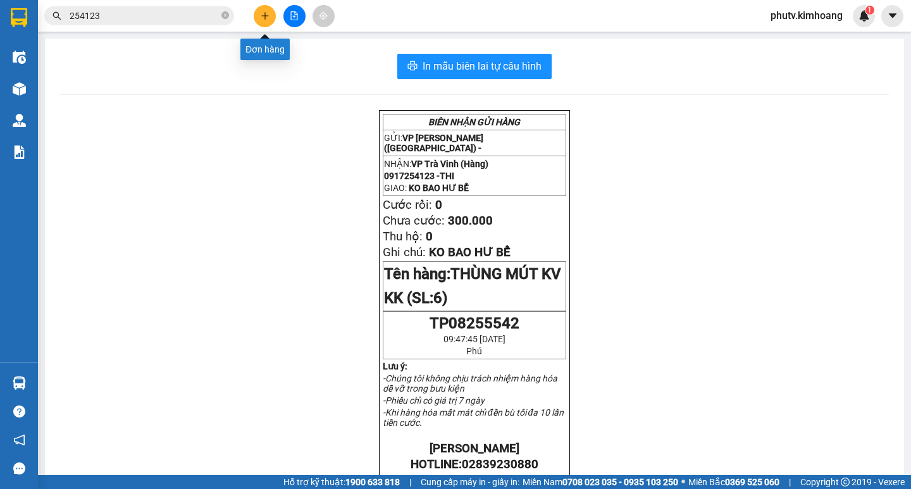
click at [259, 16] on button at bounding box center [265, 16] width 22 height 22
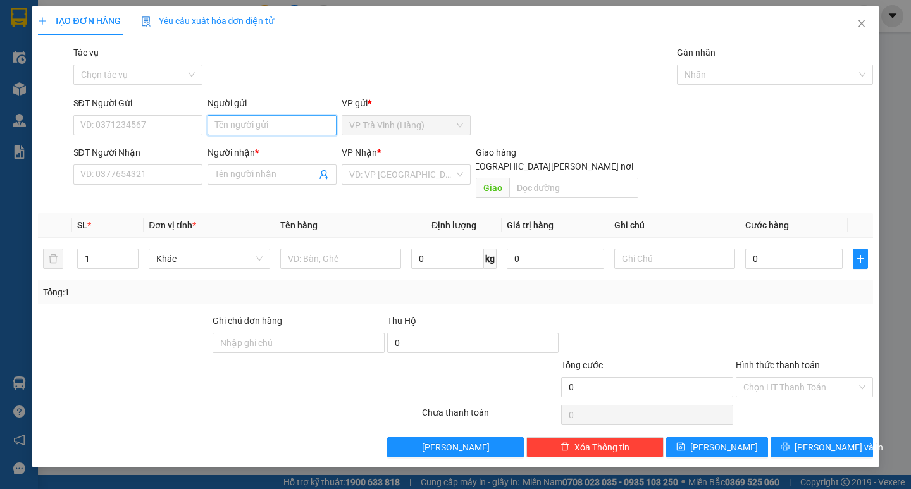
click at [278, 120] on input "Người gửi" at bounding box center [271, 125] width 129 height 20
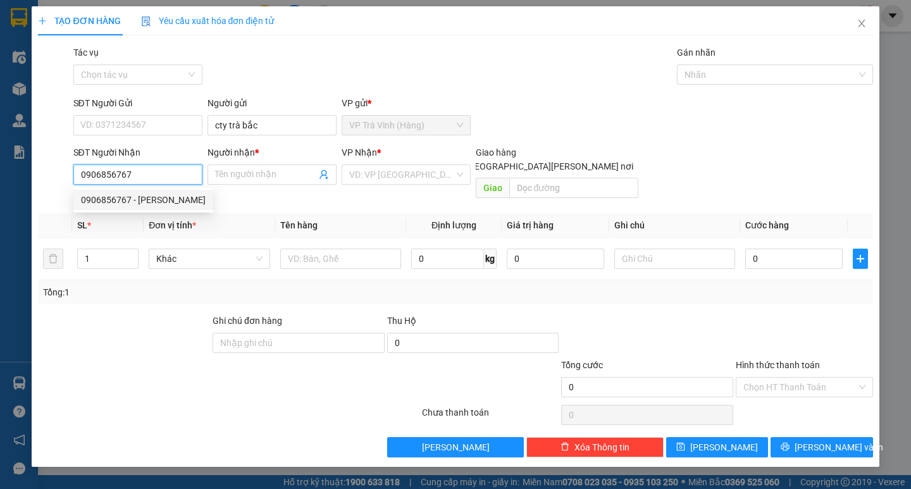
click at [184, 195] on div "0906856767 - ngọc dũng" at bounding box center [143, 200] width 125 height 14
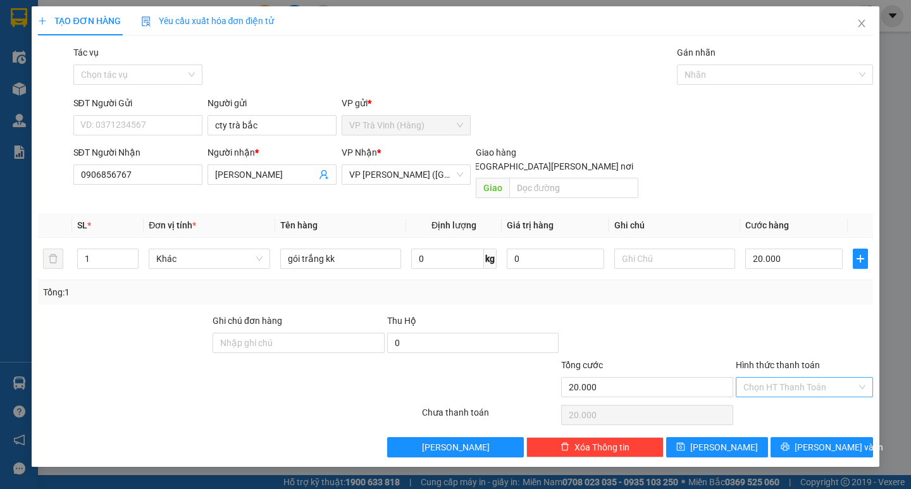
click at [796, 378] on input "Hình thức thanh toán" at bounding box center [799, 387] width 113 height 19
click at [803, 403] on div "Tại văn phòng" at bounding box center [804, 399] width 122 height 14
click at [819, 444] on div "TẠO ĐƠN HÀNG Yêu cầu xuất hóa đơn điện tử Transit Pickup Surcharge Ids Transit …" at bounding box center [455, 236] width 847 height 460
click at [815, 437] on button "[PERSON_NAME] và In" at bounding box center [821, 447] width 102 height 20
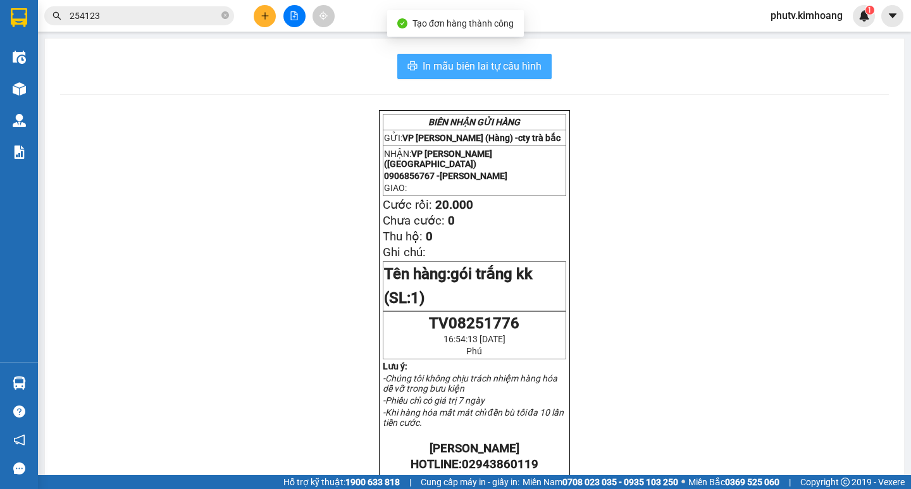
click at [433, 66] on span "In mẫu biên lai tự cấu hình" at bounding box center [482, 66] width 119 height 16
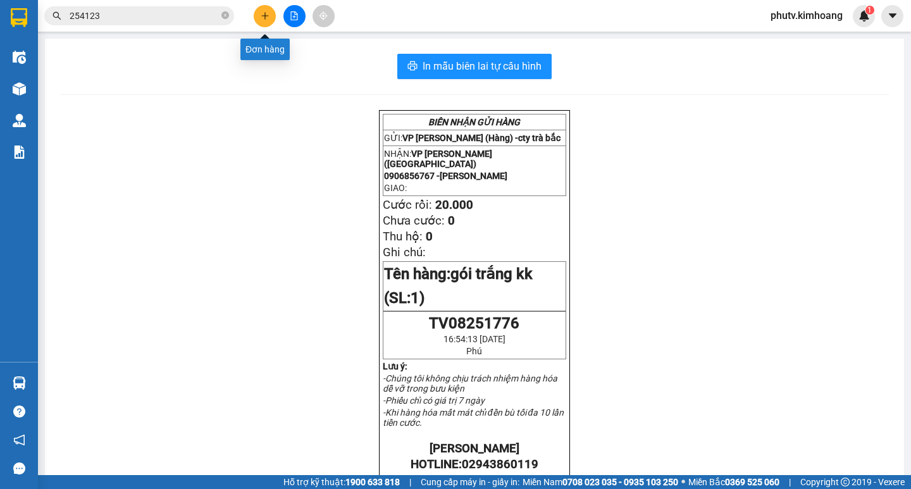
click at [268, 19] on icon "plus" at bounding box center [265, 15] width 9 height 9
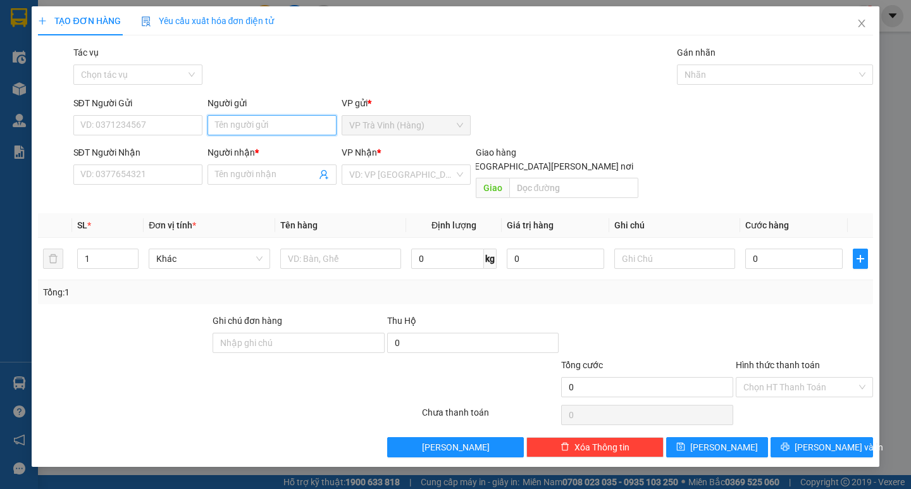
click at [240, 123] on input "Người gửi" at bounding box center [271, 125] width 129 height 20
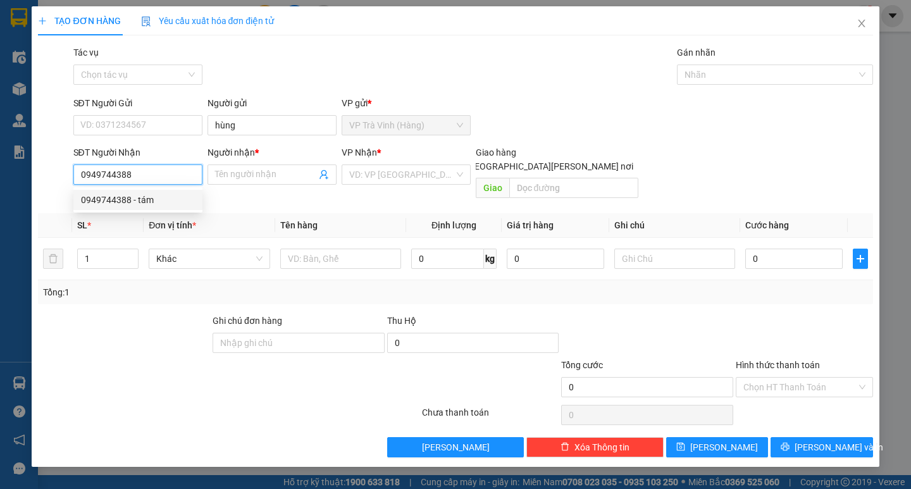
click at [150, 203] on div "0949744388 - tám" at bounding box center [138, 200] width 114 height 14
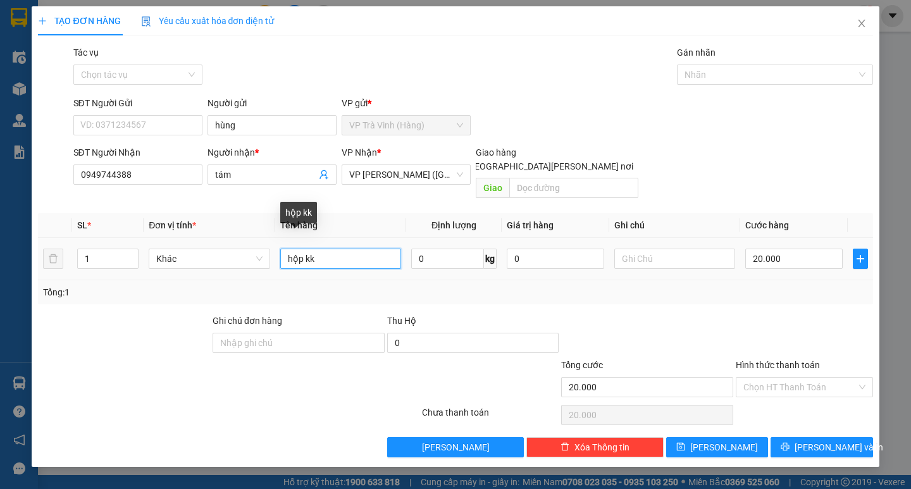
click at [285, 249] on input "hộp kk" at bounding box center [340, 259] width 121 height 20
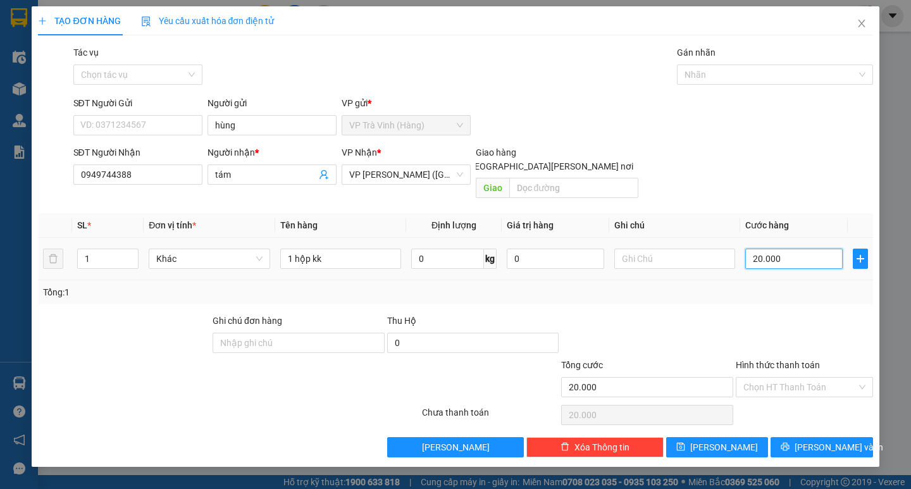
click at [789, 249] on input "20.000" at bounding box center [793, 259] width 97 height 20
click at [794, 280] on div "Tổng: 1" at bounding box center [455, 292] width 834 height 24
click at [794, 378] on input "Hình thức thanh toán" at bounding box center [799, 387] width 113 height 19
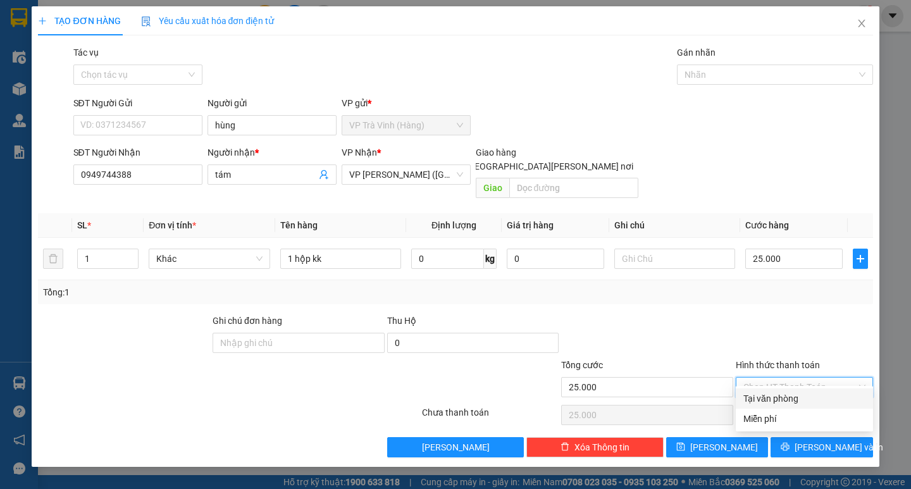
click at [801, 400] on div "Tại văn phòng" at bounding box center [804, 399] width 122 height 14
click at [789, 443] on icon "printer" at bounding box center [785, 447] width 8 height 8
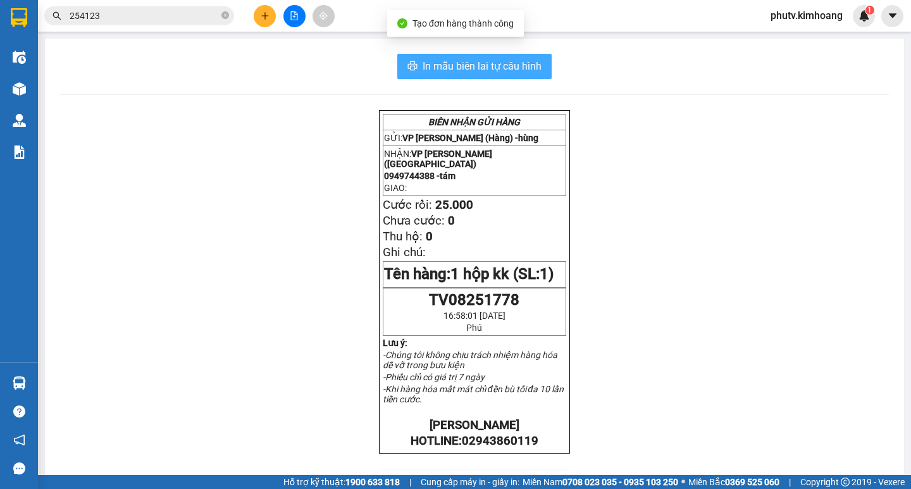
click at [498, 75] on button "In mẫu biên lai tự cấu hình" at bounding box center [474, 66] width 154 height 25
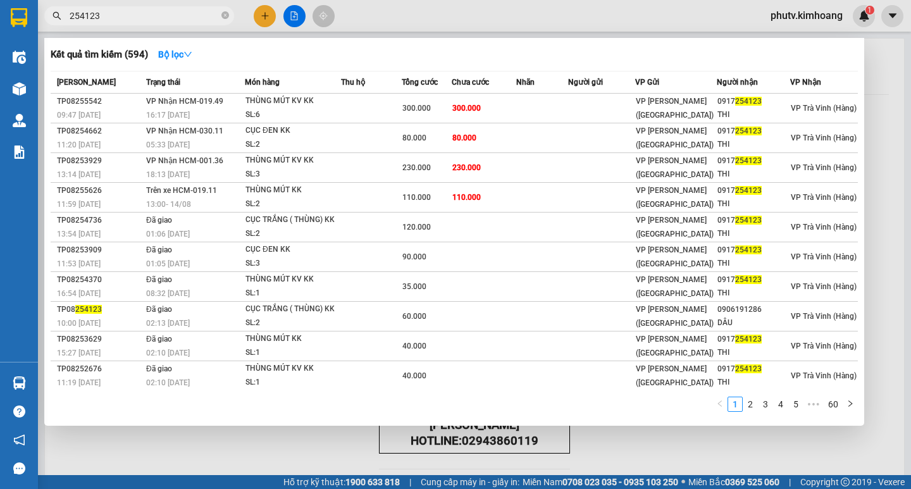
click at [112, 14] on input "254123" at bounding box center [144, 16] width 149 height 14
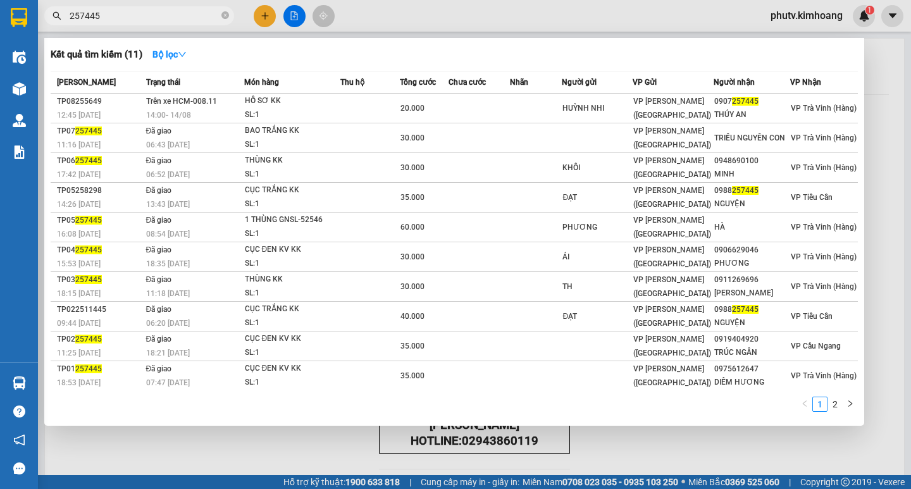
click at [225, 16] on icon "close-circle" at bounding box center [225, 15] width 8 height 8
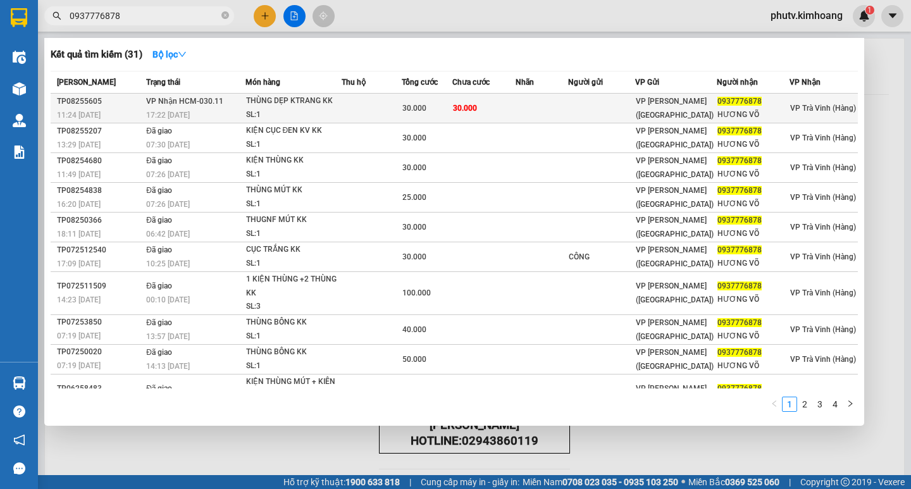
click at [395, 108] on td at bounding box center [372, 109] width 61 height 30
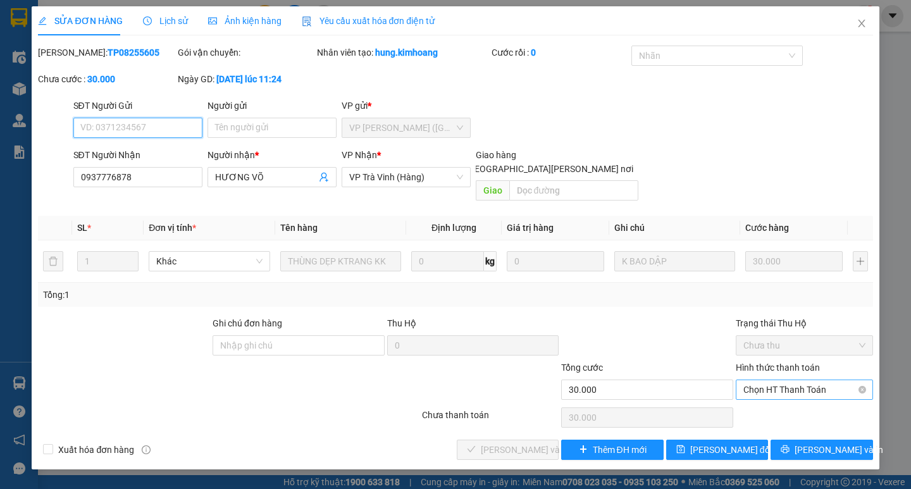
click at [760, 380] on span "Chọn HT Thanh Toán" at bounding box center [804, 389] width 122 height 19
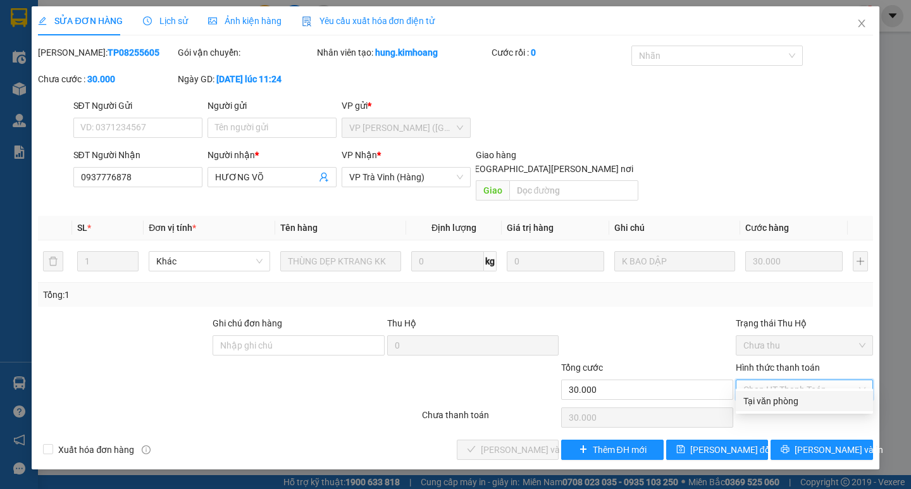
click at [780, 402] on div "Tại văn phòng" at bounding box center [804, 401] width 122 height 14
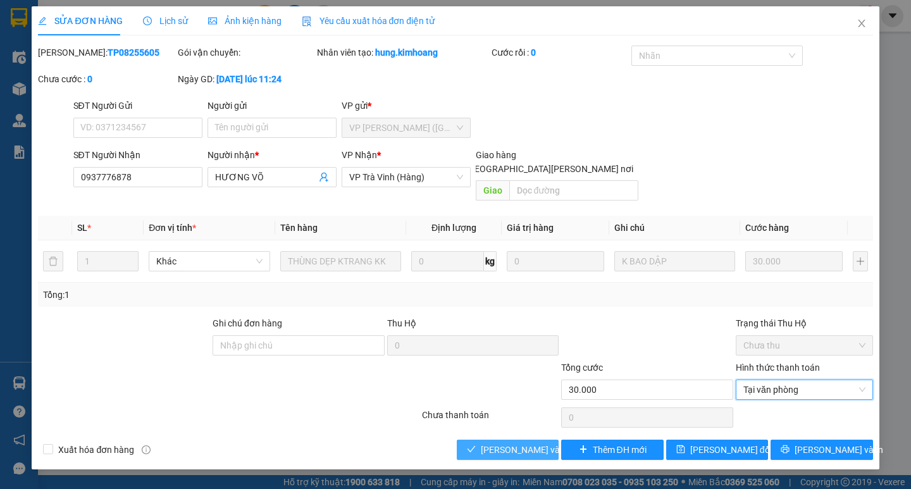
click at [536, 443] on button "[PERSON_NAME] và [PERSON_NAME] hàng" at bounding box center [508, 450] width 102 height 20
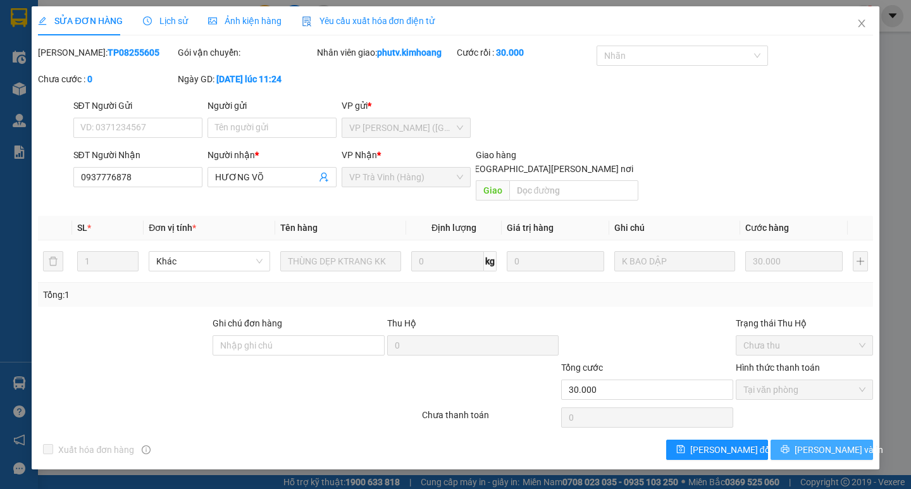
click at [844, 443] on span "[PERSON_NAME] và In" at bounding box center [838, 450] width 89 height 14
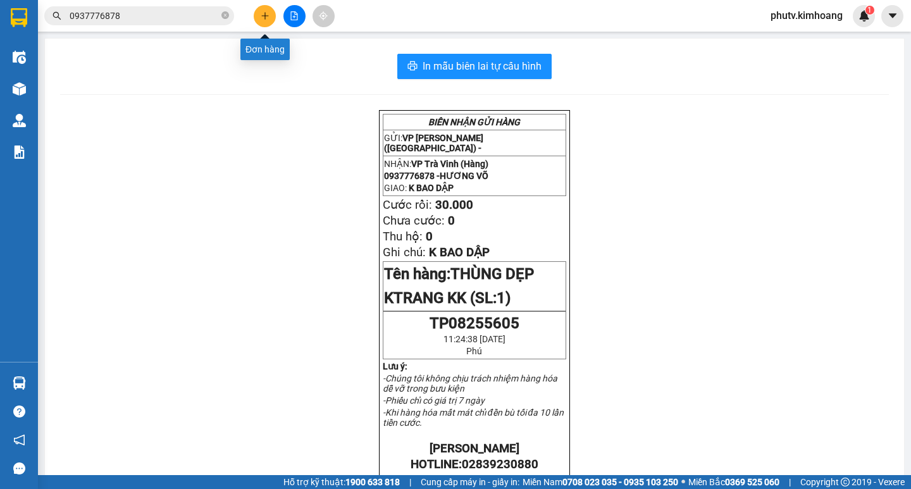
click at [262, 11] on button at bounding box center [265, 16] width 22 height 22
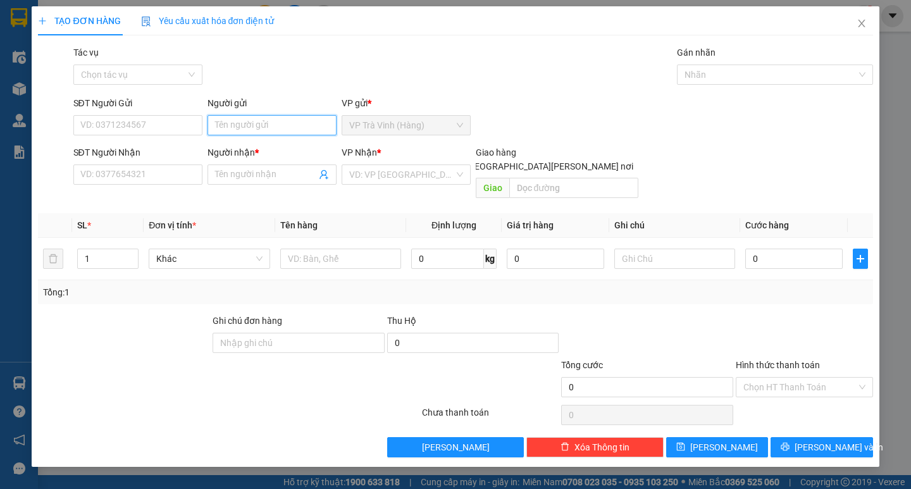
click at [267, 125] on input "Người gửi" at bounding box center [271, 125] width 129 height 20
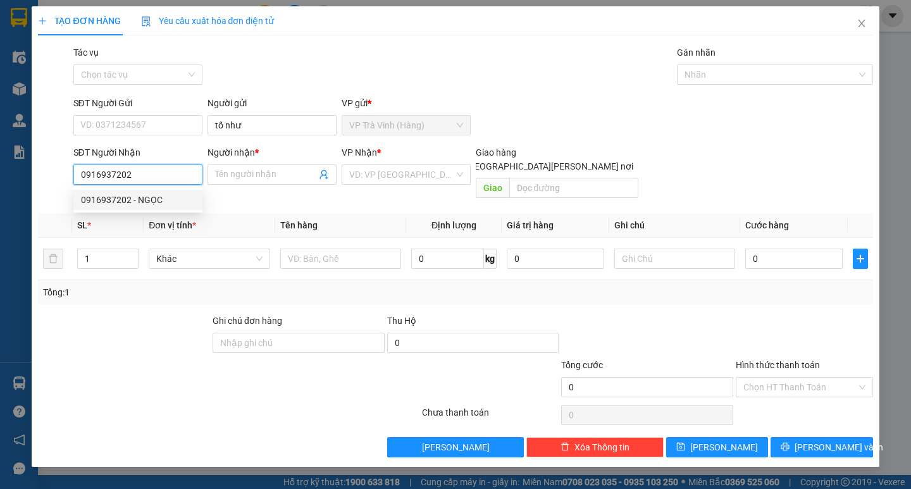
click at [170, 194] on div "0916937202 - NGỌC" at bounding box center [138, 200] width 114 height 14
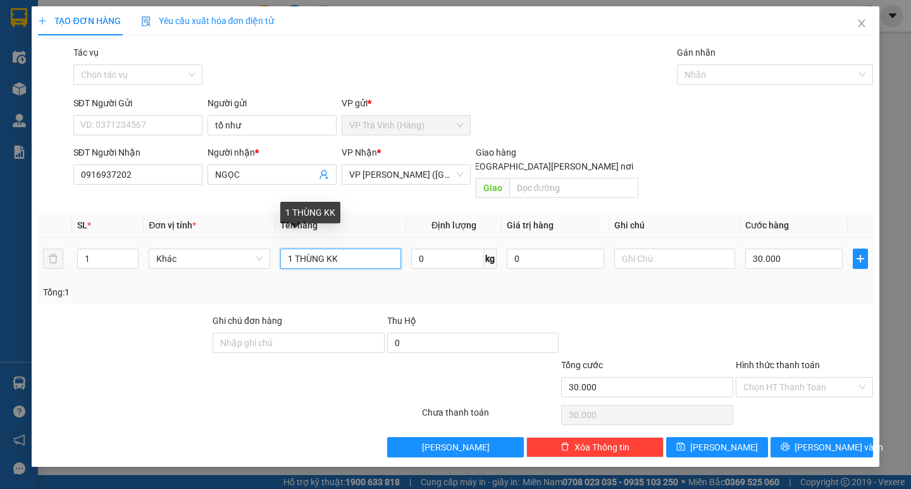
click at [342, 249] on input "1 THÙNG KK" at bounding box center [340, 259] width 121 height 20
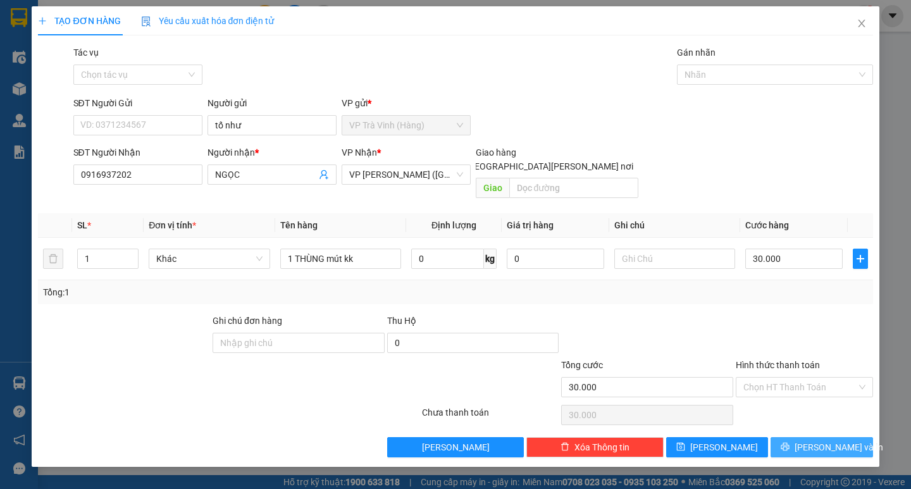
click at [830, 440] on span "[PERSON_NAME] và In" at bounding box center [838, 447] width 89 height 14
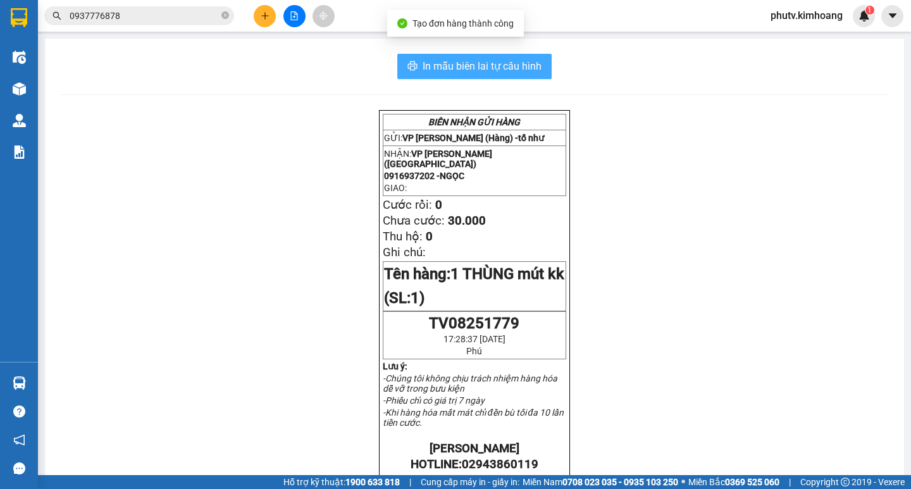
click at [480, 65] on span "In mẫu biên lai tự cấu hình" at bounding box center [482, 66] width 119 height 16
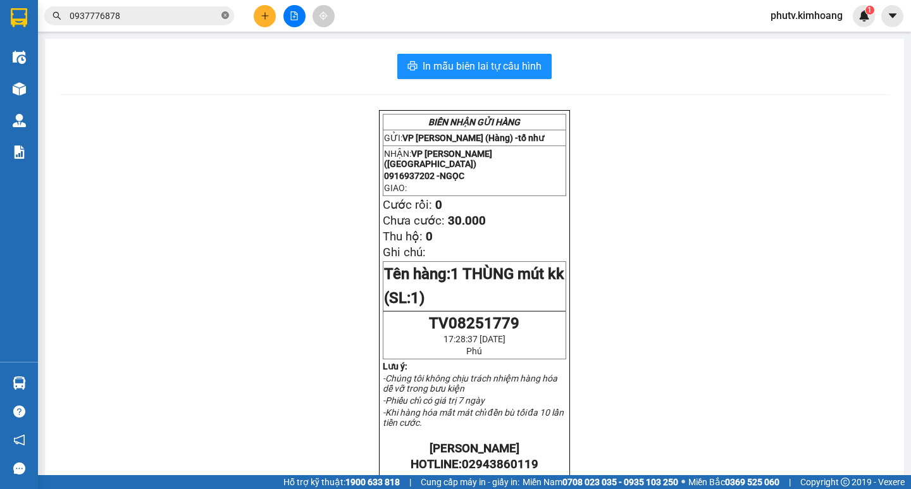
click at [227, 18] on icon "close-circle" at bounding box center [225, 15] width 8 height 8
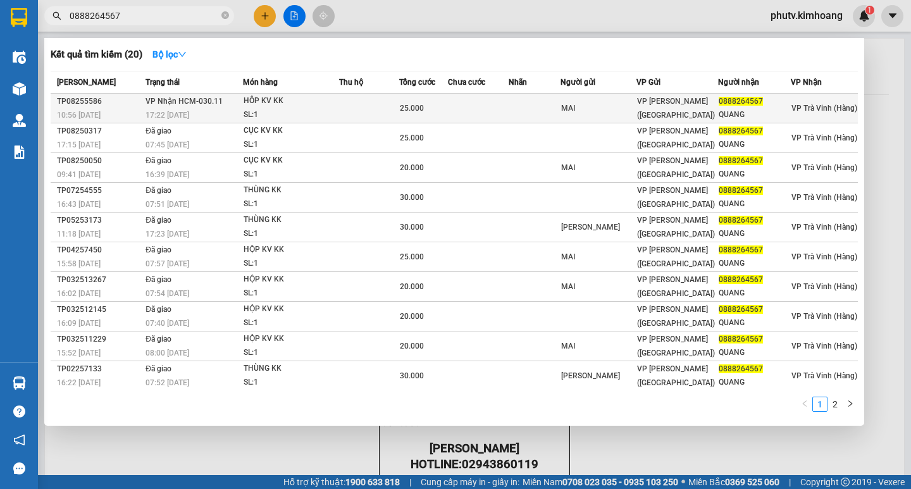
click at [350, 108] on td at bounding box center [368, 109] width 59 height 30
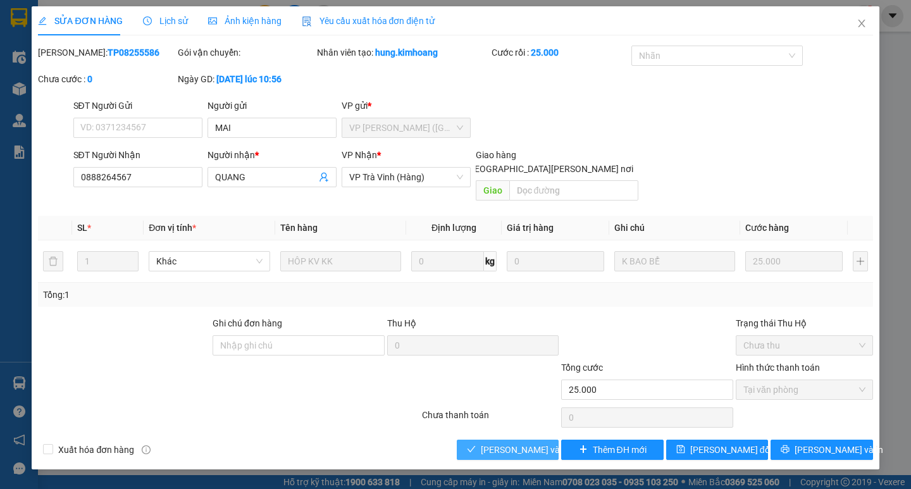
click at [521, 443] on span "[PERSON_NAME] và [PERSON_NAME] hàng" at bounding box center [566, 450] width 171 height 14
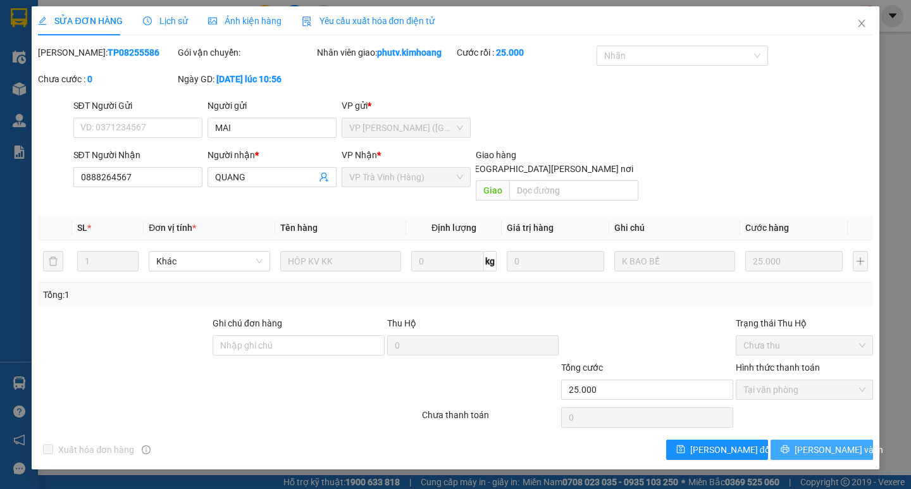
click at [794, 440] on button "[PERSON_NAME] và In" at bounding box center [821, 450] width 102 height 20
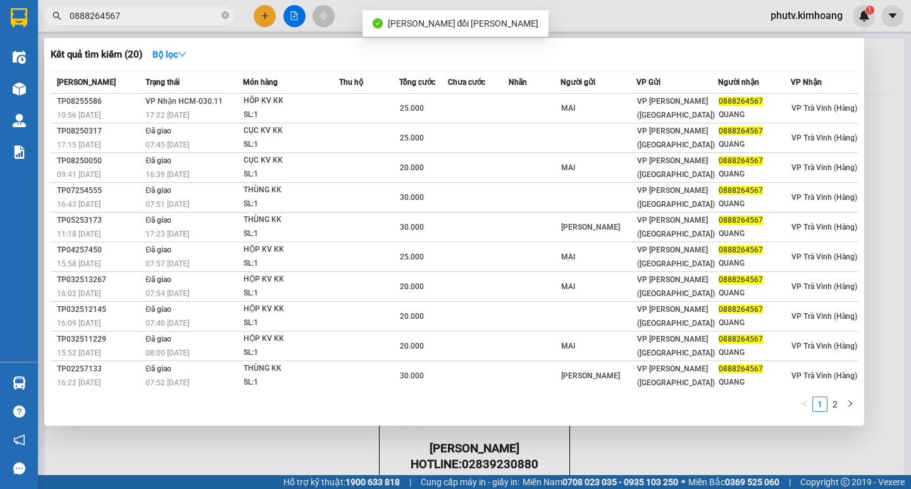
click at [176, 13] on input "0888264567" at bounding box center [144, 16] width 149 height 14
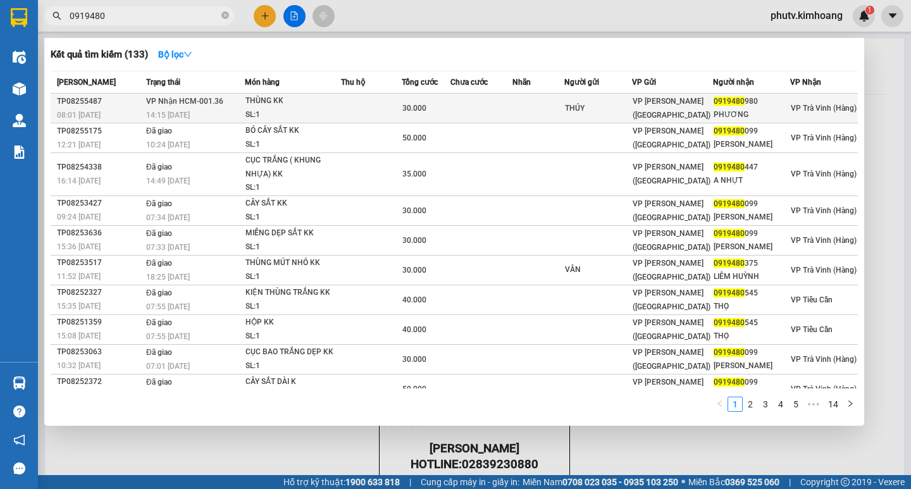
click at [423, 109] on span "30.000" at bounding box center [414, 108] width 24 height 9
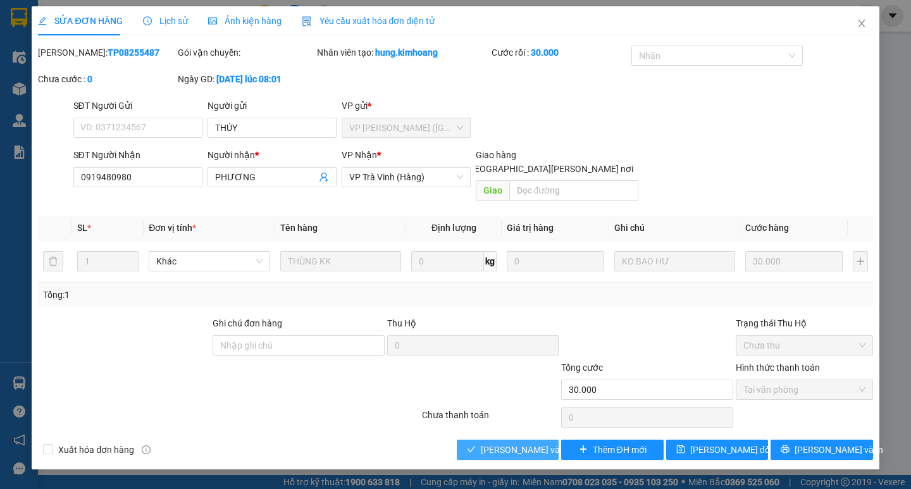
click at [512, 443] on span "[PERSON_NAME] và [PERSON_NAME] hàng" at bounding box center [566, 450] width 171 height 14
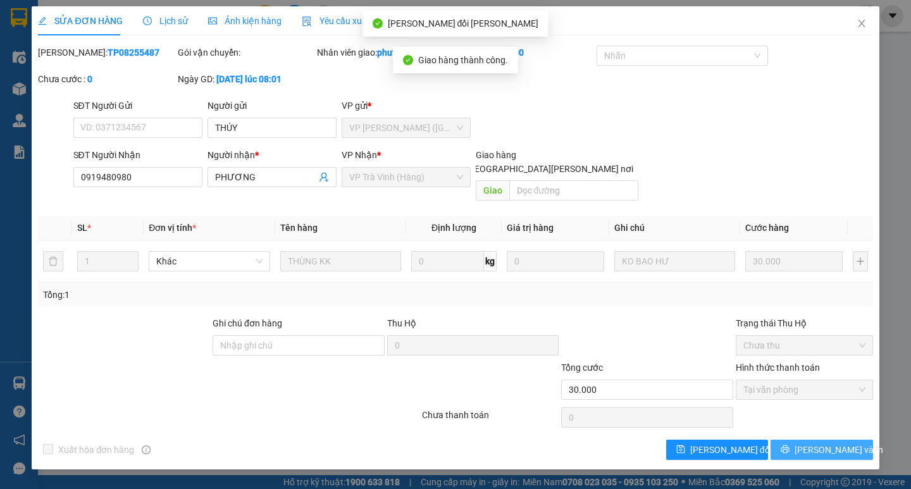
click at [807, 440] on button "[PERSON_NAME] và In" at bounding box center [821, 450] width 102 height 20
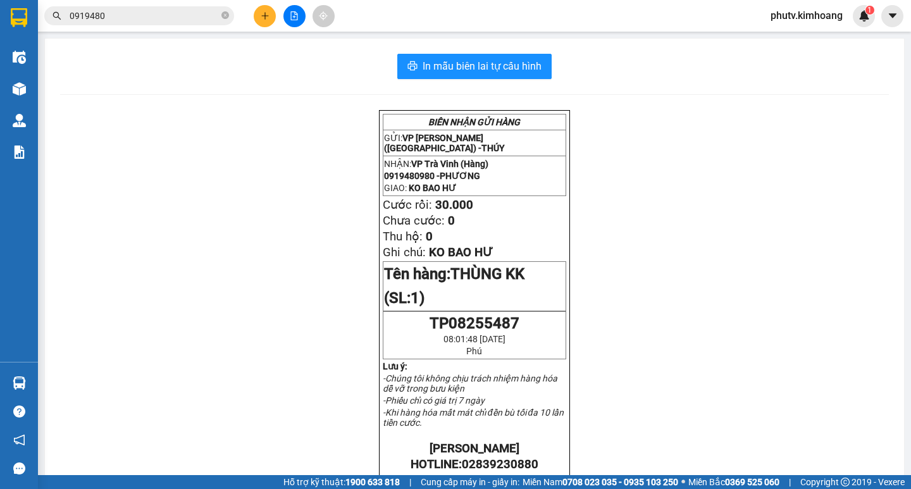
click at [120, 20] on input "0919480" at bounding box center [144, 16] width 149 height 14
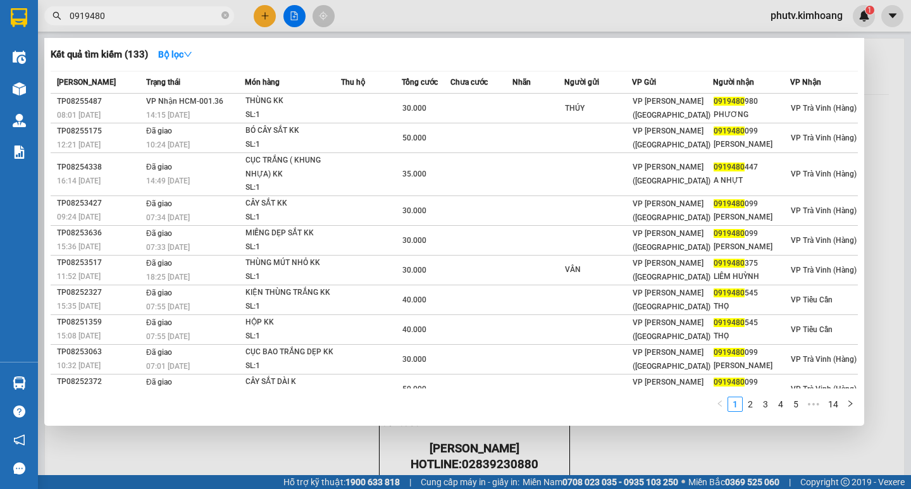
click at [120, 20] on input "0919480" at bounding box center [144, 16] width 149 height 14
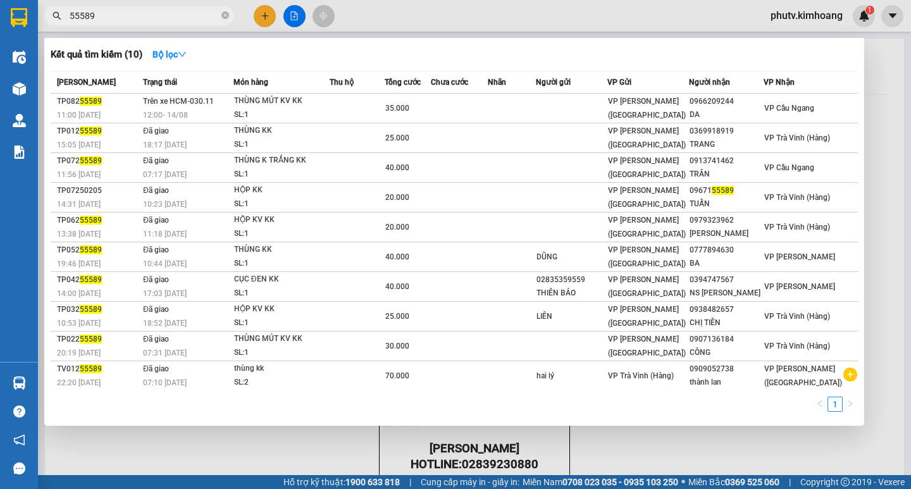
click at [233, 16] on span "55589" at bounding box center [139, 15] width 190 height 19
click at [214, 5] on div at bounding box center [455, 244] width 911 height 489
click at [222, 13] on icon "close-circle" at bounding box center [225, 15] width 8 height 8
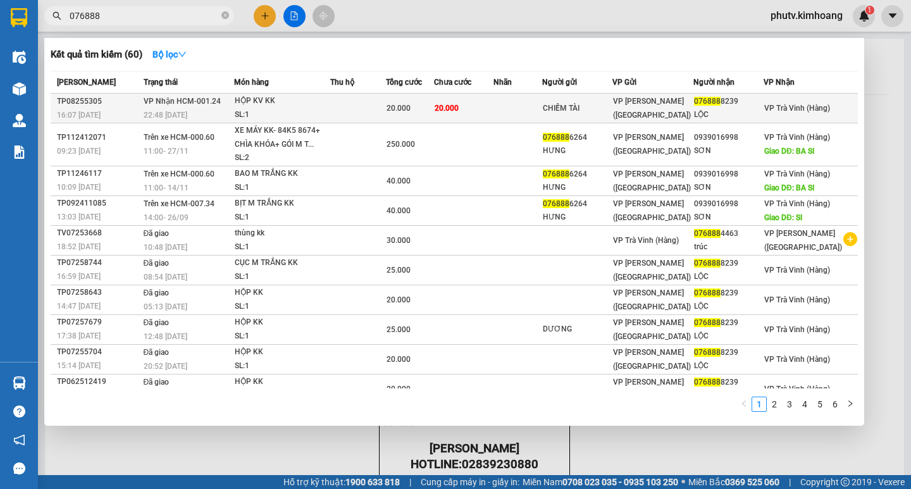
click at [434, 101] on td "20.000" at bounding box center [410, 109] width 48 height 30
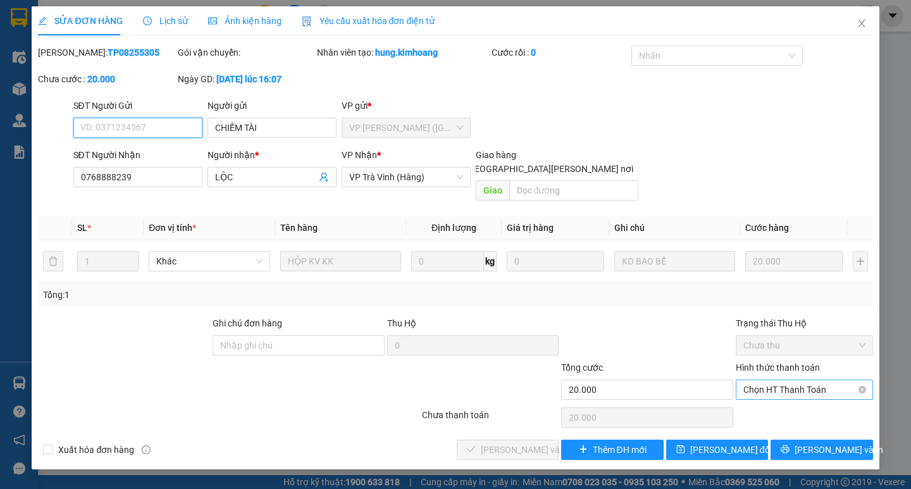
click at [781, 381] on span "Chọn HT Thanh Toán" at bounding box center [804, 389] width 122 height 19
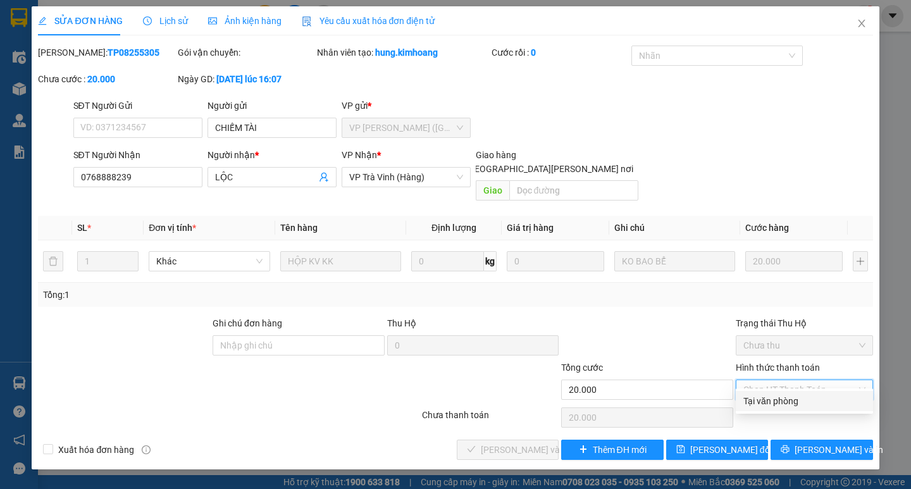
click at [786, 401] on div "Tại văn phòng" at bounding box center [804, 401] width 122 height 14
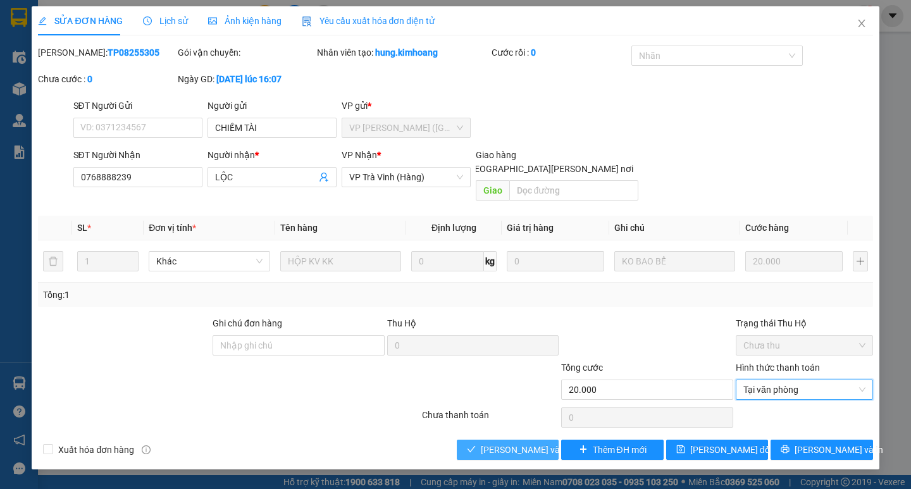
click at [544, 443] on span "[PERSON_NAME] và [PERSON_NAME] hàng" at bounding box center [566, 450] width 171 height 14
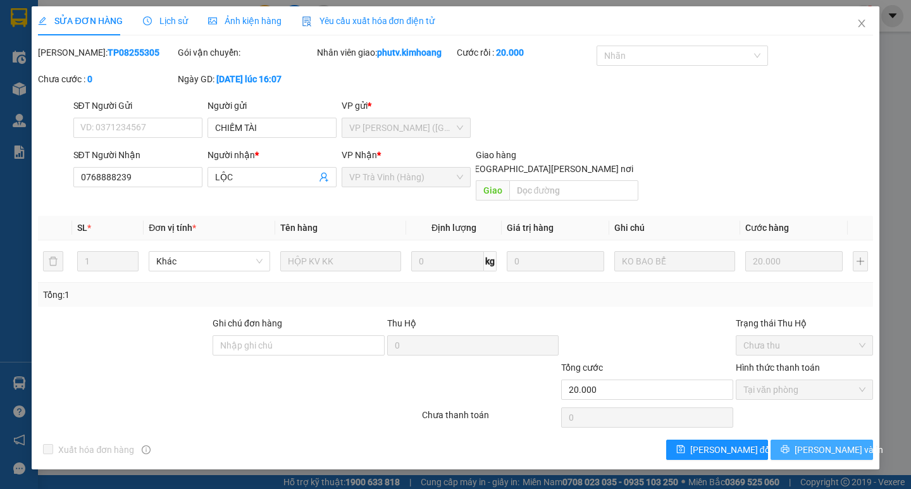
click at [806, 440] on button "[PERSON_NAME] và In" at bounding box center [821, 450] width 102 height 20
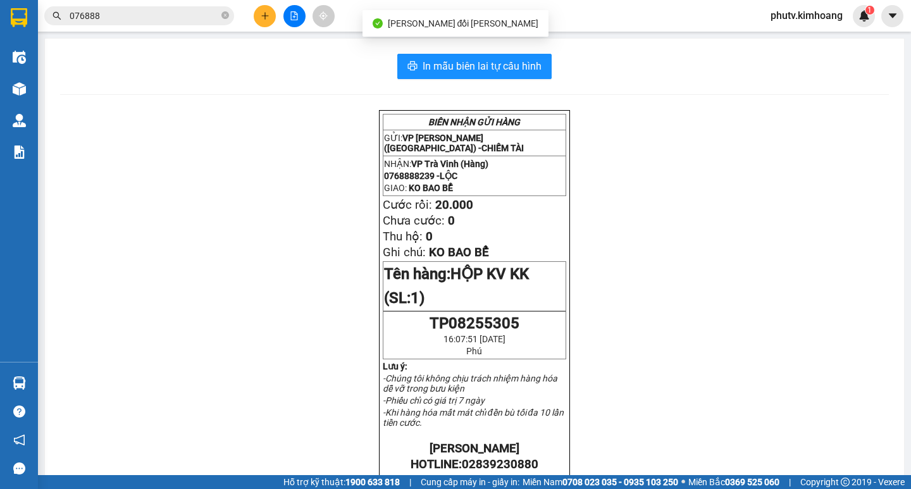
click at [128, 12] on input "076888" at bounding box center [144, 16] width 149 height 14
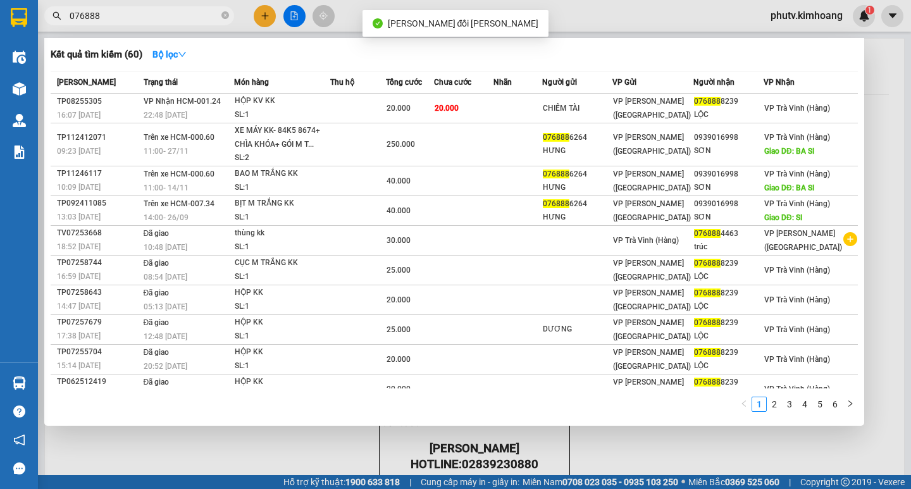
click at [128, 13] on input "076888" at bounding box center [144, 16] width 149 height 14
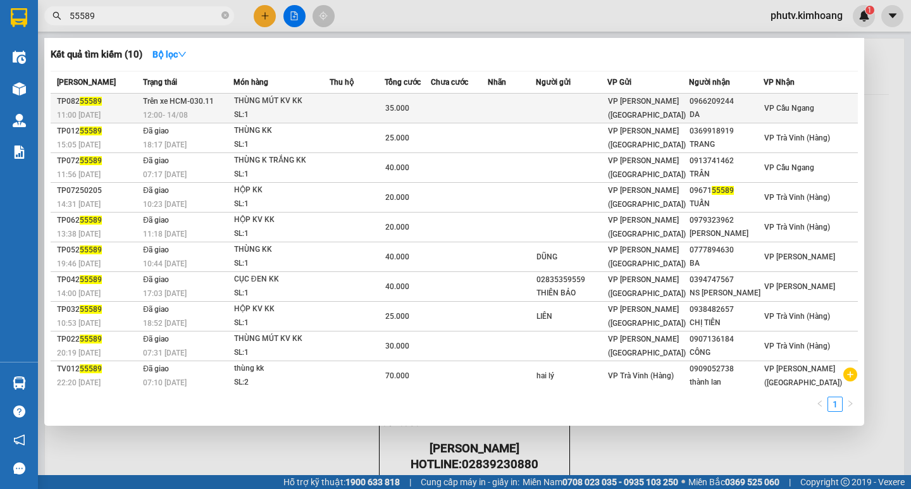
click at [448, 110] on td at bounding box center [459, 109] width 57 height 30
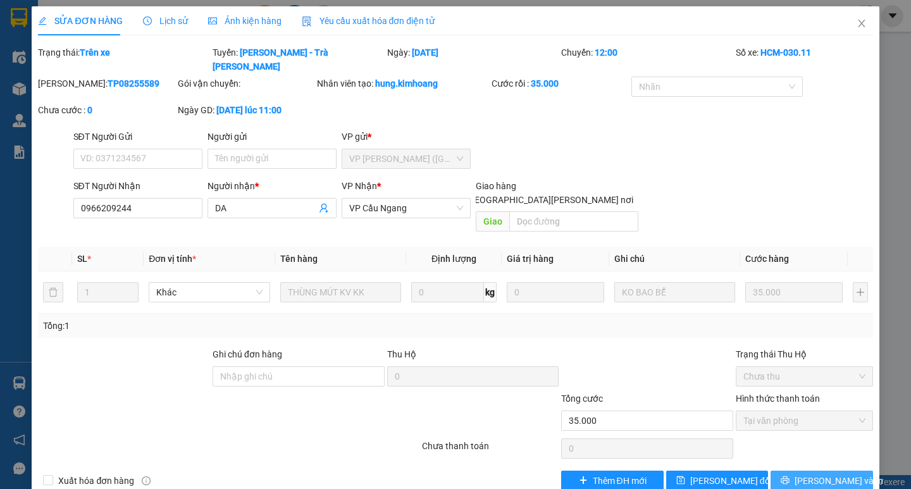
drag, startPoint x: 824, startPoint y: 450, endPoint x: 788, endPoint y: 411, distance: 53.3
click at [825, 474] on span "[PERSON_NAME] và In" at bounding box center [838, 481] width 89 height 14
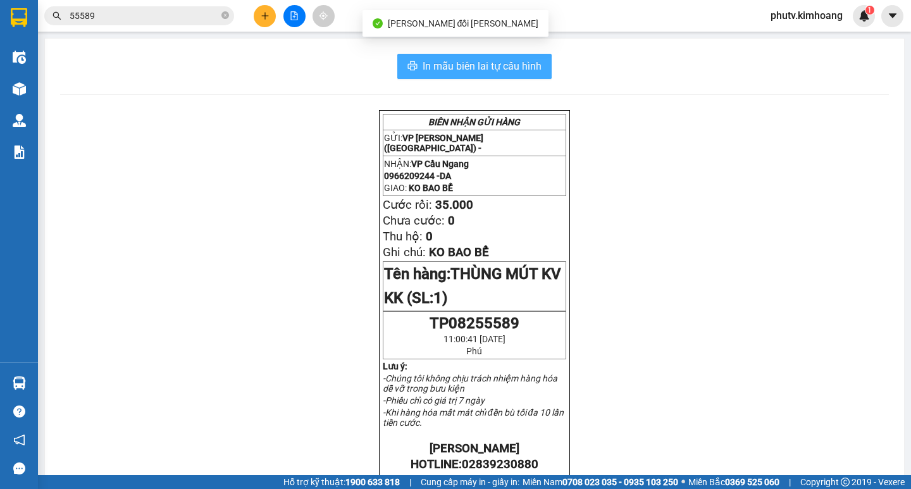
click at [436, 56] on button "In mẫu biên lai tự cấu hình" at bounding box center [474, 66] width 154 height 25
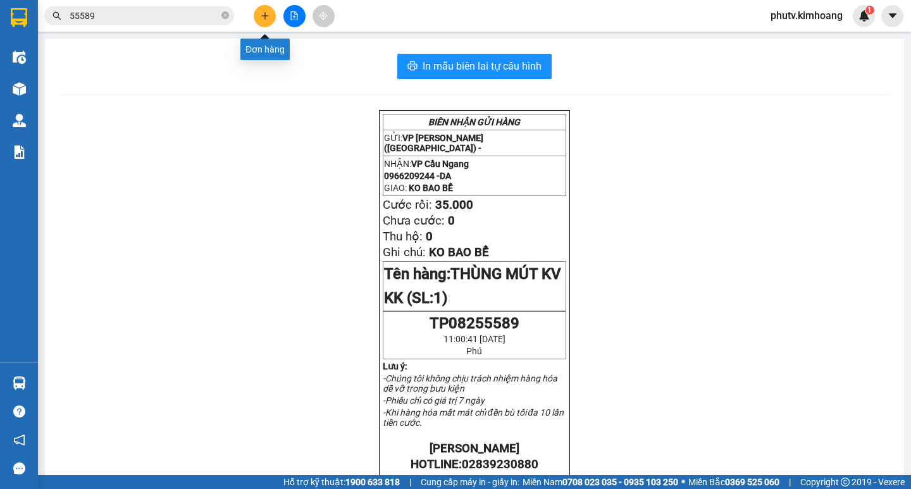
click at [269, 15] on button at bounding box center [265, 16] width 22 height 22
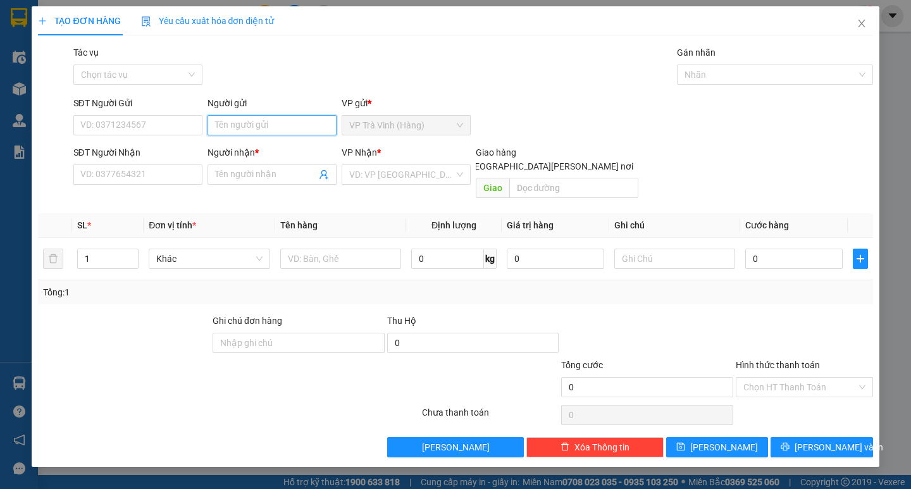
click at [269, 124] on input "Người gửi" at bounding box center [271, 125] width 129 height 20
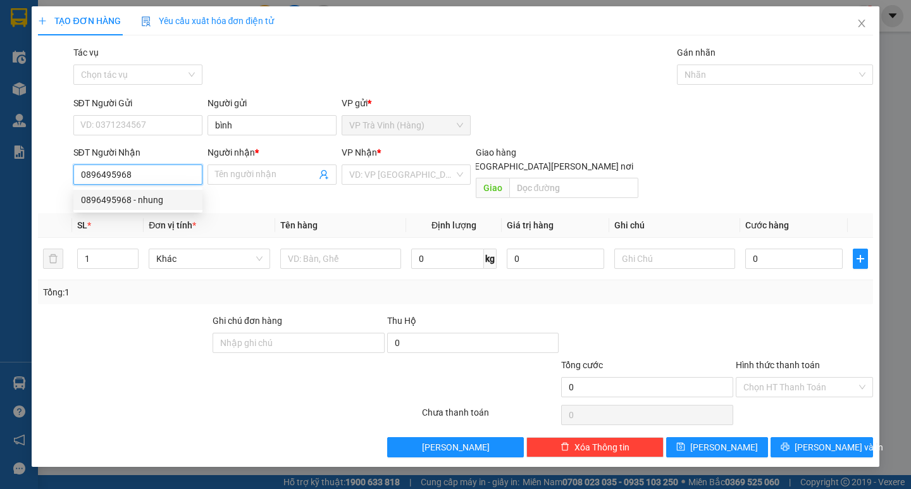
click at [158, 197] on div "0896495968 - nhung" at bounding box center [138, 200] width 114 height 14
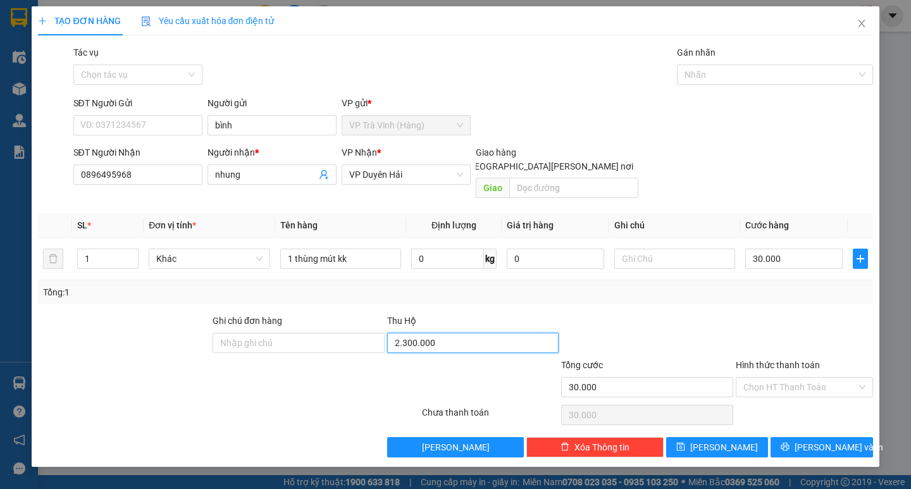
click at [409, 333] on input "2.300.000" at bounding box center [473, 343] width 172 height 20
click at [837, 440] on span "[PERSON_NAME] và In" at bounding box center [838, 447] width 89 height 14
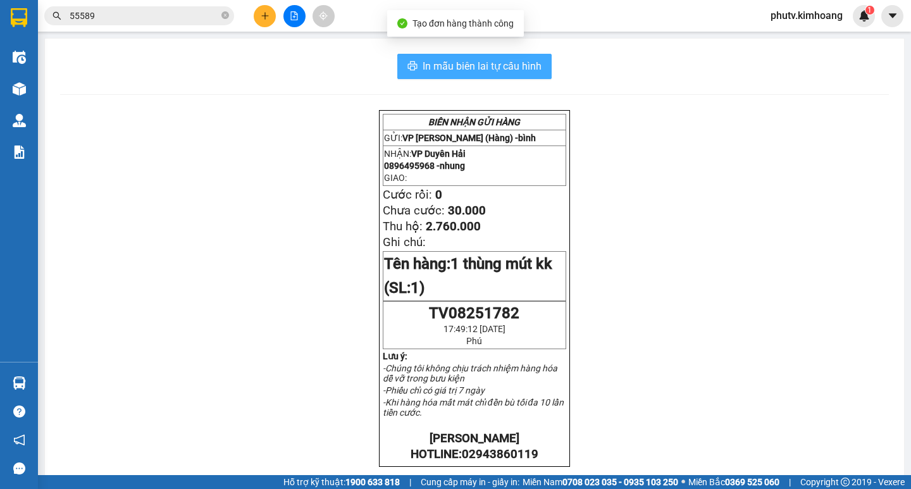
click at [439, 61] on span "In mẫu biên lai tự cấu hình" at bounding box center [482, 66] width 119 height 16
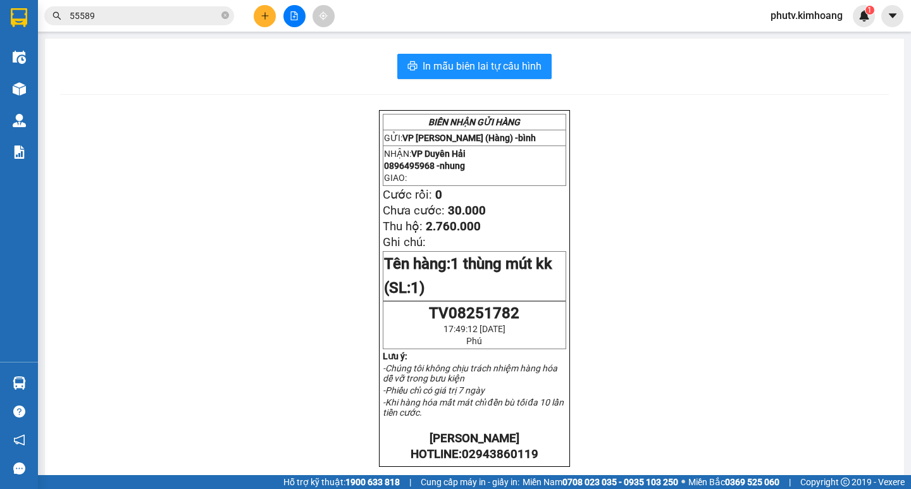
click at [194, 13] on input "55589" at bounding box center [144, 16] width 149 height 14
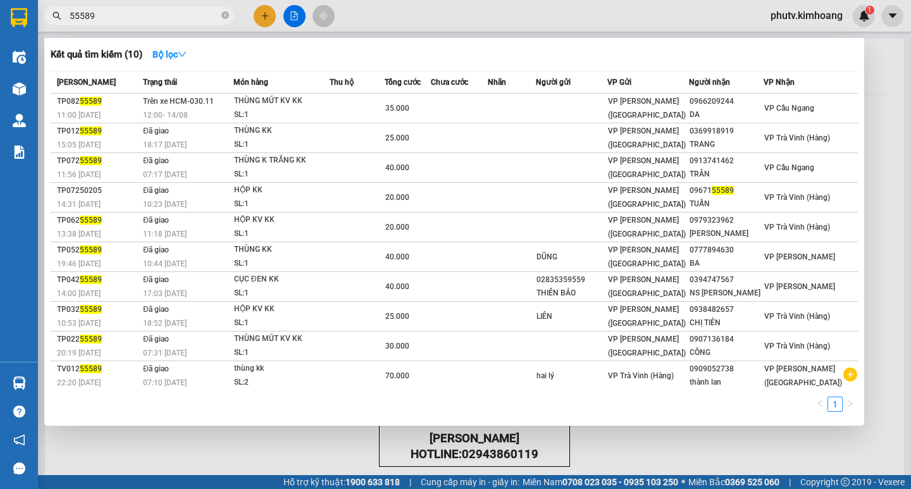
click at [194, 13] on input "55589" at bounding box center [144, 16] width 149 height 14
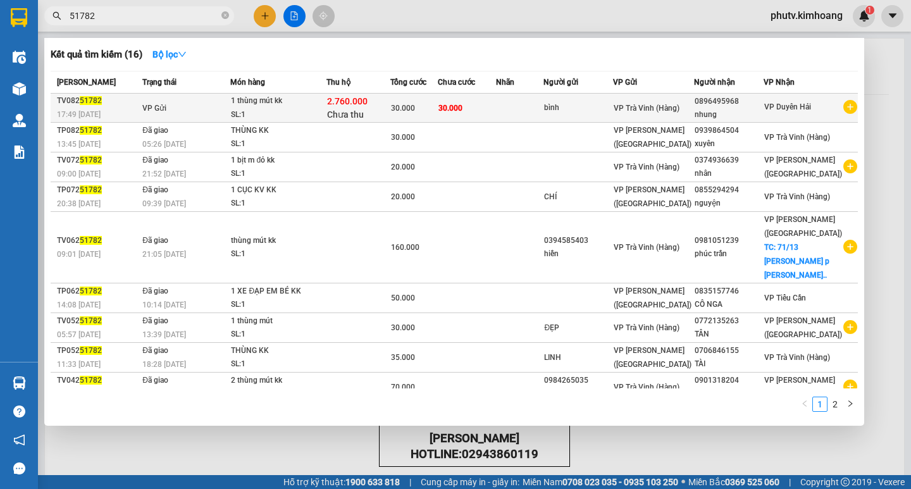
click at [363, 102] on span "2.760.000" at bounding box center [347, 101] width 40 height 10
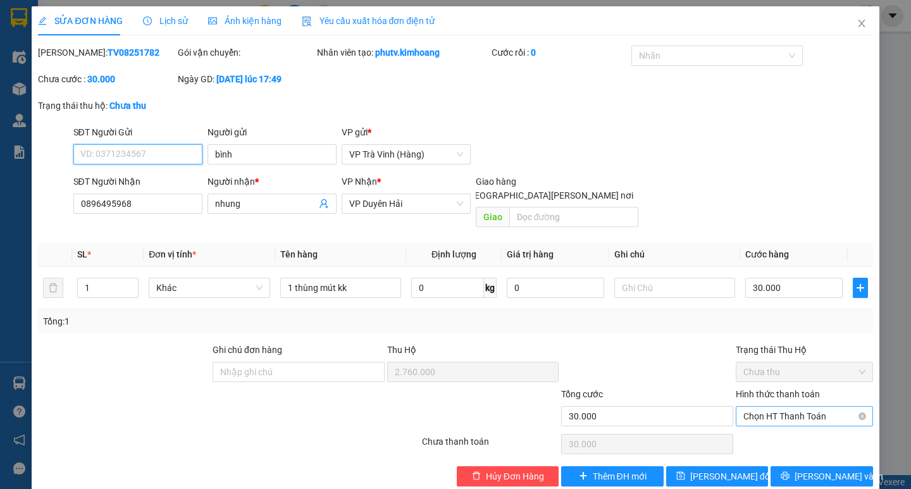
click at [781, 407] on span "Chọn HT Thanh Toán" at bounding box center [804, 416] width 122 height 19
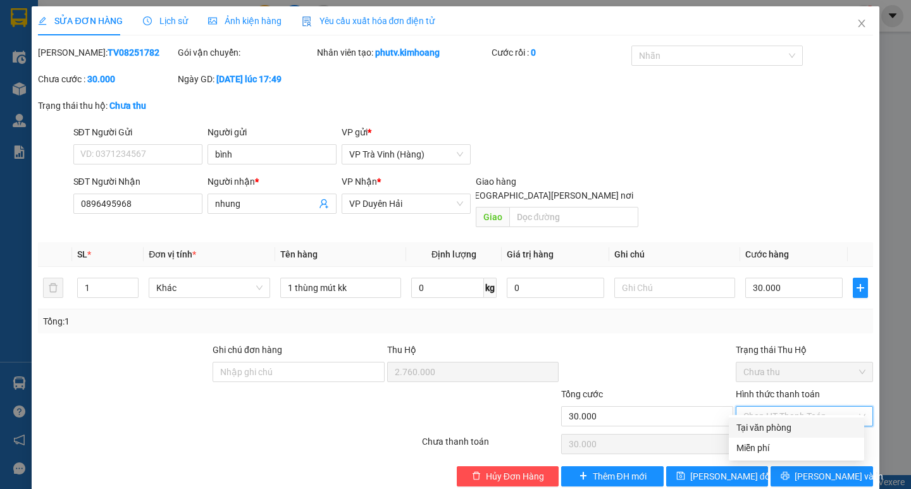
click at [781, 420] on div "Tại văn phòng" at bounding box center [796, 427] width 135 height 20
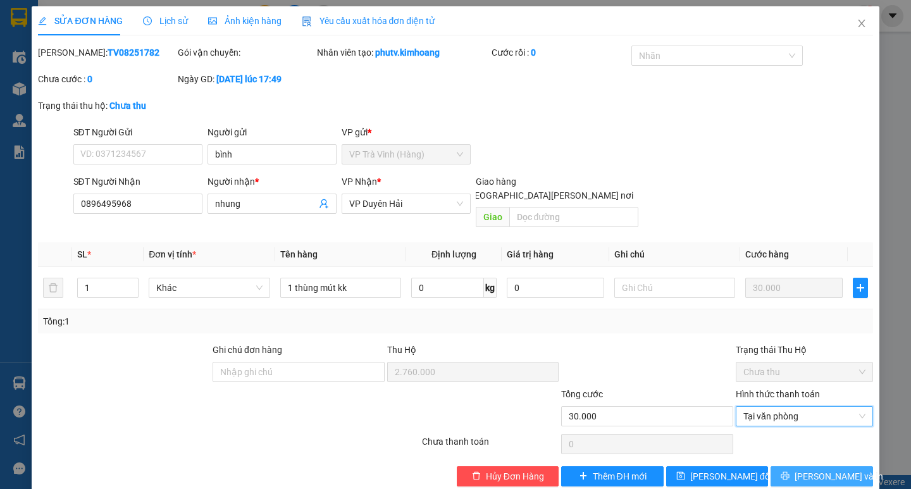
click at [775, 466] on button "[PERSON_NAME] và In" at bounding box center [821, 476] width 102 height 20
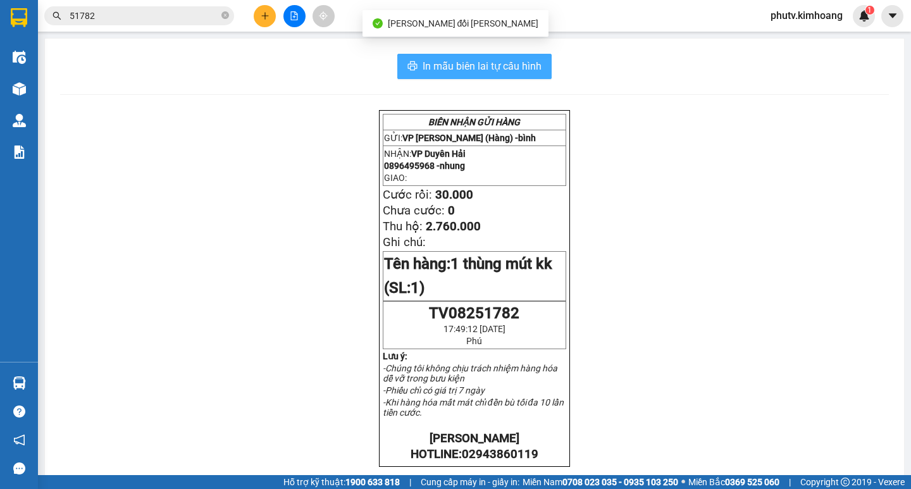
click at [423, 66] on span "In mẫu biên lai tự cấu hình" at bounding box center [482, 66] width 119 height 16
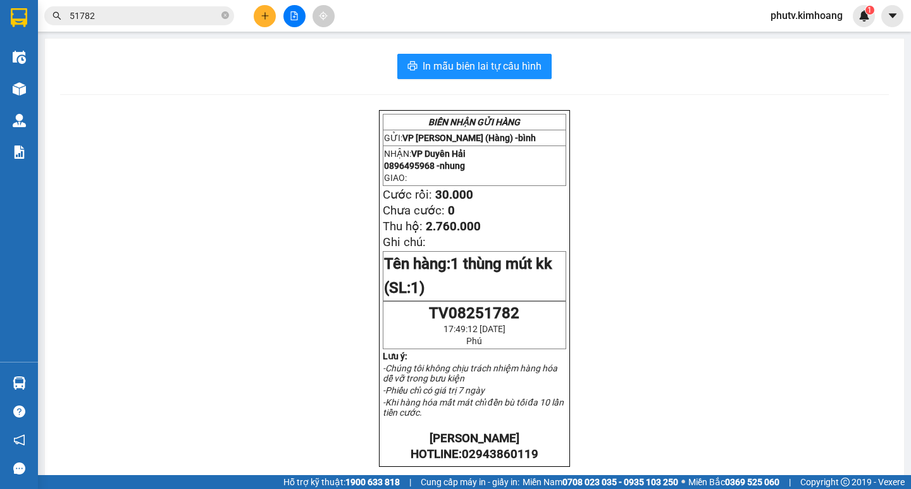
click at [354, 70] on div "In mẫu biên lai tự cấu hình" at bounding box center [474, 66] width 829 height 25
click at [263, 16] on icon "plus" at bounding box center [264, 15] width 7 height 1
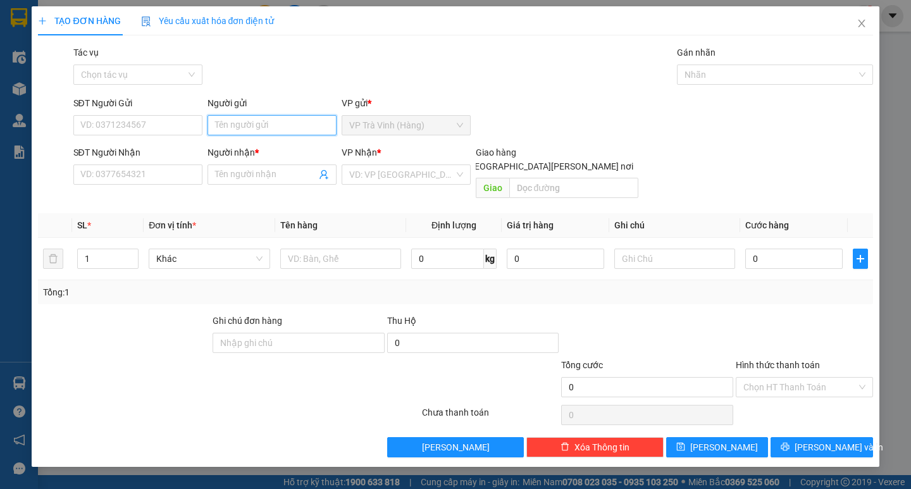
click at [241, 123] on input "Người gửi" at bounding box center [271, 125] width 129 height 20
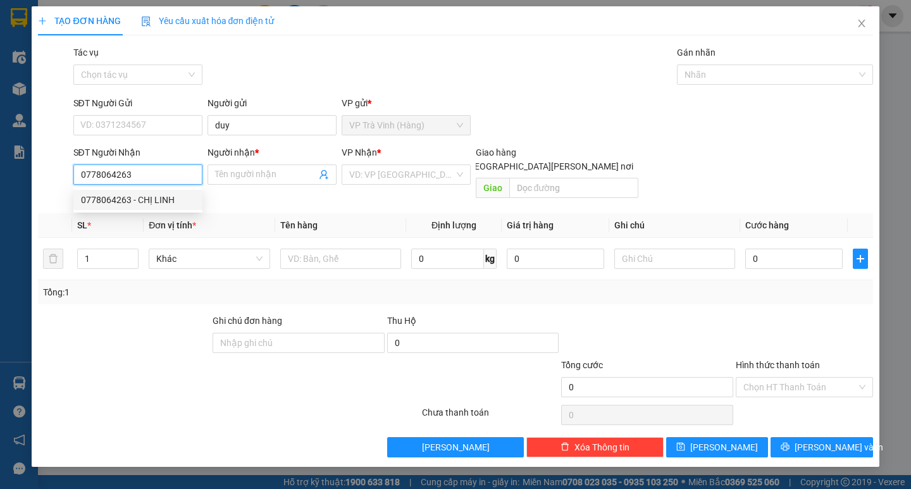
click at [179, 200] on div "0778064263 - CHỊ LINH" at bounding box center [138, 200] width 114 height 14
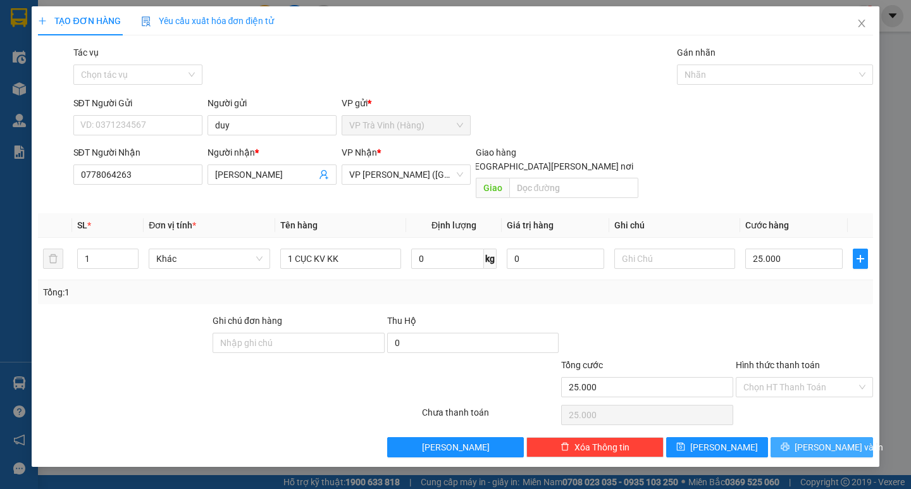
click at [814, 440] on span "[PERSON_NAME] và In" at bounding box center [838, 447] width 89 height 14
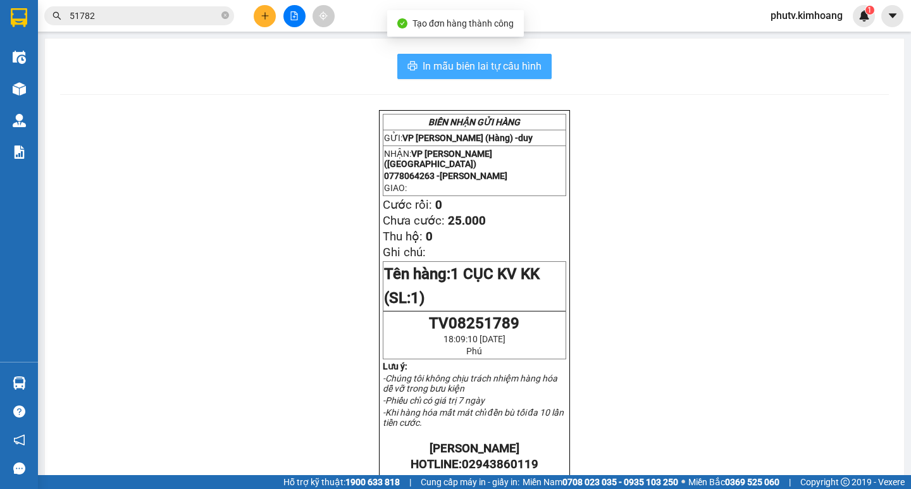
click at [494, 66] on span "In mẫu biên lai tự cấu hình" at bounding box center [482, 66] width 119 height 16
click at [264, 14] on icon "plus" at bounding box center [265, 15] width 9 height 9
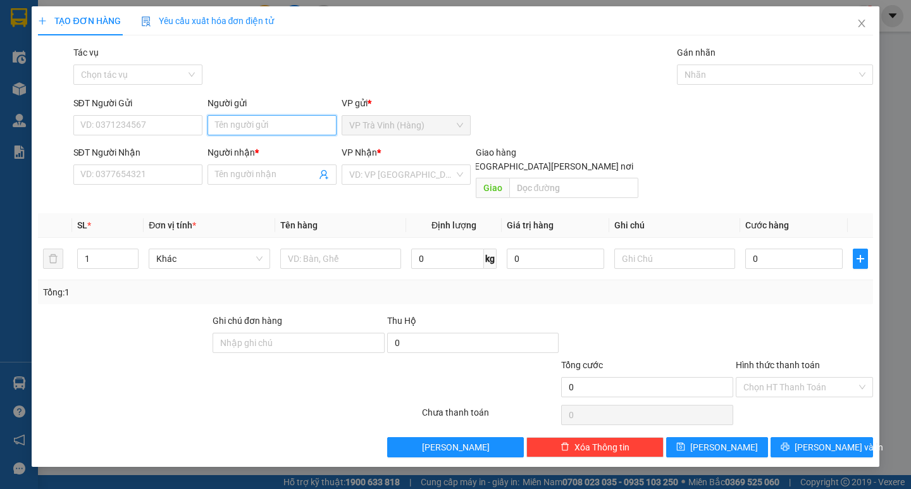
click at [277, 125] on input "Người gửi" at bounding box center [271, 125] width 129 height 20
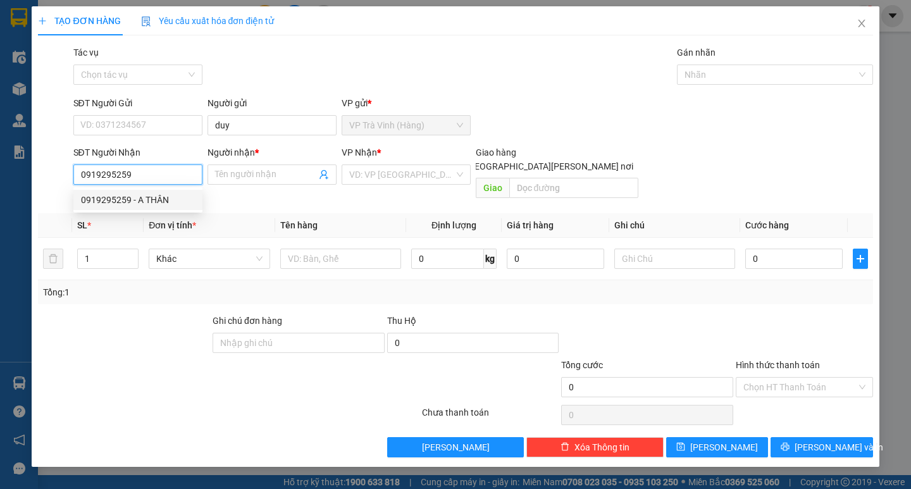
click at [160, 204] on div "0919295259 - A THÂN" at bounding box center [138, 200] width 114 height 14
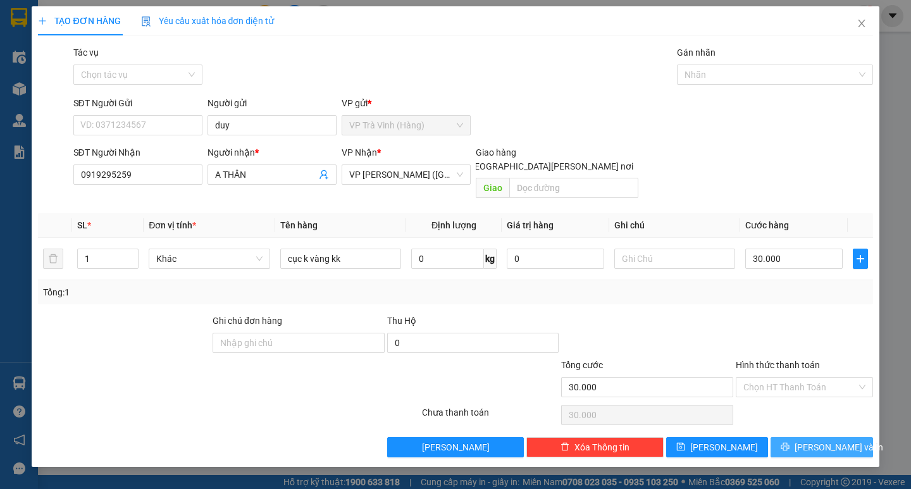
click at [789, 442] on icon "printer" at bounding box center [785, 446] width 9 height 9
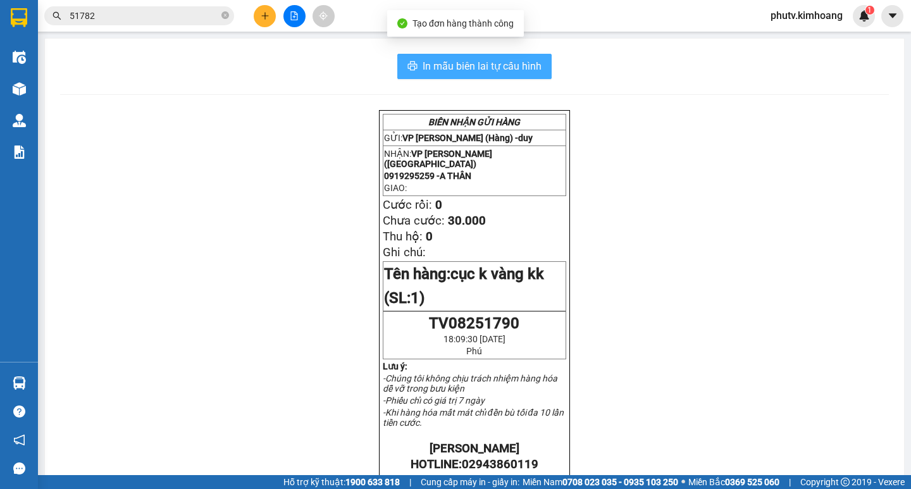
click at [459, 64] on span "In mẫu biên lai tự cấu hình" at bounding box center [482, 66] width 119 height 16
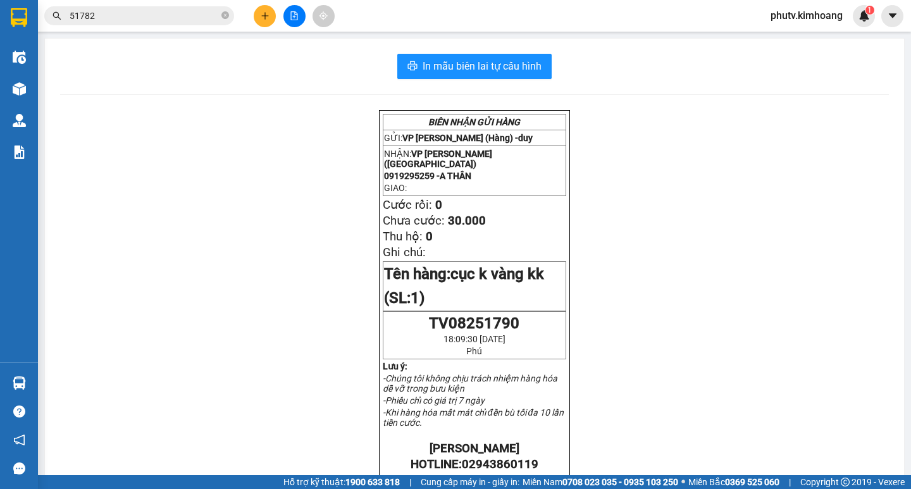
drag, startPoint x: 278, startPoint y: 13, endPoint x: 266, endPoint y: 12, distance: 12.1
click at [276, 13] on div at bounding box center [294, 16] width 95 height 22
click at [259, 10] on button at bounding box center [265, 16] width 22 height 22
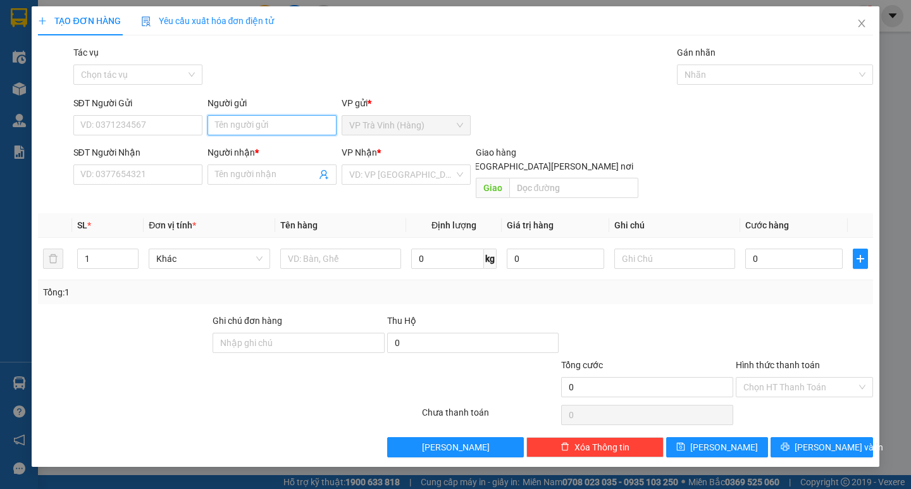
click at [255, 116] on input "Người gửi" at bounding box center [271, 125] width 129 height 20
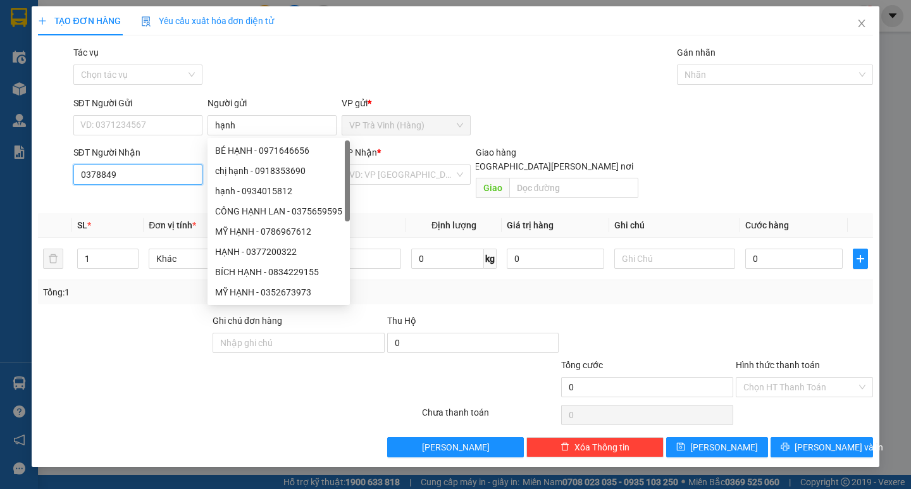
drag, startPoint x: 255, startPoint y: 116, endPoint x: 133, endPoint y: 168, distance: 132.6
click at [133, 168] on input "0378849" at bounding box center [137, 174] width 129 height 20
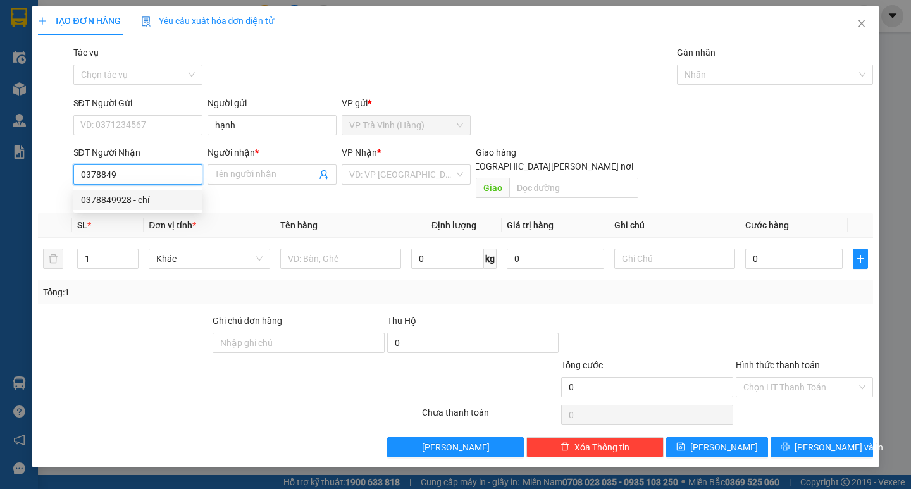
click at [164, 205] on div "0378849928 - chí" at bounding box center [138, 200] width 114 height 14
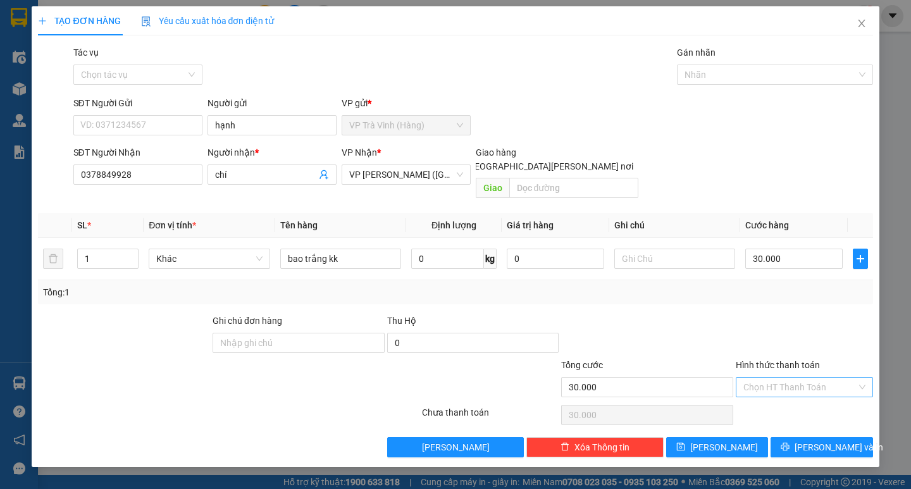
click at [770, 379] on input "Hình thức thanh toán" at bounding box center [799, 387] width 113 height 19
click at [772, 399] on div "Tại văn phòng" at bounding box center [804, 399] width 122 height 14
click at [788, 437] on button "[PERSON_NAME] và In" at bounding box center [821, 447] width 102 height 20
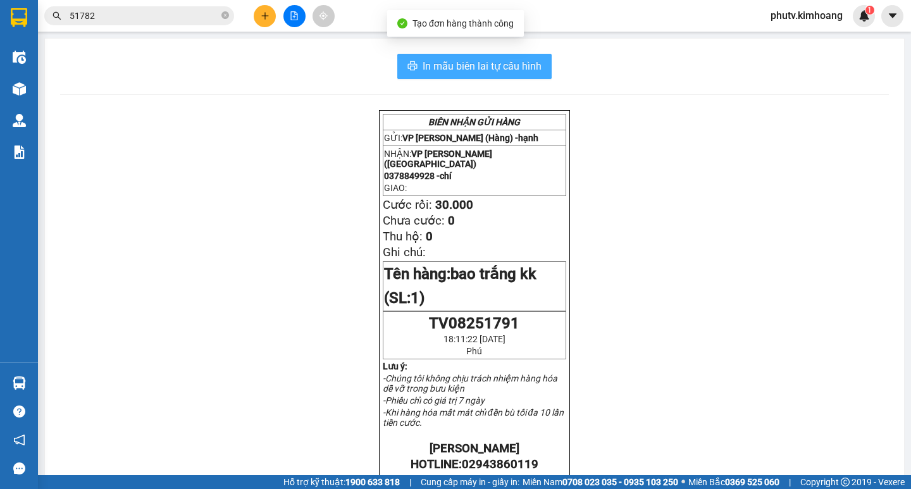
click at [426, 63] on span "In mẫu biên lai tự cấu hình" at bounding box center [482, 66] width 119 height 16
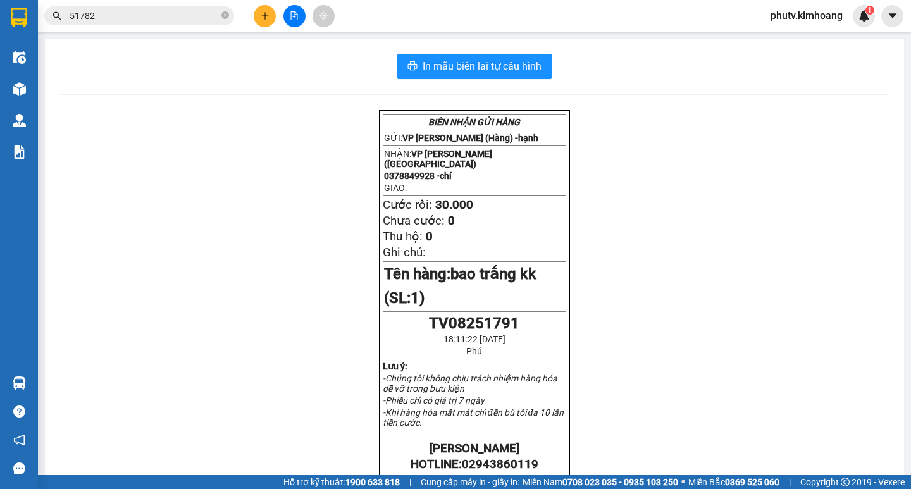
click at [263, 11] on icon "plus" at bounding box center [265, 15] width 9 height 9
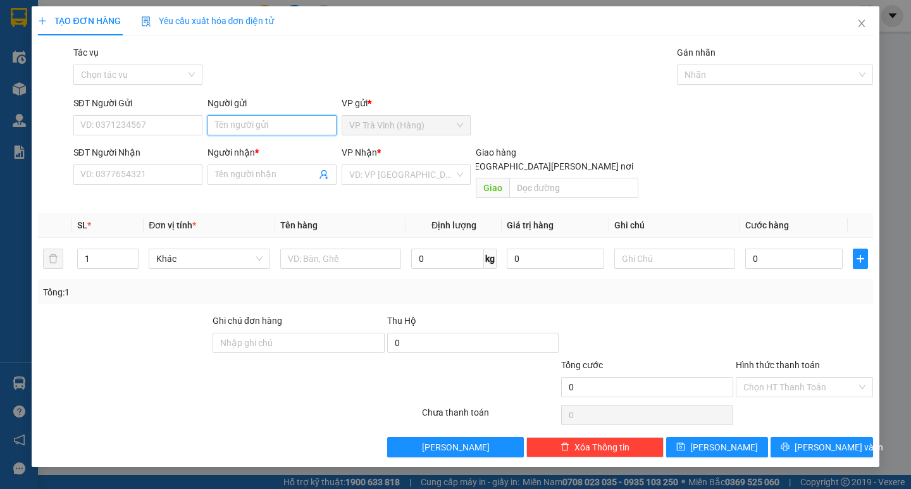
click at [283, 124] on input "Người gửi" at bounding box center [271, 125] width 129 height 20
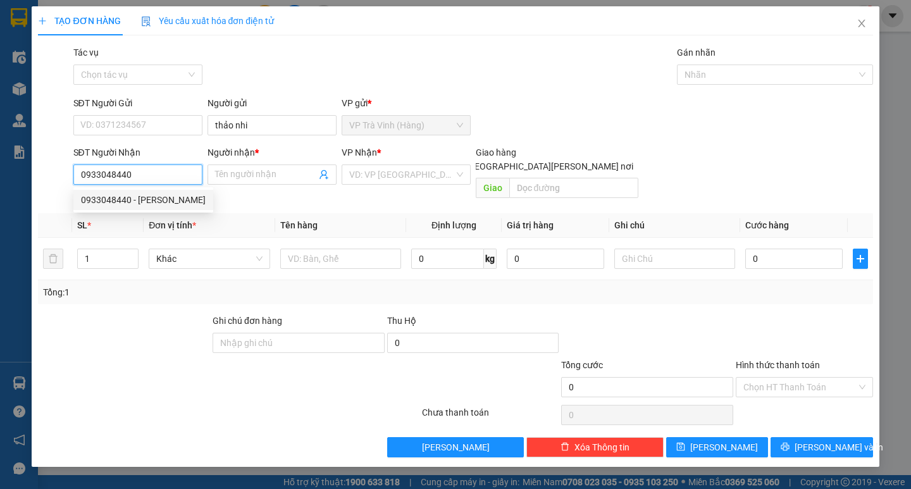
click at [145, 195] on div "0933048440 - trí nguyễn" at bounding box center [143, 200] width 125 height 14
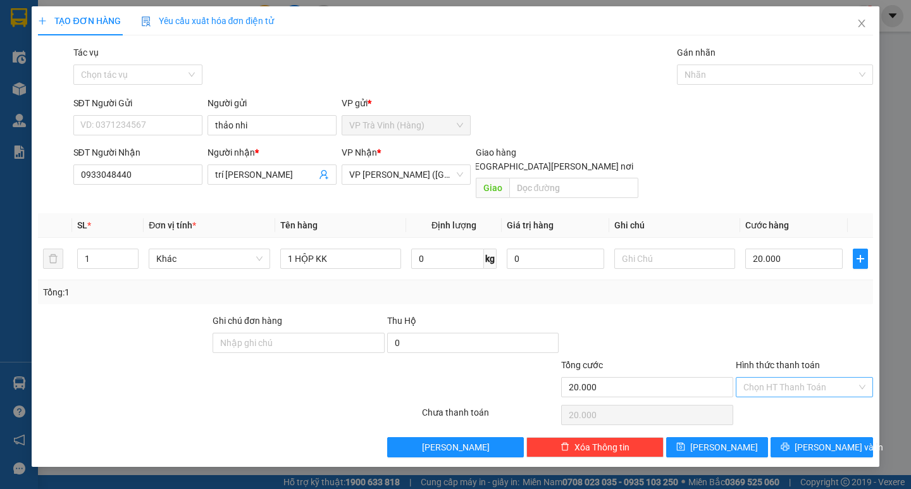
click at [813, 378] on input "Hình thức thanh toán" at bounding box center [799, 387] width 113 height 19
click at [815, 388] on div "Transit Pickup Surcharge Ids Transit Deliver Surcharge Ids Transit Deliver Surc…" at bounding box center [455, 252] width 834 height 412
drag, startPoint x: 810, startPoint y: 376, endPoint x: 812, endPoint y: 383, distance: 7.1
click at [811, 378] on input "Hình thức thanh toán" at bounding box center [799, 387] width 113 height 19
click at [812, 401] on div "Tại văn phòng" at bounding box center [804, 399] width 122 height 14
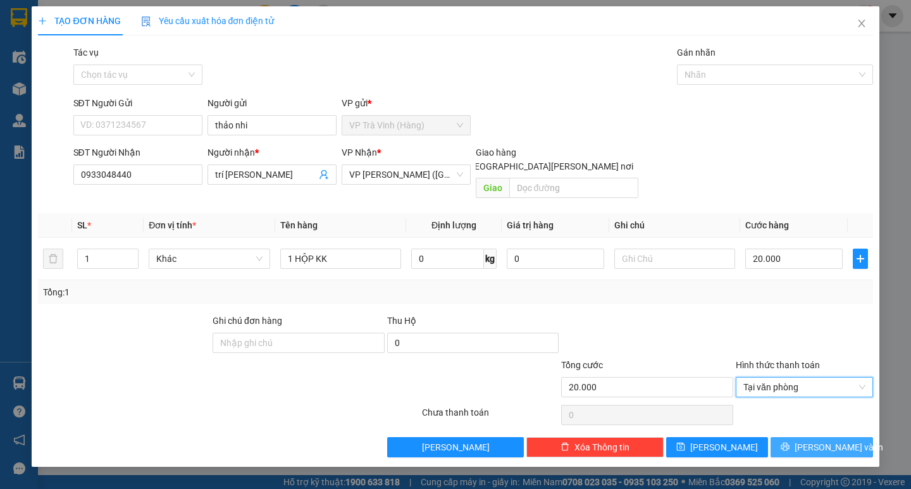
click at [808, 437] on button "[PERSON_NAME] và In" at bounding box center [821, 447] width 102 height 20
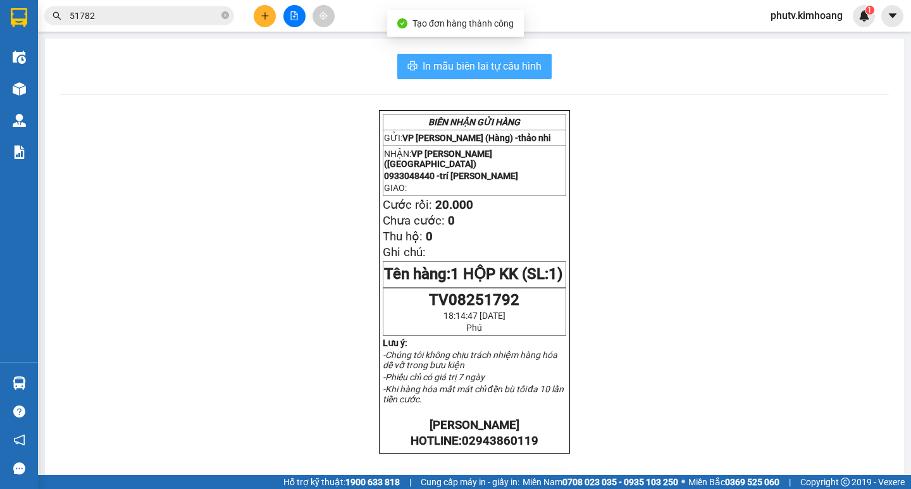
click at [435, 60] on span "In mẫu biên lai tự cấu hình" at bounding box center [482, 66] width 119 height 16
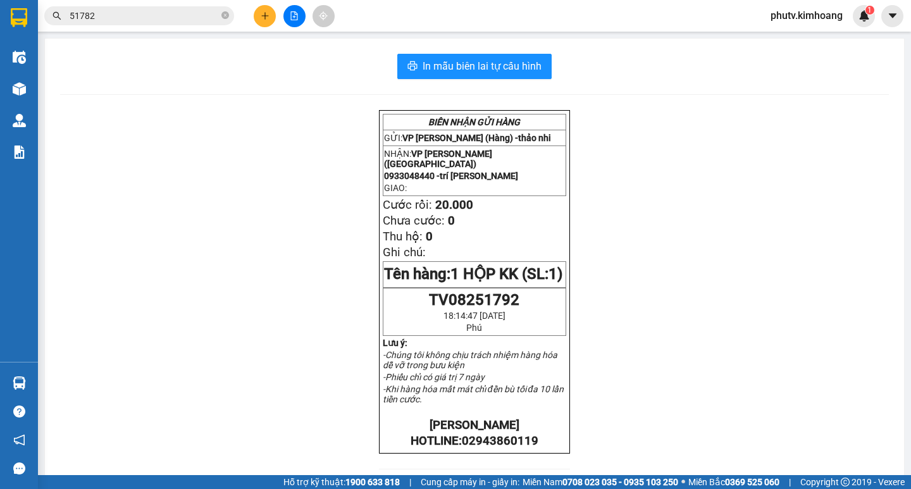
click at [154, 15] on input "51782" at bounding box center [144, 16] width 149 height 14
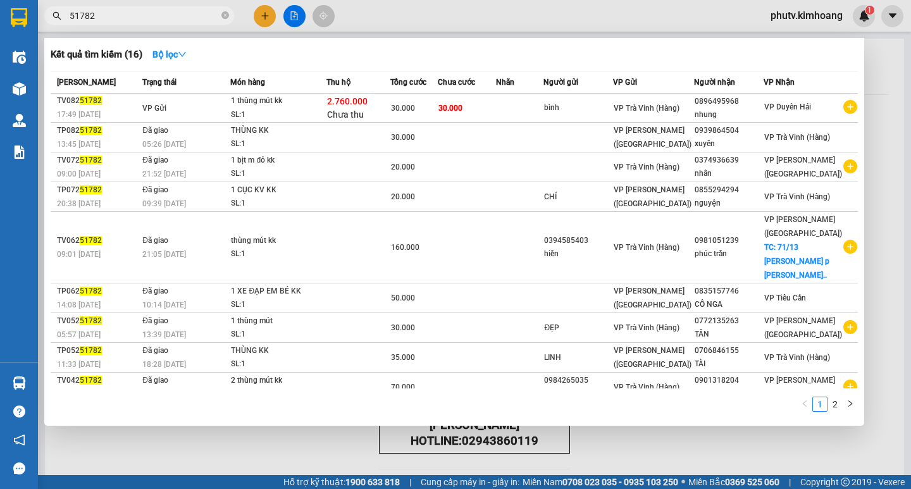
click at [154, 15] on input "51782" at bounding box center [144, 16] width 149 height 14
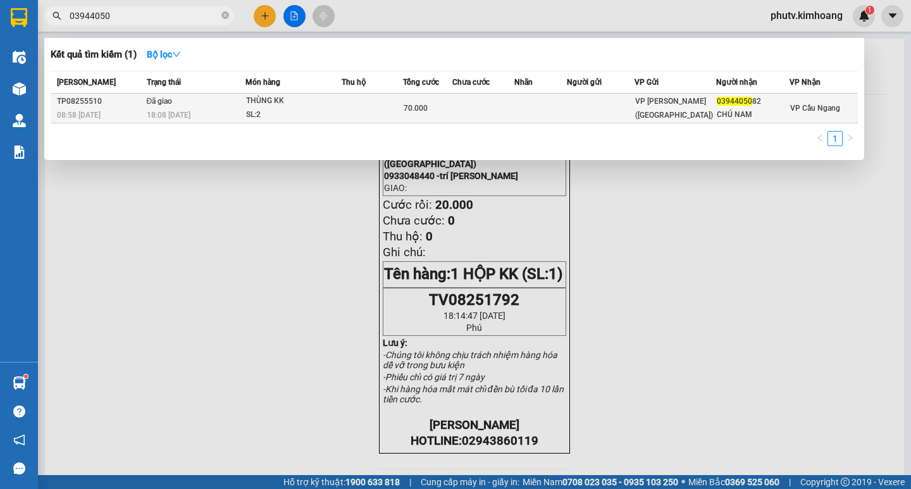
click at [292, 102] on div "THÙNG KK" at bounding box center [293, 101] width 95 height 14
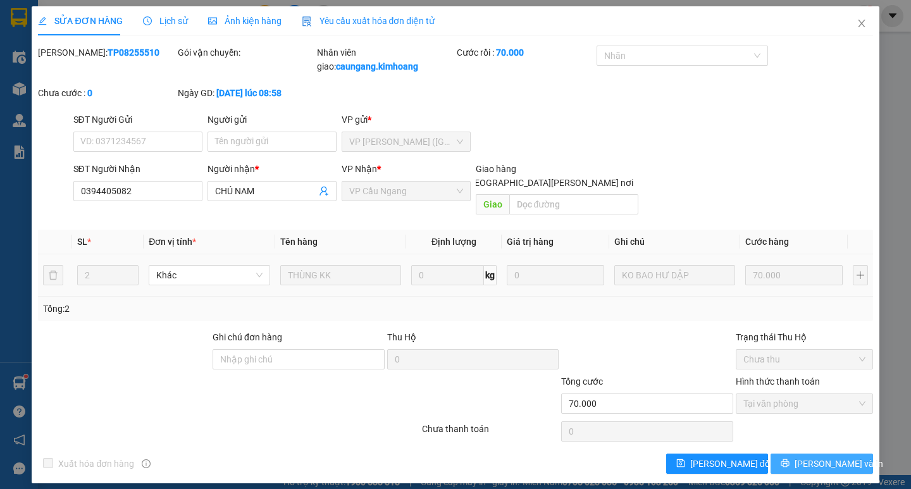
click at [823, 457] on span "[PERSON_NAME] và In" at bounding box center [838, 464] width 89 height 14
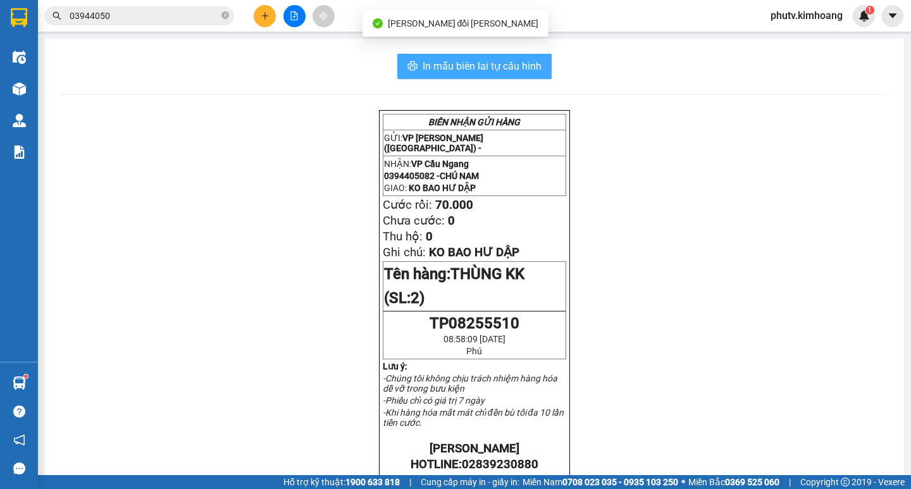
click at [484, 61] on span "In mẫu biên lai tự cấu hình" at bounding box center [482, 66] width 119 height 16
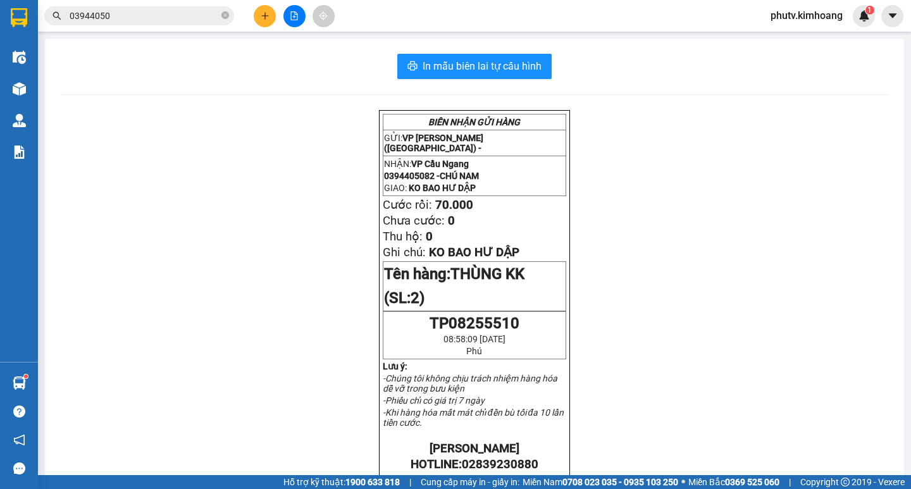
click at [144, 9] on input "03944050" at bounding box center [144, 16] width 149 height 14
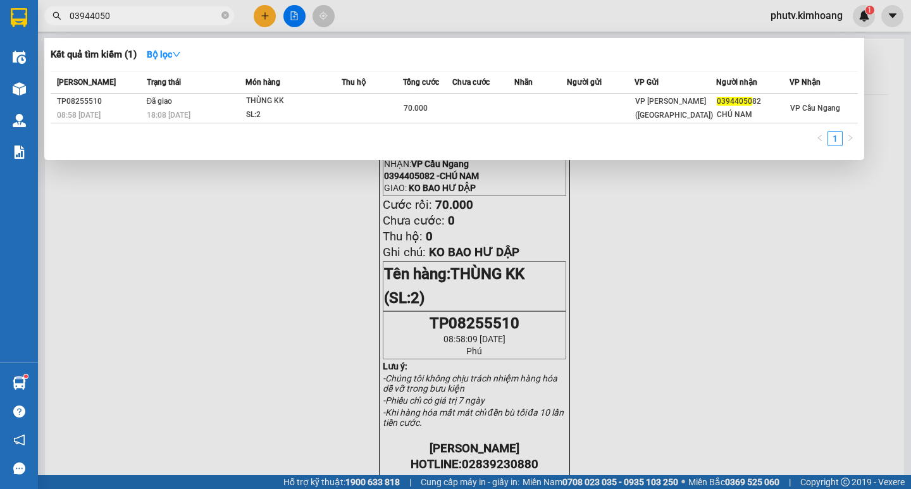
click at [144, 9] on input "03944050" at bounding box center [144, 16] width 149 height 14
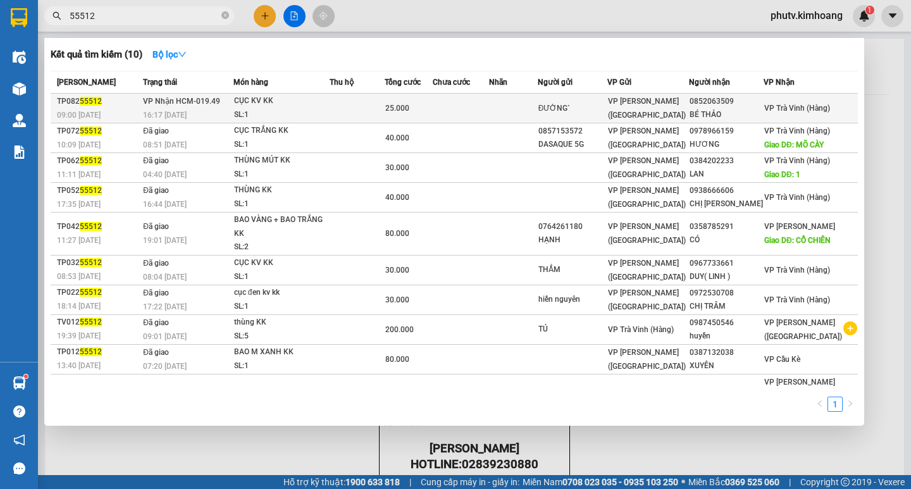
click at [340, 105] on td at bounding box center [357, 109] width 55 height 30
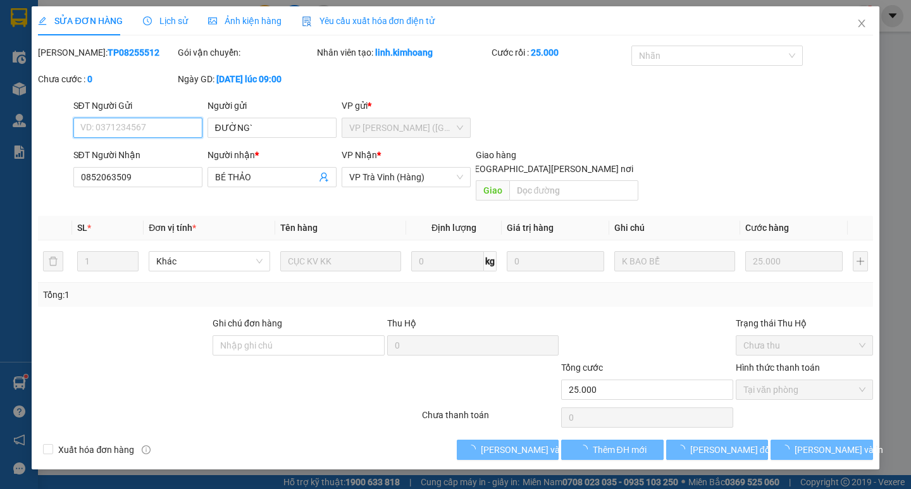
click at [774, 380] on span "Tại văn phòng" at bounding box center [804, 389] width 122 height 19
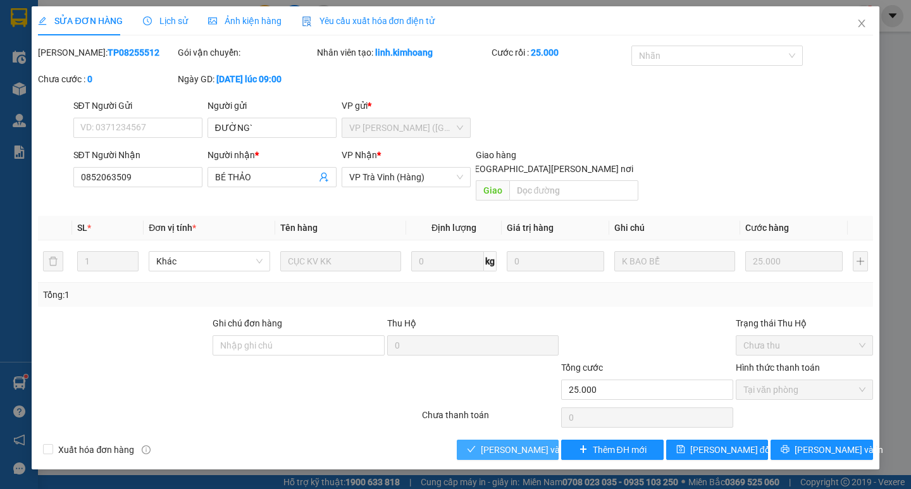
click at [529, 445] on button "[PERSON_NAME] và [PERSON_NAME] hàng" at bounding box center [508, 450] width 102 height 20
click at [532, 443] on span "[PERSON_NAME] và [PERSON_NAME] hàng" at bounding box center [566, 450] width 171 height 14
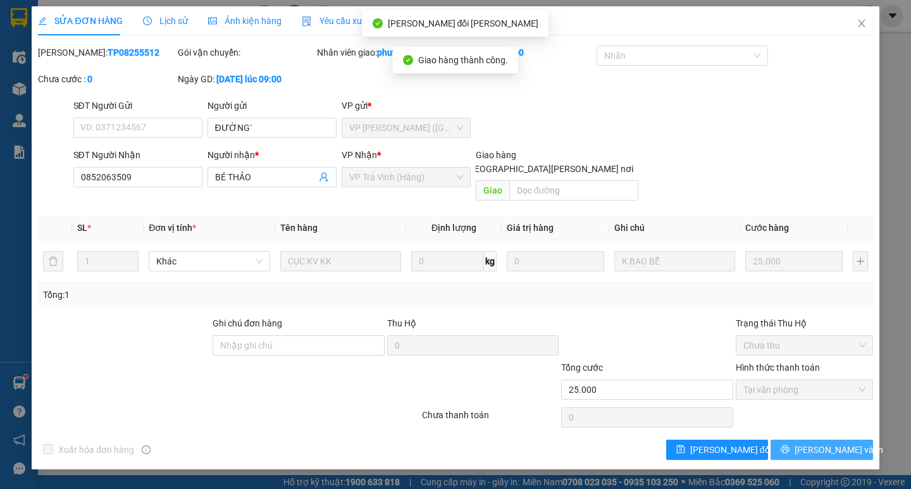
click at [833, 443] on span "[PERSON_NAME] và In" at bounding box center [838, 450] width 89 height 14
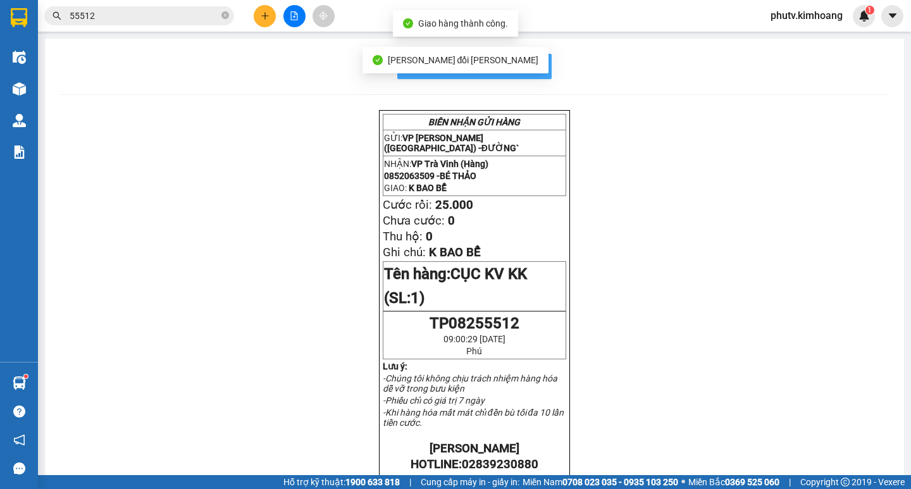
click at [535, 61] on span "In mẫu biên lai tự cấu hình" at bounding box center [482, 66] width 119 height 16
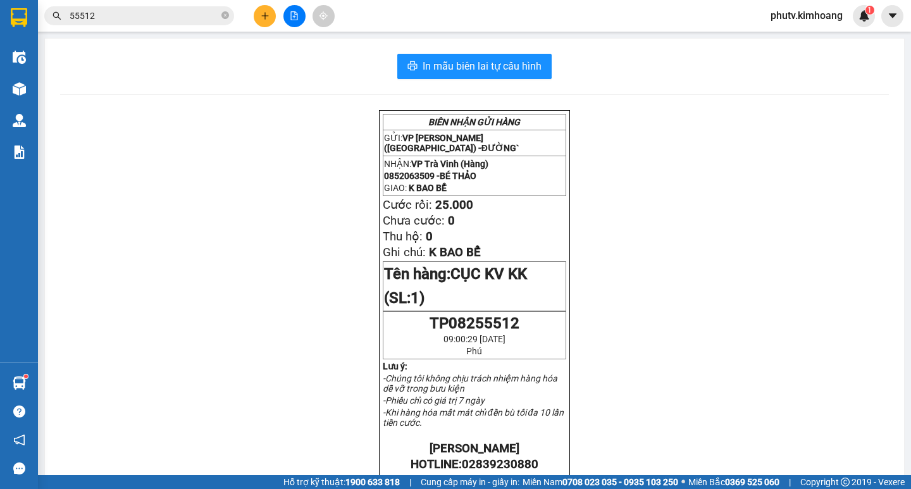
click at [180, 23] on span "55512" at bounding box center [139, 15] width 190 height 19
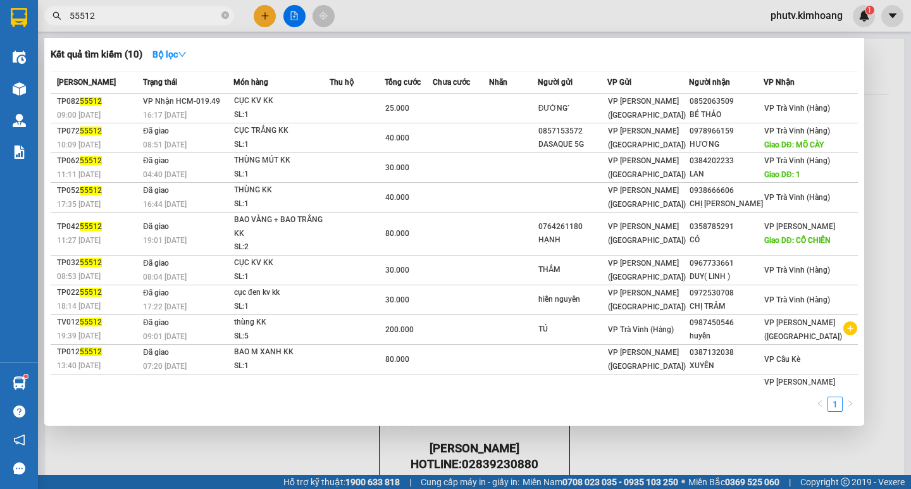
click at [180, 23] on span "55512" at bounding box center [139, 15] width 190 height 19
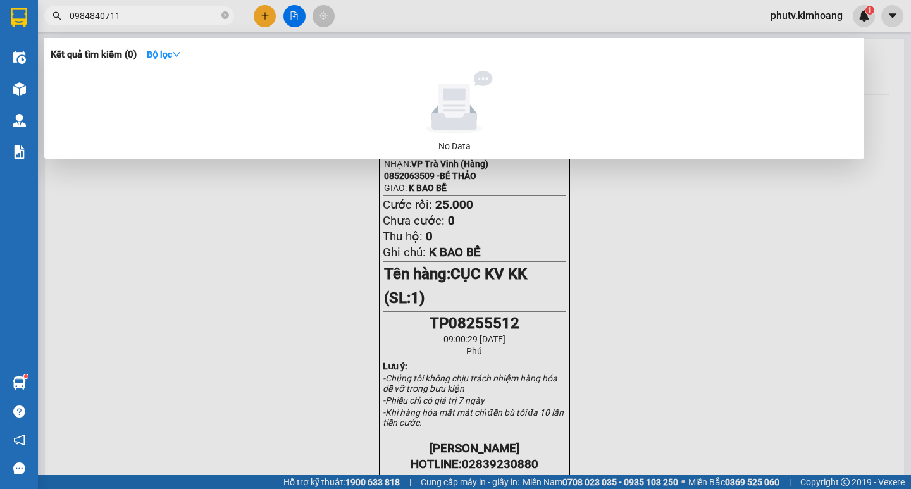
click at [264, 11] on div at bounding box center [455, 244] width 911 height 489
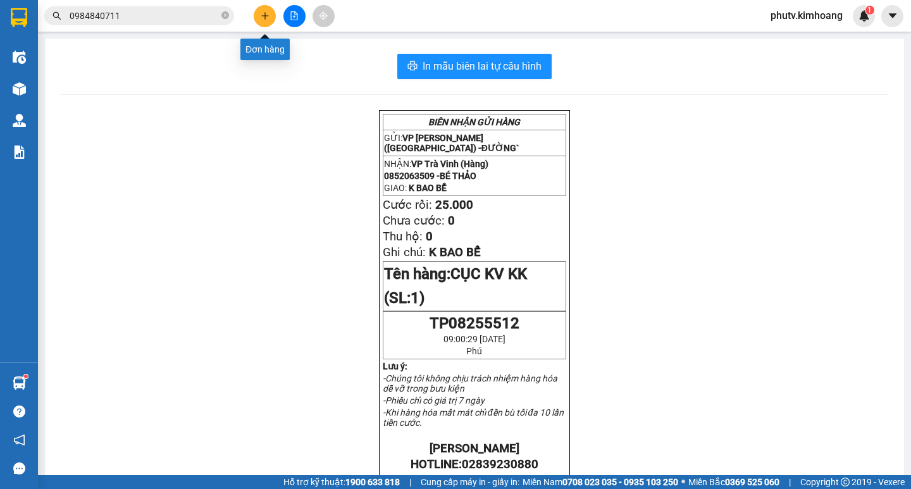
click at [264, 16] on icon "plus" at bounding box center [264, 15] width 7 height 1
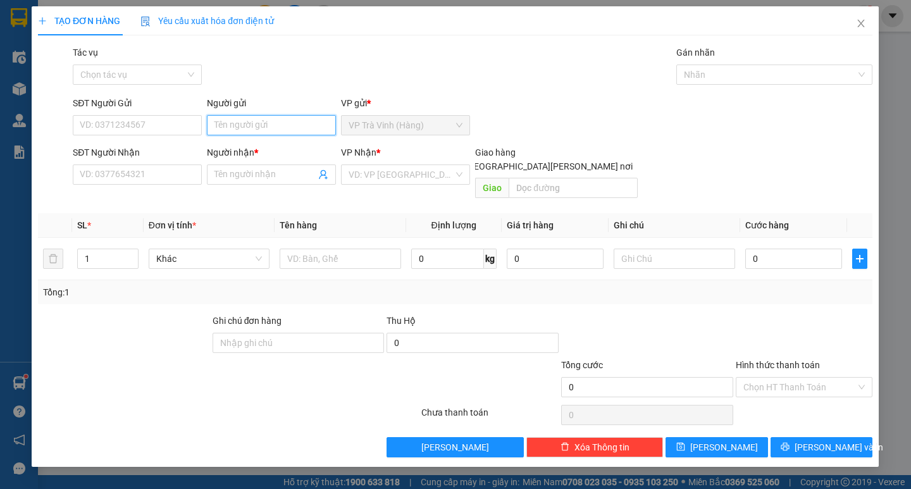
click at [263, 120] on input "Người gửi" at bounding box center [271, 125] width 129 height 20
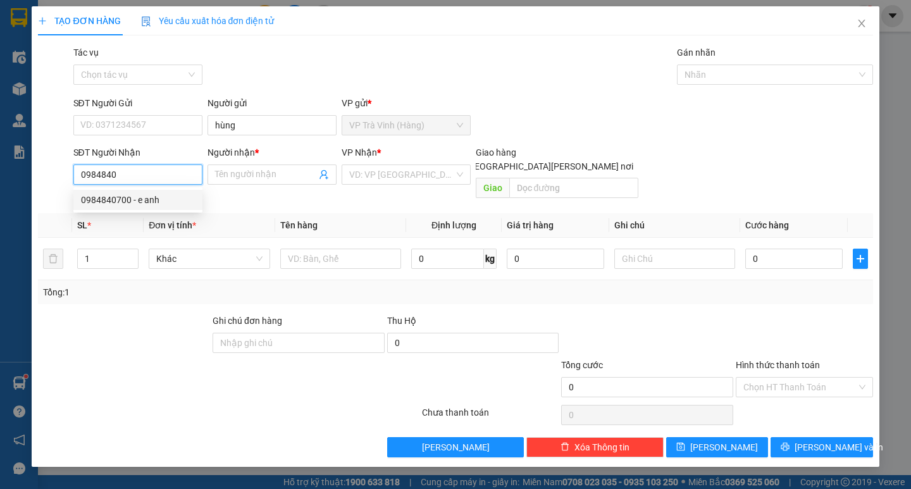
click at [168, 199] on div "0984840700 - e anh" at bounding box center [138, 200] width 114 height 14
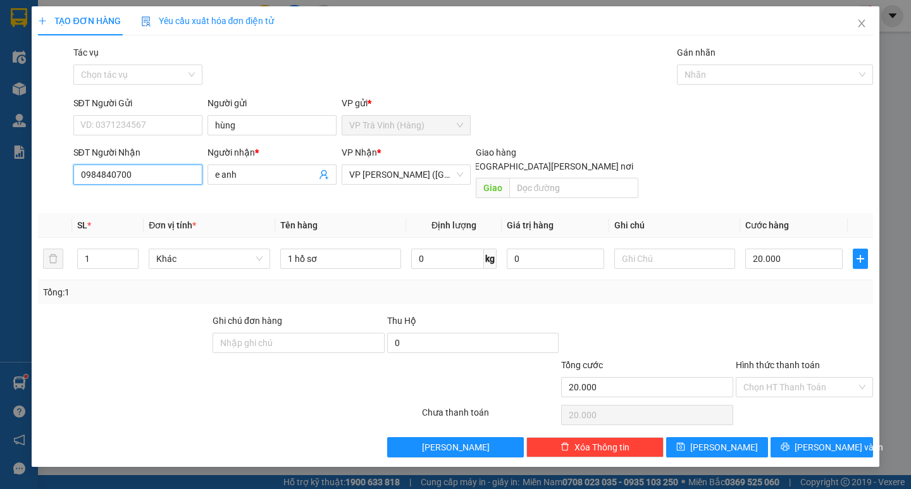
click at [142, 170] on input "0984840700" at bounding box center [137, 174] width 129 height 20
click at [141, 169] on input "0984840700" at bounding box center [137, 174] width 129 height 20
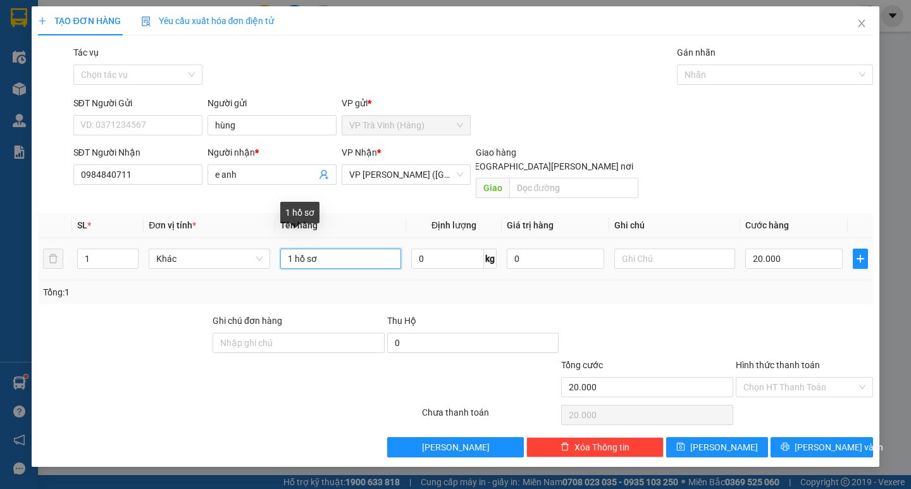
click at [374, 249] on input "1 hồ sơ" at bounding box center [340, 259] width 121 height 20
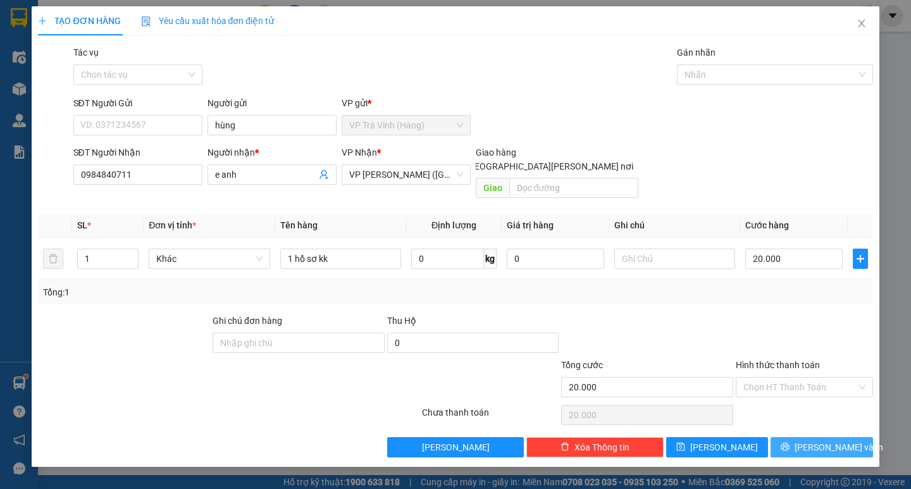
drag, startPoint x: 797, startPoint y: 419, endPoint x: 798, endPoint y: 428, distance: 9.6
click at [798, 426] on div "Transit Pickup Surcharge Ids Transit Deliver Surcharge Ids Transit Deliver Surc…" at bounding box center [455, 252] width 834 height 412
click at [789, 442] on icon "printer" at bounding box center [785, 446] width 9 height 9
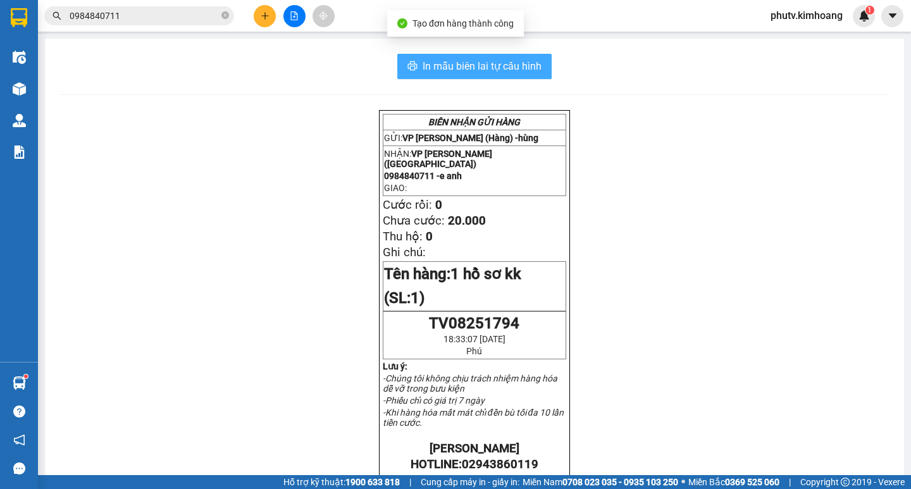
click at [469, 63] on span "In mẫu biên lai tự cấu hình" at bounding box center [482, 66] width 119 height 16
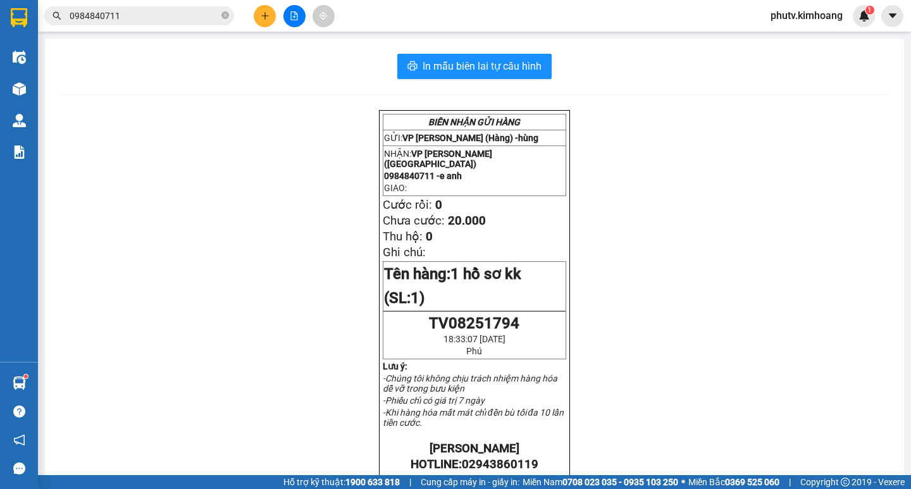
click at [143, 16] on input "0984840711" at bounding box center [144, 16] width 149 height 14
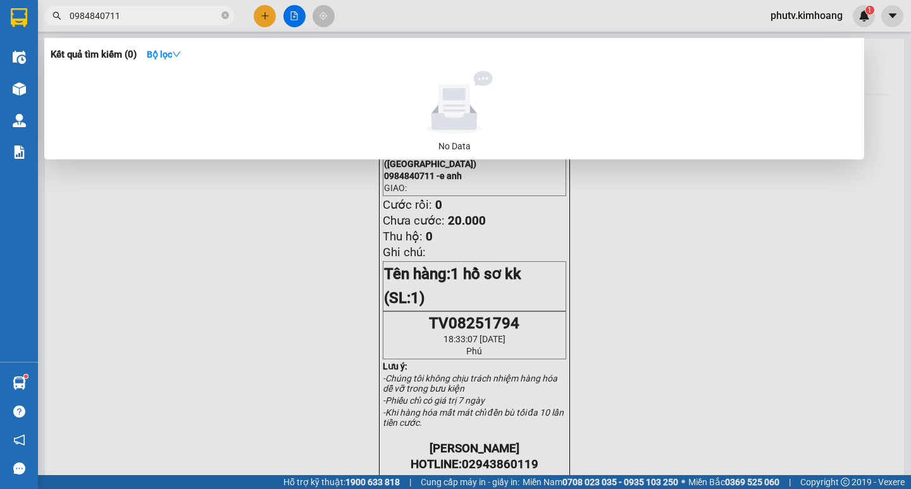
click at [143, 16] on input "0984840711" at bounding box center [144, 16] width 149 height 14
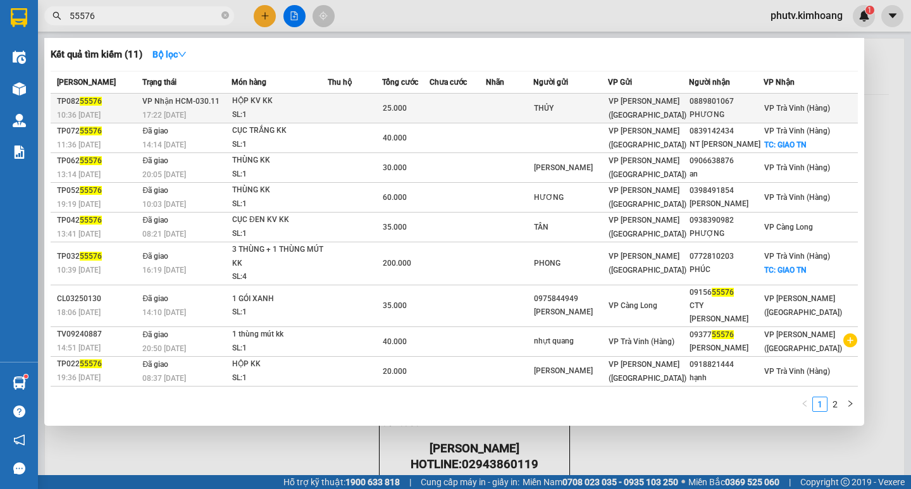
click at [304, 99] on div "HỘP KV KK" at bounding box center [279, 101] width 95 height 14
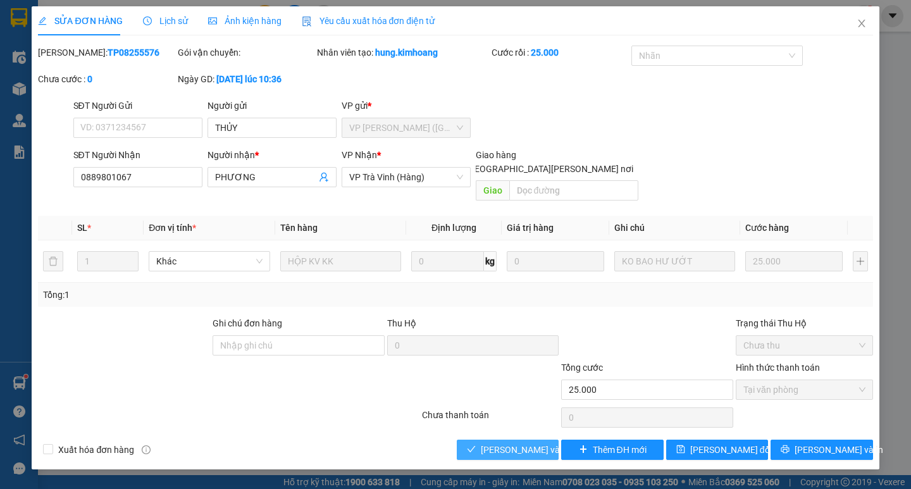
click at [502, 443] on span "[PERSON_NAME] và [PERSON_NAME] hàng" at bounding box center [566, 450] width 171 height 14
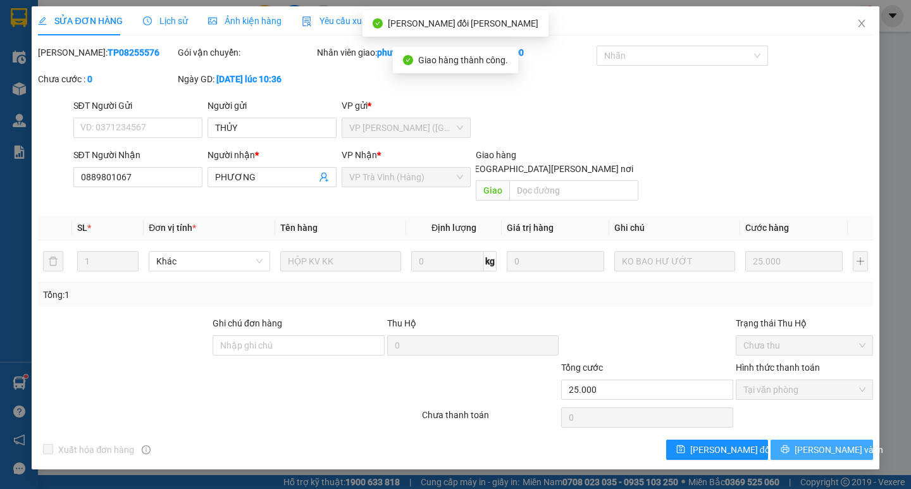
click at [839, 443] on span "[PERSON_NAME] và In" at bounding box center [838, 450] width 89 height 14
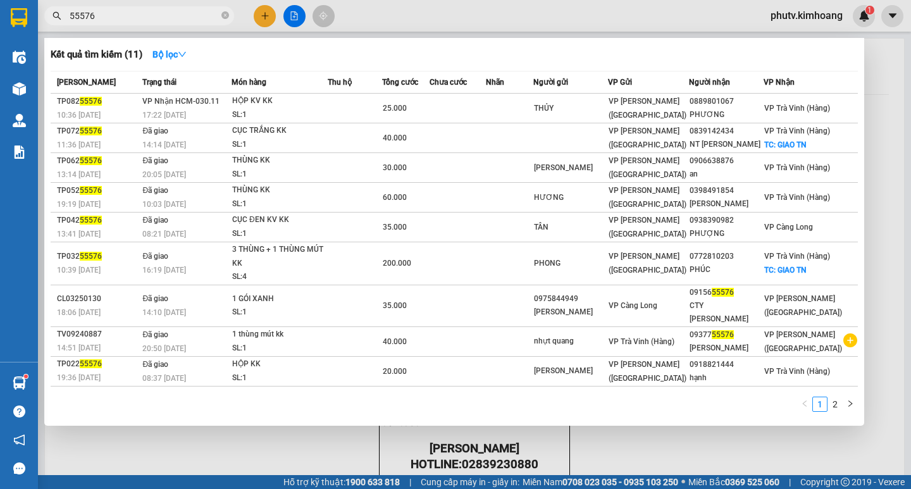
click at [173, 21] on input "55576" at bounding box center [144, 16] width 149 height 14
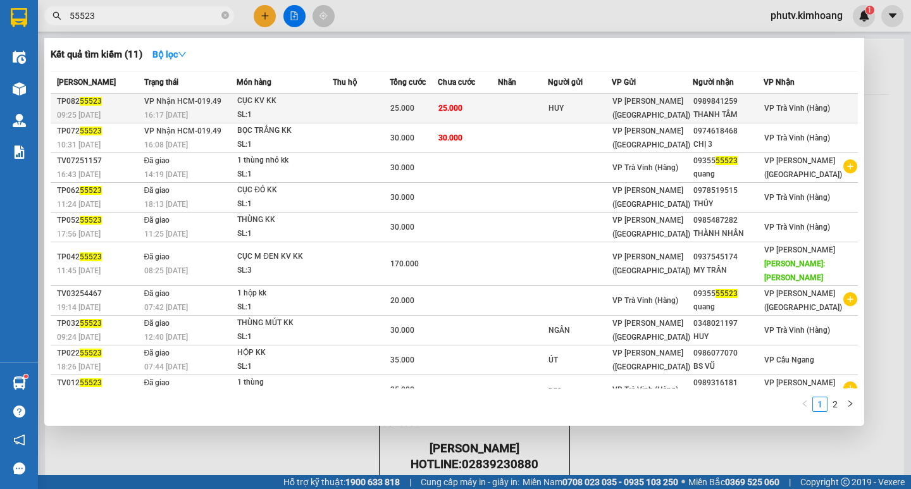
click at [350, 110] on td at bounding box center [361, 109] width 57 height 30
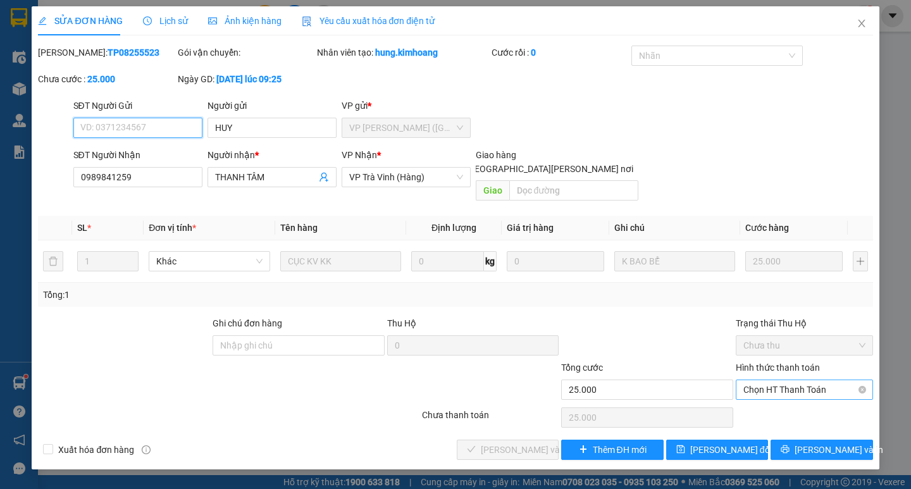
drag, startPoint x: 775, startPoint y: 378, endPoint x: 783, endPoint y: 396, distance: 19.5
click at [775, 380] on span "Chọn HT Thanh Toán" at bounding box center [804, 389] width 122 height 19
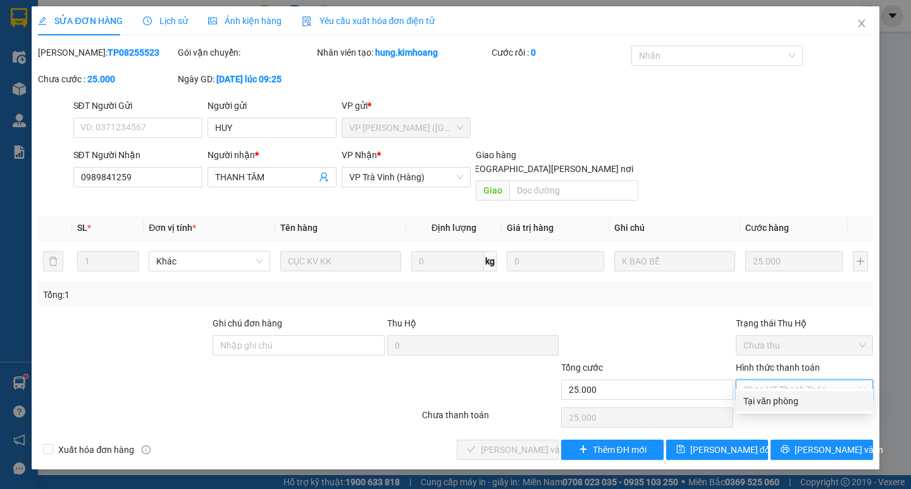
click at [783, 398] on div "Tại văn phòng" at bounding box center [804, 401] width 122 height 14
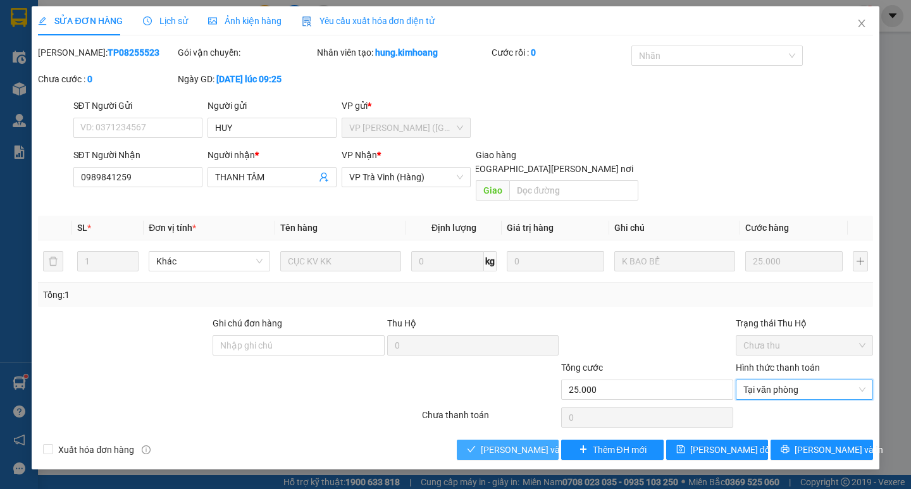
click at [510, 443] on span "[PERSON_NAME] và [PERSON_NAME] hàng" at bounding box center [566, 450] width 171 height 14
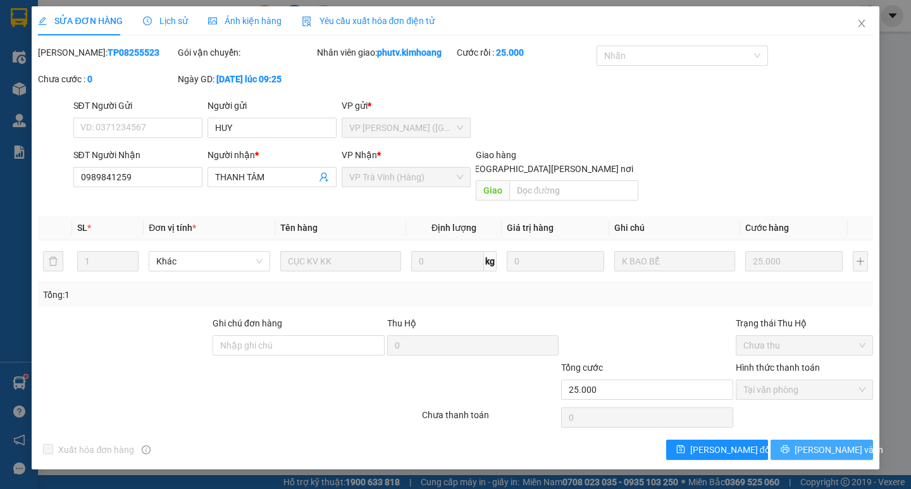
click at [853, 440] on button "[PERSON_NAME] và In" at bounding box center [821, 450] width 102 height 20
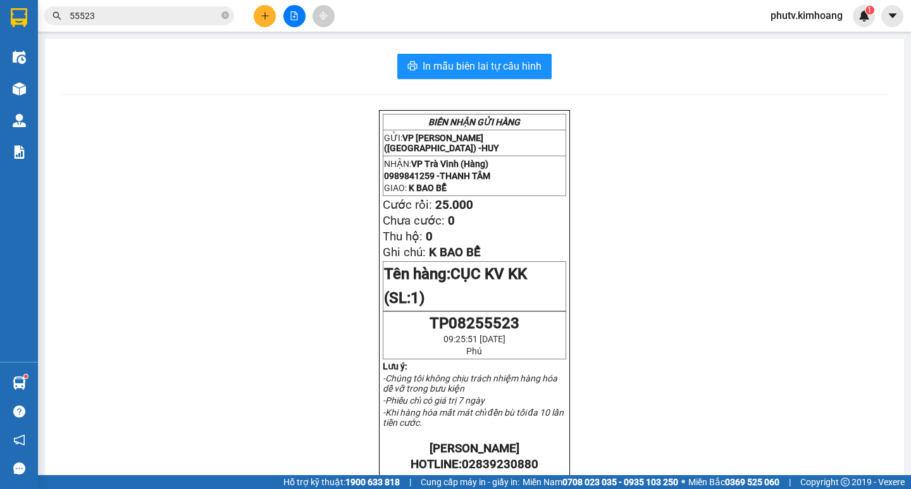
click at [52, 167] on div "In mẫu biên lai tự cấu hình BIÊN NHẬN GỬI HÀNG GỬI: VP Trần Phú (Hàng) - HUY NH…" at bounding box center [474, 439] width 859 height 801
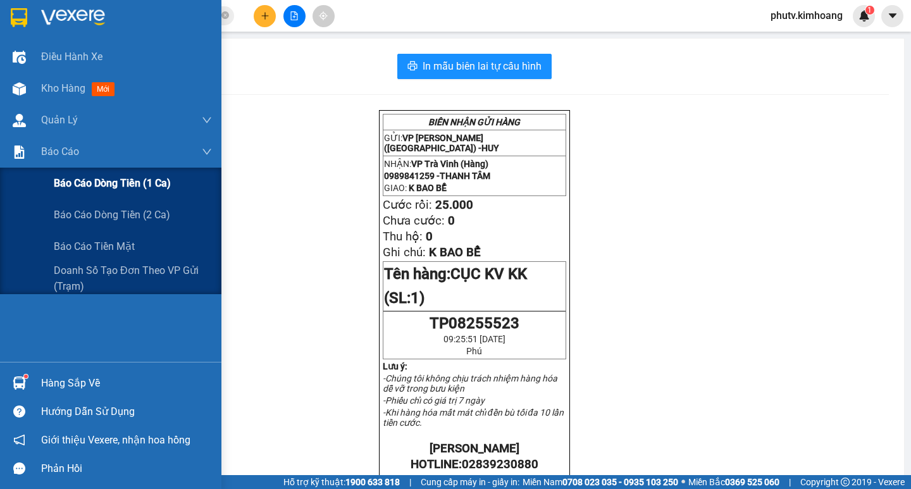
click at [89, 180] on span "Báo cáo dòng tiền (1 ca)" at bounding box center [112, 183] width 117 height 16
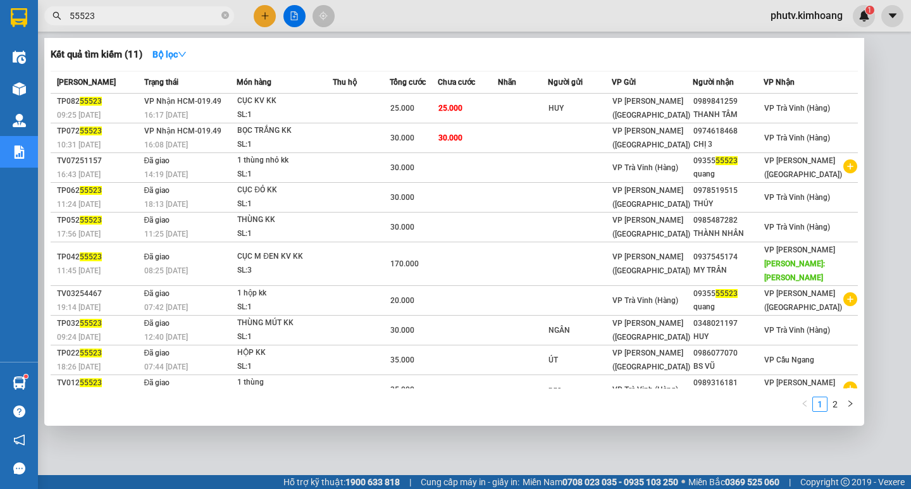
click at [111, 13] on input "55523" at bounding box center [144, 16] width 149 height 14
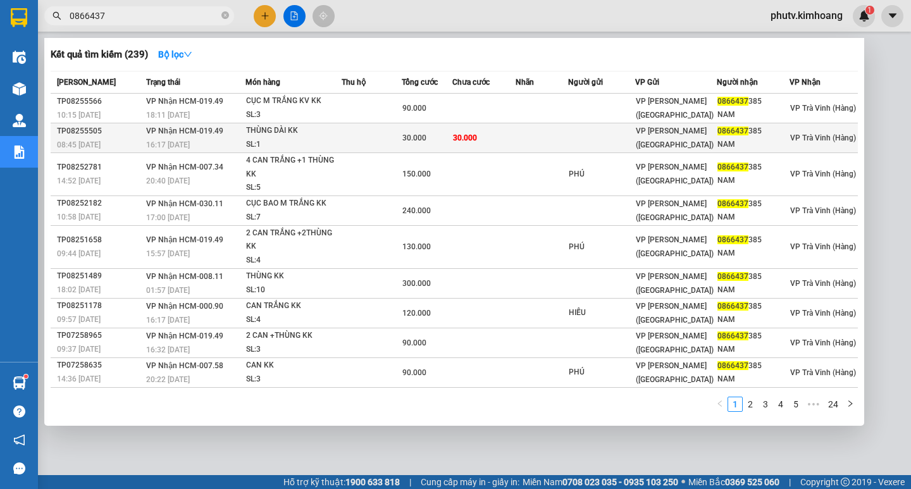
click at [376, 133] on td at bounding box center [372, 138] width 61 height 30
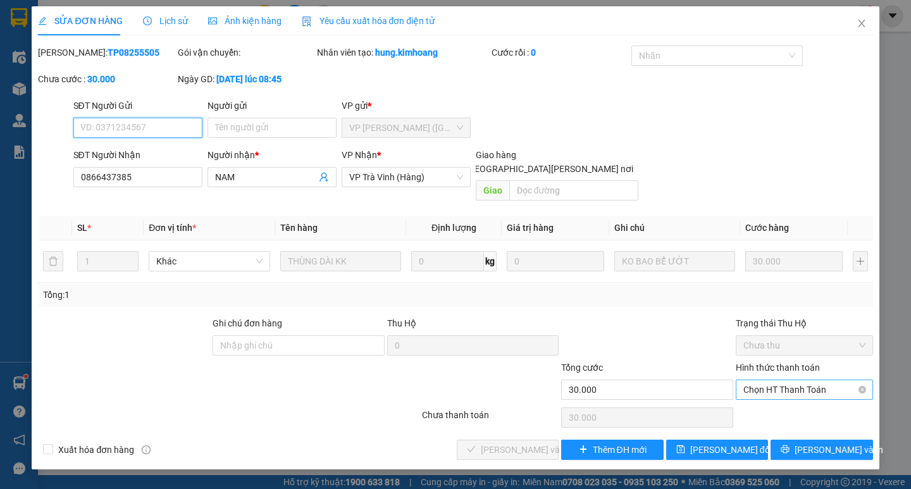
click at [791, 380] on span "Chọn HT Thanh Toán" at bounding box center [804, 389] width 122 height 19
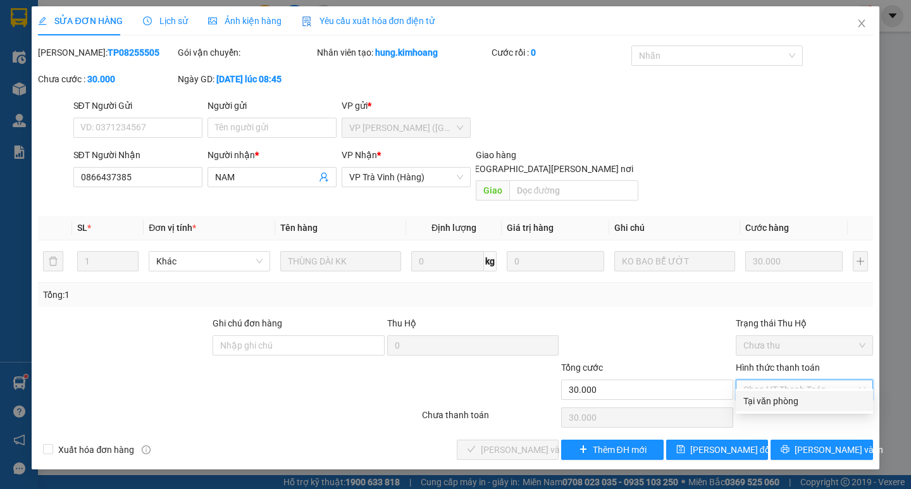
click at [769, 398] on div "Tại văn phòng" at bounding box center [804, 401] width 122 height 14
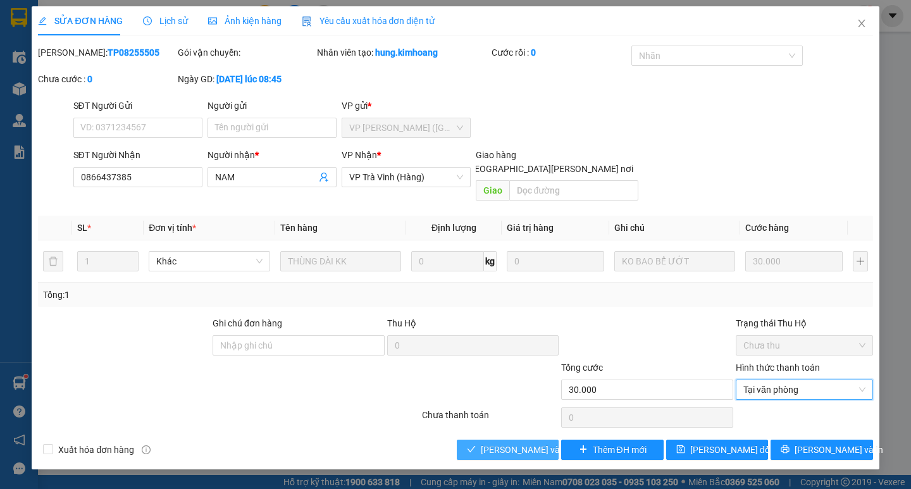
click at [498, 443] on span "[PERSON_NAME] và [PERSON_NAME] hàng" at bounding box center [566, 450] width 171 height 14
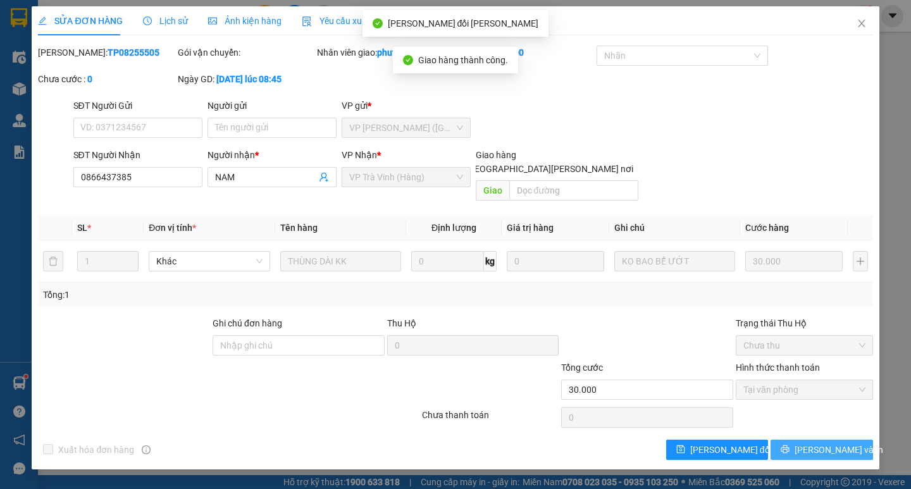
click at [788, 440] on button "[PERSON_NAME] và In" at bounding box center [821, 450] width 102 height 20
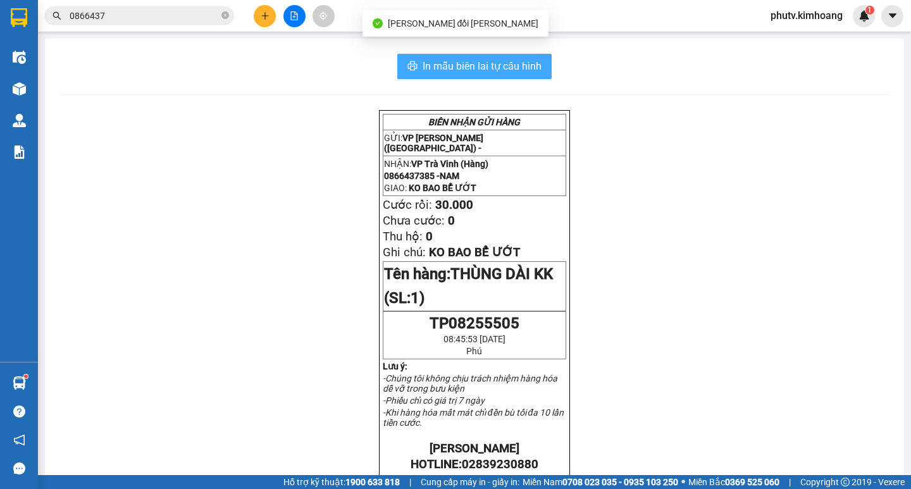
click at [533, 72] on span "In mẫu biên lai tự cấu hình" at bounding box center [482, 66] width 119 height 16
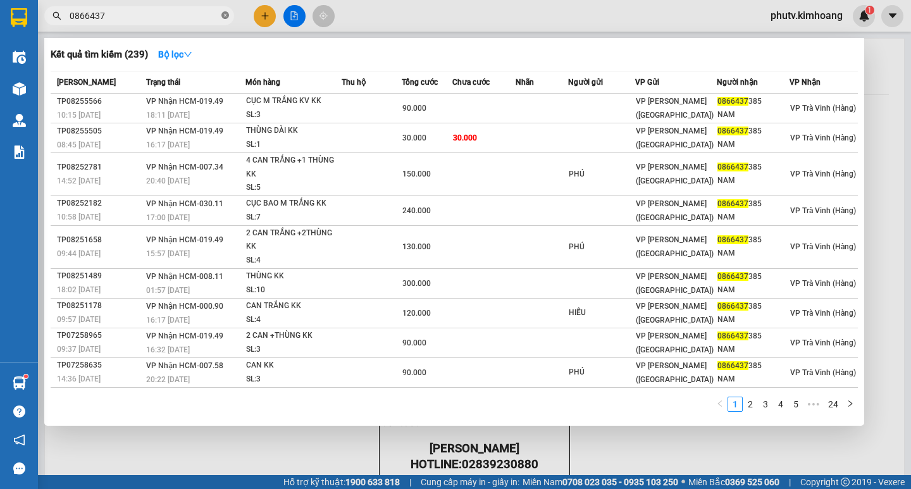
click at [226, 15] on icon "close-circle" at bounding box center [225, 15] width 8 height 8
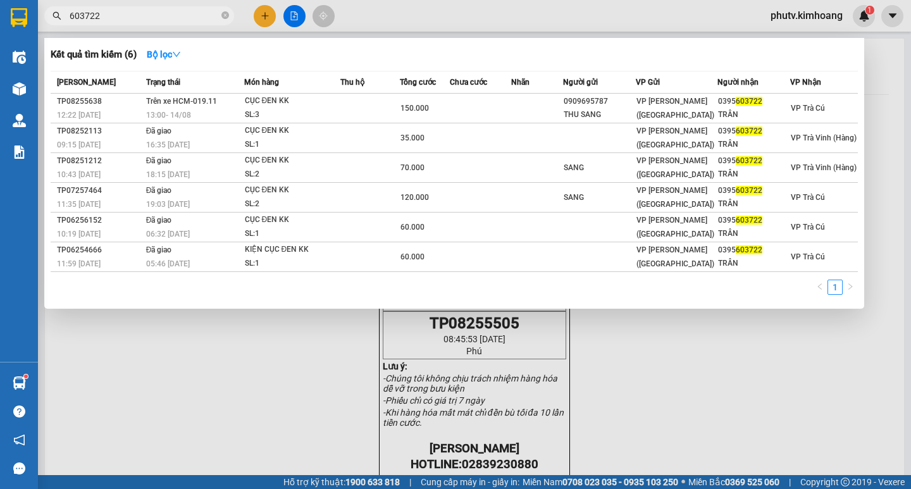
click at [149, 20] on input "603722" at bounding box center [144, 16] width 149 height 14
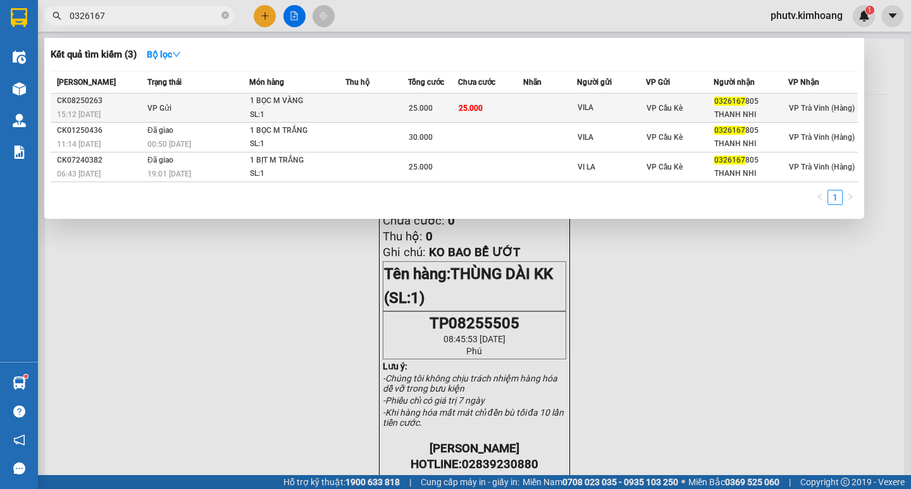
type input "0326167"
click at [342, 103] on div "1 BỌC M VÀNG" at bounding box center [297, 101] width 95 height 14
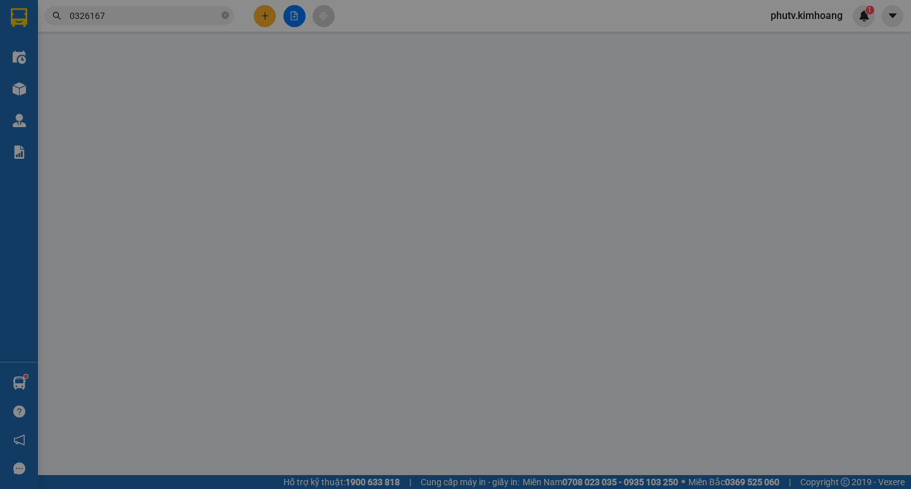
type input "VILA"
type input "0326167805"
type input "THANH NHI"
type input "25.000"
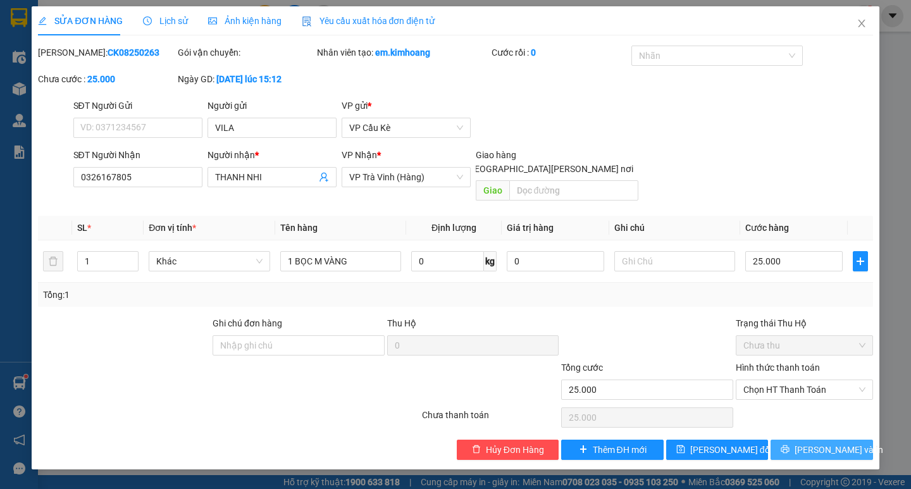
click at [819, 443] on span "[PERSON_NAME] và In" at bounding box center [838, 450] width 89 height 14
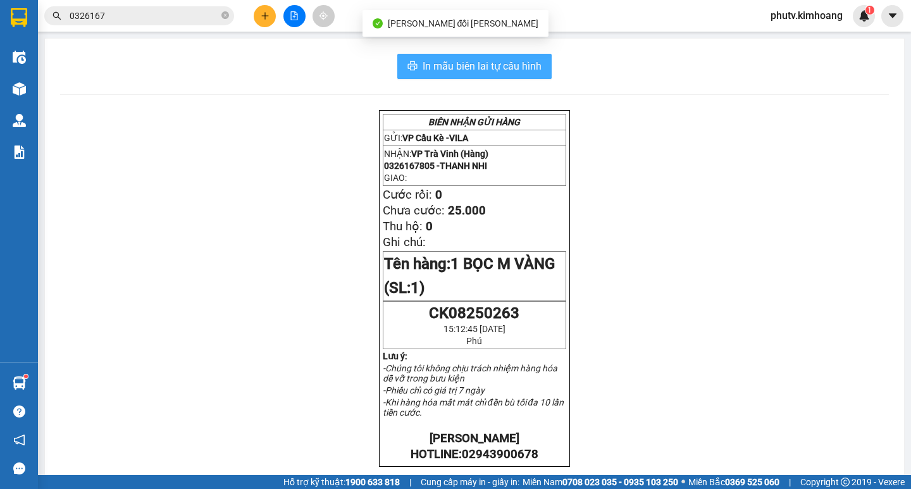
click at [473, 66] on span "In mẫu biên lai tự cấu hình" at bounding box center [482, 66] width 119 height 16
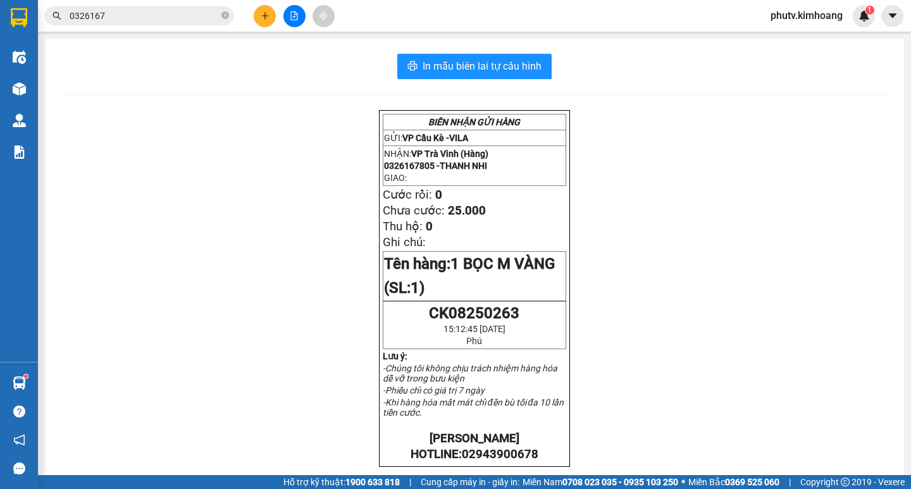
click at [266, 18] on icon "plus" at bounding box center [265, 15] width 9 height 9
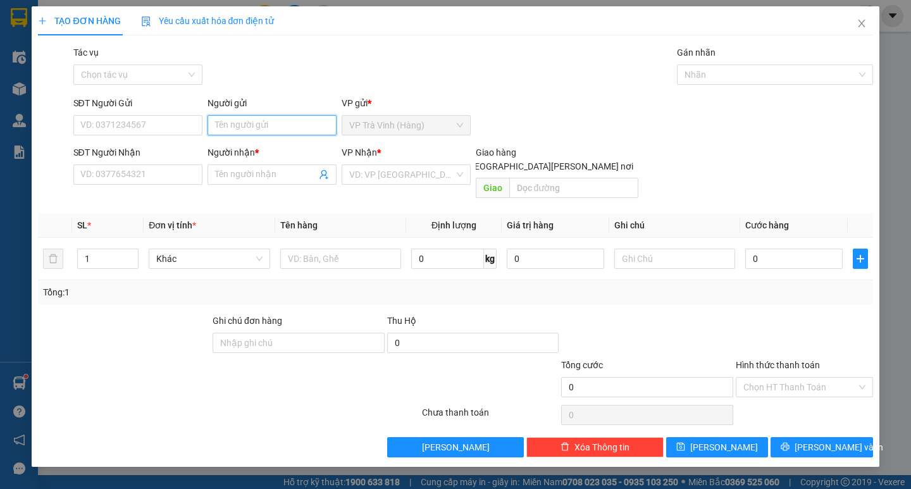
click at [267, 122] on input "Người gửi" at bounding box center [271, 125] width 129 height 20
click at [278, 116] on input "tthanhf" at bounding box center [271, 125] width 129 height 20
type input "thành"
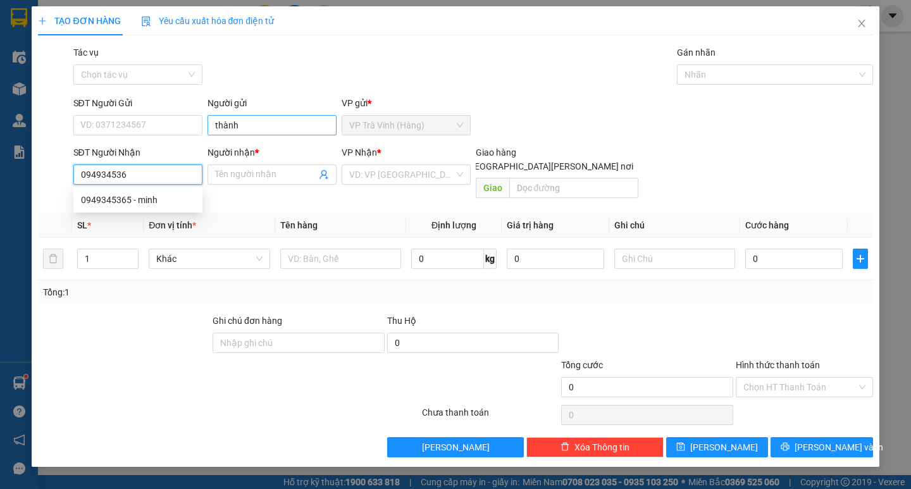
type input "0949345365"
click at [183, 197] on div "0949345365 - minh" at bounding box center [138, 200] width 114 height 14
type input "minh"
type input "25.000"
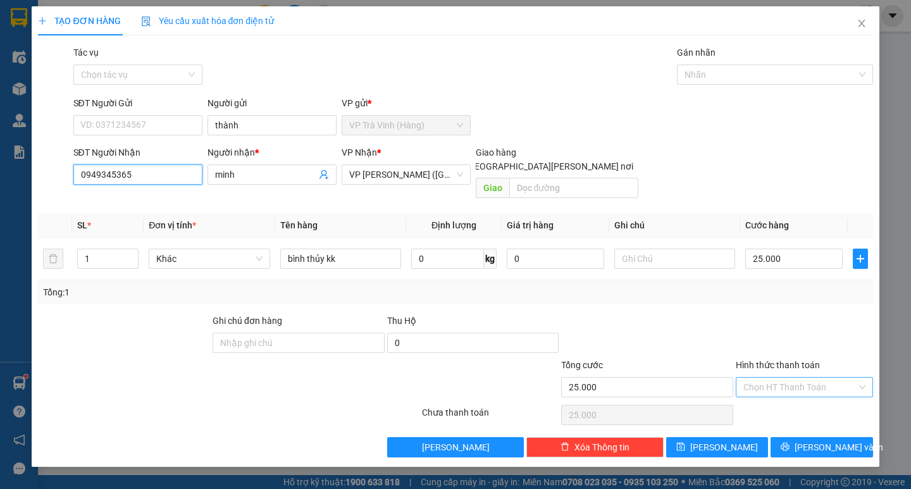
type input "0949345365"
click at [777, 378] on input "Hình thức thanh toán" at bounding box center [799, 387] width 113 height 19
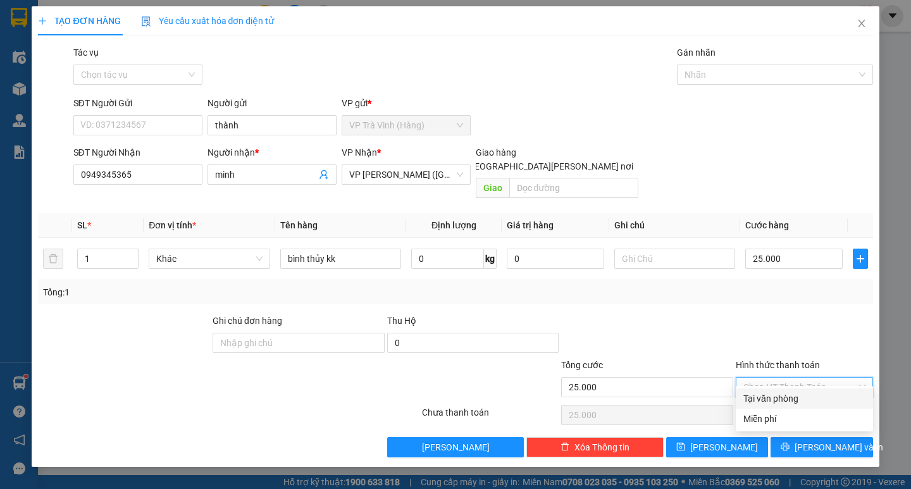
click at [780, 398] on div "Tại văn phòng" at bounding box center [804, 399] width 122 height 14
type input "0"
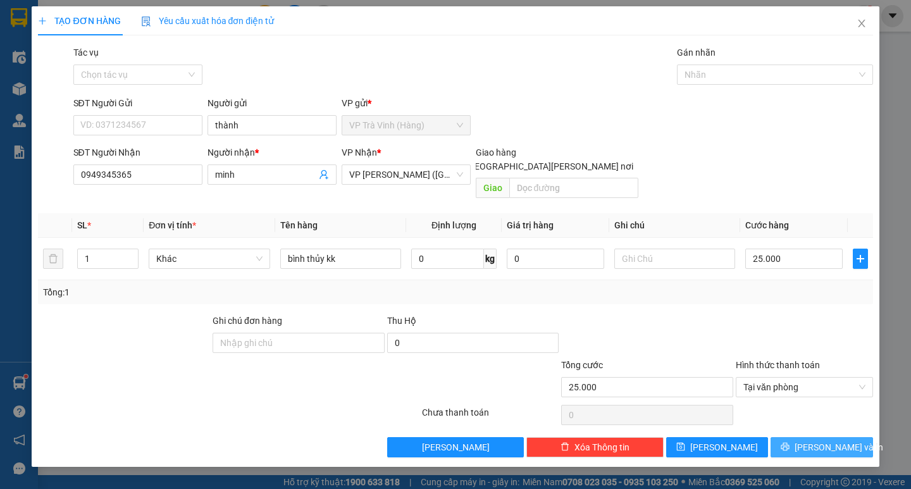
click at [795, 437] on button "[PERSON_NAME] và In" at bounding box center [821, 447] width 102 height 20
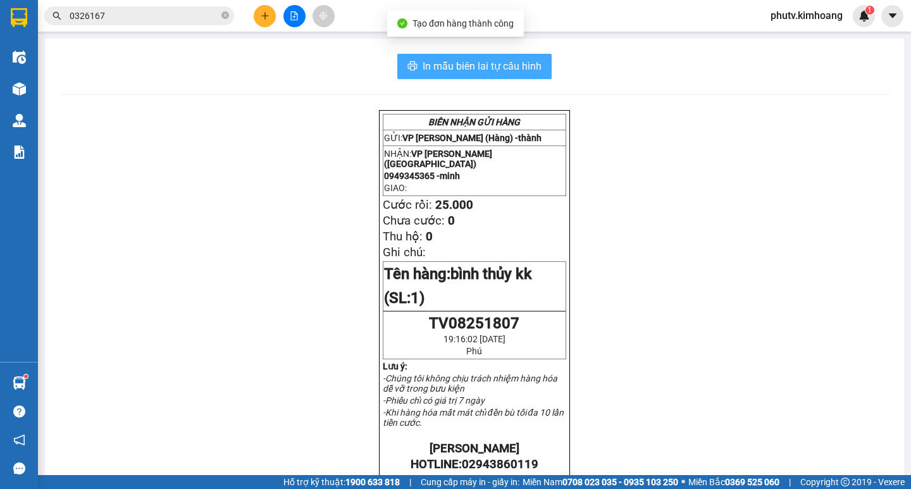
click at [425, 63] on span "In mẫu biên lai tự cấu hình" at bounding box center [482, 66] width 119 height 16
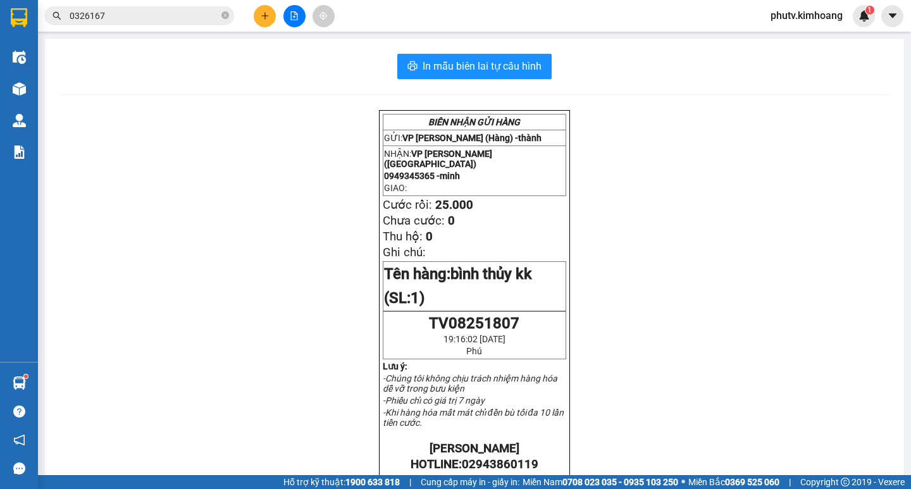
click at [123, 11] on input "0326167" at bounding box center [144, 16] width 149 height 14
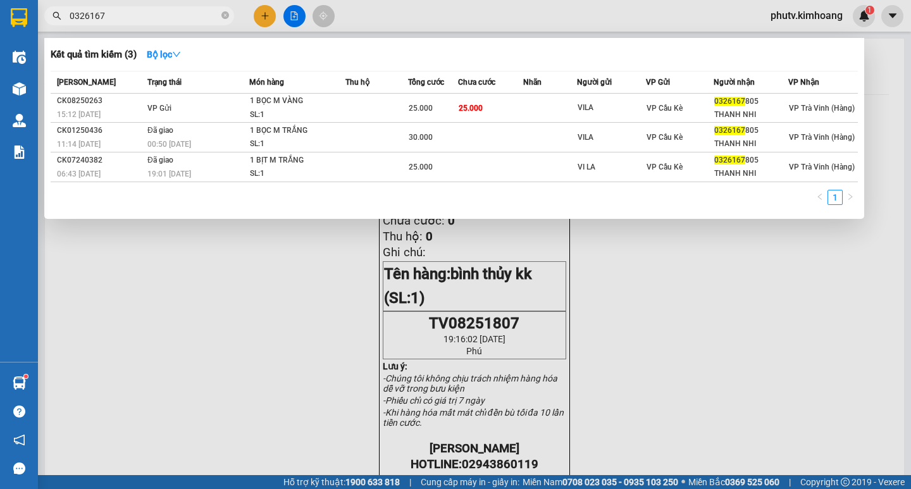
click at [123, 11] on input "0326167" at bounding box center [144, 16] width 149 height 14
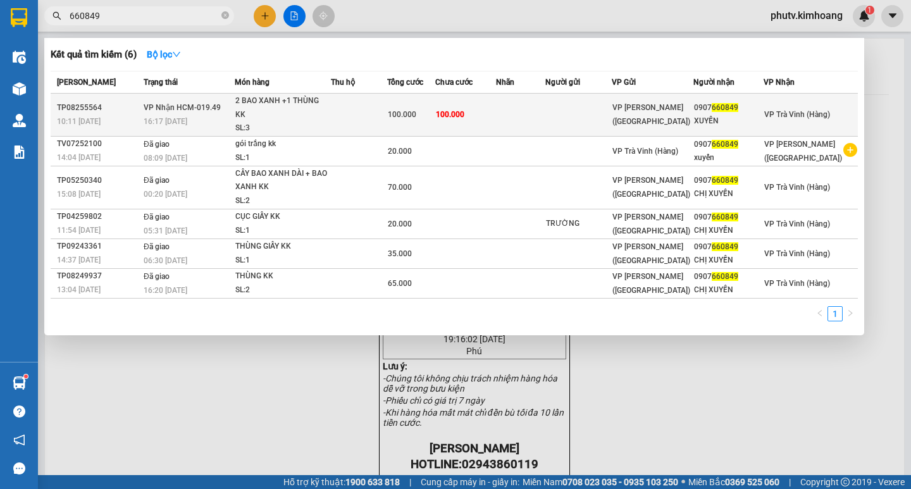
type input "660849"
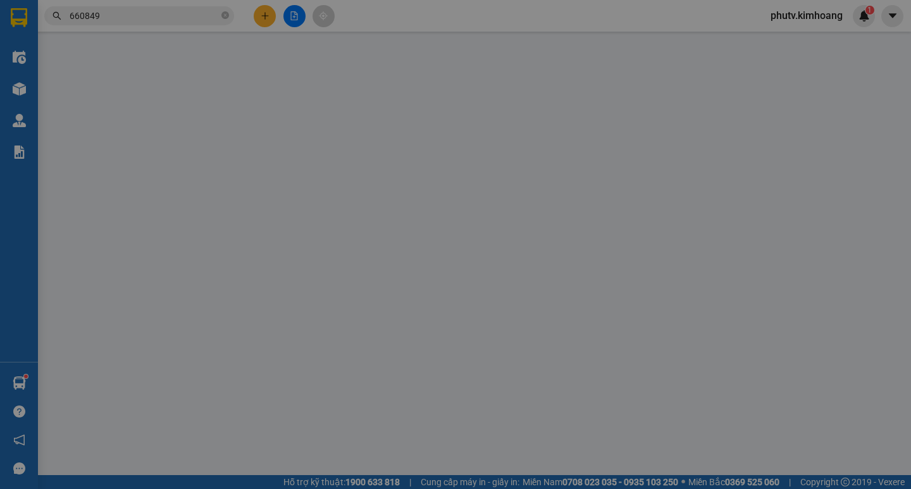
type input "0907660849"
type input "XUYẾN"
type input "100.000"
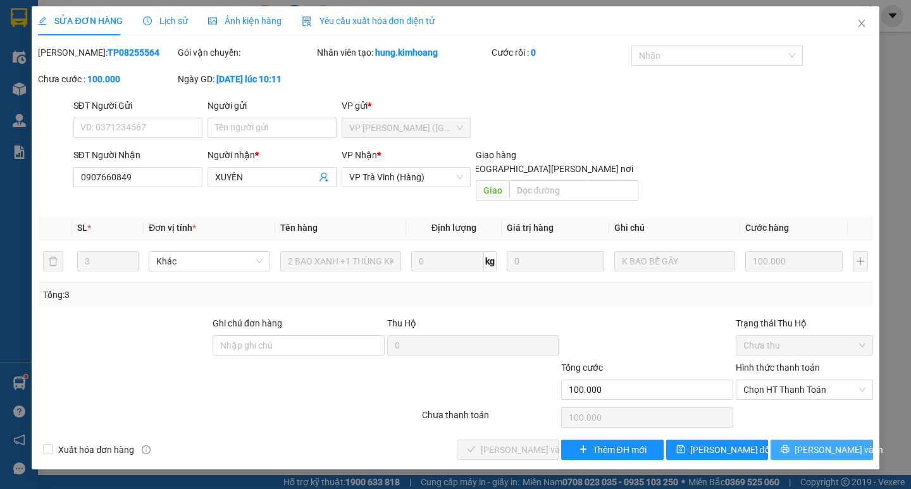
click at [832, 443] on span "[PERSON_NAME] và In" at bounding box center [838, 450] width 89 height 14
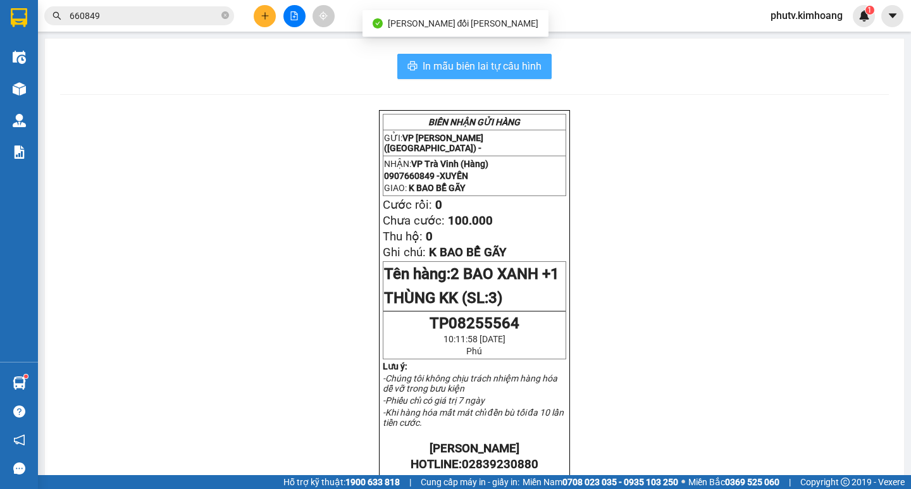
click at [479, 70] on span "In mẫu biên lai tự cấu hình" at bounding box center [482, 66] width 119 height 16
click at [416, 71] on button "In mẫu biên lai tự cấu hình" at bounding box center [474, 66] width 154 height 25
click at [450, 75] on button "In mẫu biên lai tự cấu hình" at bounding box center [474, 66] width 154 height 25
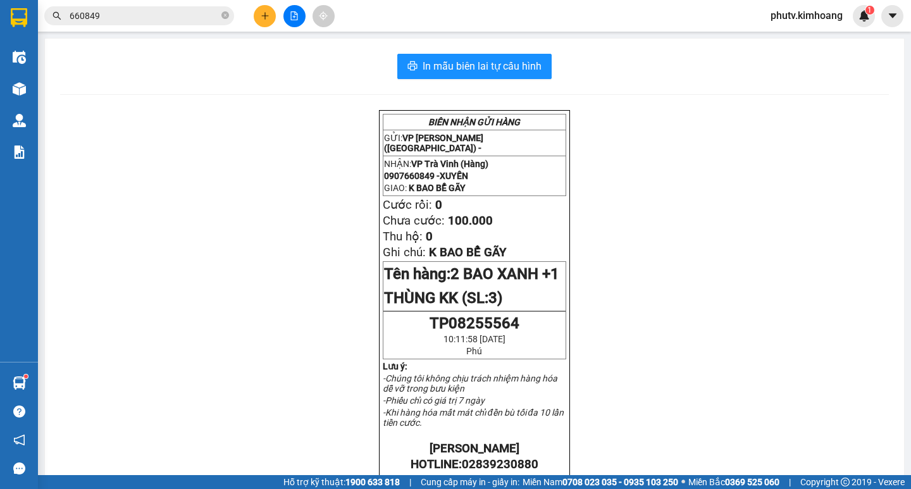
click at [264, 9] on button at bounding box center [265, 16] width 22 height 22
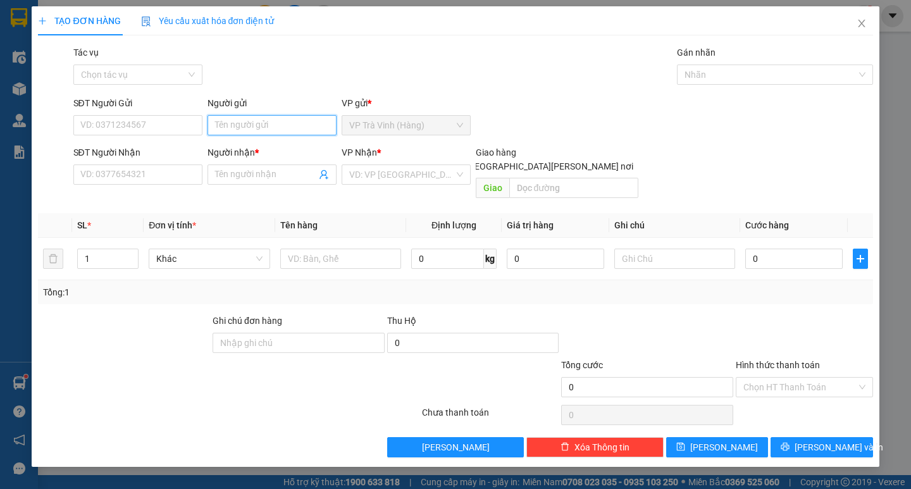
click at [259, 123] on input "Người gửi" at bounding box center [271, 125] width 129 height 20
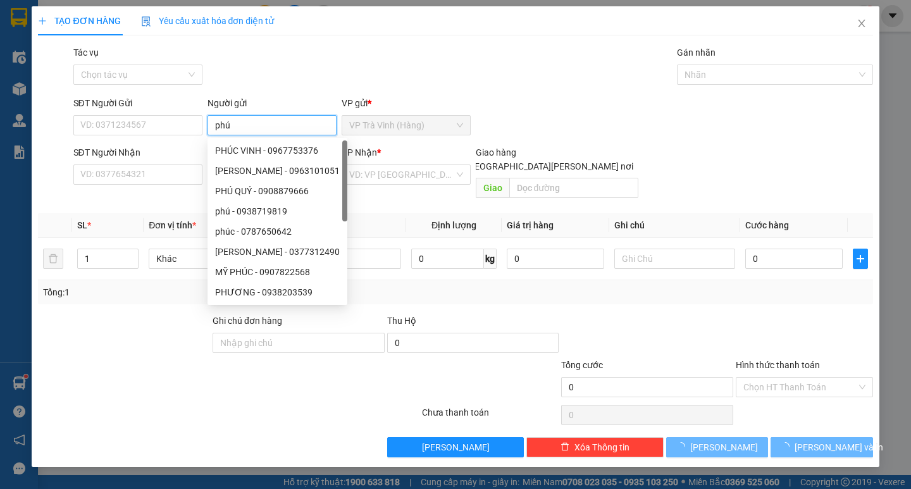
type input "phú"
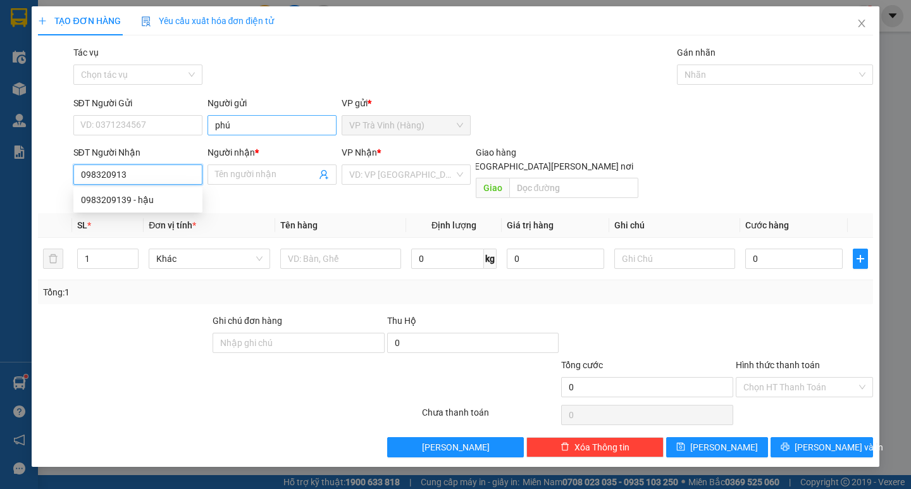
type input "0983209139"
click at [87, 204] on div "0983209139 - hậu" at bounding box center [138, 200] width 114 height 14
type input "hậu"
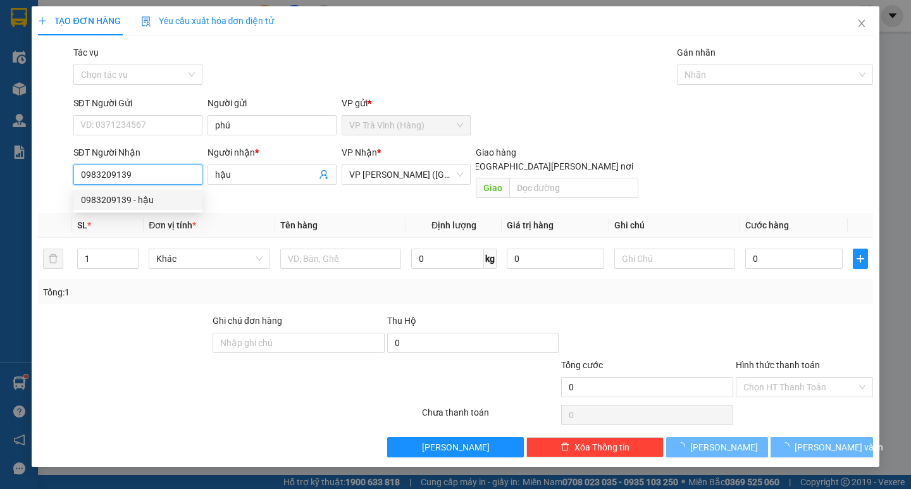
type input "30.000"
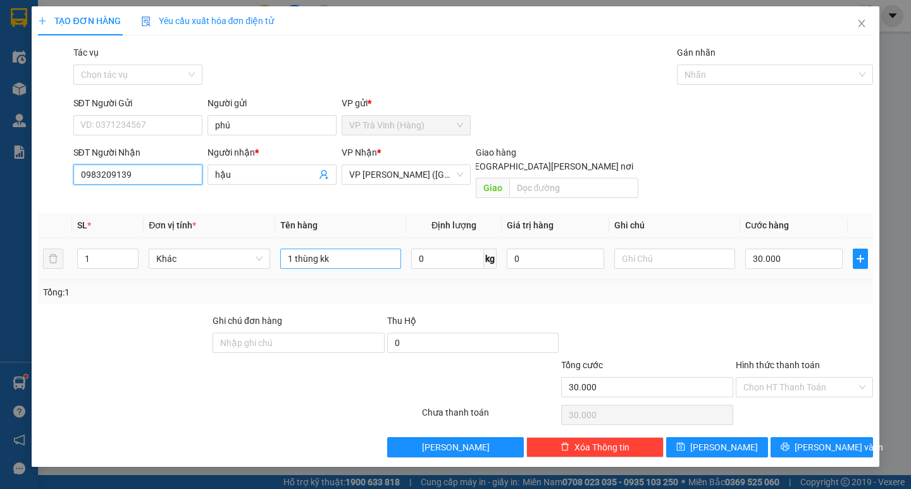
type input "0983209139"
click at [359, 251] on input "1 thùng kk" at bounding box center [340, 259] width 121 height 20
drag, startPoint x: 359, startPoint y: 251, endPoint x: 176, endPoint y: 326, distance: 198.3
click at [176, 326] on div "Transit Pickup Surcharge Ids Transit Deliver Surcharge Ids Transit Deliver Surc…" at bounding box center [455, 252] width 834 height 412
type input "1 cục trắng"
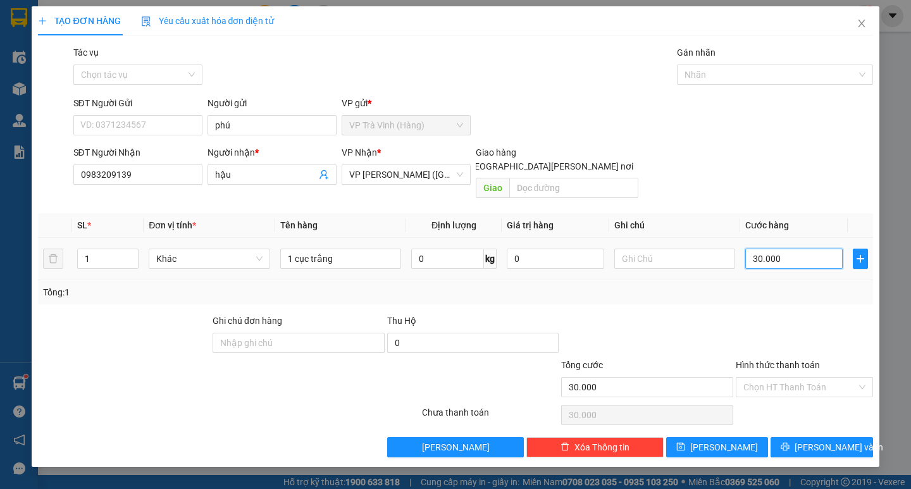
click at [776, 251] on input "30.000" at bounding box center [793, 259] width 97 height 20
type input "2"
type input "25"
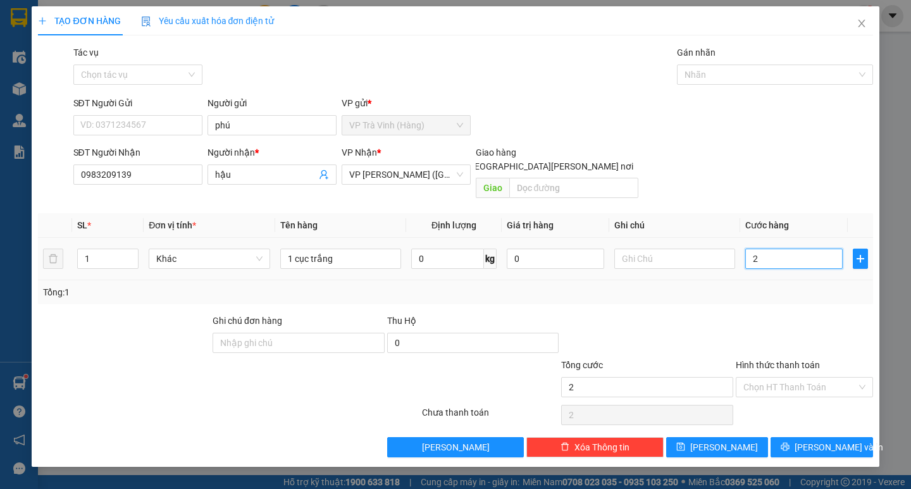
type input "25"
type input "25.000"
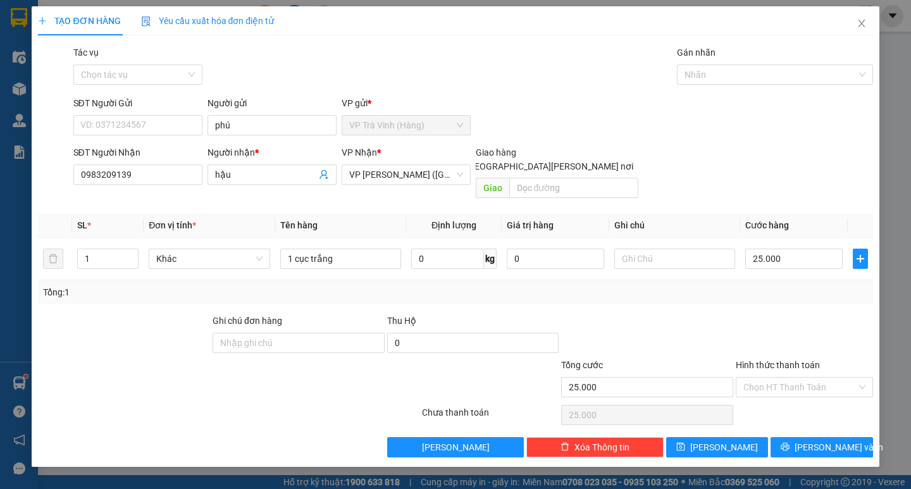
click at [777, 286] on div "Tổng: 1" at bounding box center [455, 292] width 834 height 24
click at [814, 440] on span "[PERSON_NAME] và In" at bounding box center [838, 447] width 89 height 14
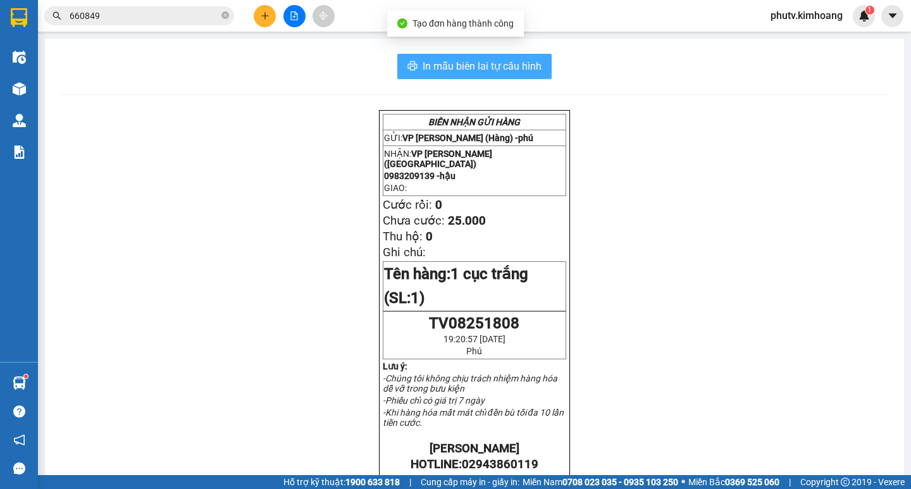
click at [516, 64] on span "In mẫu biên lai tự cấu hình" at bounding box center [482, 66] width 119 height 16
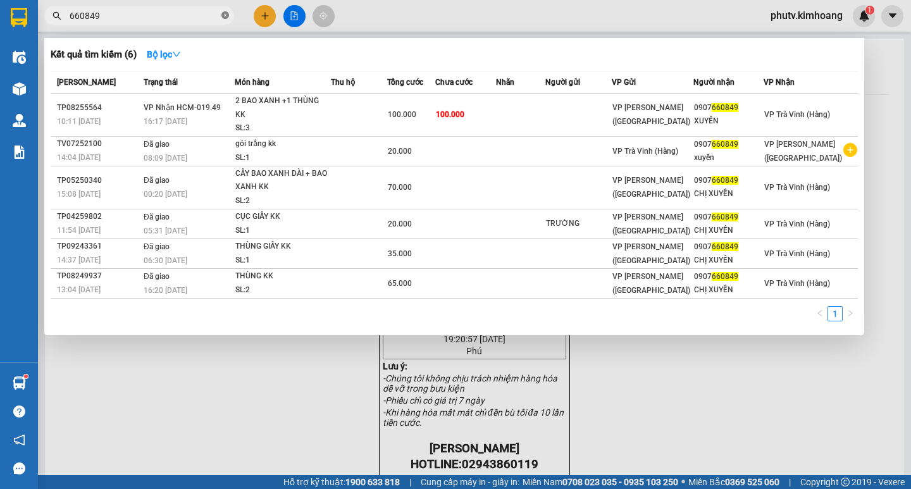
click at [228, 15] on icon "close-circle" at bounding box center [225, 15] width 8 height 8
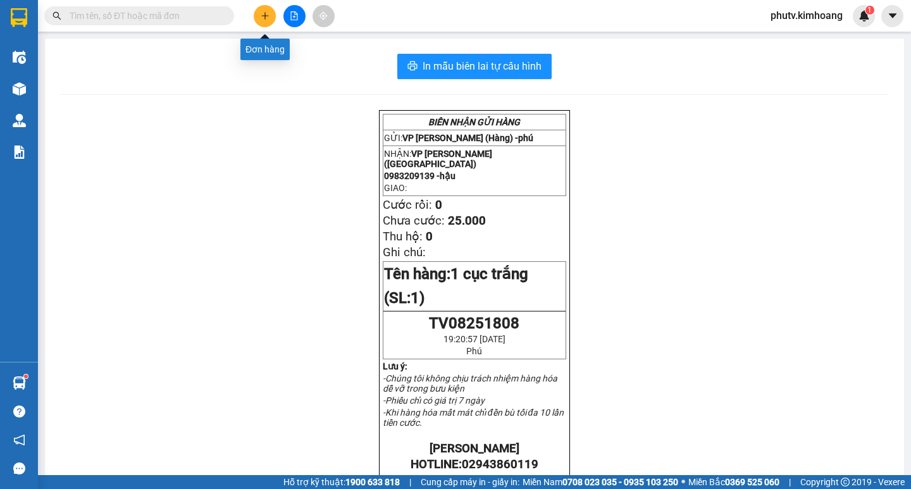
click at [264, 18] on icon "plus" at bounding box center [265, 15] width 9 height 9
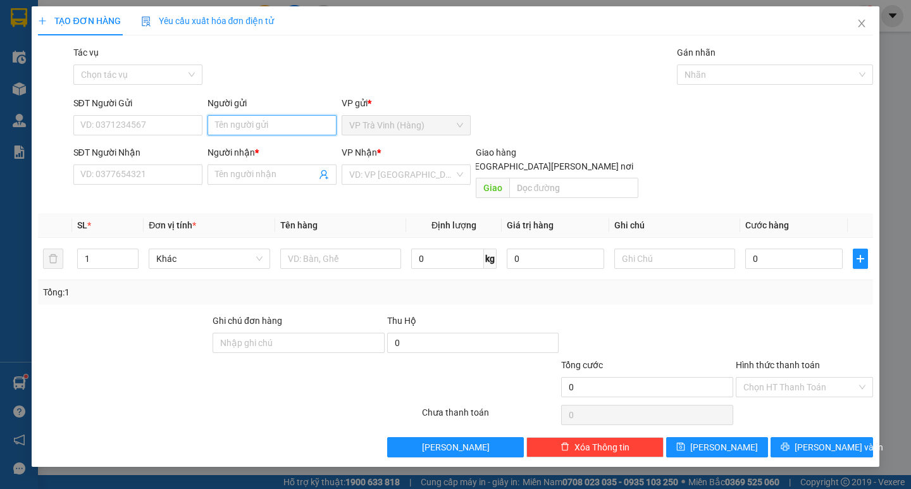
click at [280, 115] on input "Người gửi" at bounding box center [271, 125] width 129 height 20
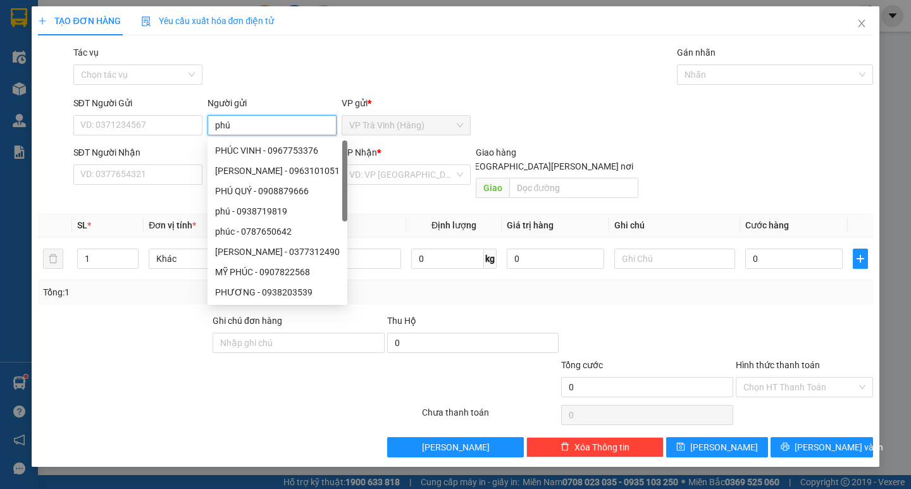
type input "phú"
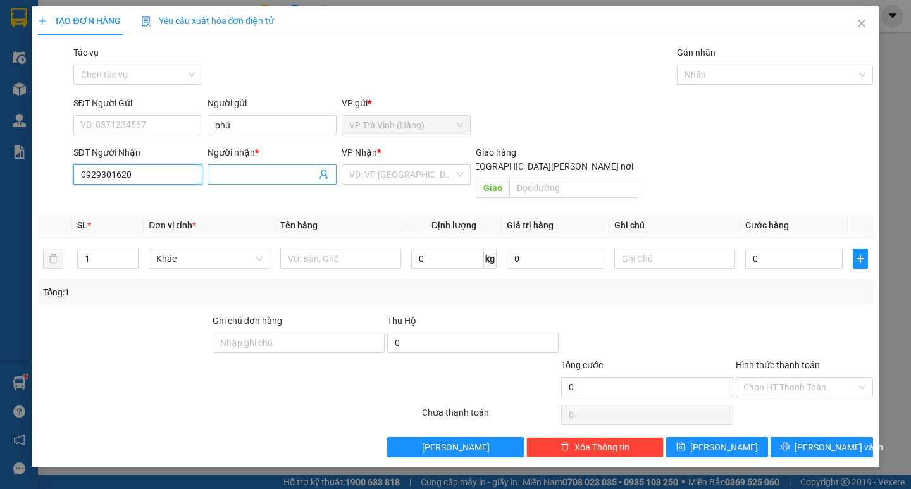
type input "0929301620"
click at [234, 178] on input "Người nhận *" at bounding box center [265, 175] width 101 height 14
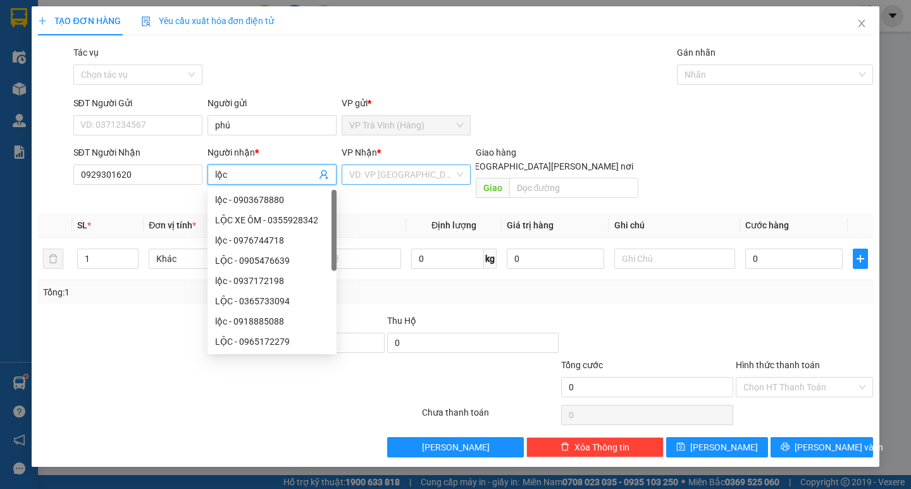
type input "lộc"
click at [382, 173] on input "search" at bounding box center [401, 174] width 105 height 19
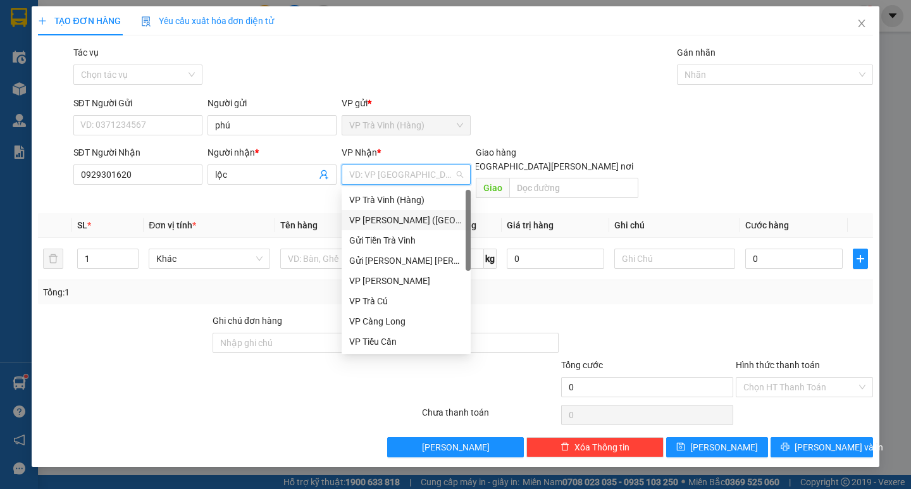
click at [414, 223] on div "VP [PERSON_NAME] ([GEOGRAPHIC_DATA])" at bounding box center [406, 220] width 114 height 14
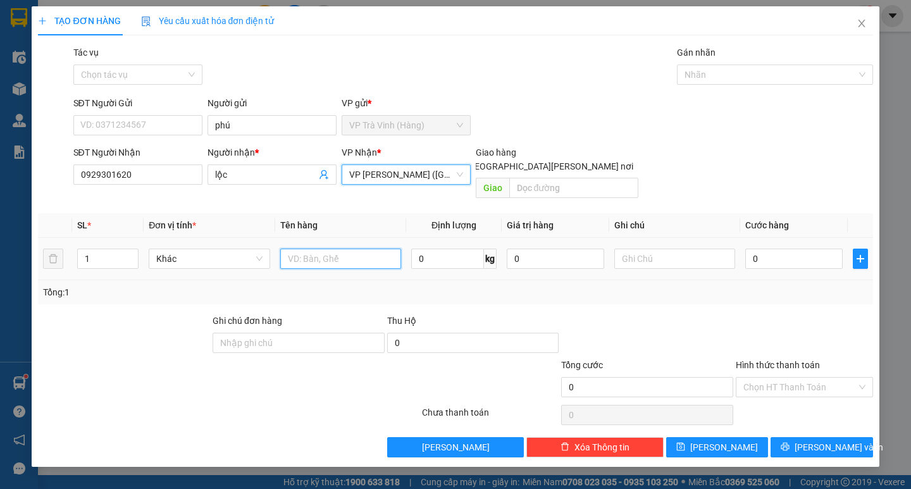
click at [344, 249] on input "text" at bounding box center [340, 259] width 121 height 20
type input "1 thùng kk"
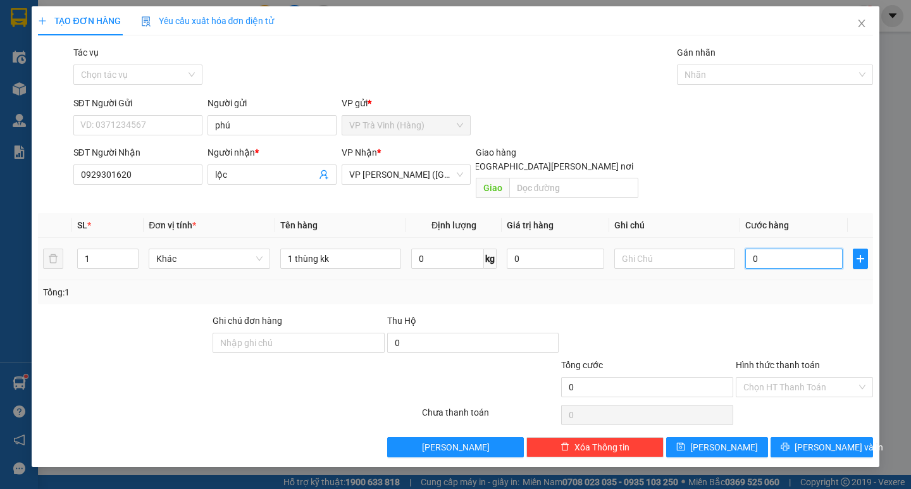
click at [798, 249] on input "0" at bounding box center [793, 259] width 97 height 20
type input "4"
type input "40"
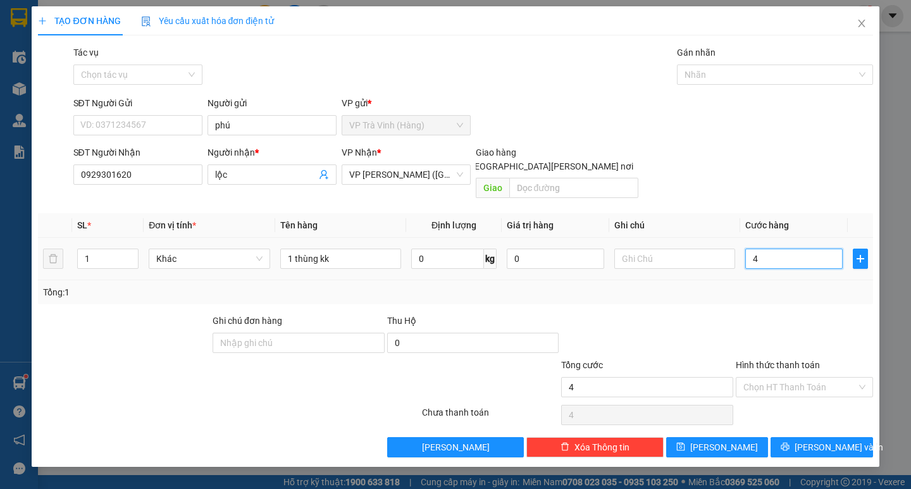
type input "40"
type input "40.000"
drag, startPoint x: 781, startPoint y: 281, endPoint x: 781, endPoint y: 304, distance: 22.8
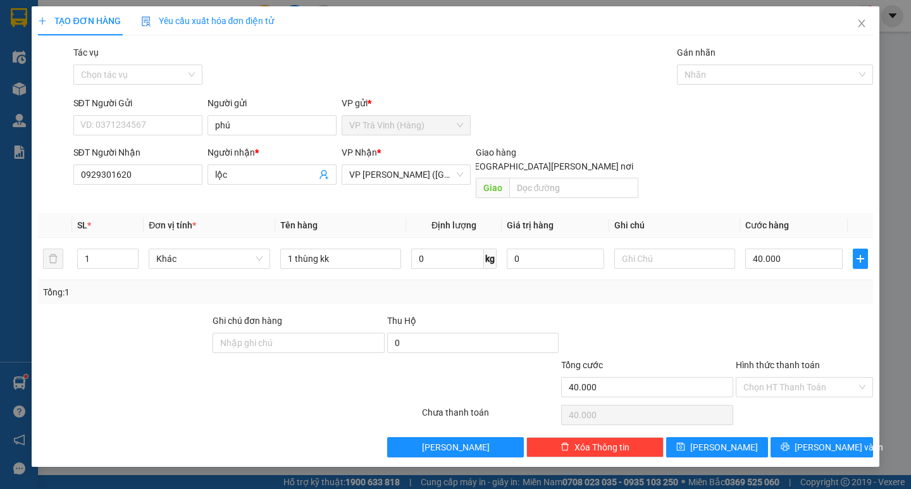
click at [779, 294] on div "Transit Pickup Surcharge Ids Transit Deliver Surcharge Ids Transit Deliver Surc…" at bounding box center [455, 252] width 834 height 412
drag, startPoint x: 798, startPoint y: 373, endPoint x: 800, endPoint y: 379, distance: 6.6
click at [798, 378] on input "Hình thức thanh toán" at bounding box center [799, 387] width 113 height 19
drag, startPoint x: 800, startPoint y: 395, endPoint x: 802, endPoint y: 407, distance: 12.8
click at [800, 395] on div "Tại văn phòng" at bounding box center [804, 399] width 122 height 14
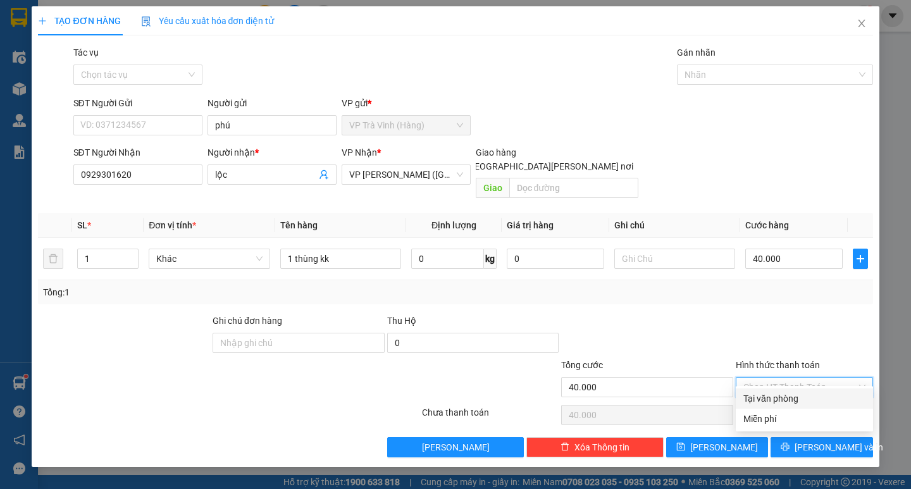
type input "0"
click at [789, 443] on icon "printer" at bounding box center [785, 447] width 8 height 8
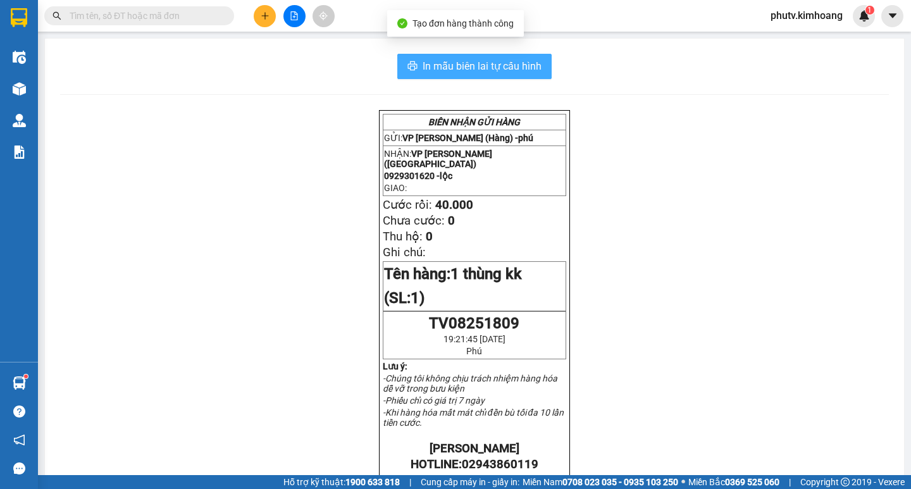
click at [502, 62] on span "In mẫu biên lai tự cấu hình" at bounding box center [482, 66] width 119 height 16
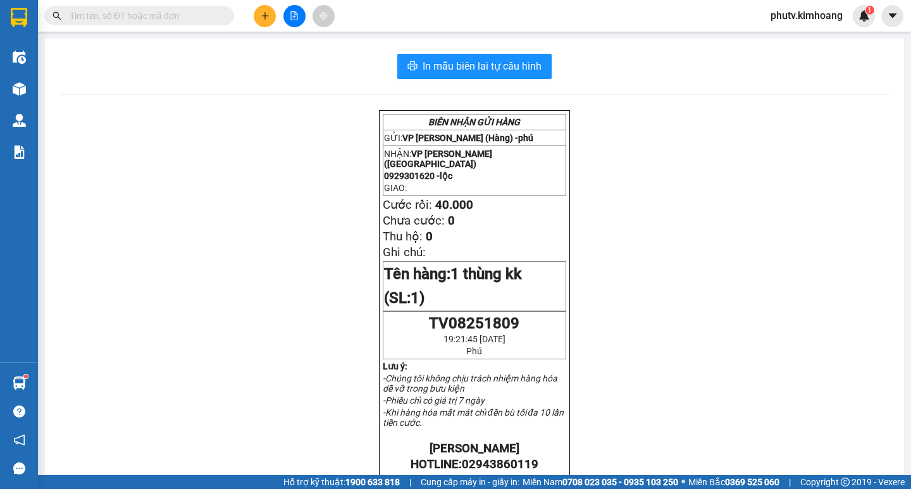
click at [176, 18] on input "text" at bounding box center [144, 16] width 149 height 14
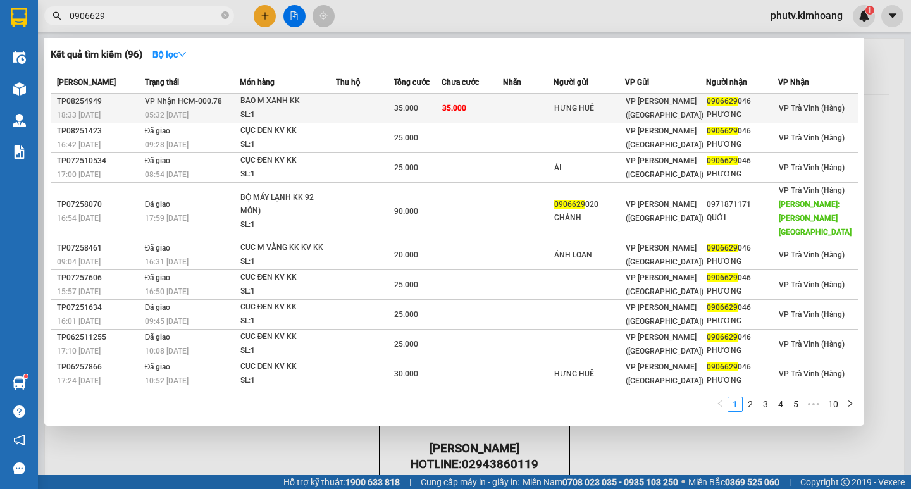
type input "0906629"
click at [329, 104] on div "BAO M XANH KK" at bounding box center [287, 101] width 95 height 14
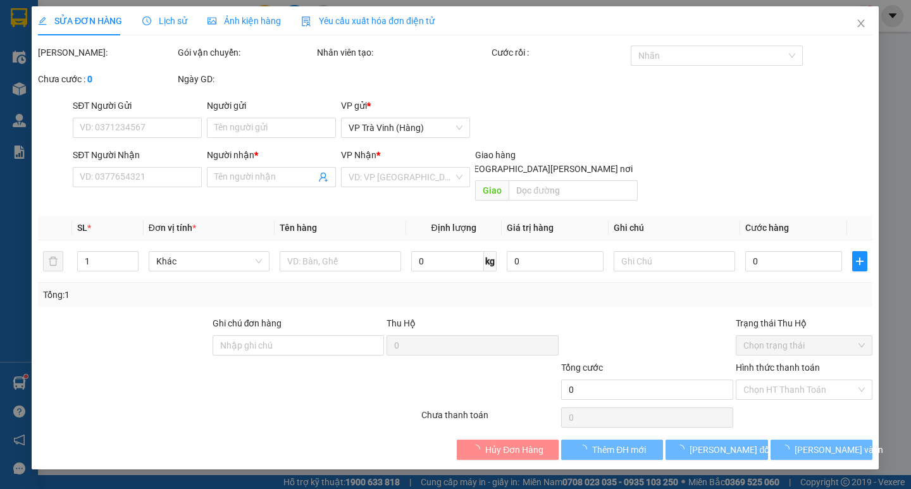
type input "HƯNG HUÊ"
type input "0906629046"
type input "PHƯƠNG"
type input "35.000"
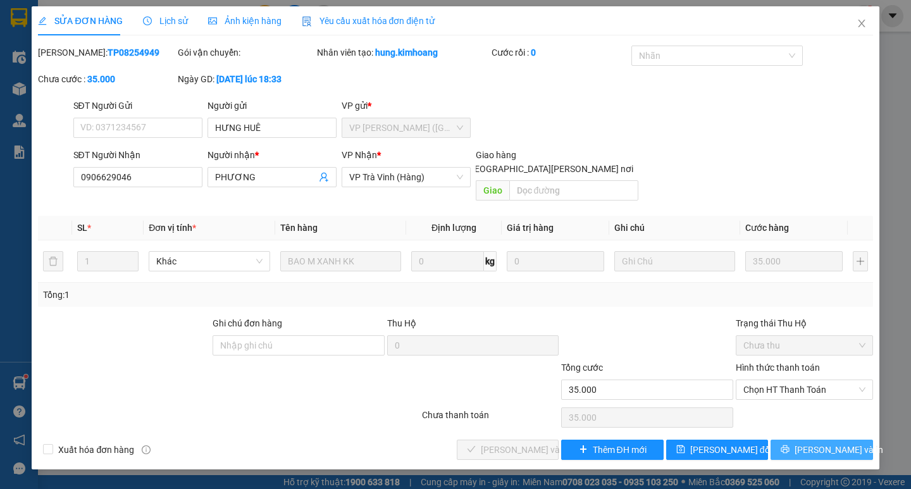
click at [822, 443] on span "[PERSON_NAME] và In" at bounding box center [838, 450] width 89 height 14
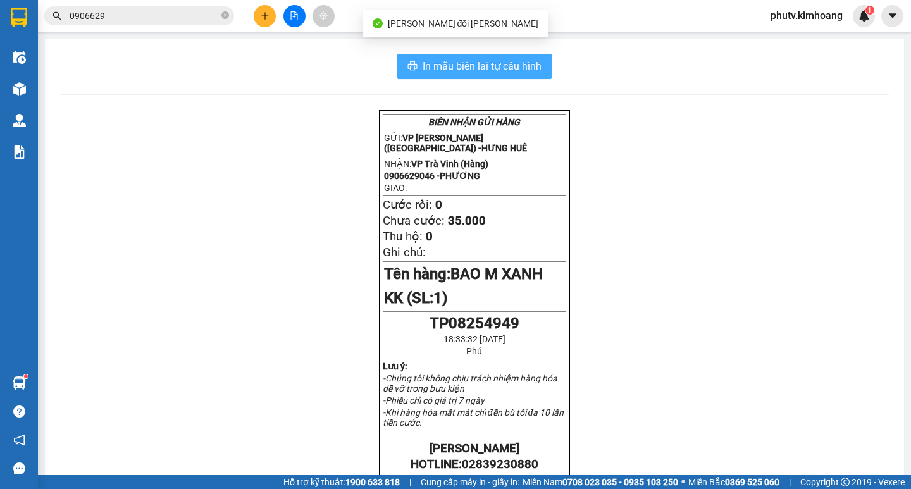
click at [455, 65] on span "In mẫu biên lai tự cấu hình" at bounding box center [482, 66] width 119 height 16
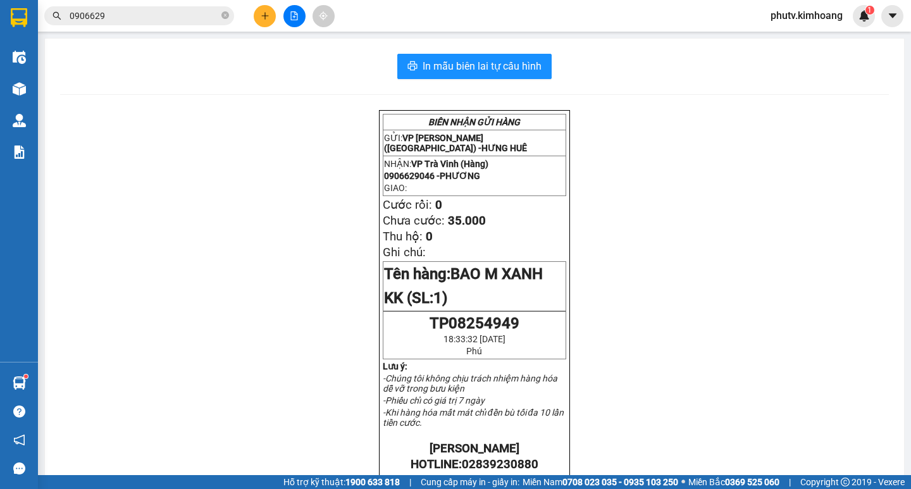
click at [115, 18] on input "0906629" at bounding box center [144, 16] width 149 height 14
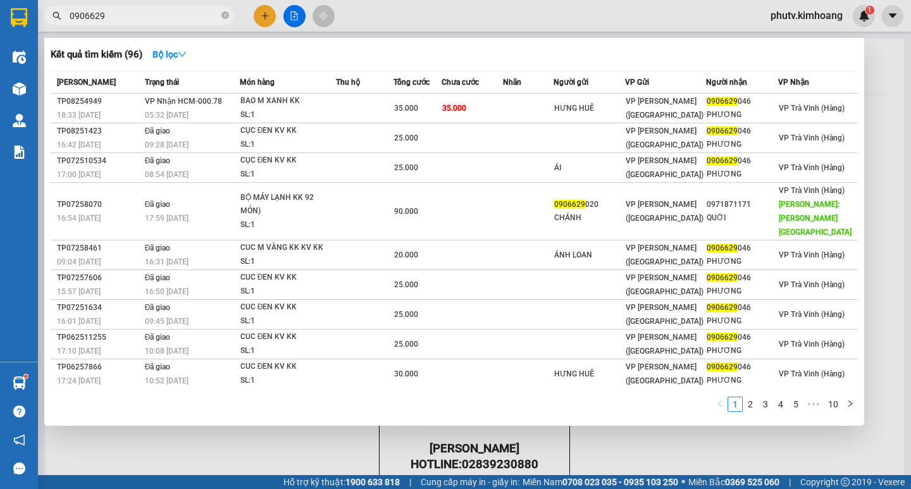
click at [115, 18] on input "0906629" at bounding box center [144, 16] width 149 height 14
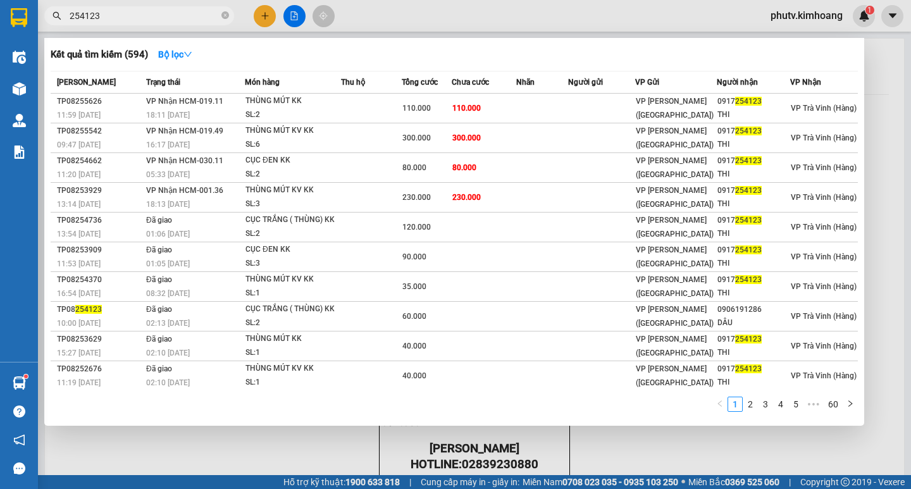
type input "254123"
click at [822, 13] on div at bounding box center [455, 244] width 911 height 489
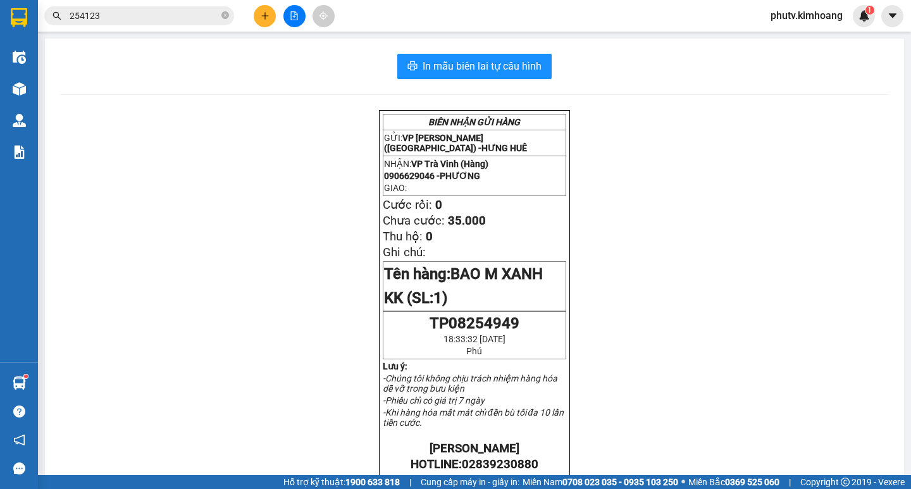
click at [790, 15] on span "phutv.kimhoang" at bounding box center [806, 16] width 92 height 16
click at [790, 43] on span "Đăng xuất" at bounding box center [811, 39] width 67 height 14
